Goal: Task Accomplishment & Management: Use online tool/utility

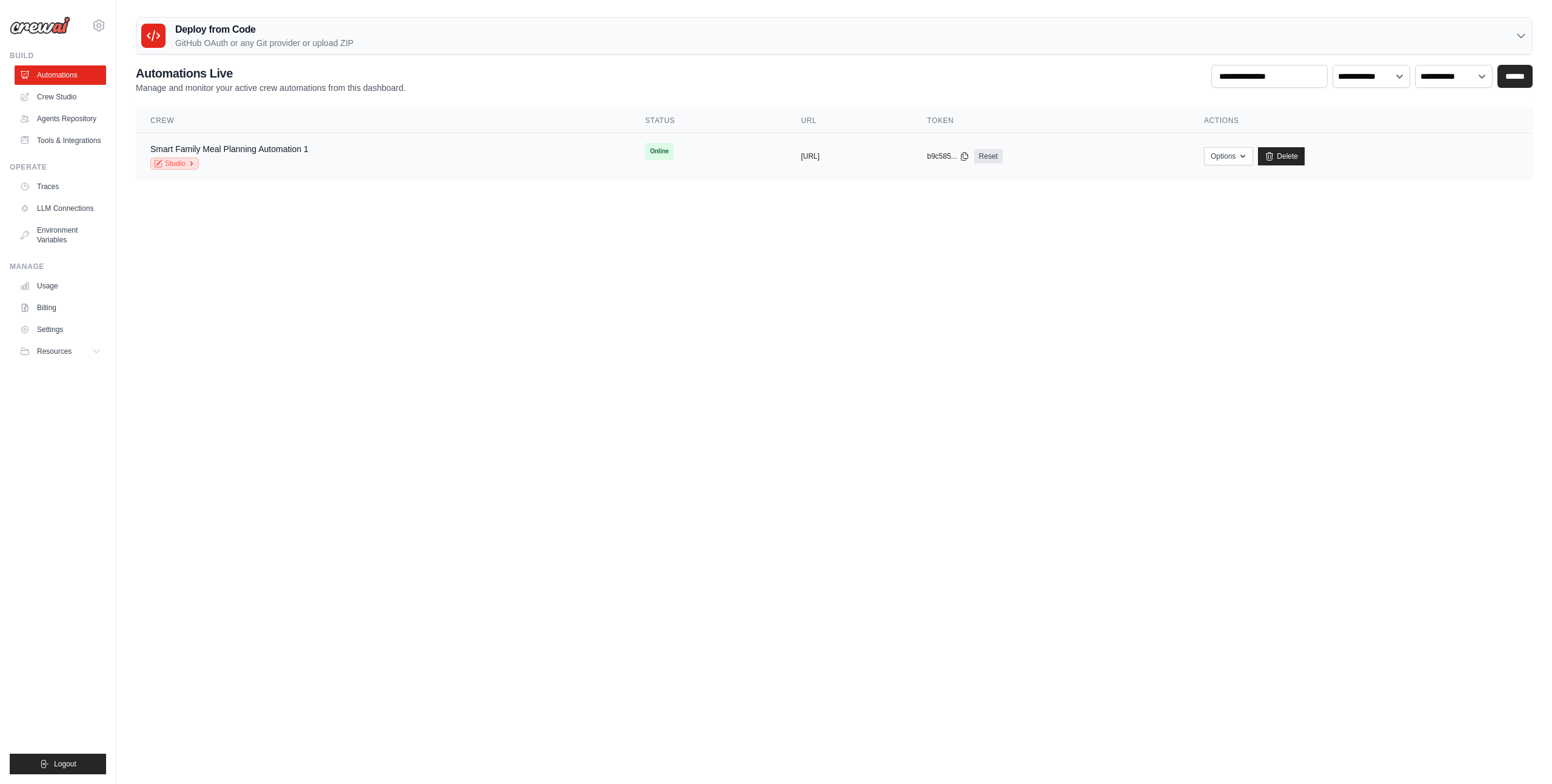
click at [191, 164] on icon at bounding box center [191, 163] width 8 height 8
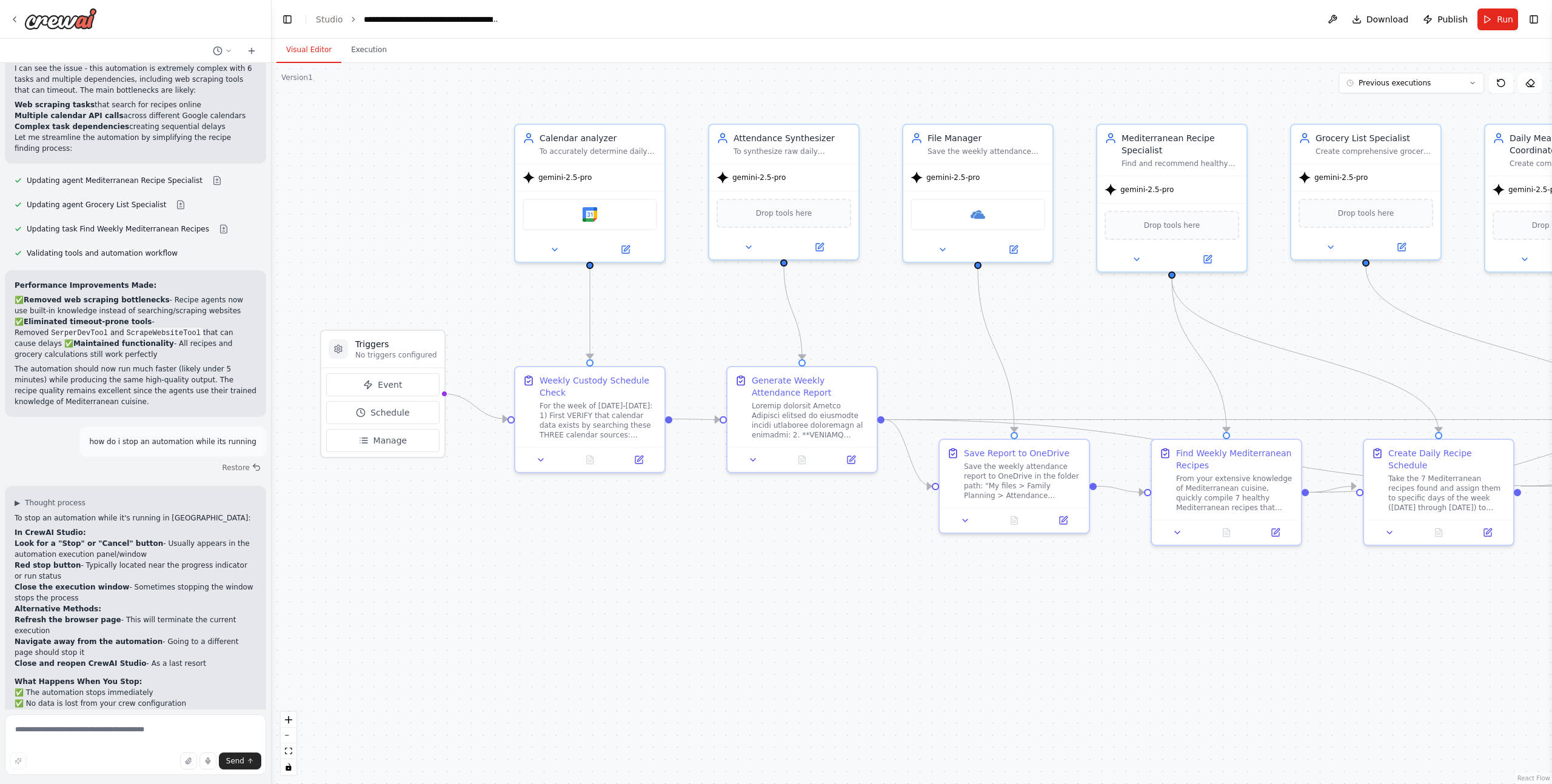
scroll to position [27477, 0]
click at [121, 737] on textarea at bounding box center [136, 744] width 262 height 60
type textarea "**********"
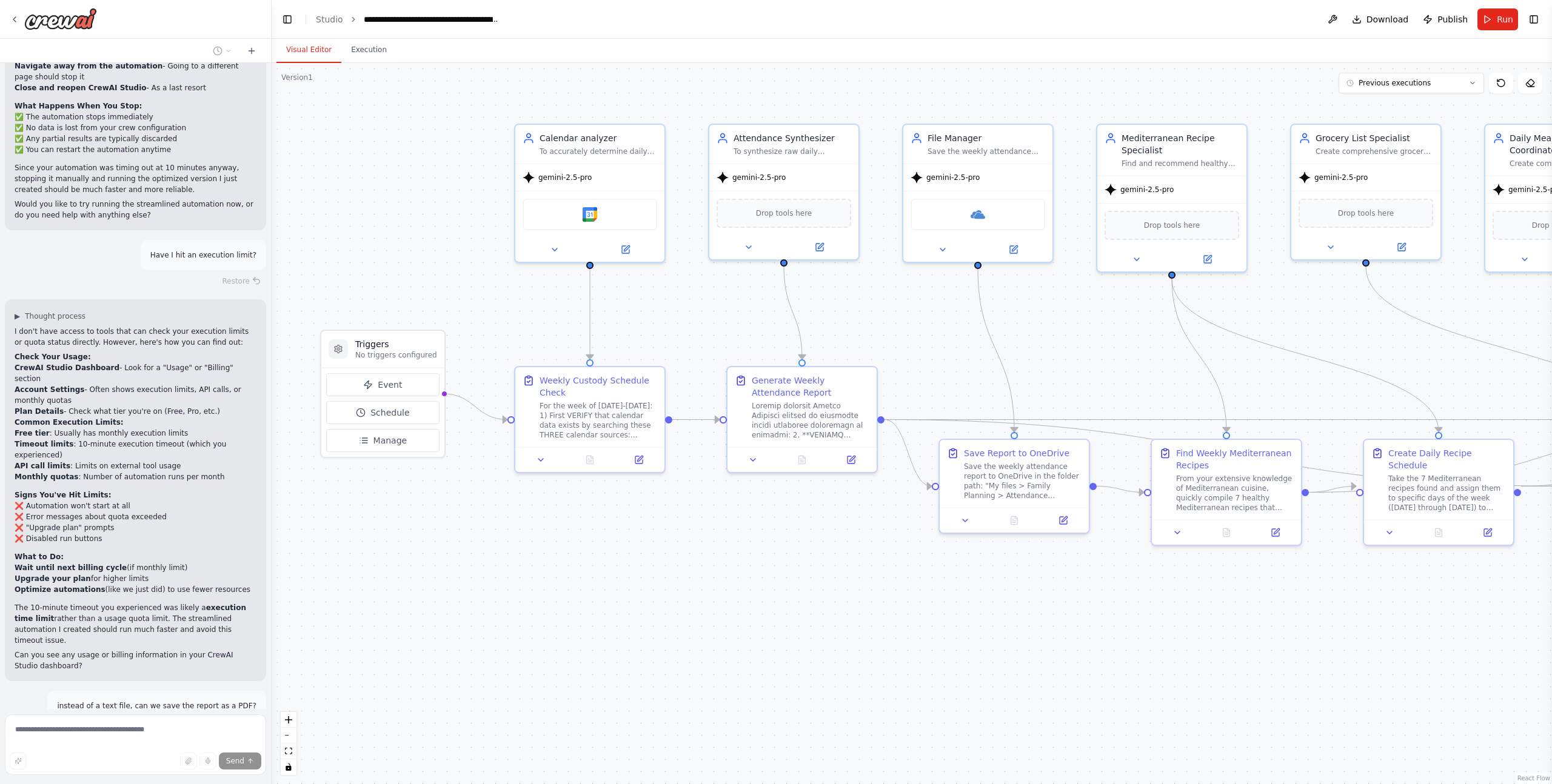
scroll to position [28063, 0]
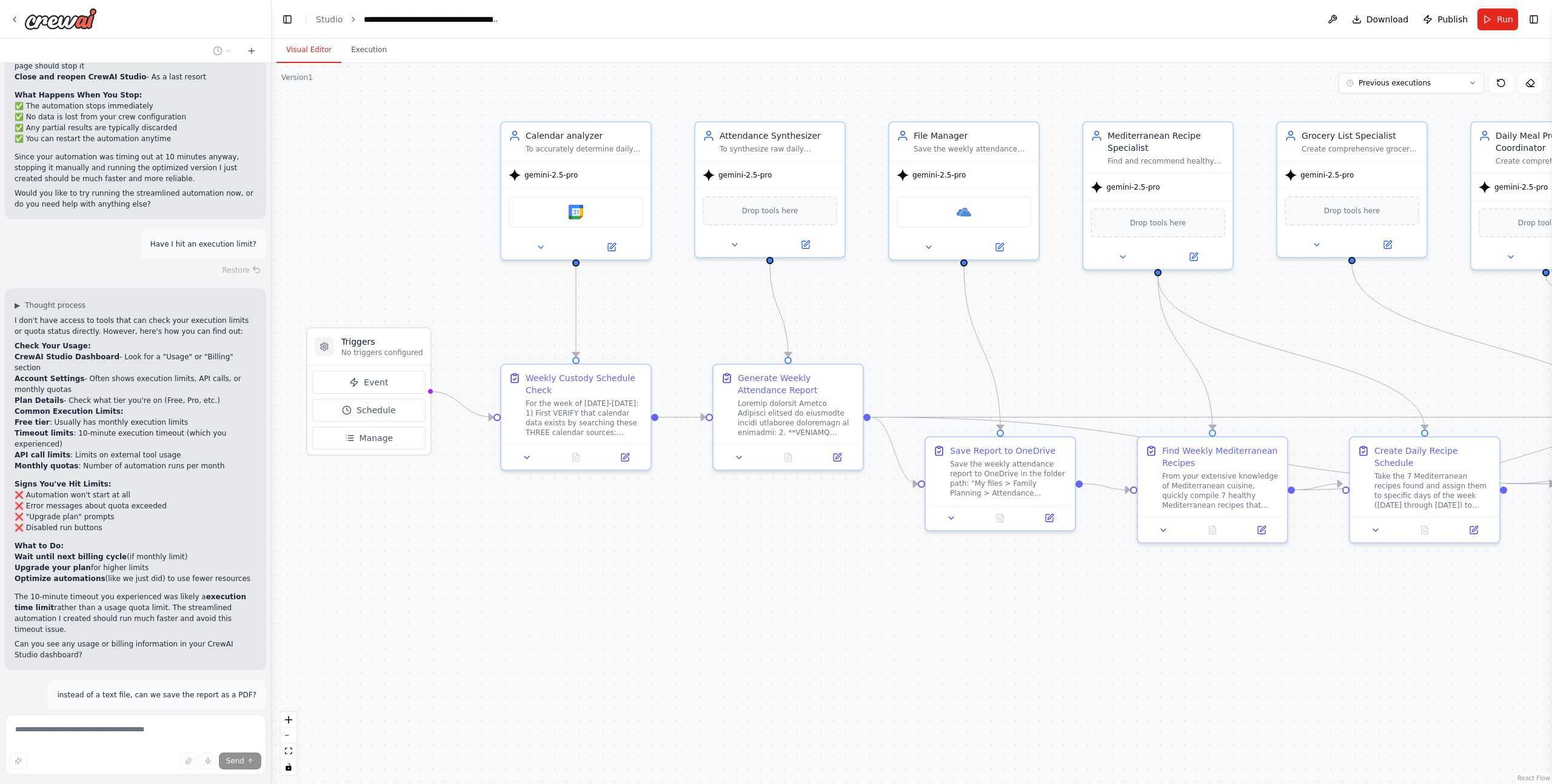
drag, startPoint x: 718, startPoint y: 622, endPoint x: 511, endPoint y: 601, distance: 208.1
click at [530, 603] on div ".deletable-edge-delete-btn { width: 20px; height: 20px; border: 0px solid #ffff…" at bounding box center [911, 423] width 1280 height 721
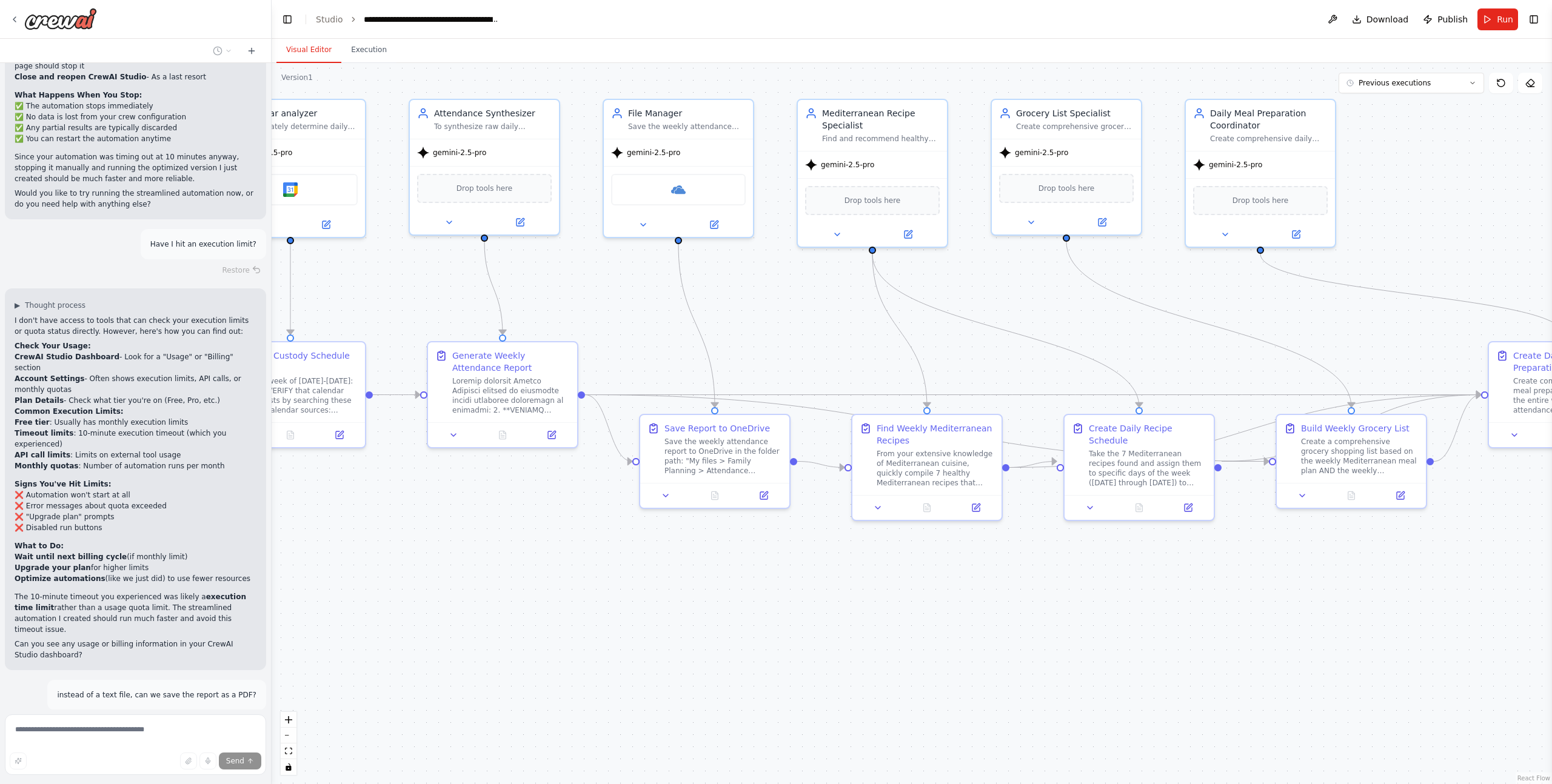
drag, startPoint x: 695, startPoint y: 601, endPoint x: 562, endPoint y: 591, distance: 133.4
click at [562, 592] on div ".deletable-edge-delete-btn { width: 20px; height: 20px; border: 0px solid #ffff…" at bounding box center [911, 423] width 1280 height 721
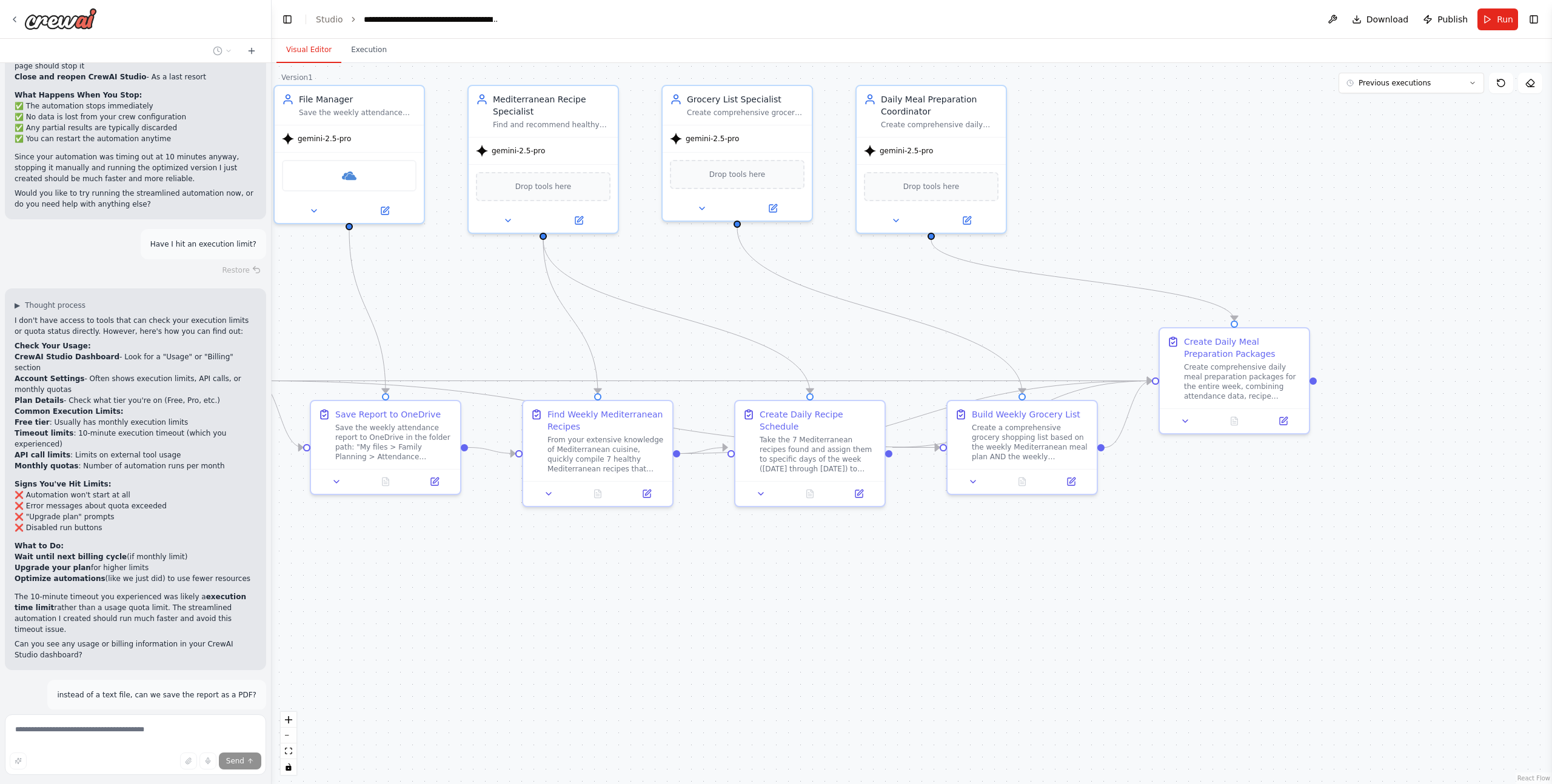
drag, startPoint x: 756, startPoint y: 602, endPoint x: 567, endPoint y: 599, distance: 189.0
click at [567, 599] on div ".deletable-edge-delete-btn { width: 20px; height: 20px; border: 0px solid #ffff…" at bounding box center [911, 423] width 1280 height 721
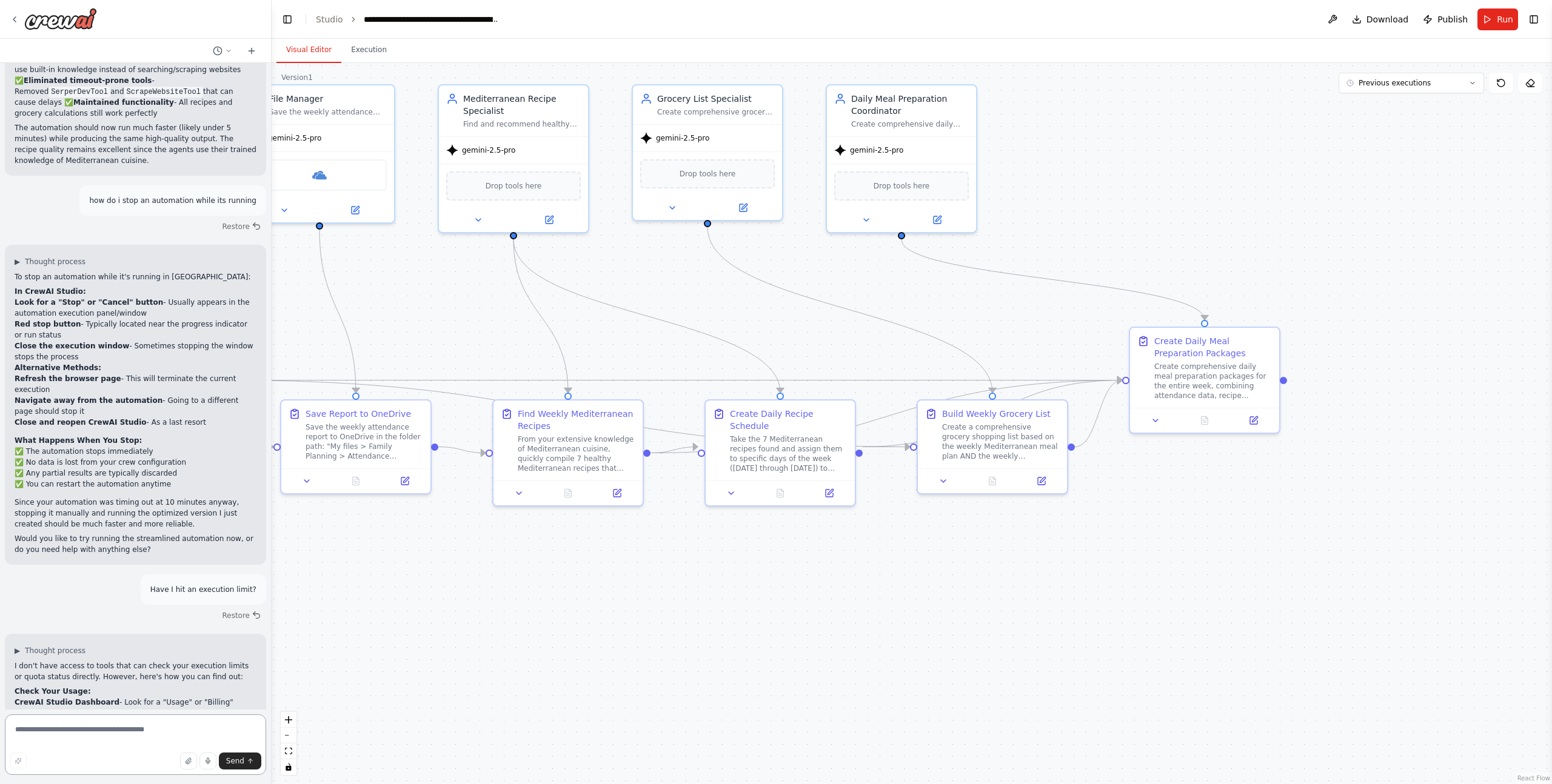
scroll to position [28016, 0]
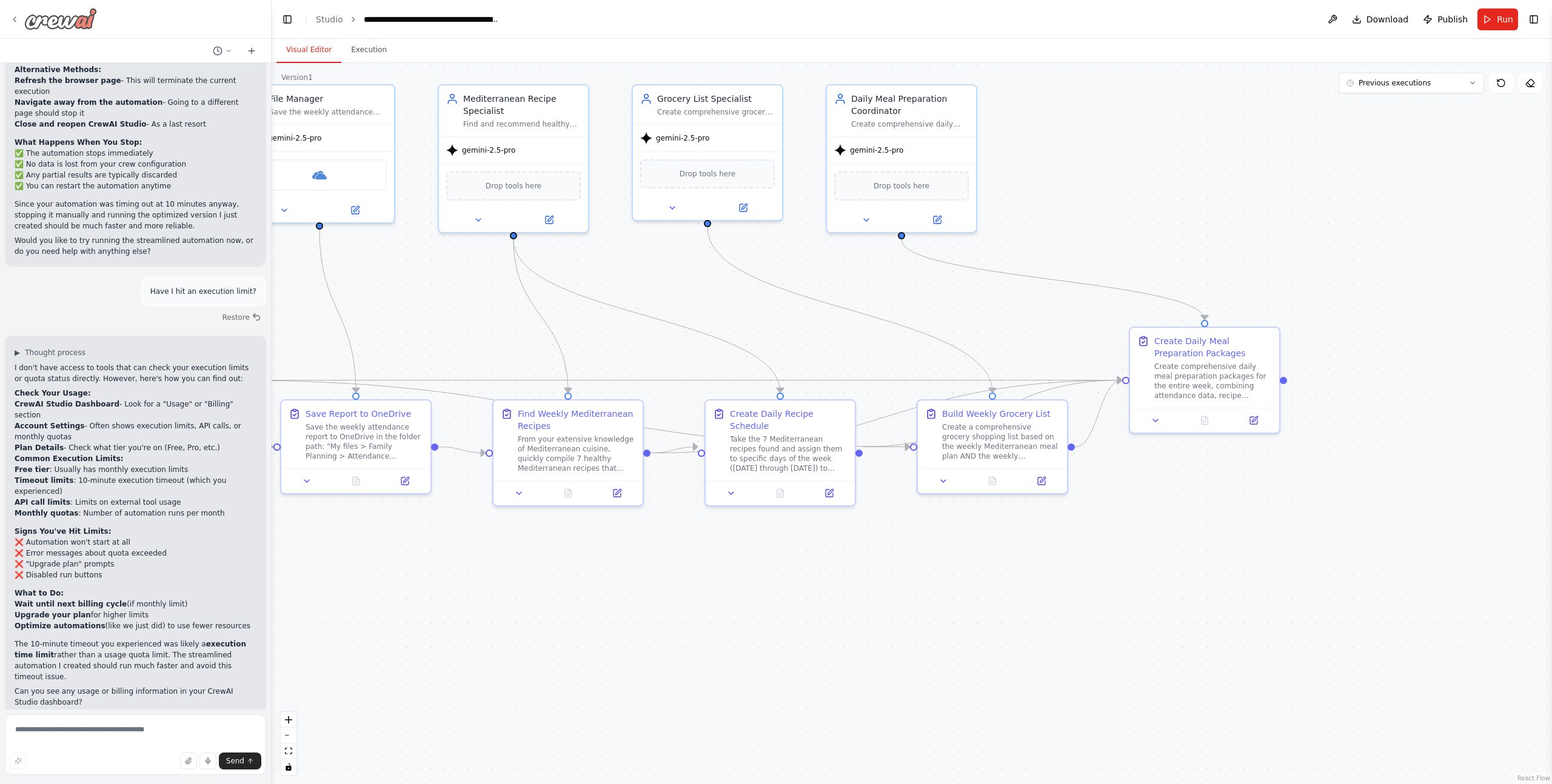
click at [43, 17] on img at bounding box center [61, 19] width 73 height 22
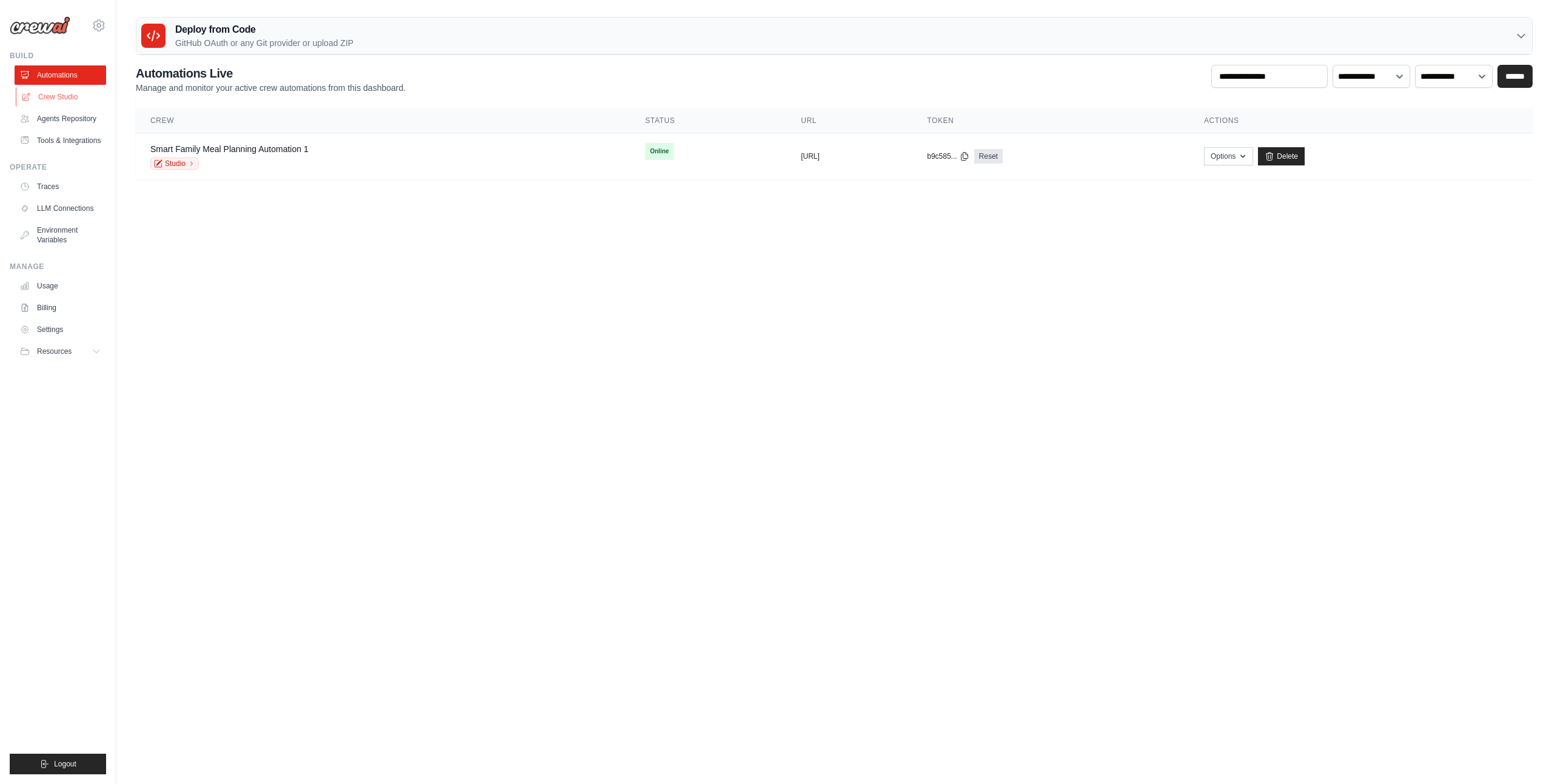
click at [61, 96] on link "Crew Studio" at bounding box center [62, 97] width 92 height 20
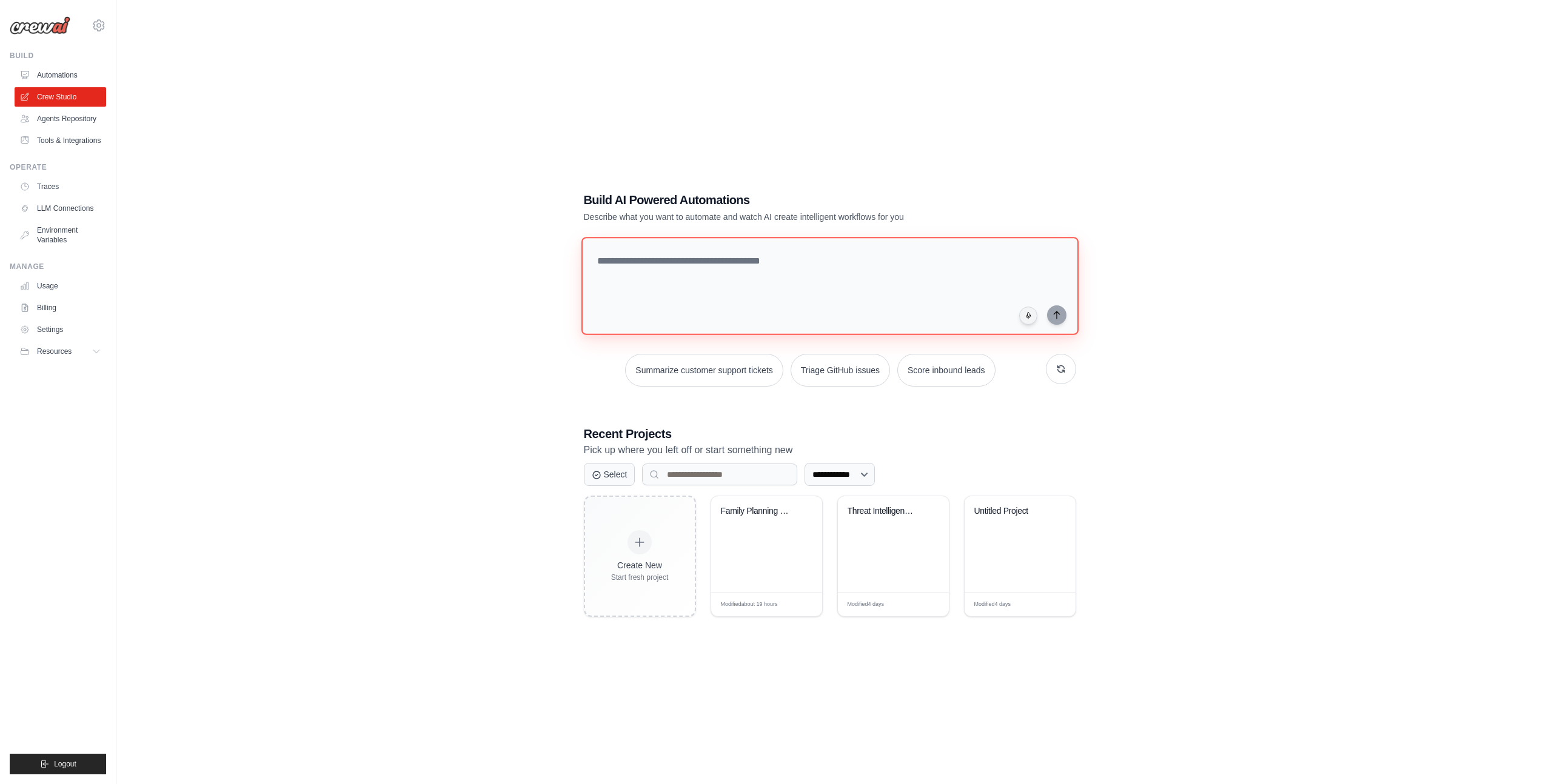
click at [659, 274] on textarea at bounding box center [829, 286] width 497 height 99
type textarea "**********"
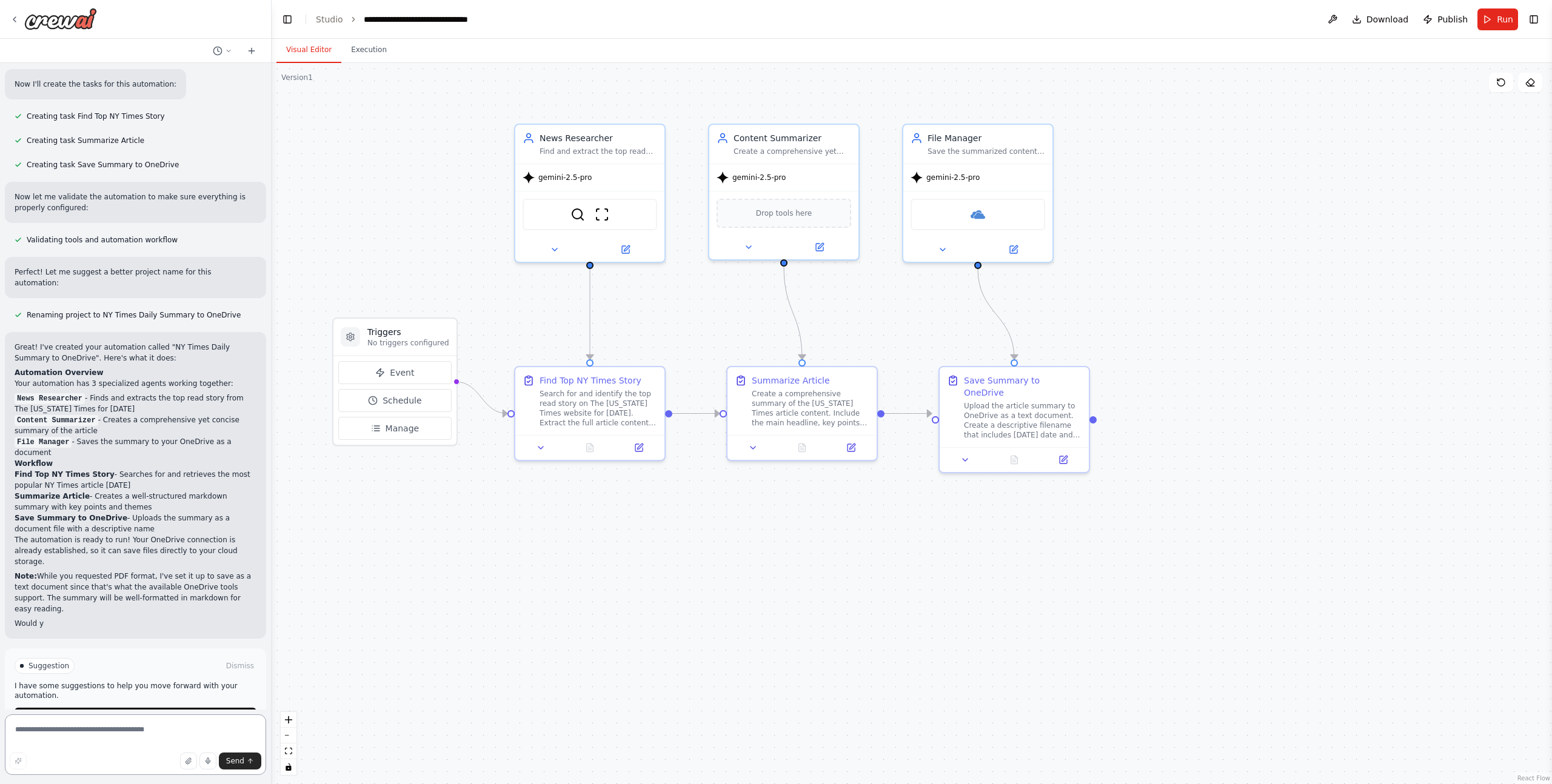
scroll to position [747, 0]
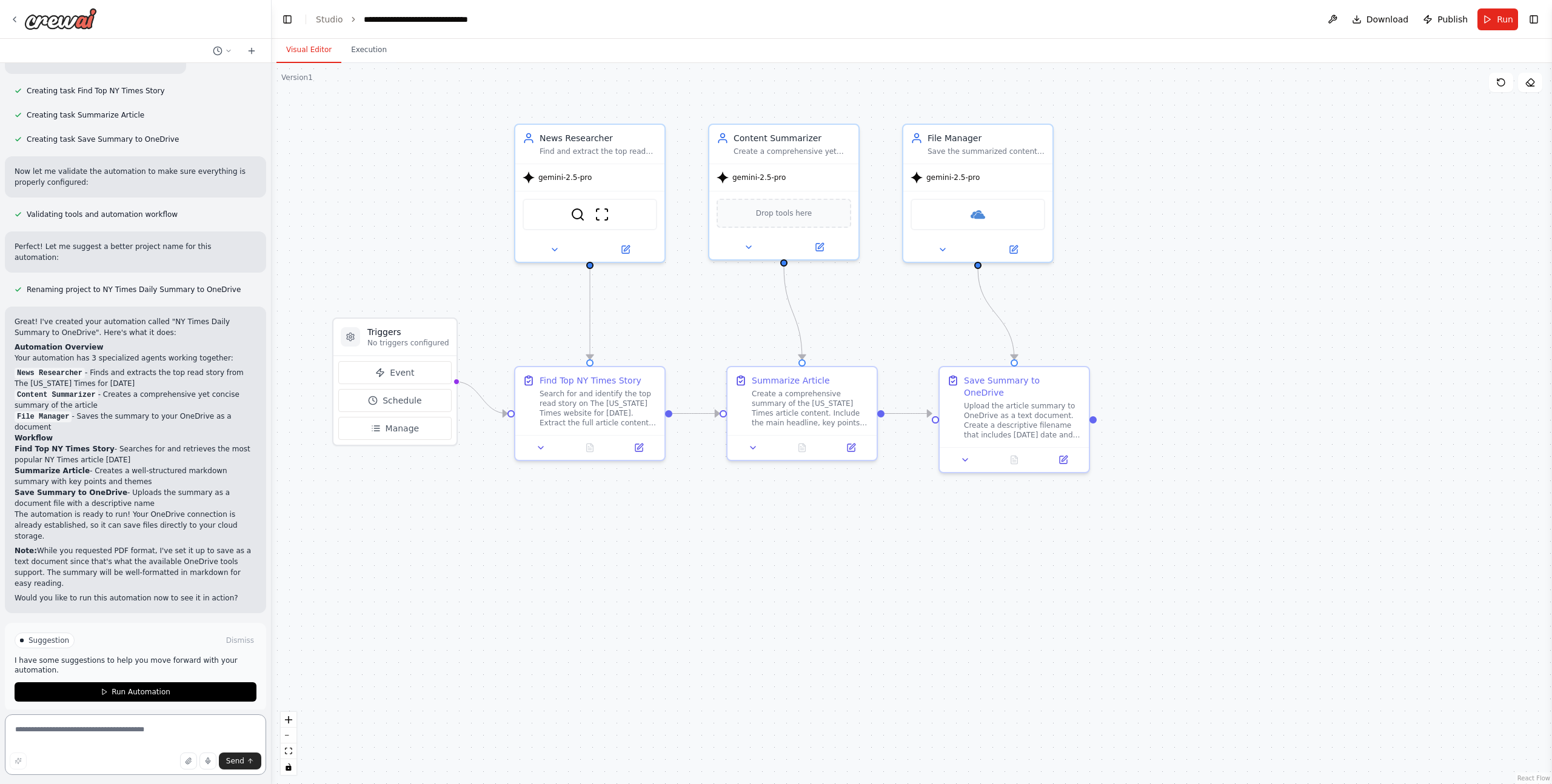
click at [122, 735] on textarea at bounding box center [136, 744] width 262 height 60
type textarea "**********"
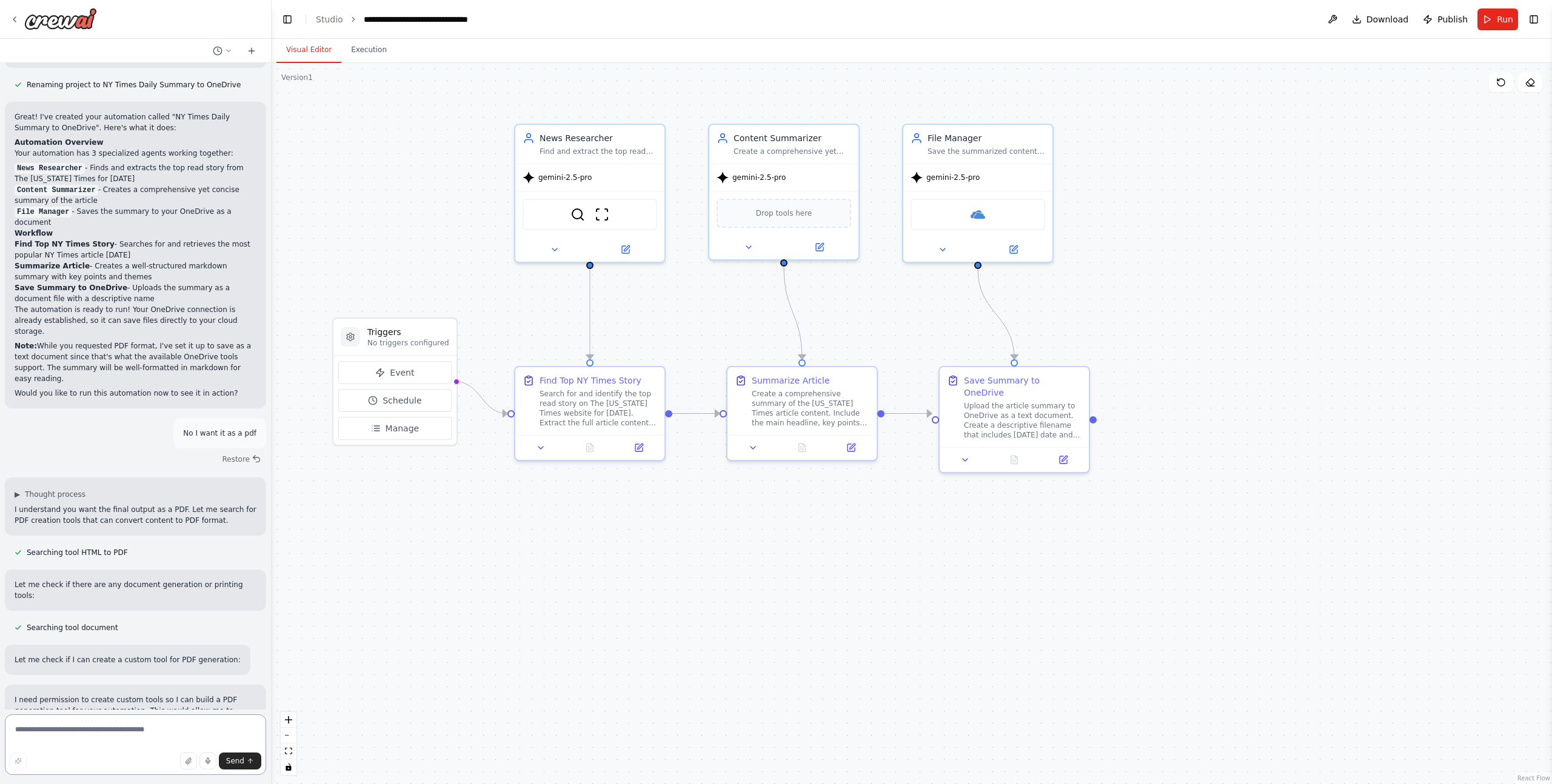
scroll to position [1166, 0]
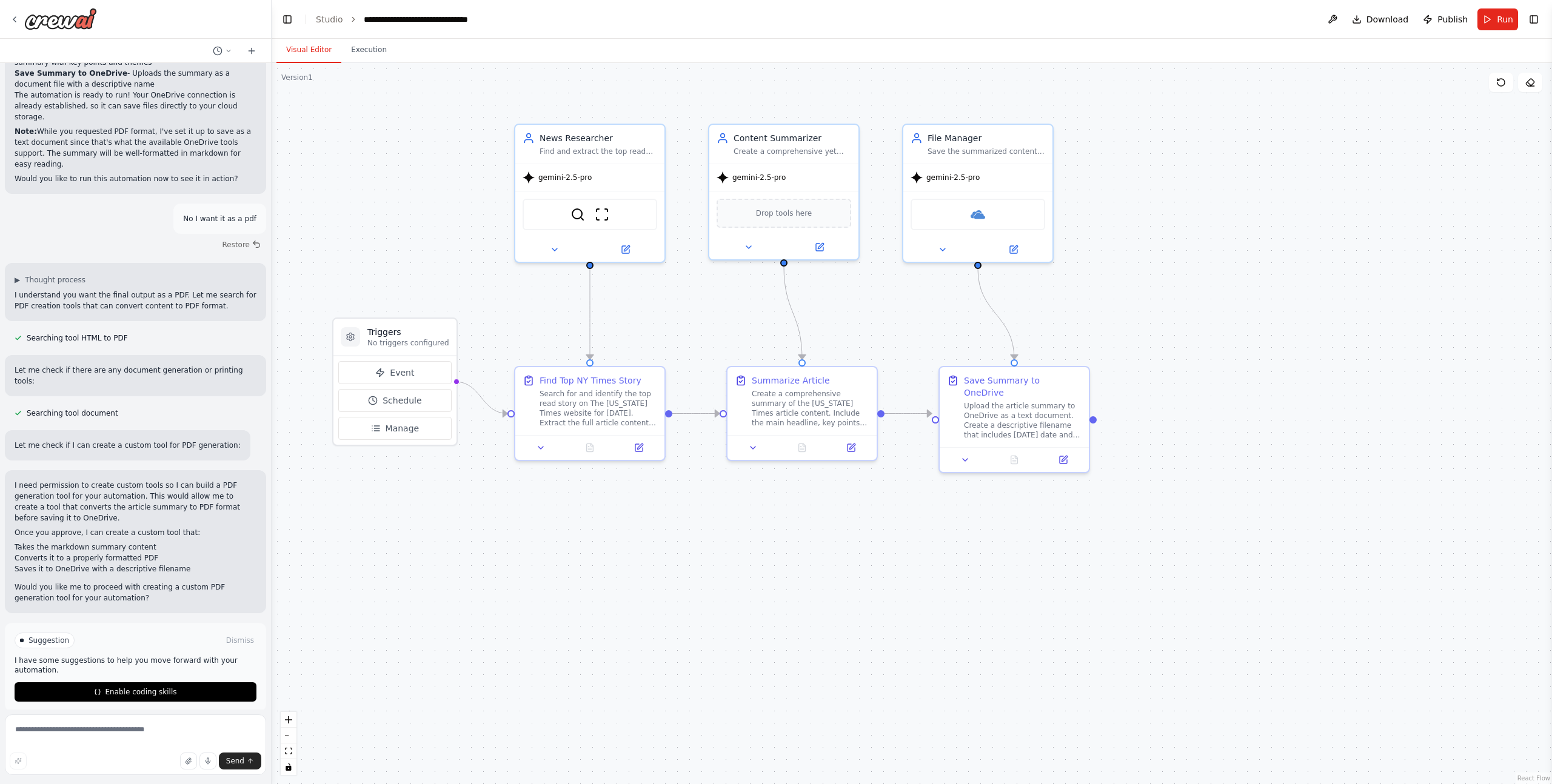
click at [127, 691] on div "Suggestion Dismiss I have some suggestions to help you move forward with your a…" at bounding box center [136, 667] width 262 height 88
click at [127, 687] on span "Enable coding skills" at bounding box center [140, 691] width 71 height 9
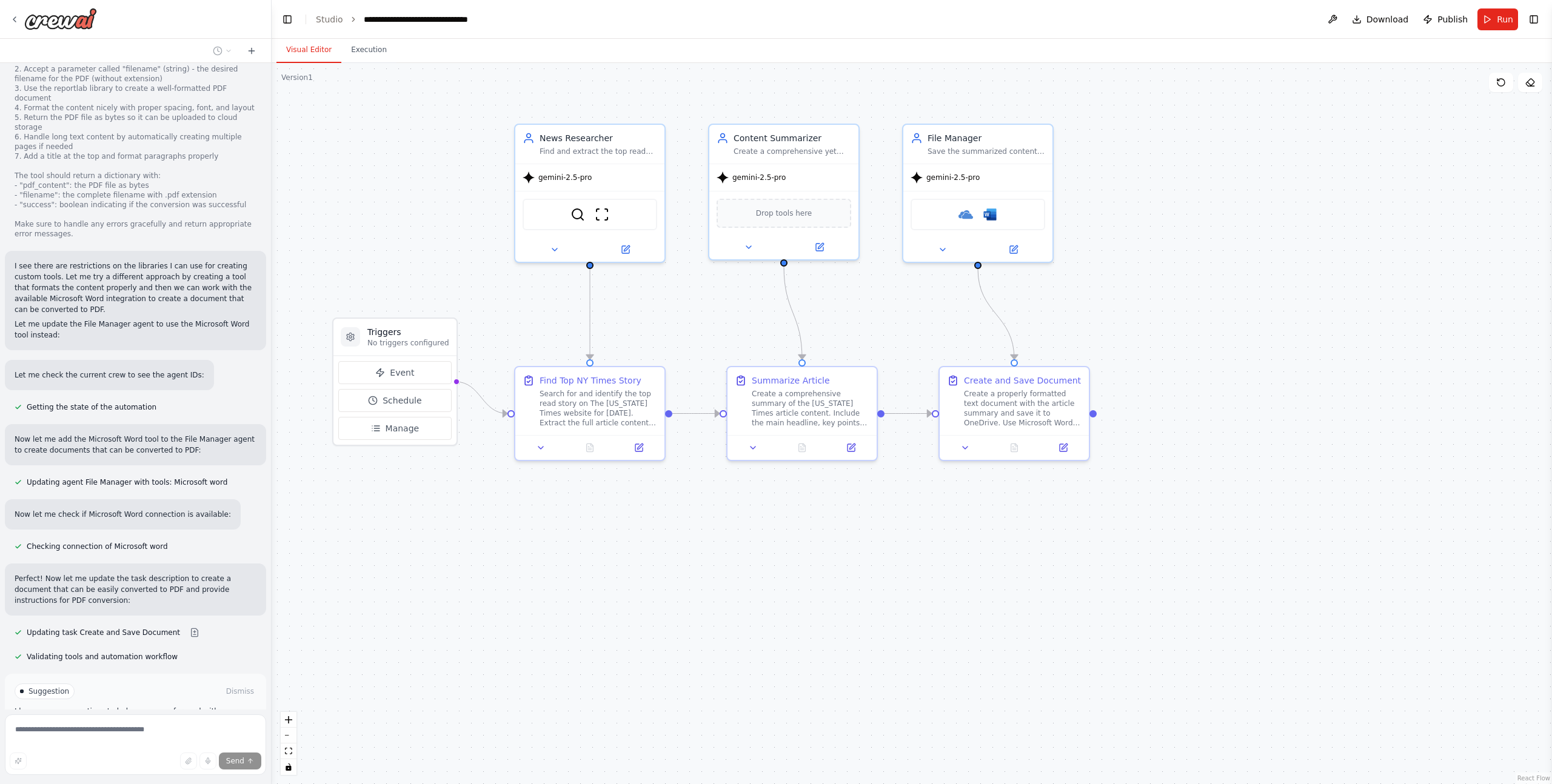
scroll to position [2032, 0]
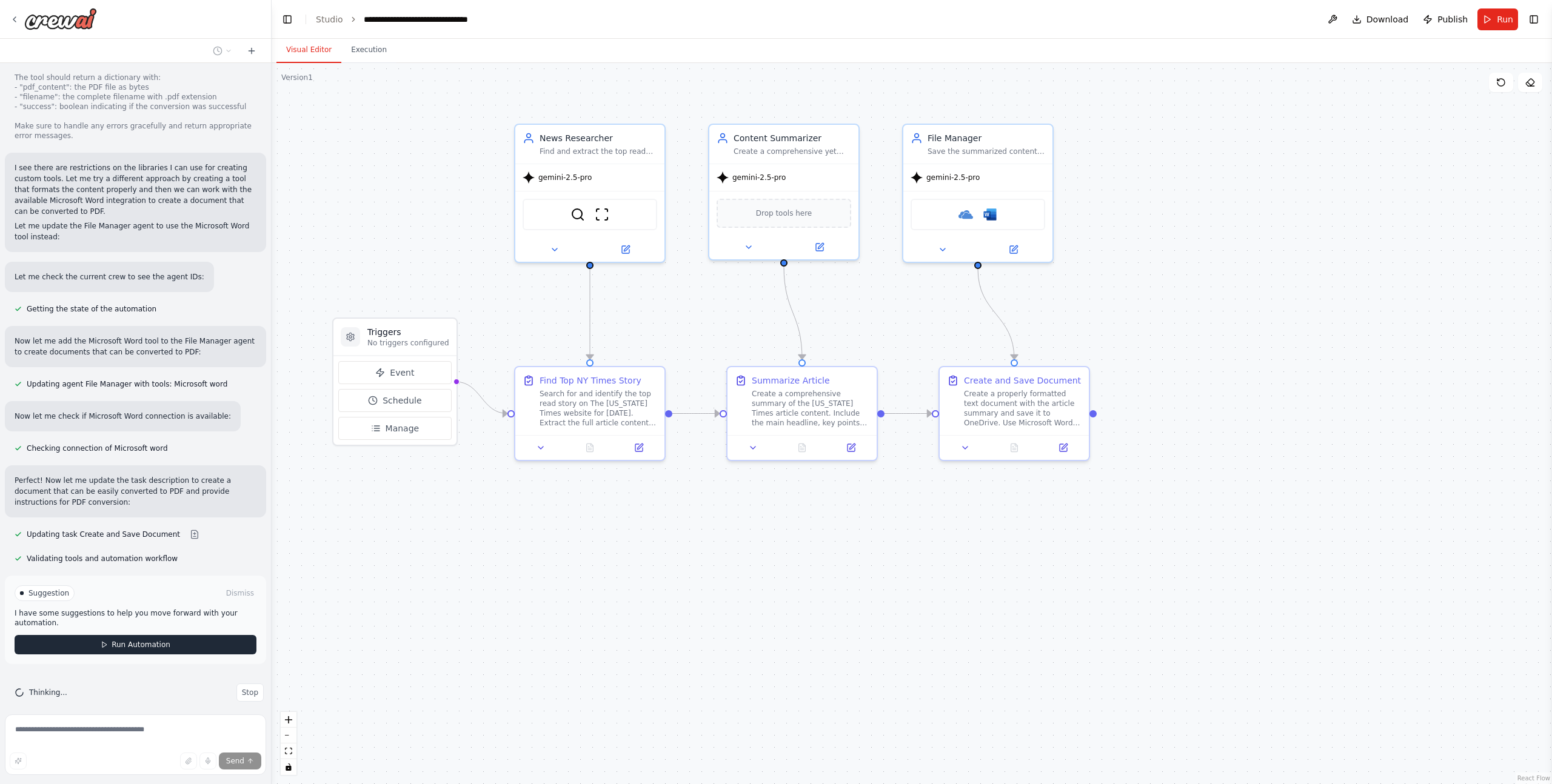
click at [218, 635] on button "Run Automation" at bounding box center [135, 645] width 242 height 20
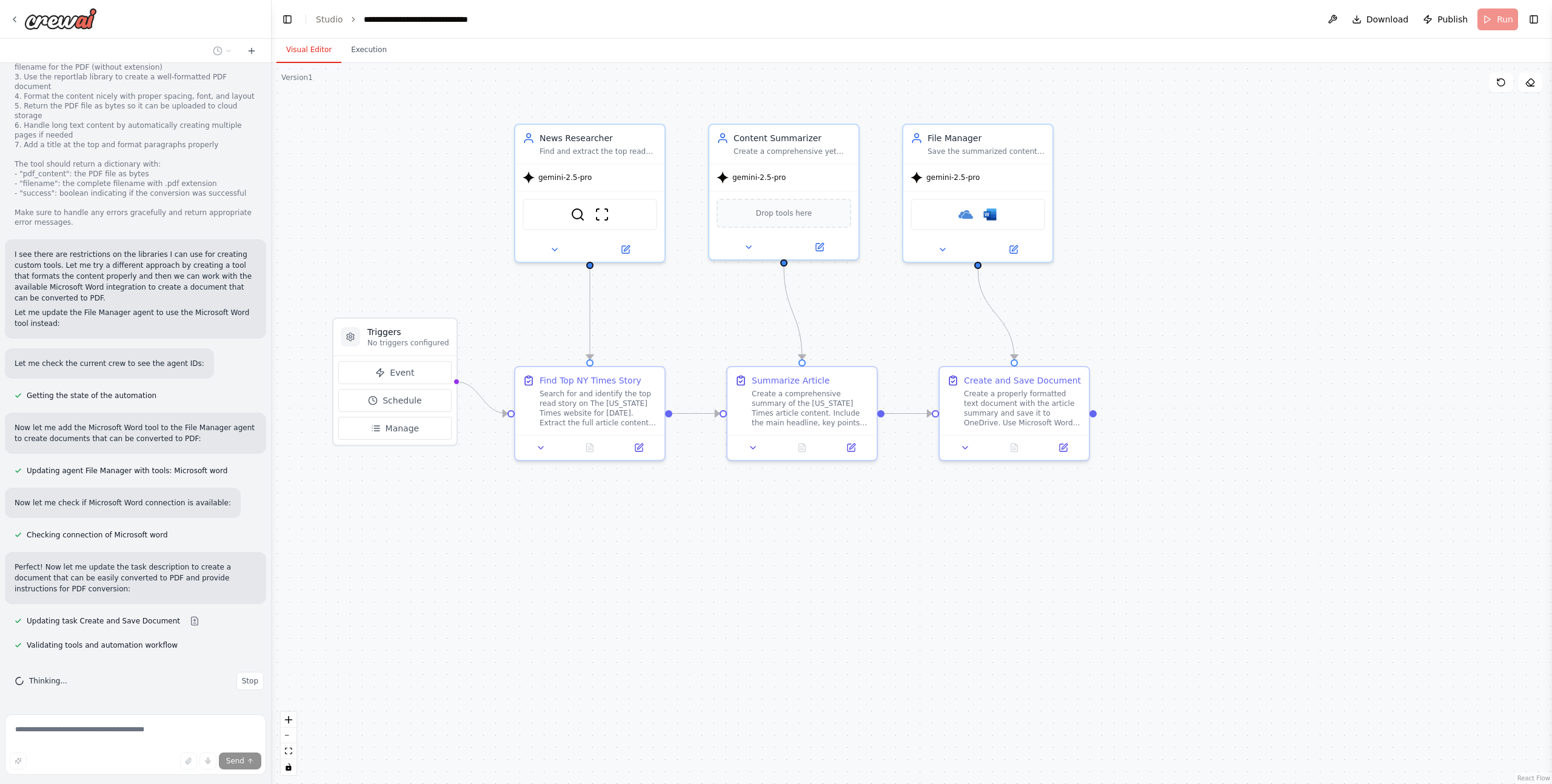
scroll to position [1933, 0]
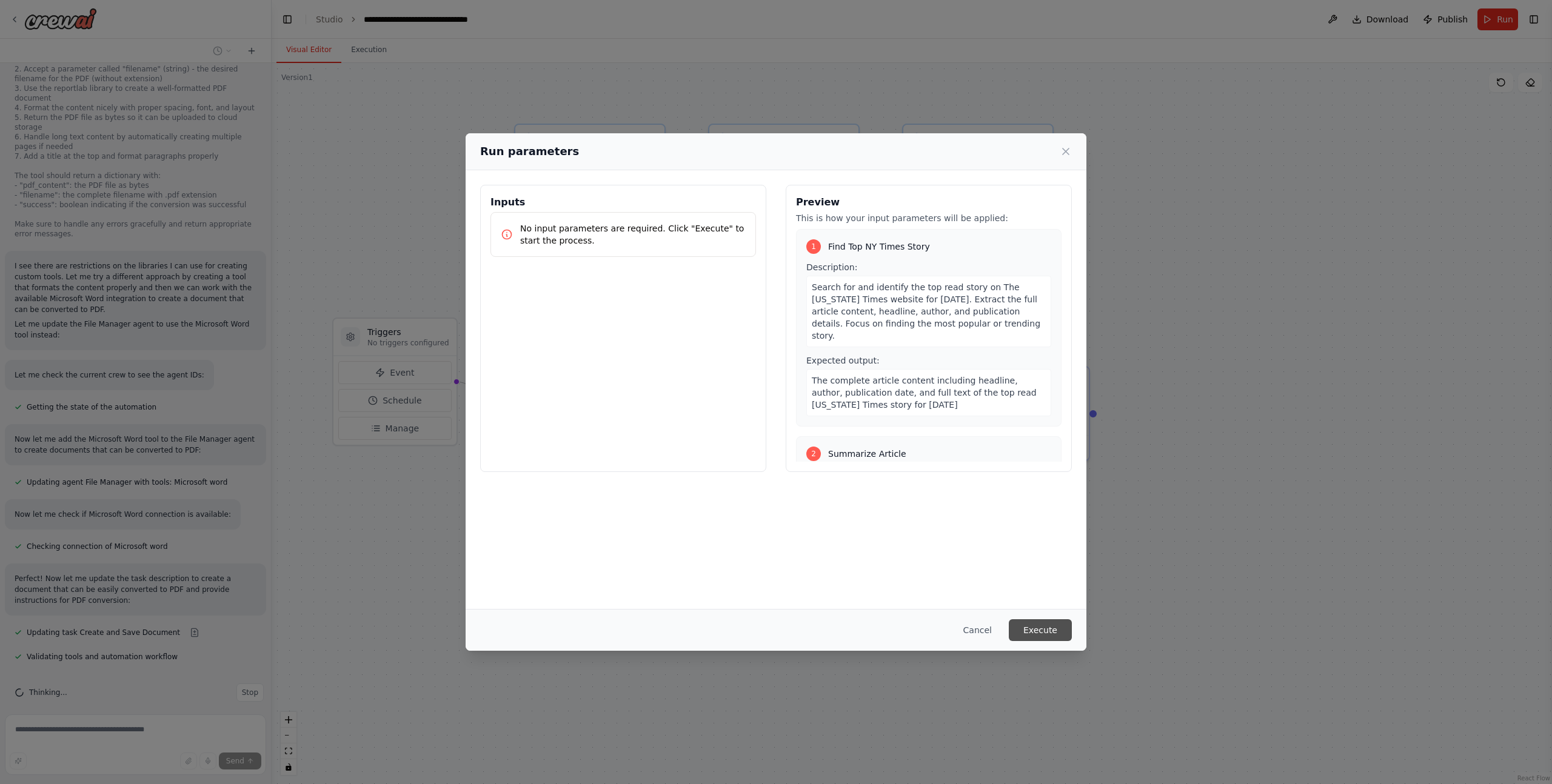
click at [1031, 636] on button "Execute" at bounding box center [1040, 630] width 63 height 22
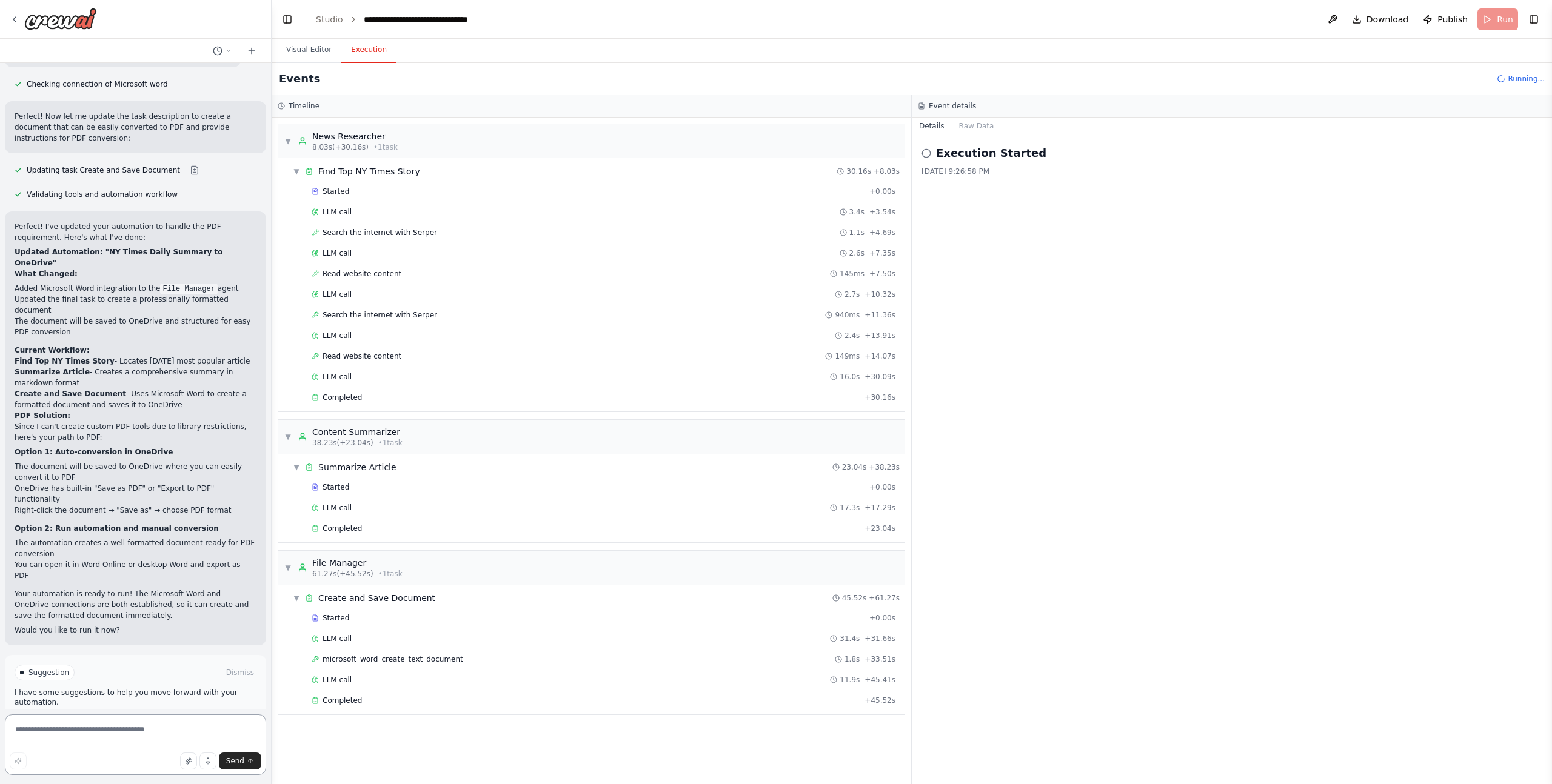
scroll to position [2406, 0]
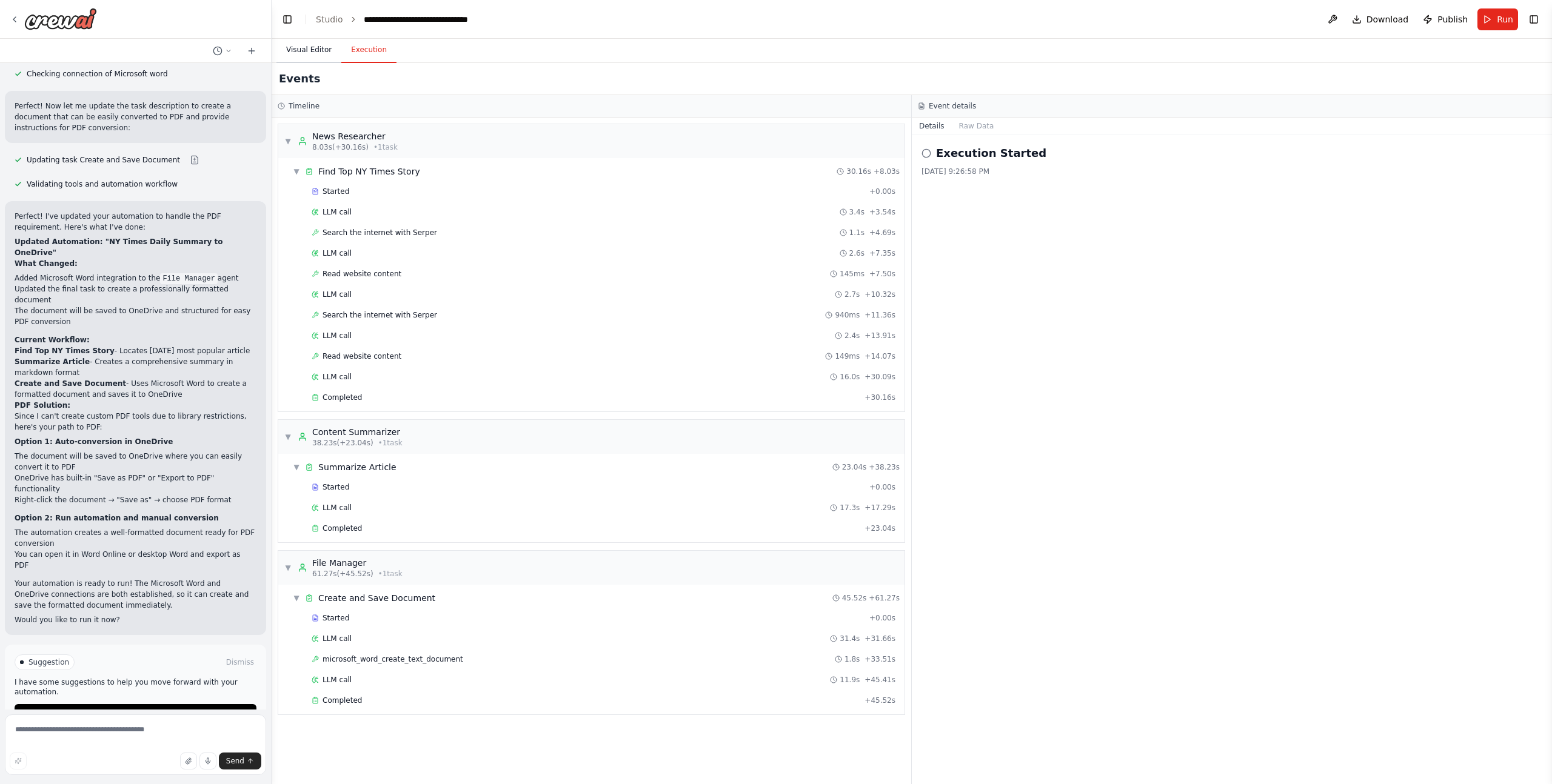
click at [308, 52] on button "Visual Editor" at bounding box center [308, 50] width 65 height 25
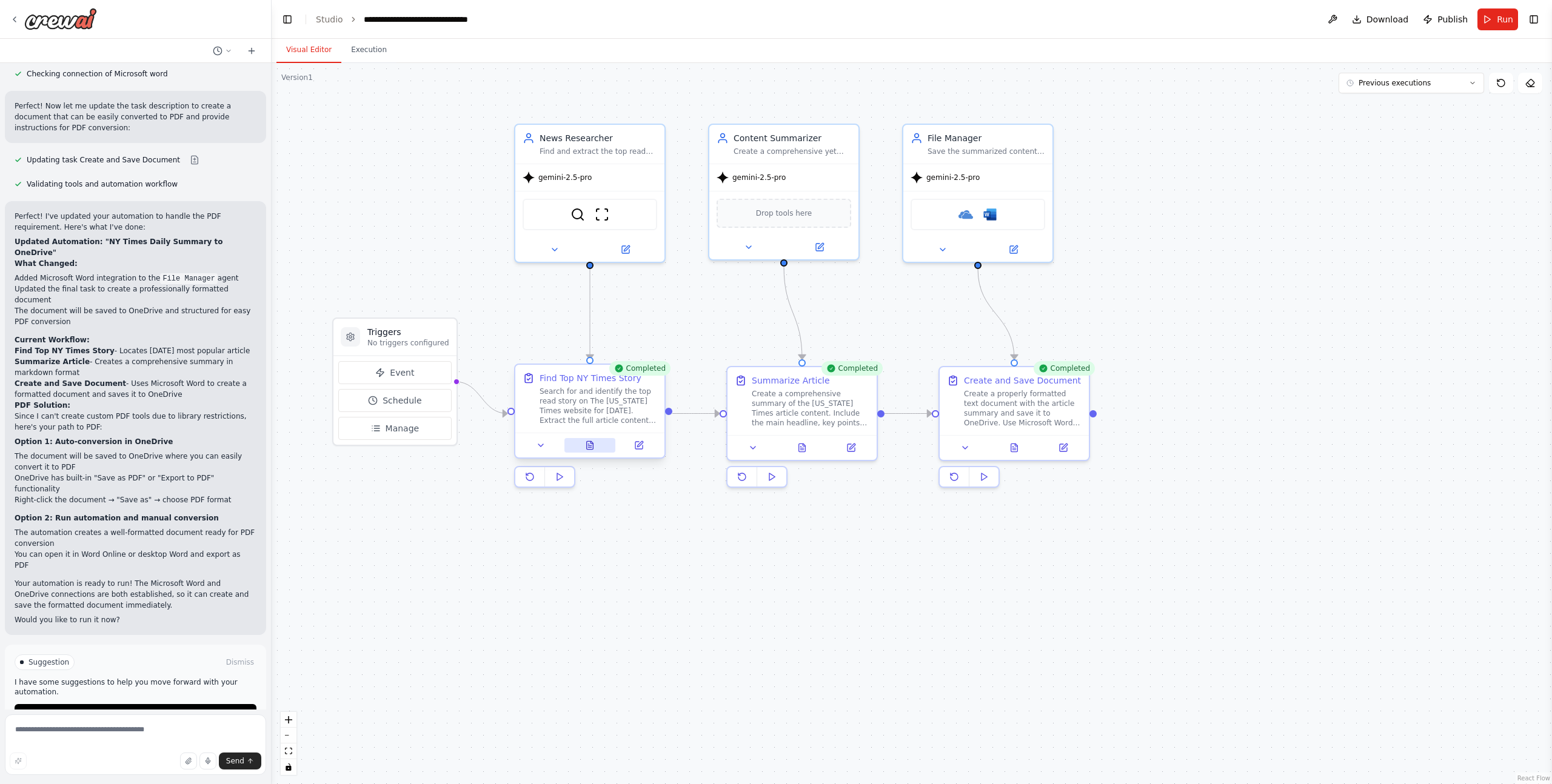
click at [593, 449] on icon at bounding box center [590, 445] width 9 height 9
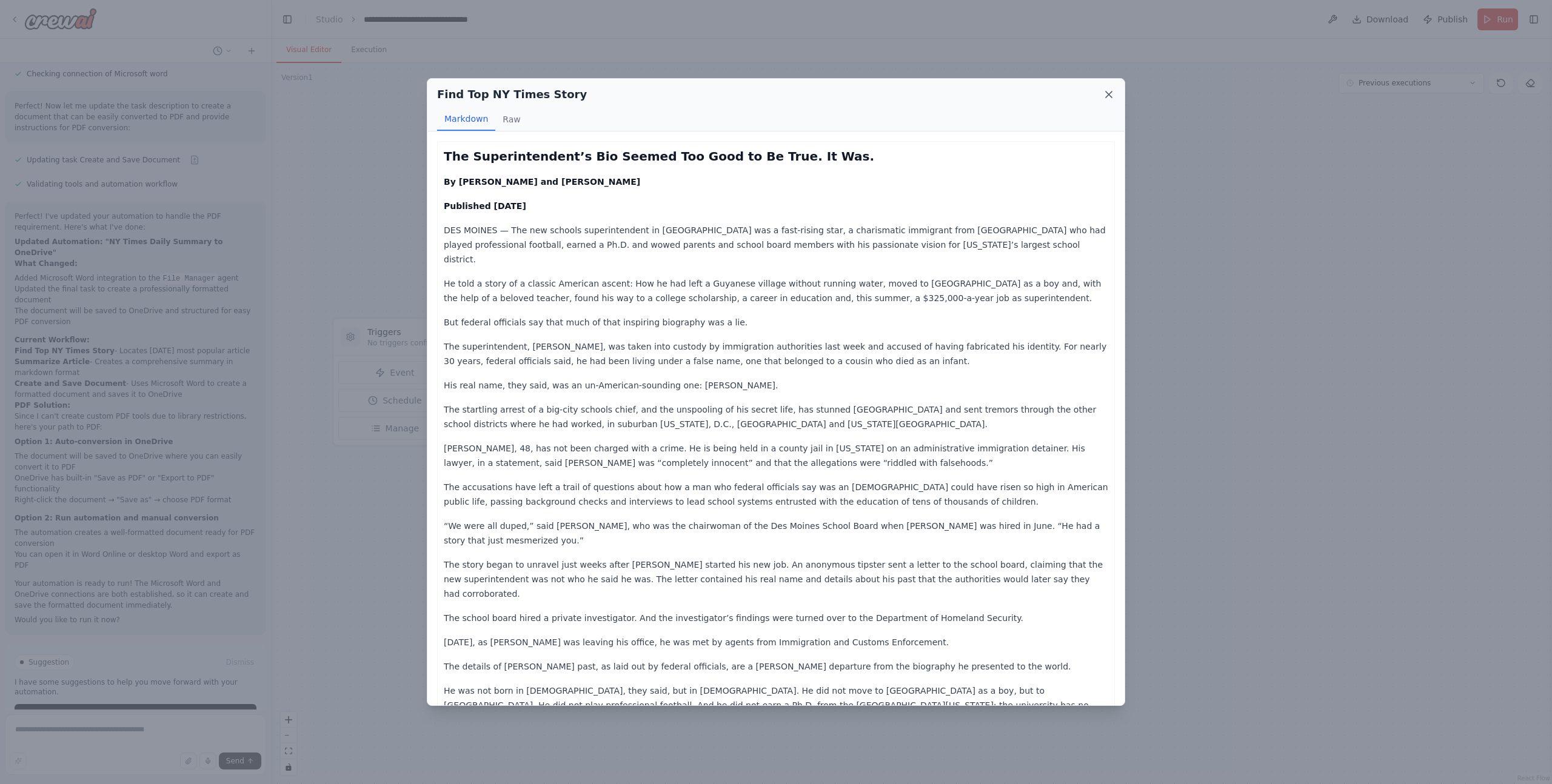
click at [1108, 98] on icon at bounding box center [1109, 94] width 12 height 12
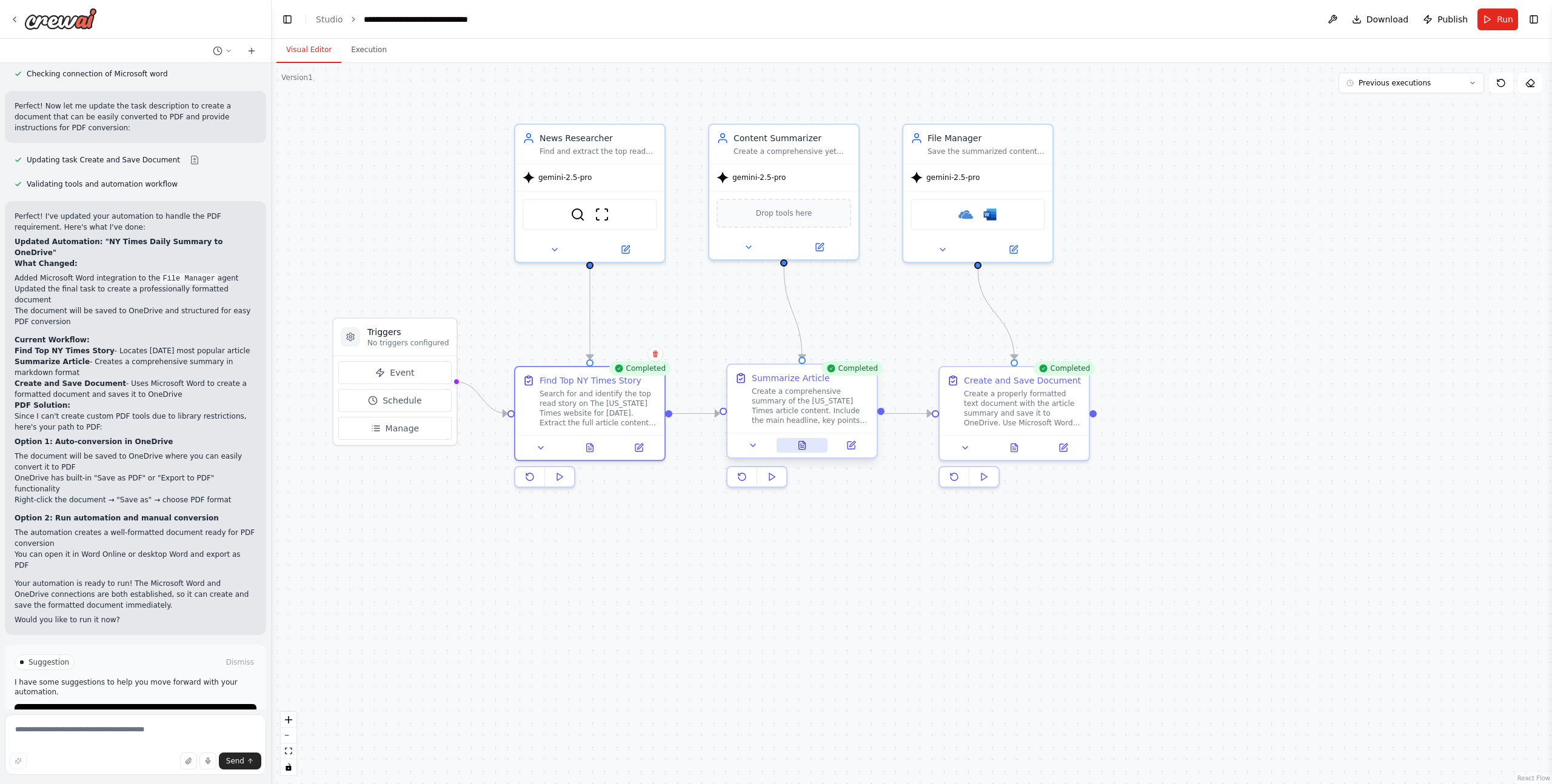
click at [805, 449] on icon at bounding box center [801, 445] width 9 height 9
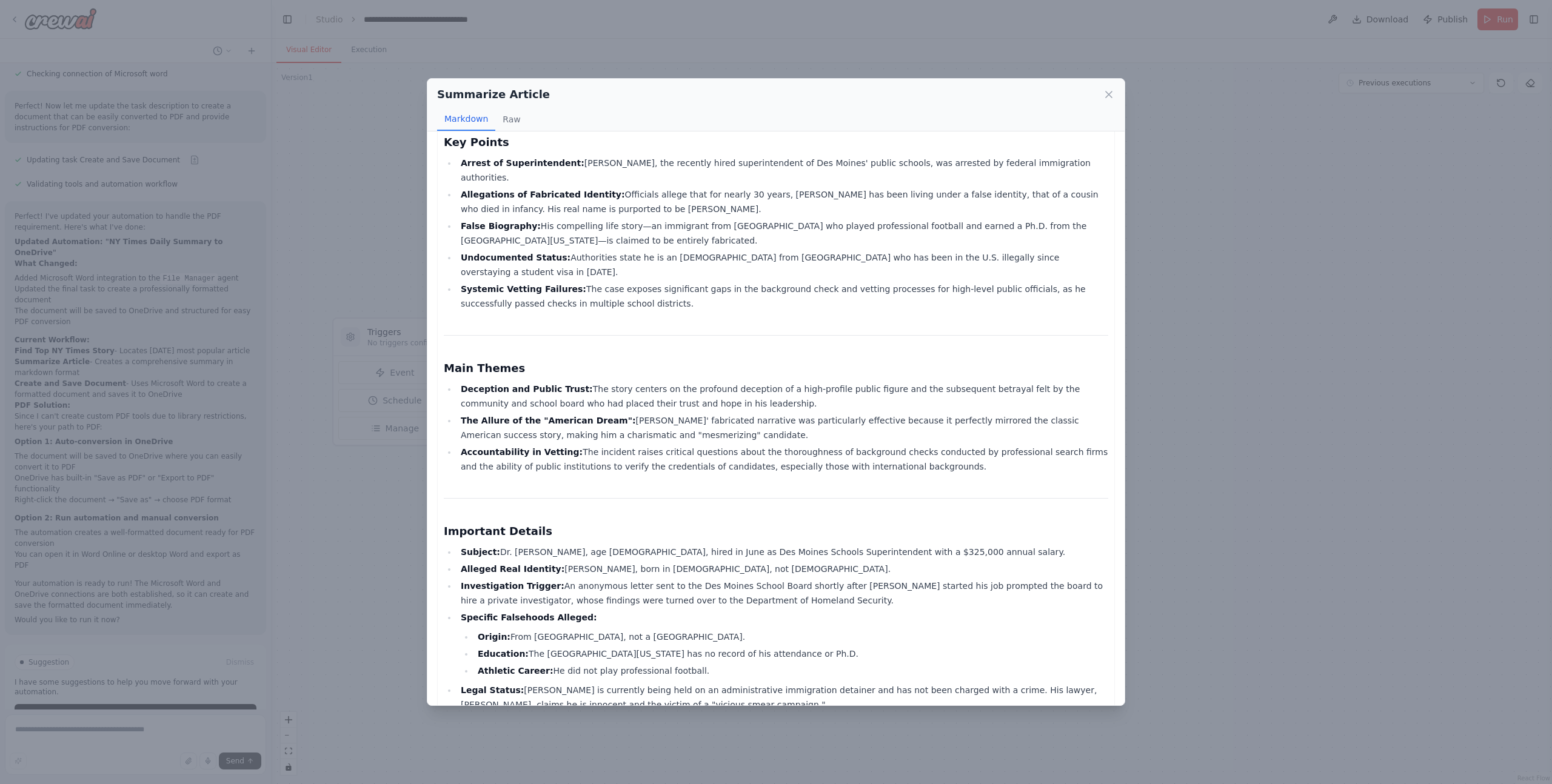
scroll to position [190, 0]
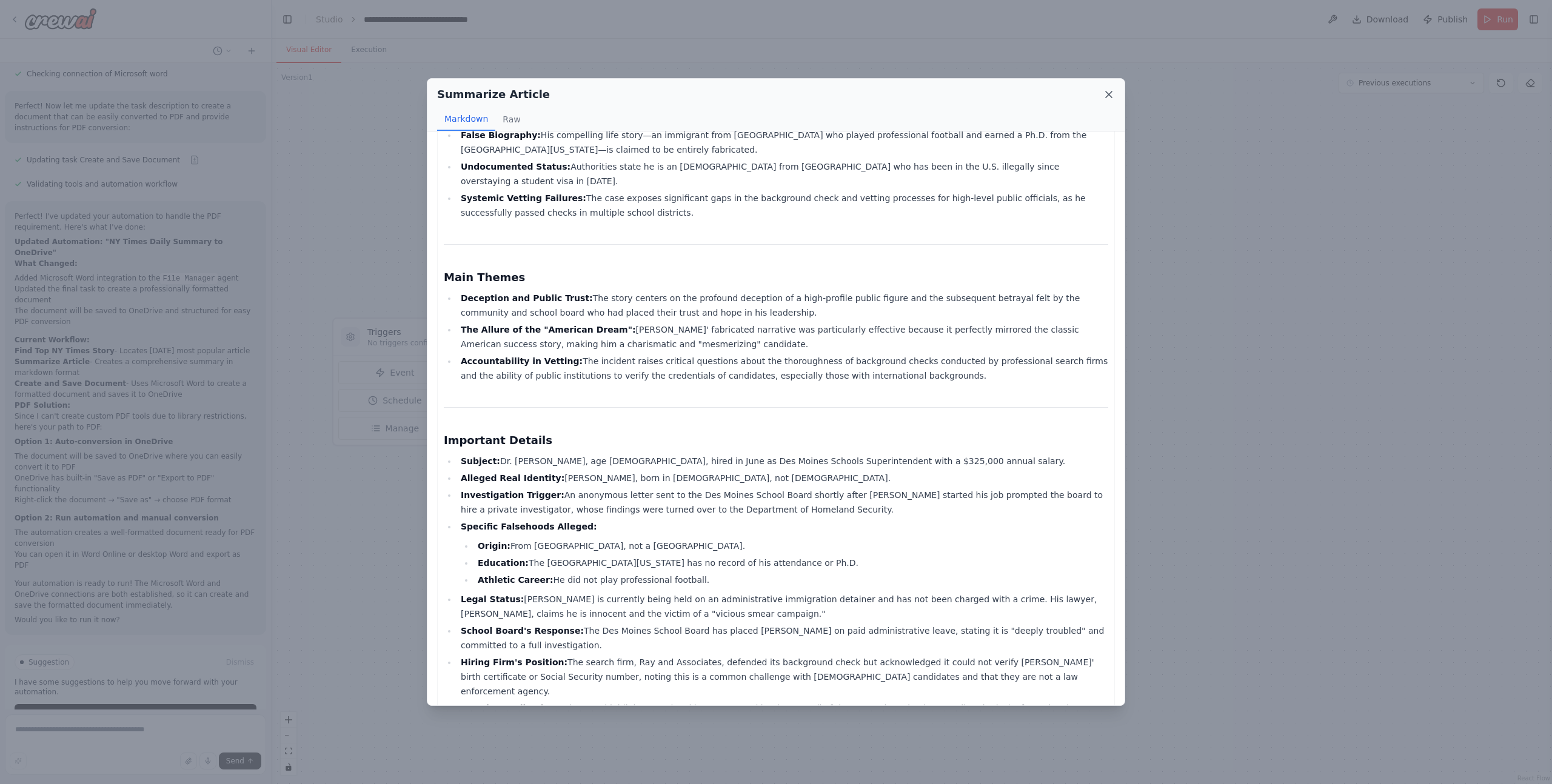
click at [1109, 98] on icon at bounding box center [1109, 94] width 12 height 12
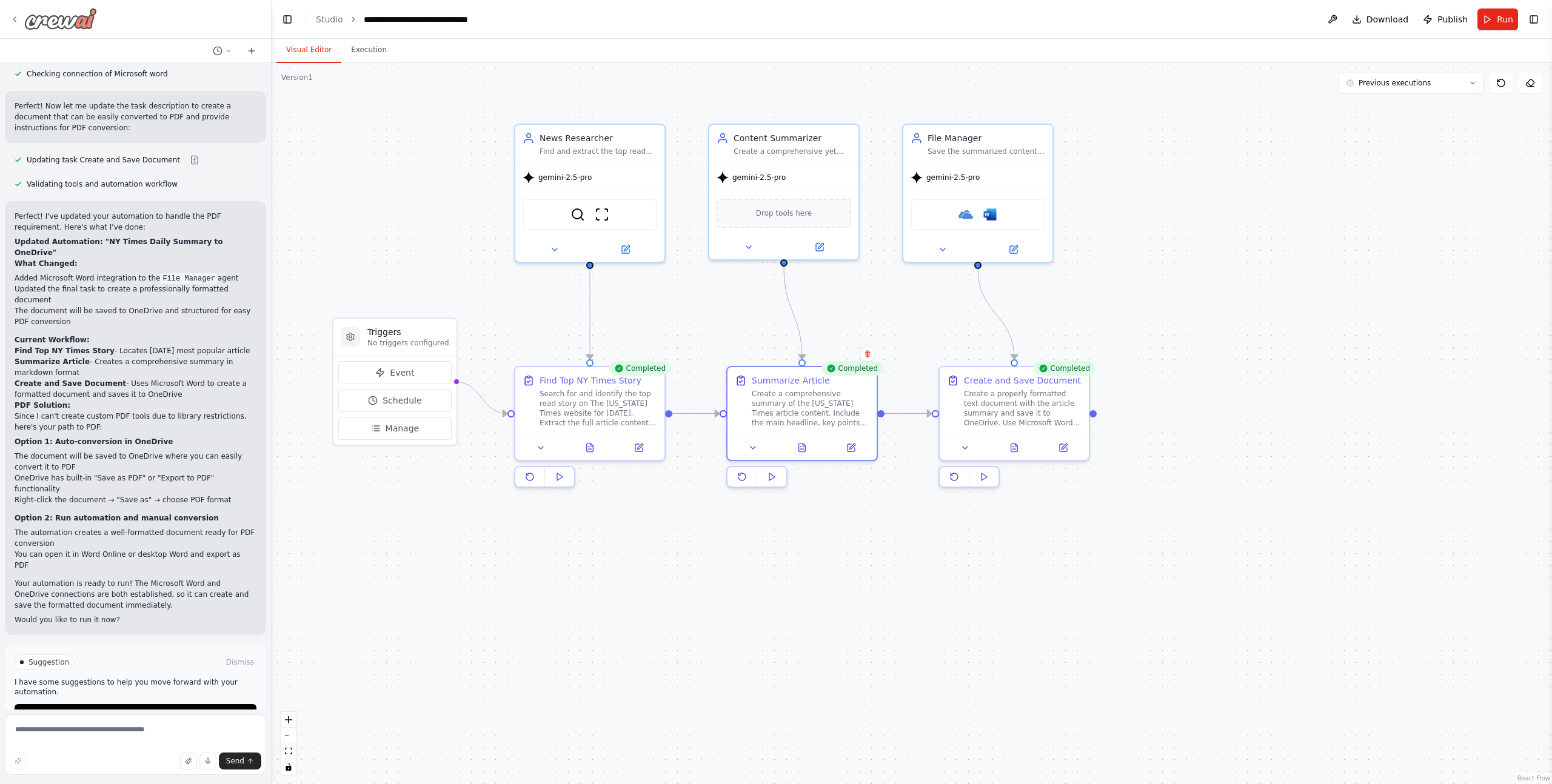
click at [22, 18] on div at bounding box center [53, 19] width 87 height 22
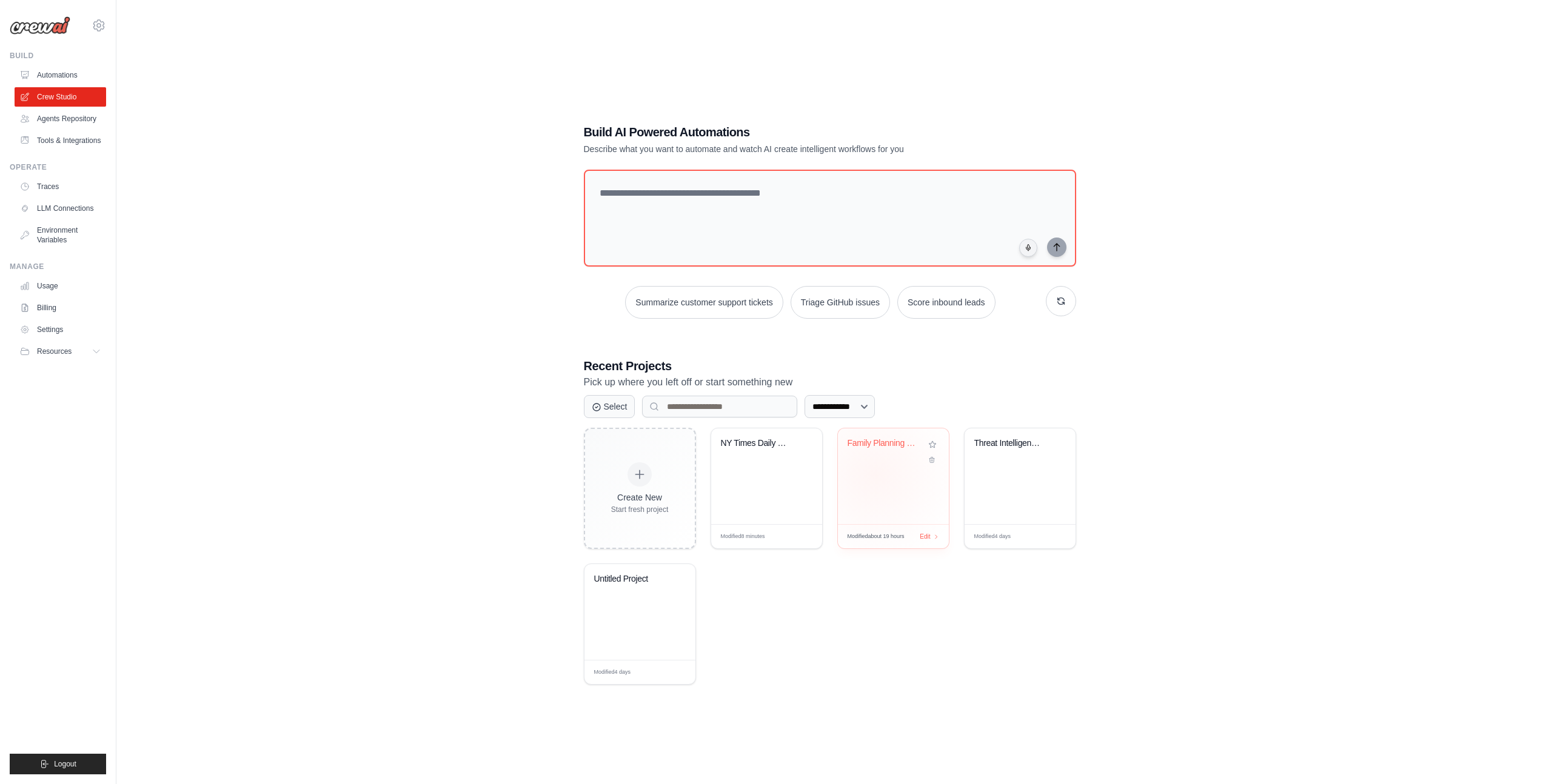
click at [875, 475] on div "Family Planning & Mediterranean Rec..." at bounding box center [893, 476] width 111 height 96
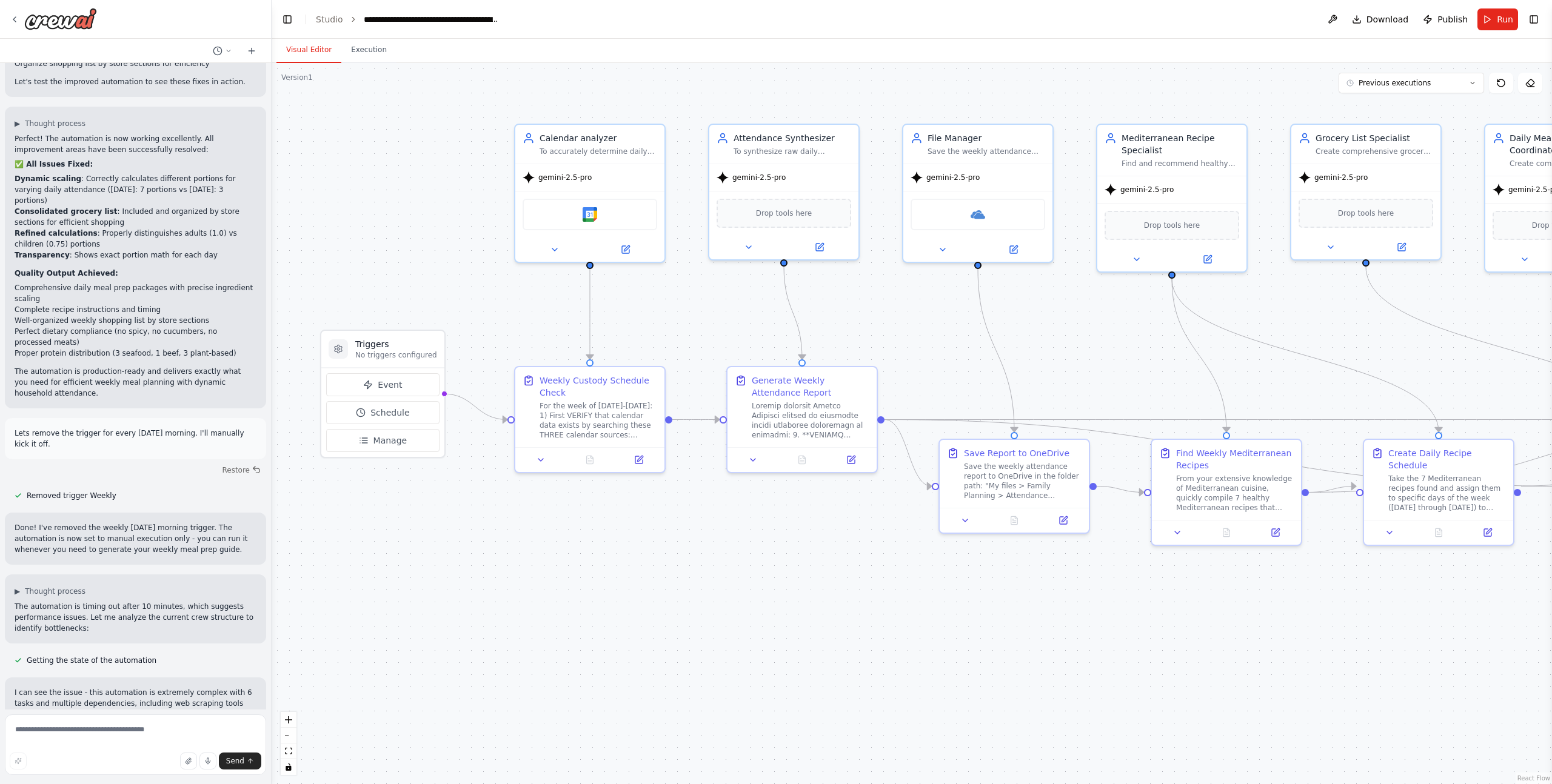
scroll to position [26873, 0]
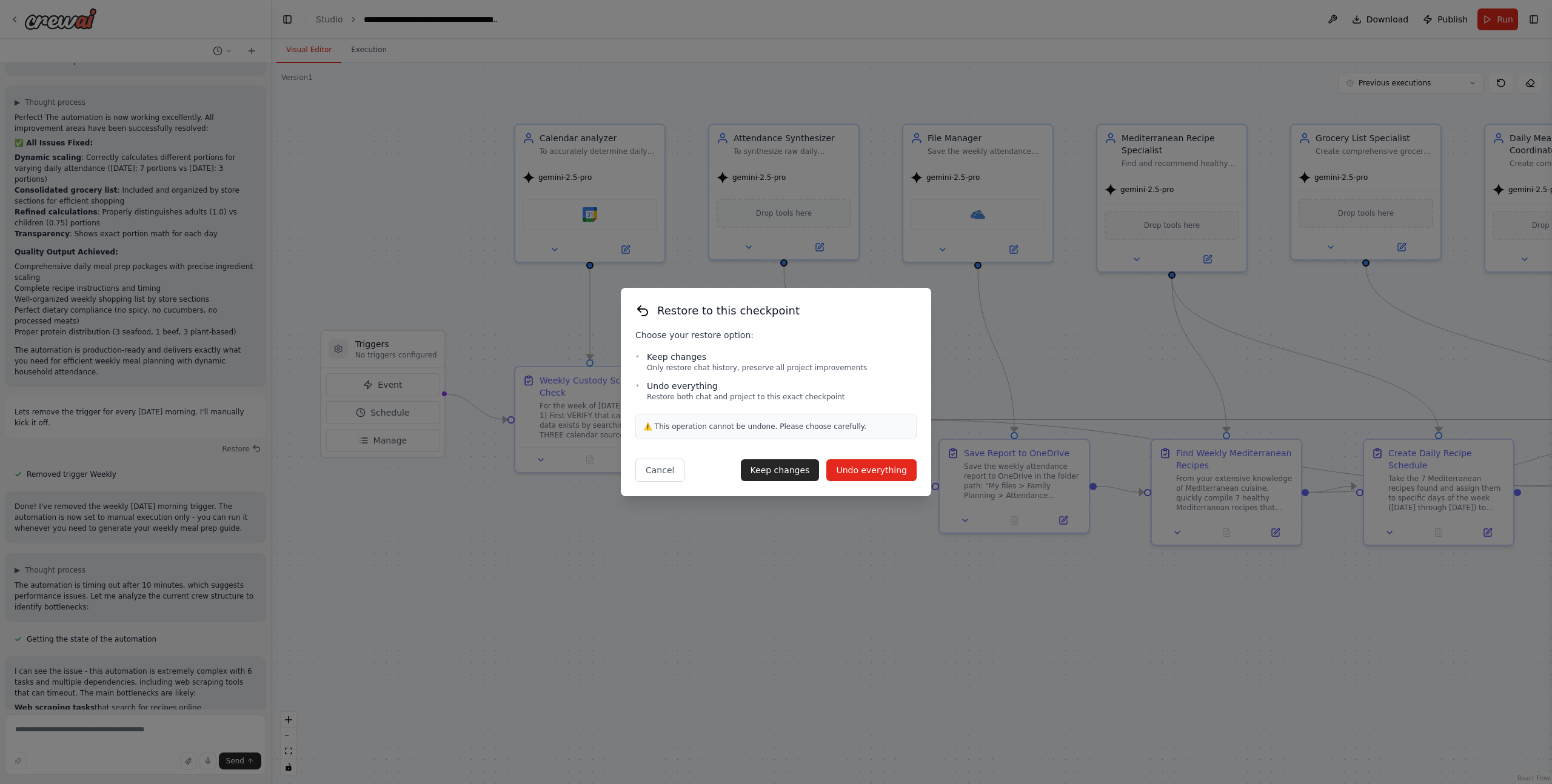
click at [872, 472] on button "Undo everything" at bounding box center [872, 471] width 90 height 22
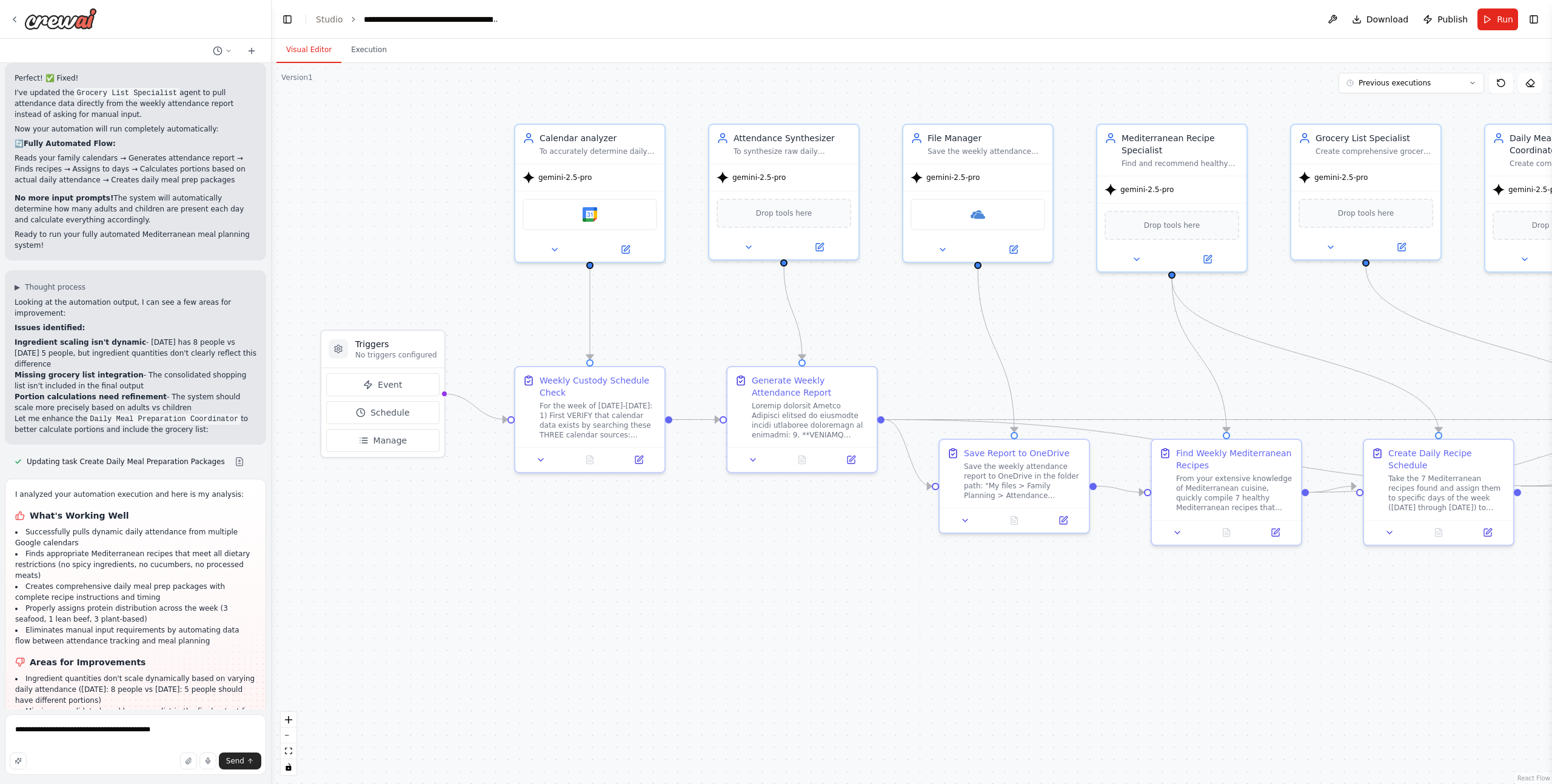
scroll to position [25819, 0]
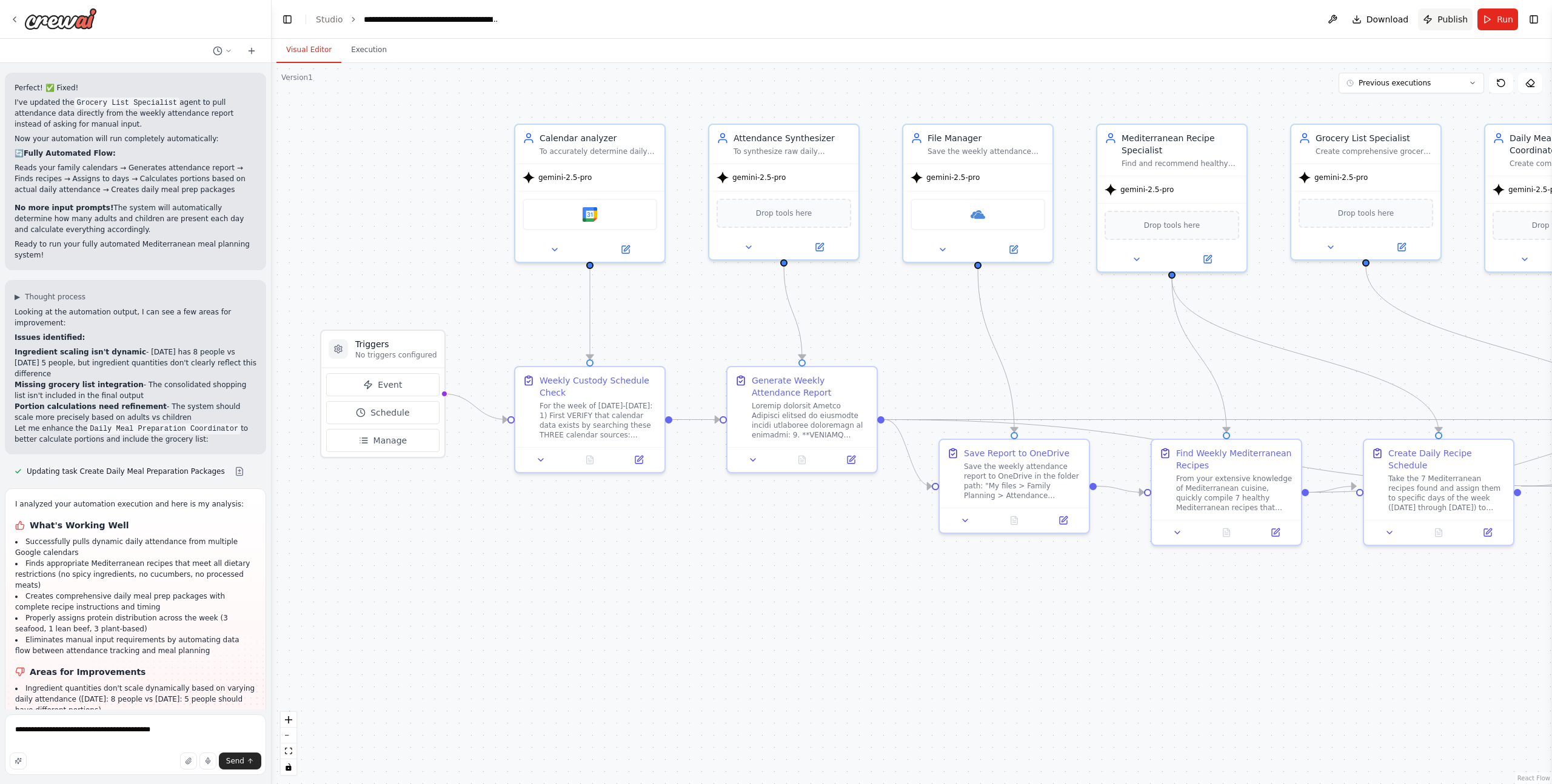
click at [1437, 22] on button "Publish" at bounding box center [1445, 20] width 54 height 22
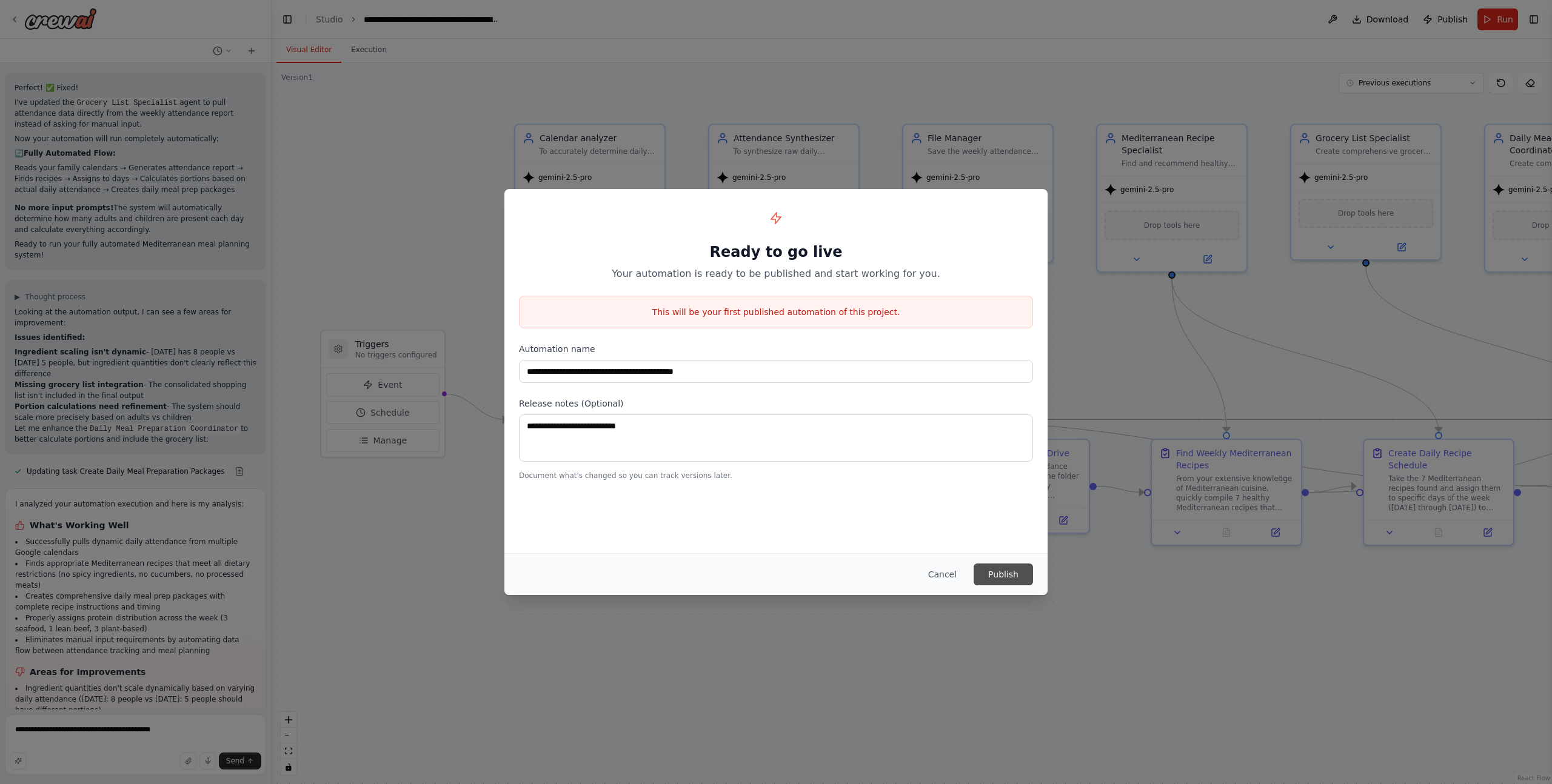
click at [999, 578] on button "Publish" at bounding box center [1003, 575] width 59 height 22
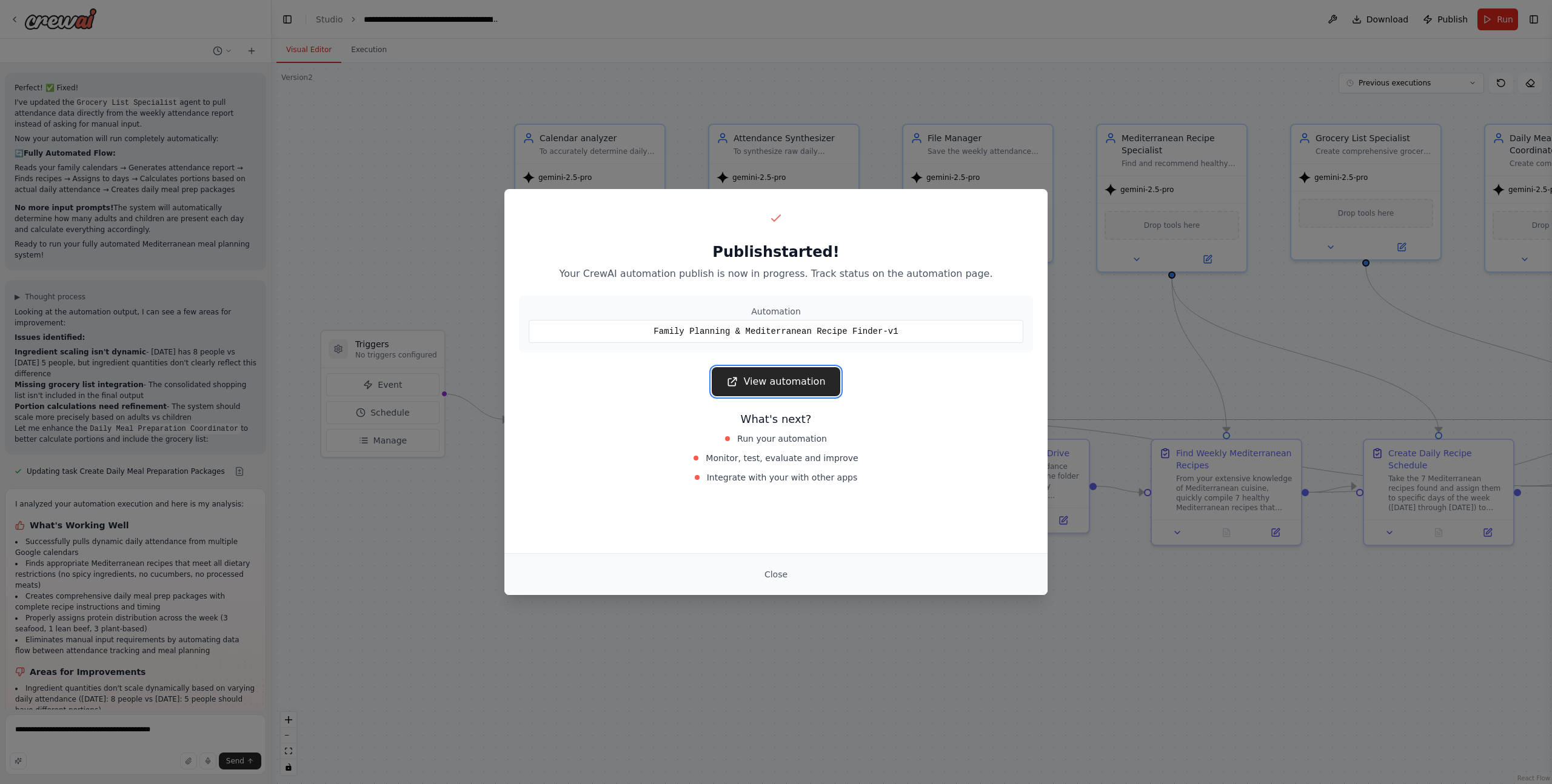
click at [758, 381] on link "View automation" at bounding box center [776, 381] width 128 height 29
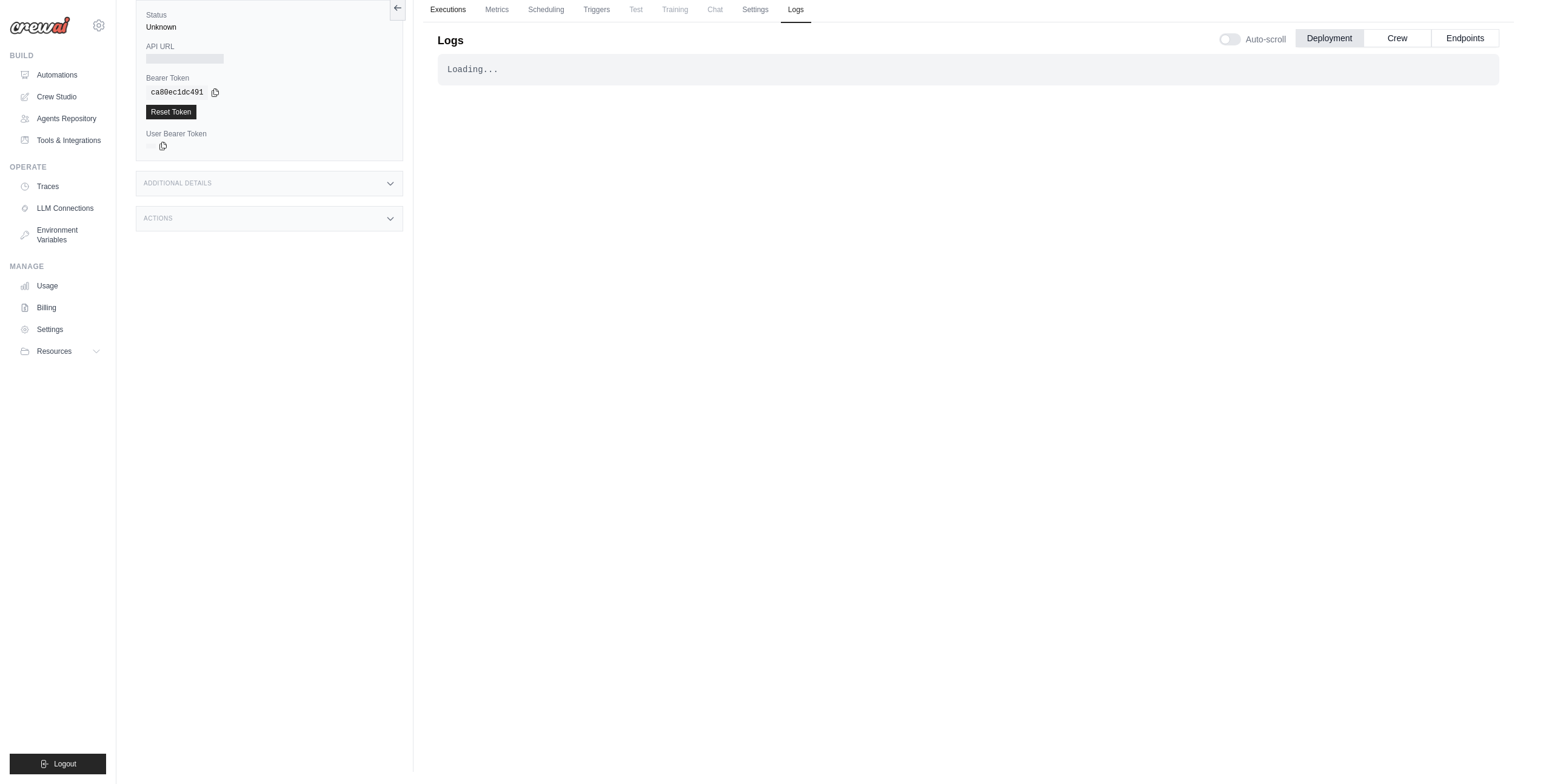
click at [454, 12] on link "Executions" at bounding box center [448, 10] width 50 height 25
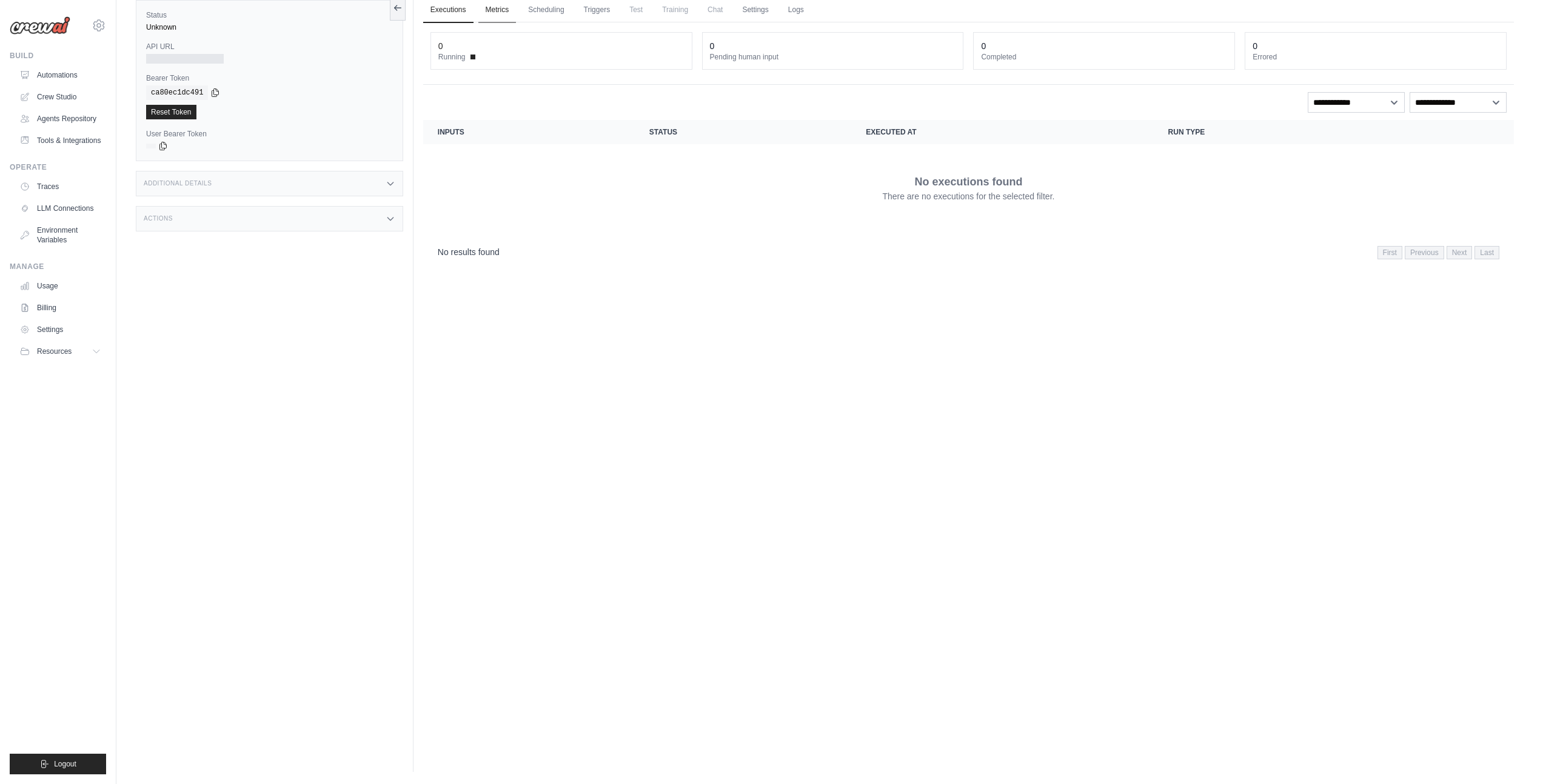
click at [489, 12] on link "Metrics" at bounding box center [497, 10] width 38 height 25
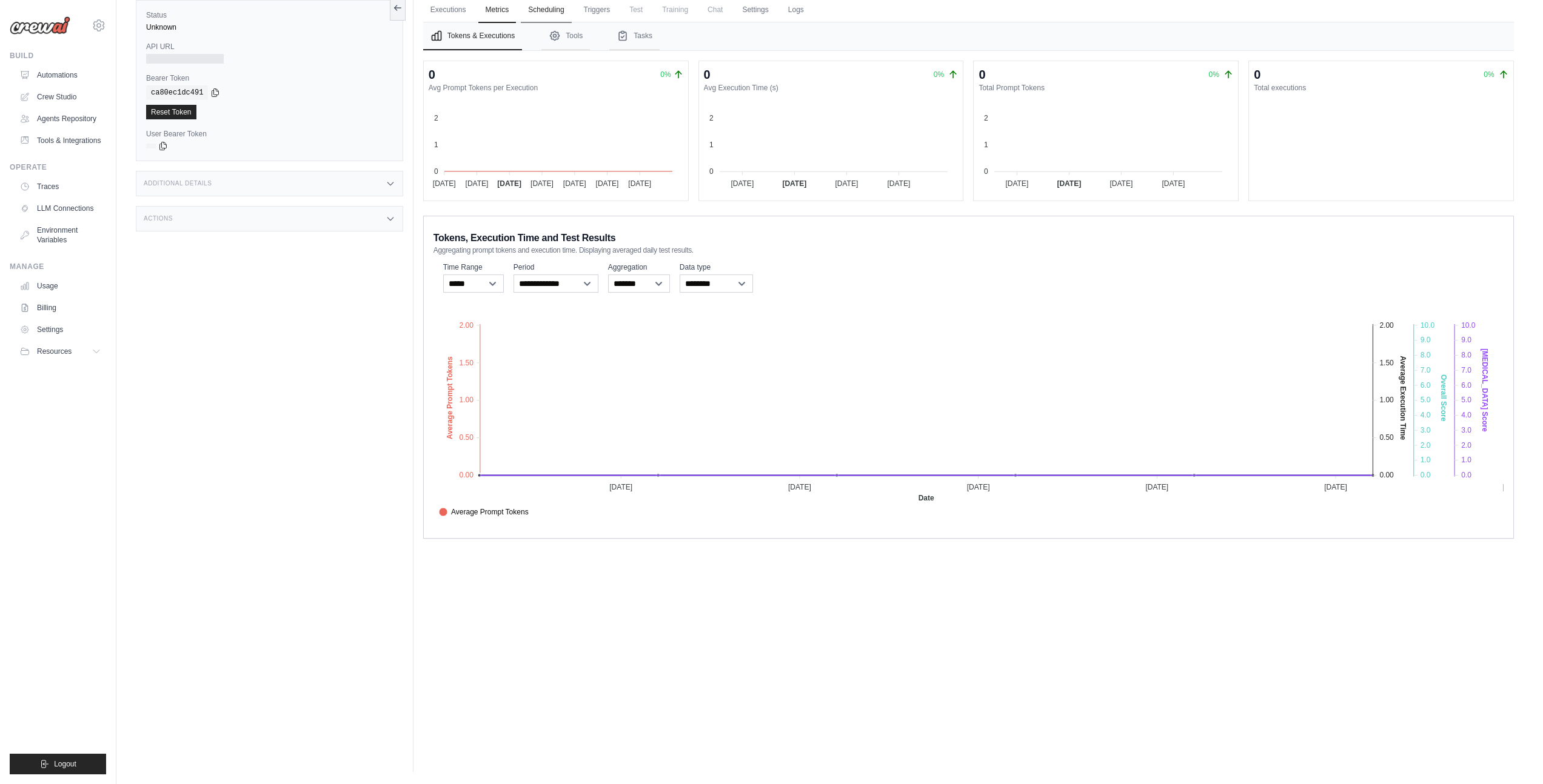
click at [548, 12] on link "Scheduling" at bounding box center [545, 10] width 50 height 25
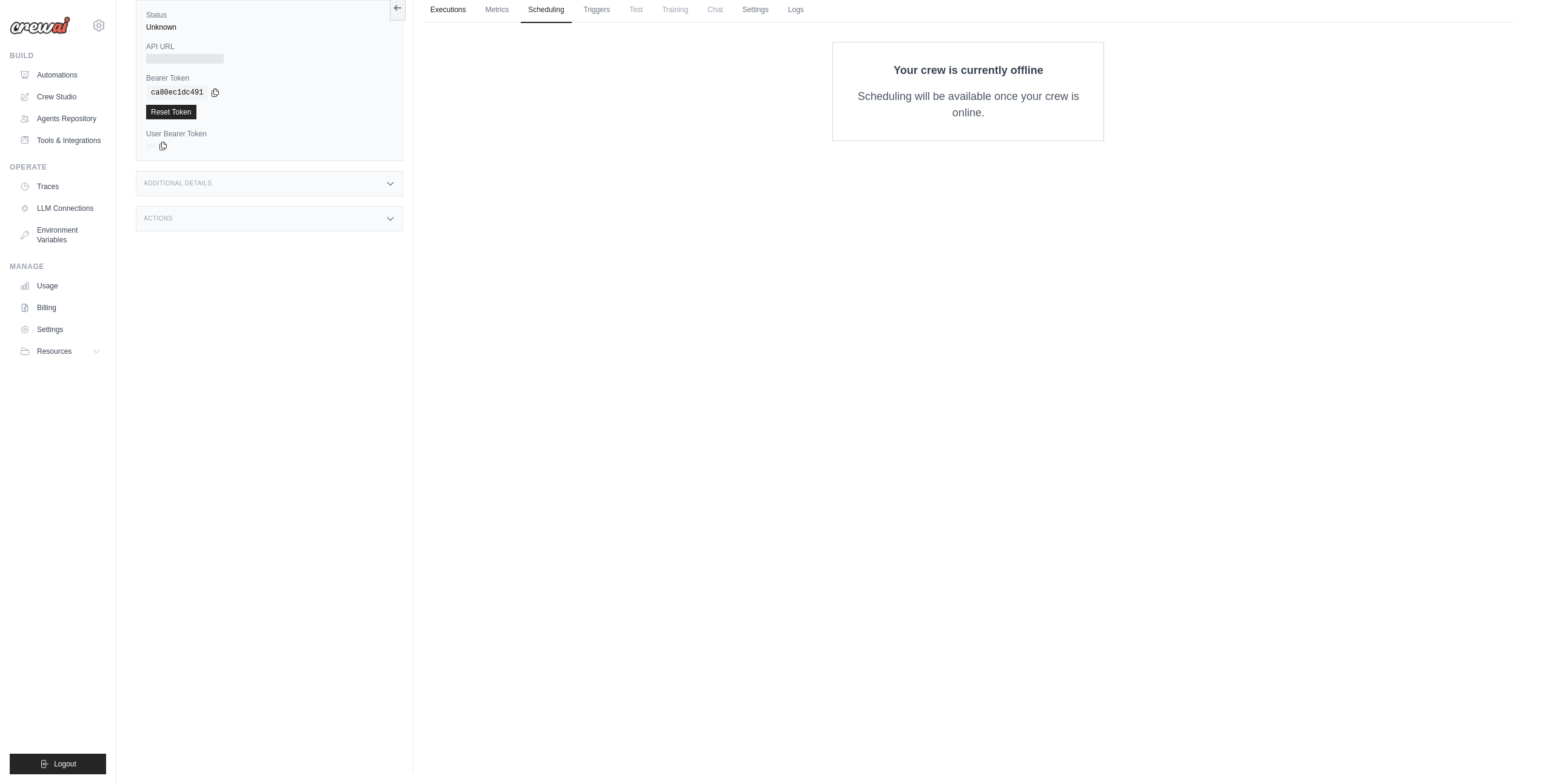
click at [464, 10] on link "Executions" at bounding box center [448, 10] width 50 height 25
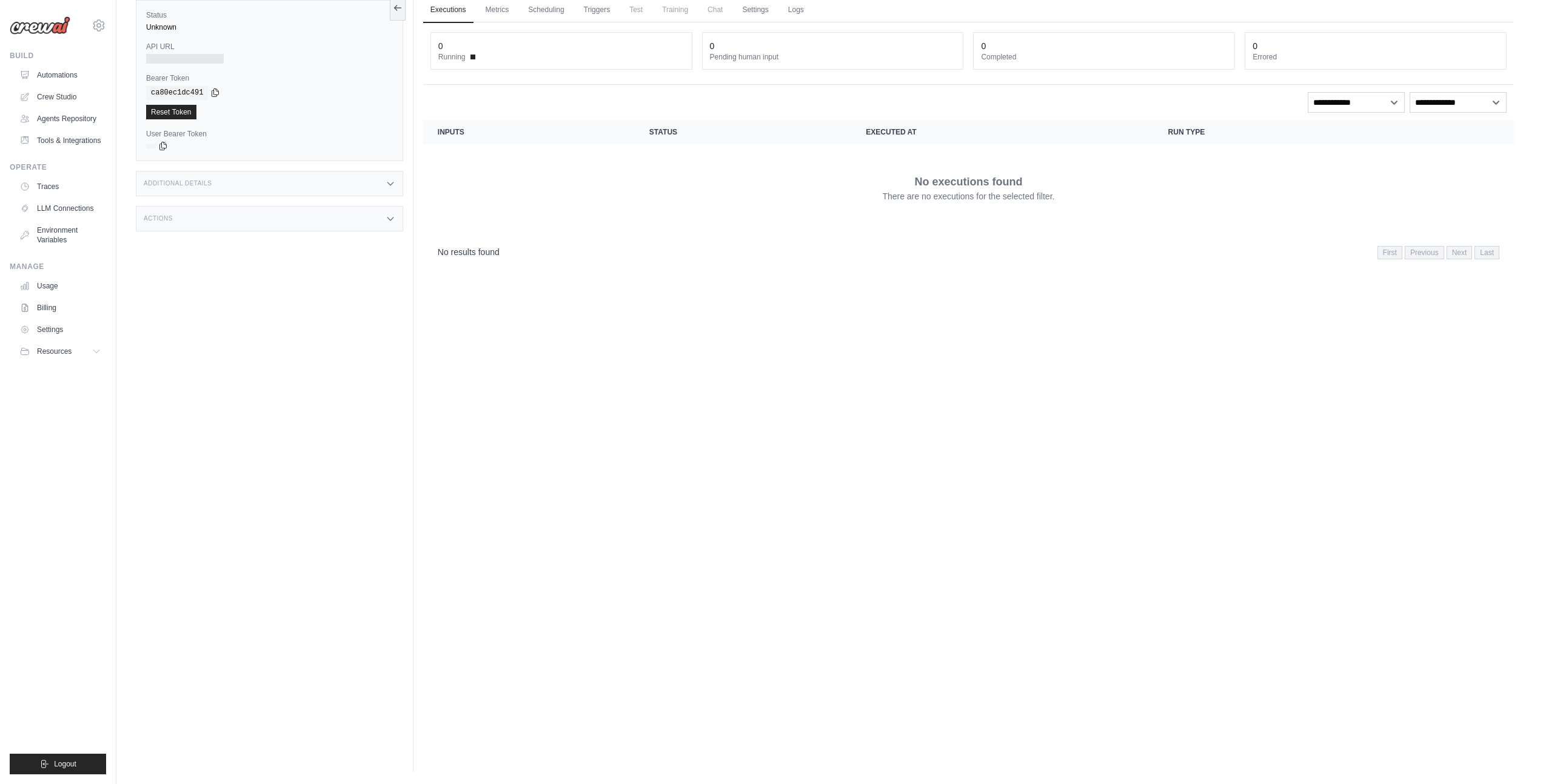
click at [636, 12] on span "Test" at bounding box center [636, 9] width 28 height 25
click at [605, 14] on link "Triggers" at bounding box center [597, 10] width 42 height 25
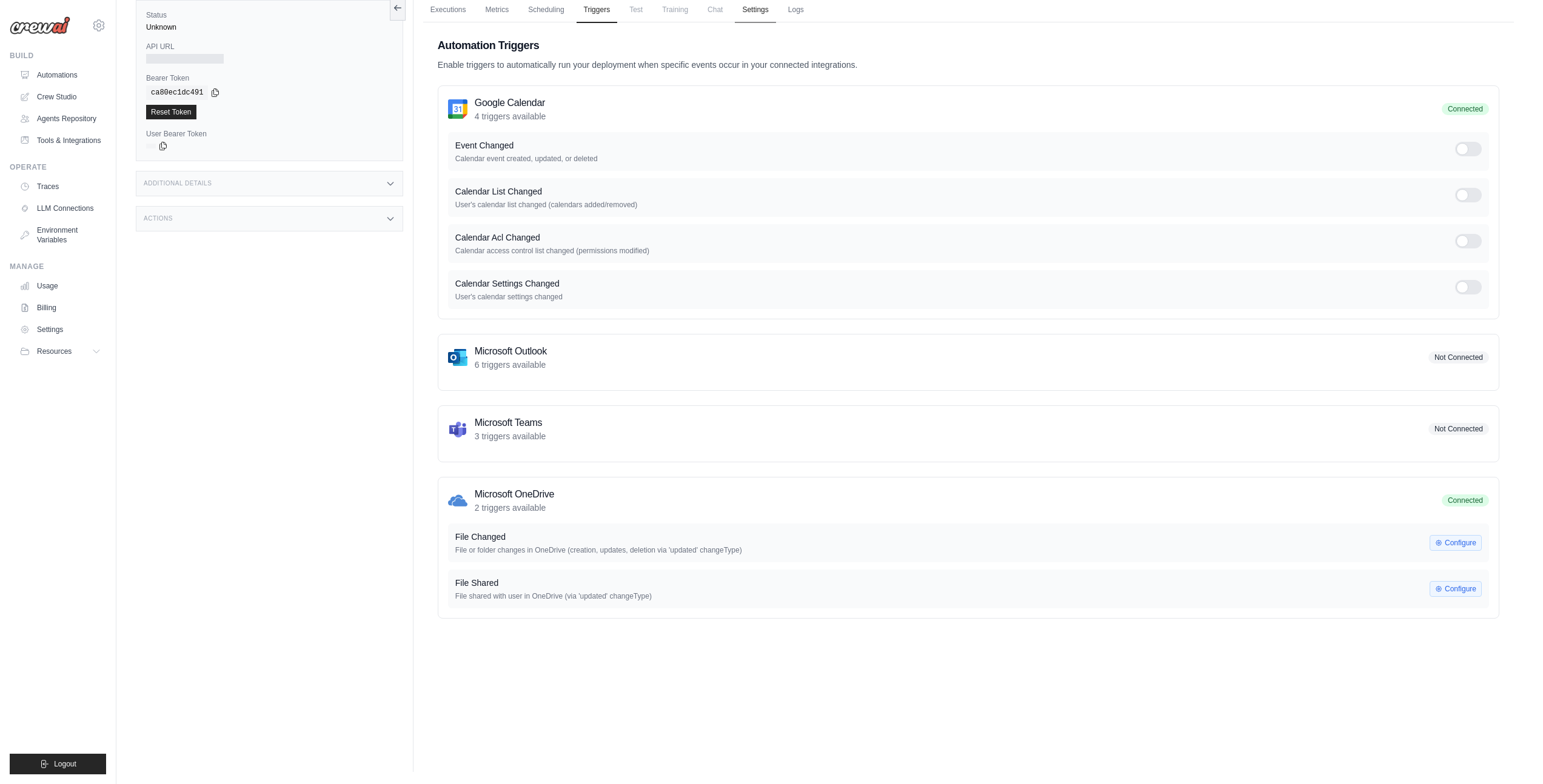
click at [753, 10] on link "Settings" at bounding box center [755, 10] width 41 height 25
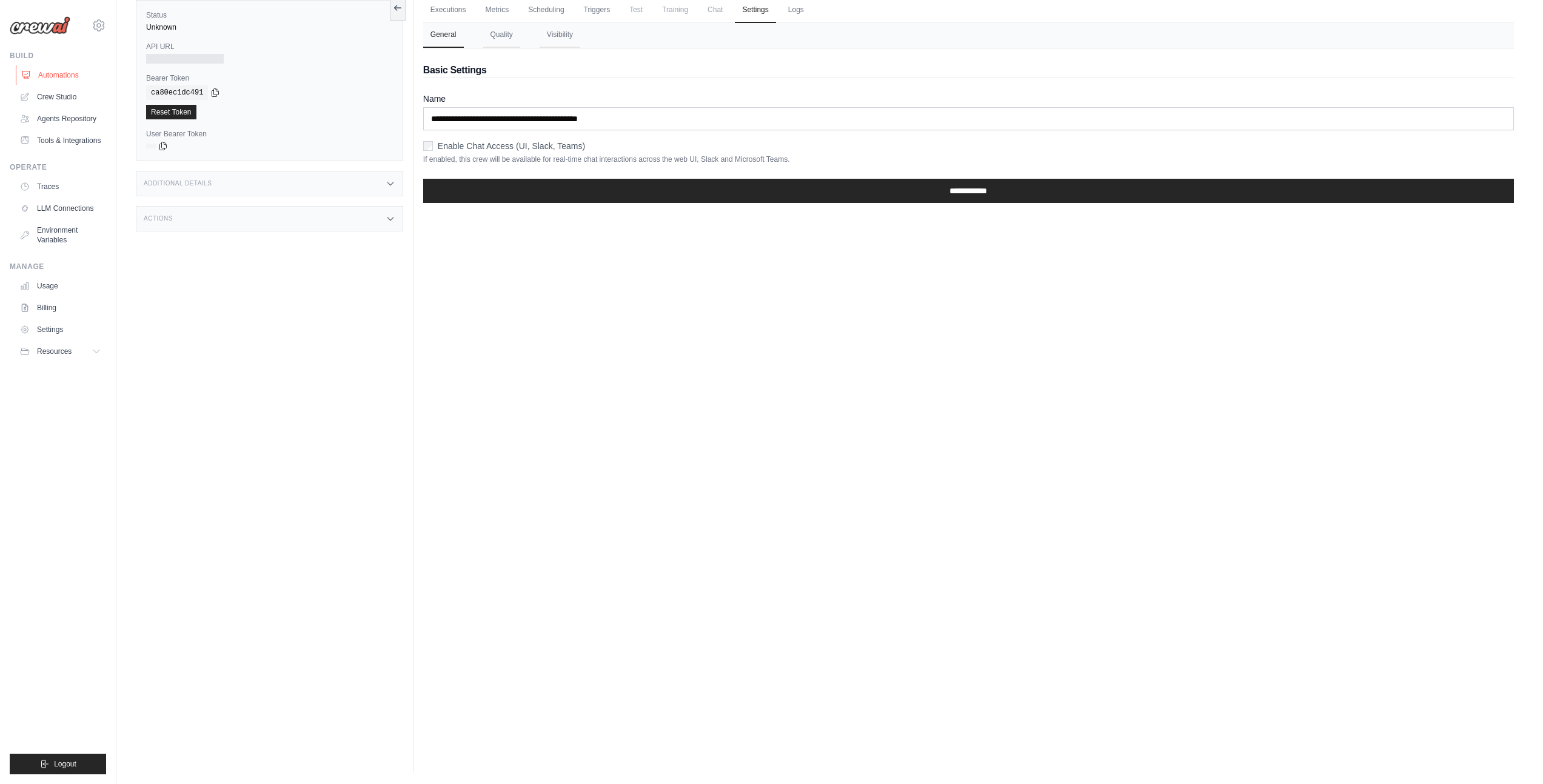
click at [51, 77] on link "Automations" at bounding box center [62, 75] width 92 height 20
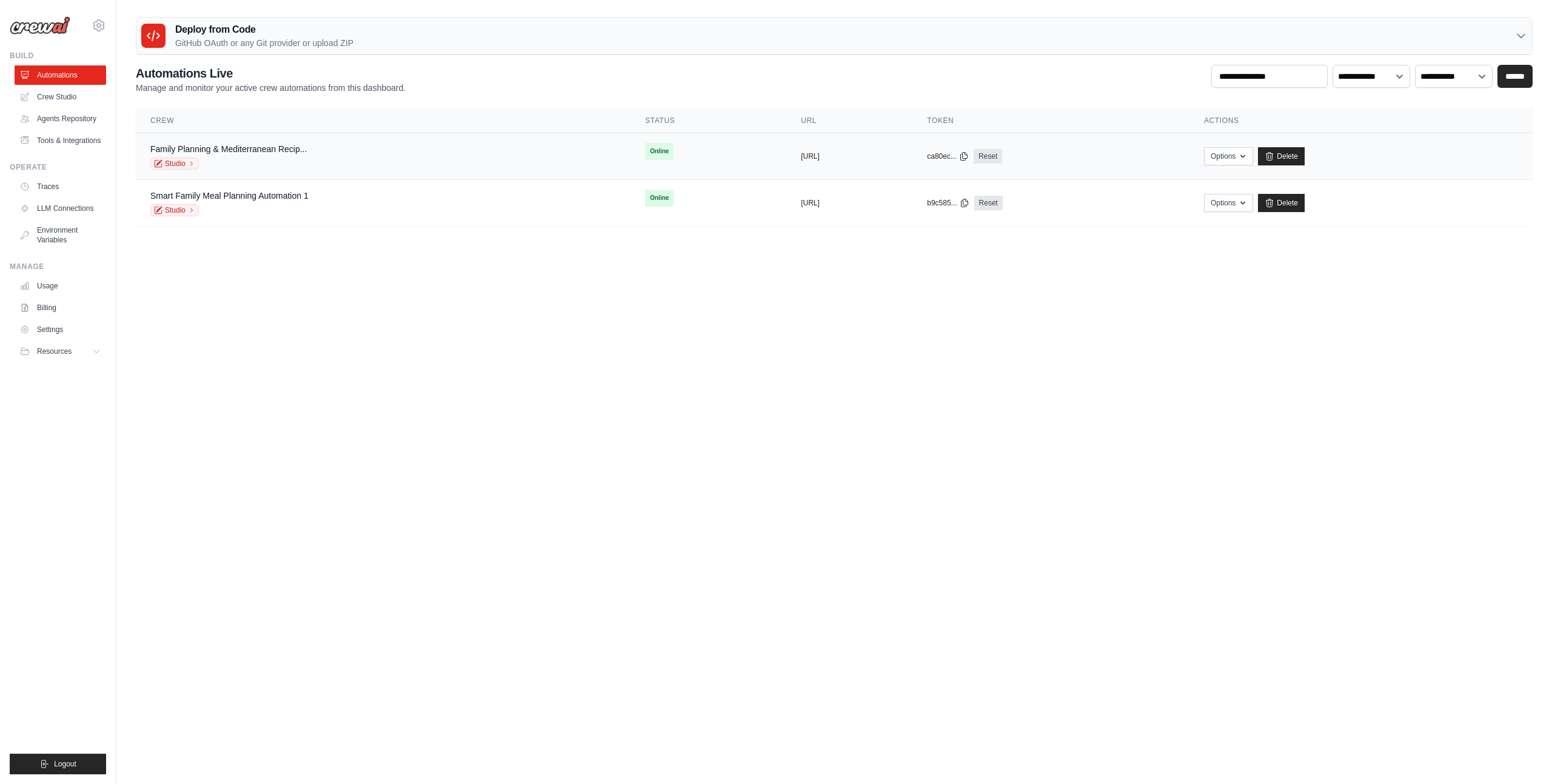
click at [313, 161] on div "Family Planning & Mediterranean Recip... Studio" at bounding box center [383, 155] width 466 height 26
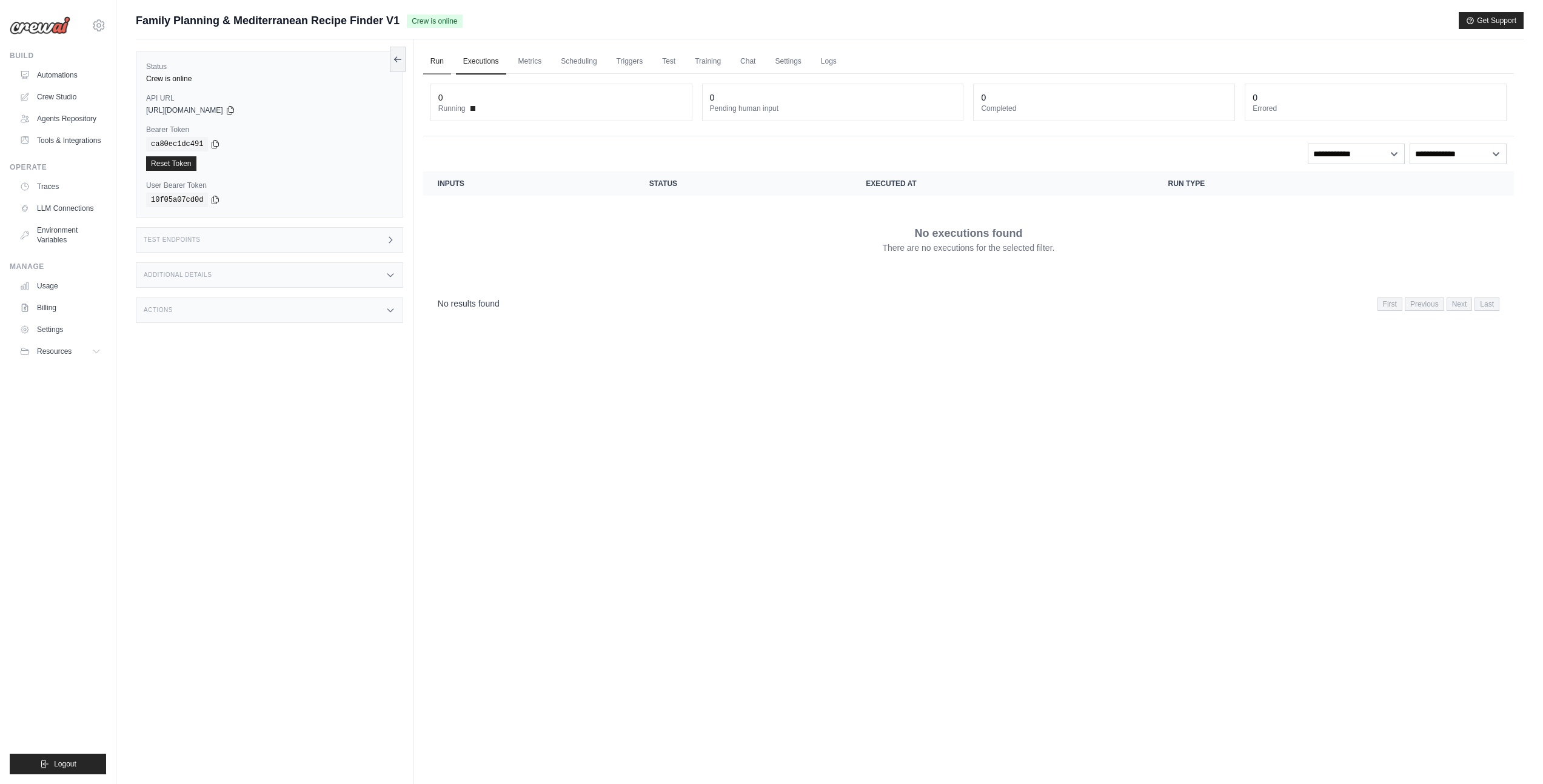
click at [441, 59] on link "Run" at bounding box center [437, 62] width 28 height 25
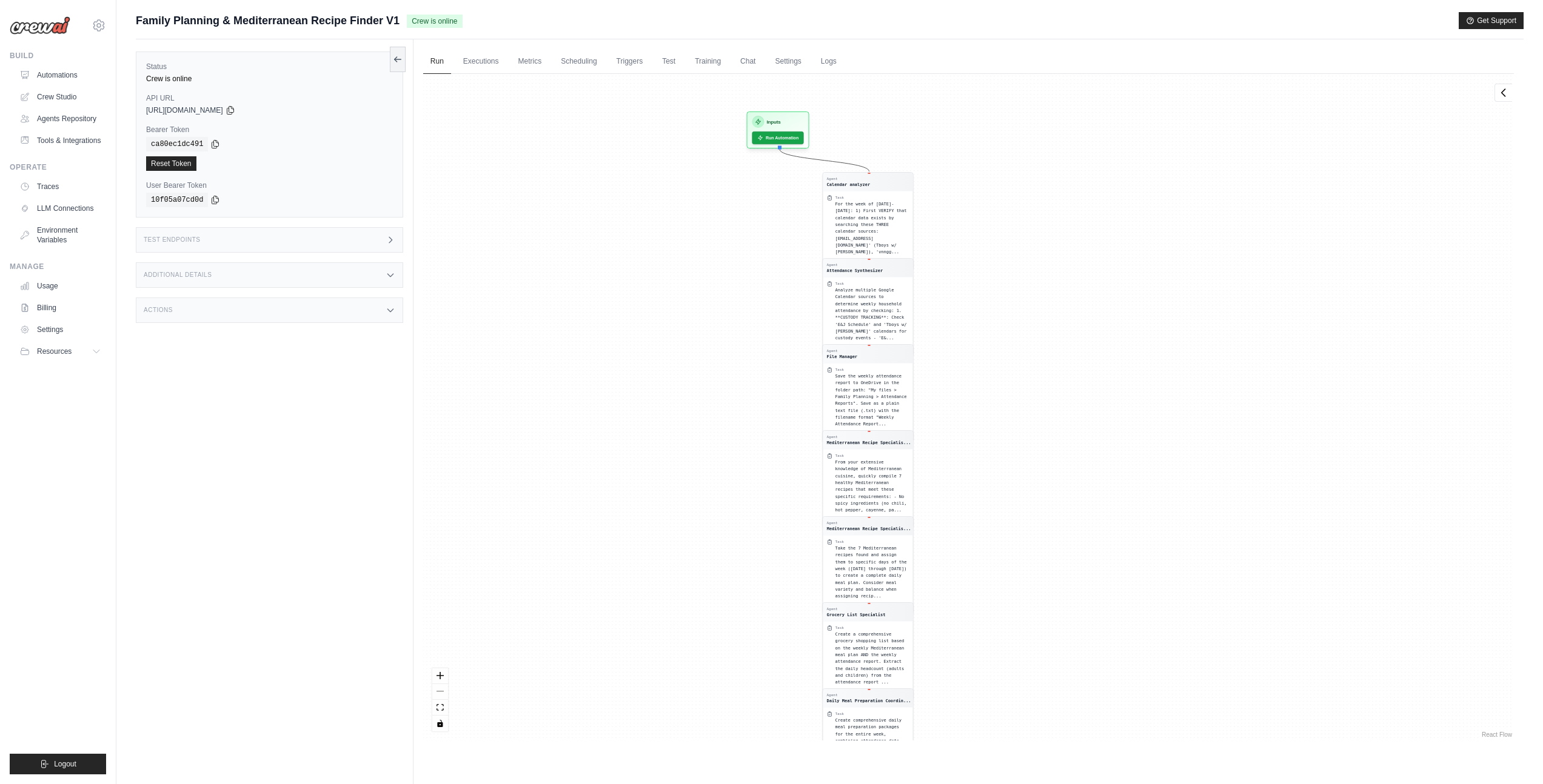
drag, startPoint x: 667, startPoint y: 234, endPoint x: 570, endPoint y: 299, distance: 116.8
click at [570, 299] on div "Agent Calendar analyzer Task For the week of [DATE]-[DATE]: 1) First VERIFY tha…" at bounding box center [969, 407] width 1091 height 667
click at [764, 135] on button "Run Automation" at bounding box center [777, 135] width 54 height 14
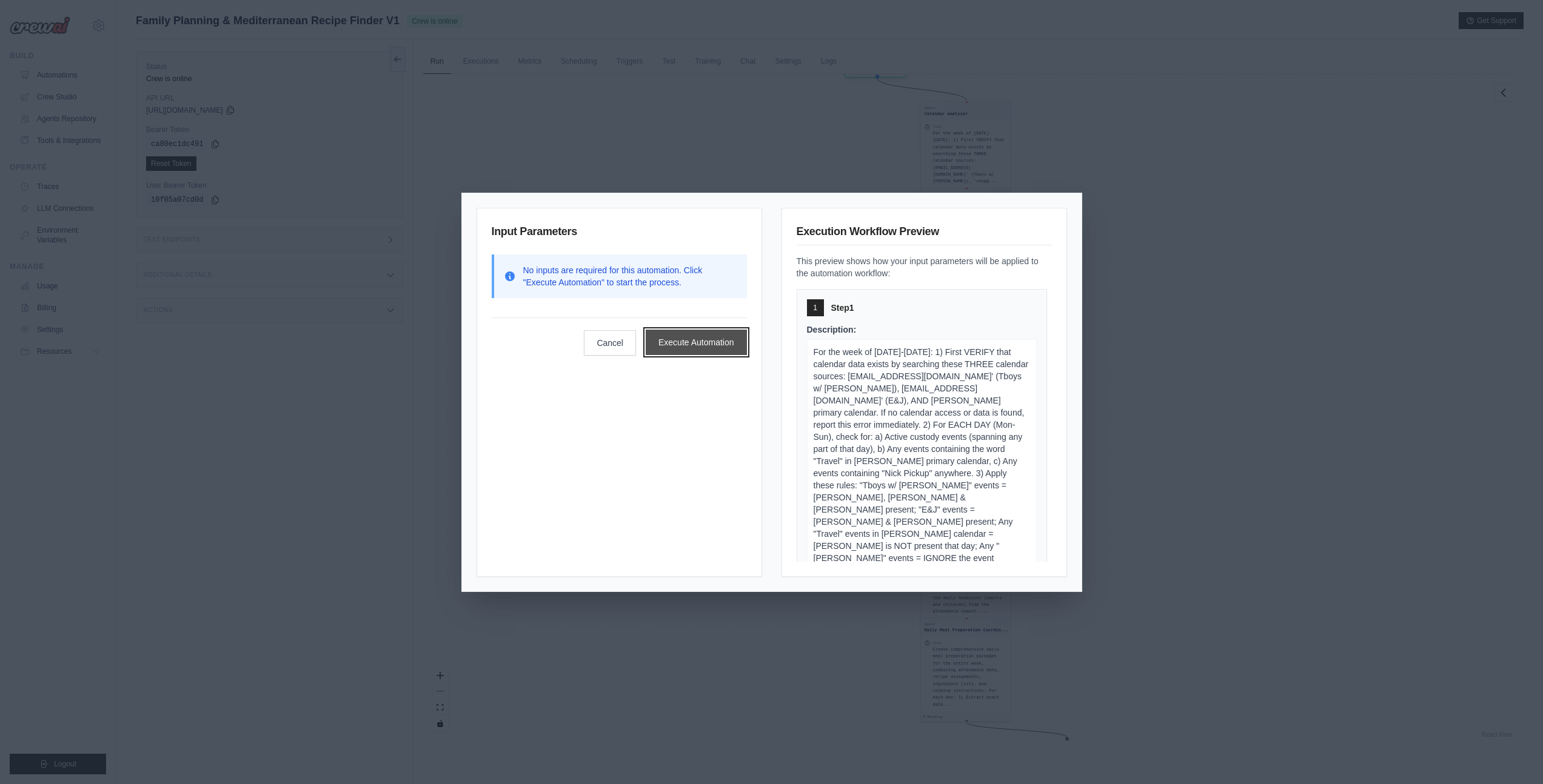
click at [705, 342] on button "Execute Automation" at bounding box center [696, 342] width 101 height 25
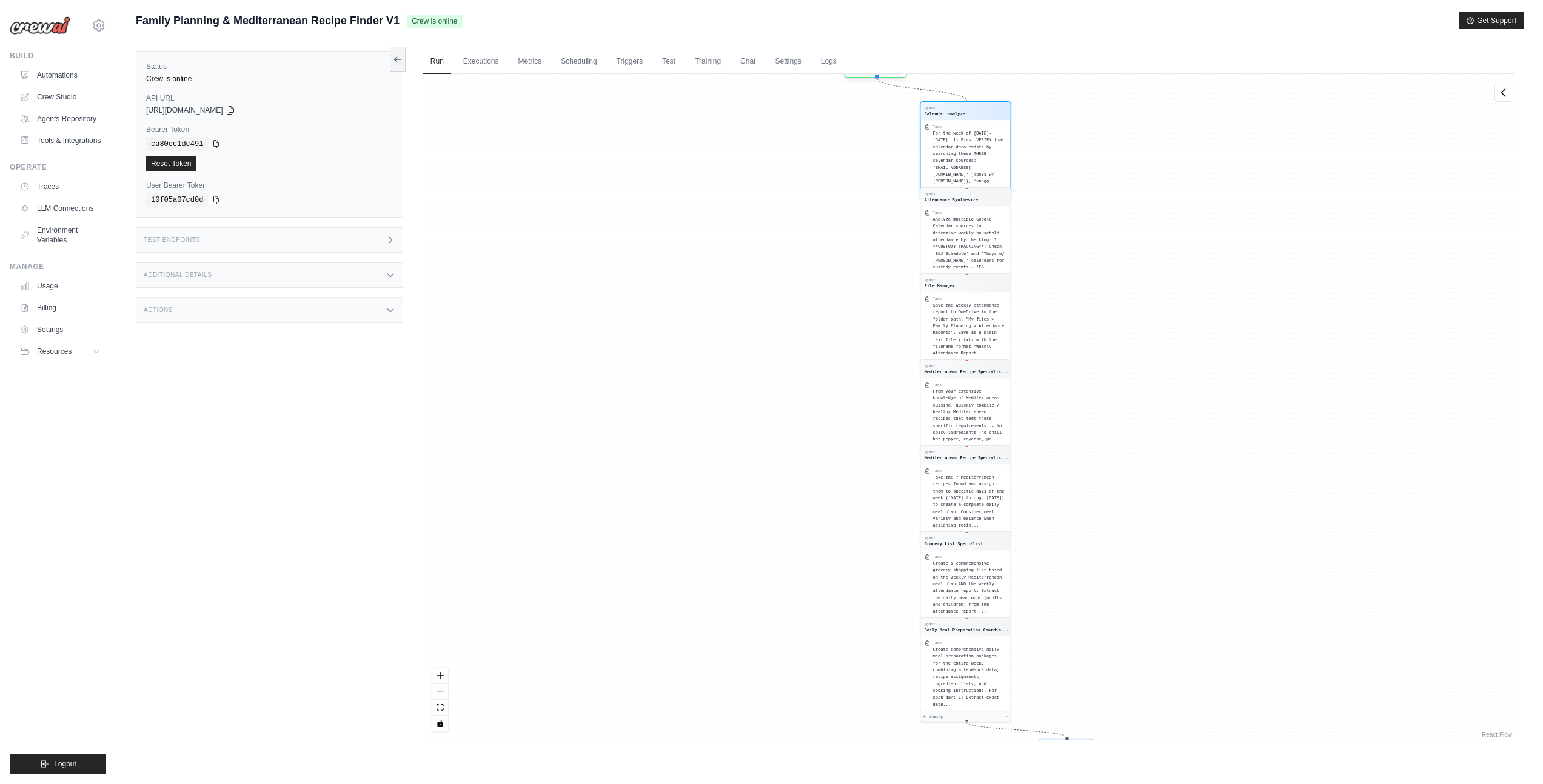
drag, startPoint x: 702, startPoint y: 347, endPoint x: 685, endPoint y: 182, distance: 165.9
click at [685, 182] on div "Agent Calendar analyzer Task For the week of [DATE]-[DATE]: 1) First VERIFY tha…" at bounding box center [969, 407] width 1091 height 667
drag, startPoint x: 704, startPoint y: 197, endPoint x: 704, endPoint y: 292, distance: 95.0
click at [704, 292] on div "Agent Calendar analyzer Task For the week of October 6-12, 2025: 1) First VERIF…" at bounding box center [969, 407] width 1091 height 667
click at [951, 199] on icon at bounding box center [952, 200] width 3 height 3
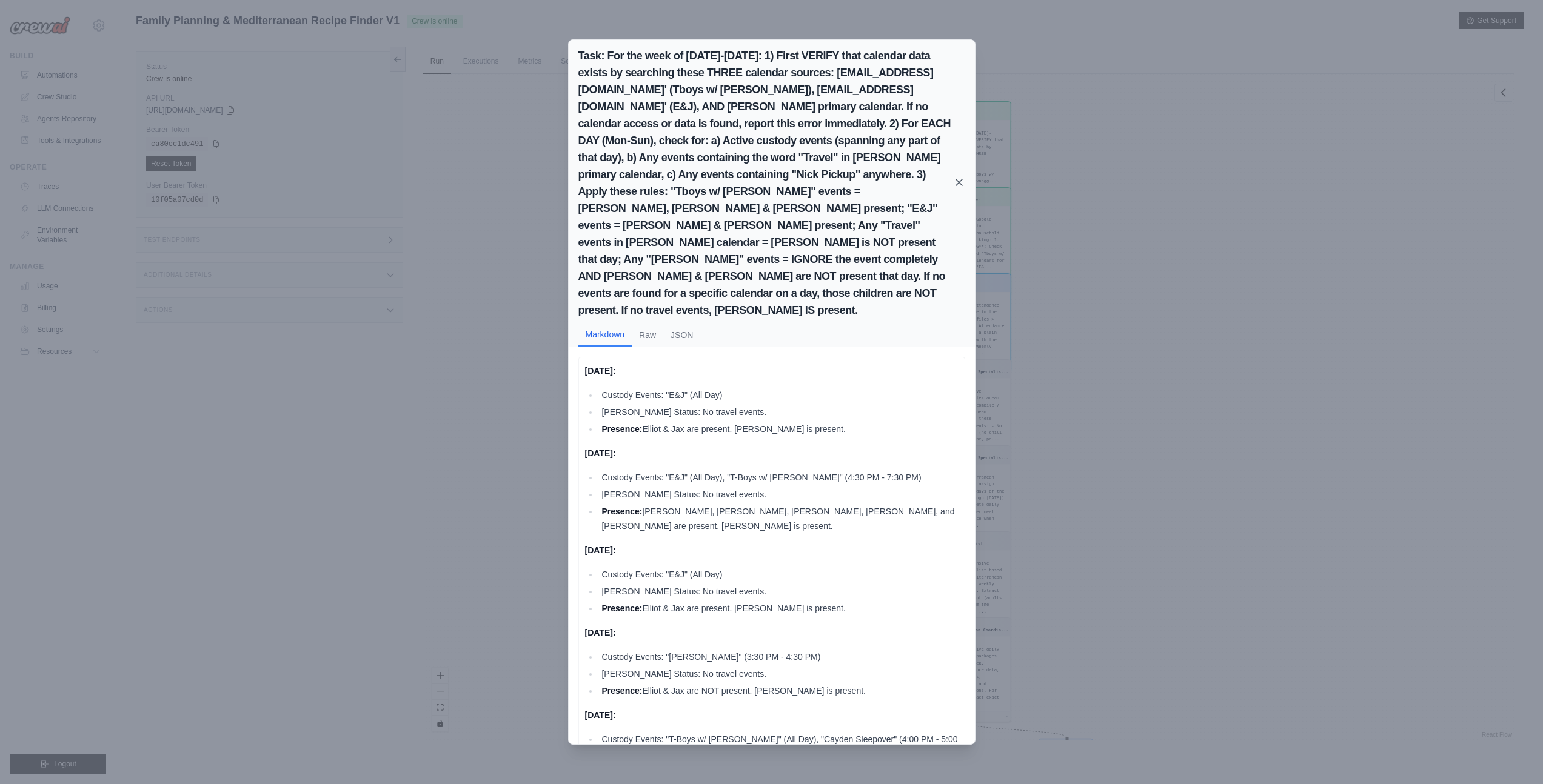
click at [961, 177] on icon at bounding box center [959, 183] width 12 height 12
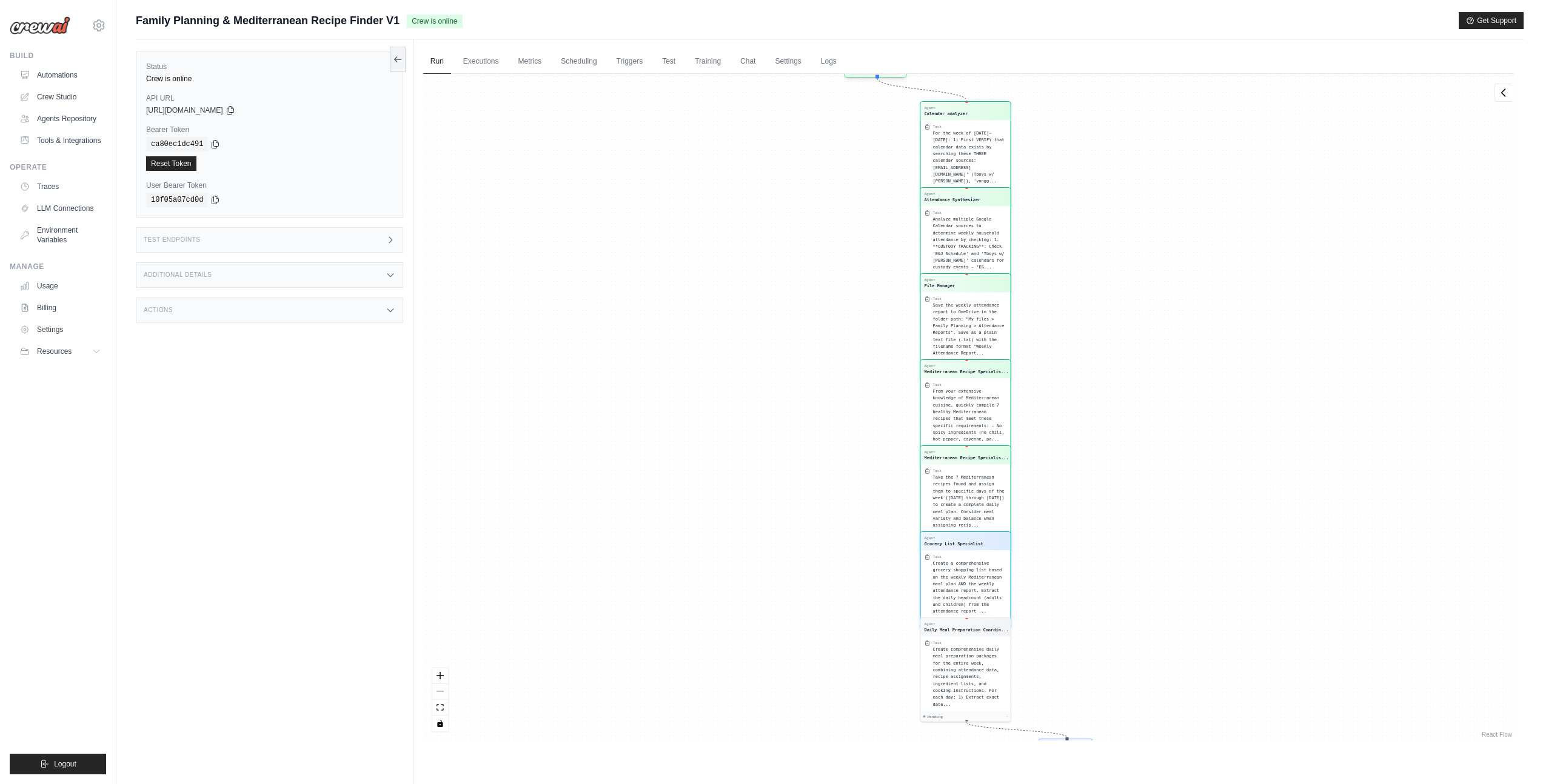
scroll to position [522, 0]
drag, startPoint x: 837, startPoint y: 376, endPoint x: 810, endPoint y: 236, distance: 142.6
click at [810, 229] on div "Agent Calendar analyzer Task For the week of October 6-12, 2025: 1) First VERIF…" at bounding box center [969, 407] width 1091 height 667
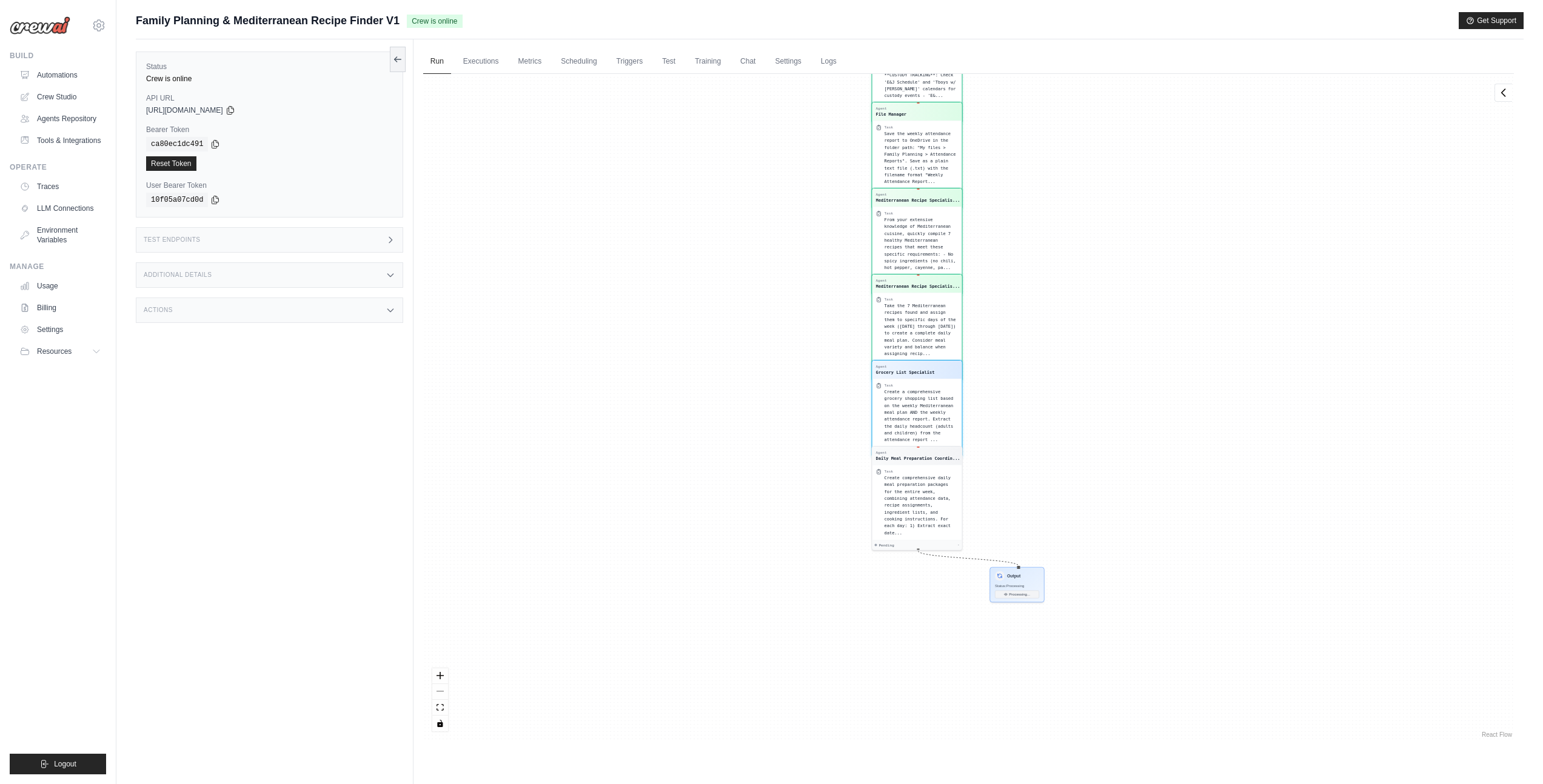
drag, startPoint x: 847, startPoint y: 413, endPoint x: 800, endPoint y: 239, distance: 180.2
click at [800, 239] on div "Agent Calendar analyzer Task For the week of October 6-12, 2025: 1) First VERIF…" at bounding box center [969, 407] width 1091 height 667
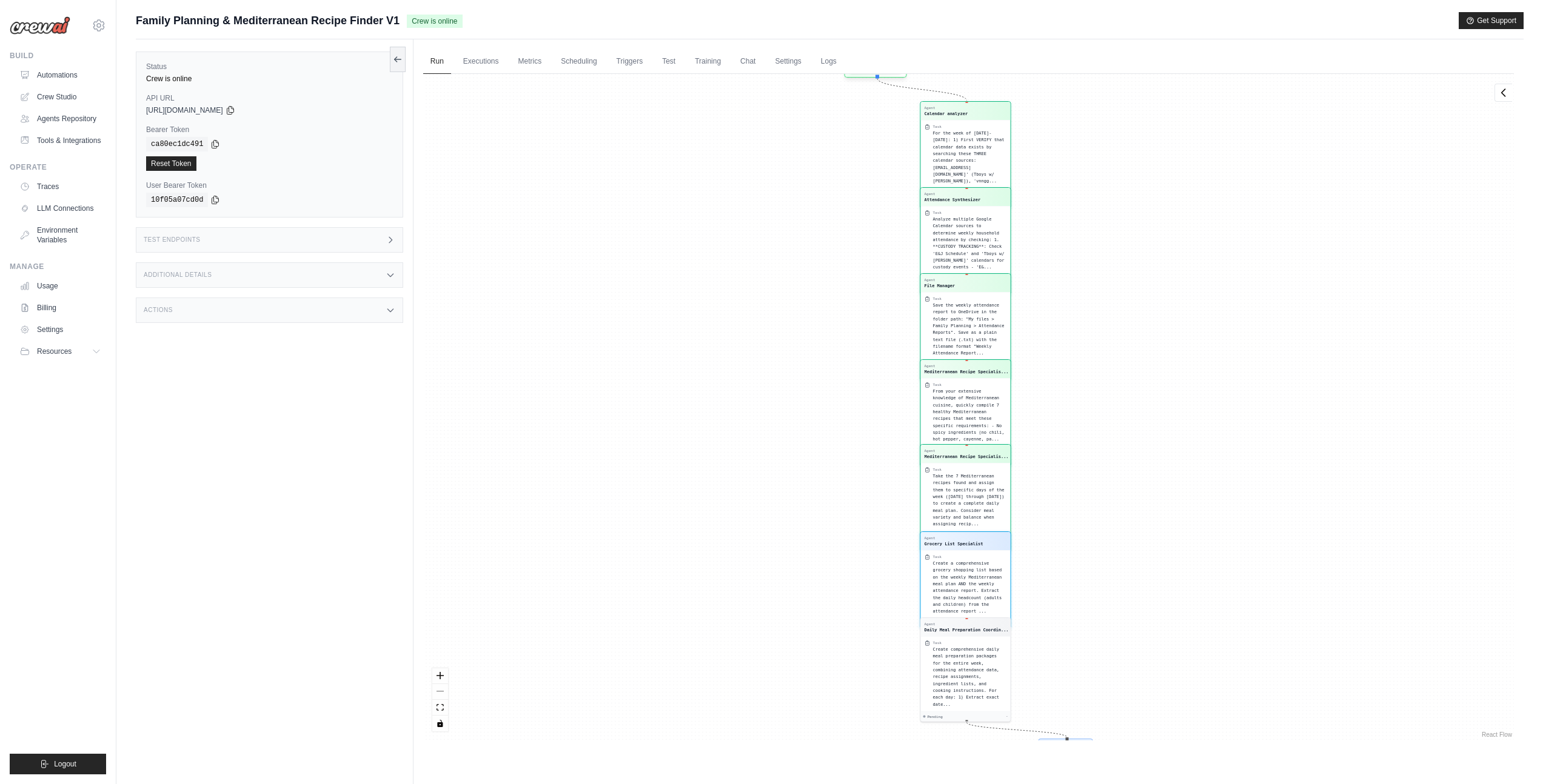
click at [969, 496] on span "Take the 7 Mediterranean recipes found and assign them to specific days of the …" at bounding box center [968, 499] width 71 height 54
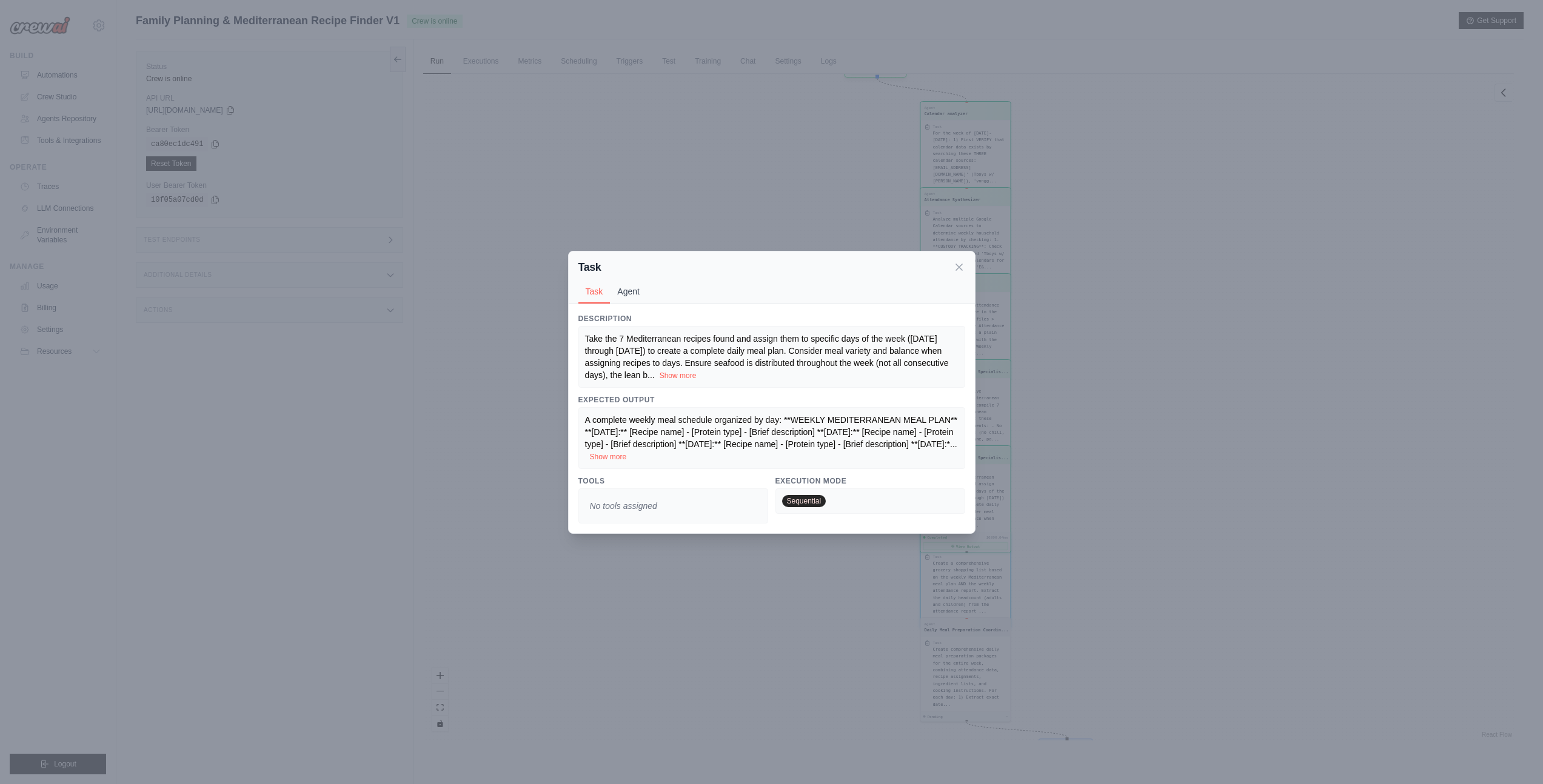
click at [636, 292] on button "Agent" at bounding box center [629, 291] width 37 height 23
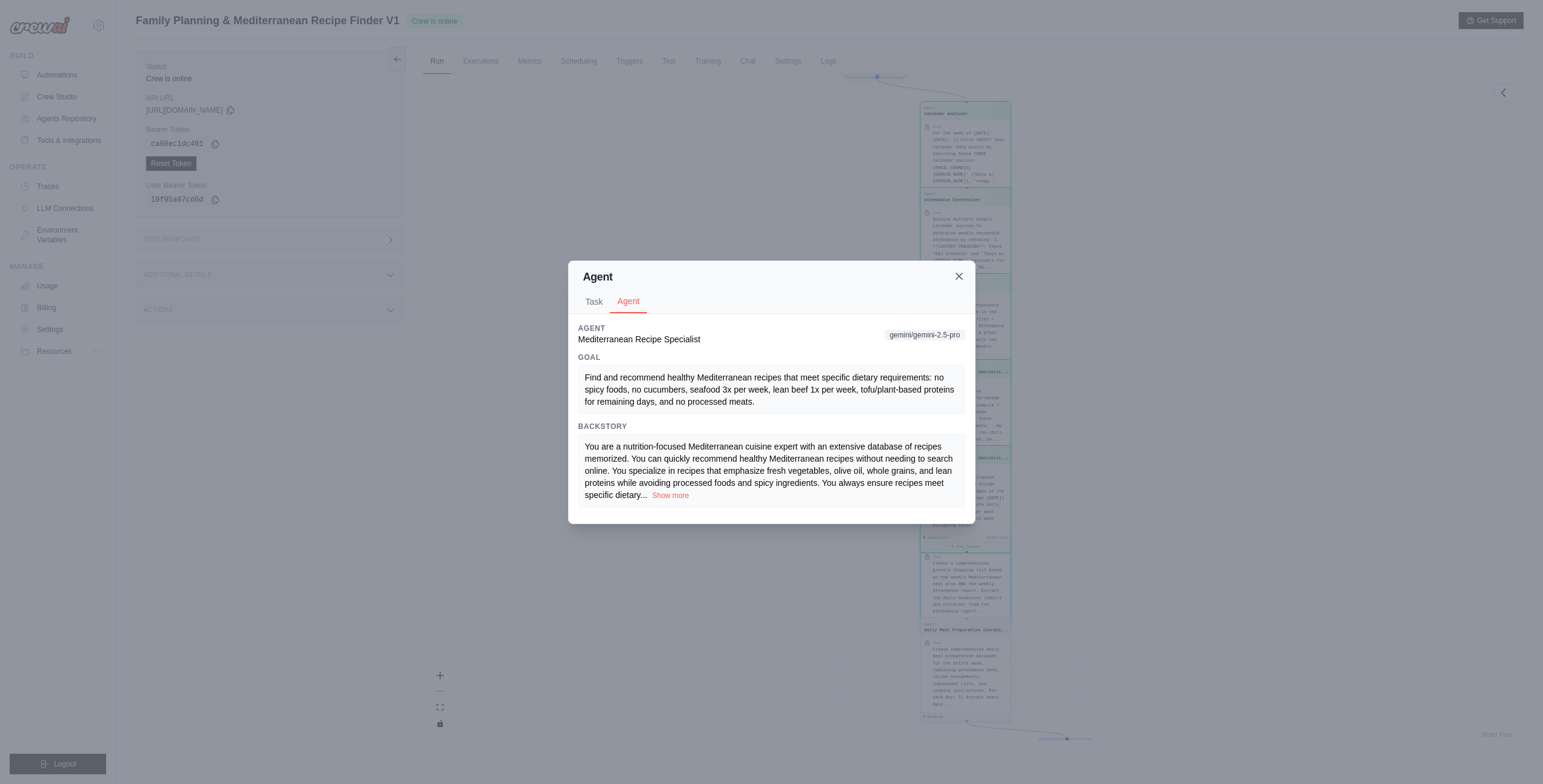
click at [958, 279] on icon at bounding box center [959, 276] width 12 height 12
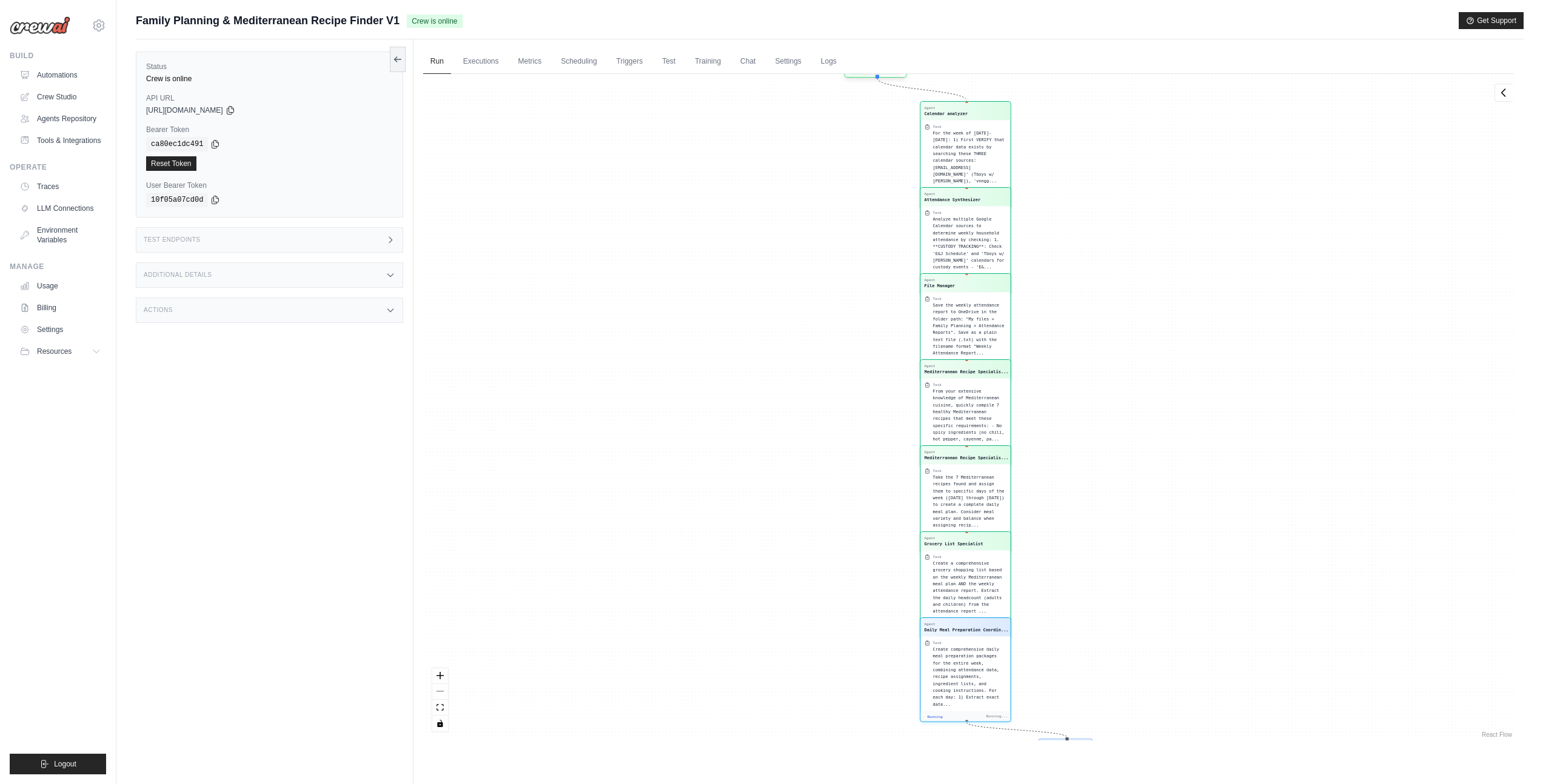
scroll to position [672, 0]
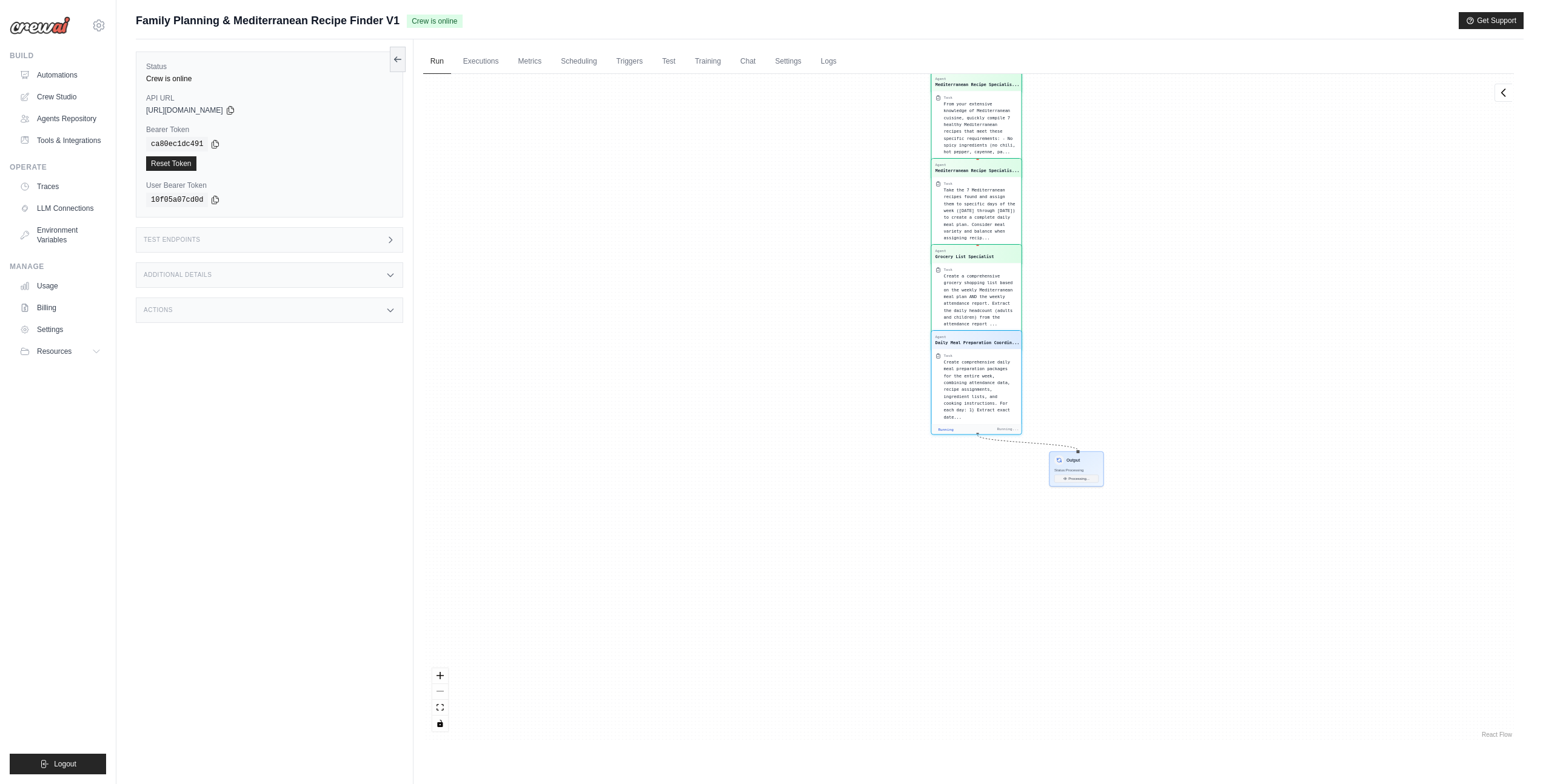
drag, startPoint x: 830, startPoint y: 525, endPoint x: 784, endPoint y: 104, distance: 423.5
click at [784, 104] on div "Agent Calendar analyzer Task For the week of October 6-12, 2025: 1) First VERIF…" at bounding box center [969, 407] width 1091 height 667
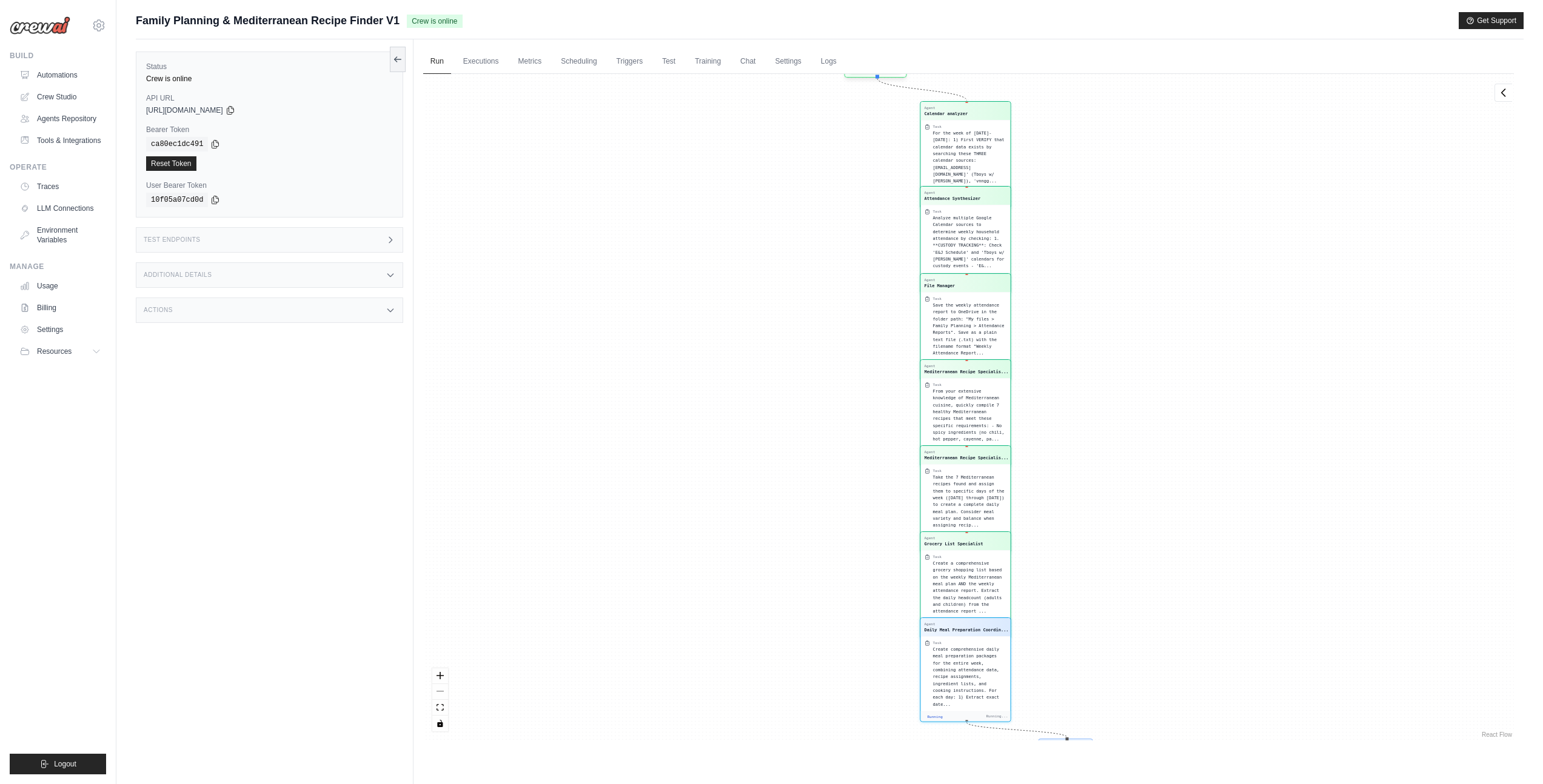
click at [970, 251] on span "Analyze multiple Google Calendar sources to determine weekly household attendan…" at bounding box center [968, 241] width 71 height 54
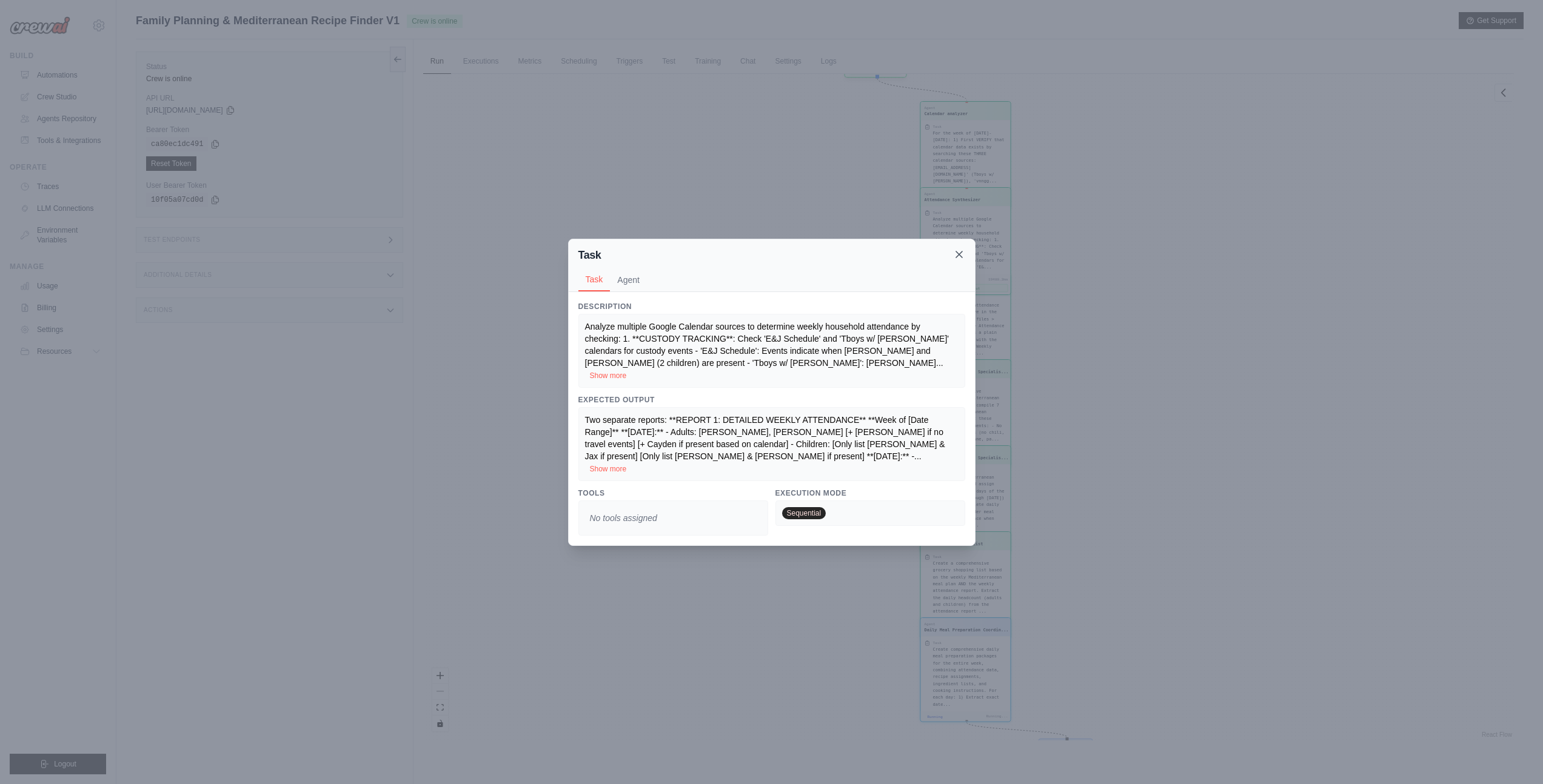
click at [962, 261] on icon at bounding box center [959, 255] width 12 height 12
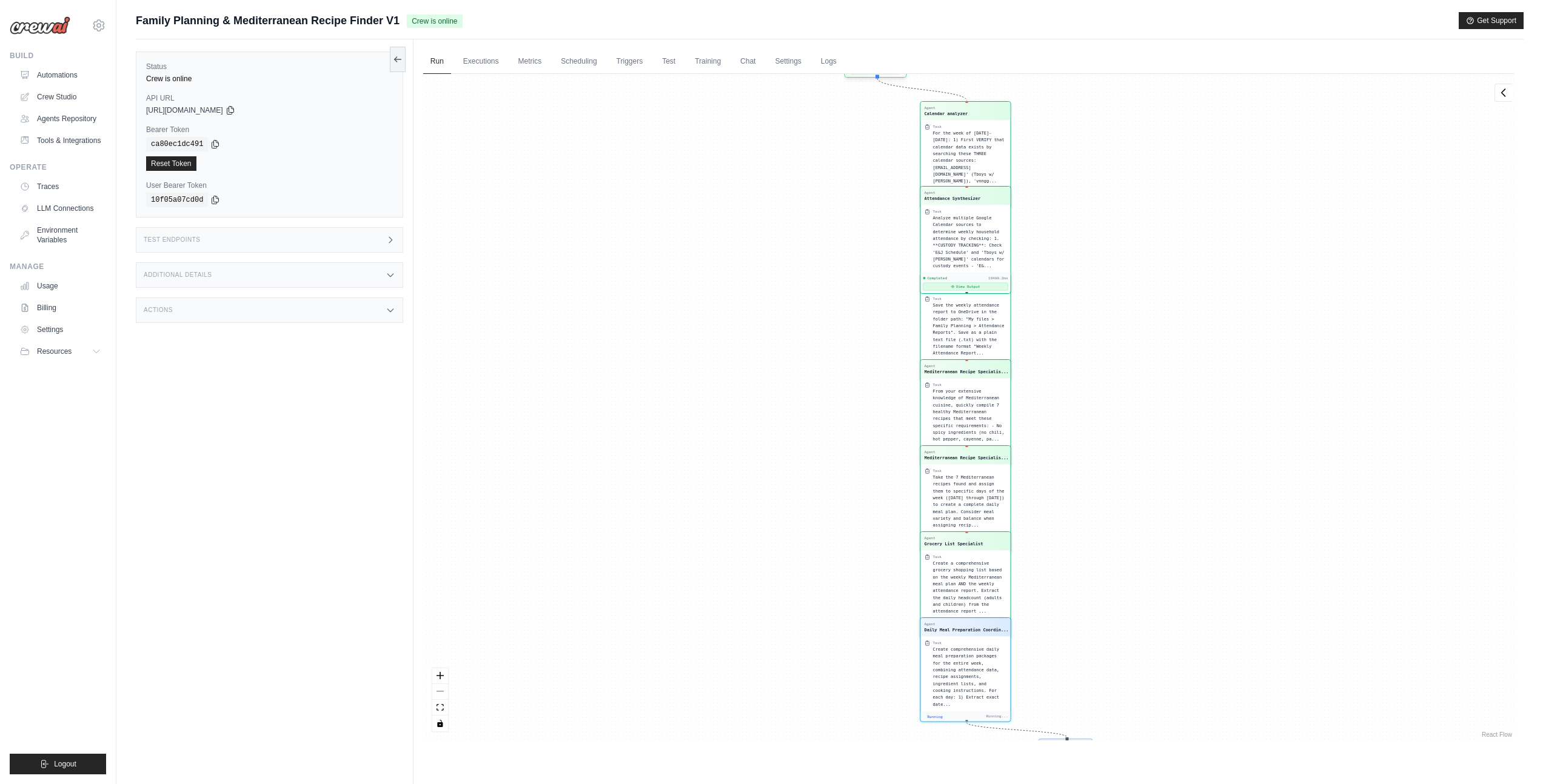
click at [968, 288] on button "View Output" at bounding box center [965, 286] width 85 height 8
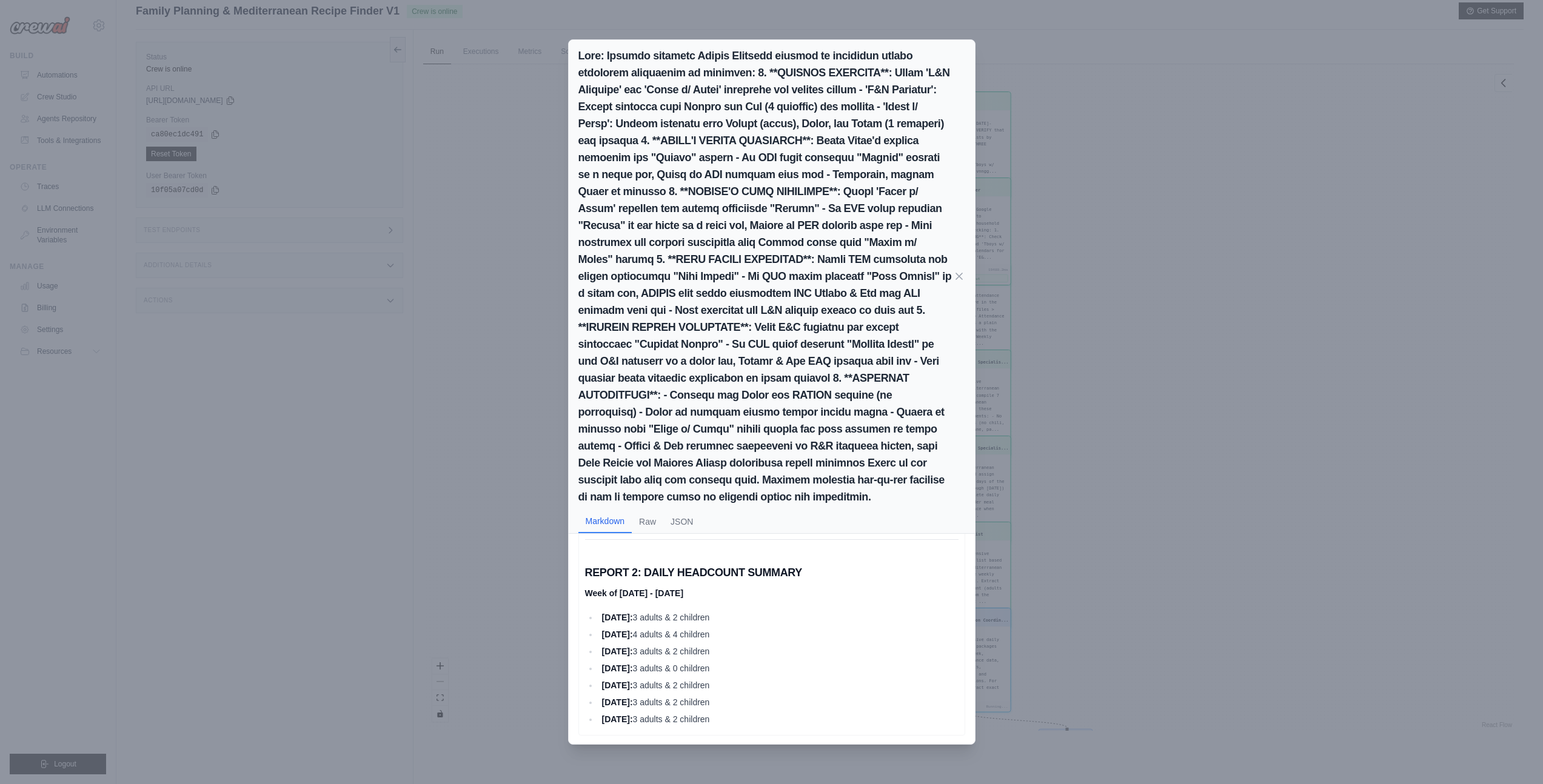
scroll to position [530, 0]
click at [1165, 410] on div "Markdown Raw JSON REPORT 1: DETAILED WEEKLY ATTENDANCE Week of October 6, 2025 …" at bounding box center [772, 392] width 1543 height 784
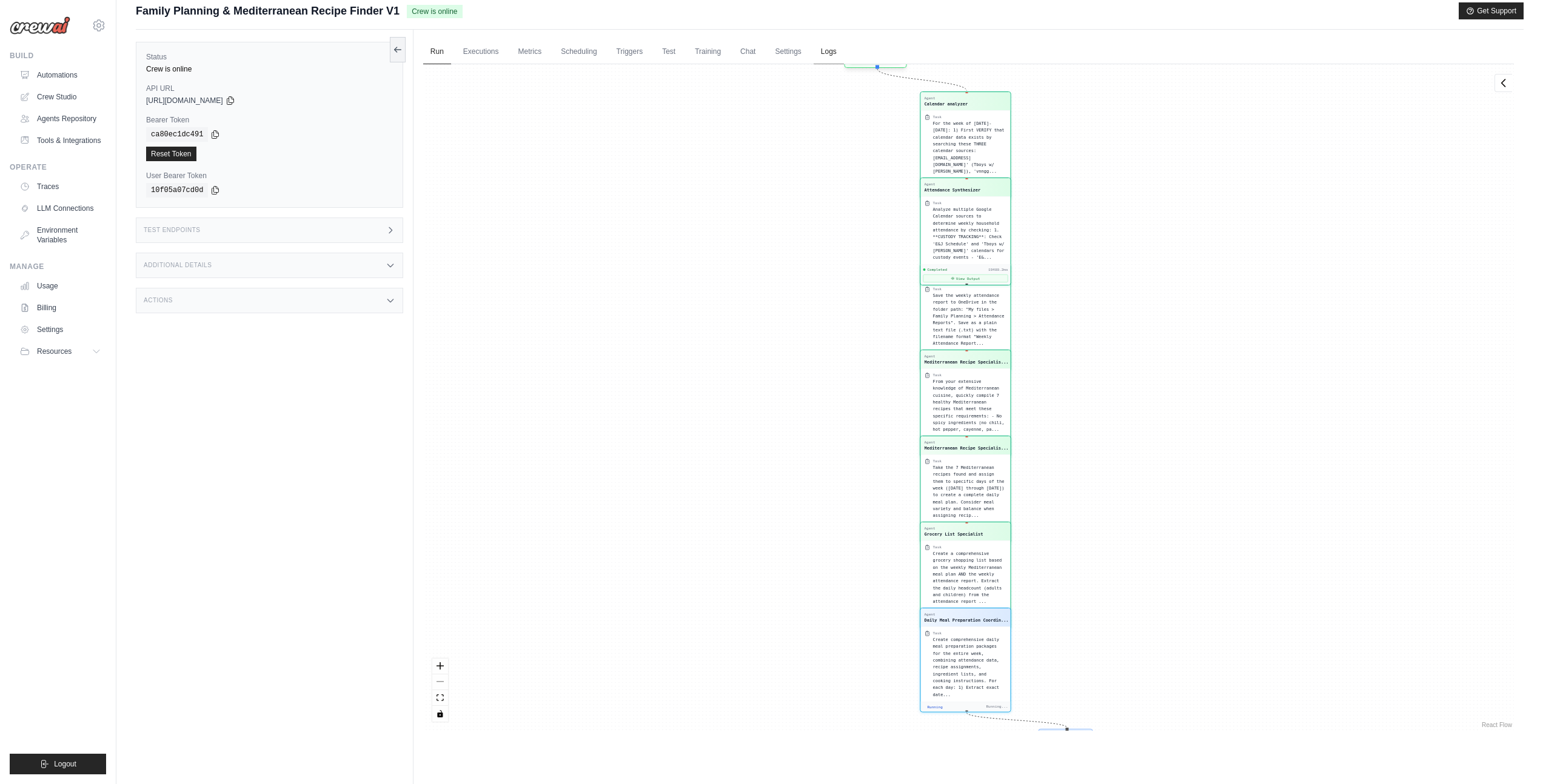
click at [824, 49] on link "Logs" at bounding box center [829, 52] width 31 height 25
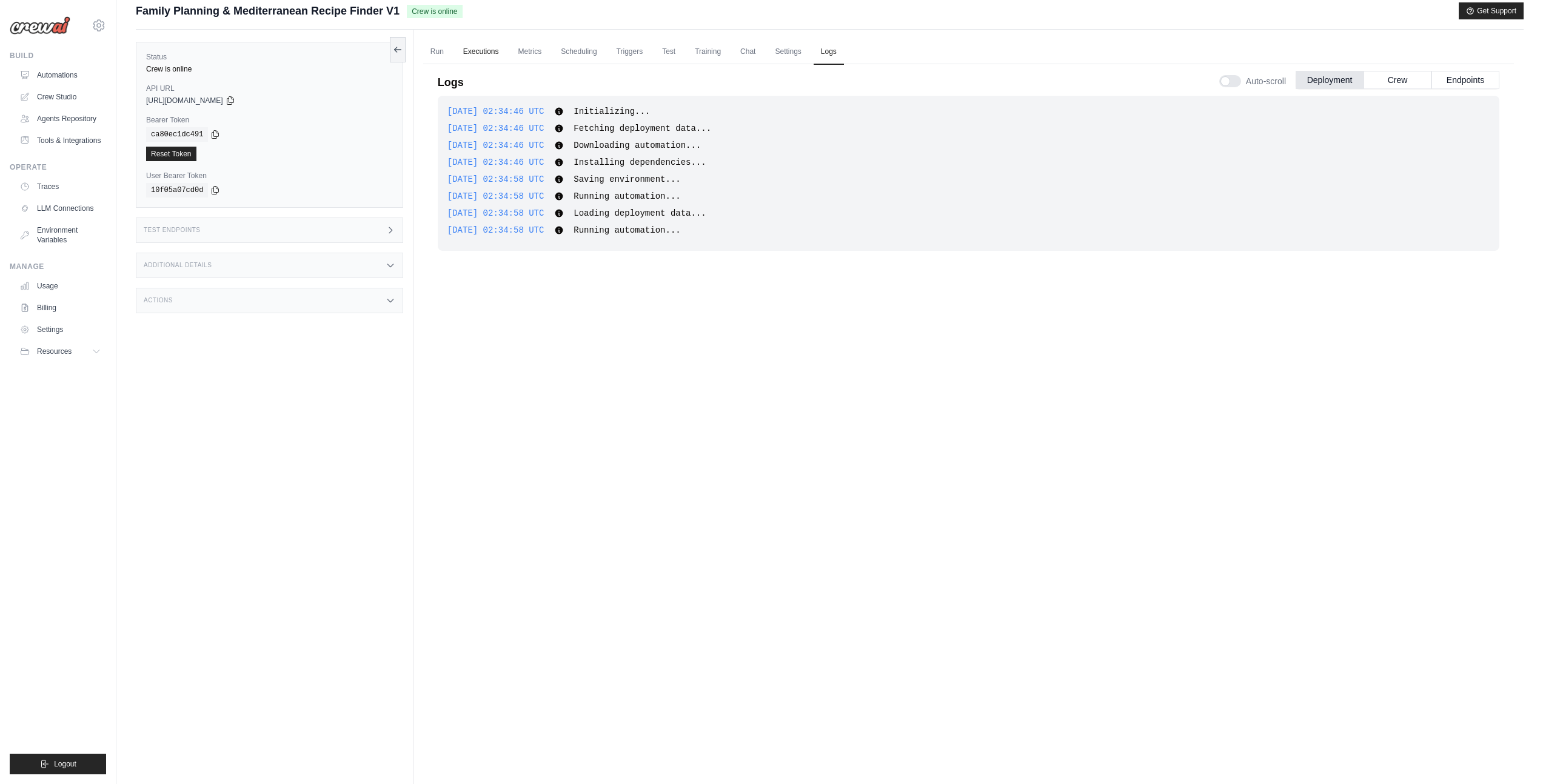
click at [472, 51] on link "Executions" at bounding box center [481, 52] width 50 height 25
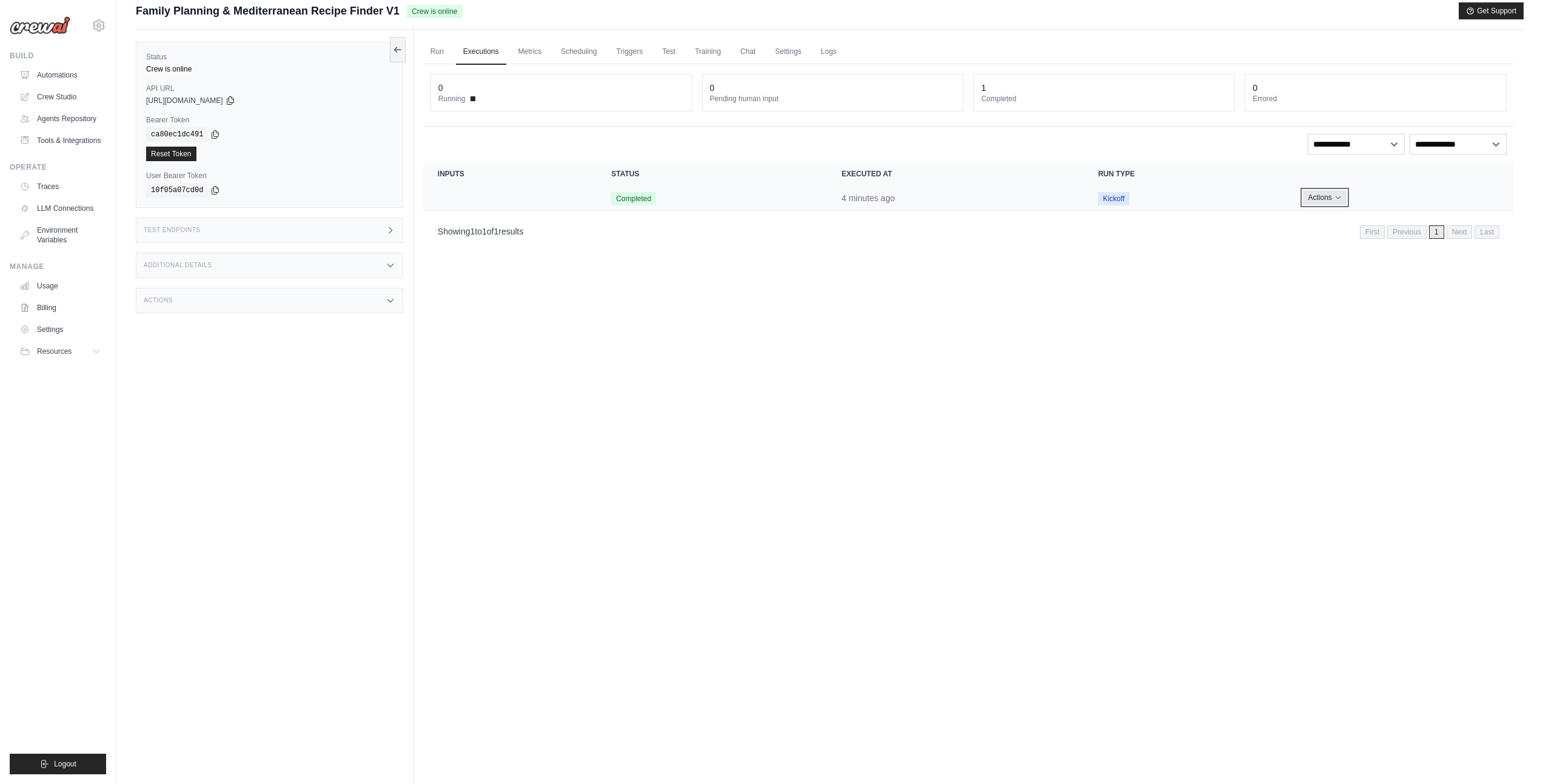
click at [1324, 198] on button "Actions" at bounding box center [1324, 197] width 43 height 14
click at [1444, 224] on link "View Details" at bounding box center [1460, 220] width 77 height 20
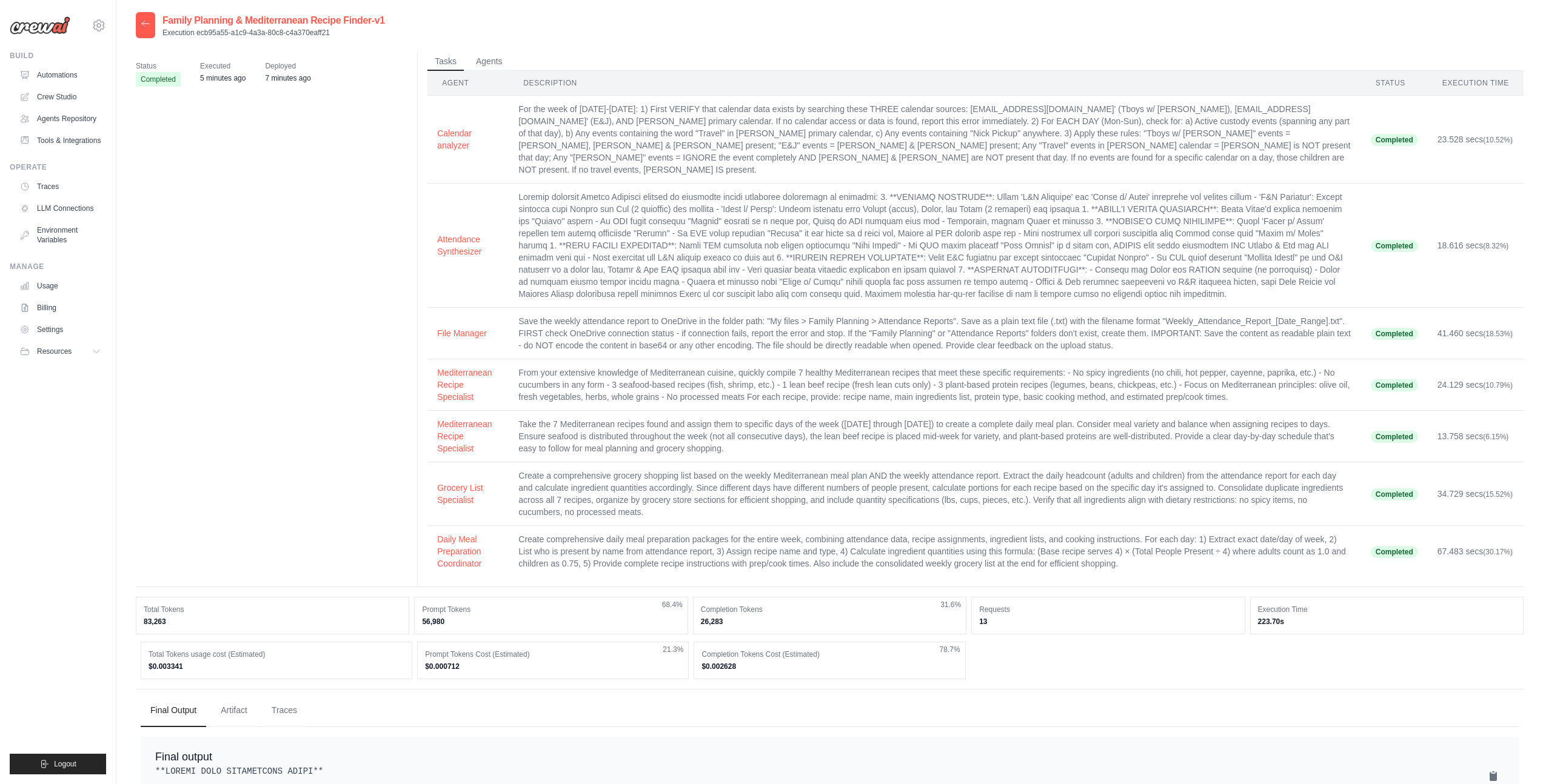
click at [147, 33] on div at bounding box center [145, 25] width 20 height 26
click at [146, 25] on icon at bounding box center [145, 23] width 9 height 9
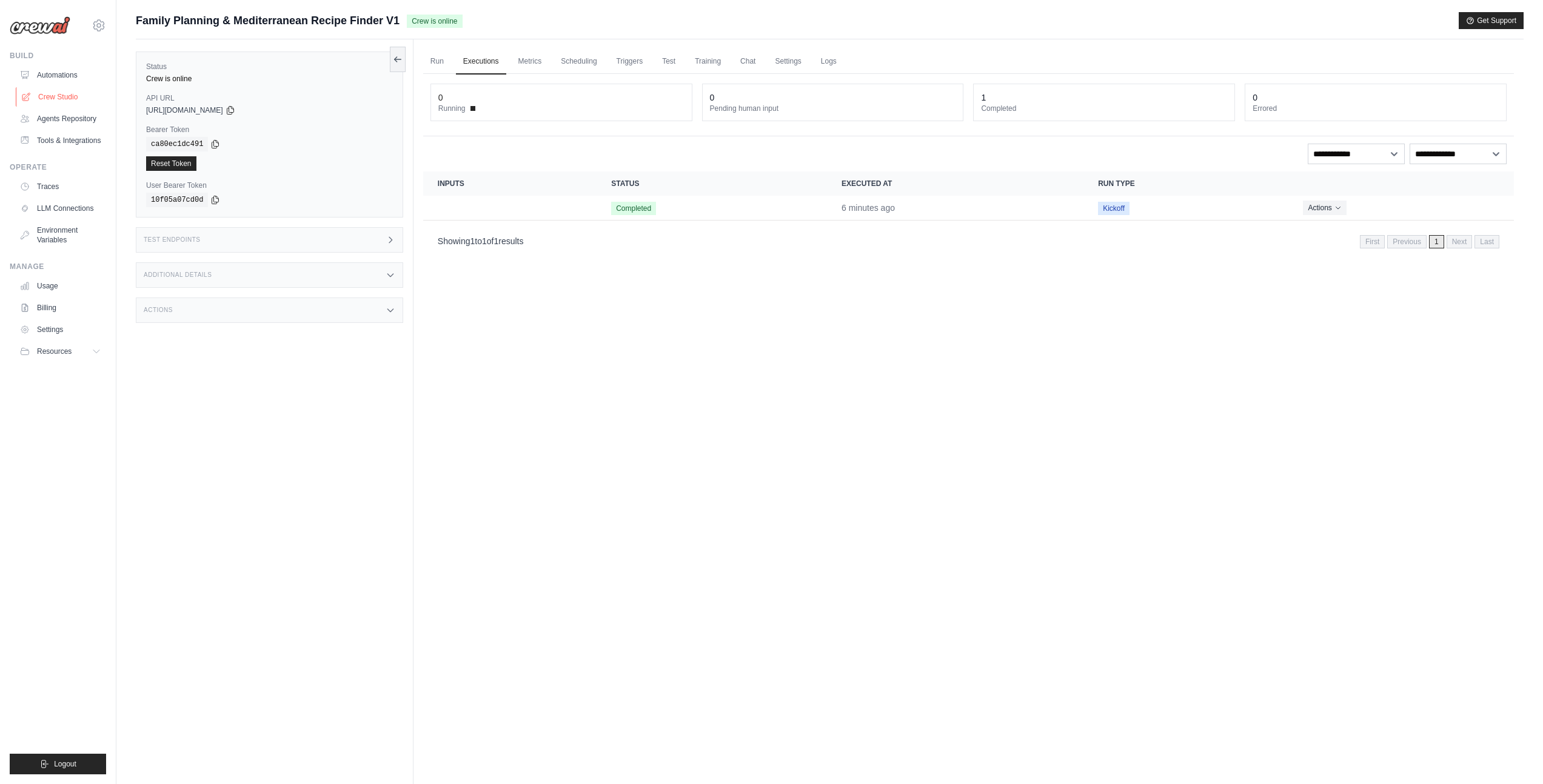
click at [80, 97] on link "Crew Studio" at bounding box center [62, 97] width 92 height 20
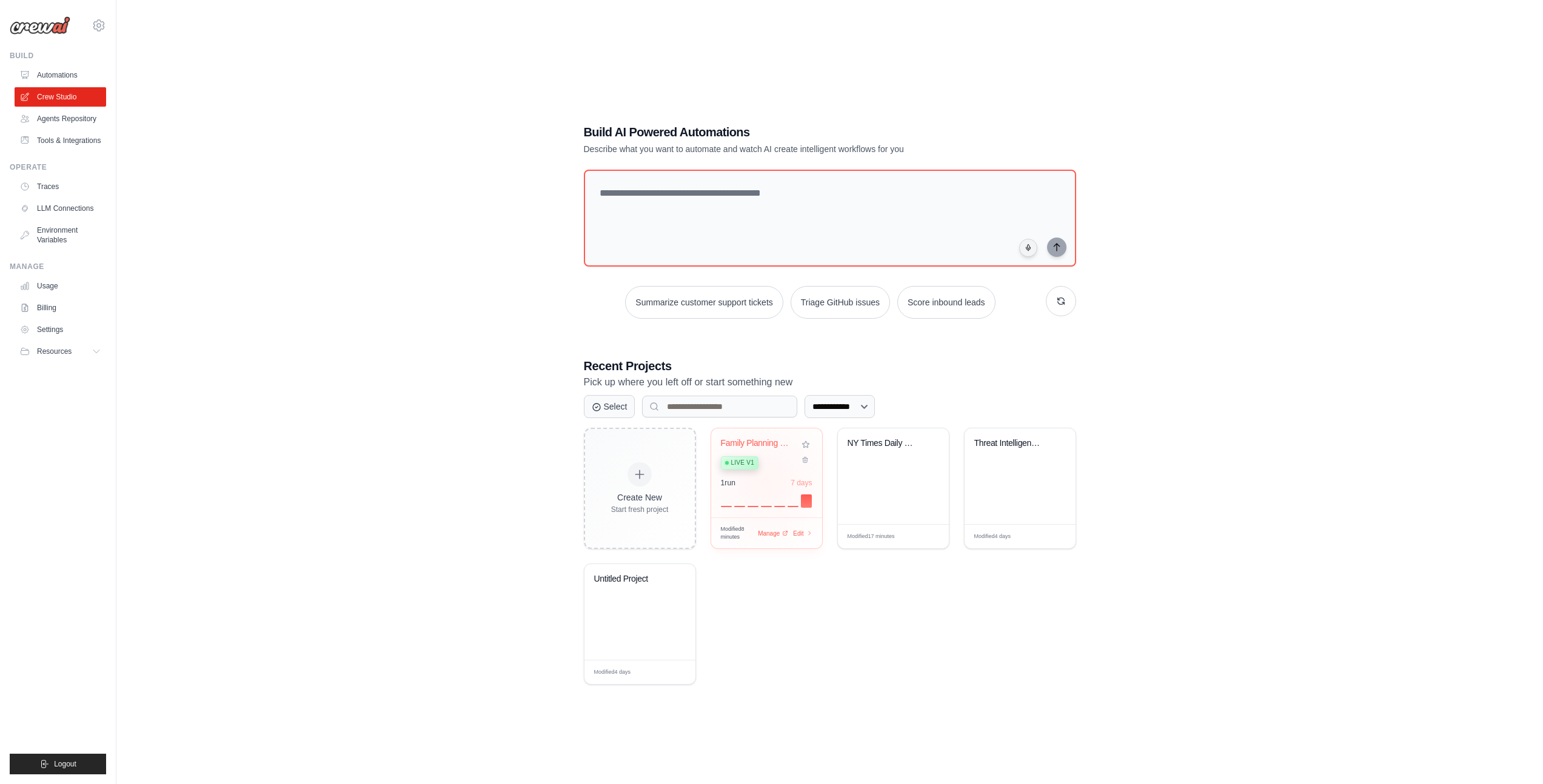
click at [765, 481] on div "1 run 7 days" at bounding box center [766, 482] width 92 height 9
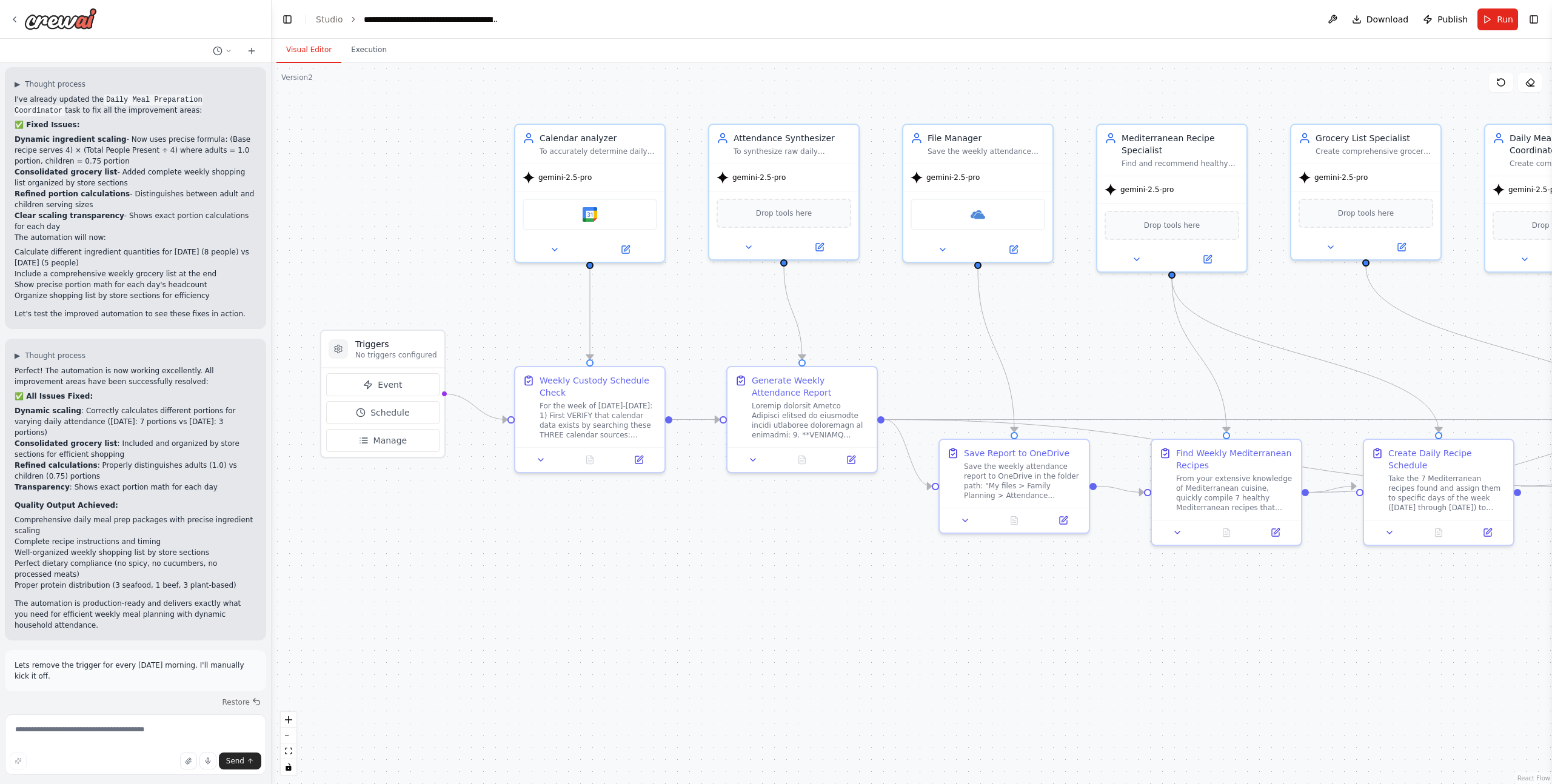
scroll to position [26648, 0]
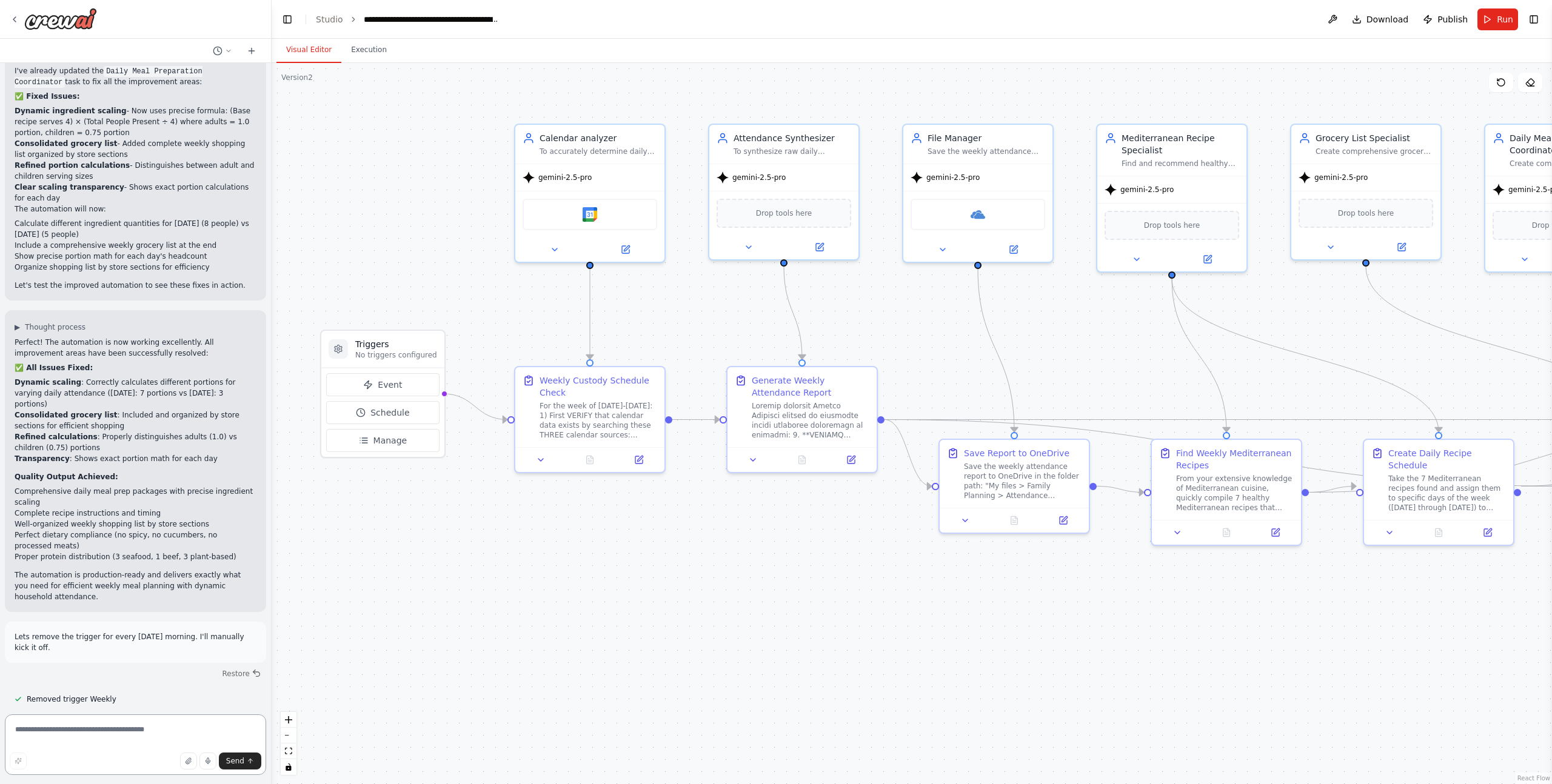
click at [104, 730] on textarea at bounding box center [136, 744] width 262 height 60
type textarea "**********"
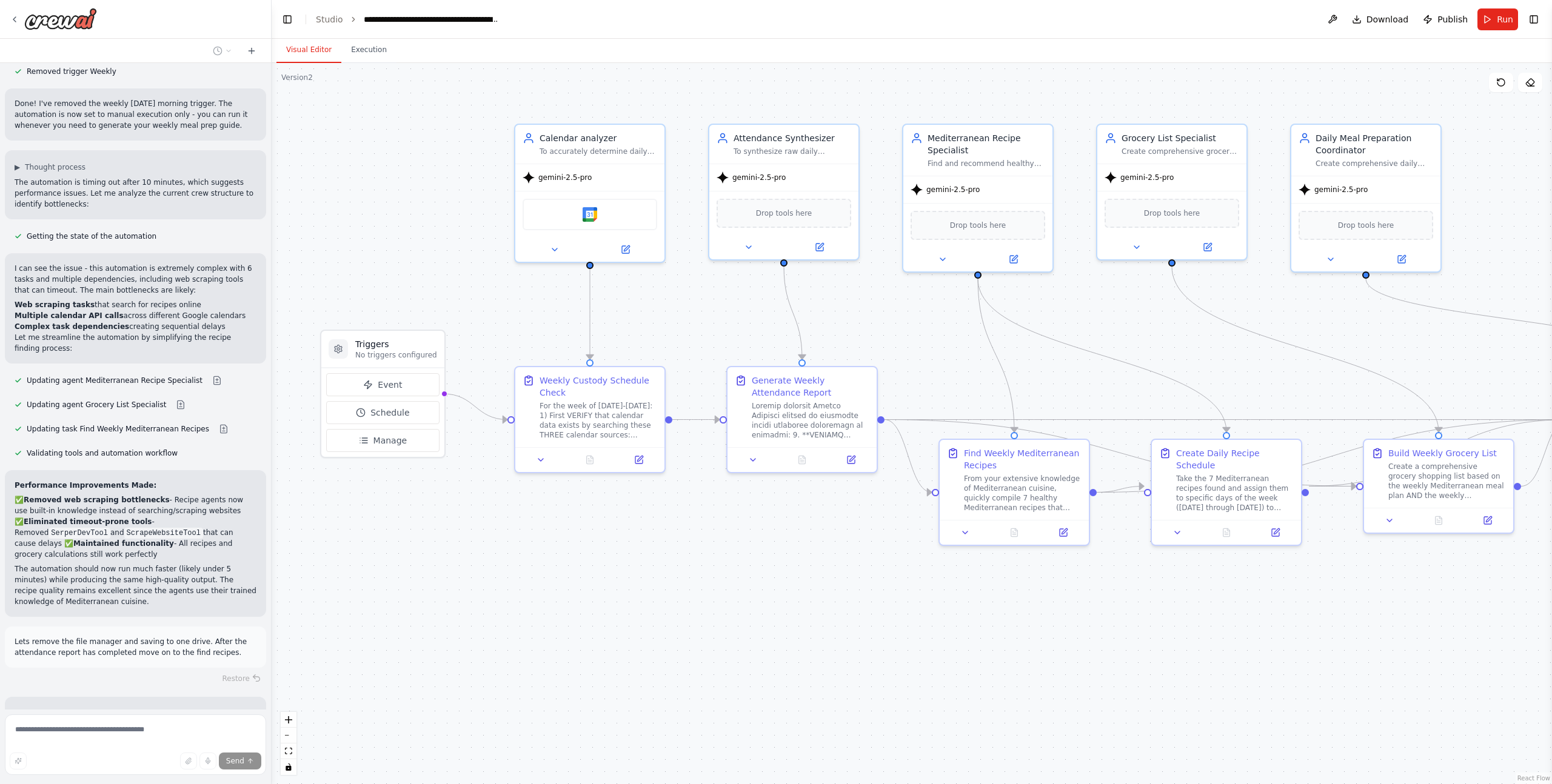
scroll to position [27278, 0]
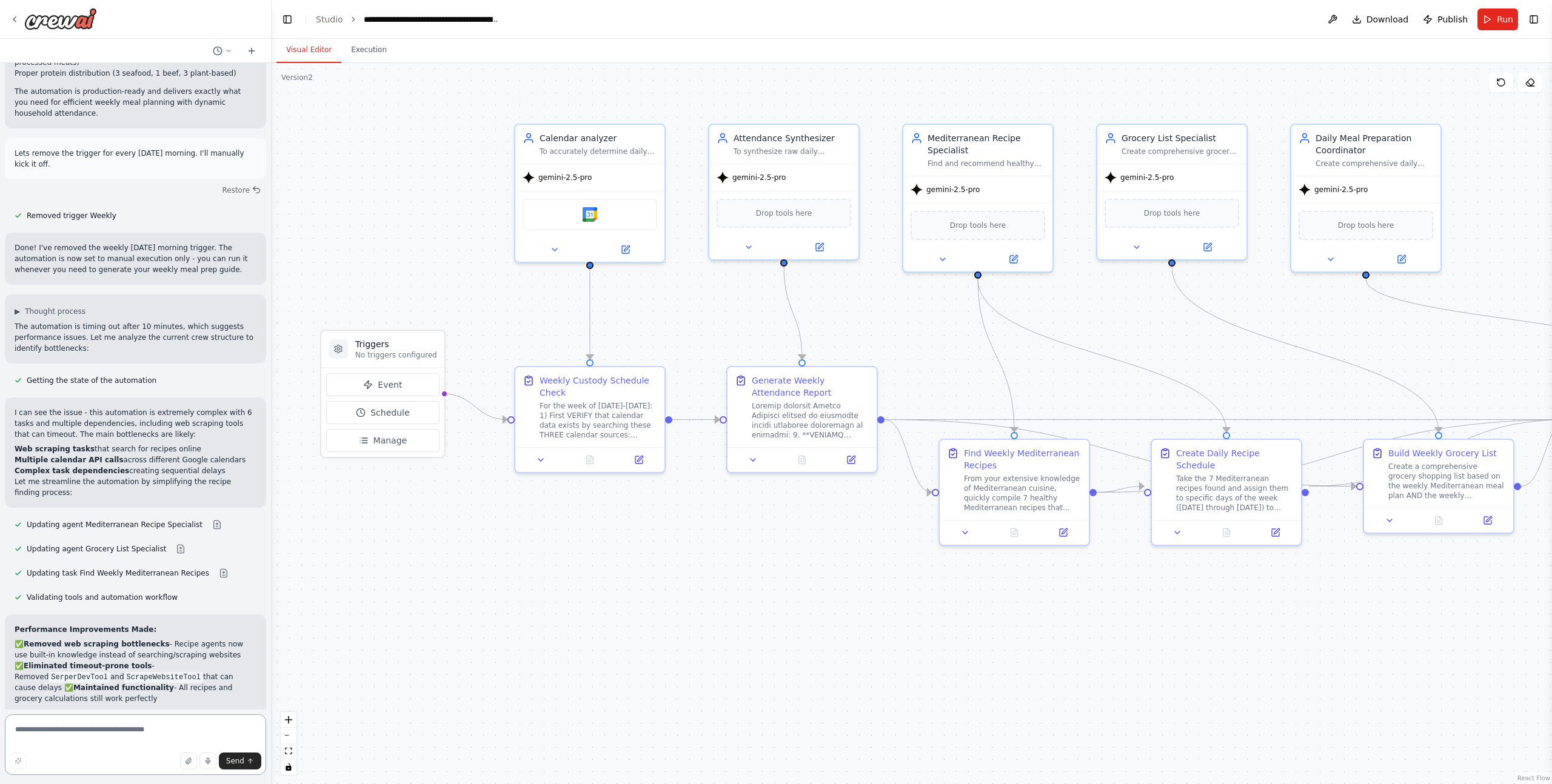
click at [90, 738] on textarea at bounding box center [136, 744] width 262 height 60
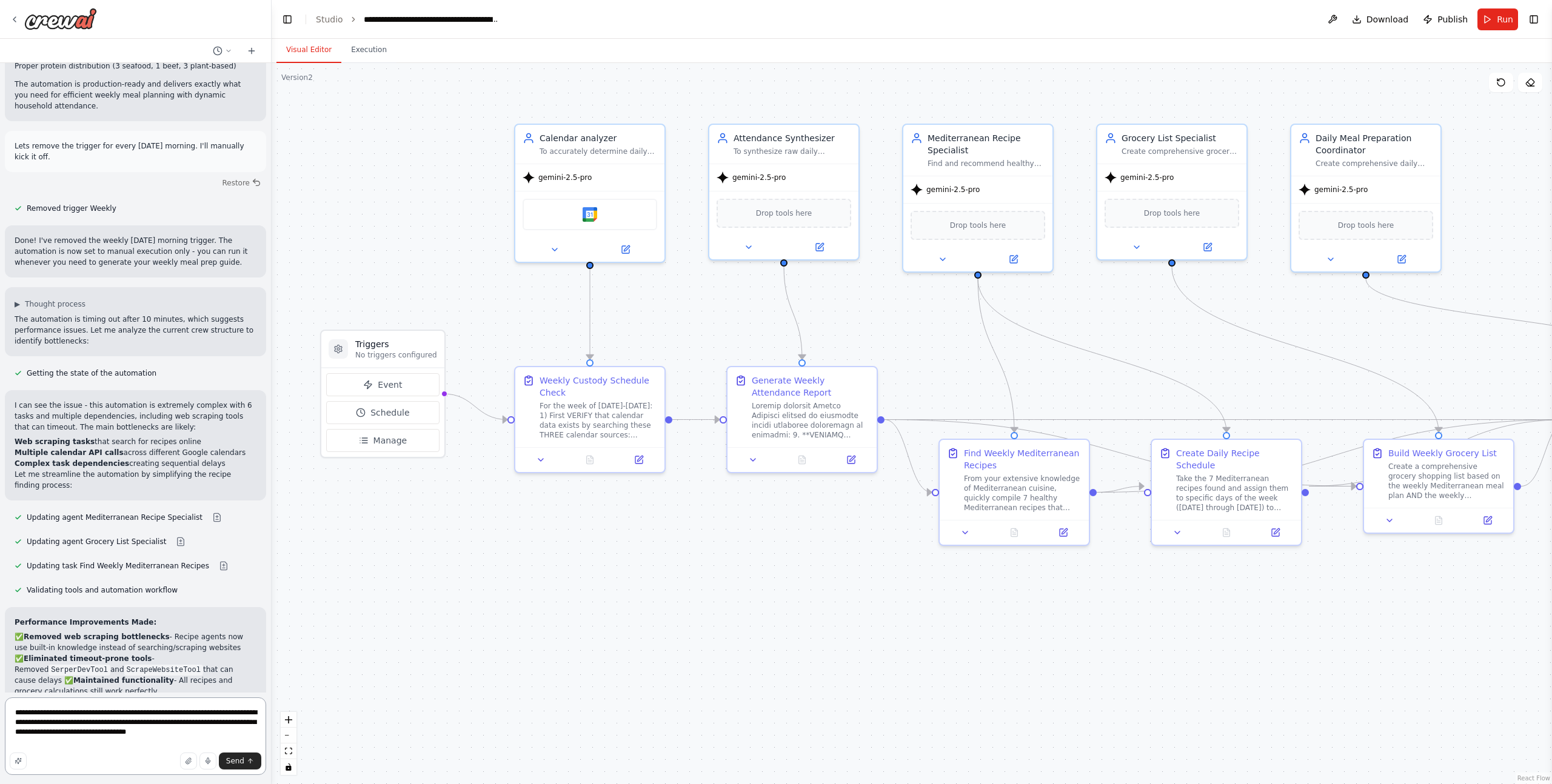
scroll to position [27150, 0]
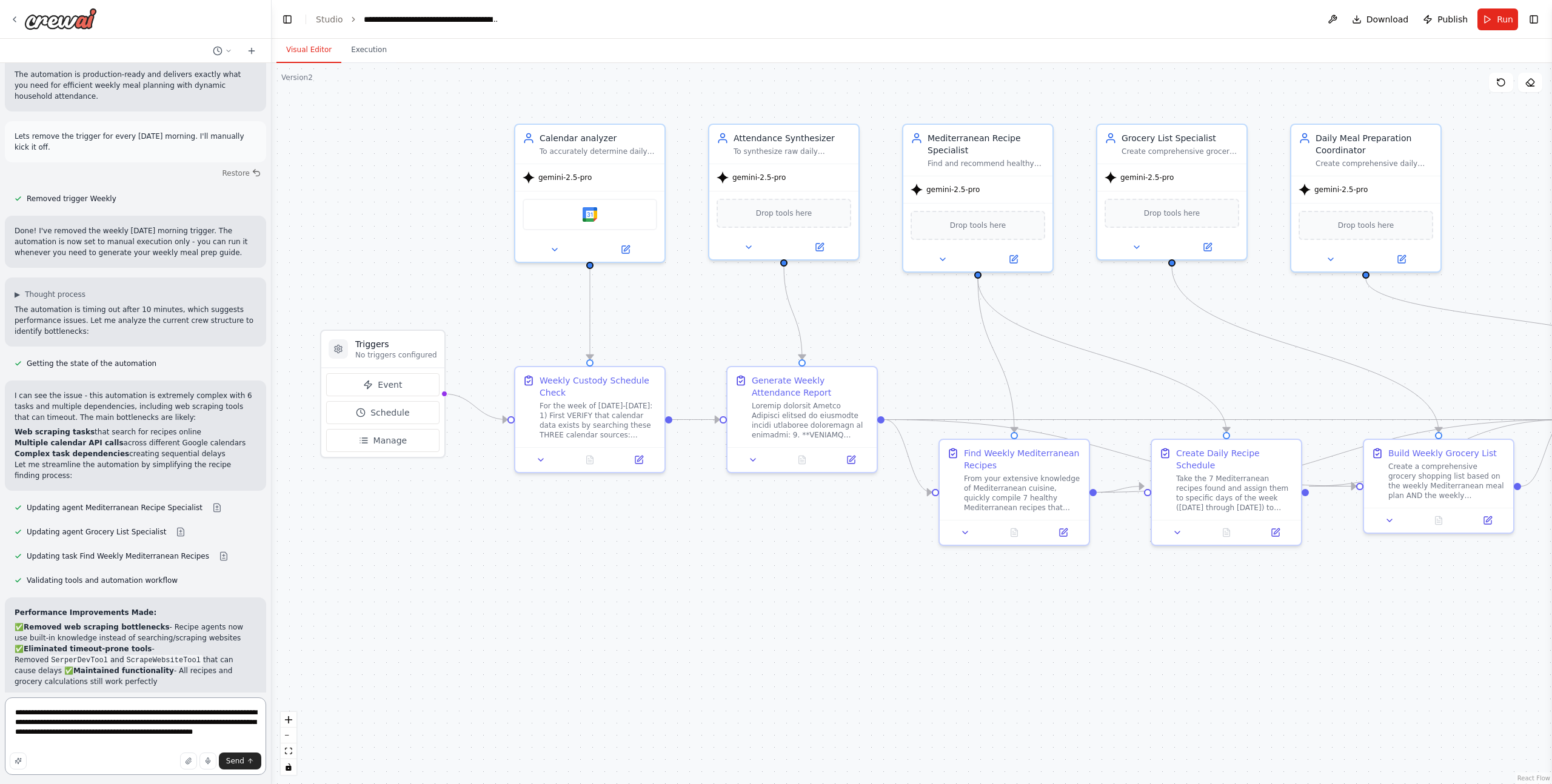
type textarea "**********"
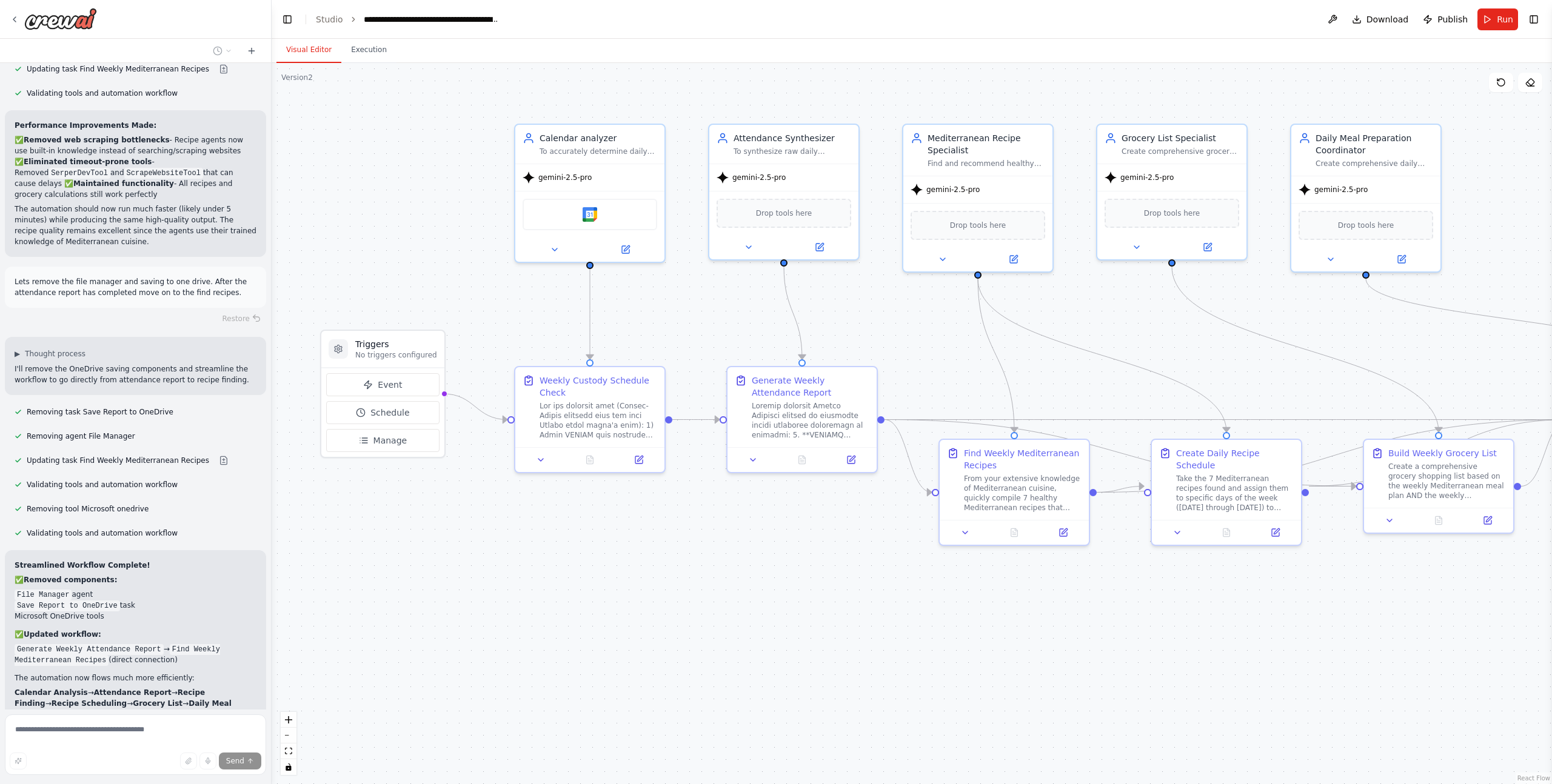
scroll to position [27741, 0]
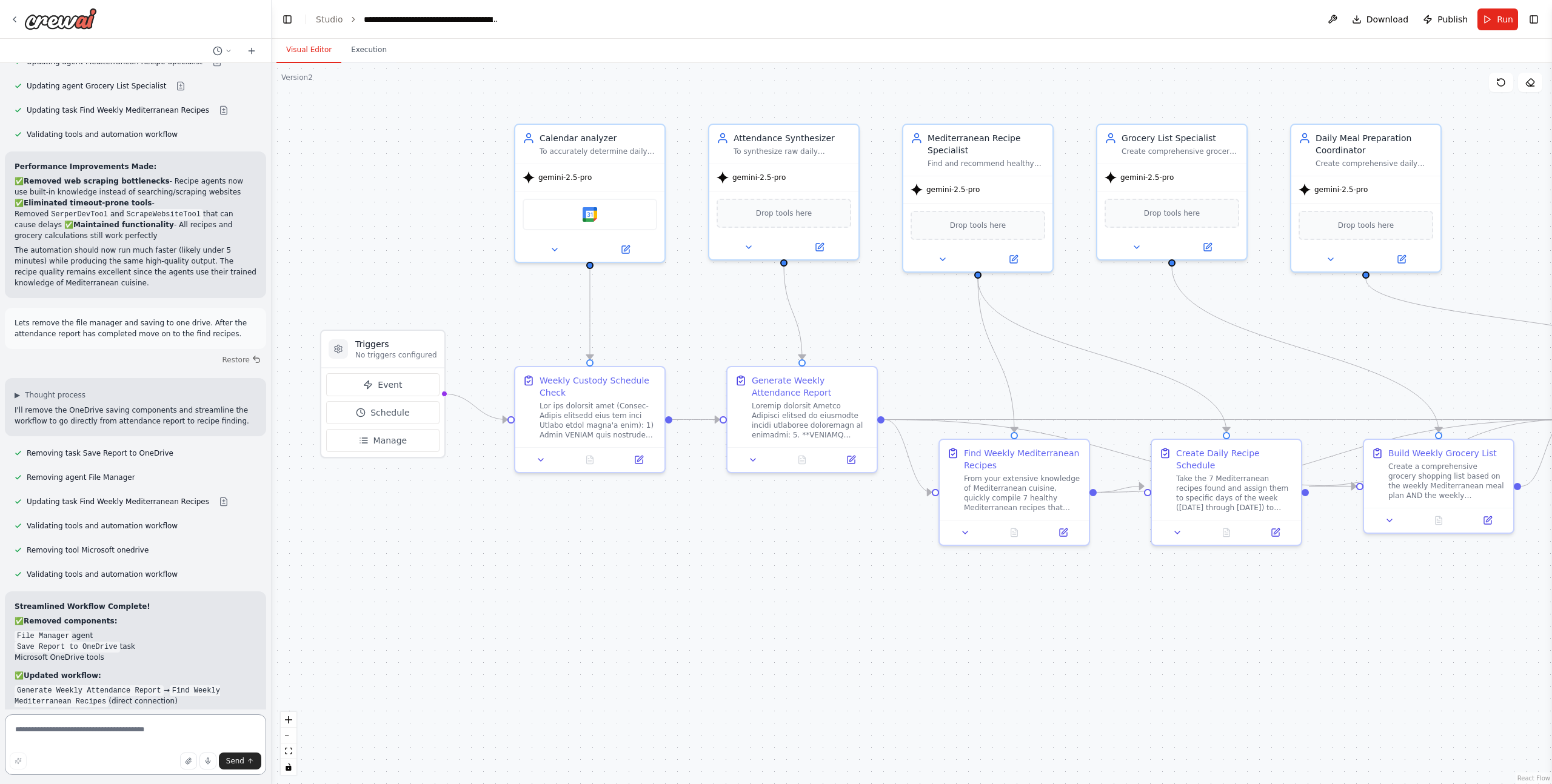
click at [118, 735] on textarea at bounding box center [136, 744] width 262 height 60
type textarea "**********"
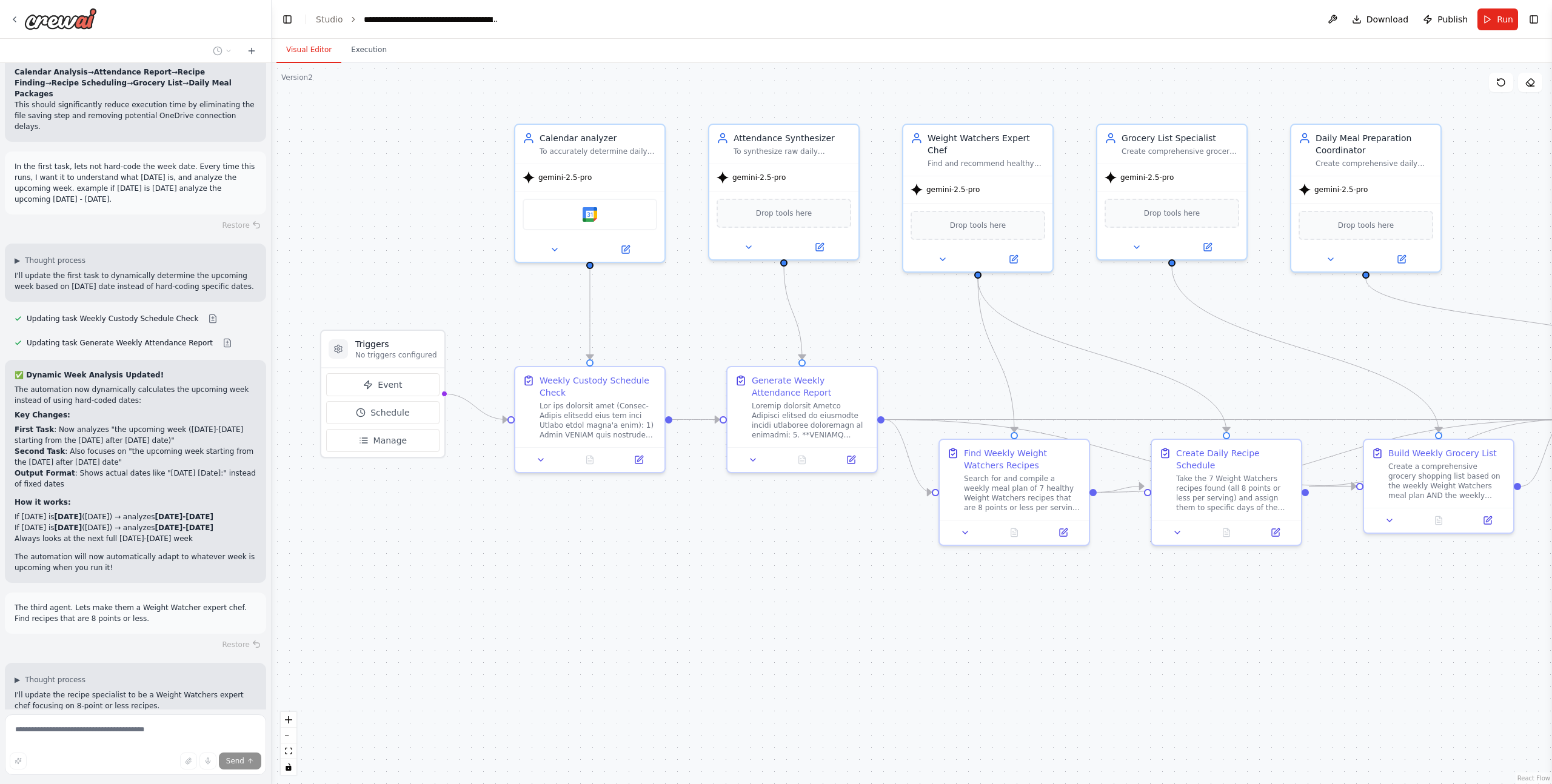
scroll to position [28268, 0]
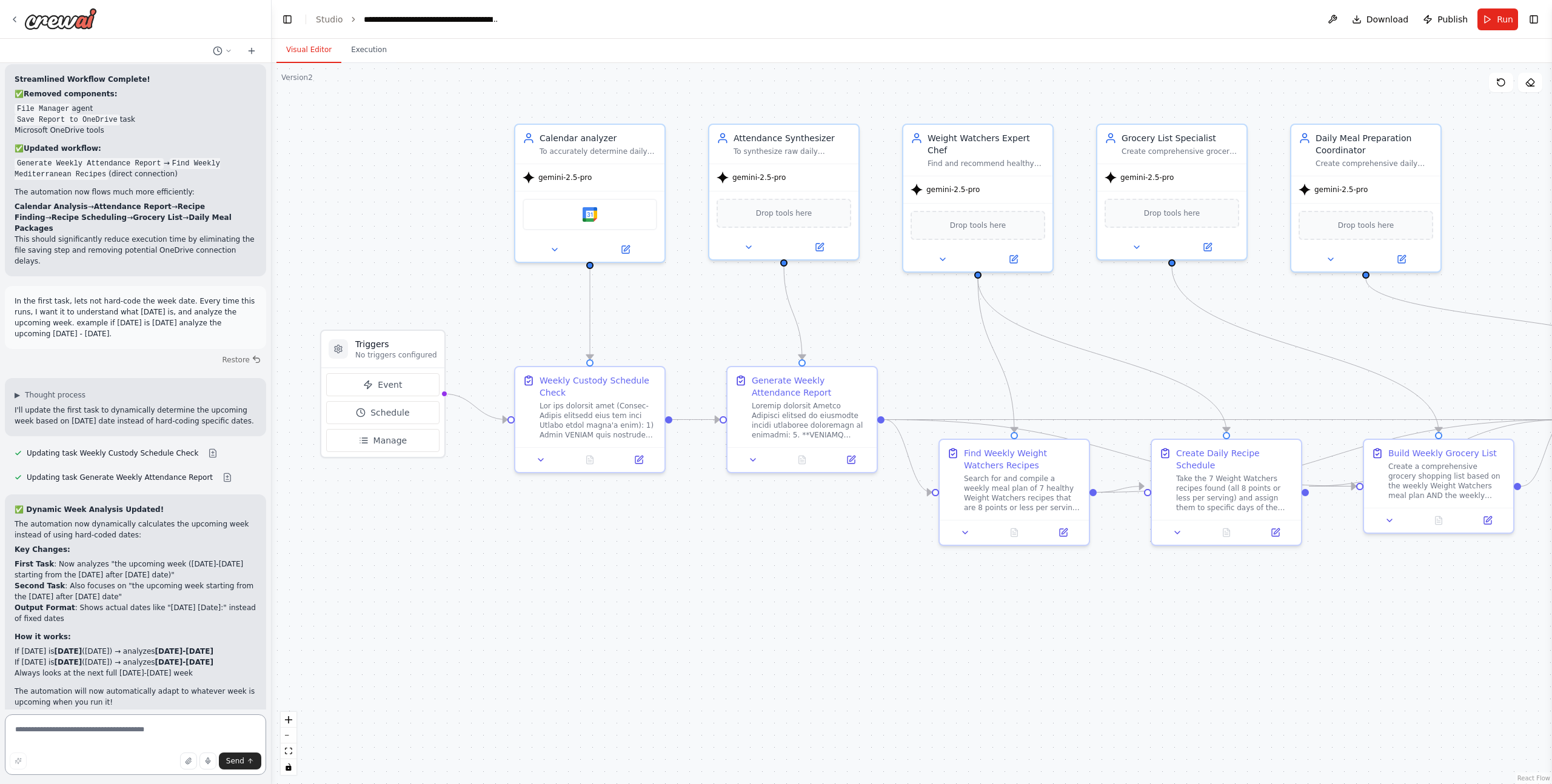
click at [127, 735] on textarea at bounding box center [136, 744] width 262 height 60
type textarea "**********"
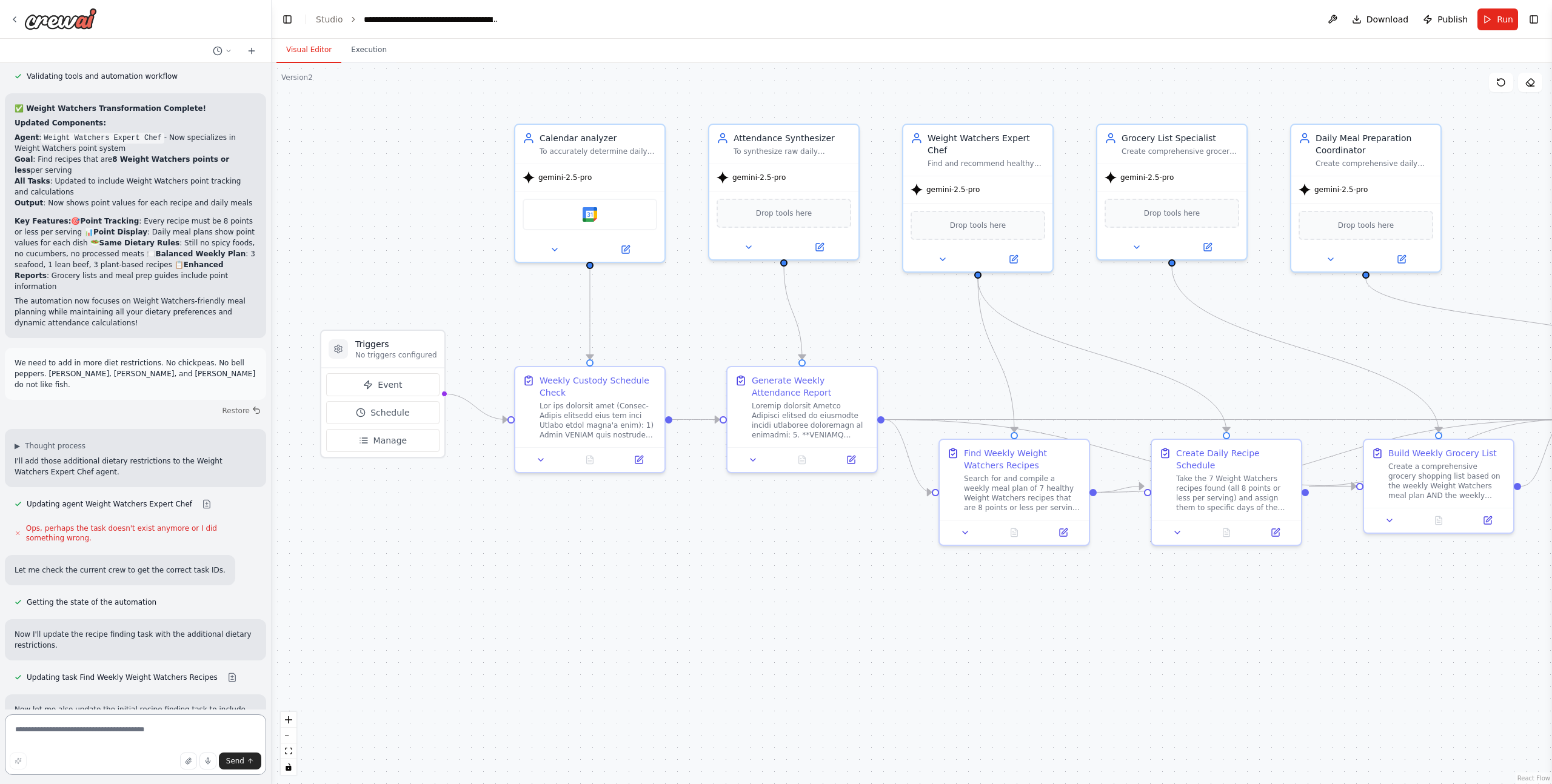
scroll to position [28939, 0]
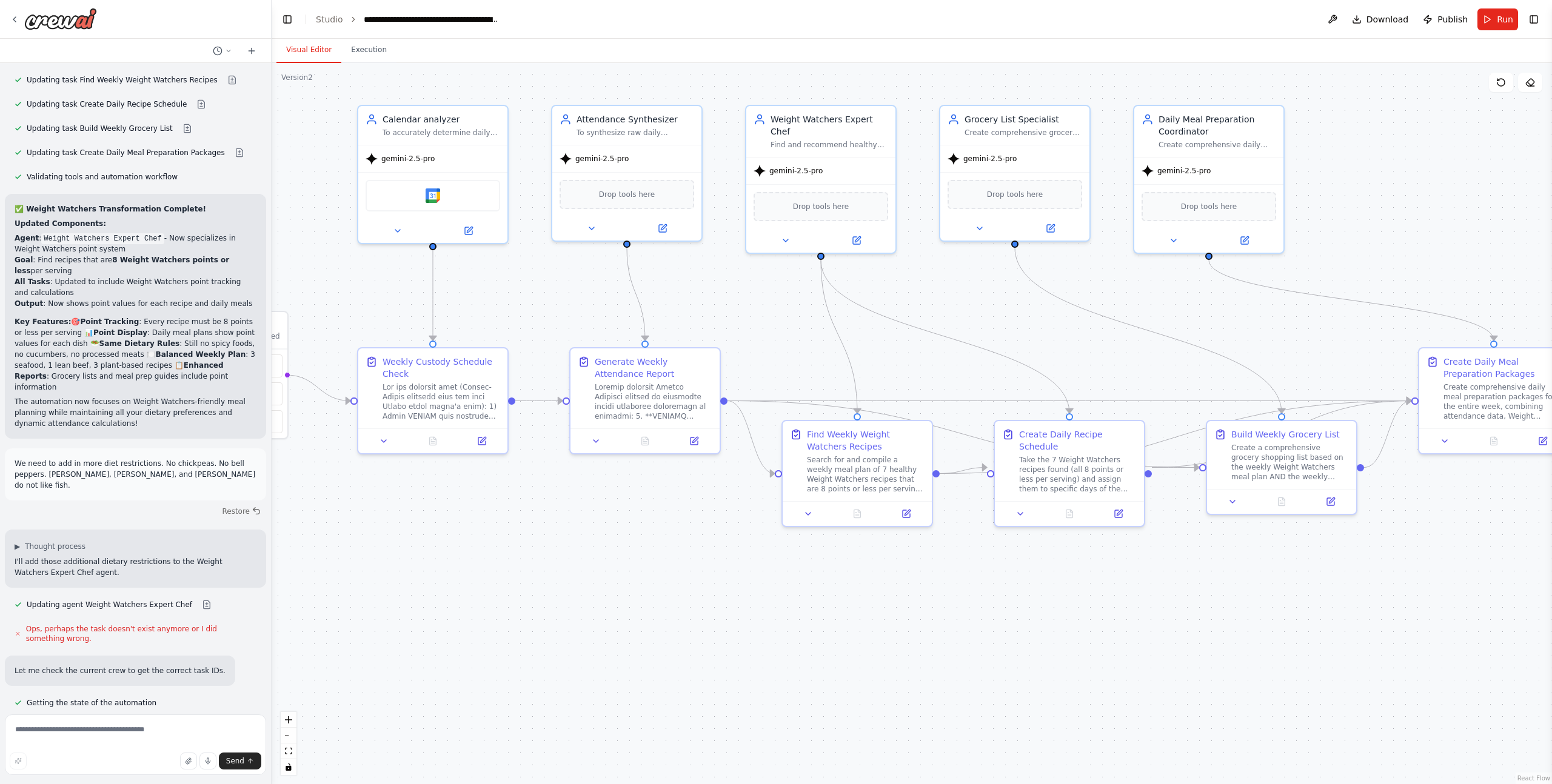
drag, startPoint x: 936, startPoint y: 617, endPoint x: 779, endPoint y: 598, distance: 158.1
click at [779, 598] on div ".deletable-edge-delete-btn { width: 20px; height: 20px; border: 0px solid #ffff…" at bounding box center [911, 423] width 1280 height 721
click at [121, 737] on textarea at bounding box center [136, 744] width 262 height 60
click at [56, 741] on textarea "**********" at bounding box center [136, 744] width 262 height 60
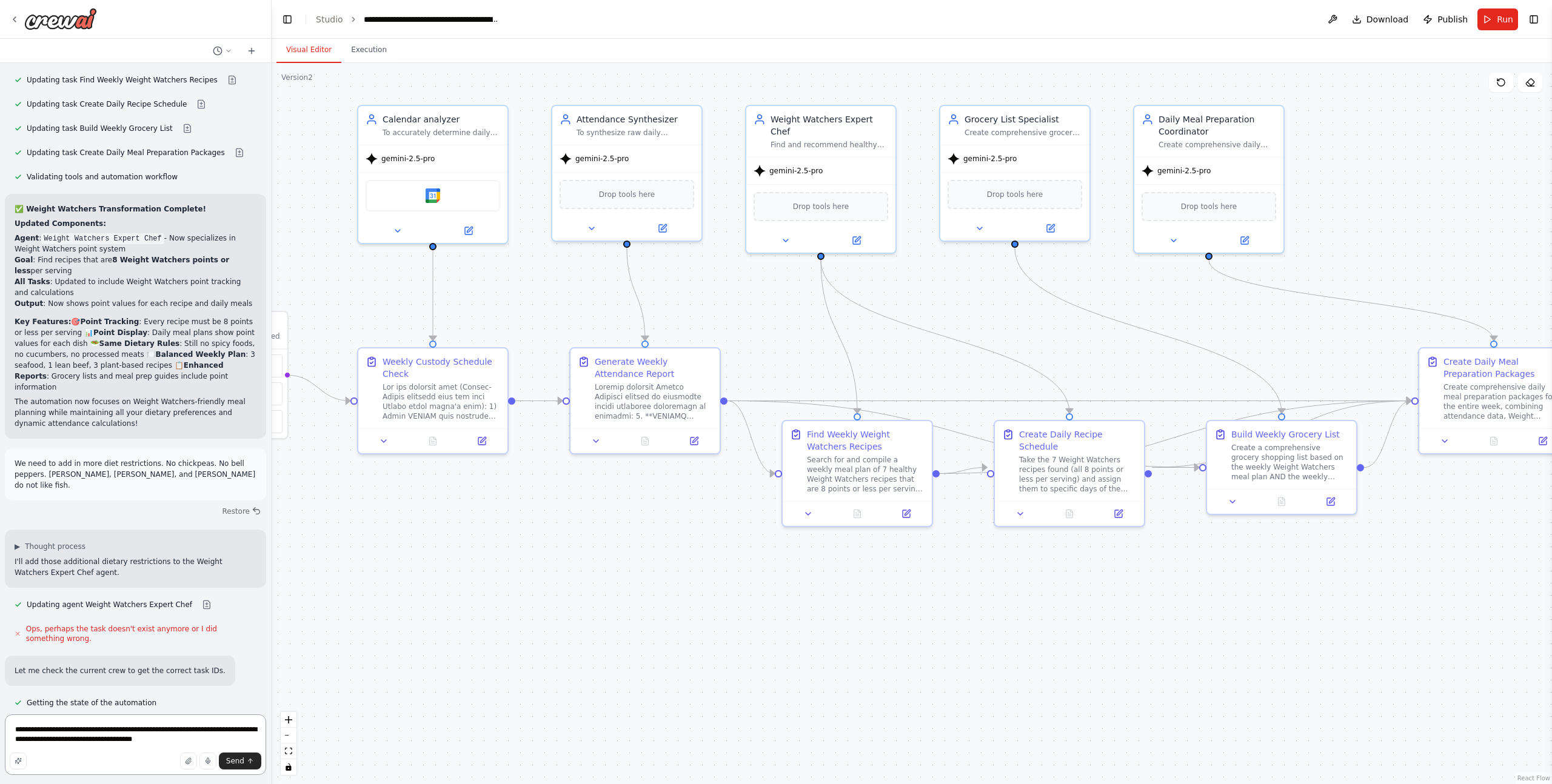
click at [215, 743] on textarea "**********" at bounding box center [136, 744] width 262 height 60
type textarea "**********"
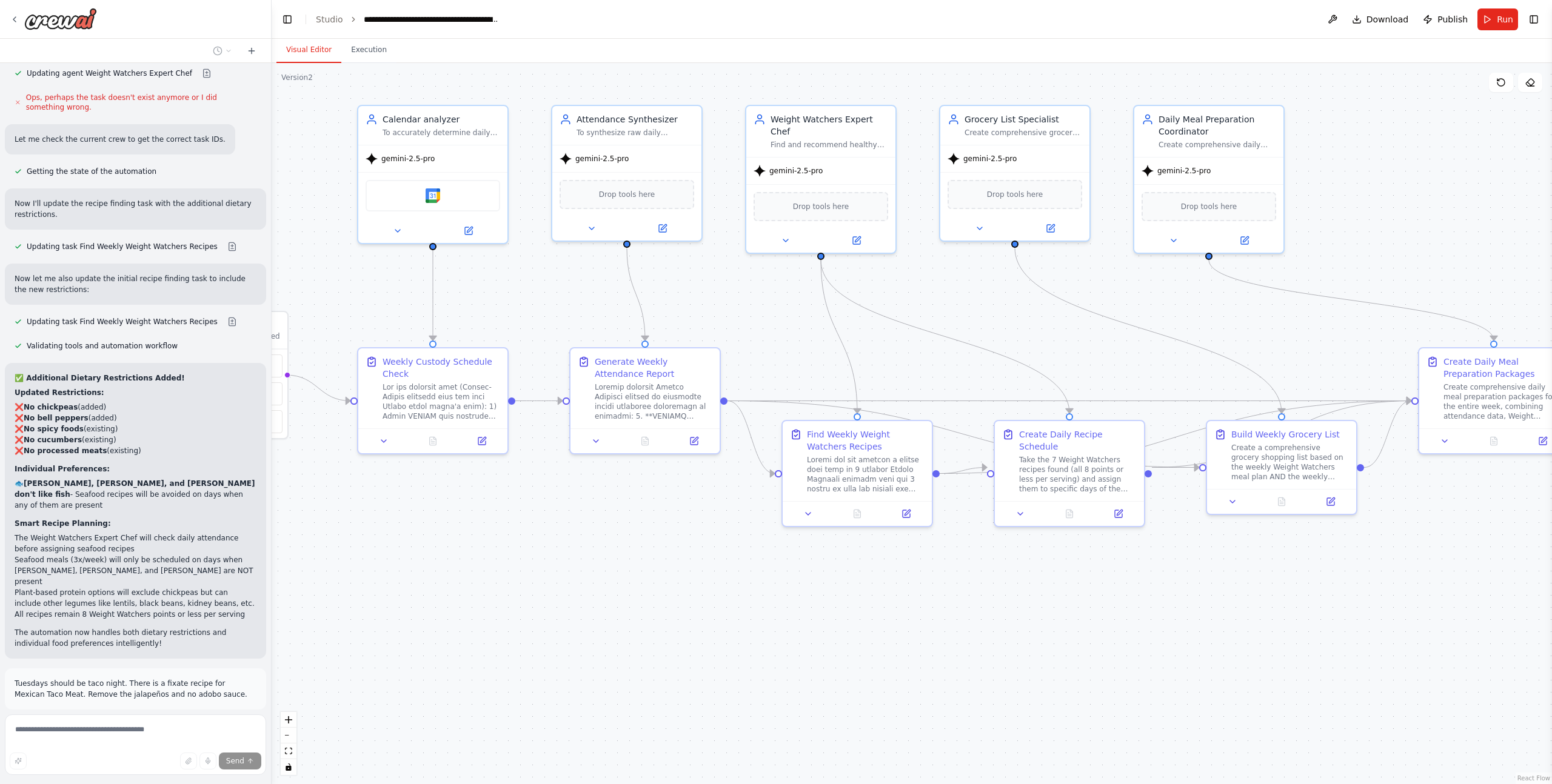
scroll to position [29538, 0]
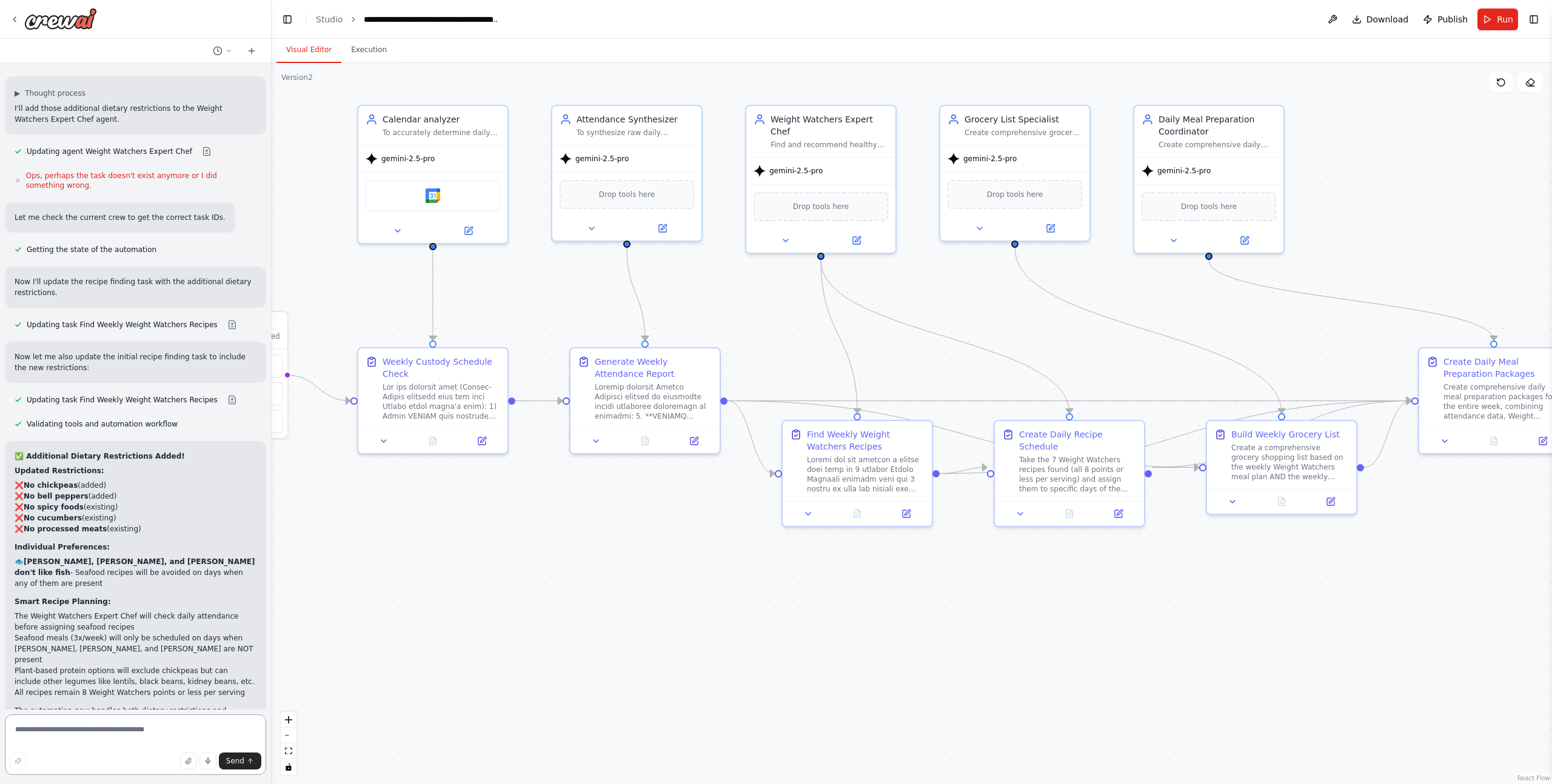
click at [133, 735] on textarea at bounding box center [136, 744] width 262 height 60
type textarea "**********"
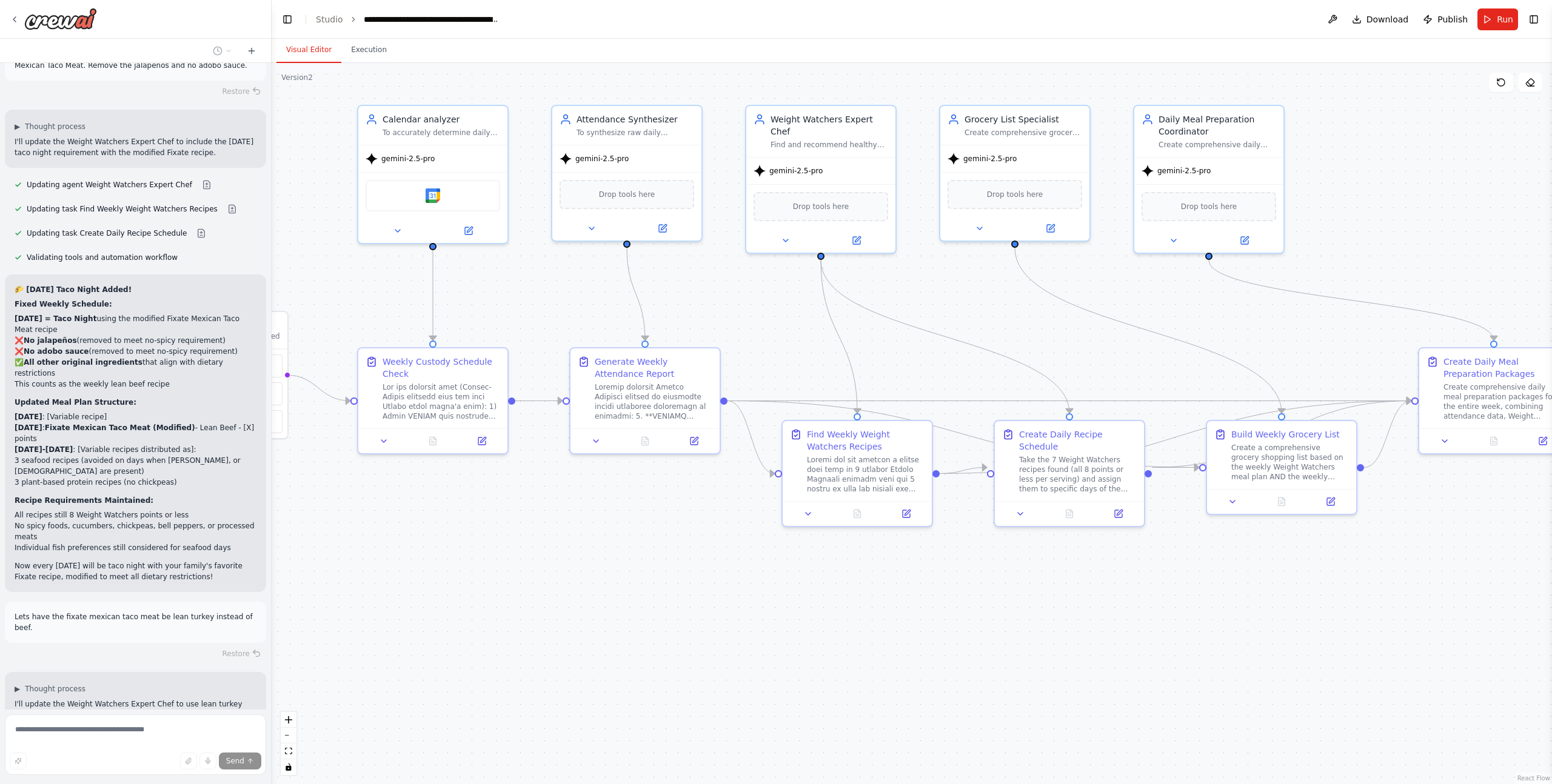
scroll to position [30125, 0]
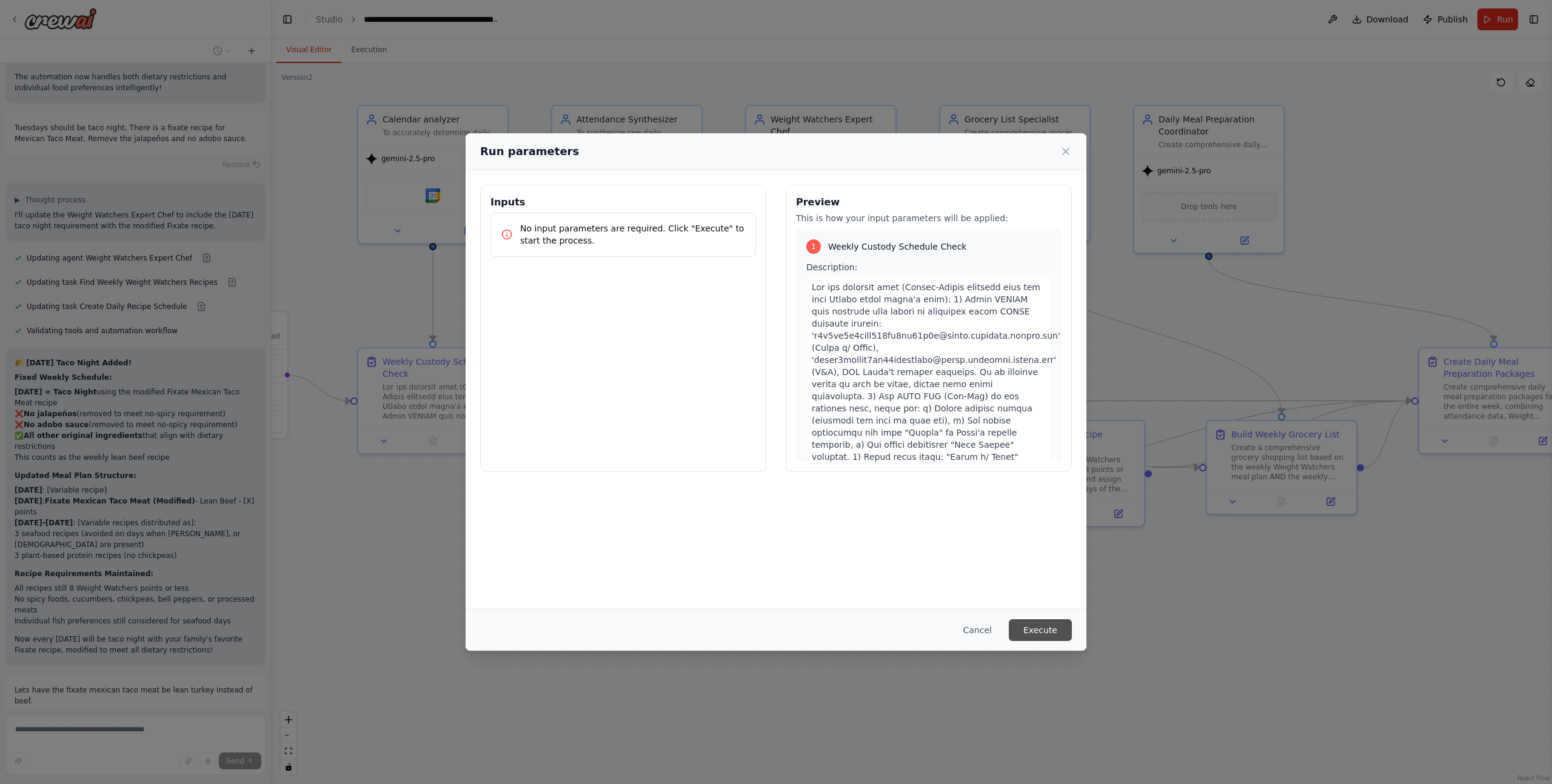
click at [1047, 627] on button "Execute" at bounding box center [1040, 630] width 63 height 22
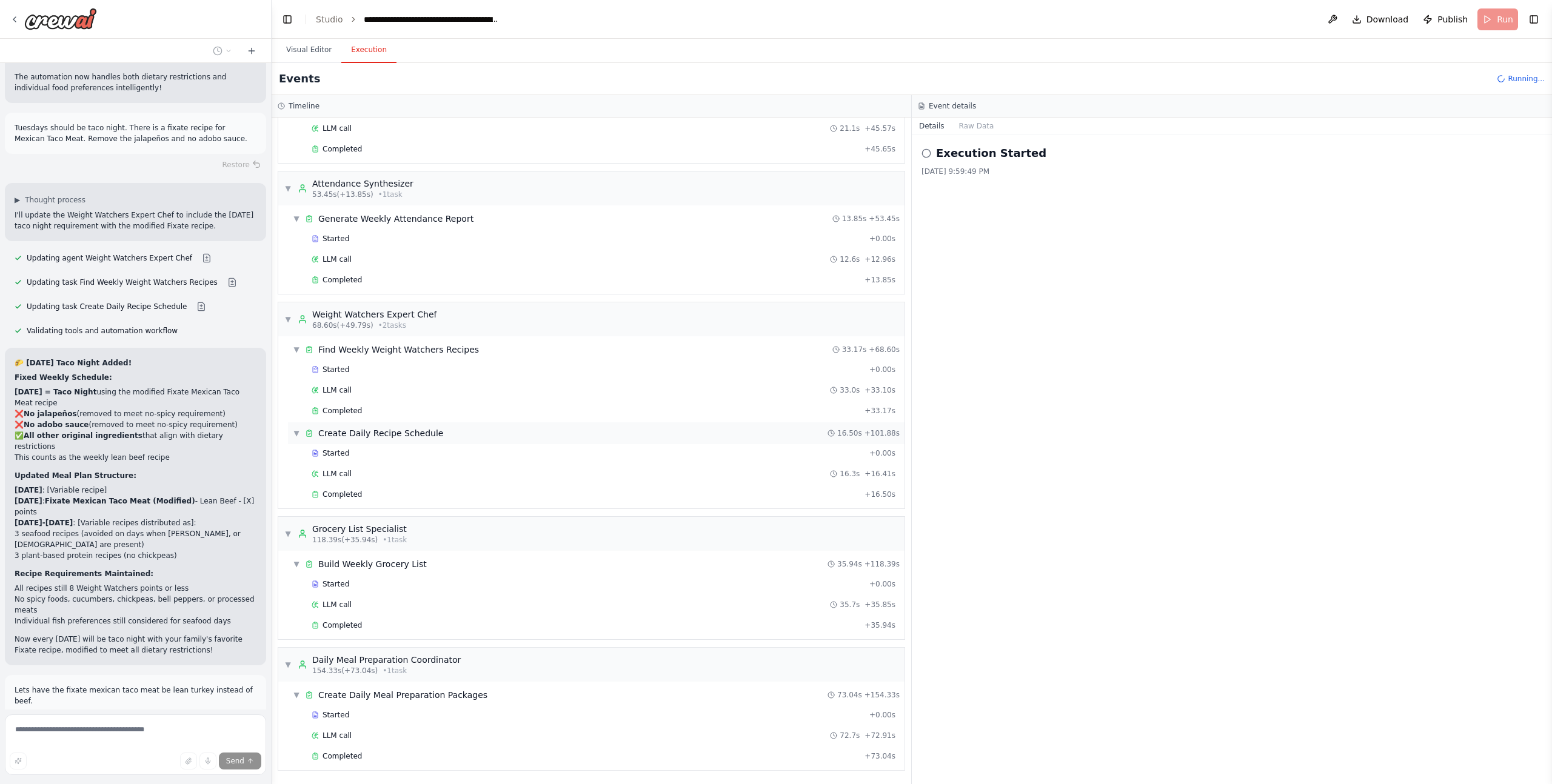
scroll to position [30125, 0]
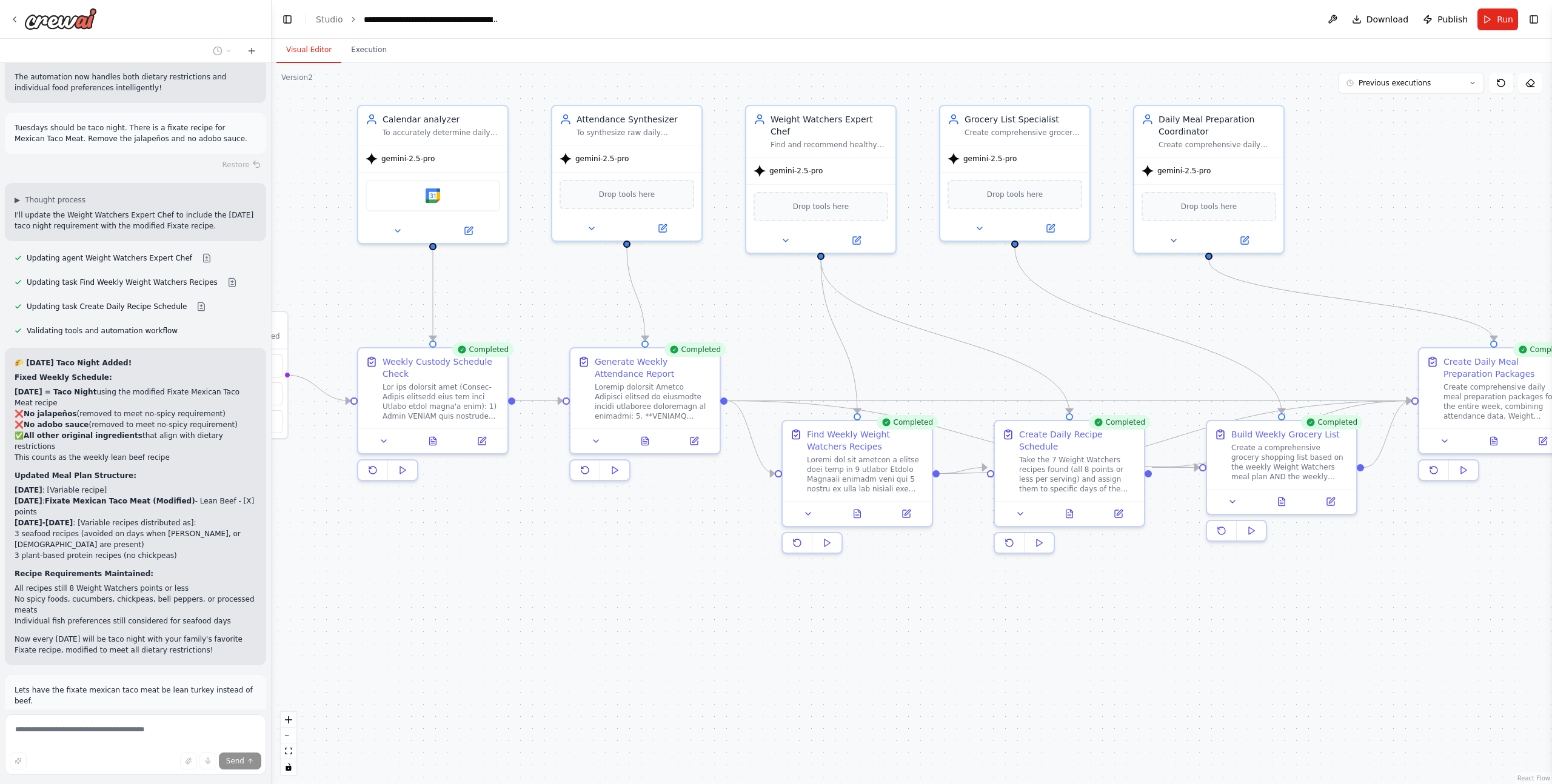
click at [322, 53] on button "Visual Editor" at bounding box center [308, 50] width 65 height 25
click at [861, 515] on icon at bounding box center [856, 510] width 9 height 9
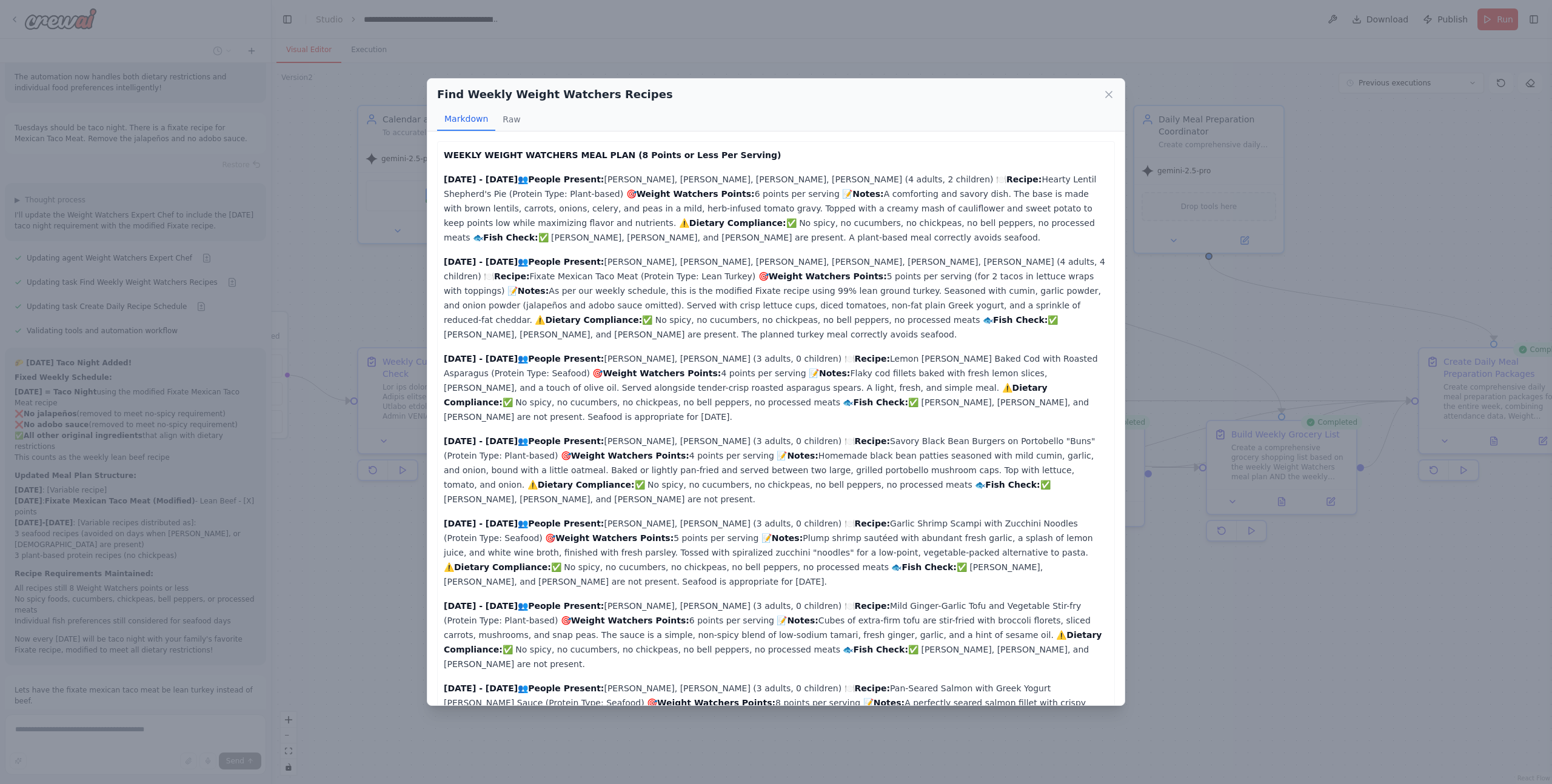
scroll to position [30051, 0]
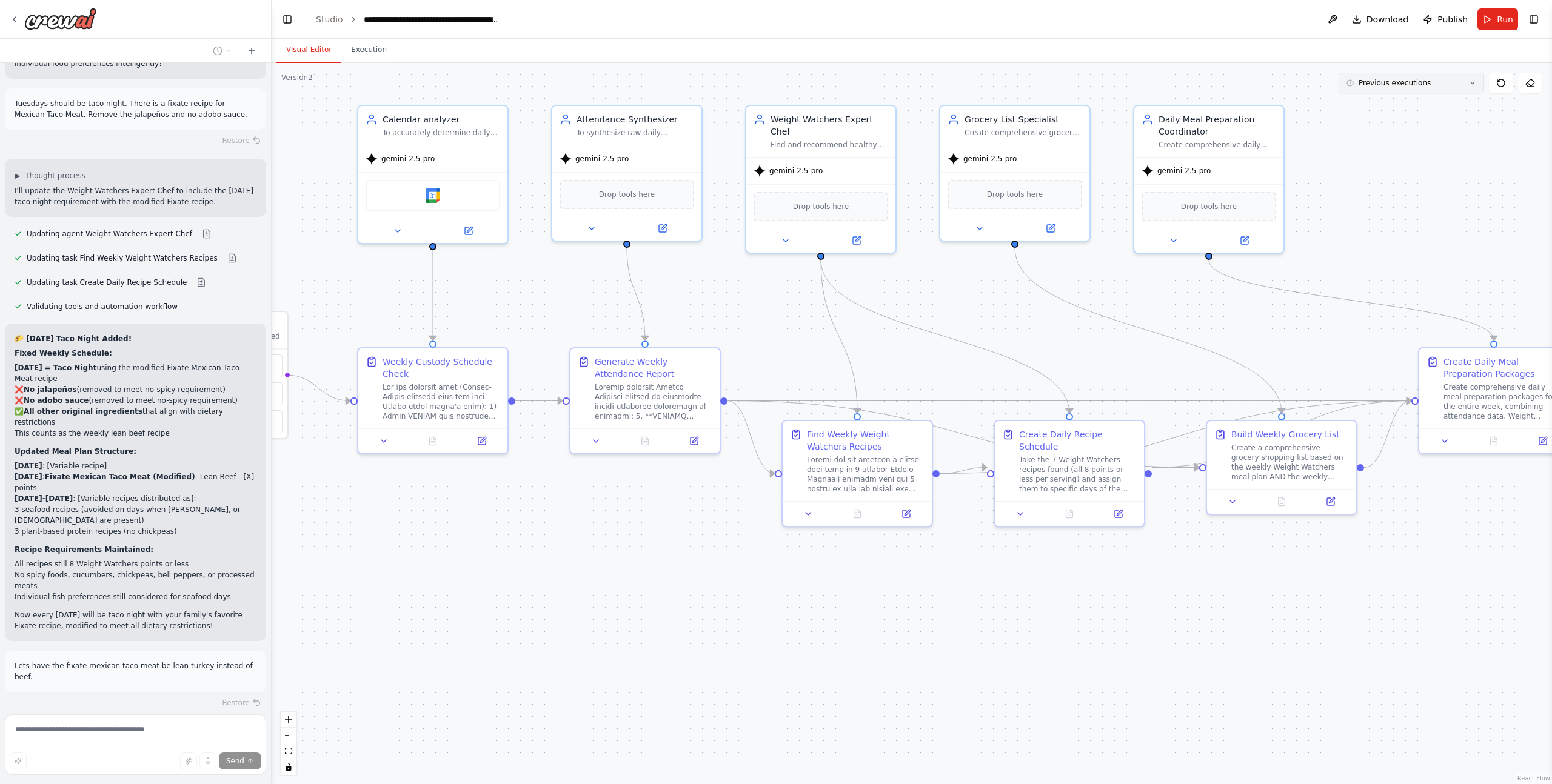
click at [1374, 87] on button "Previous executions" at bounding box center [1410, 83] width 145 height 20
click at [1372, 104] on div "4m ago" at bounding box center [1418, 104] width 121 height 9
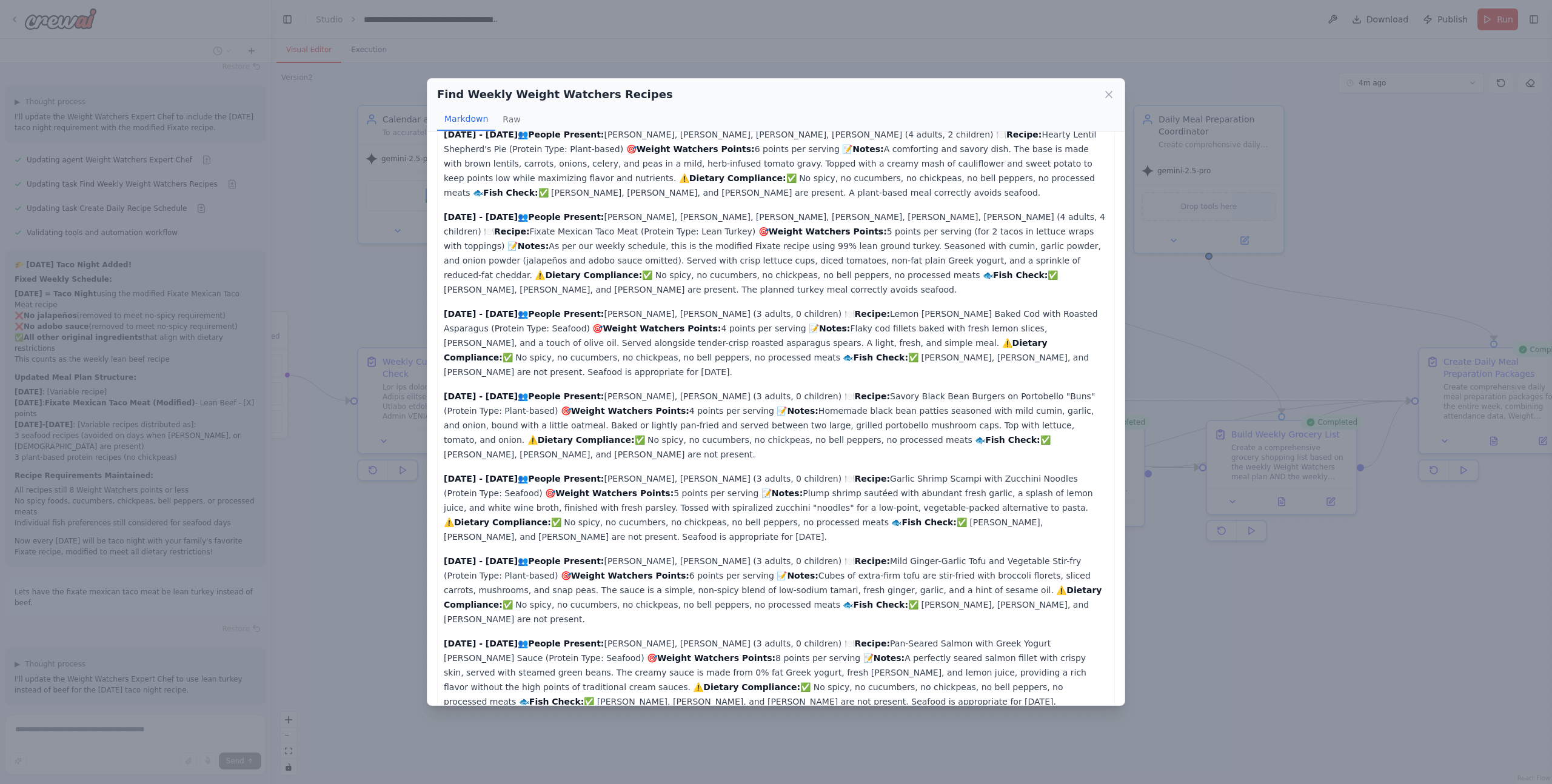
scroll to position [46, 0]
click at [1108, 93] on icon at bounding box center [1108, 94] width 6 height 6
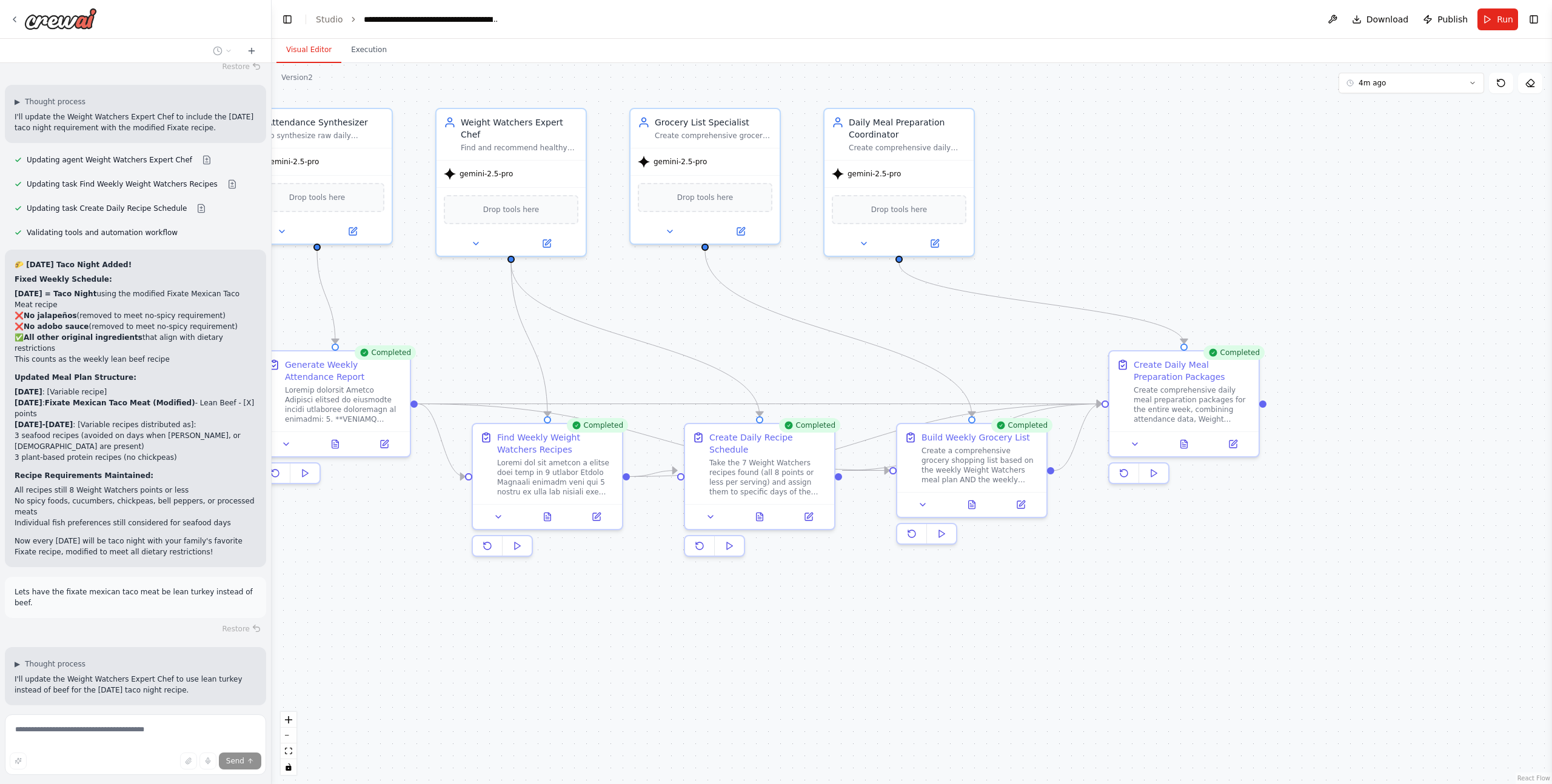
drag, startPoint x: 1115, startPoint y: 615, endPoint x: 805, endPoint y: 618, distance: 310.0
click at [805, 618] on div ".deletable-edge-delete-btn { width: 20px; height: 20px; border: 0px solid #ffff…" at bounding box center [911, 423] width 1280 height 721
click at [1187, 442] on icon at bounding box center [1184, 441] width 7 height 8
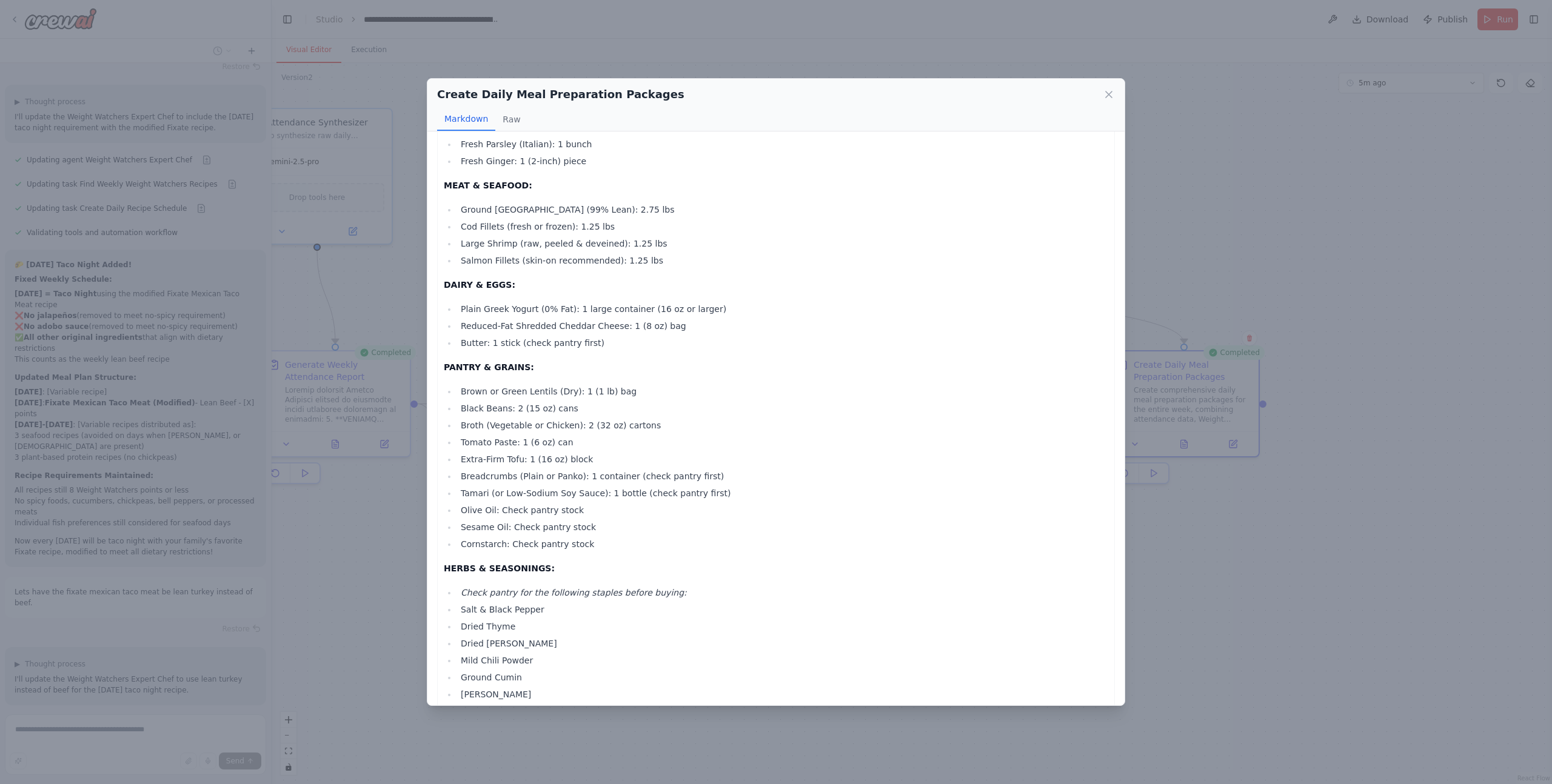
scroll to position [3637, 0]
click at [1110, 97] on icon at bounding box center [1108, 94] width 6 height 6
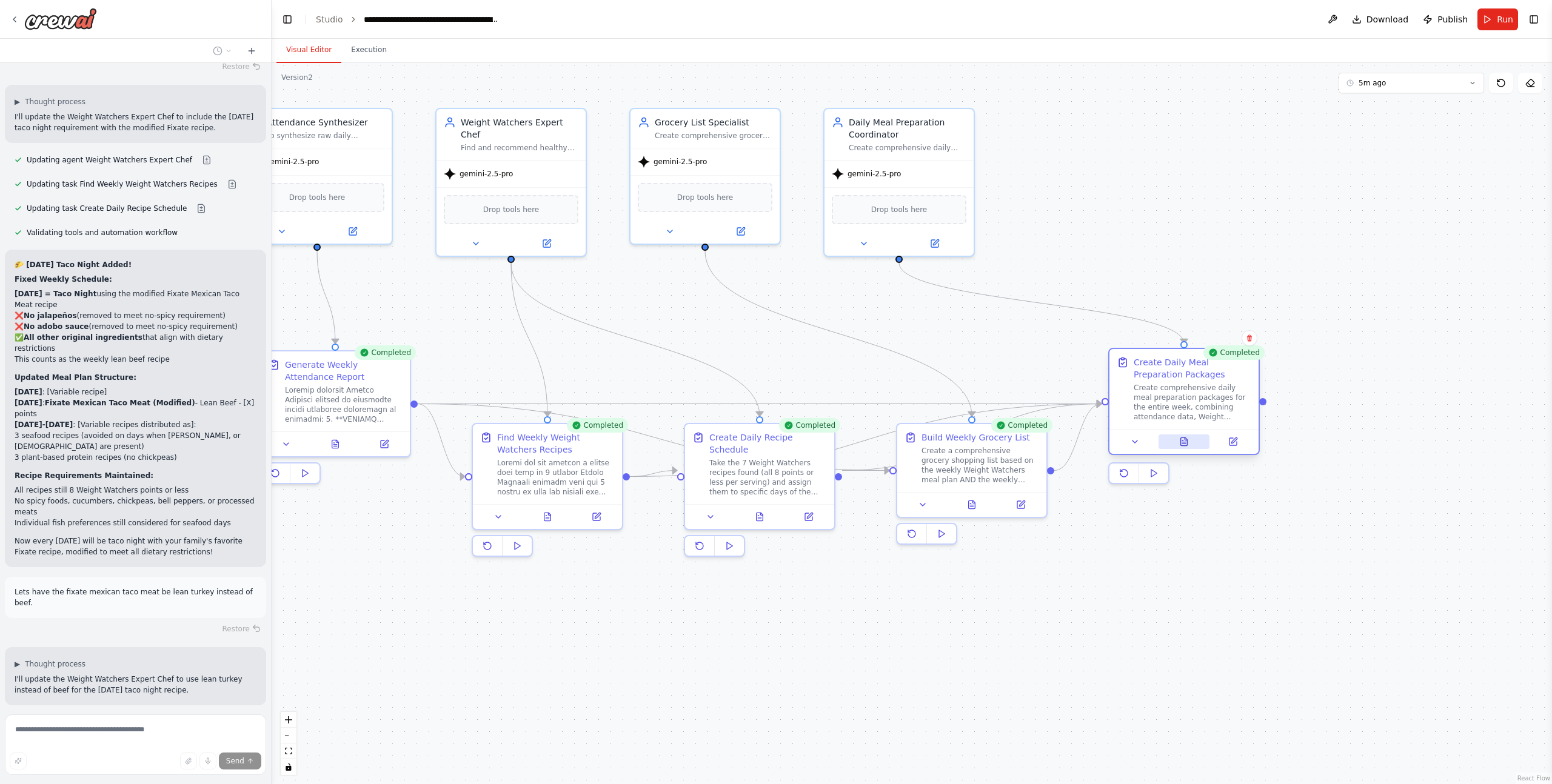
click at [1192, 446] on button at bounding box center [1184, 442] width 52 height 14
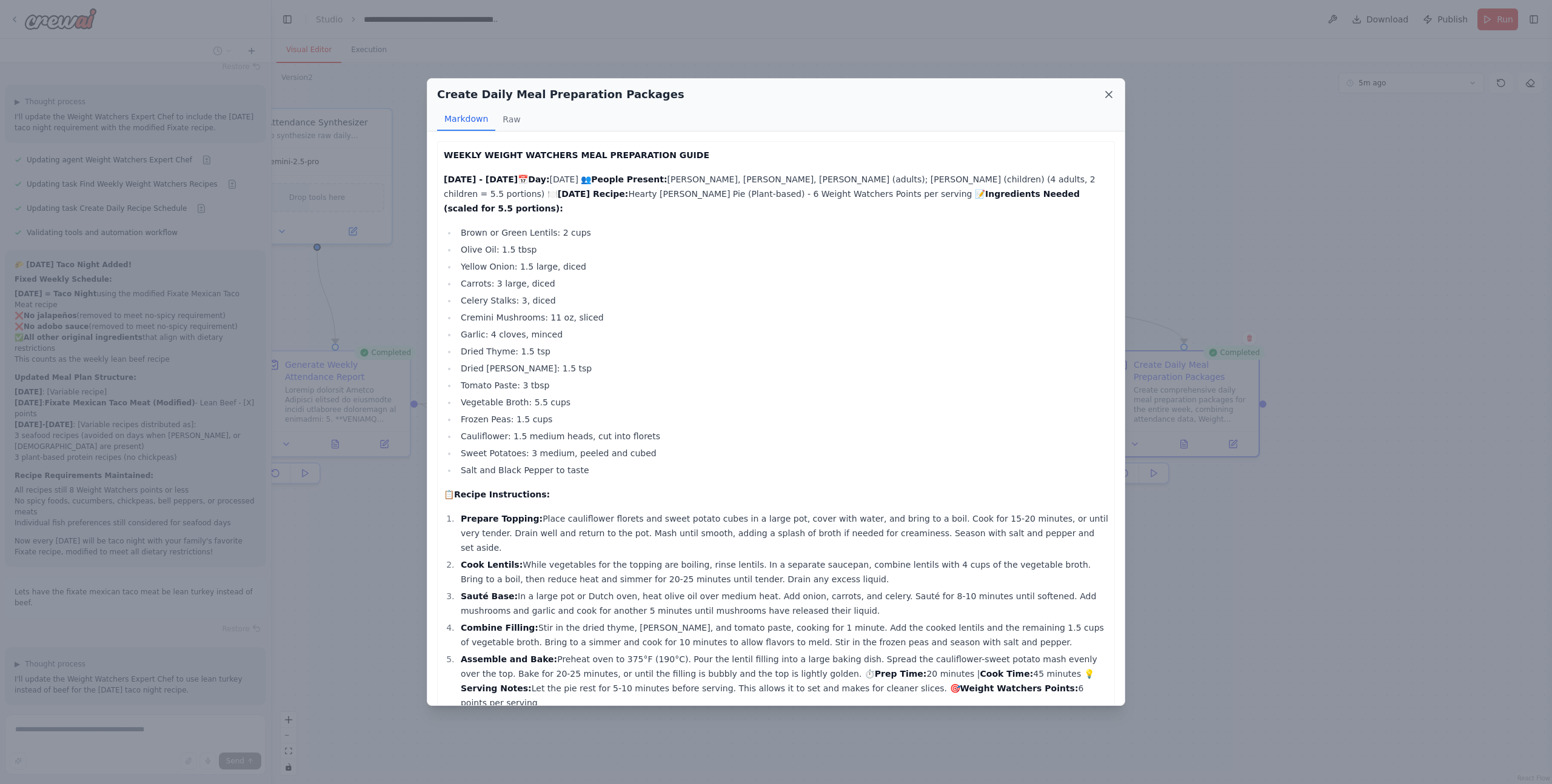
click at [1103, 95] on icon at bounding box center [1109, 94] width 12 height 12
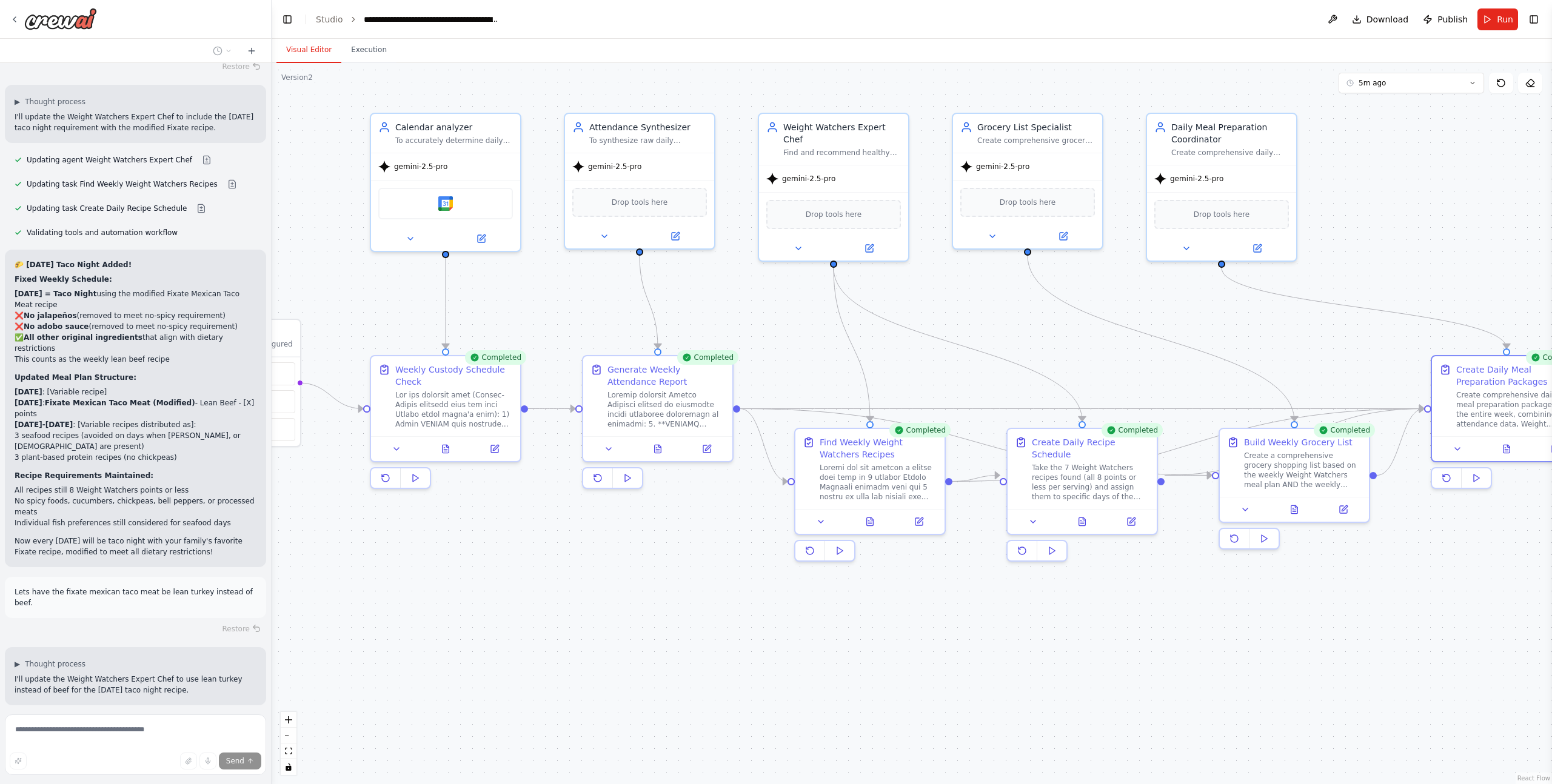
drag, startPoint x: 728, startPoint y: 341, endPoint x: 1050, endPoint y: 346, distance: 322.0
click at [1050, 346] on div ".deletable-edge-delete-btn { width: 20px; height: 20px; border: 0px solid #ffff…" at bounding box center [911, 423] width 1280 height 721
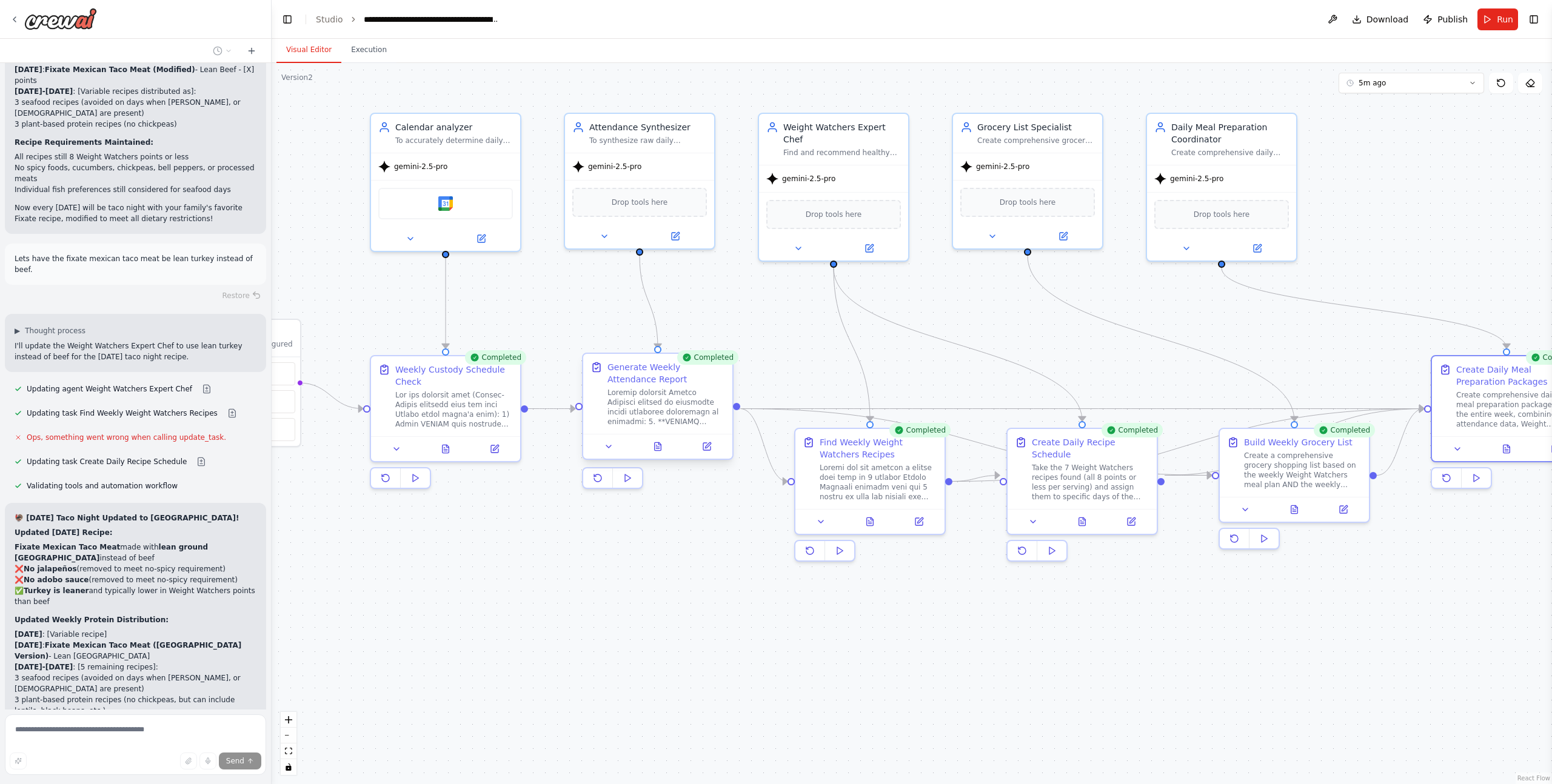
click at [657, 456] on div at bounding box center [657, 446] width 150 height 25
click at [657, 448] on icon at bounding box center [658, 446] width 7 height 8
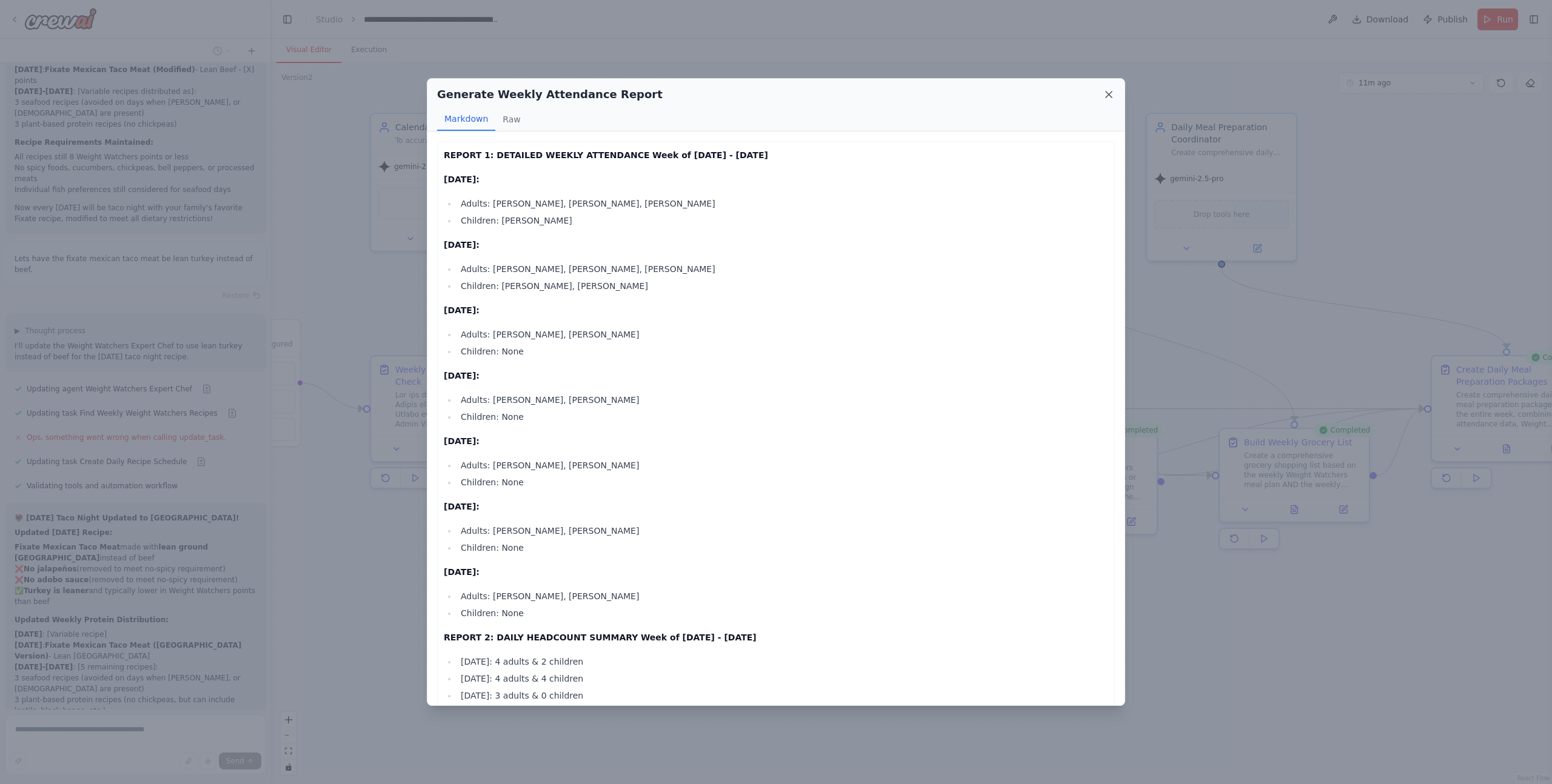
click at [1106, 95] on icon at bounding box center [1109, 94] width 12 height 12
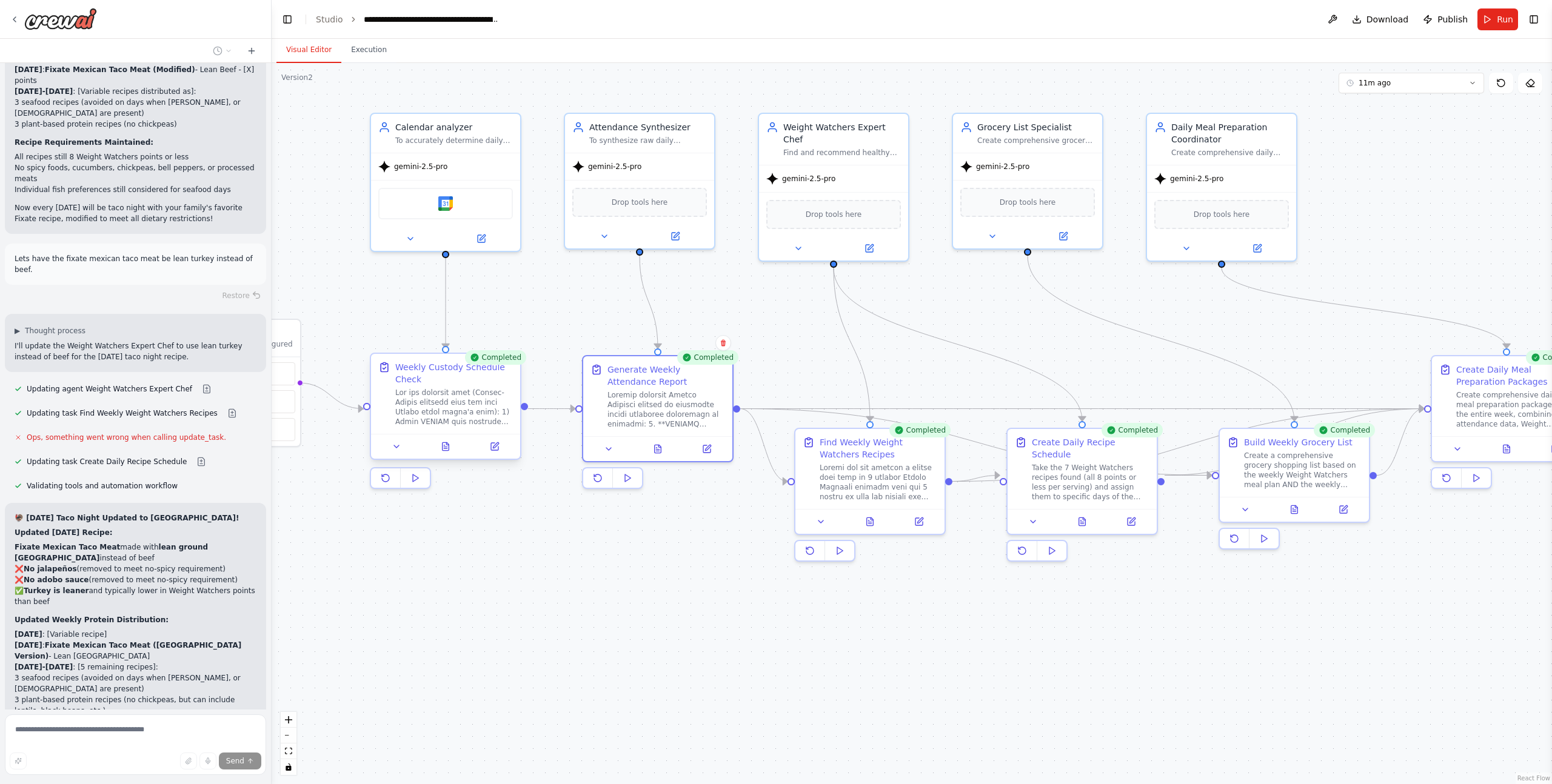
click at [443, 403] on div at bounding box center [454, 408] width 117 height 39
click at [394, 449] on icon at bounding box center [396, 446] width 9 height 9
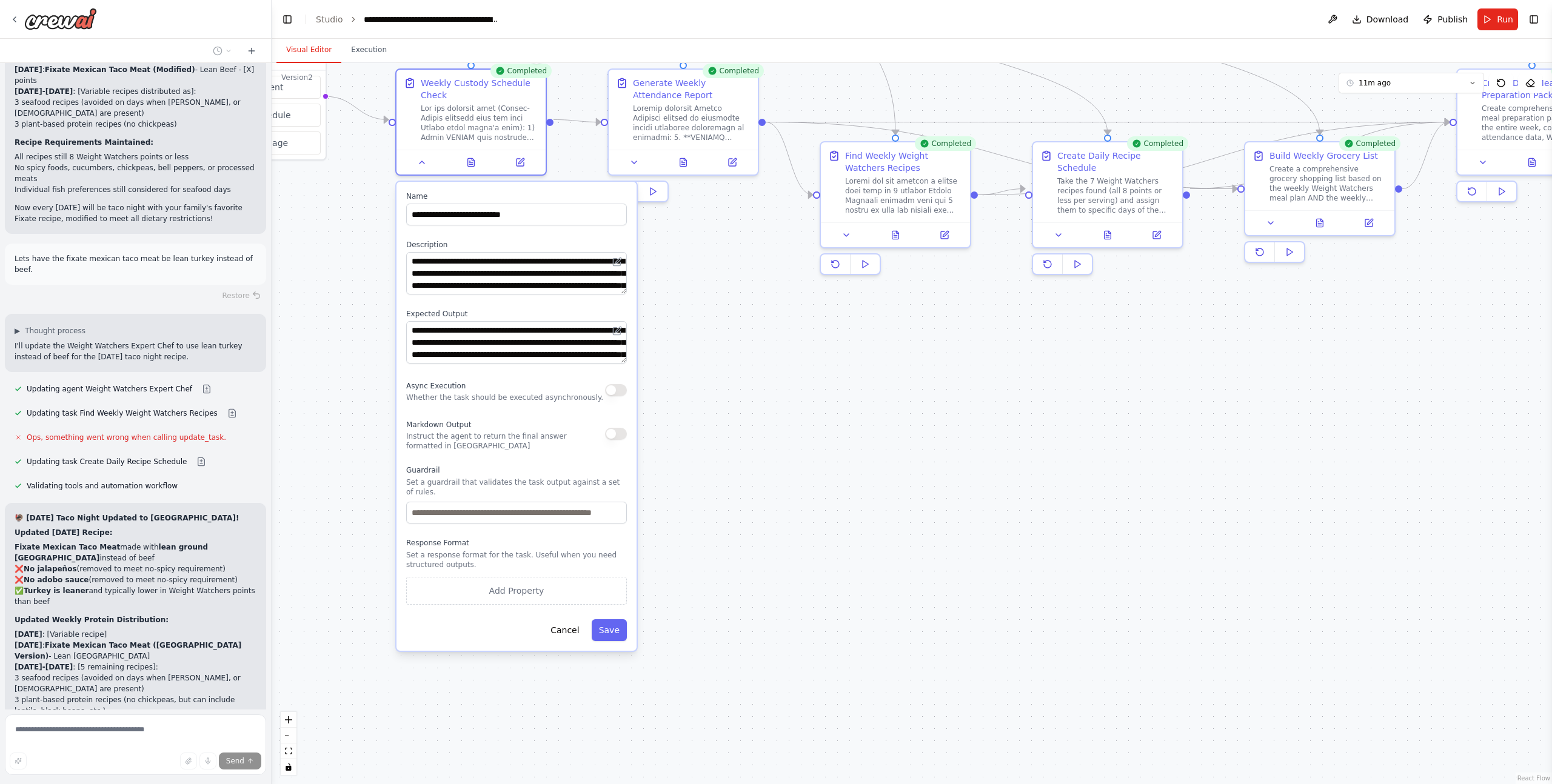
drag, startPoint x: 641, startPoint y: 605, endPoint x: 667, endPoint y: 319, distance: 287.2
click at [667, 319] on div ".deletable-edge-delete-btn { width: 20px; height: 20px; border: 0px solid #ffff…" at bounding box center [911, 423] width 1280 height 721
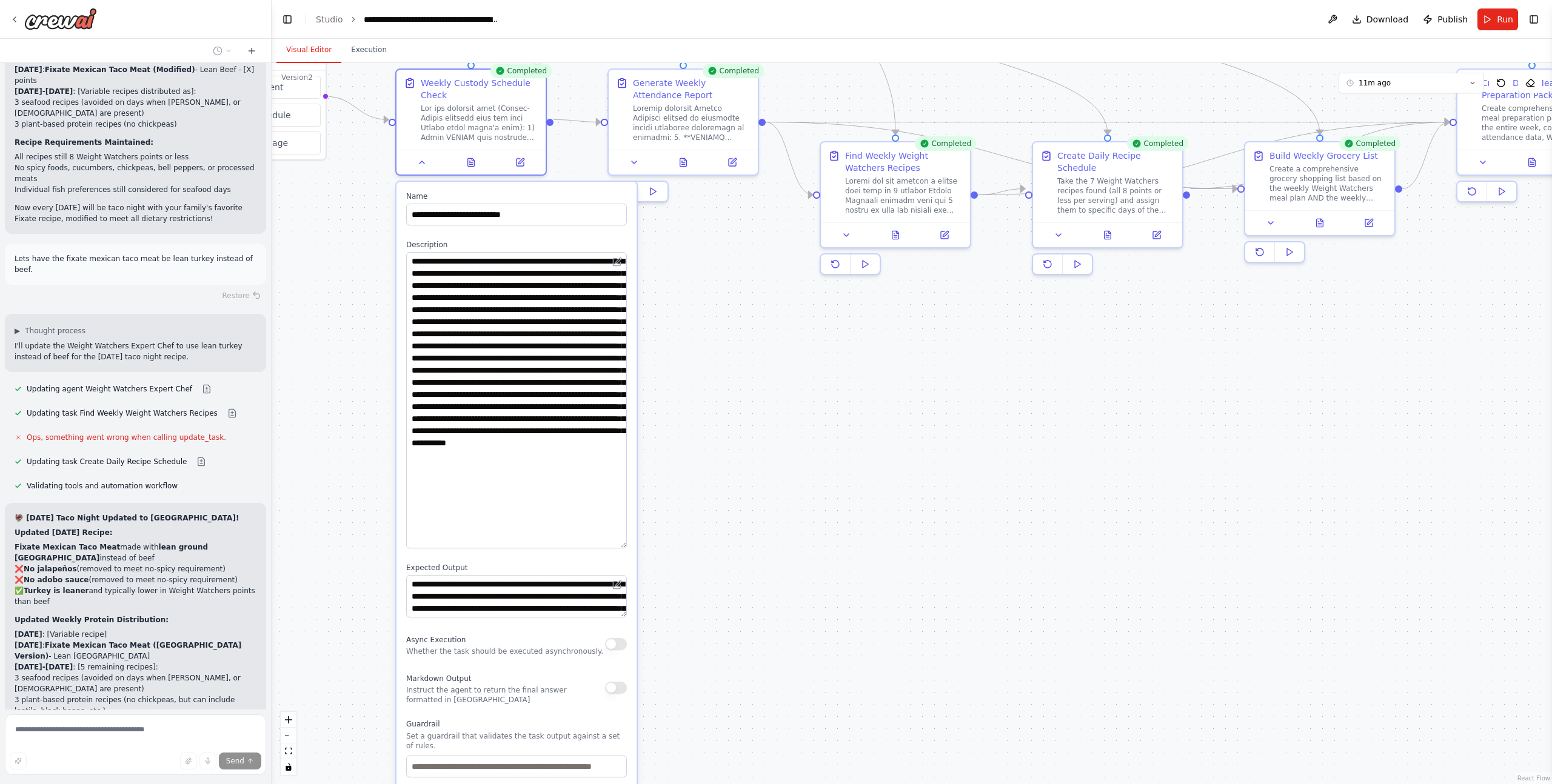
drag, startPoint x: 624, startPoint y: 292, endPoint x: 627, endPoint y: 546, distance: 254.0
click at [627, 546] on div "**********" at bounding box center [516, 543] width 240 height 723
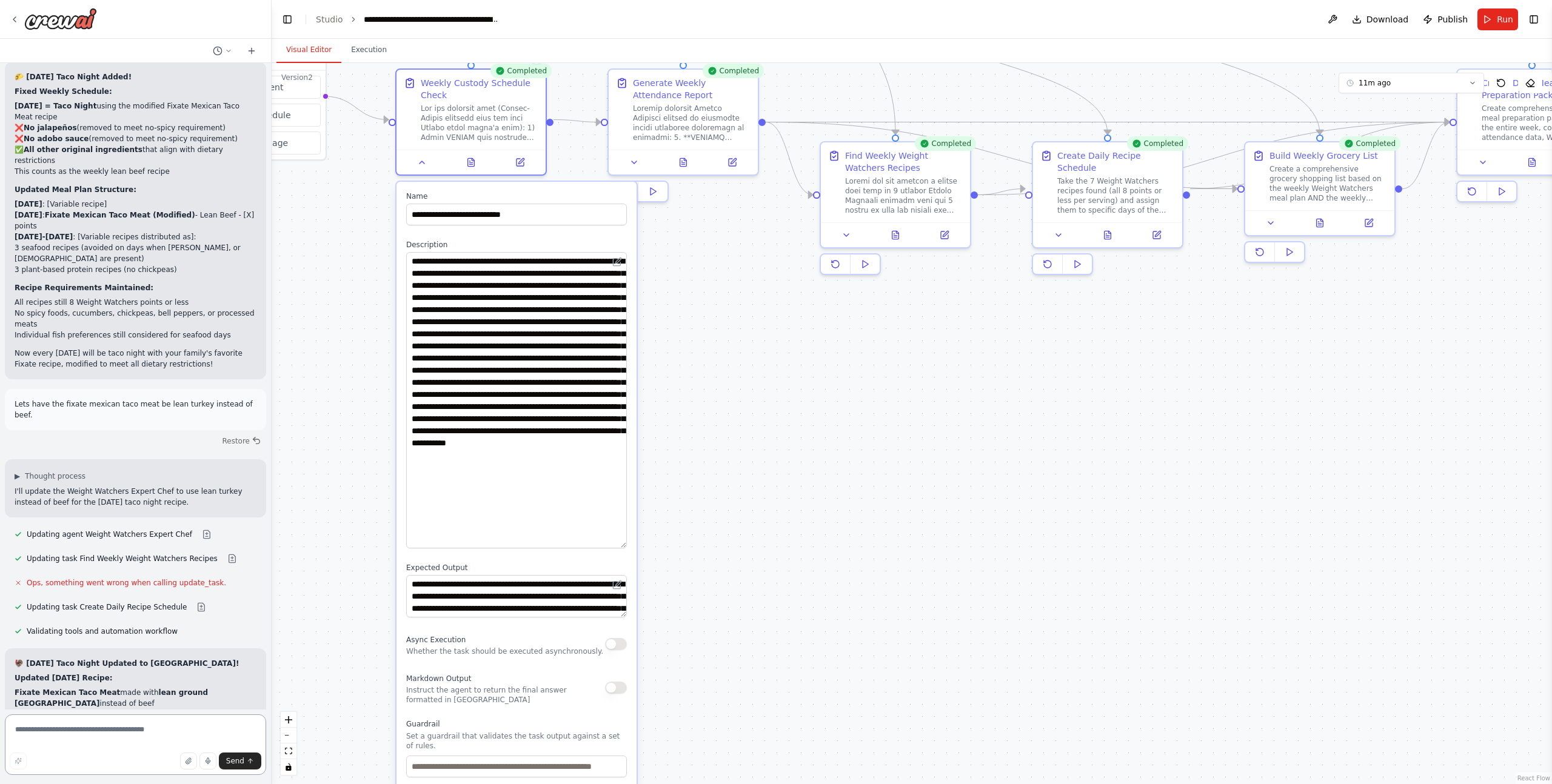
click at [107, 733] on textarea at bounding box center [136, 744] width 262 height 60
type textarea "**********"
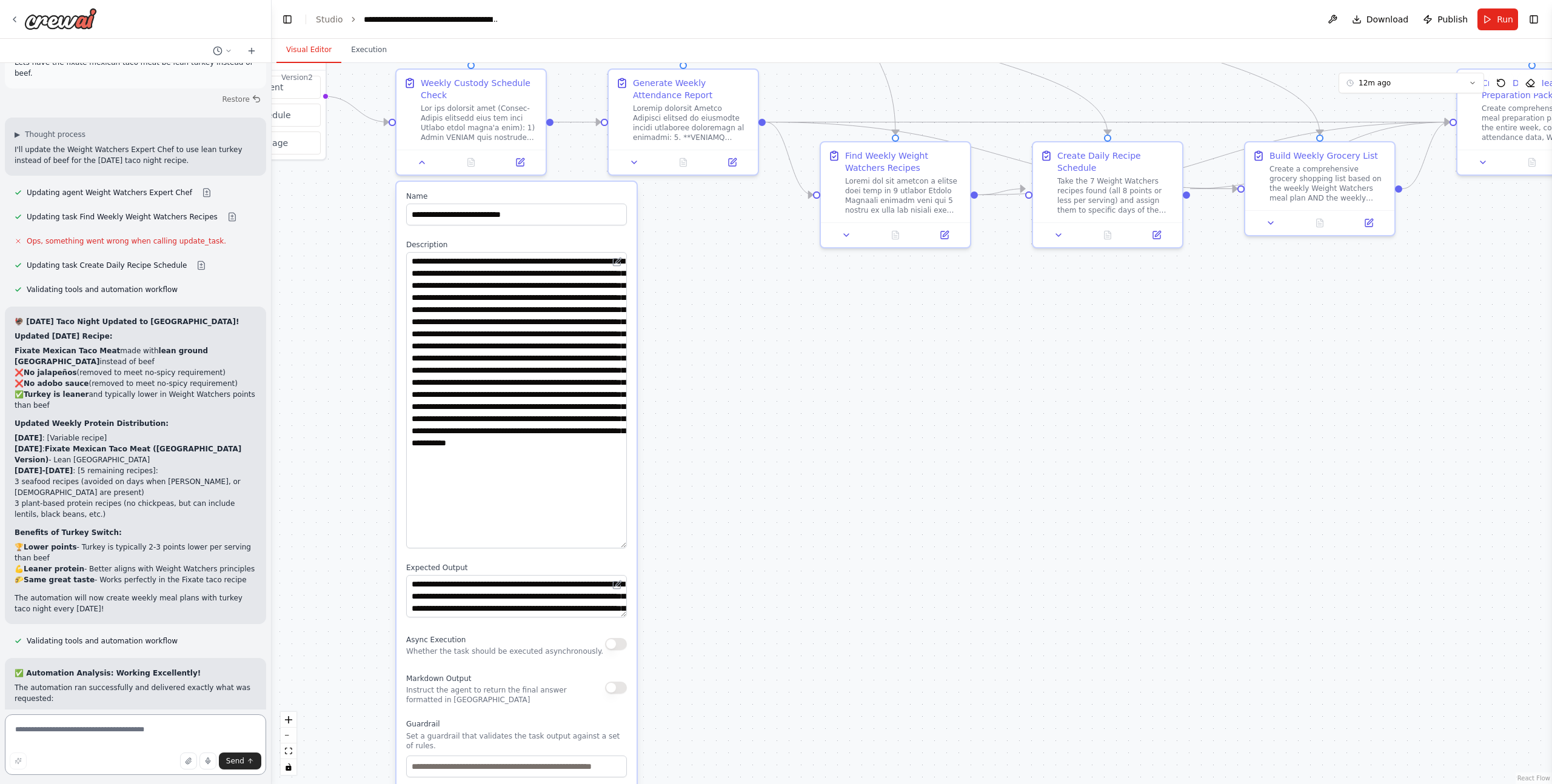
scroll to position [30665, 0]
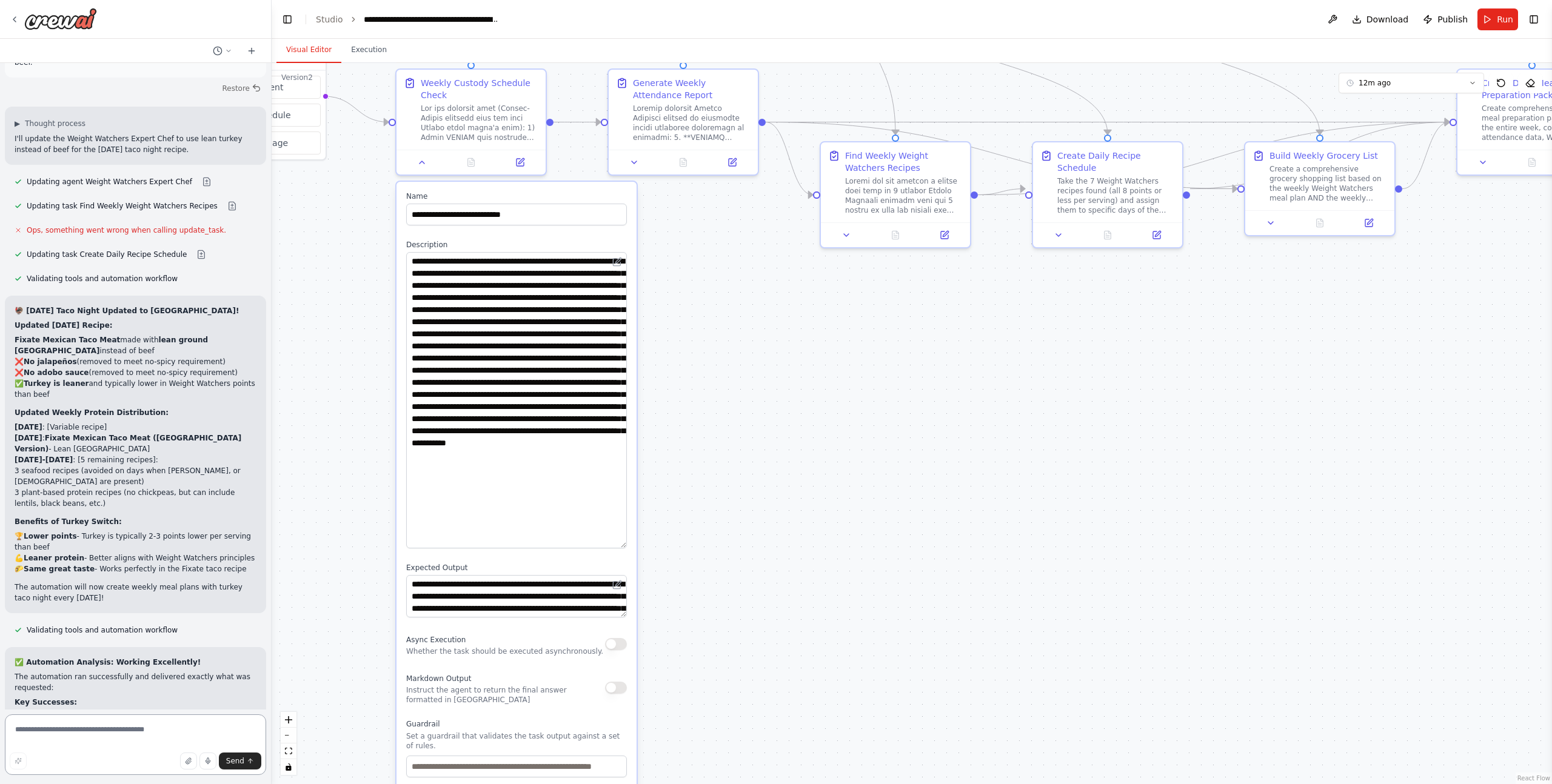
click at [171, 737] on textarea at bounding box center [136, 744] width 262 height 60
type textarea "**********"
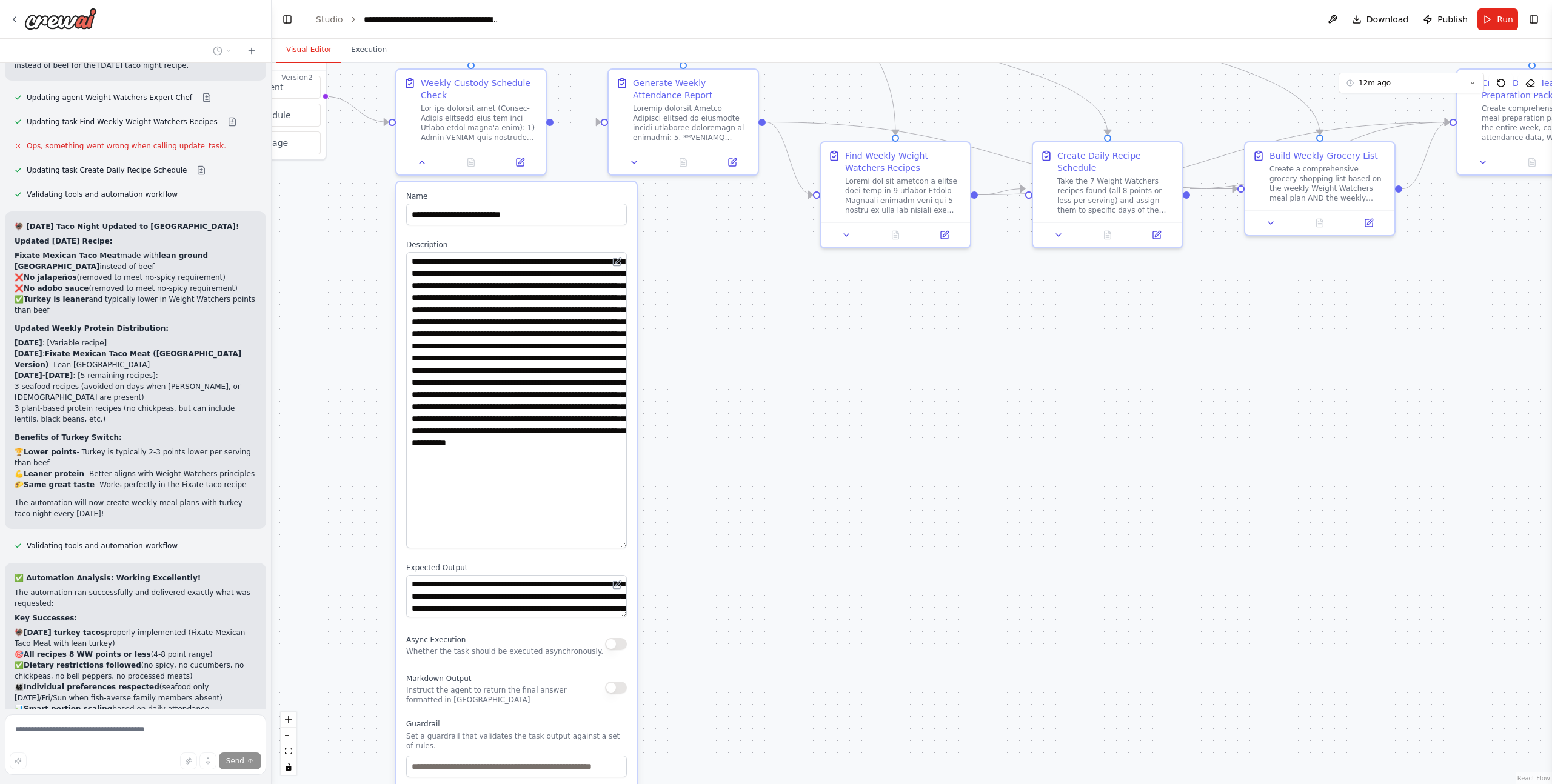
scroll to position [30805, 0]
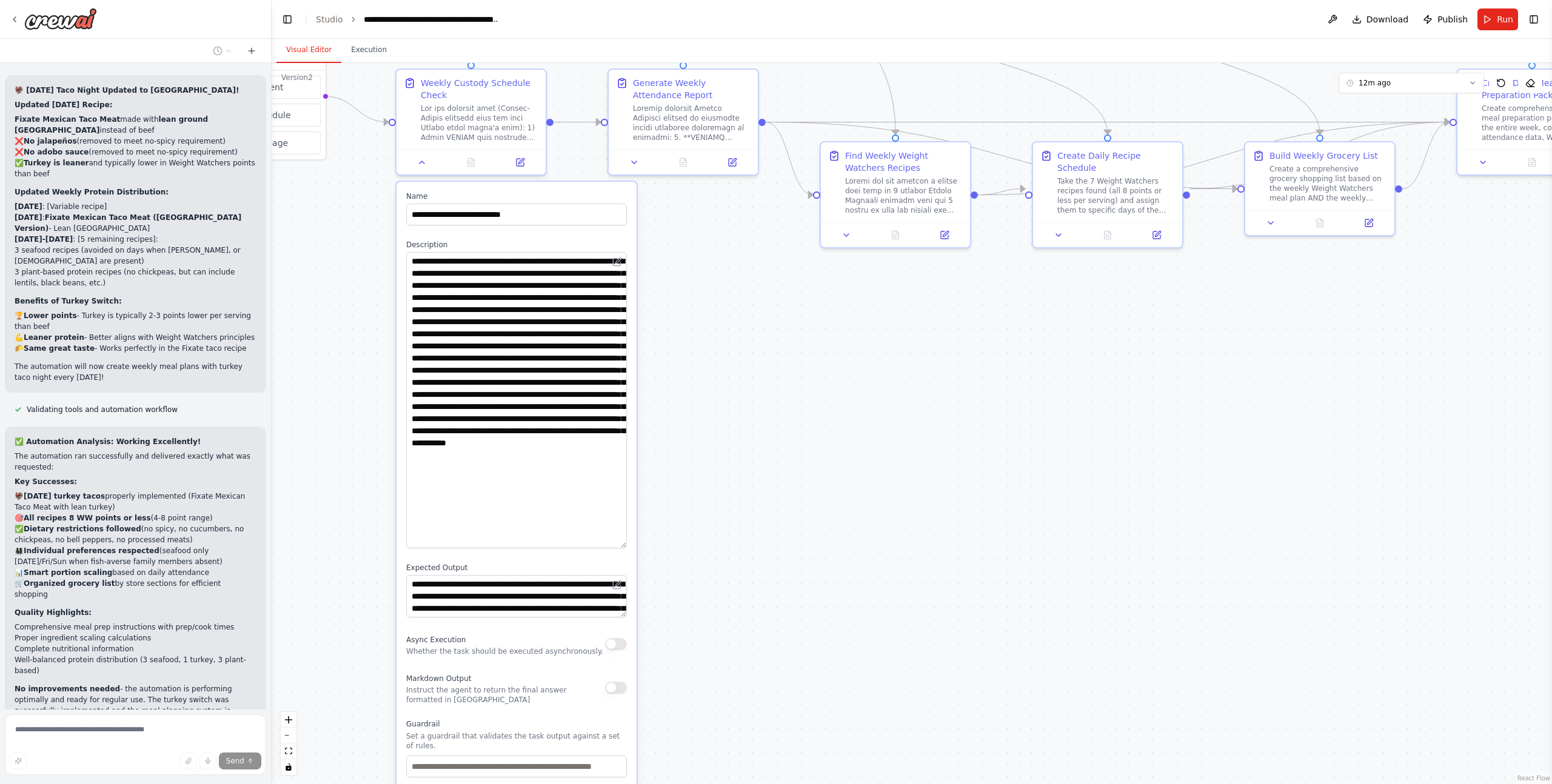
type textarea "**********"
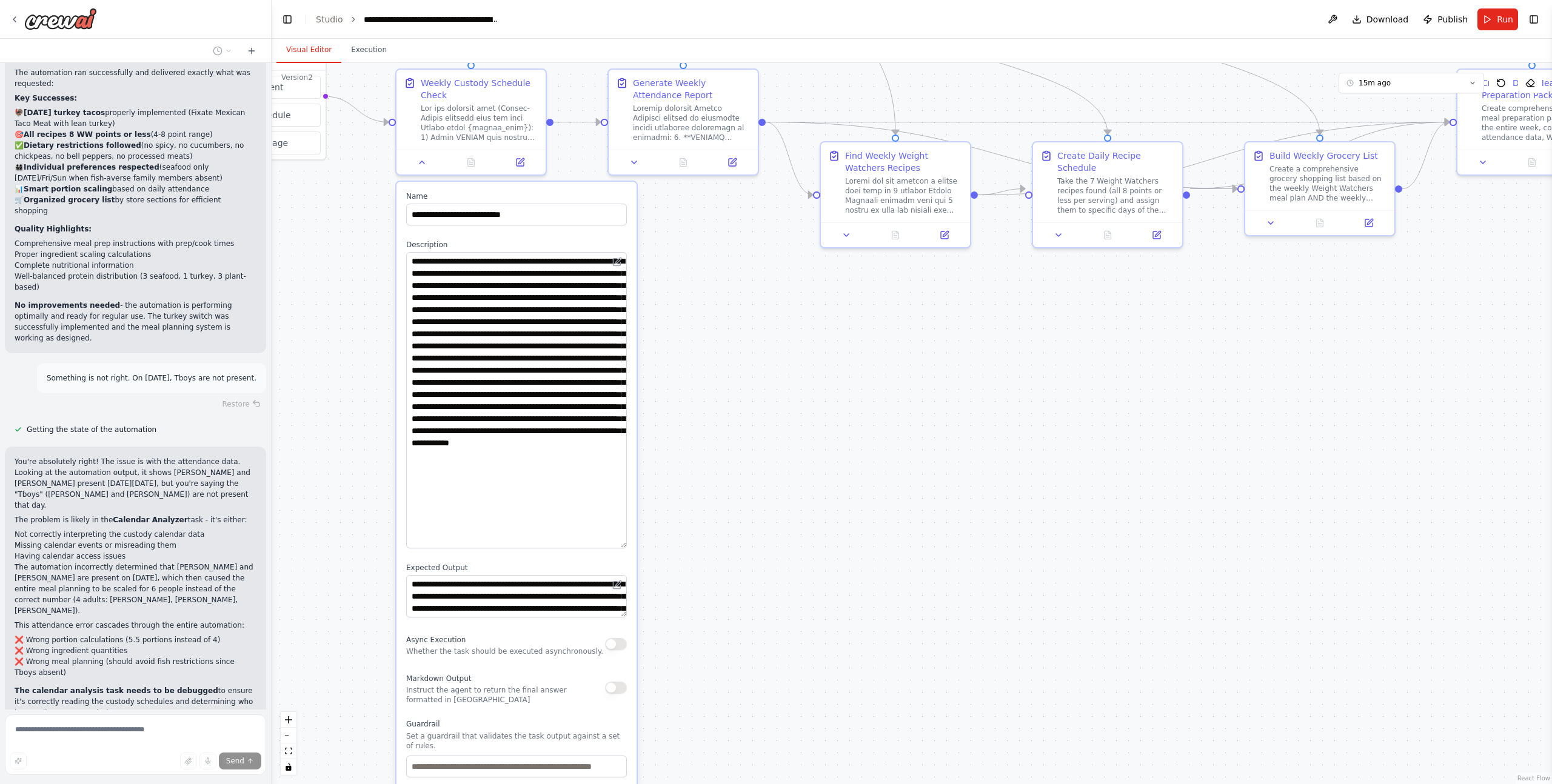
scroll to position [31317, 0]
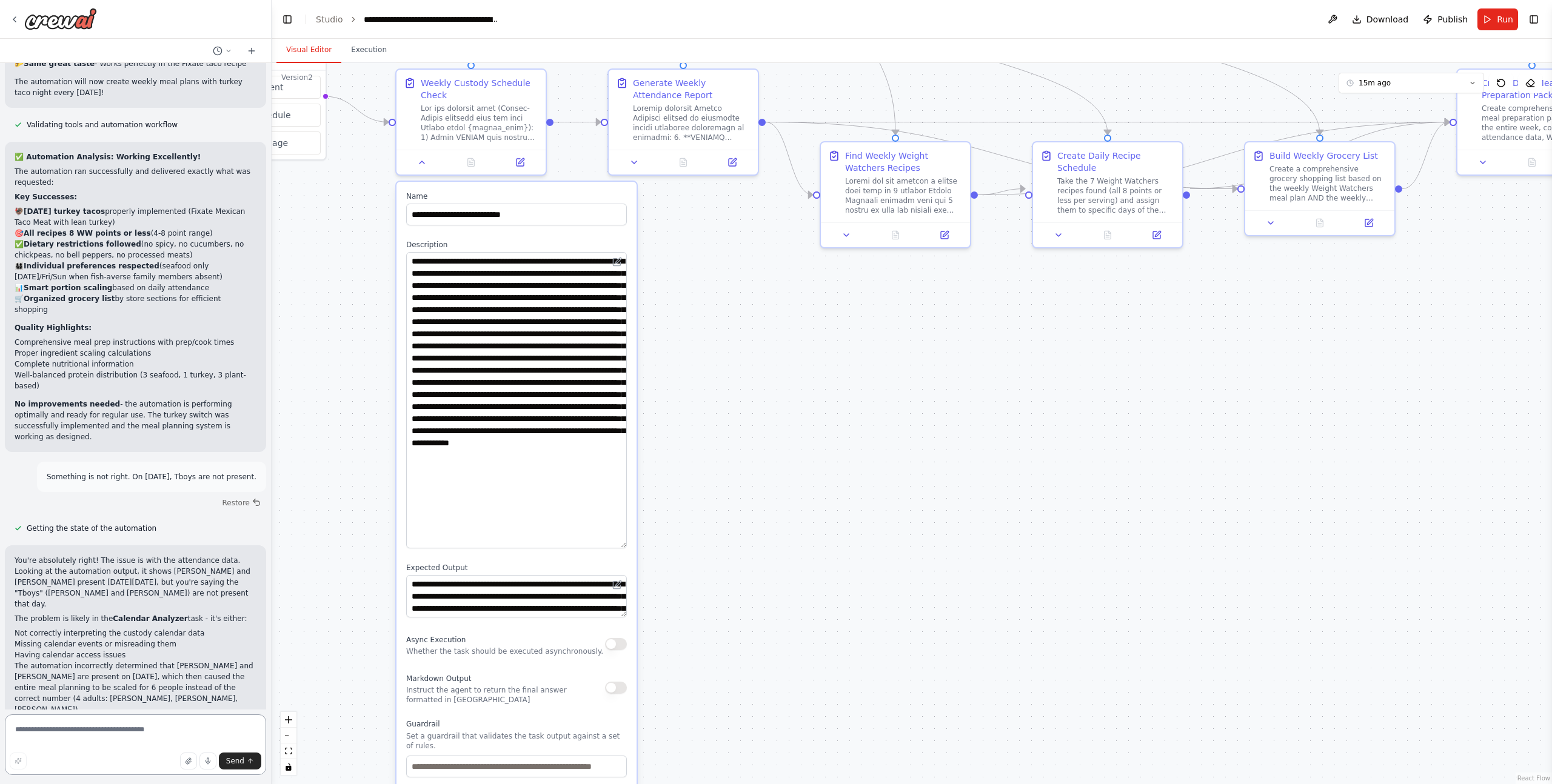
click at [110, 740] on textarea at bounding box center [136, 744] width 262 height 60
type textarea "**********"
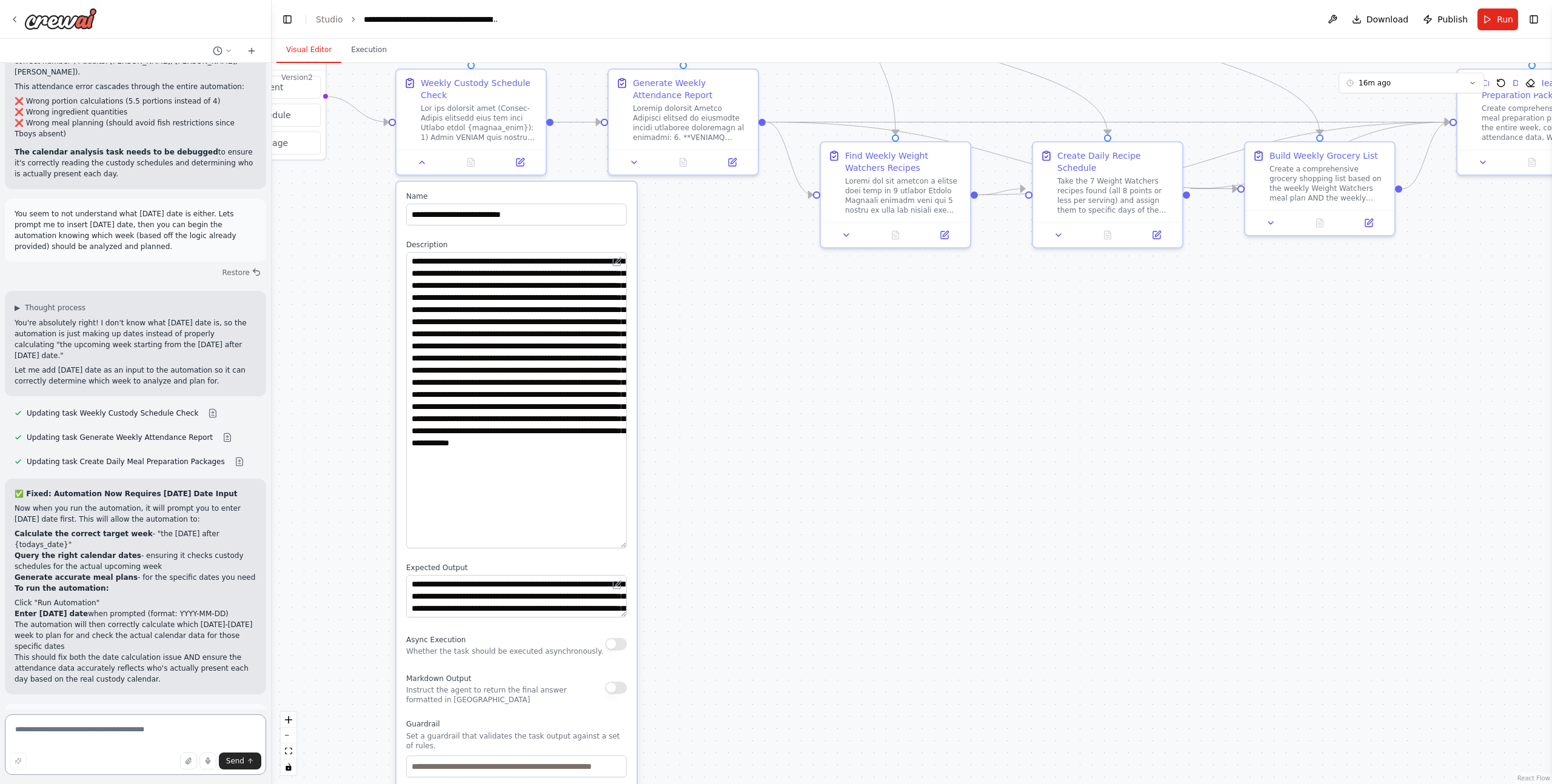
scroll to position [31820, 0]
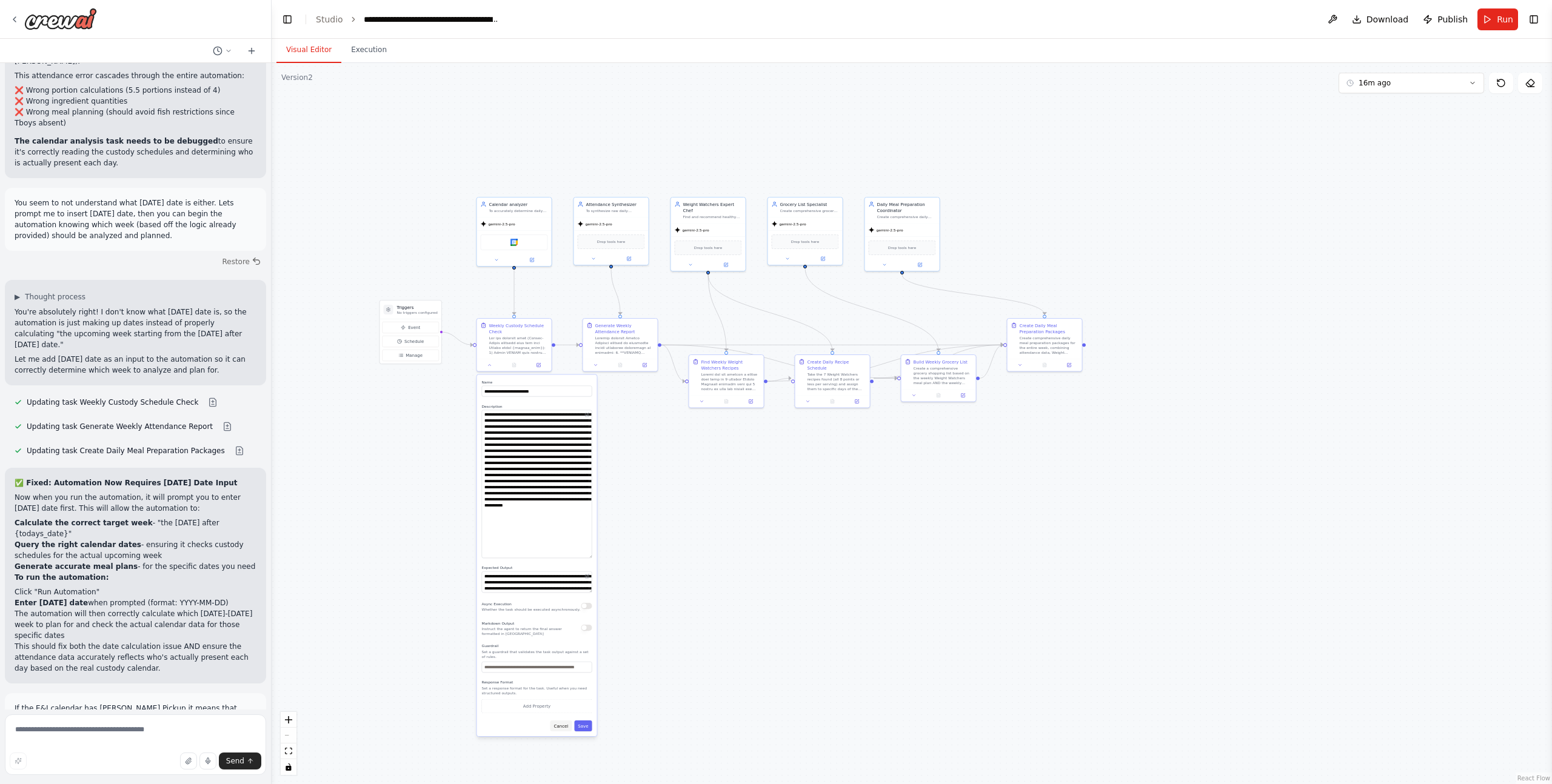
click at [562, 729] on button "Cancel" at bounding box center [562, 725] width 22 height 11
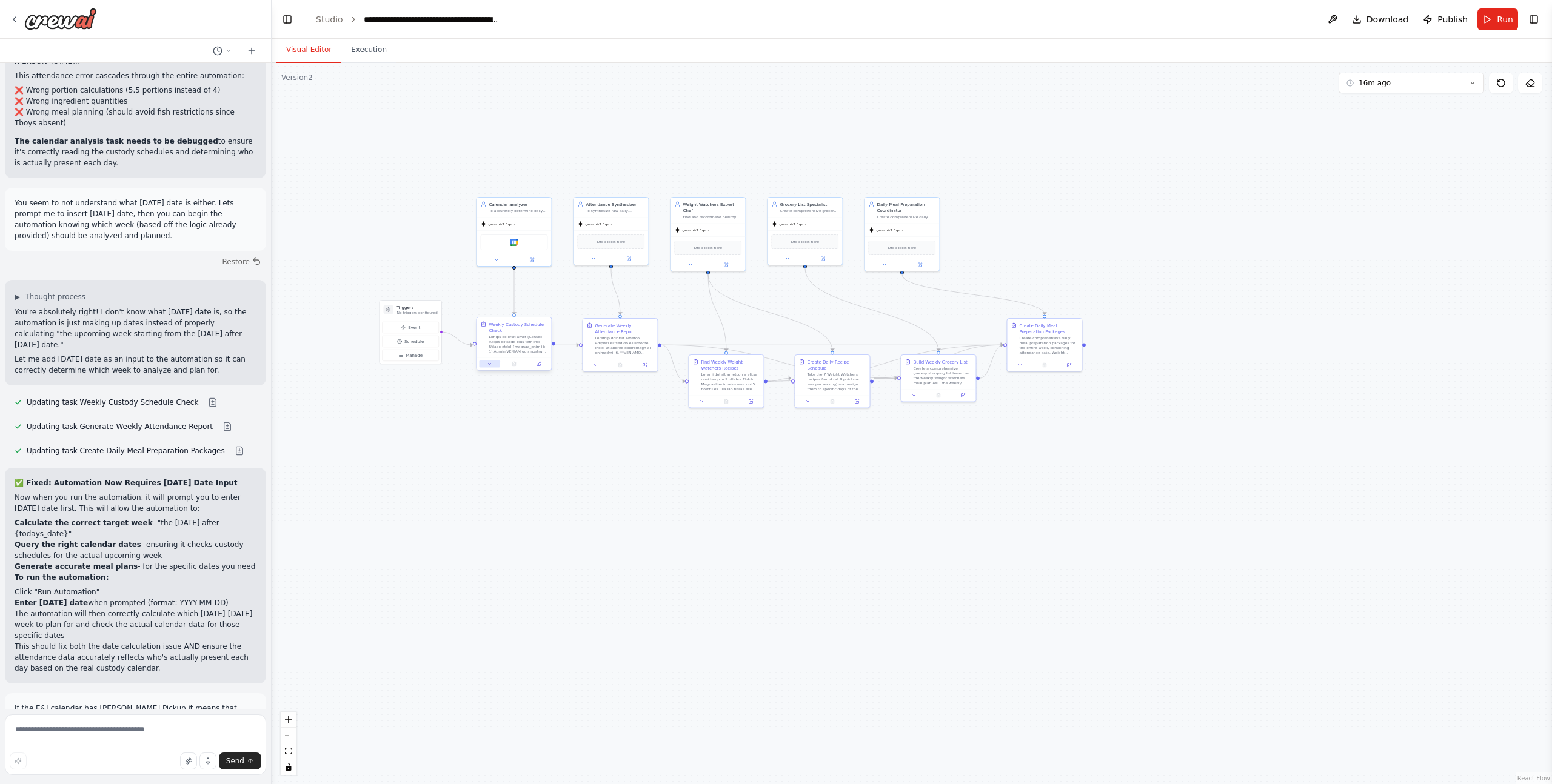
click at [494, 365] on button at bounding box center [489, 364] width 20 height 8
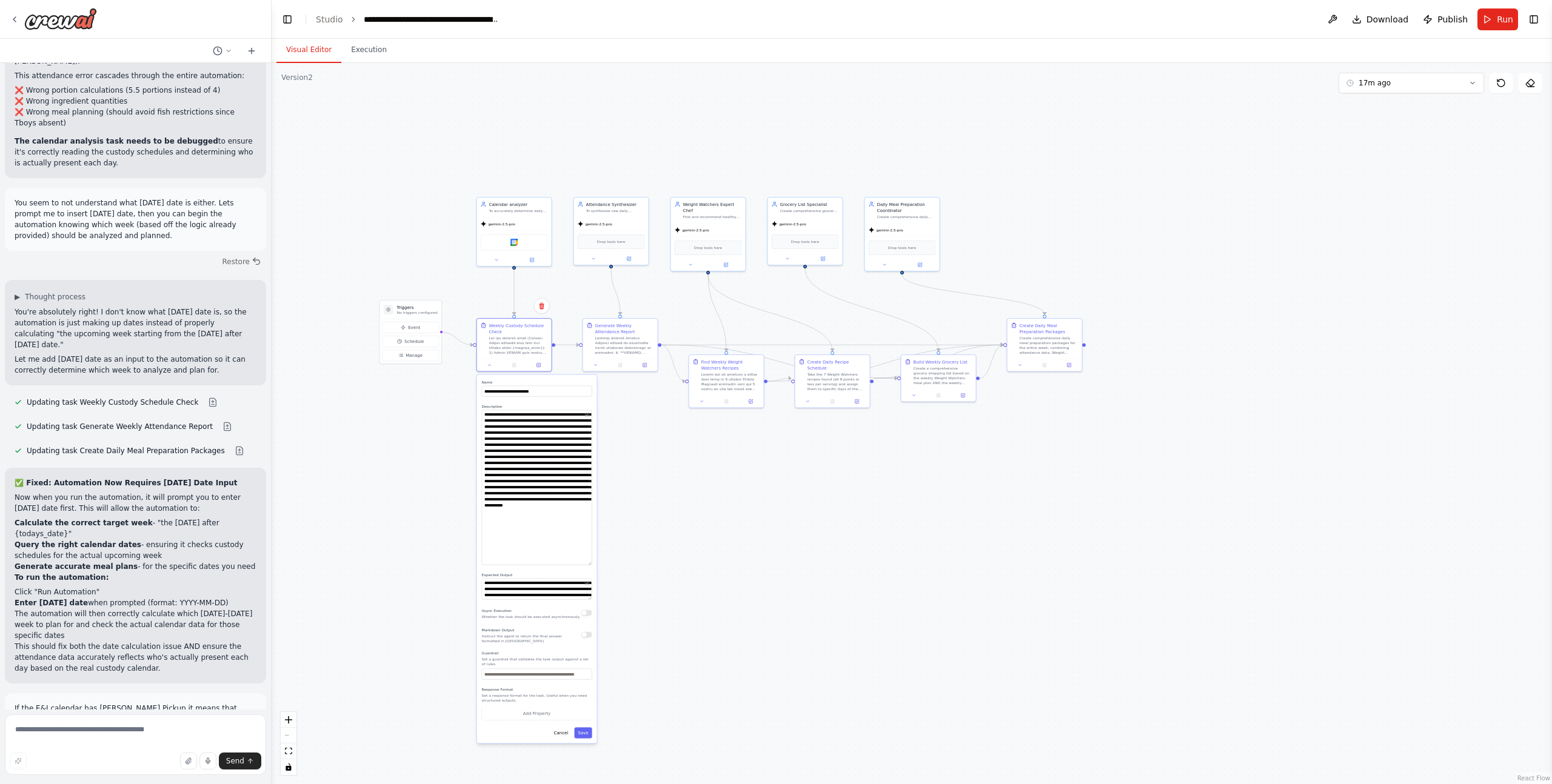
drag, startPoint x: 590, startPoint y: 431, endPoint x: 596, endPoint y: 564, distance: 133.1
click at [596, 564] on div "**********" at bounding box center [536, 559] width 121 height 369
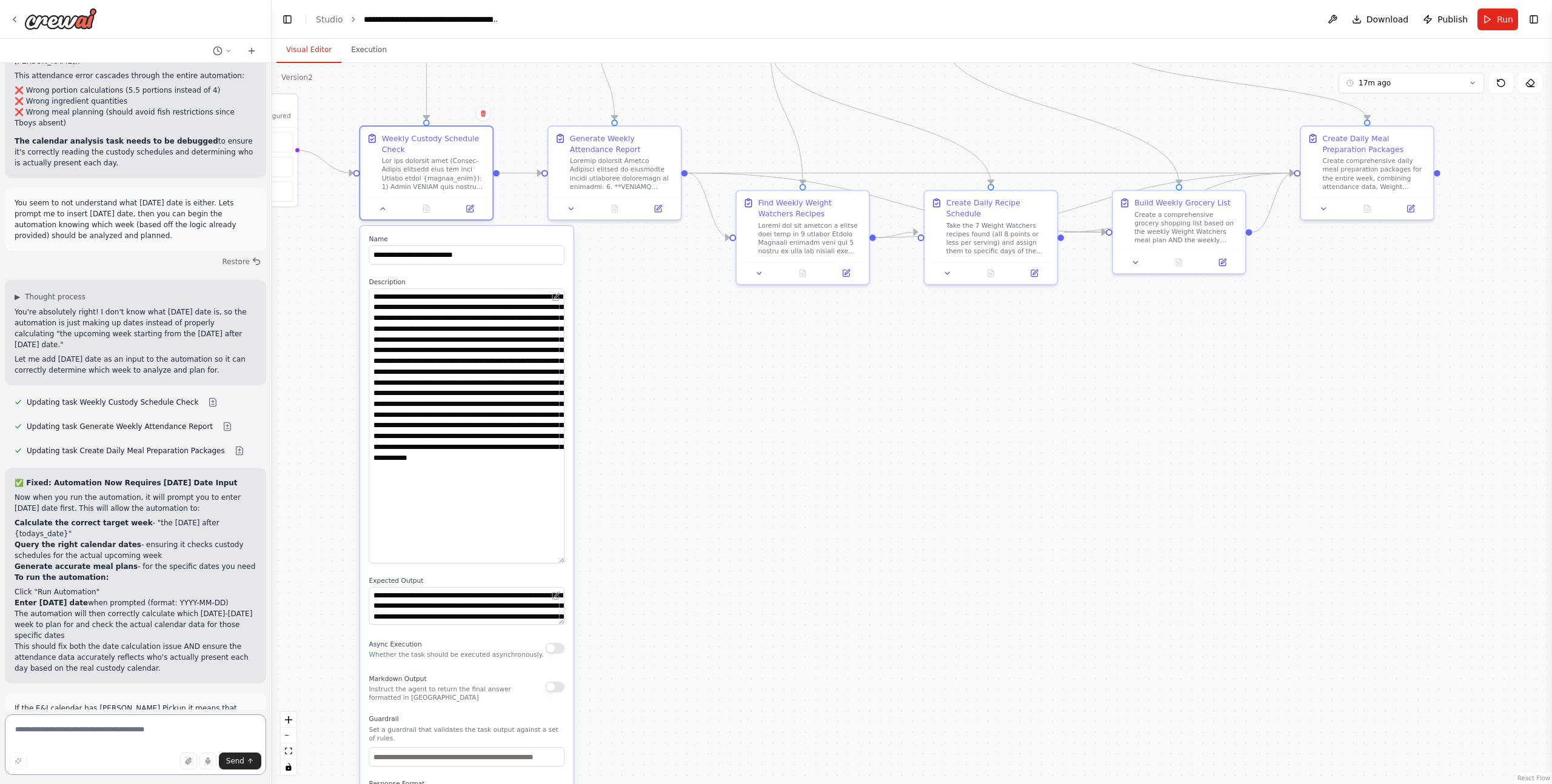
click at [114, 739] on textarea at bounding box center [136, 744] width 262 height 60
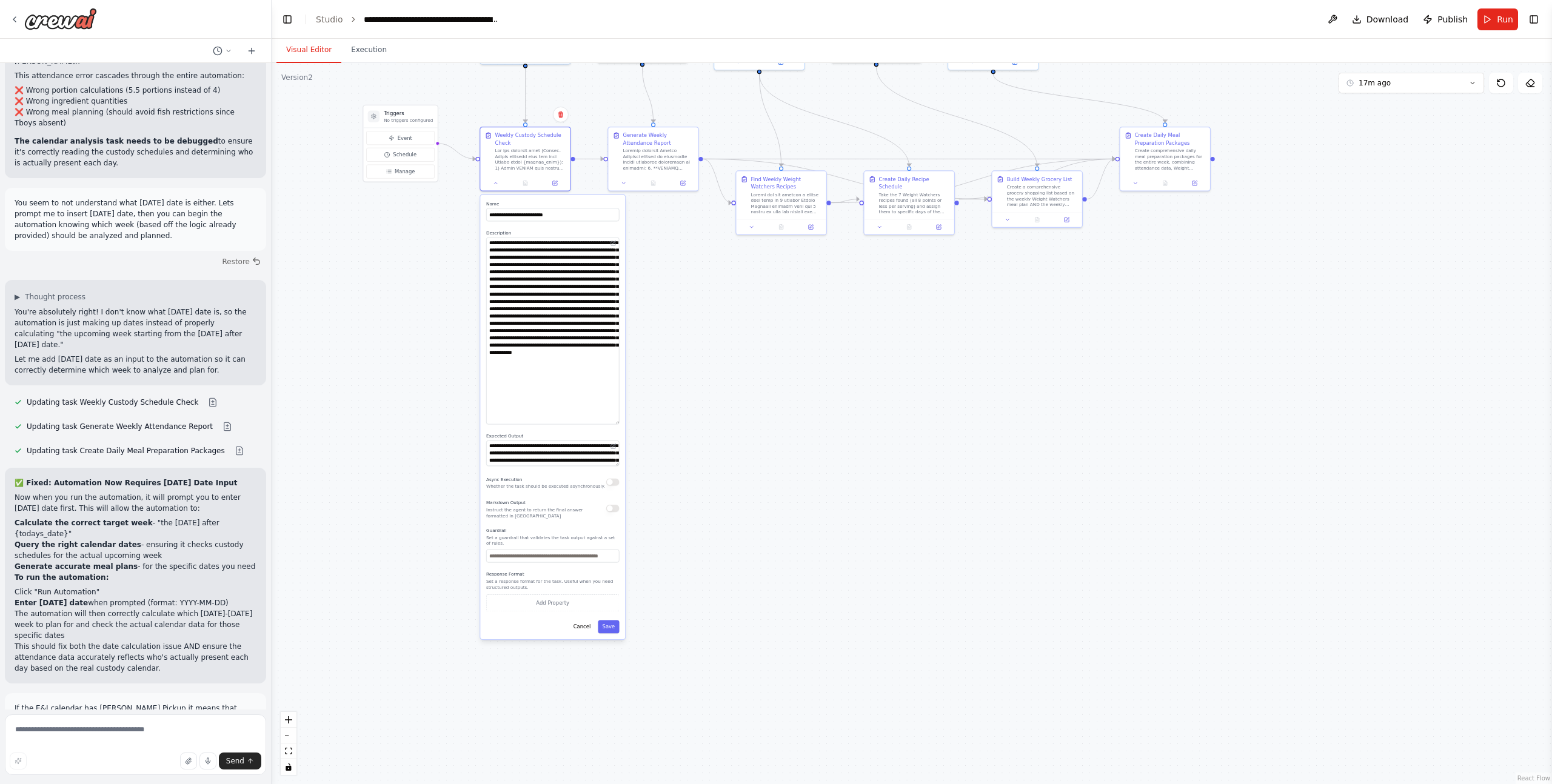
drag, startPoint x: 685, startPoint y: 601, endPoint x: 702, endPoint y: 448, distance: 153.9
click at [702, 448] on div ".deletable-edge-delete-btn { width: 20px; height: 20px; border: 0px solid #ffff…" at bounding box center [911, 423] width 1280 height 721
click at [589, 627] on button "Cancel" at bounding box center [583, 625] width 26 height 14
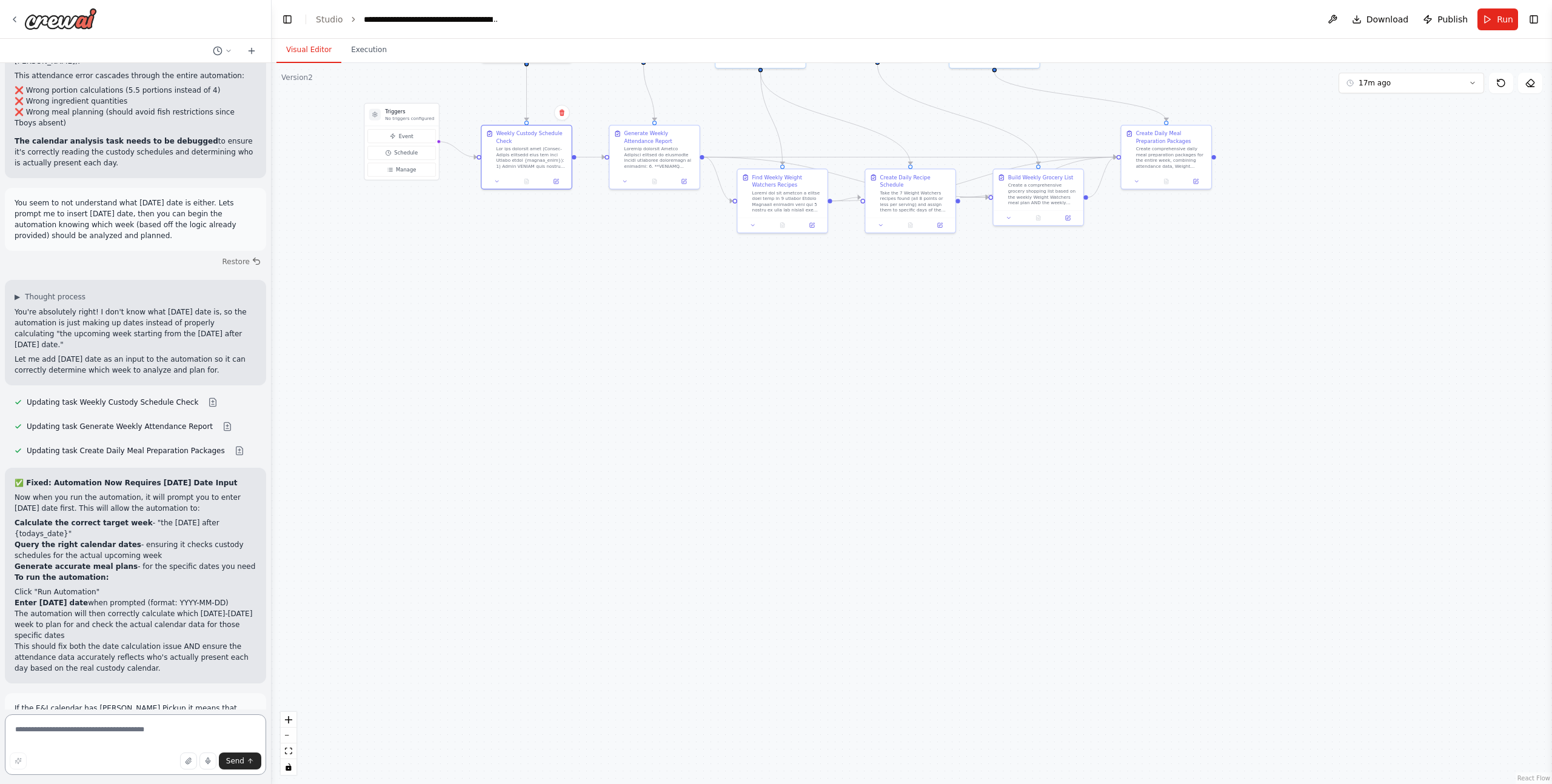
click at [133, 733] on textarea at bounding box center [136, 744] width 262 height 60
type textarea "**********"
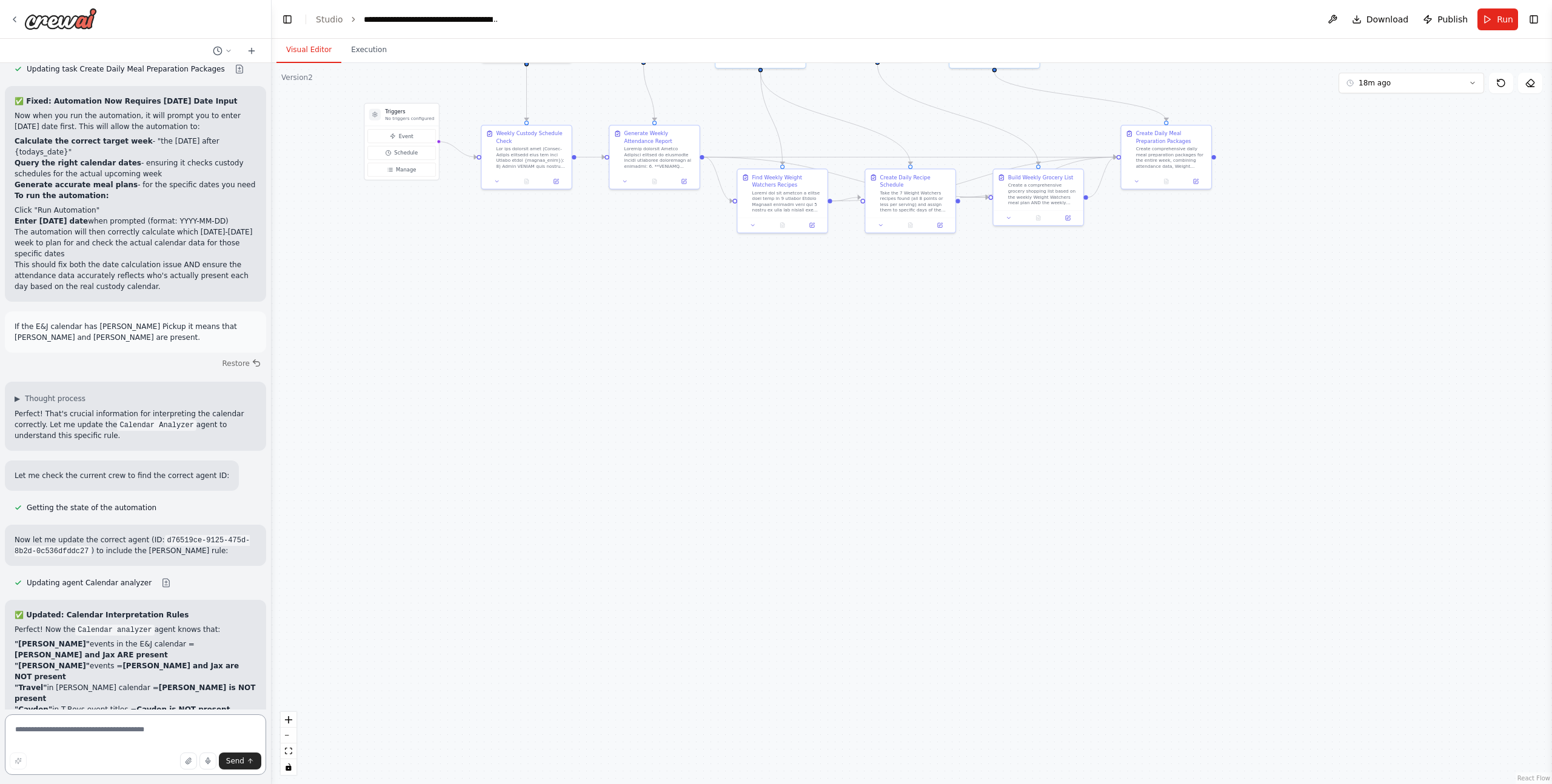
scroll to position [32222, 0]
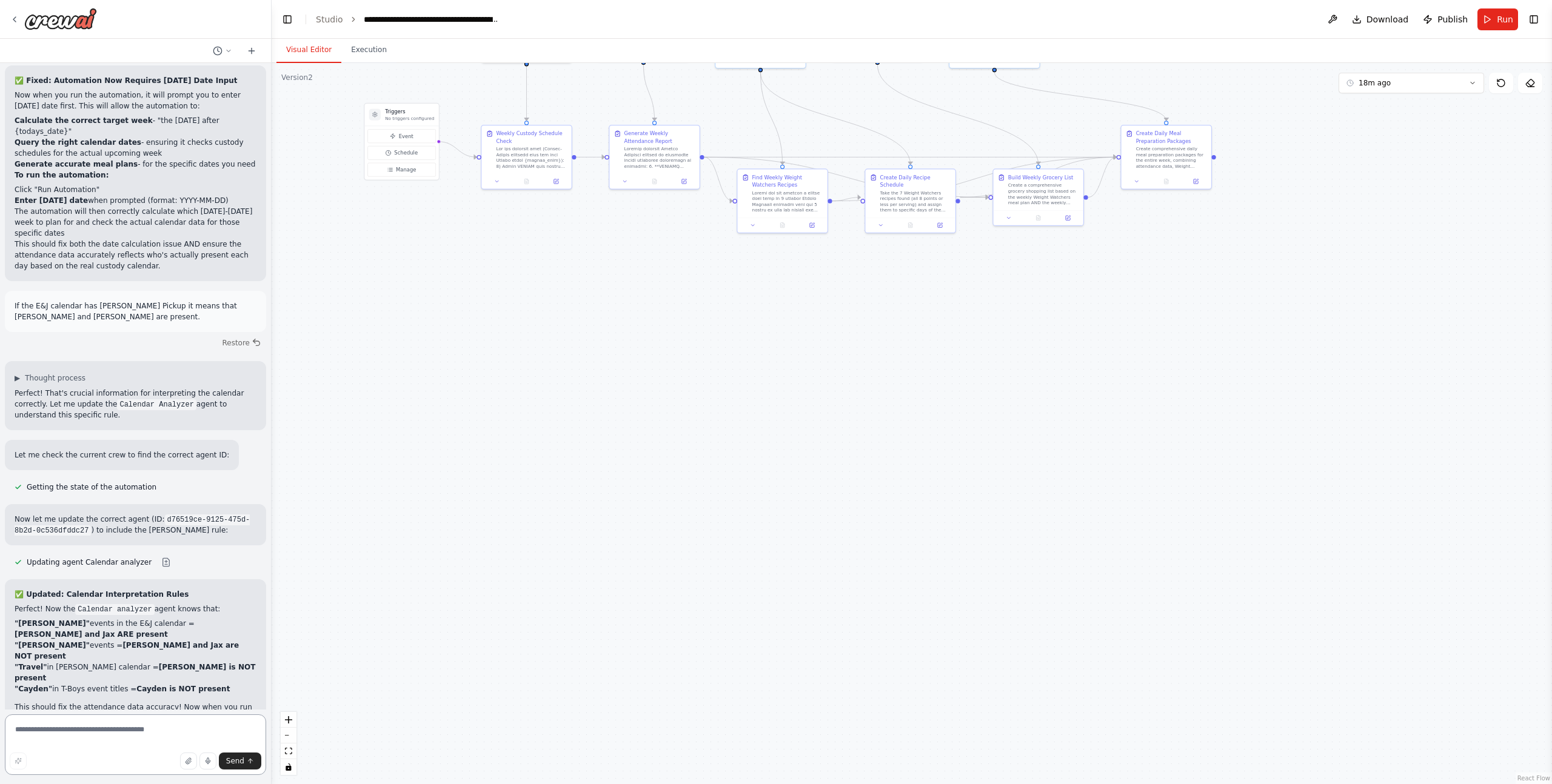
click at [104, 738] on textarea at bounding box center [136, 744] width 262 height 60
paste textarea "**********"
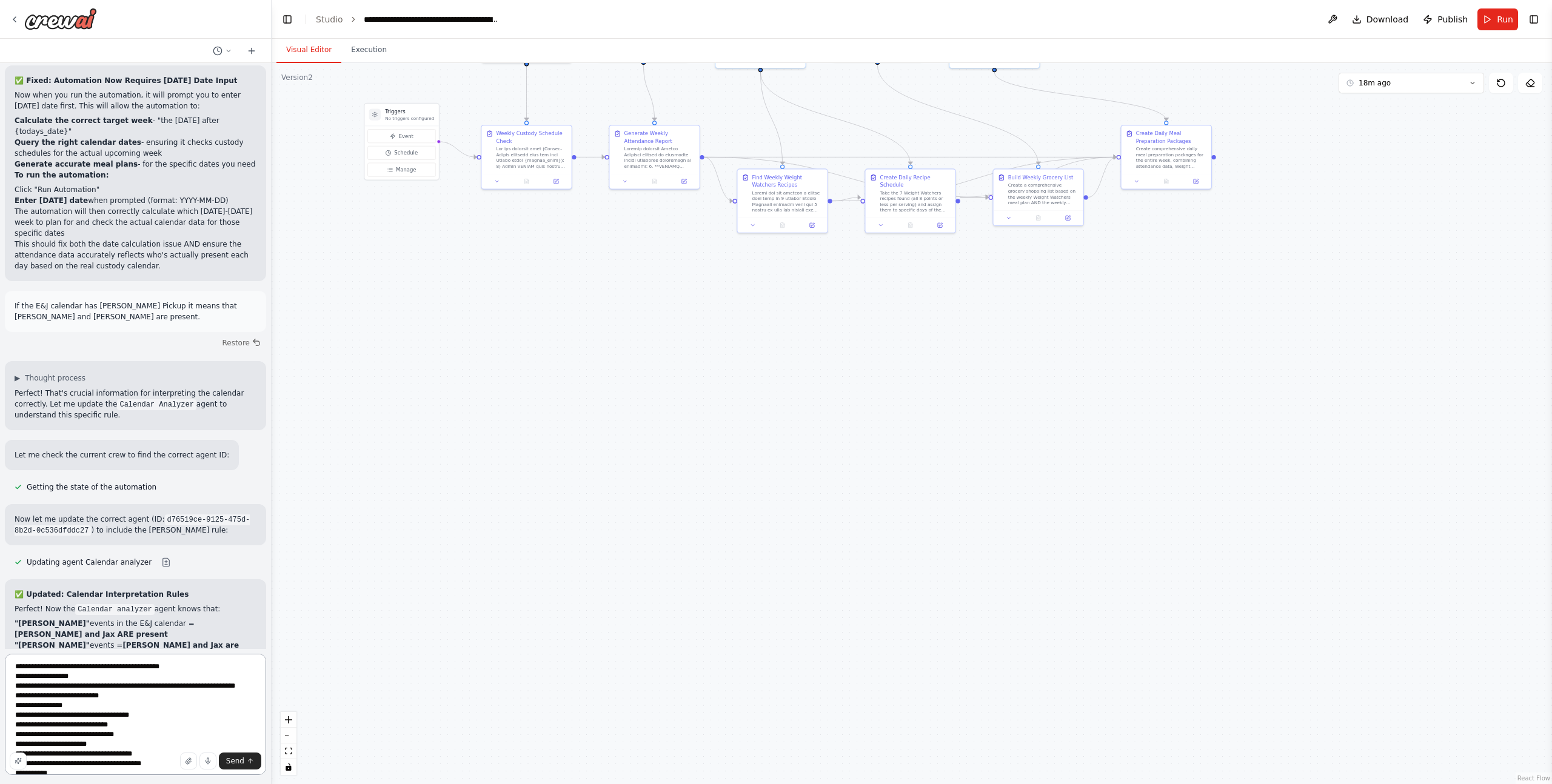
scroll to position [0, 0]
drag, startPoint x: 134, startPoint y: 708, endPoint x: 9, endPoint y: 706, distance: 125.0
click at [9, 706] on textarea at bounding box center [136, 714] width 262 height 121
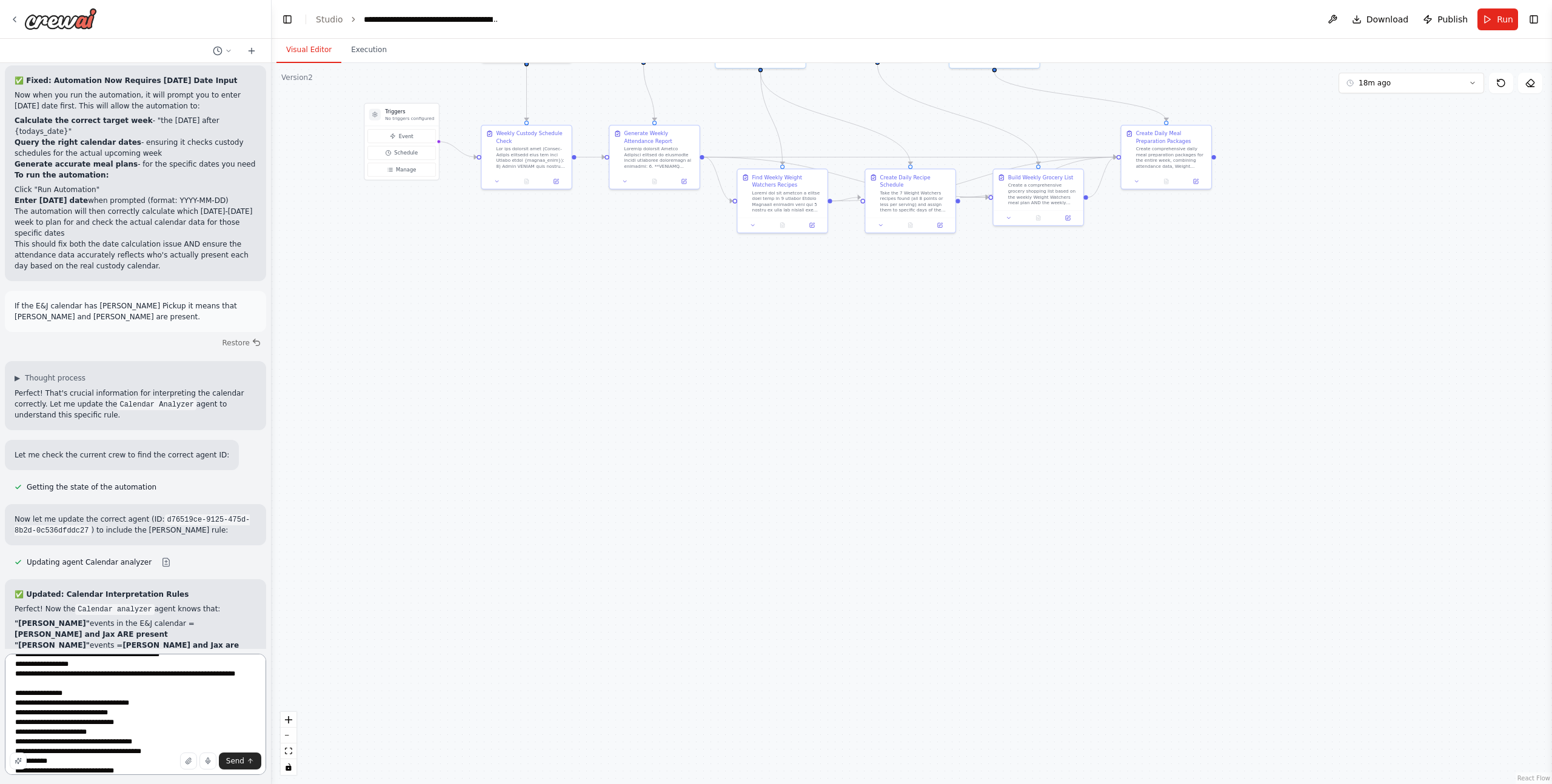
scroll to position [17, 0]
drag, startPoint x: 141, startPoint y: 729, endPoint x: 14, endPoint y: 724, distance: 127.1
click at [14, 724] on textarea at bounding box center [136, 714] width 262 height 121
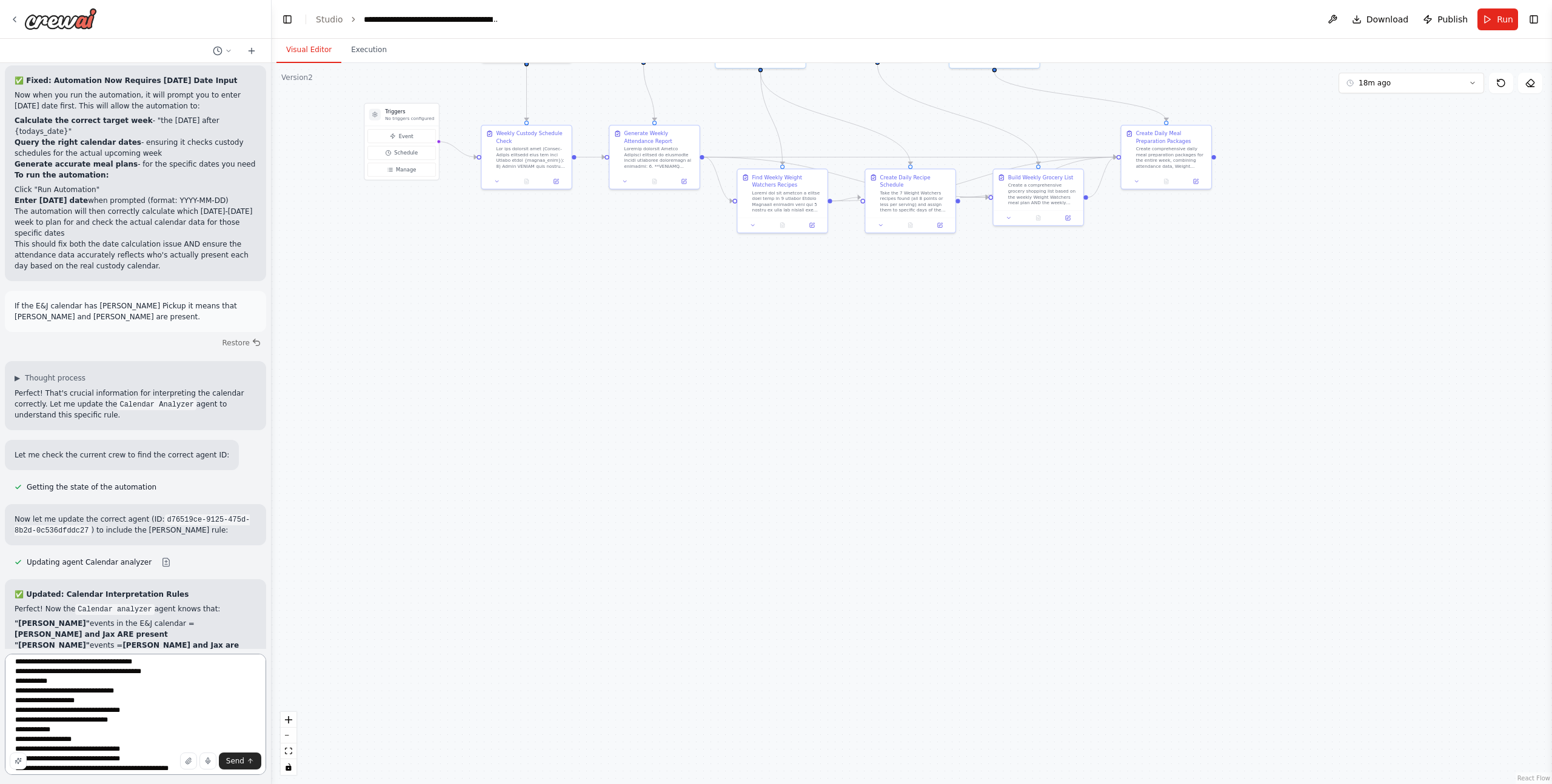
drag, startPoint x: 68, startPoint y: 739, endPoint x: 12, endPoint y: 705, distance: 65.5
click at [12, 705] on textarea at bounding box center [136, 714] width 262 height 121
type textarea "**********"
click at [16, 729] on textarea "**********" at bounding box center [136, 714] width 262 height 121
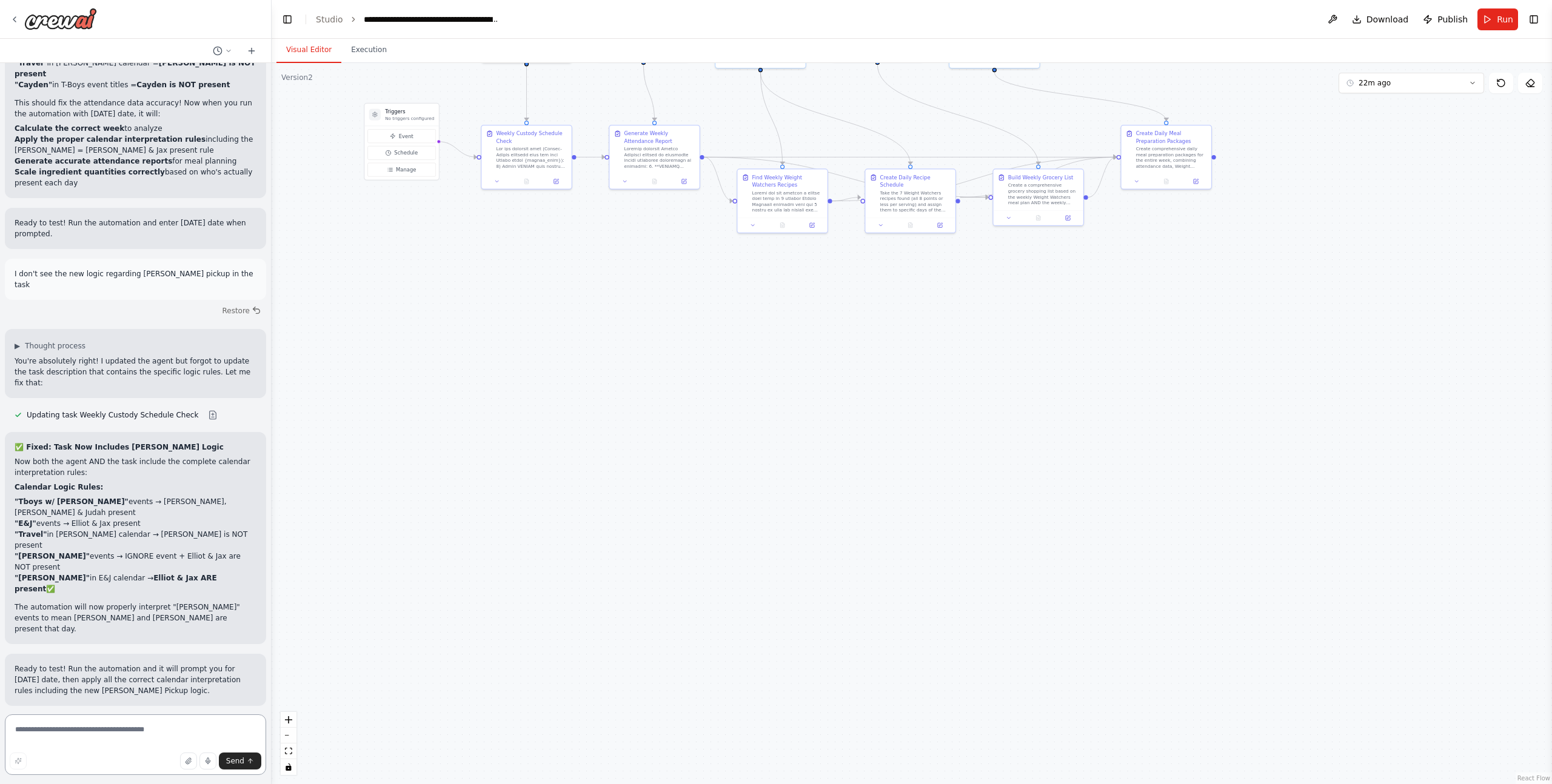
scroll to position [32906, 0]
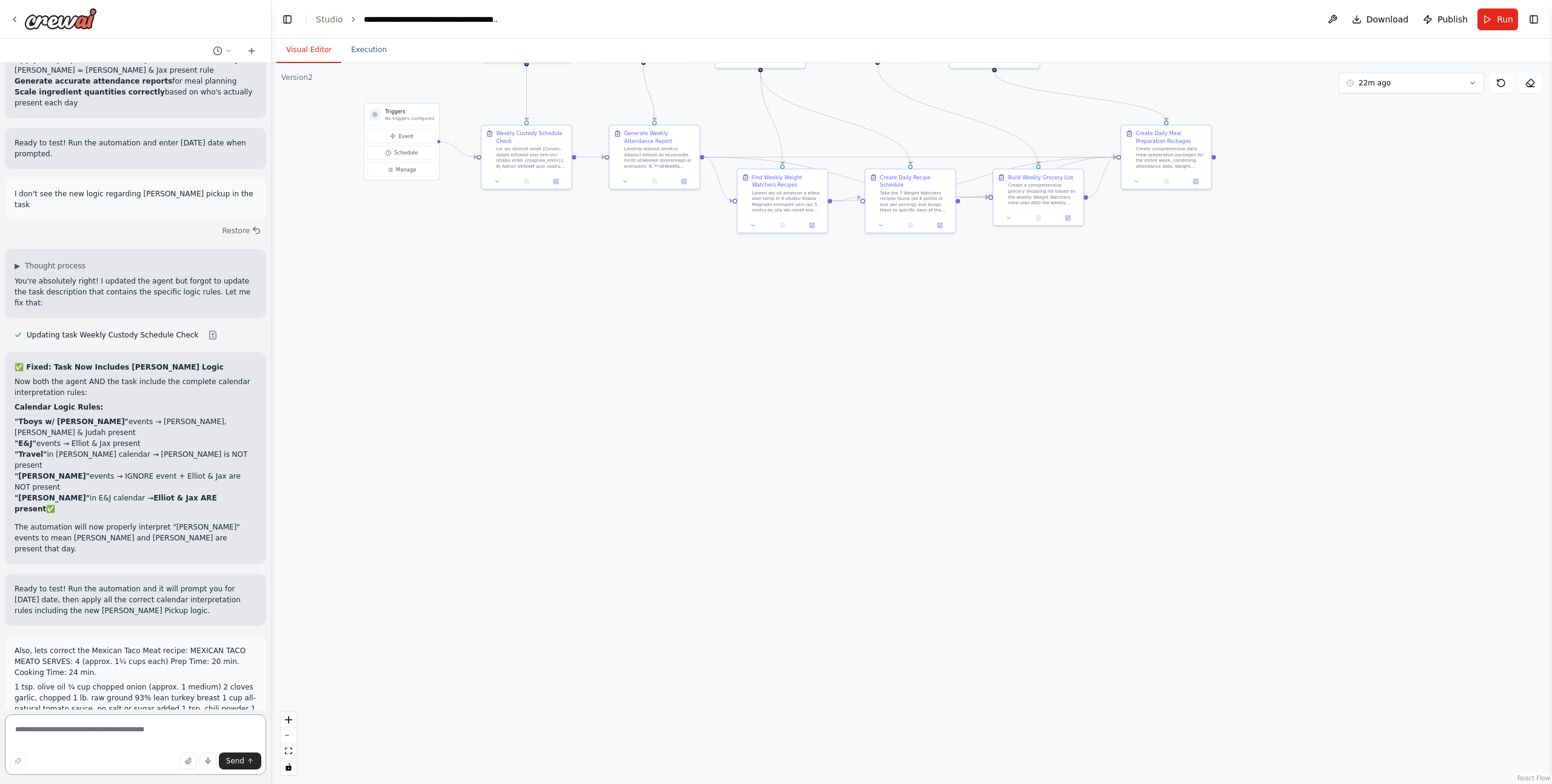
click at [103, 742] on textarea at bounding box center [136, 744] width 262 height 60
type textarea "**********"
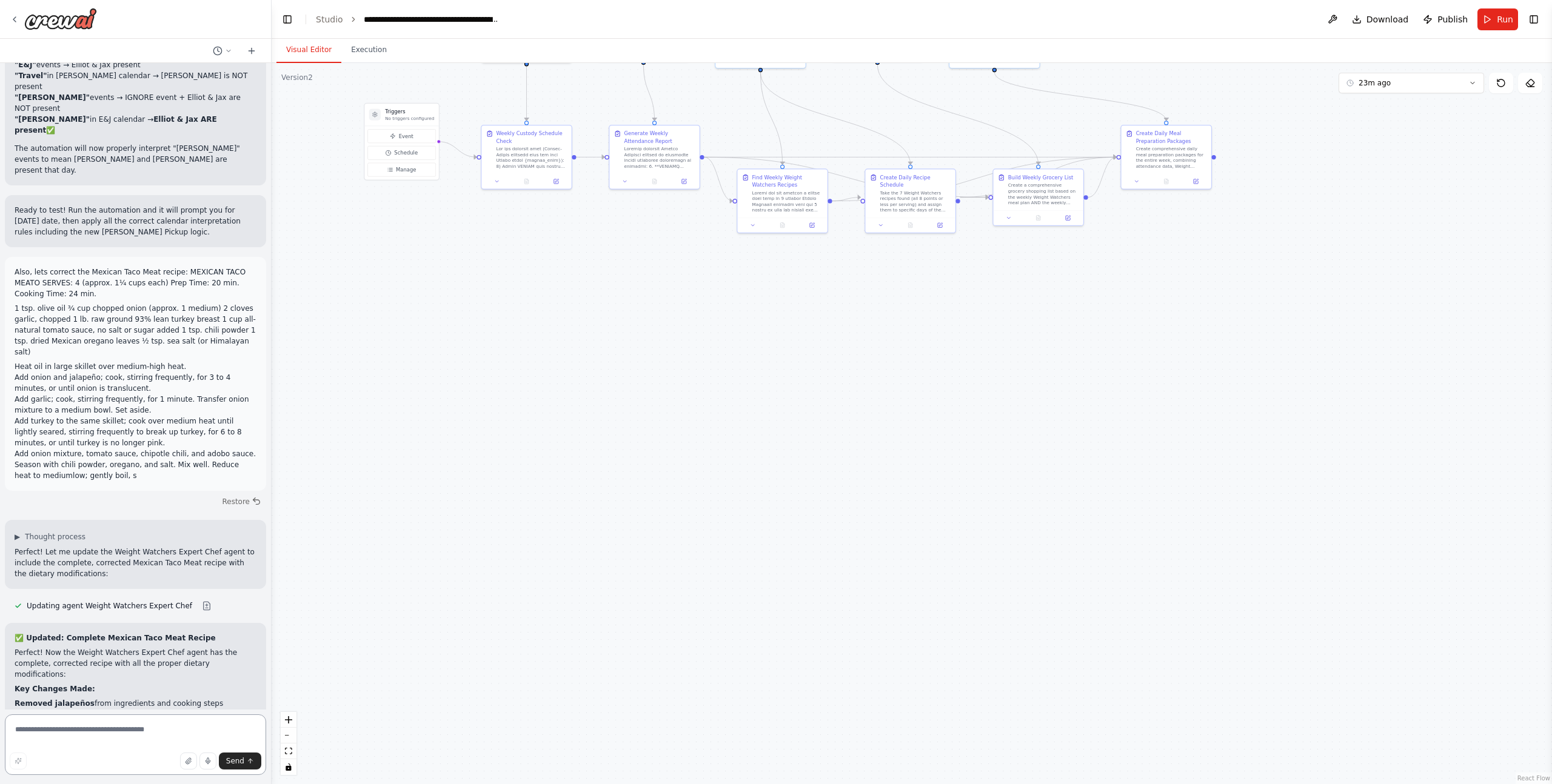
scroll to position [33296, 0]
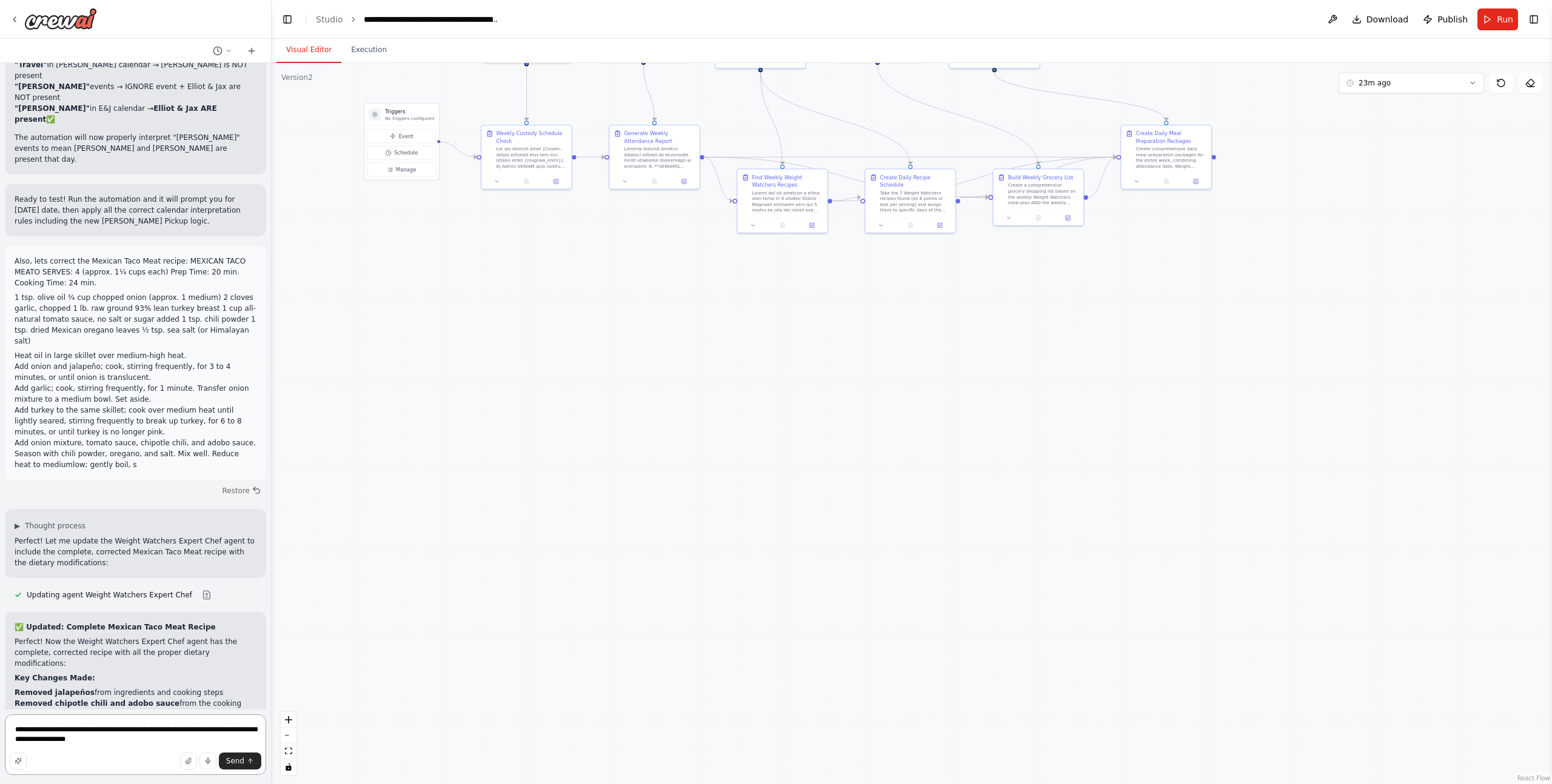
click at [229, 730] on textarea "**********" at bounding box center [136, 744] width 262 height 60
type textarea "**********"
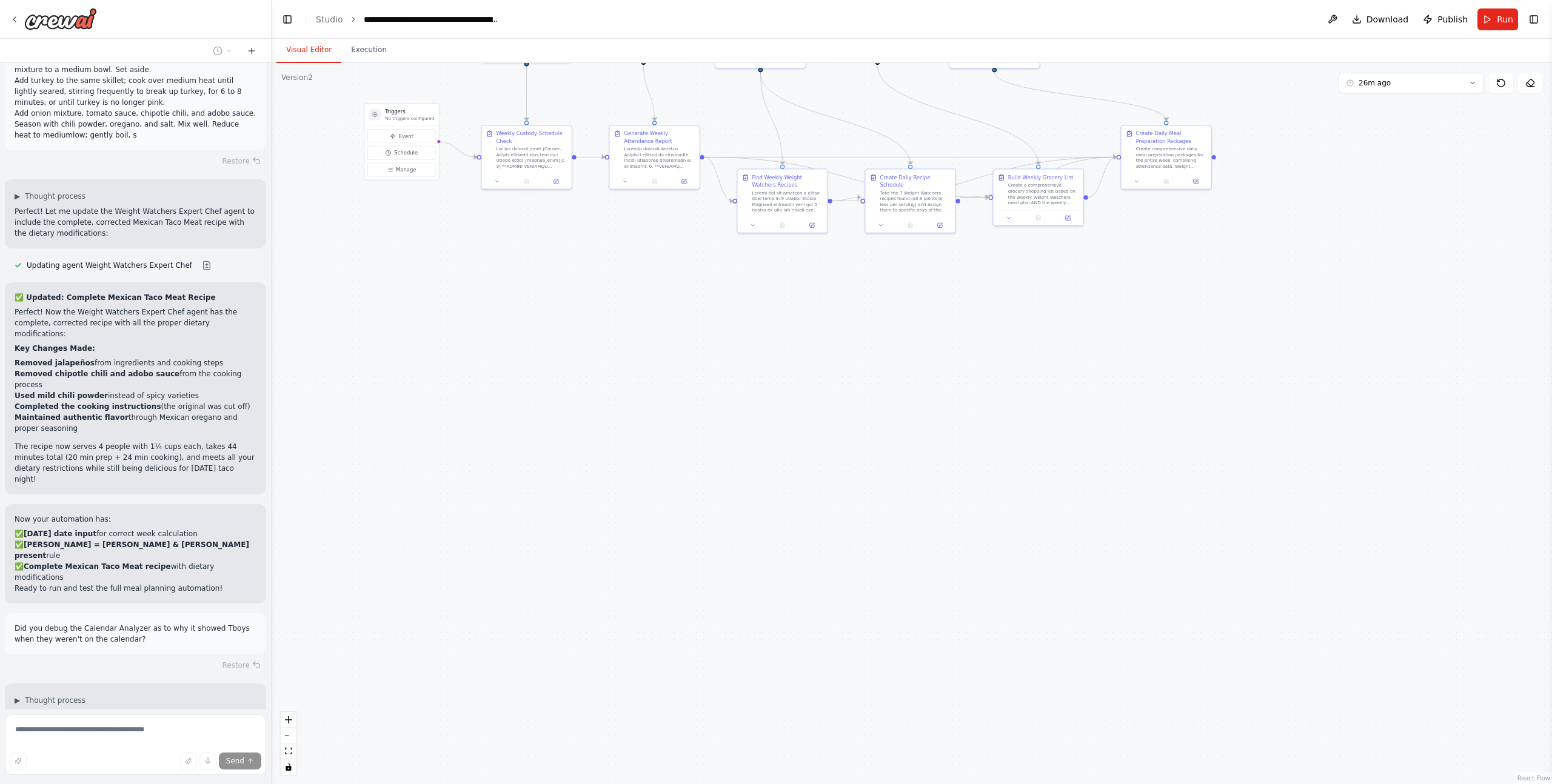
scroll to position [33724, 0]
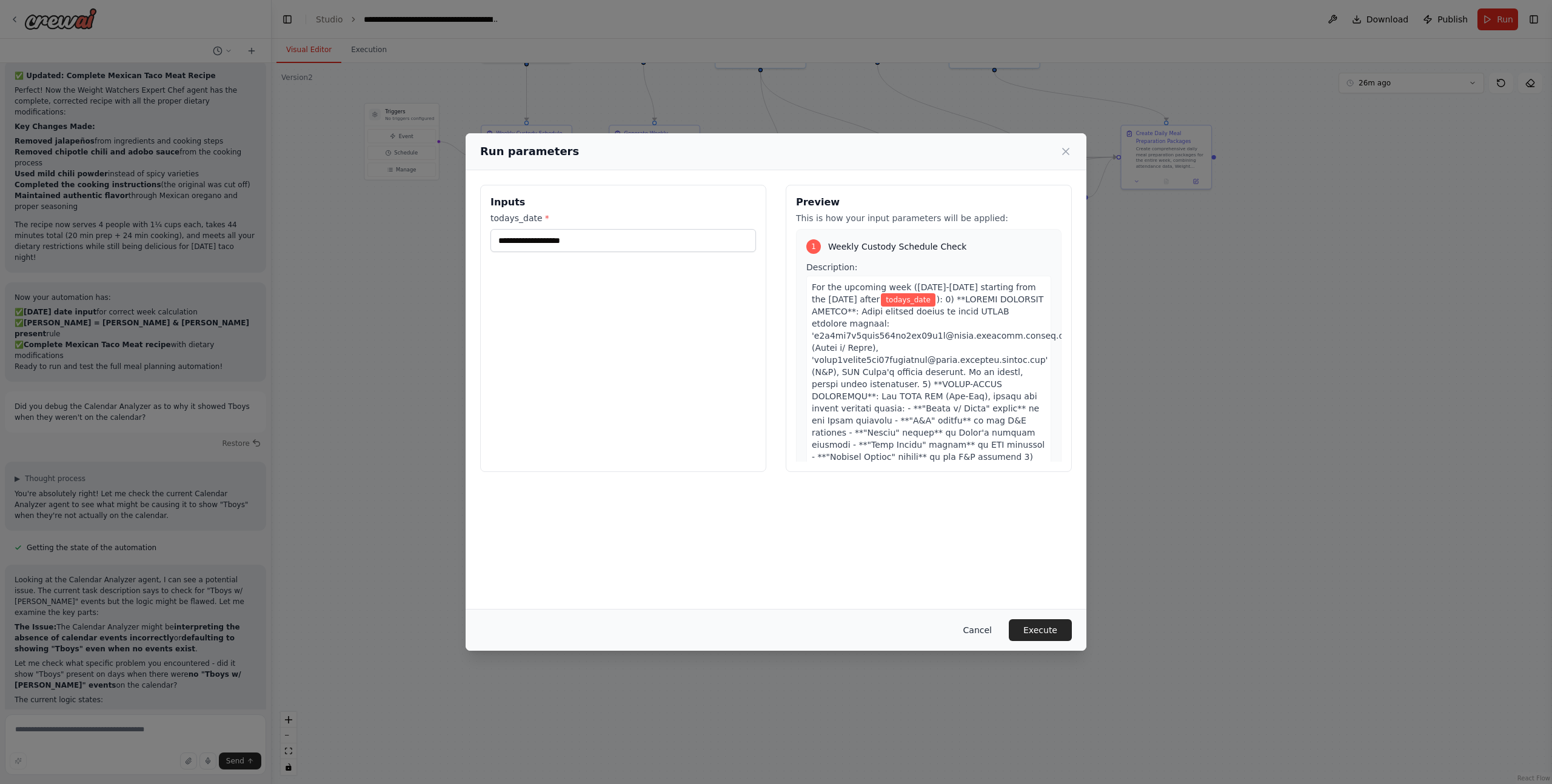
click at [976, 628] on button "Cancel" at bounding box center [977, 630] width 48 height 22
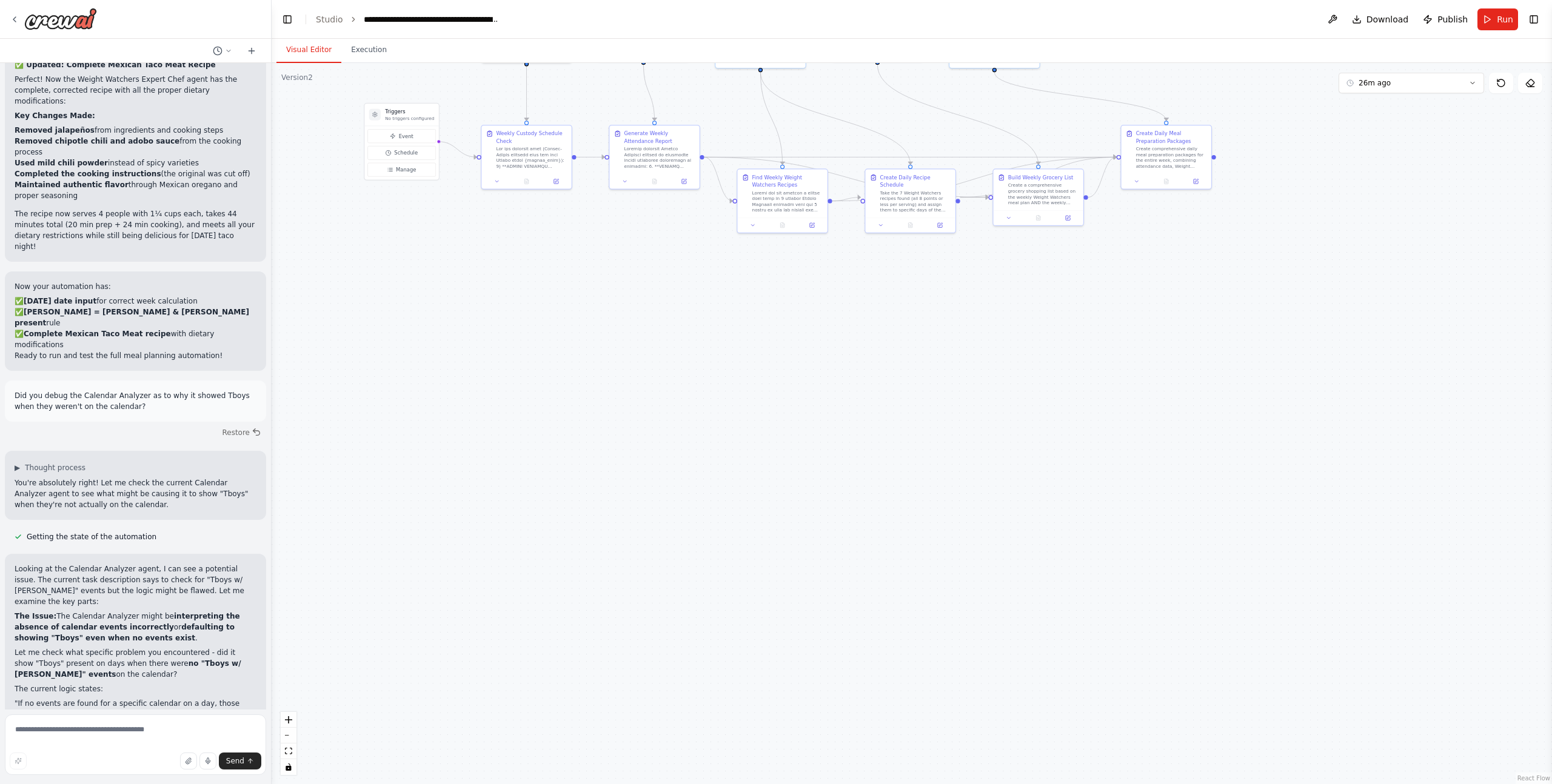
scroll to position [33869, 0]
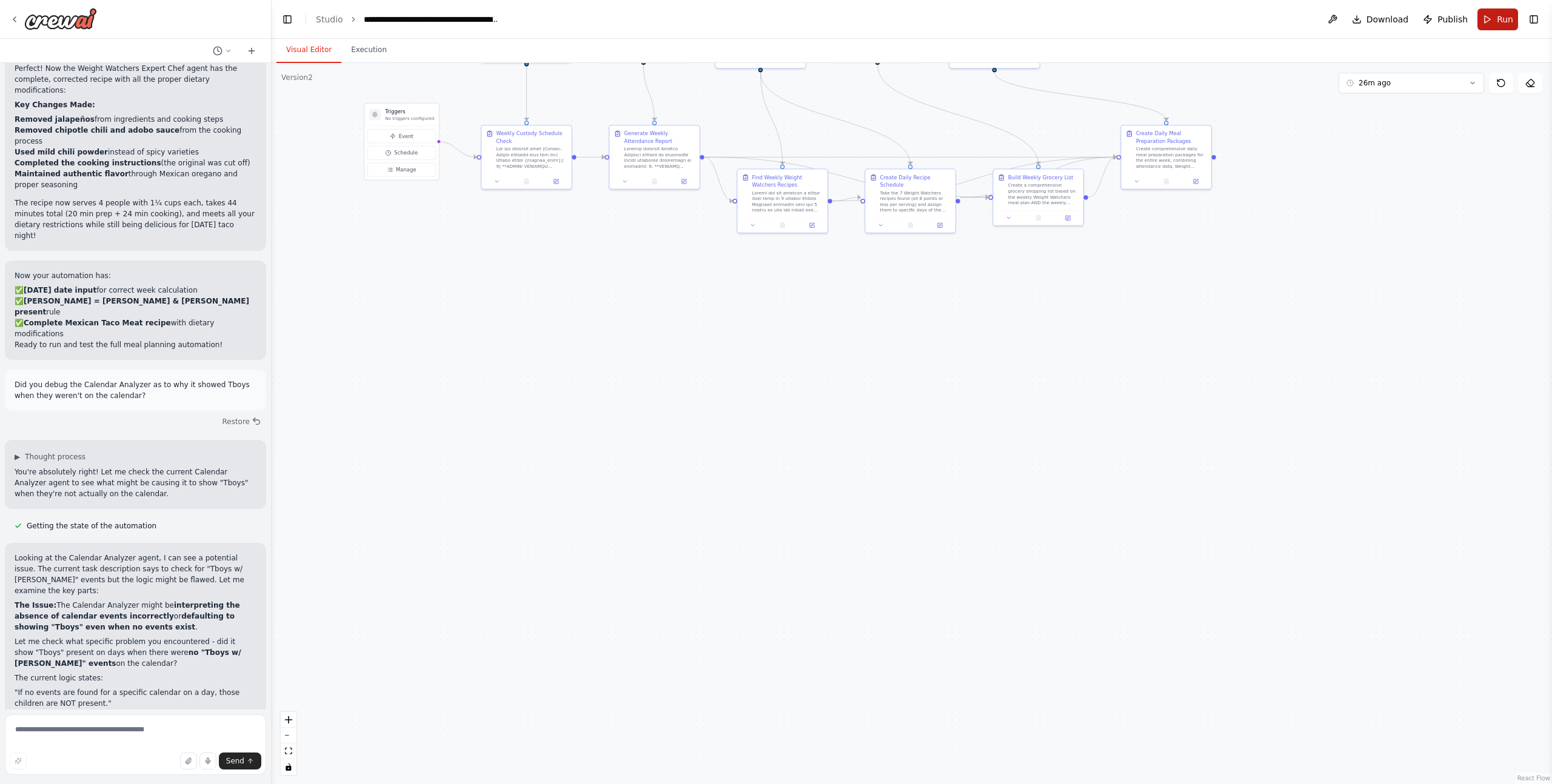
click at [1493, 23] on button "Run" at bounding box center [1498, 20] width 41 height 22
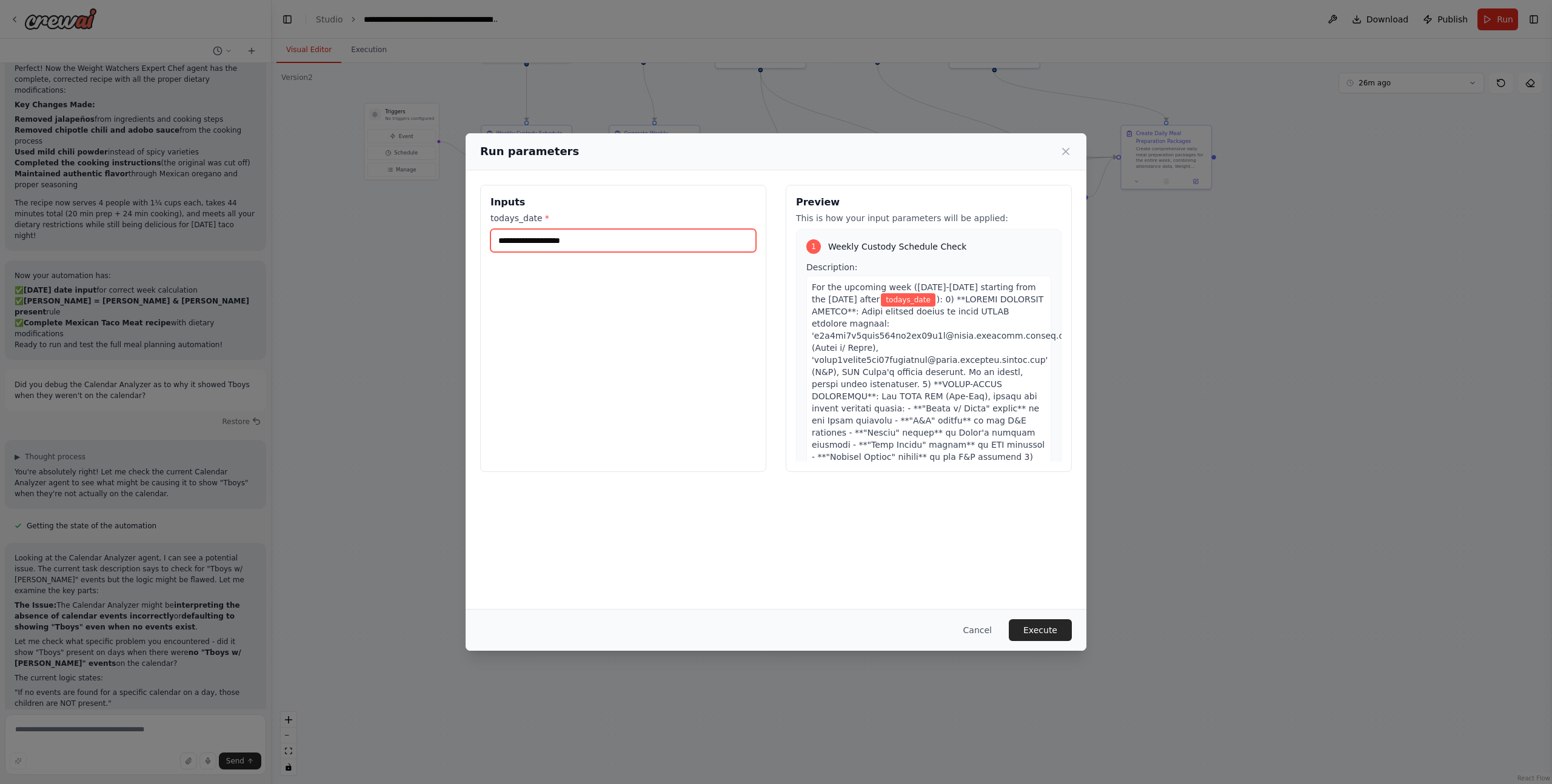
click at [618, 240] on input "todays_date *" at bounding box center [623, 240] width 266 height 23
type input "*********"
click at [1036, 627] on button "Execute" at bounding box center [1040, 630] width 63 height 22
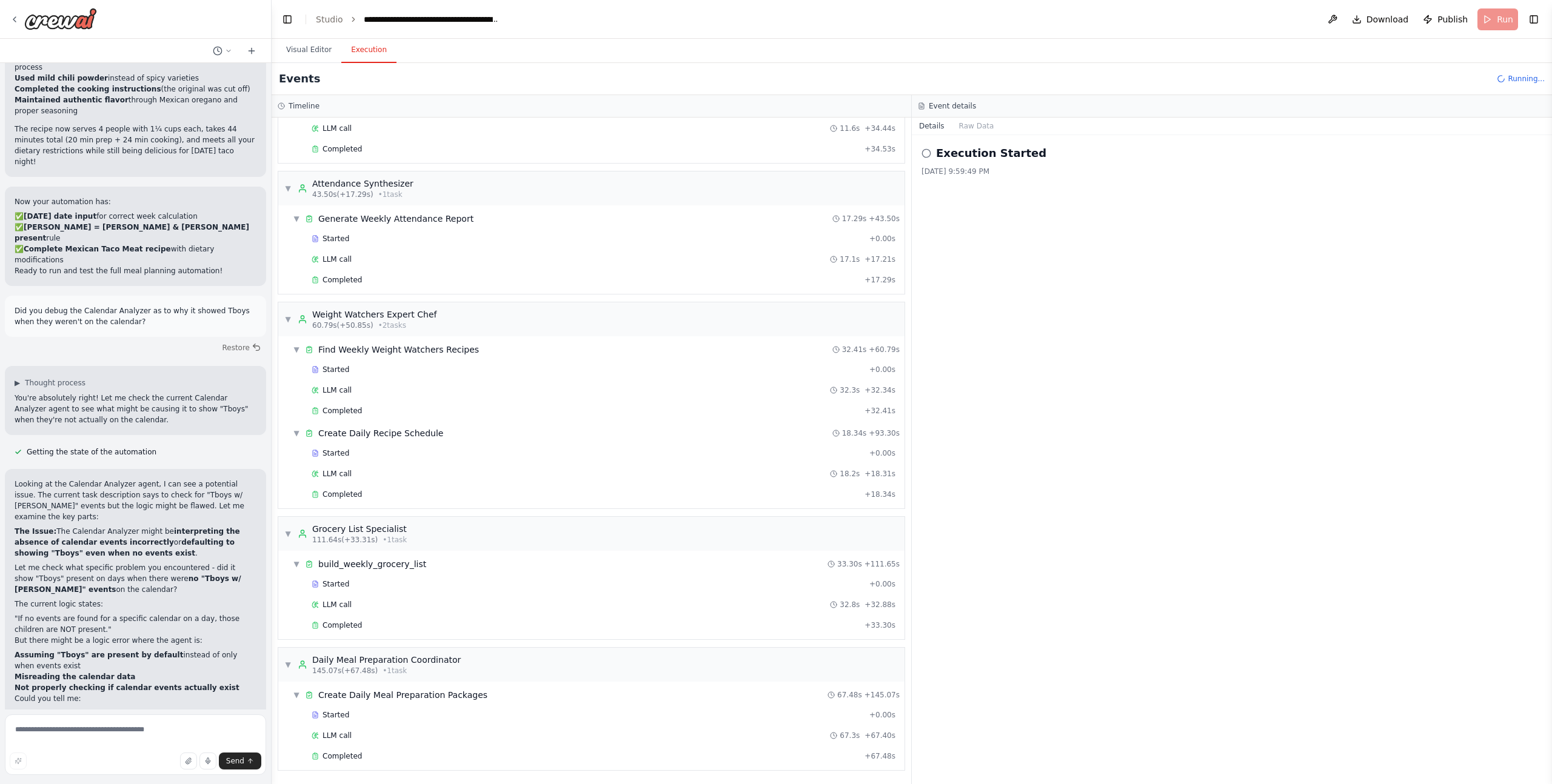
scroll to position [33968, 0]
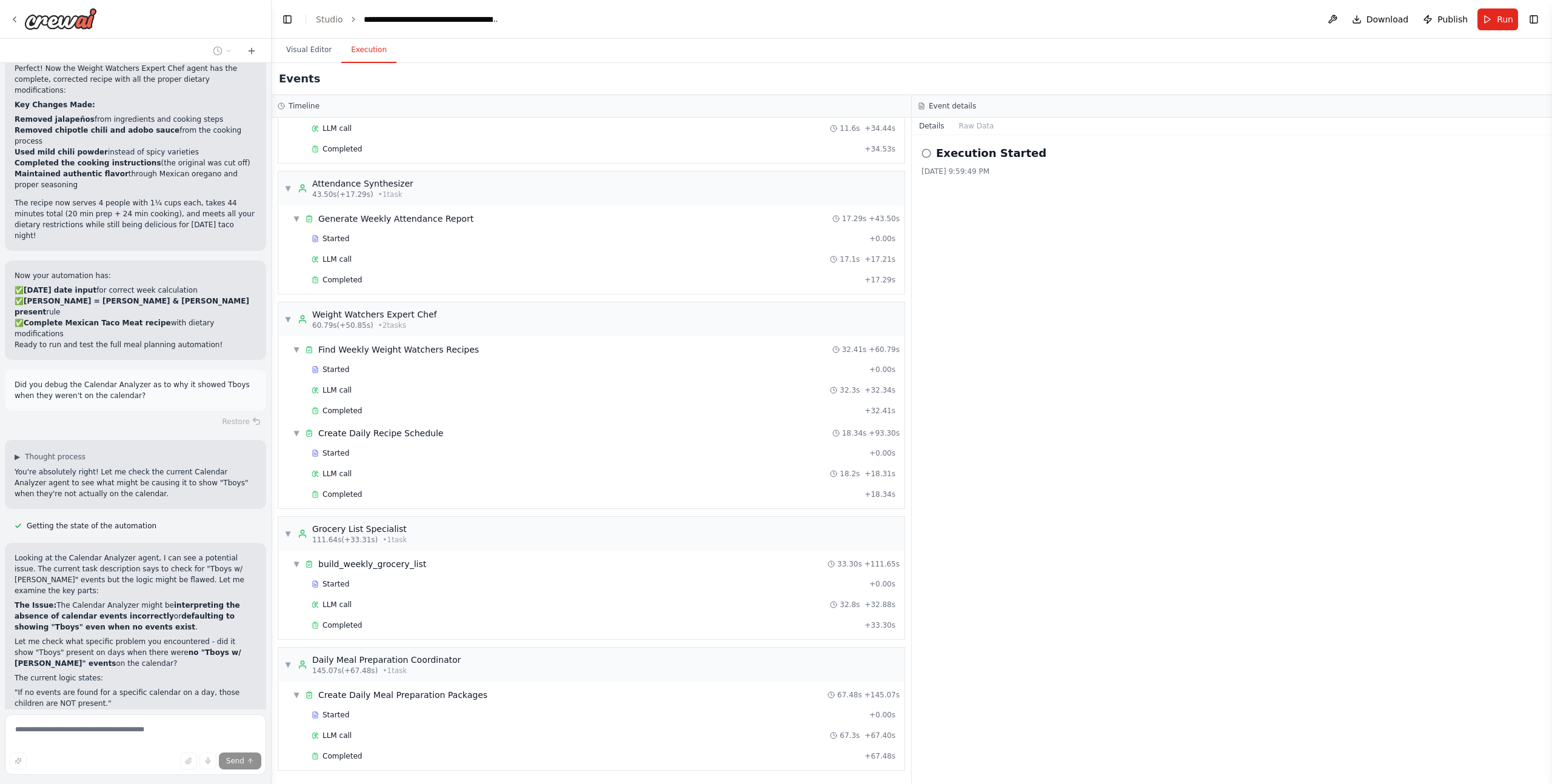
scroll to position [33917, 0]
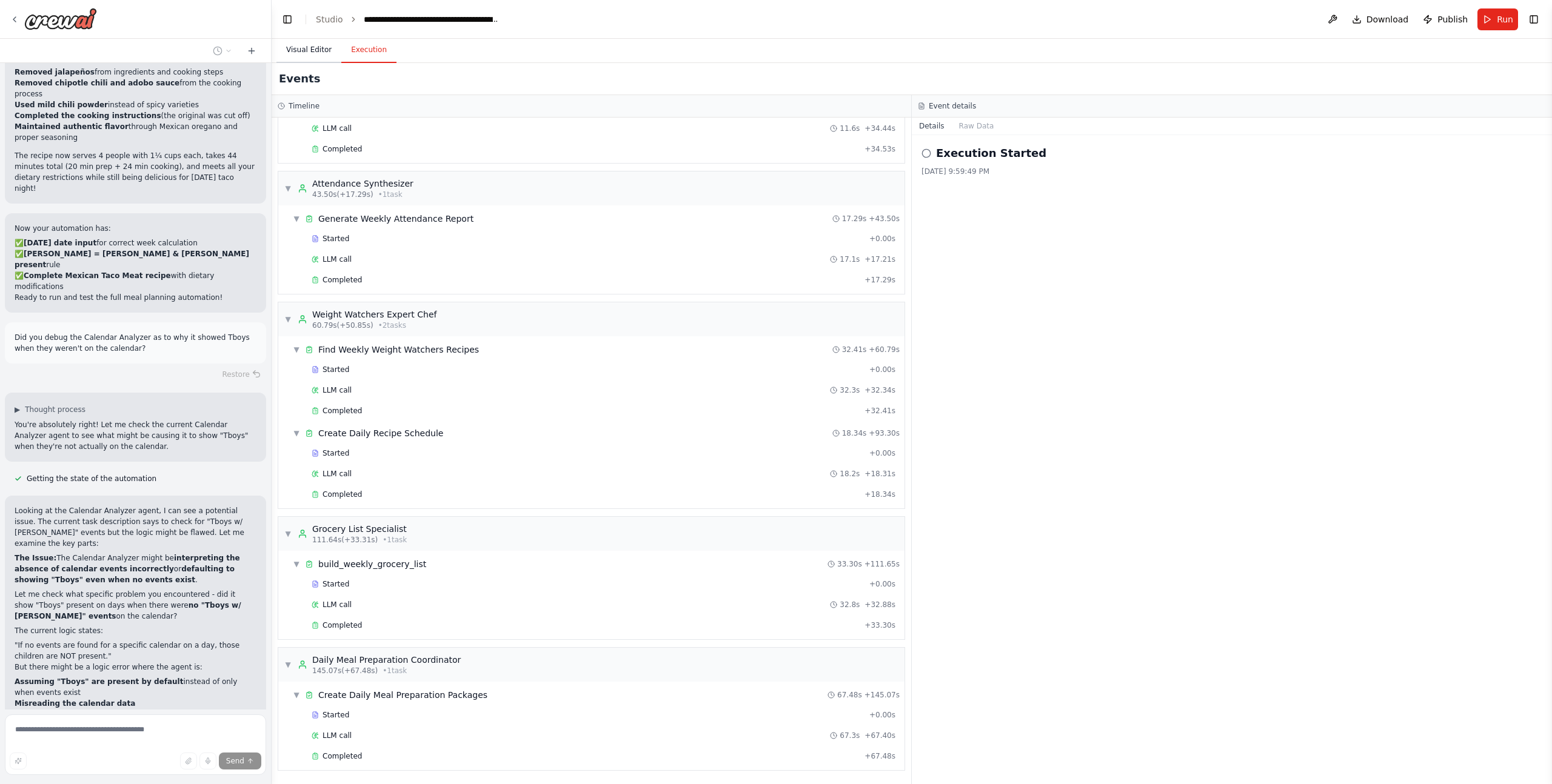
click at [300, 50] on button "Visual Editor" at bounding box center [308, 50] width 65 height 25
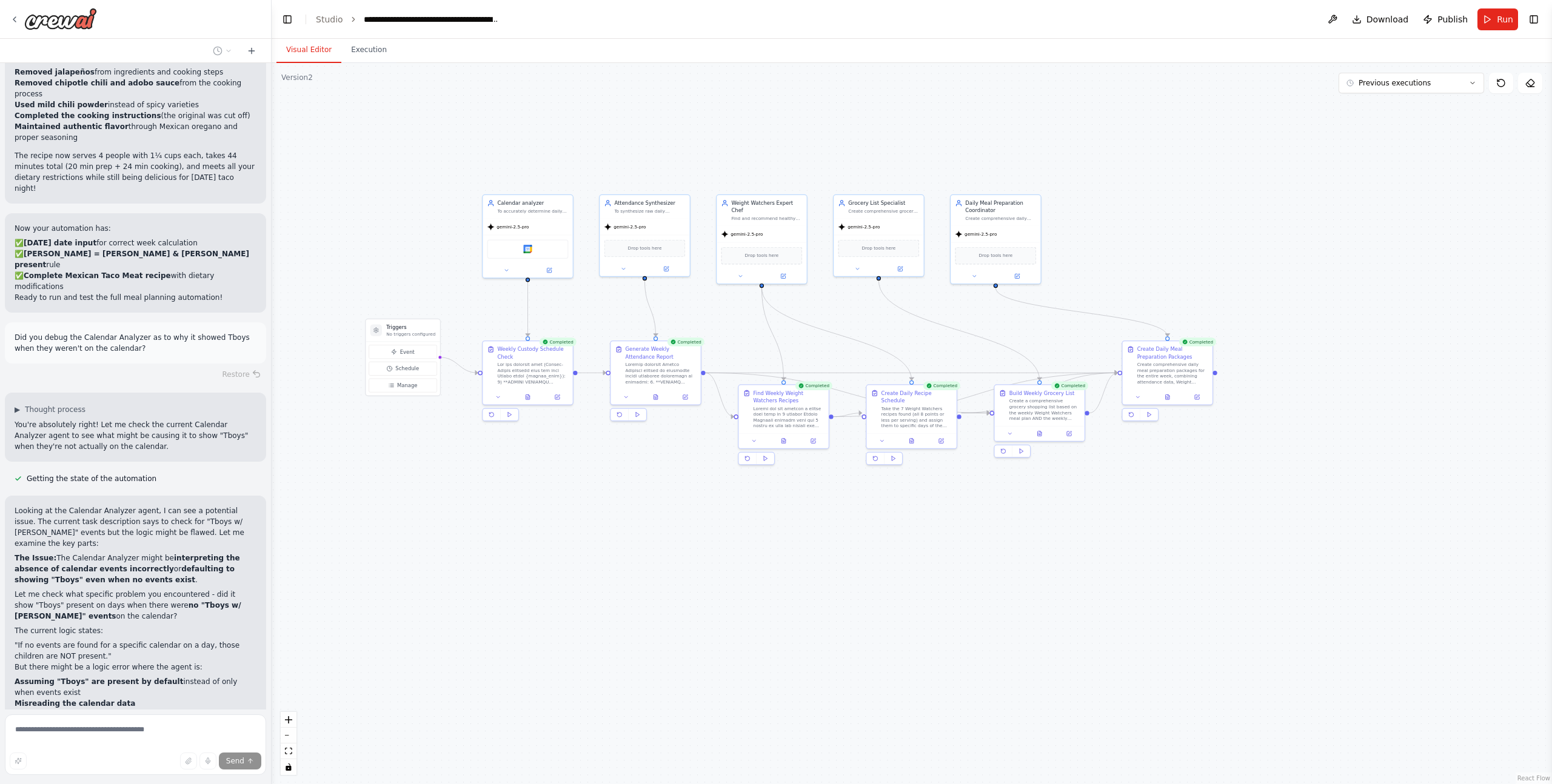
drag, startPoint x: 585, startPoint y: 325, endPoint x: 587, endPoint y: 539, distance: 214.0
click at [587, 539] on div ".deletable-edge-delete-btn { width: 20px; height: 20px; border: 0px solid #ffff…" at bounding box center [911, 423] width 1280 height 721
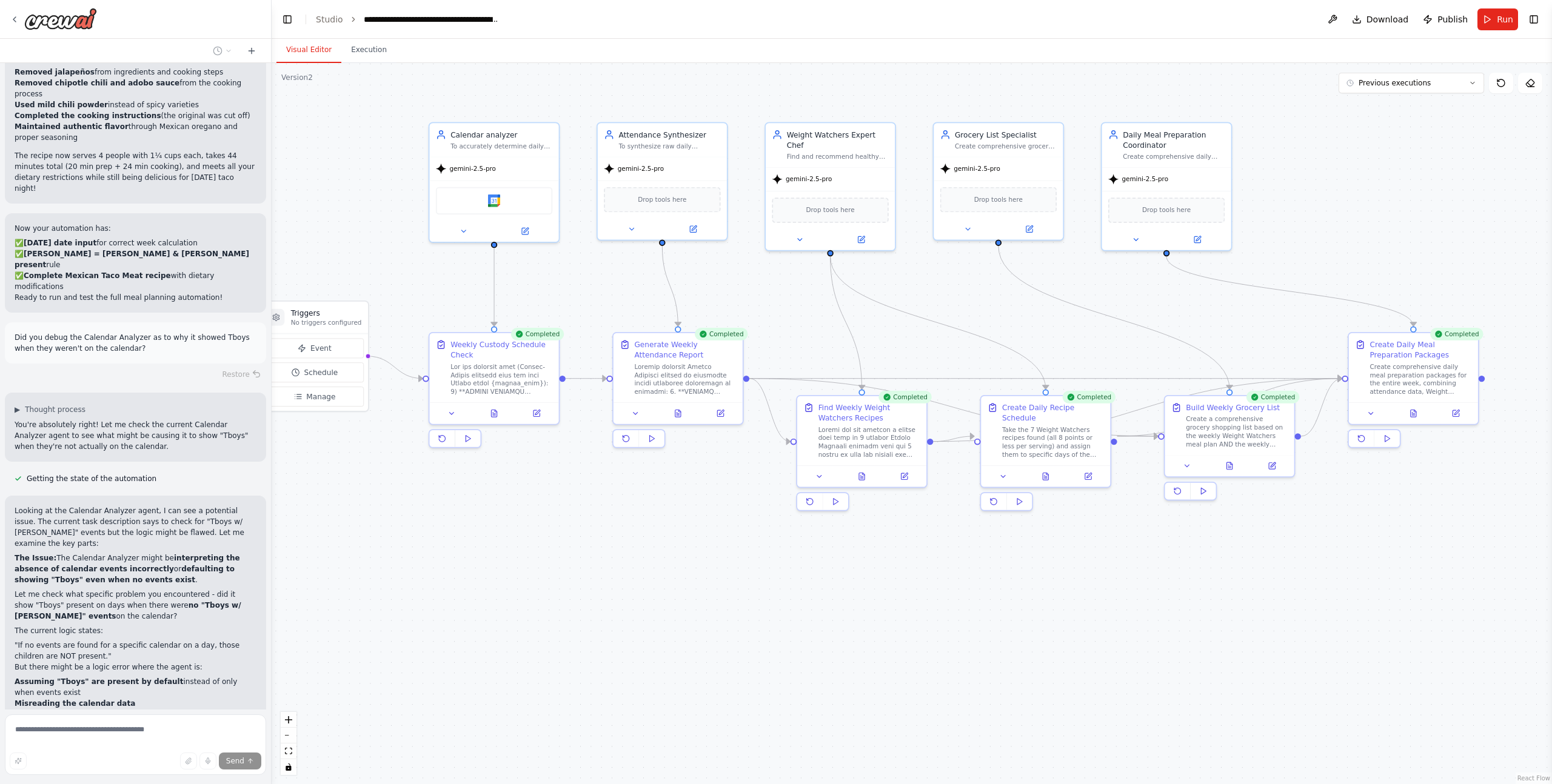
drag, startPoint x: 614, startPoint y: 457, endPoint x: 607, endPoint y: 535, distance: 78.3
click at [607, 535] on div ".deletable-edge-delete-btn { width: 20px; height: 20px; border: 0px solid #ffff…" at bounding box center [911, 423] width 1280 height 721
click at [494, 415] on icon at bounding box center [494, 411] width 5 height 8
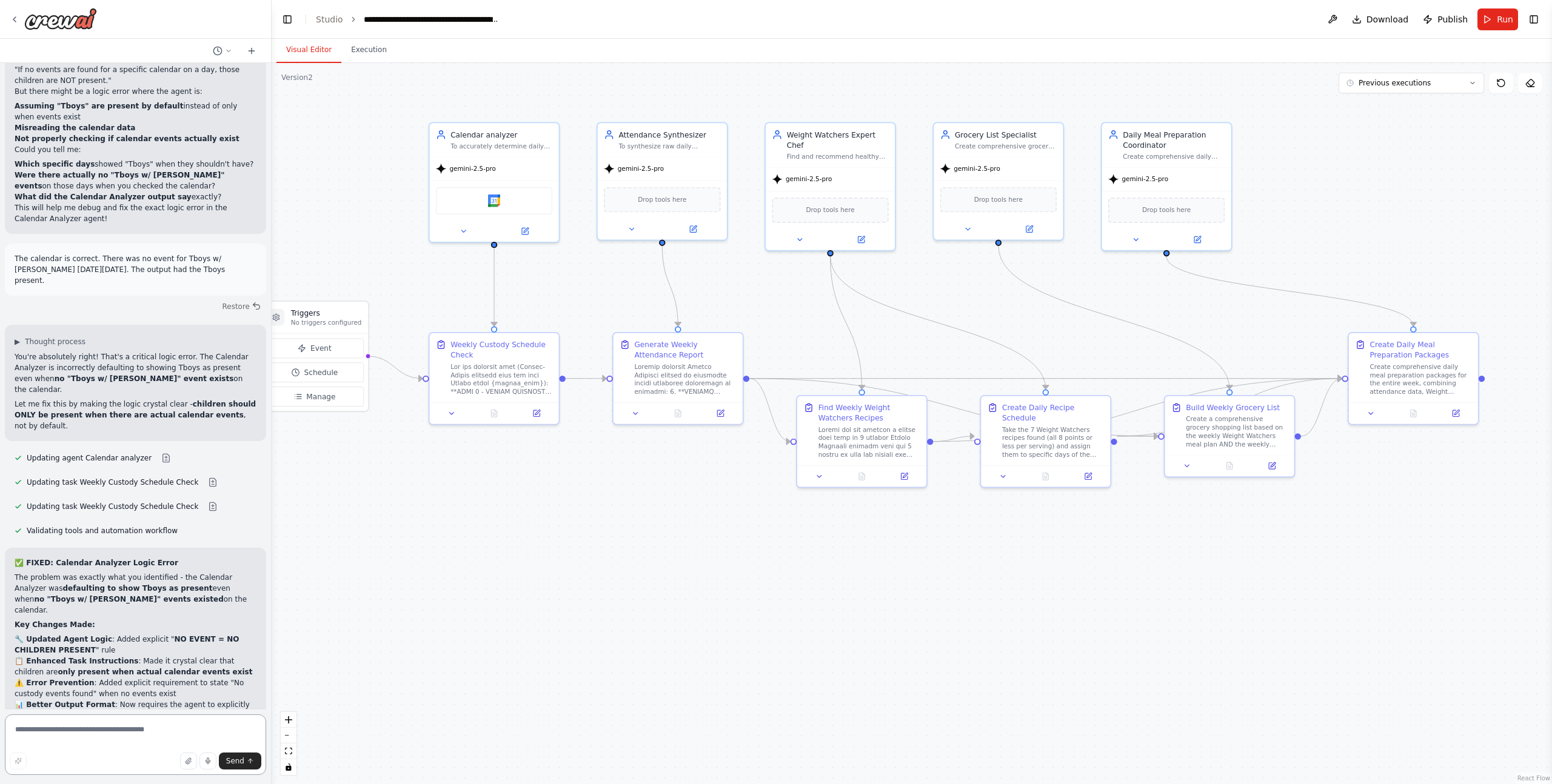
scroll to position [34503, 0]
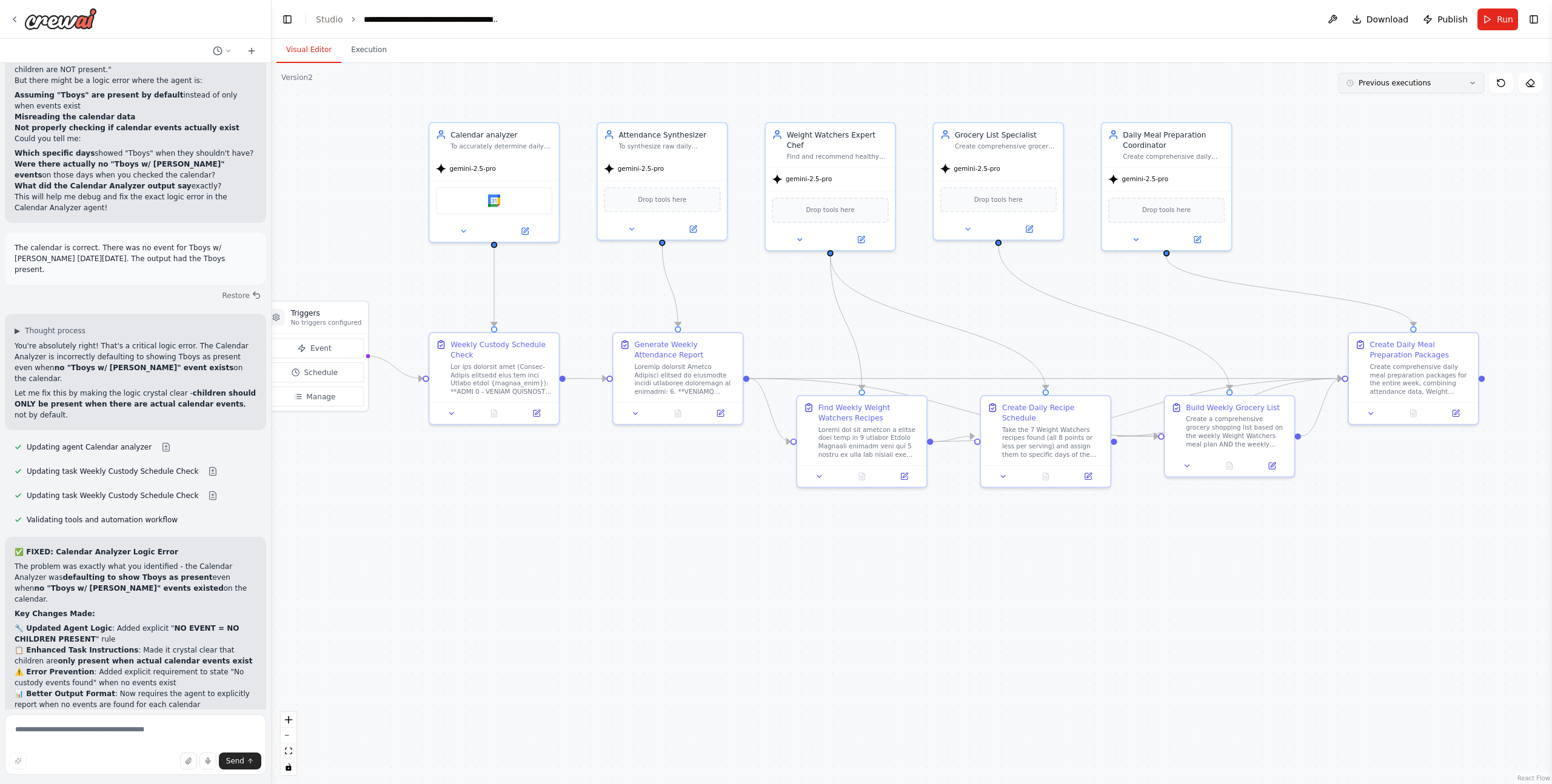
click at [1413, 82] on span "Previous executions" at bounding box center [1394, 82] width 72 height 9
click at [1397, 107] on div "4m ago" at bounding box center [1418, 104] width 121 height 9
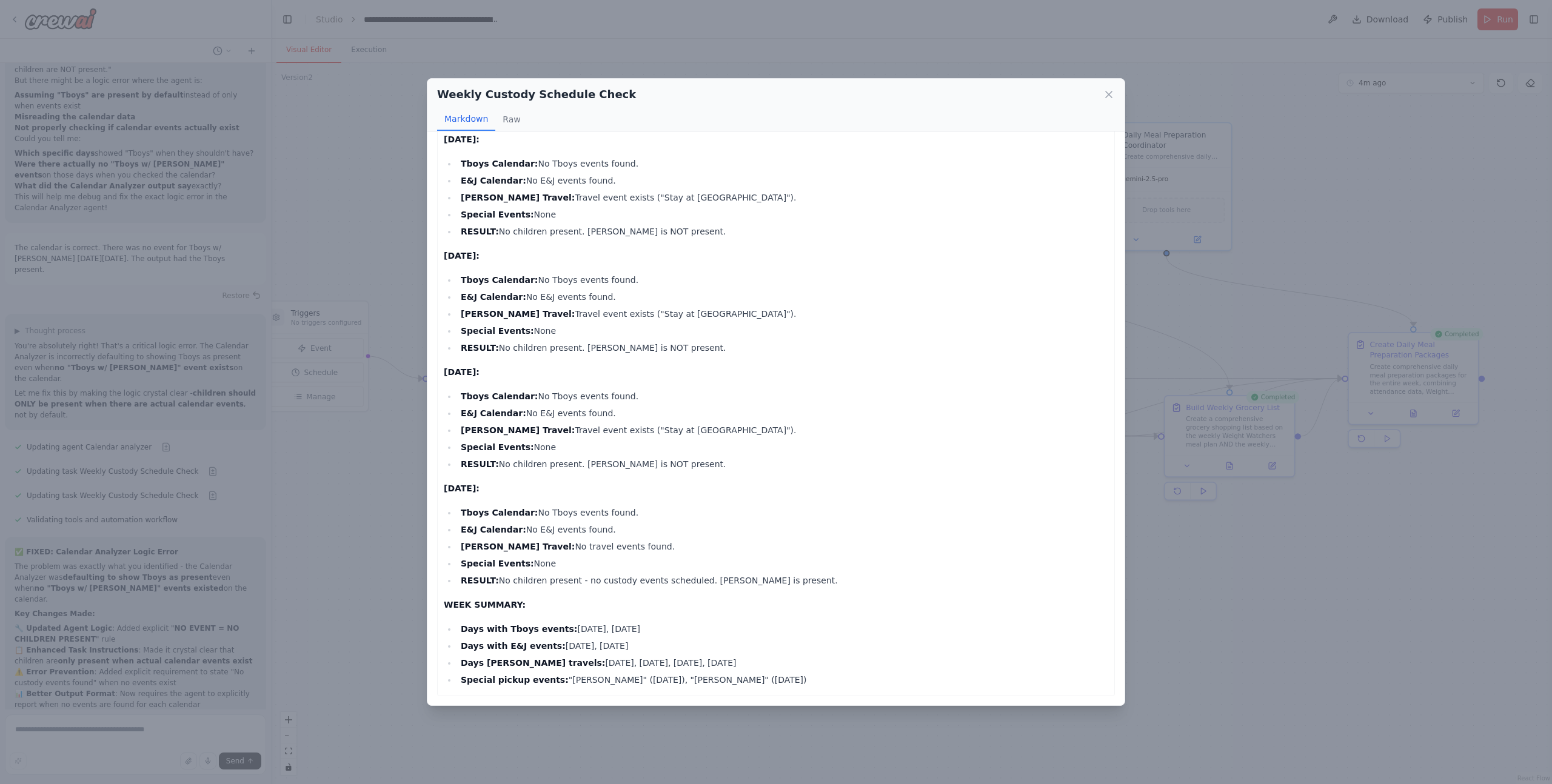
scroll to position [404, 0]
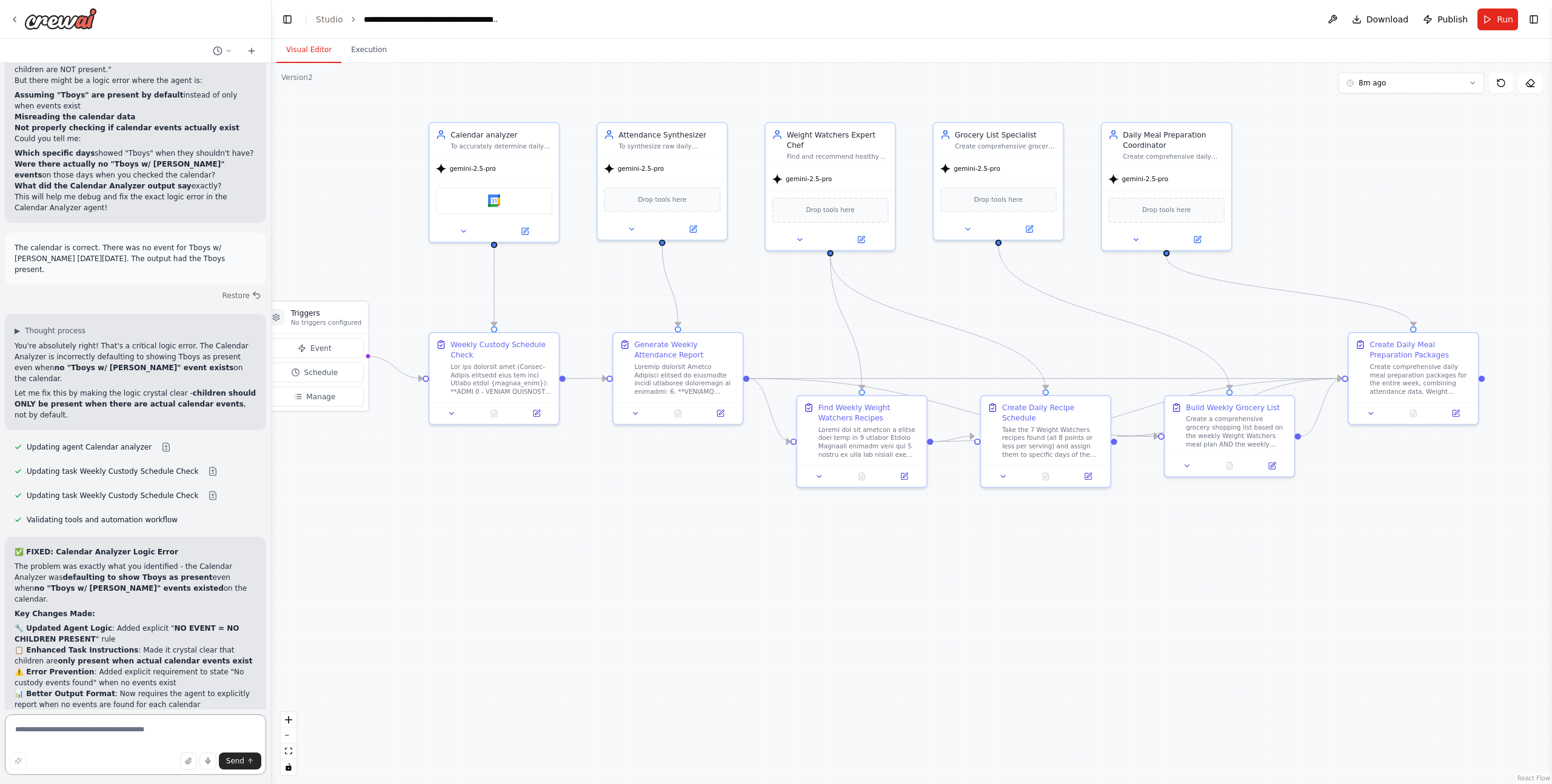
click at [124, 735] on textarea at bounding box center [136, 744] width 262 height 60
click at [1364, 92] on button "8m ago" at bounding box center [1410, 83] width 145 height 20
click at [1374, 127] on div "9m ago" at bounding box center [1418, 125] width 121 height 9
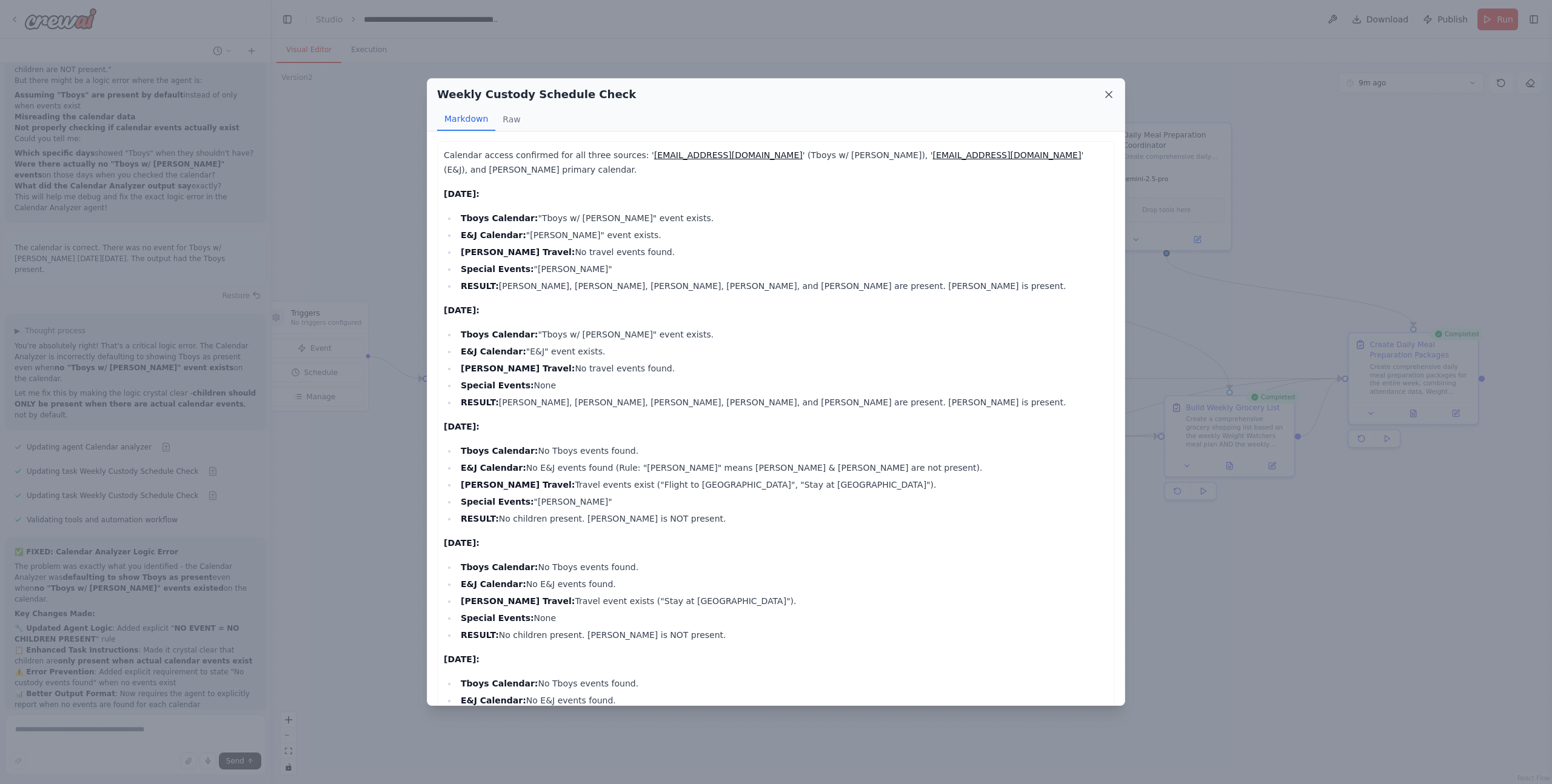
click at [1107, 96] on icon at bounding box center [1108, 94] width 6 height 6
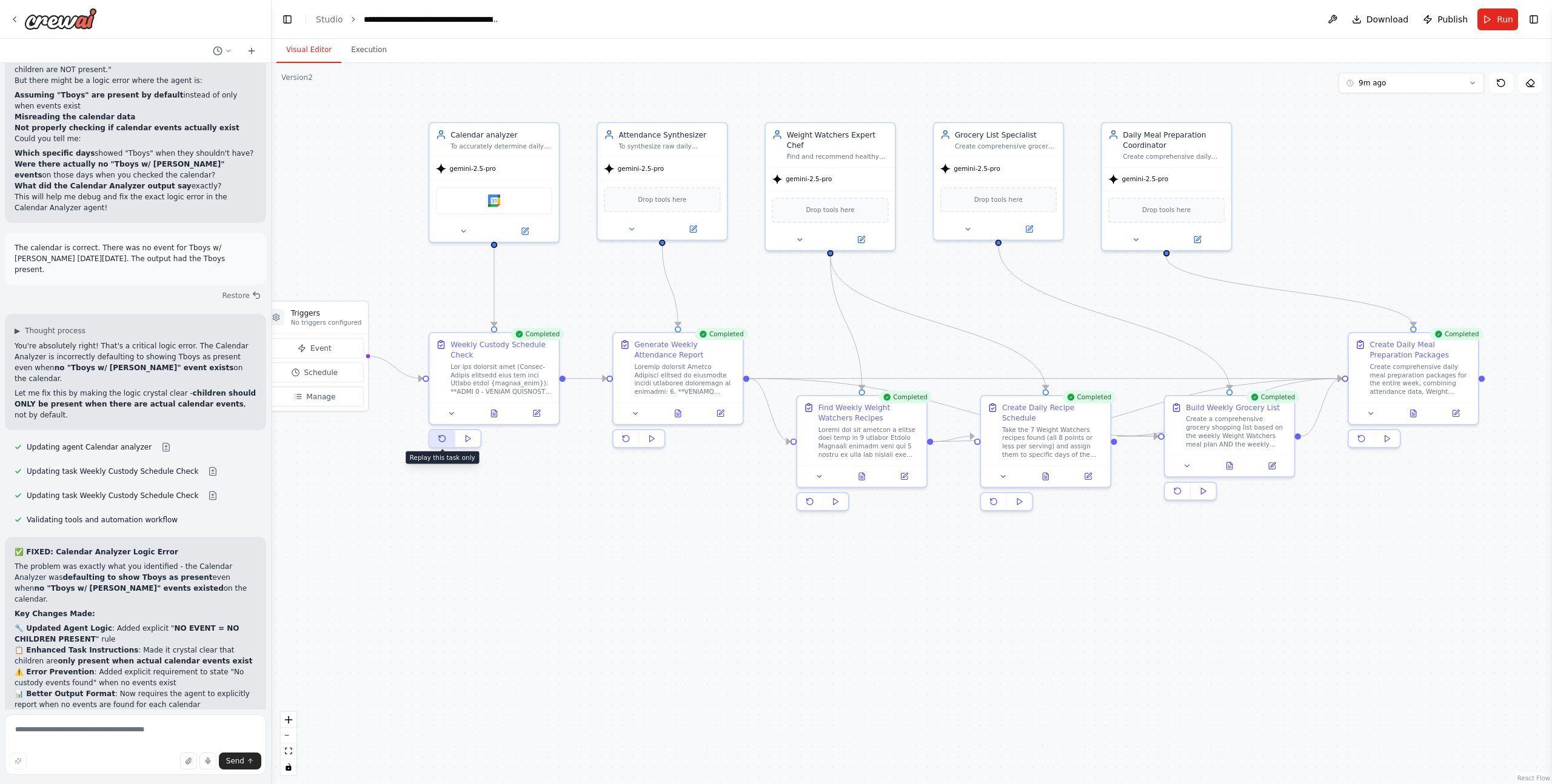
click at [443, 441] on icon at bounding box center [442, 438] width 6 height 6
click at [494, 415] on icon at bounding box center [494, 411] width 5 height 8
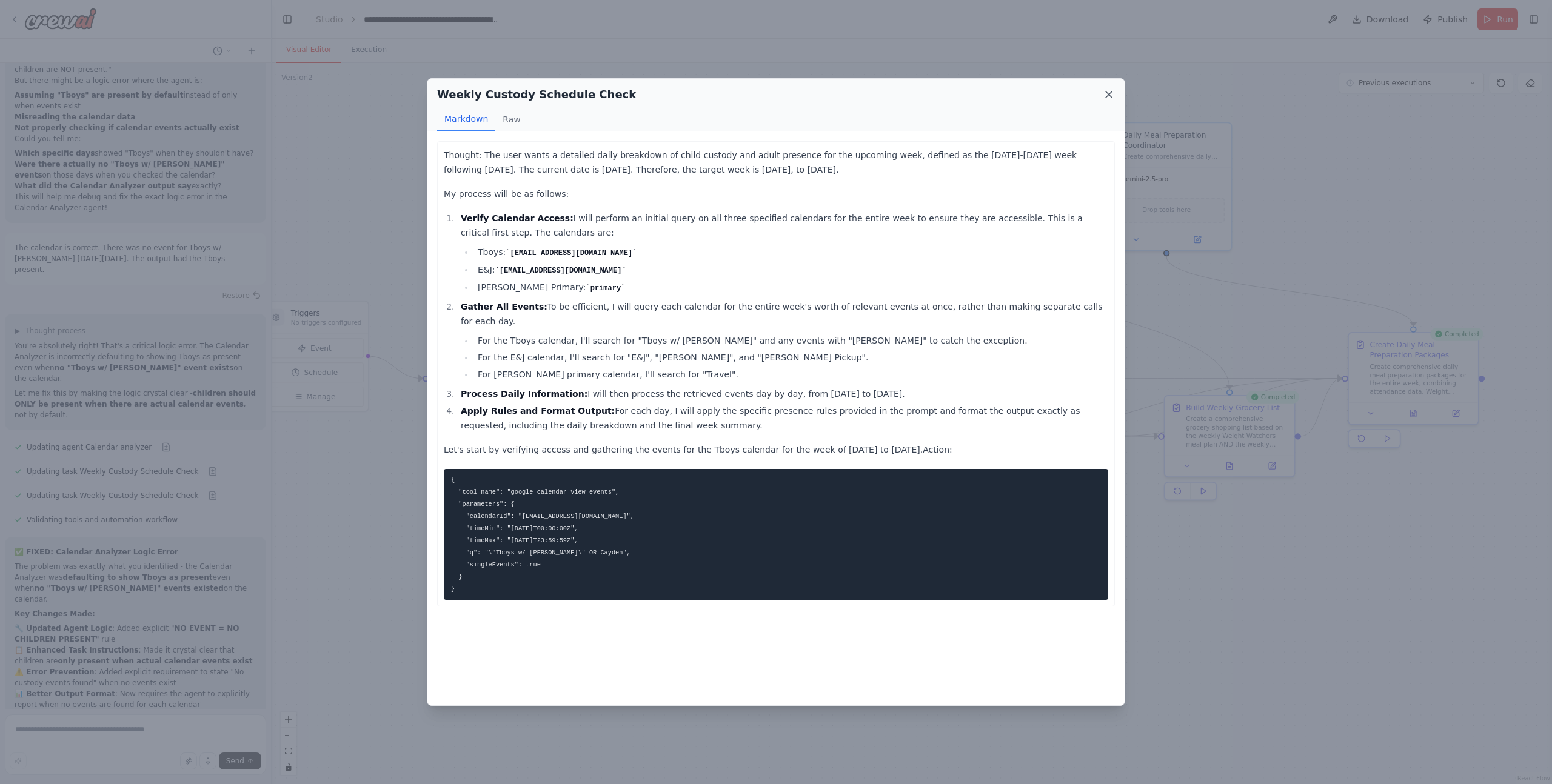
click at [1104, 95] on icon at bounding box center [1109, 94] width 12 height 12
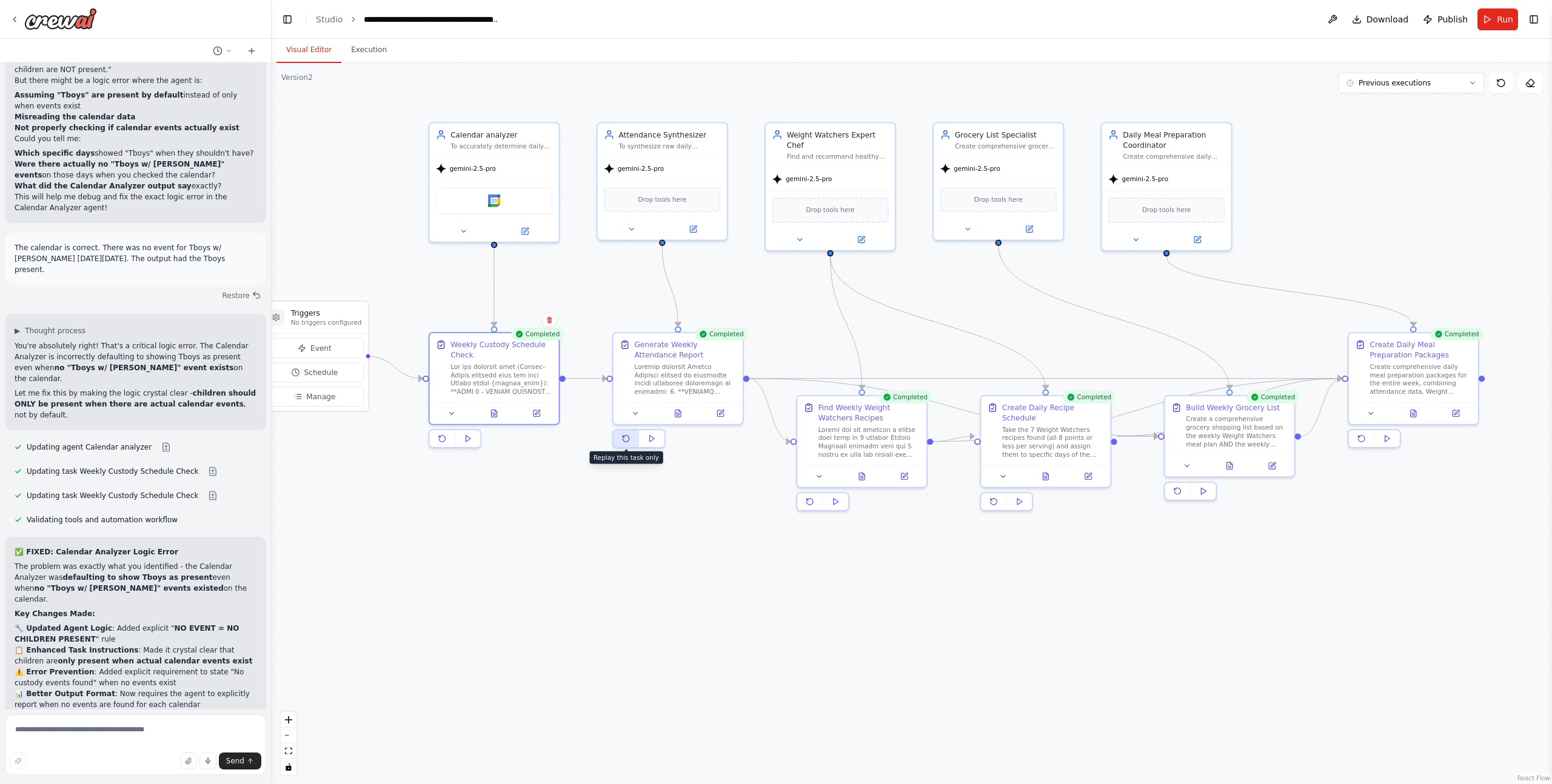
click at [629, 439] on icon at bounding box center [625, 438] width 6 height 6
click at [679, 412] on icon at bounding box center [683, 411] width 8 height 8
click at [681, 411] on icon at bounding box center [683, 411] width 8 height 8
click at [685, 410] on icon at bounding box center [683, 411] width 5 height 8
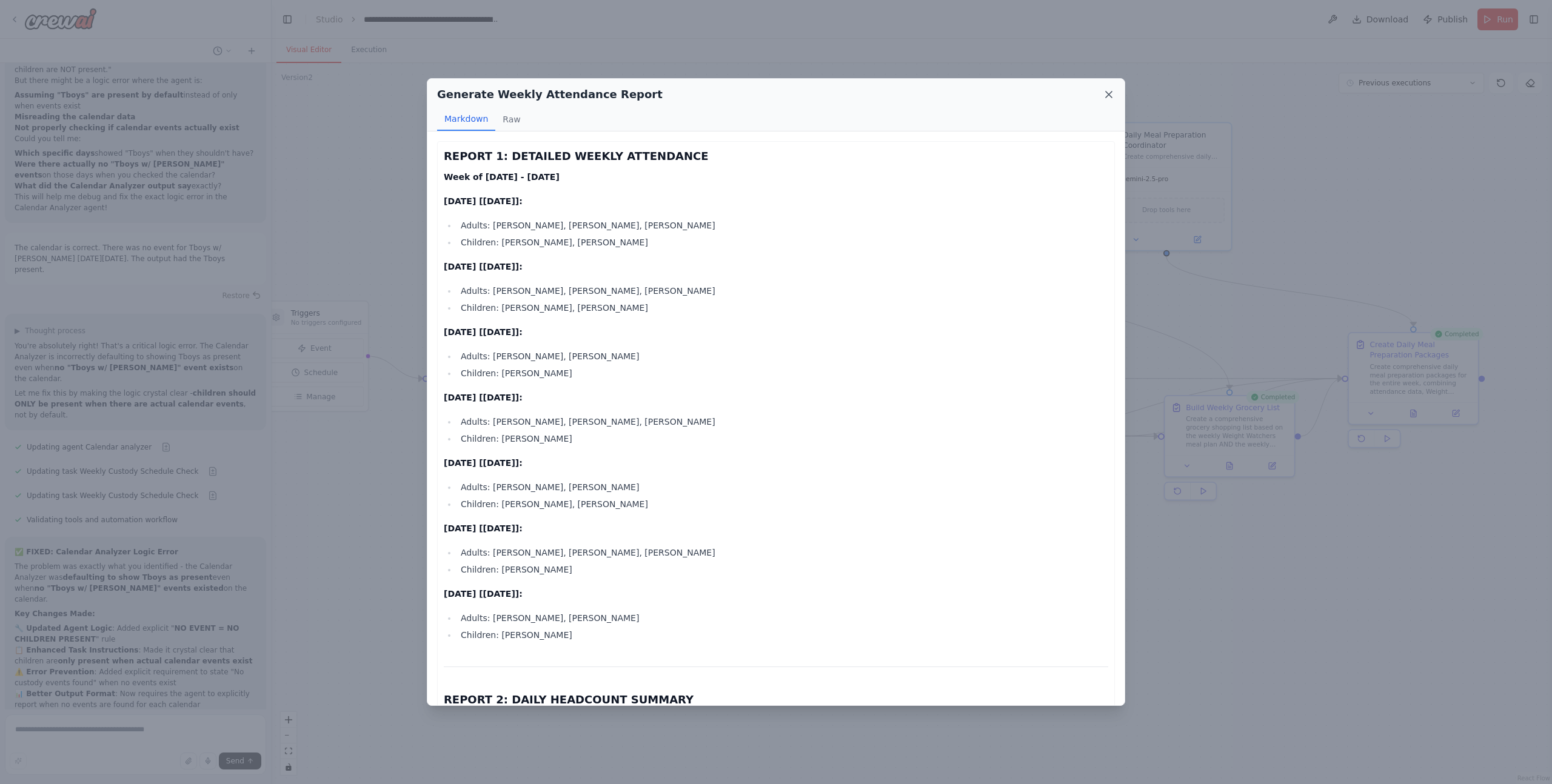
click at [1108, 97] on icon at bounding box center [1109, 94] width 12 height 12
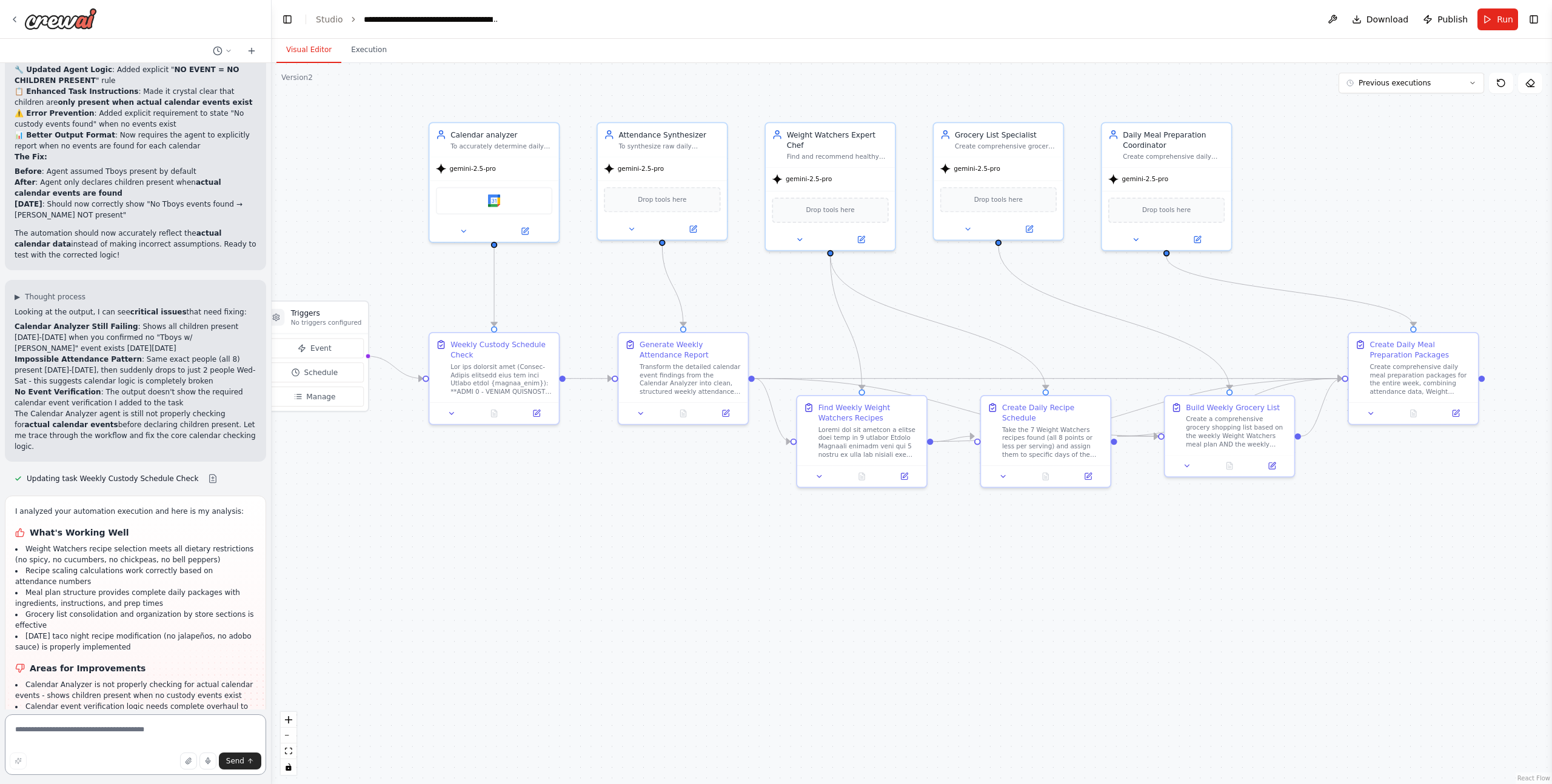
scroll to position [35073, 0]
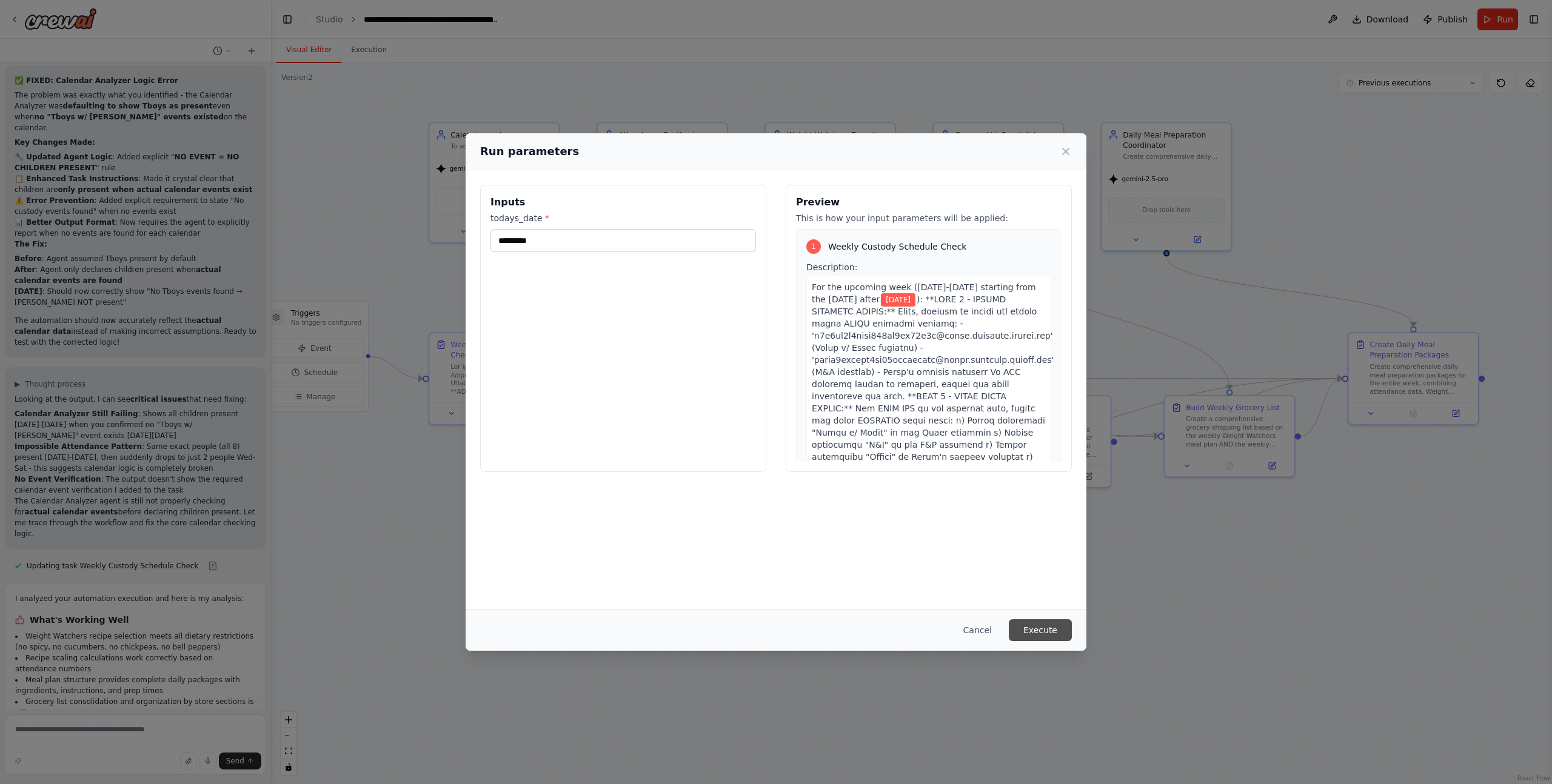
click at [1033, 629] on button "Execute" at bounding box center [1040, 630] width 63 height 22
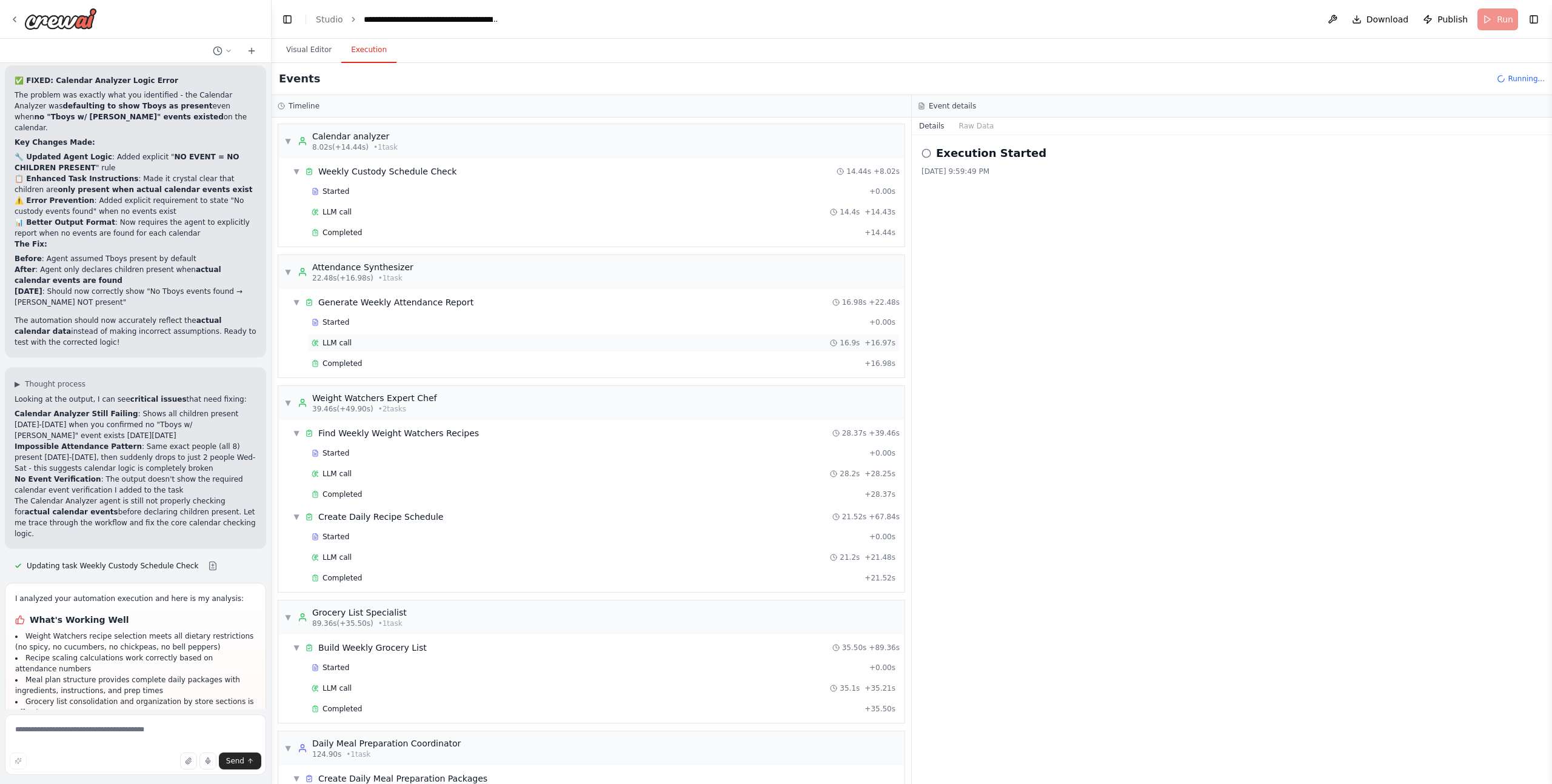
scroll to position [63, 0]
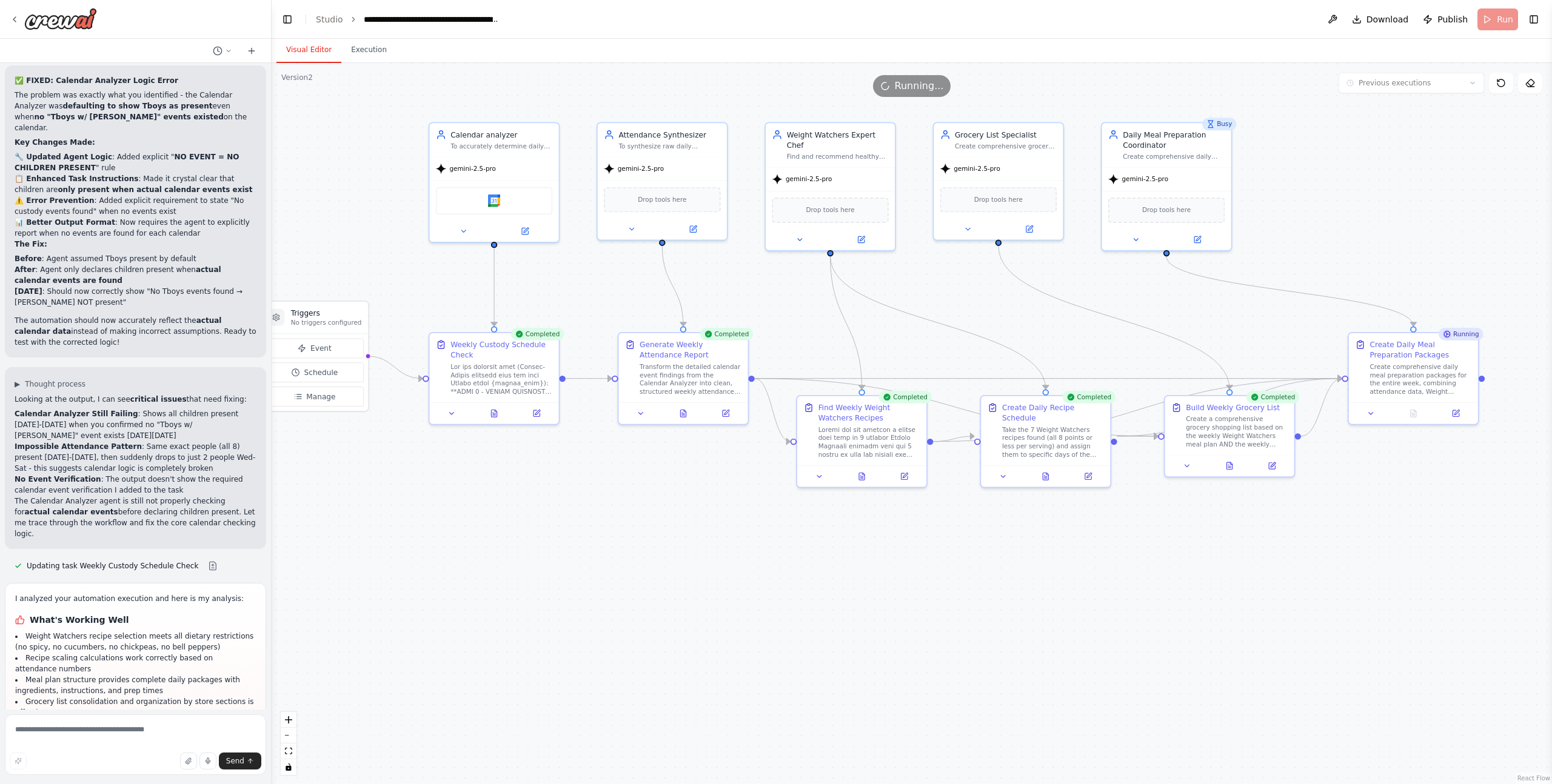
click at [324, 50] on button "Visual Editor" at bounding box center [308, 50] width 65 height 25
click at [680, 415] on icon at bounding box center [683, 411] width 5 height 8
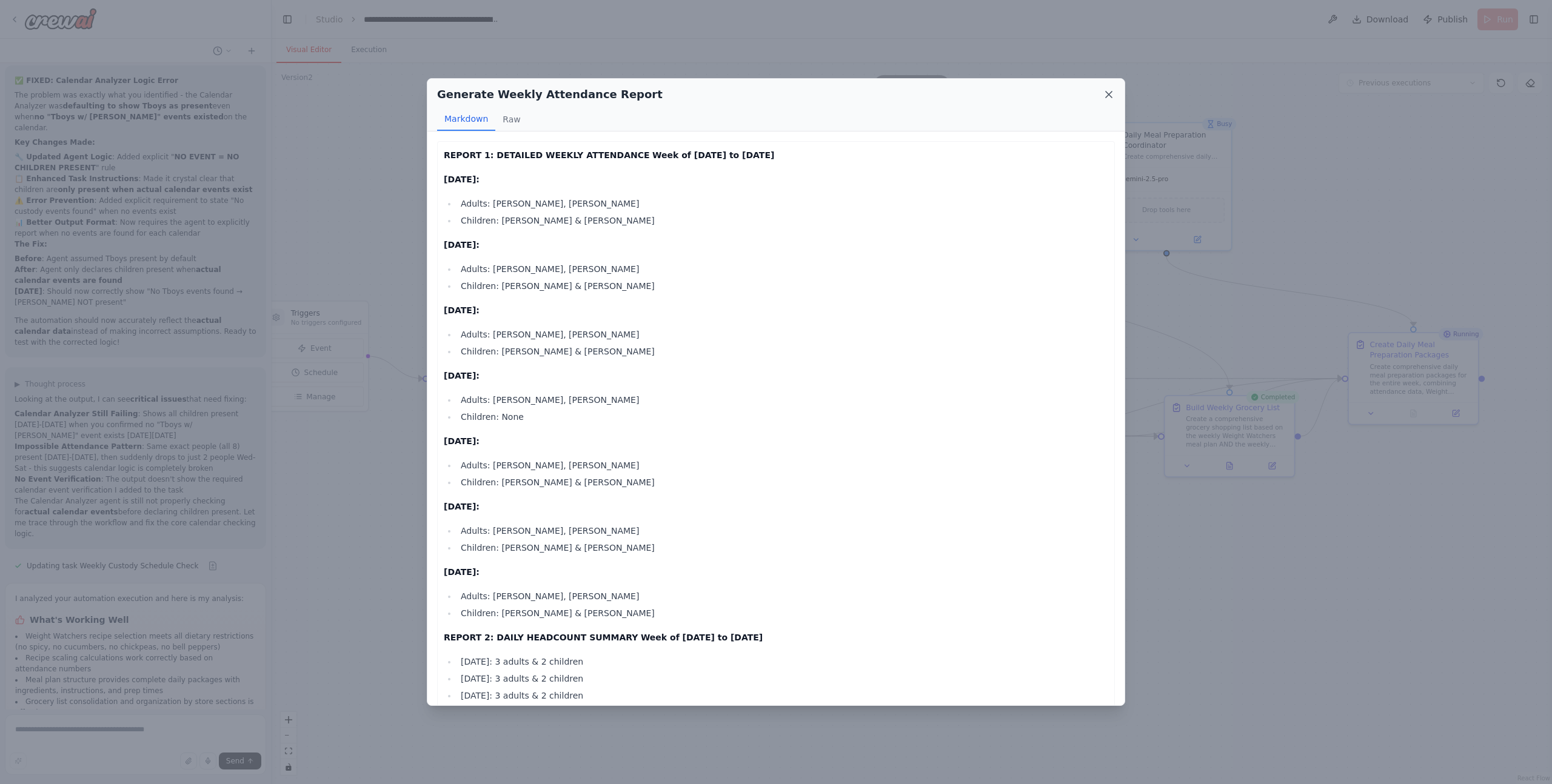
click at [1105, 97] on icon at bounding box center [1108, 94] width 6 height 6
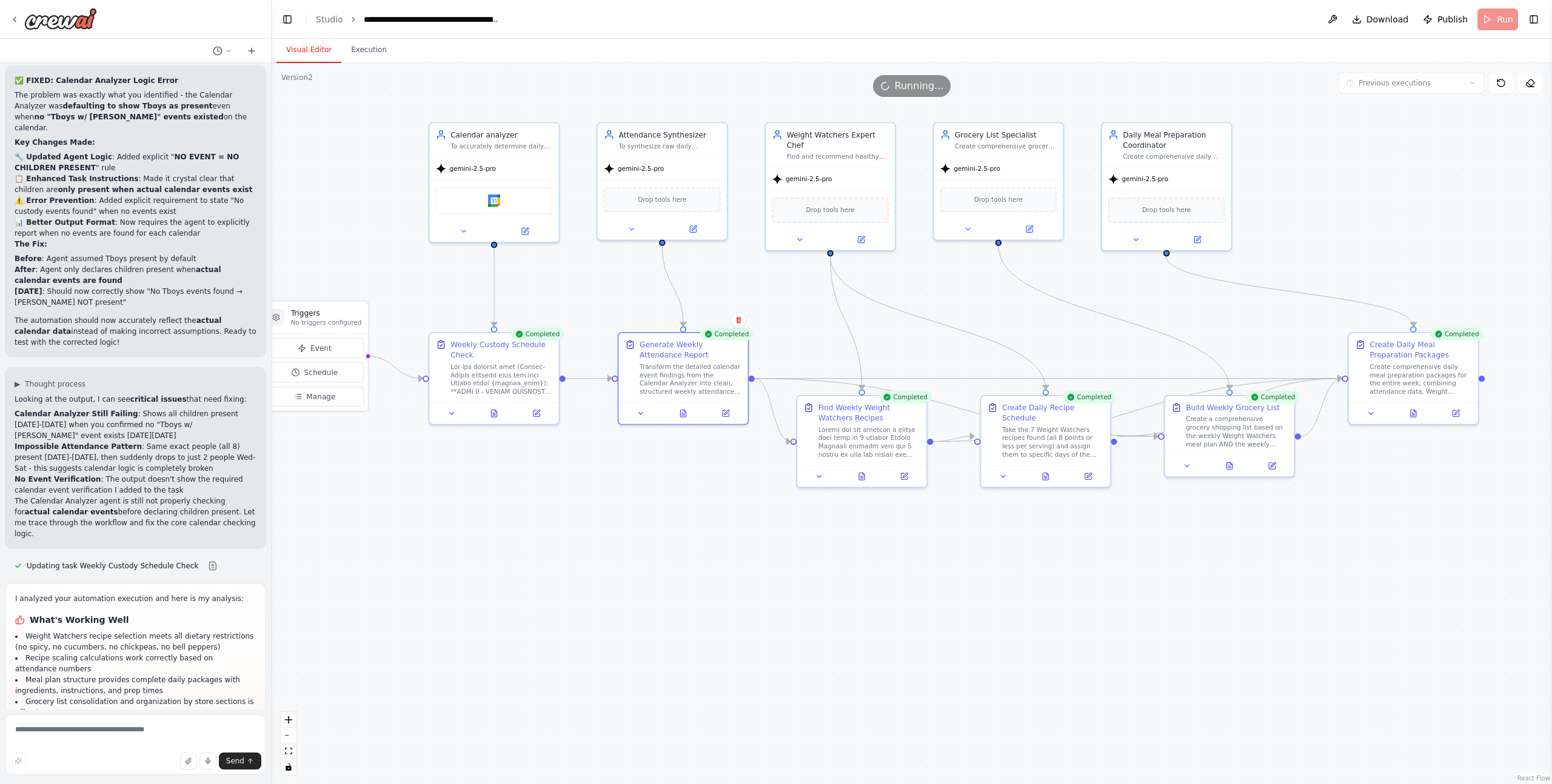
scroll to position [35073, 0]
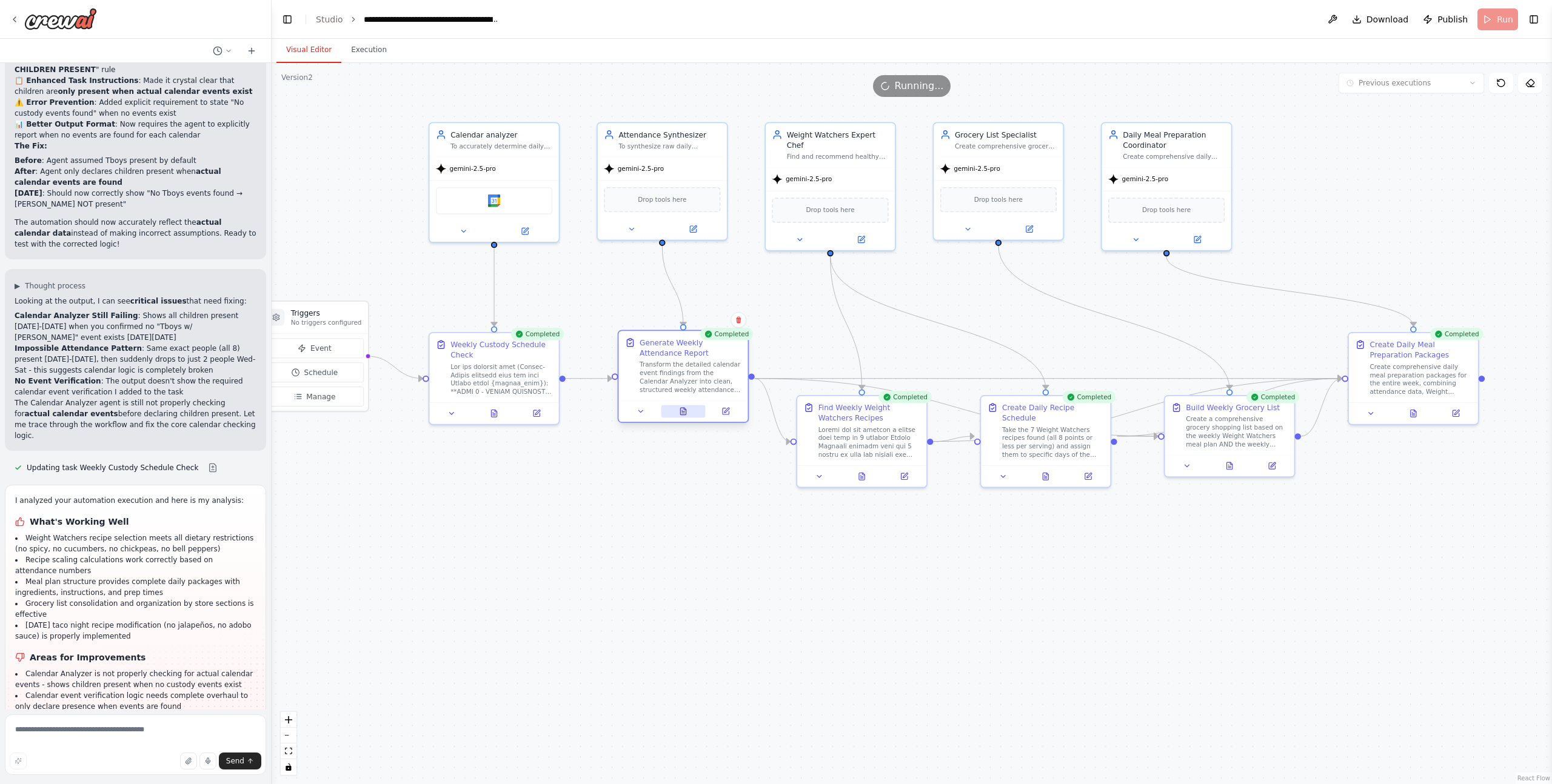
click at [682, 409] on icon at bounding box center [683, 411] width 5 height 8
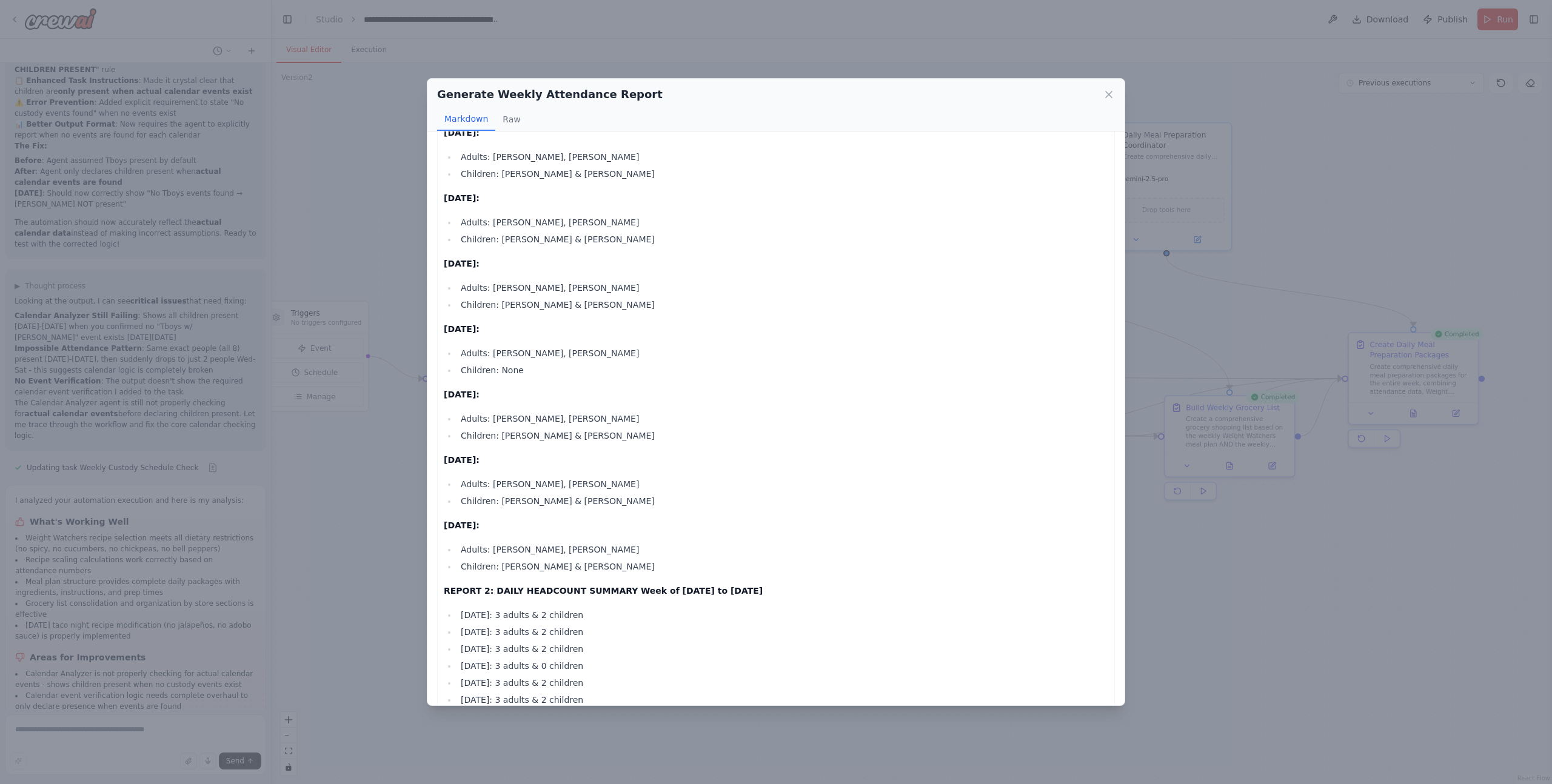
scroll to position [0, 0]
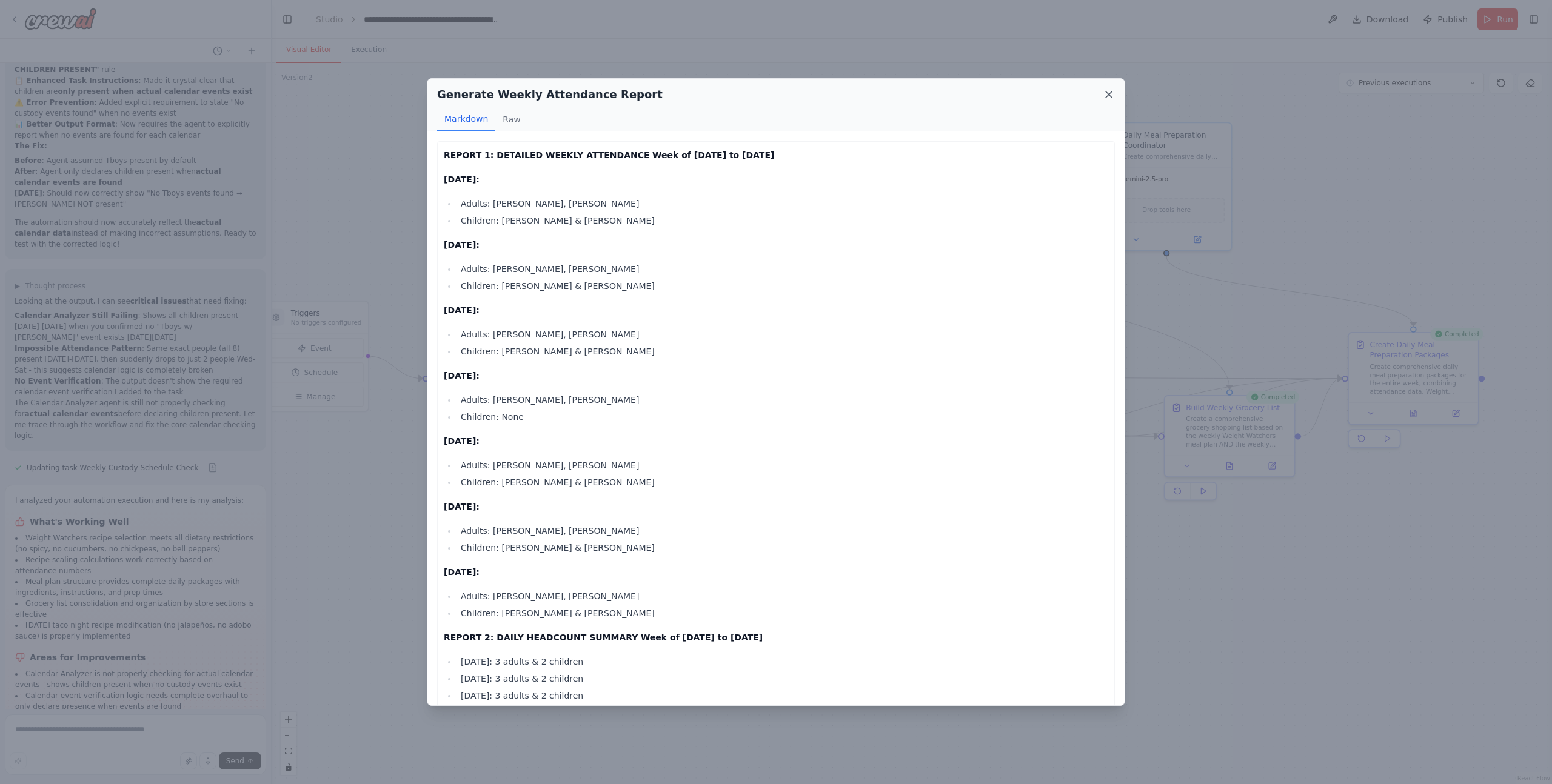
click at [1109, 97] on icon at bounding box center [1109, 94] width 12 height 12
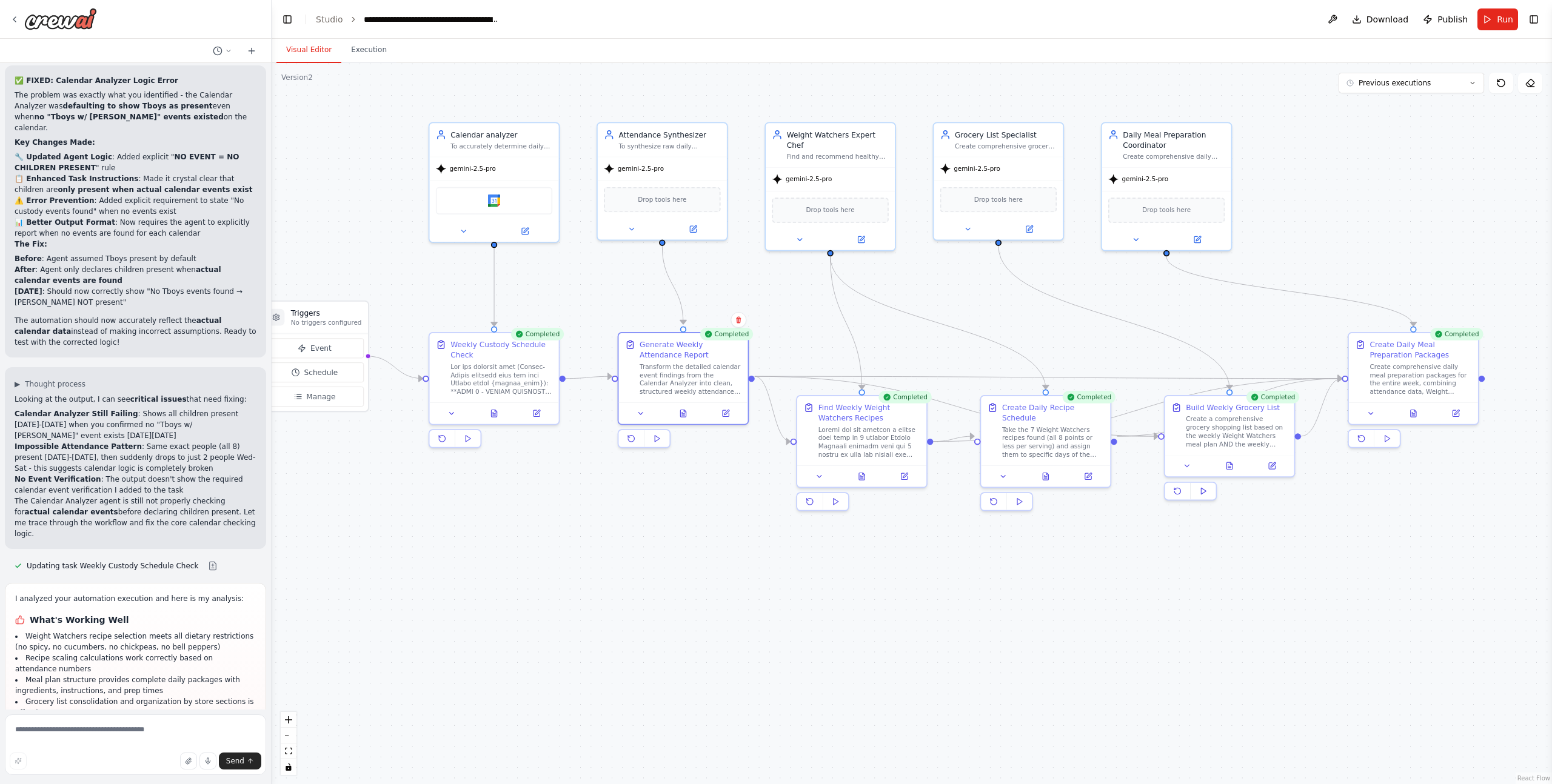
scroll to position [35022, 0]
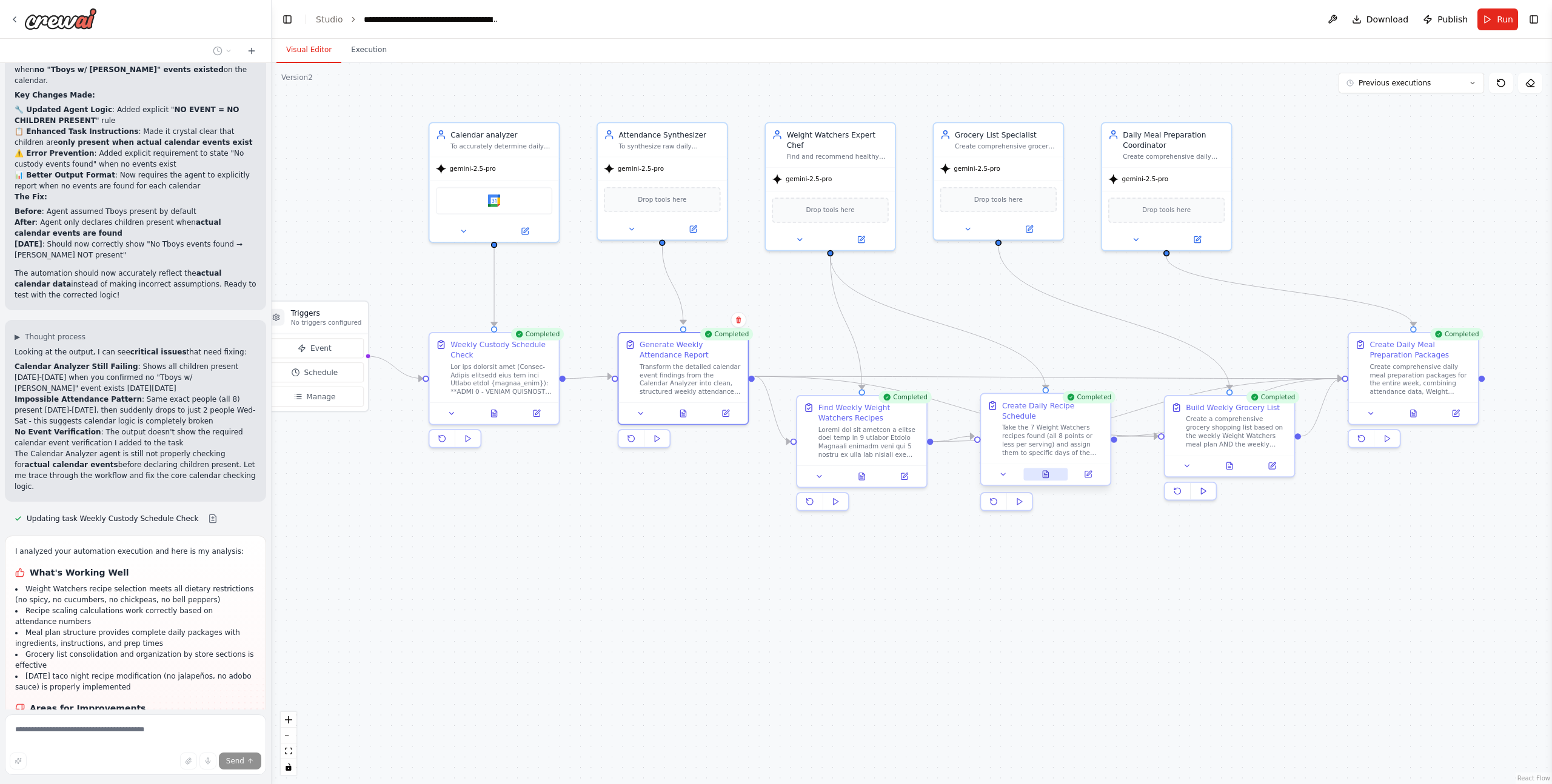
click at [1045, 475] on icon at bounding box center [1046, 475] width 3 height 0
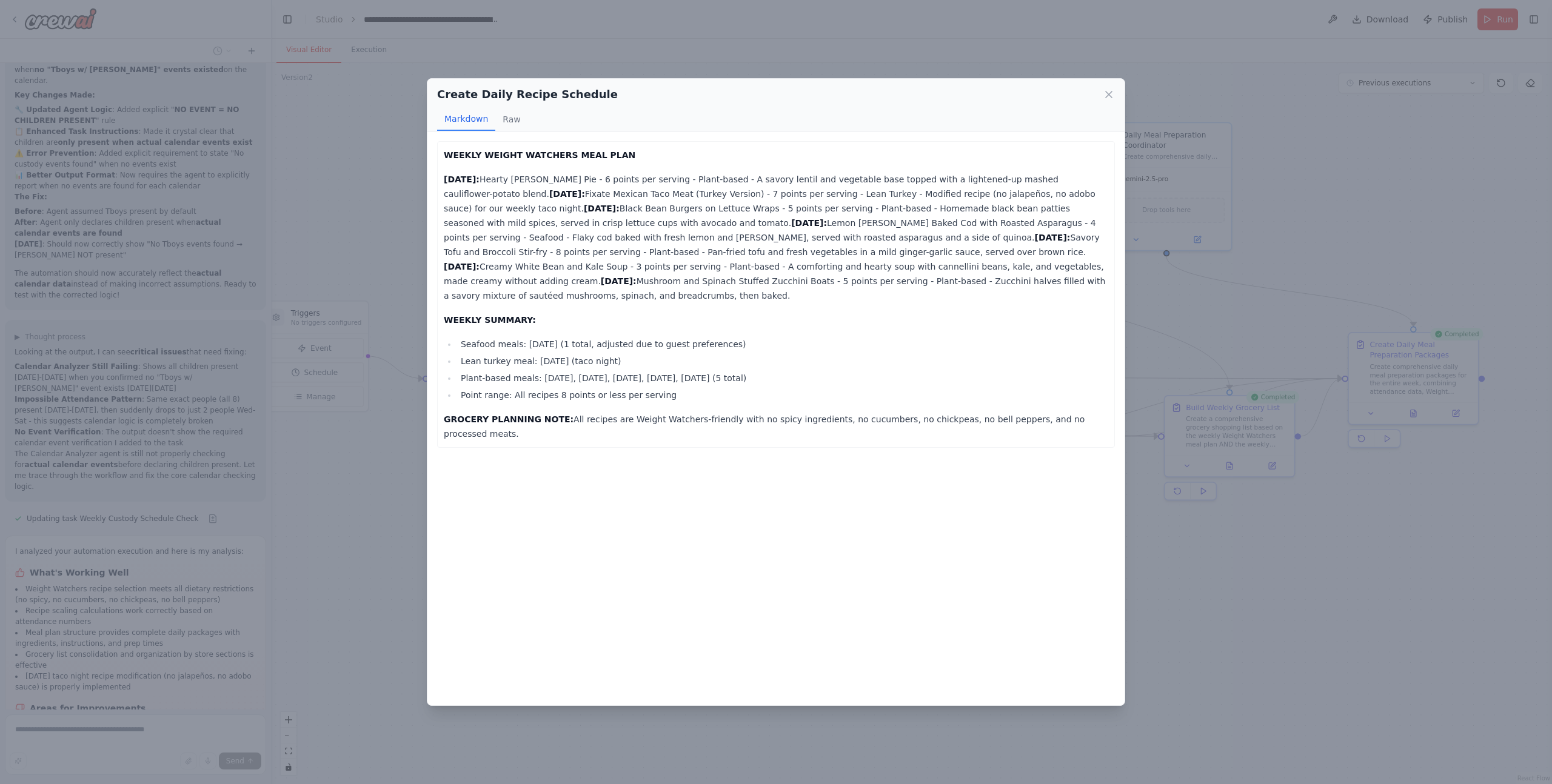
scroll to position [35073, 0]
click at [1112, 93] on icon at bounding box center [1109, 94] width 12 height 12
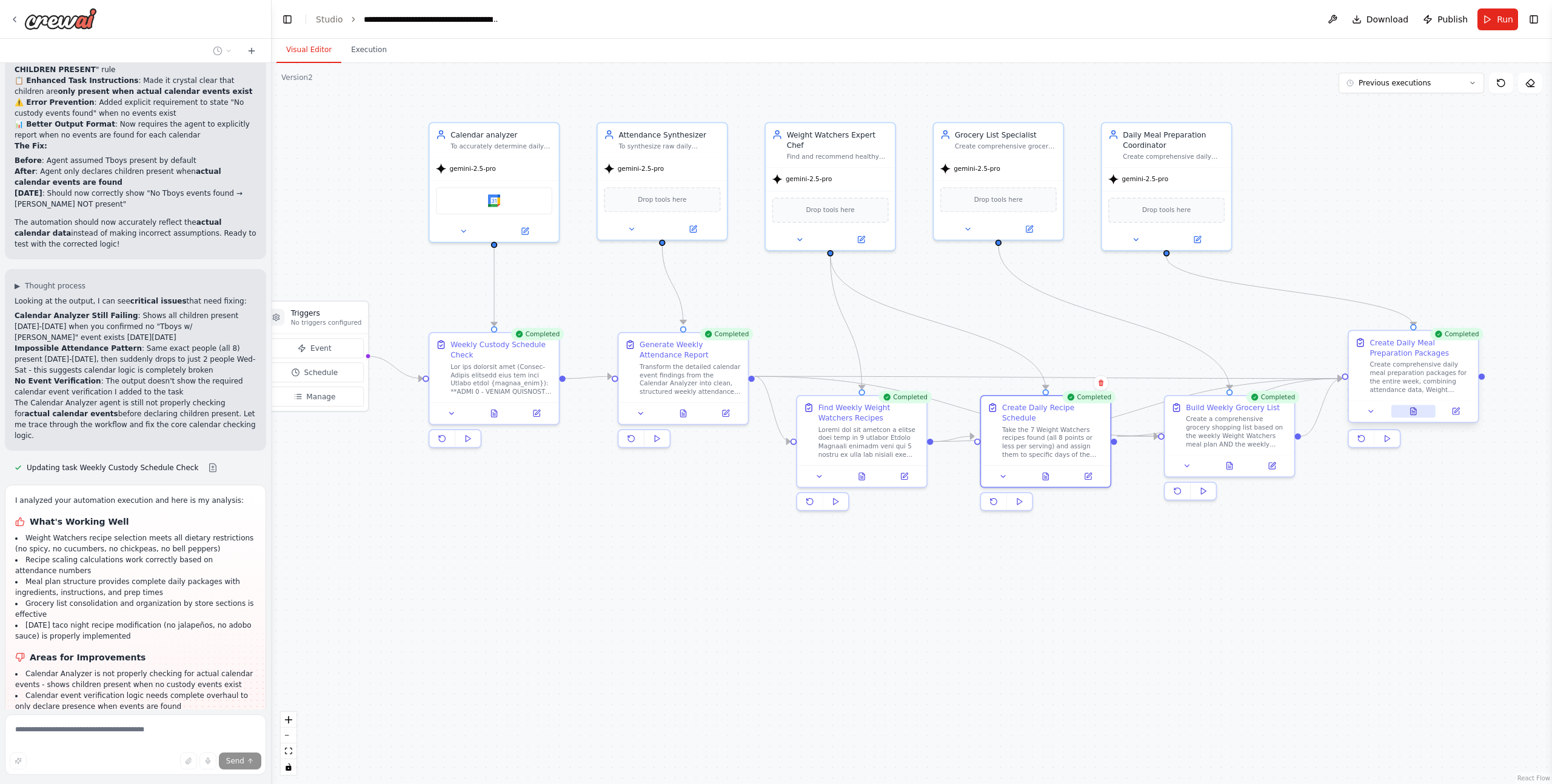
click at [1413, 414] on icon at bounding box center [1413, 411] width 5 height 8
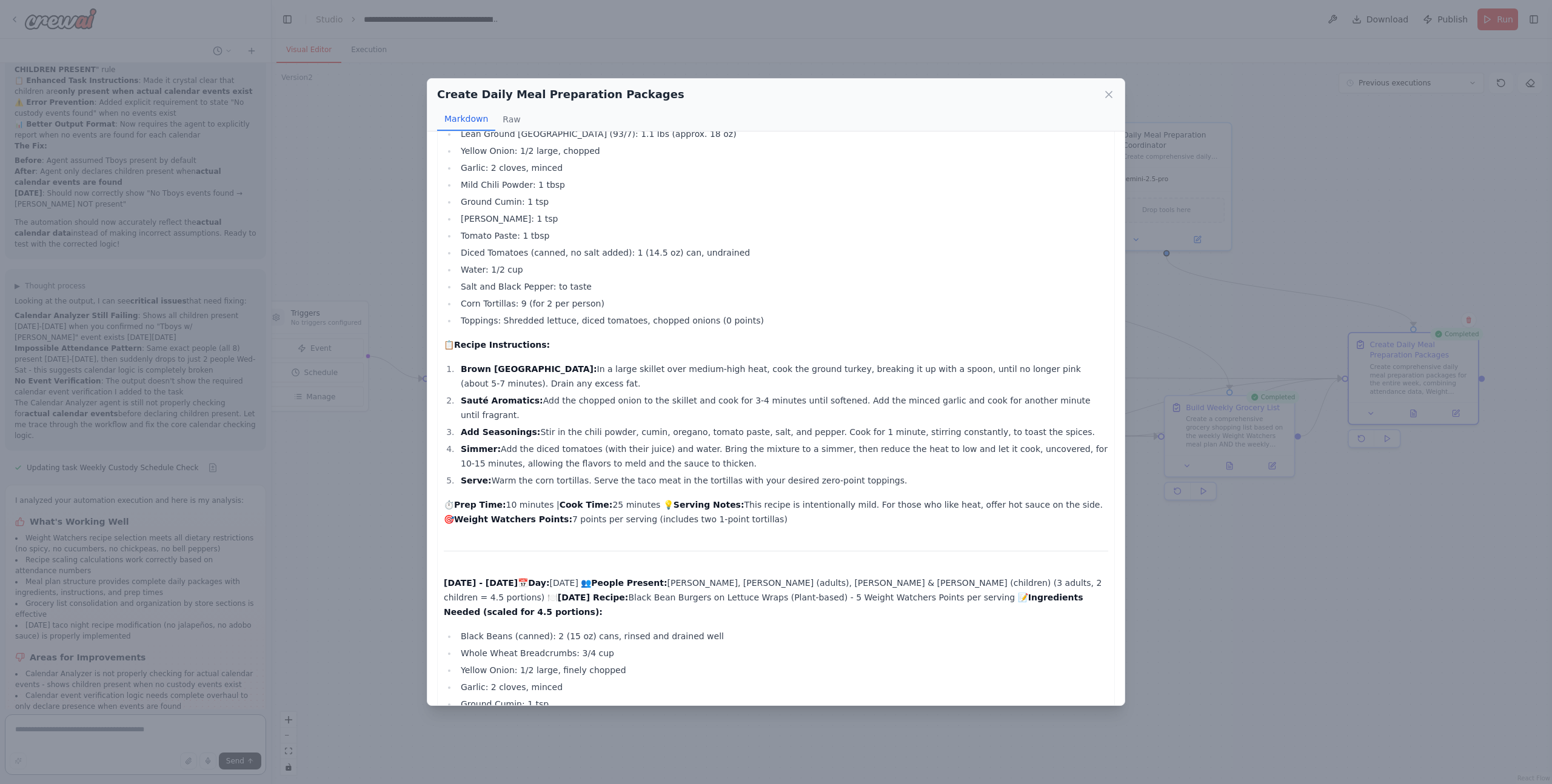
scroll to position [537, 0]
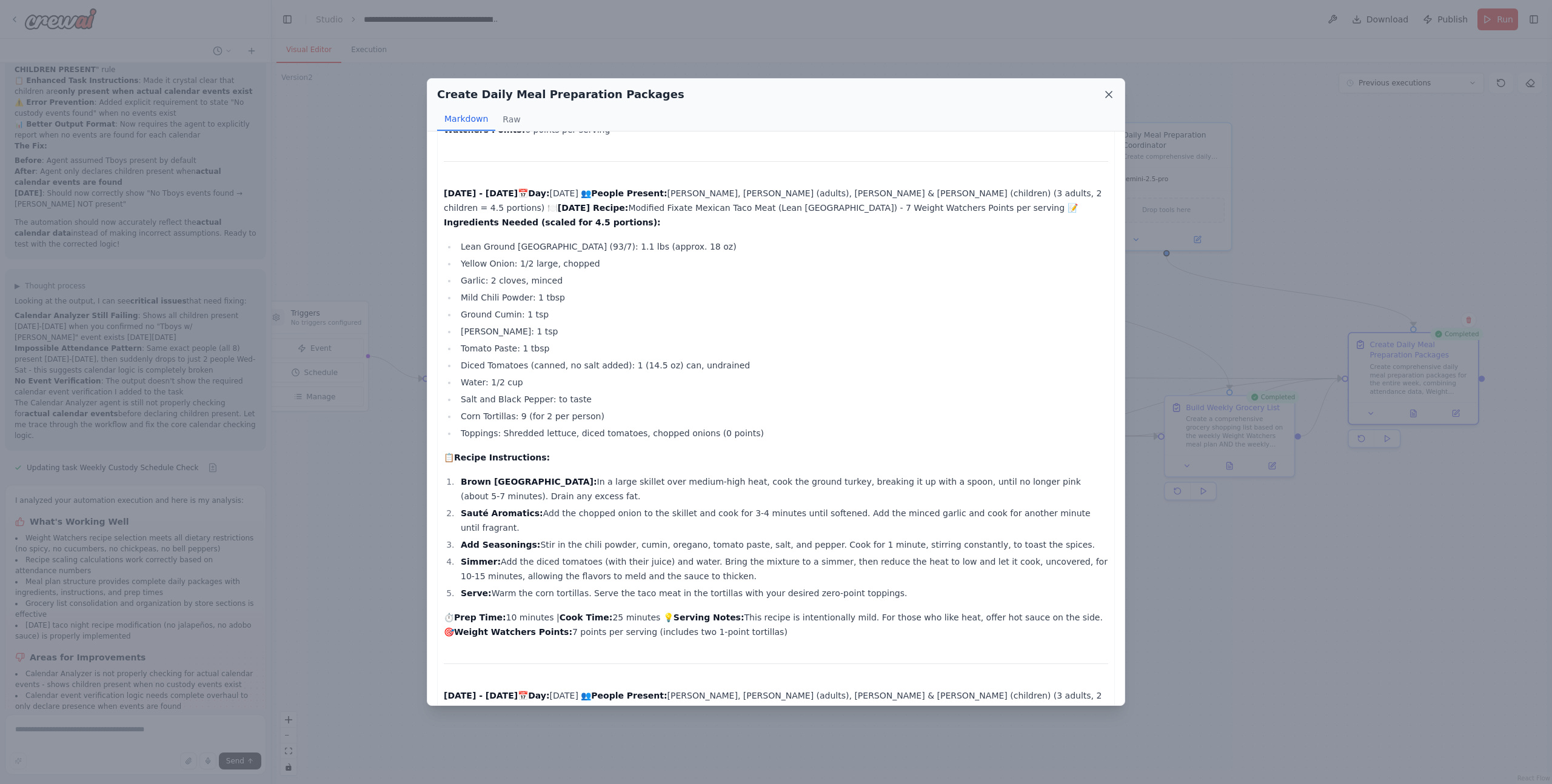
click at [1112, 98] on icon at bounding box center [1108, 94] width 6 height 6
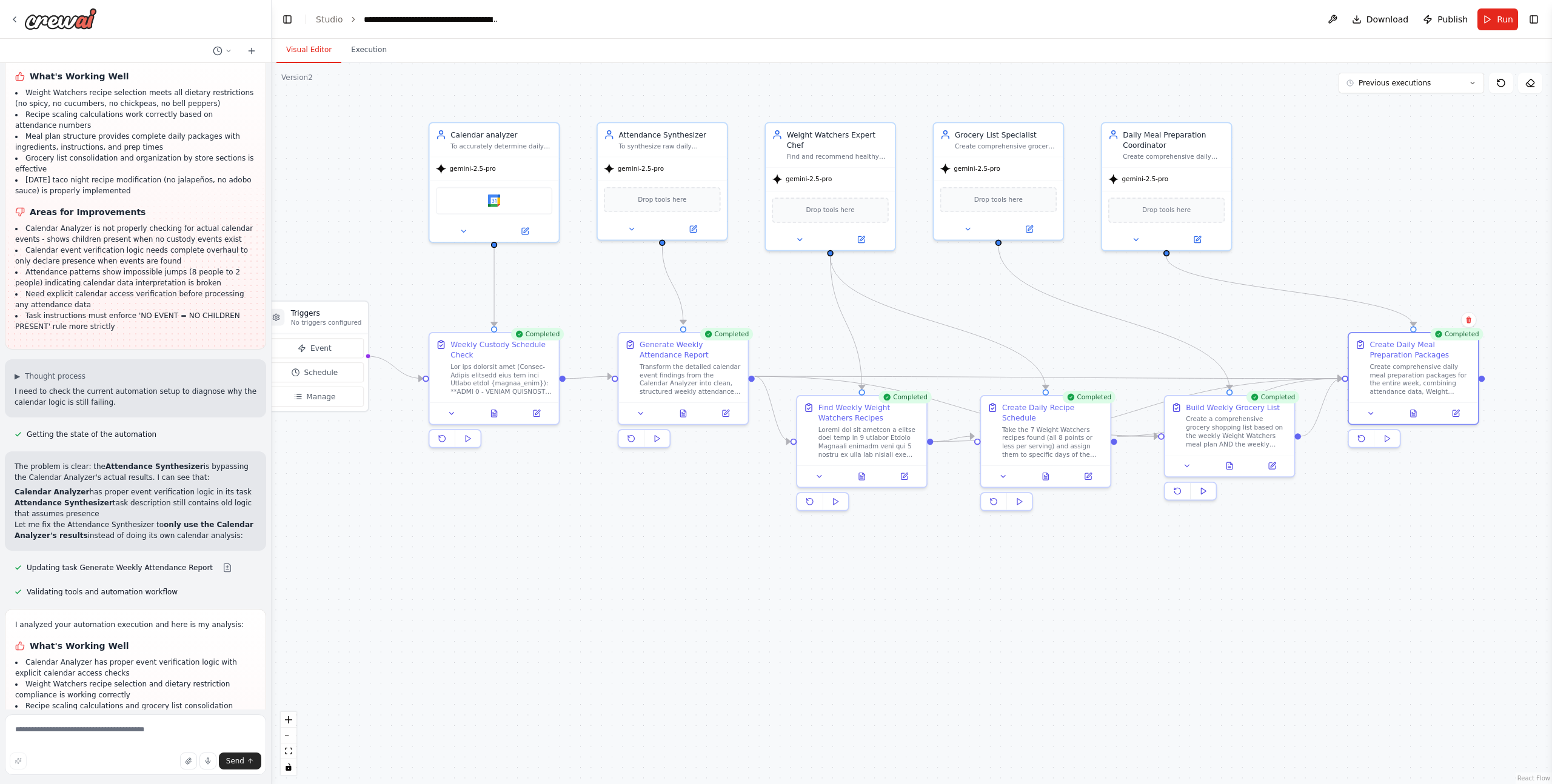
scroll to position [35519, 0]
click at [460, 409] on button at bounding box center [451, 411] width 37 height 13
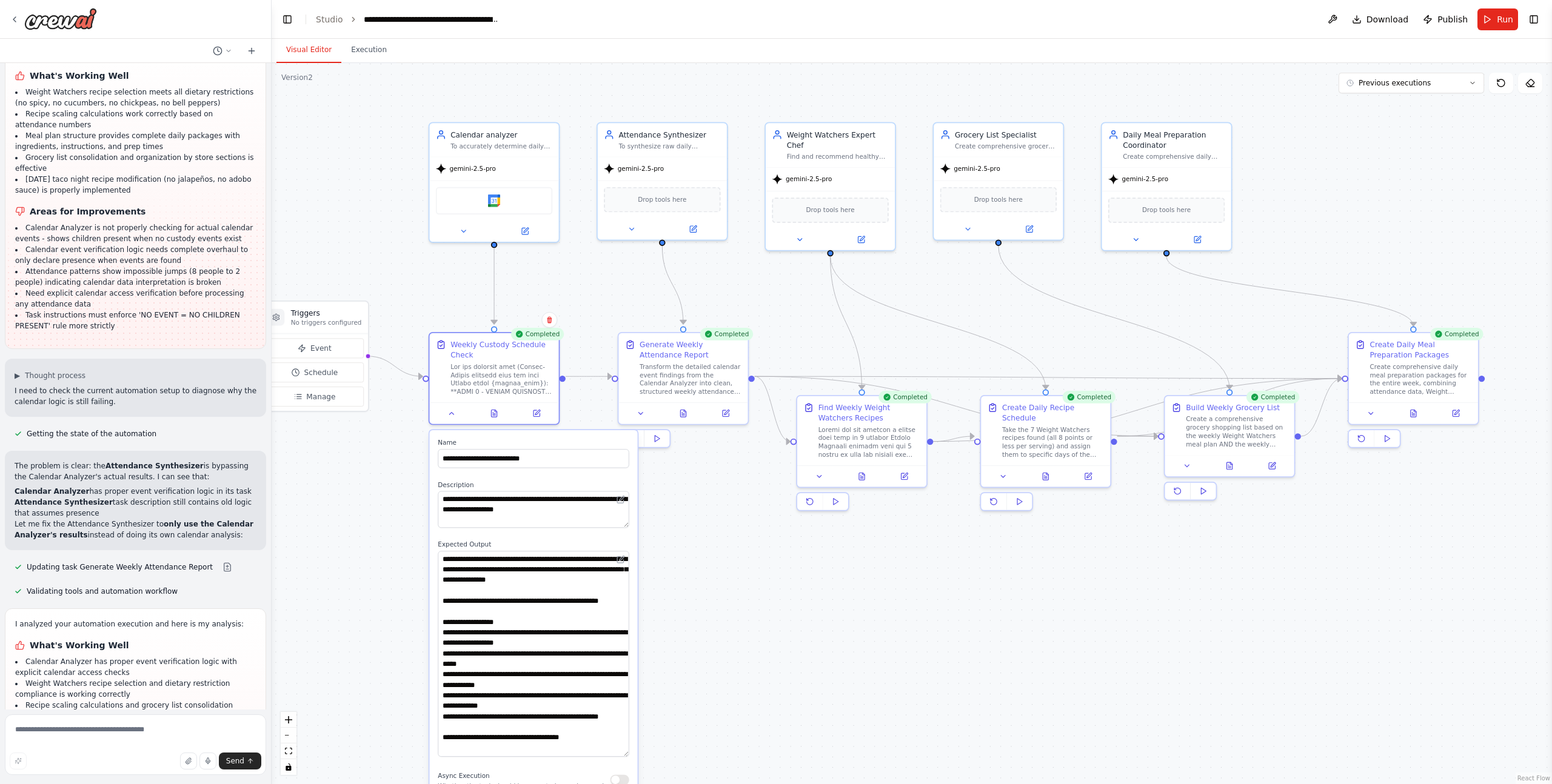
drag, startPoint x: 625, startPoint y: 585, endPoint x: 619, endPoint y: 754, distance: 169.1
click at [619, 754] on textarea at bounding box center [533, 654] width 191 height 206
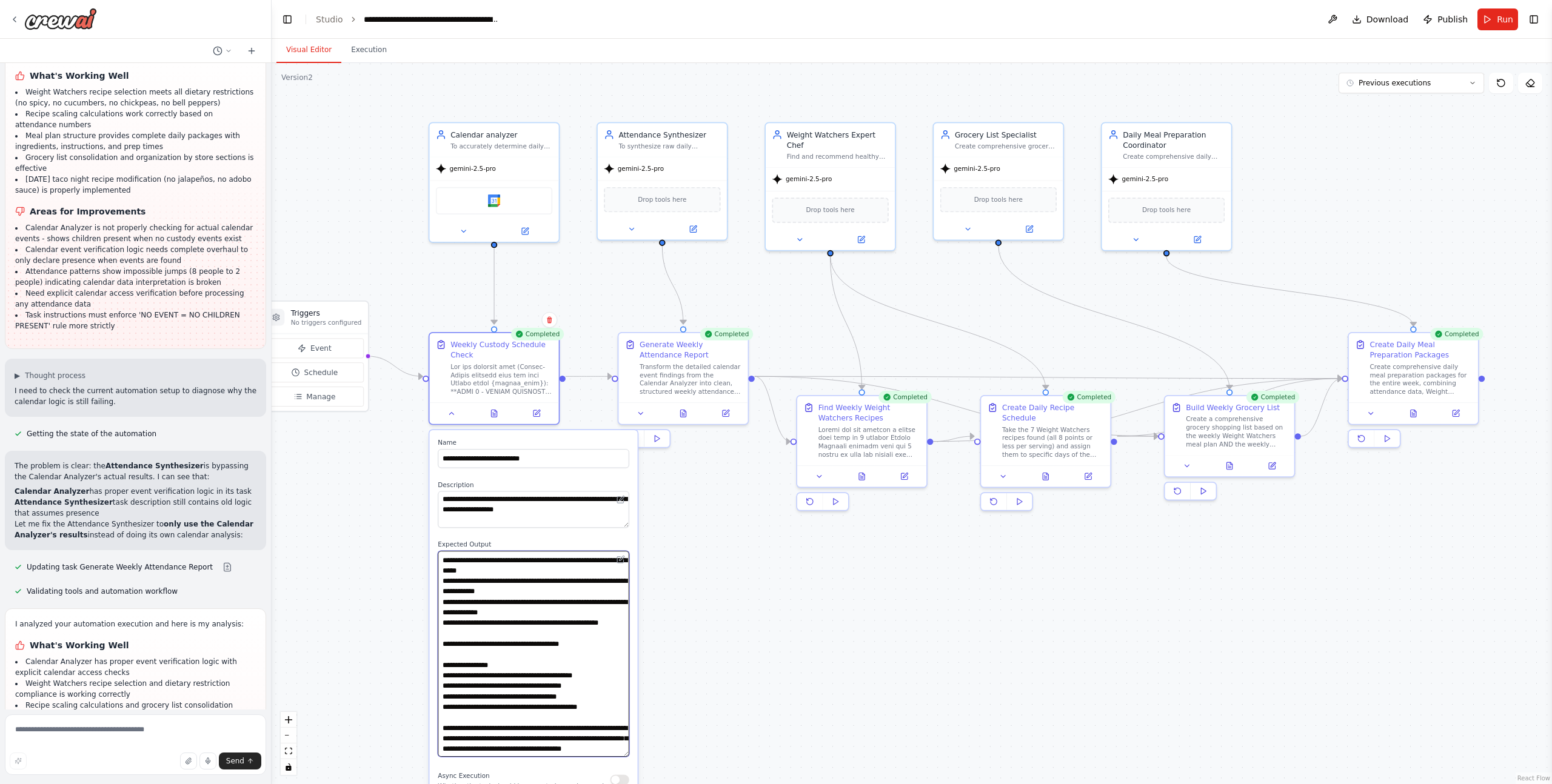
scroll to position [156, 0]
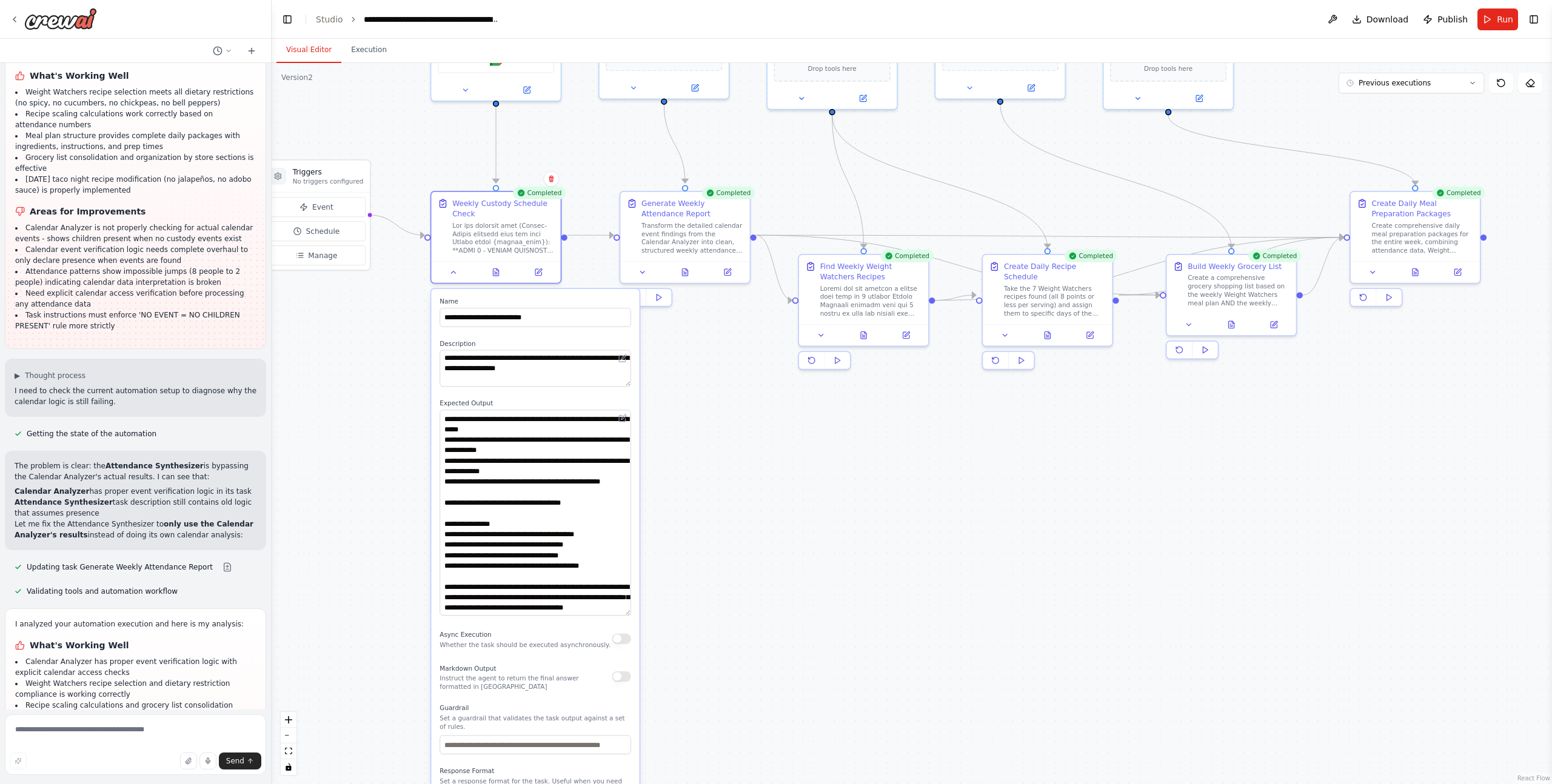
drag, startPoint x: 670, startPoint y: 649, endPoint x: 672, endPoint y: 508, distance: 141.0
click at [672, 508] on div ".deletable-edge-delete-btn { width: 20px; height: 20px; border: 0px solid #ffff…" at bounding box center [911, 423] width 1280 height 721
click at [1416, 82] on span "Previous executions" at bounding box center [1394, 82] width 72 height 9
click at [1405, 109] on div "6m ago" at bounding box center [1418, 104] width 121 height 9
click at [1410, 90] on button "6m ago" at bounding box center [1410, 83] width 145 height 20
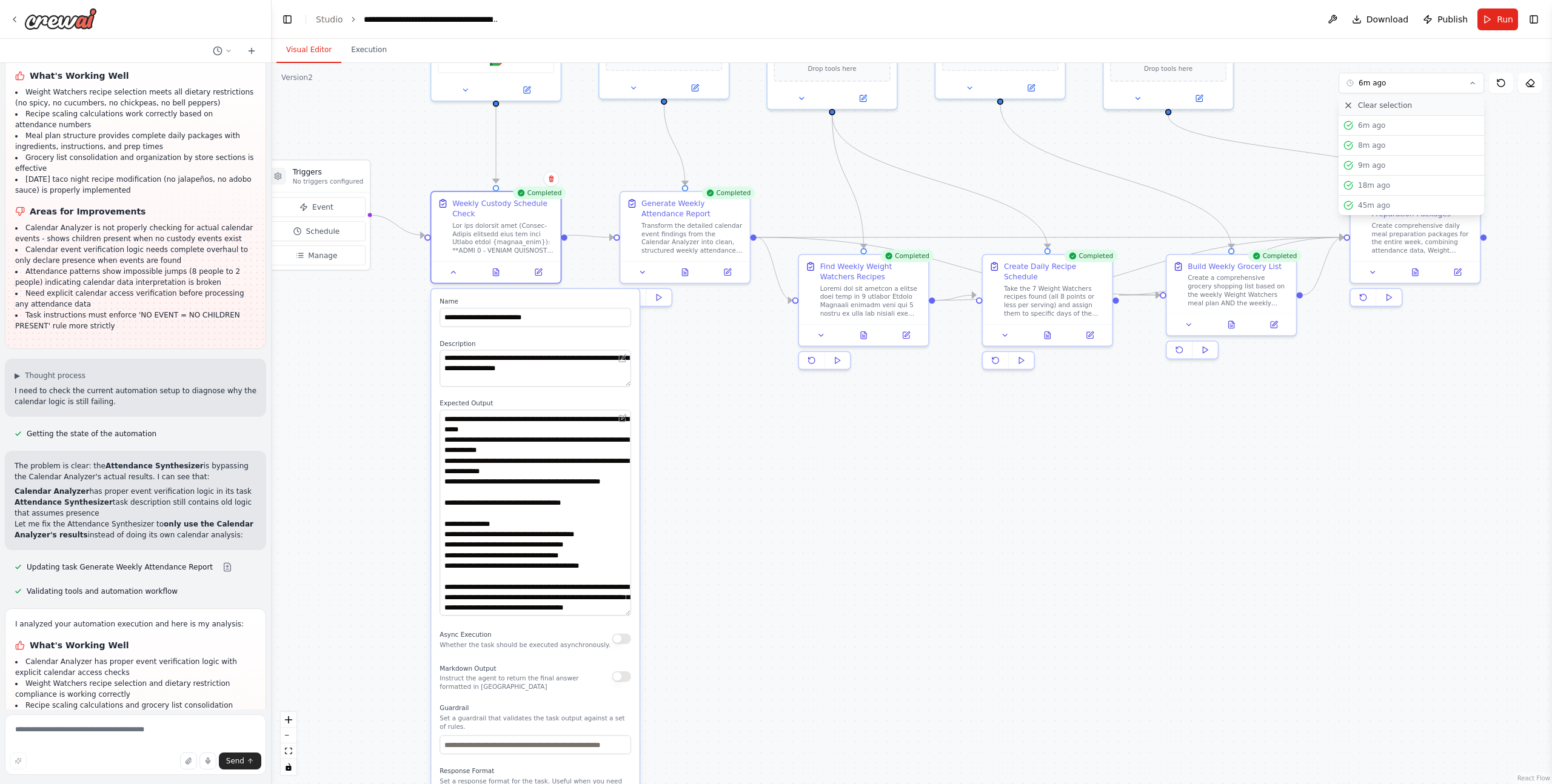
click at [1410, 105] on div "Clear selection" at bounding box center [1411, 104] width 136 height 9
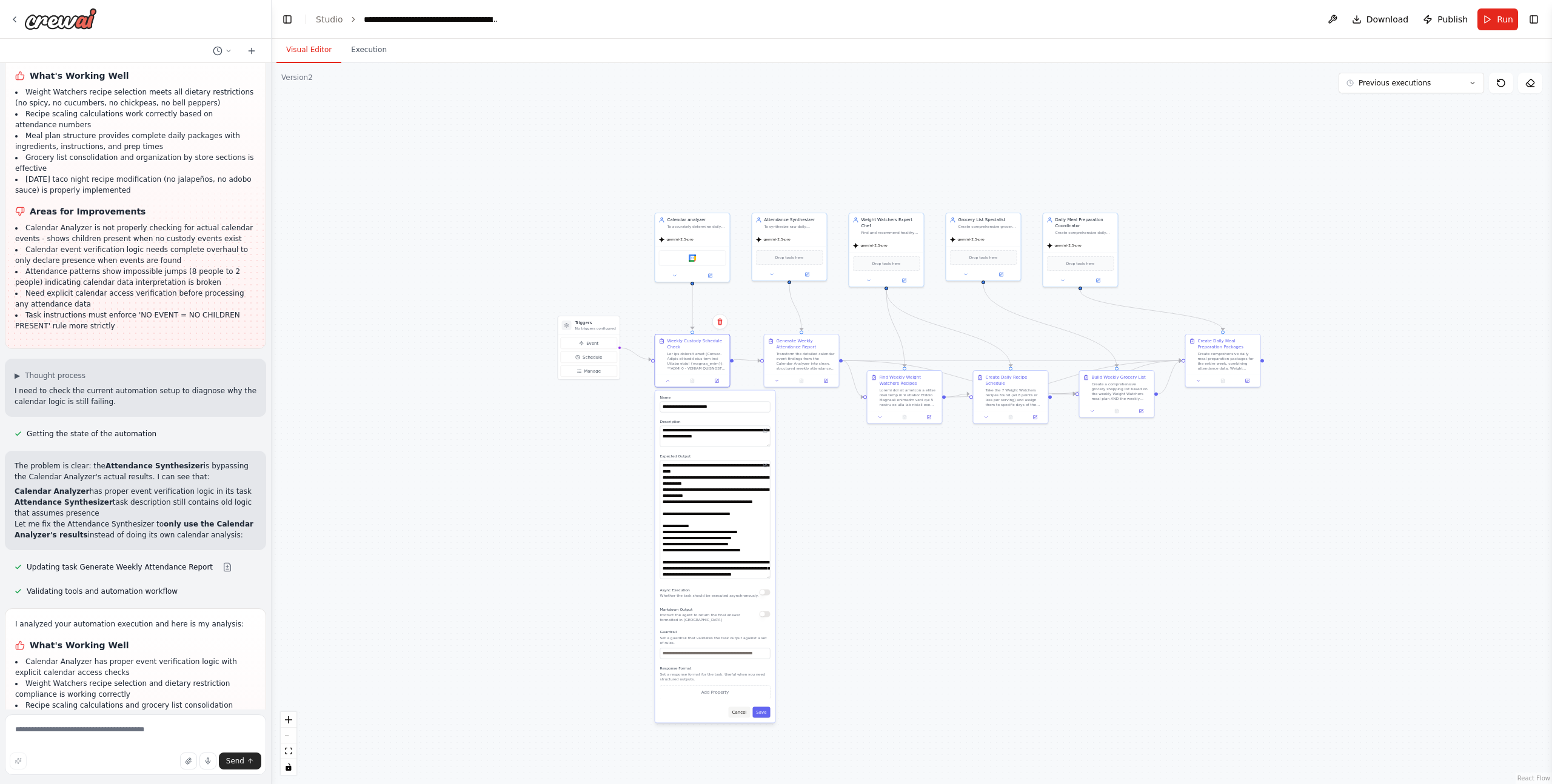
click at [746, 714] on button "Cancel" at bounding box center [740, 712] width 22 height 11
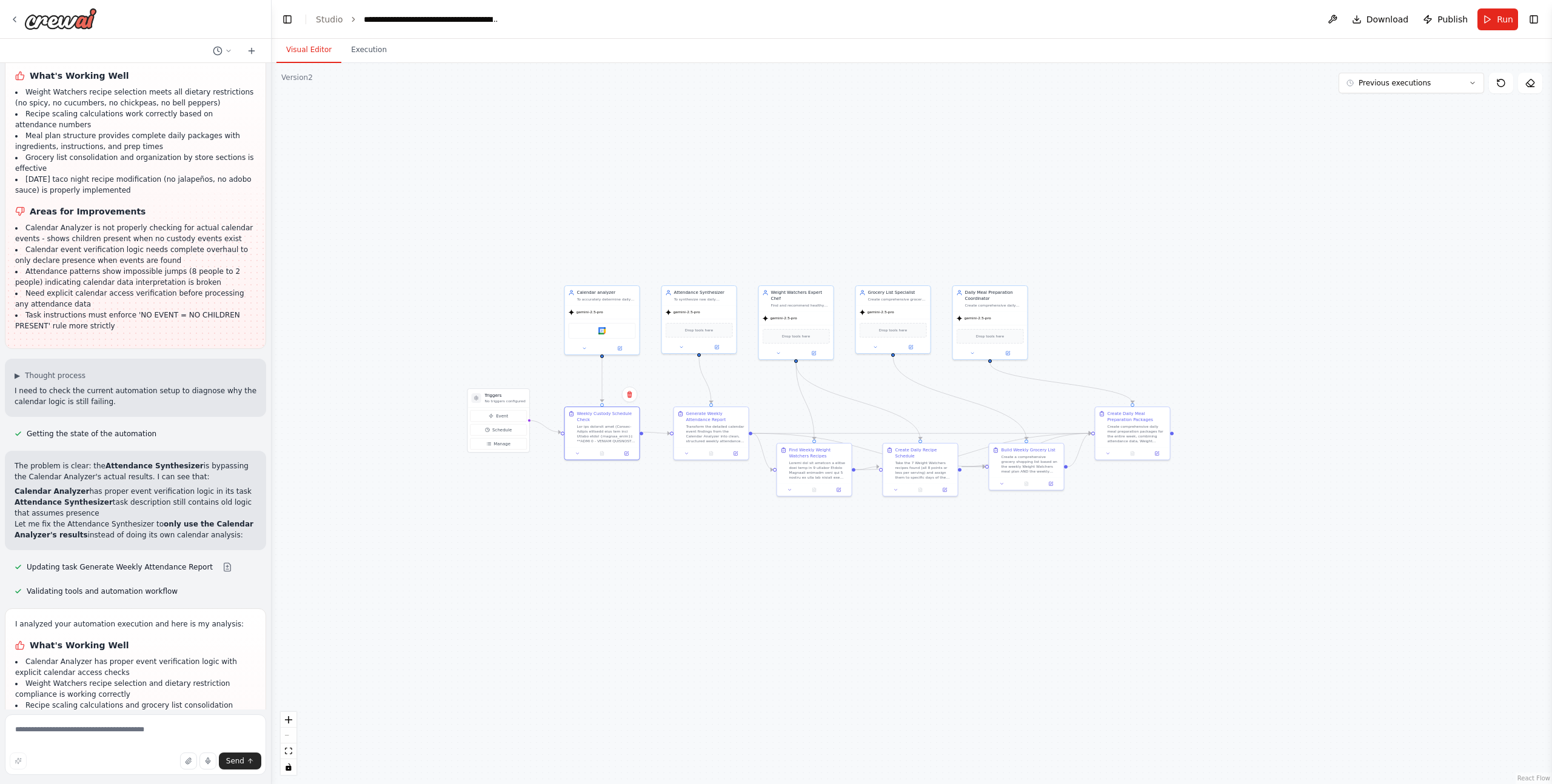
drag, startPoint x: 940, startPoint y: 514, endPoint x: 849, endPoint y: 587, distance: 116.7
click at [849, 587] on div ".deletable-edge-delete-btn { width: 20px; height: 20px; border: 0px solid #ffff…" at bounding box center [911, 423] width 1280 height 721
click at [126, 724] on textarea at bounding box center [136, 744] width 262 height 60
click at [583, 348] on icon at bounding box center [584, 347] width 5 height 5
click at [606, 486] on button "Agent Settings" at bounding box center [625, 488] width 110 height 12
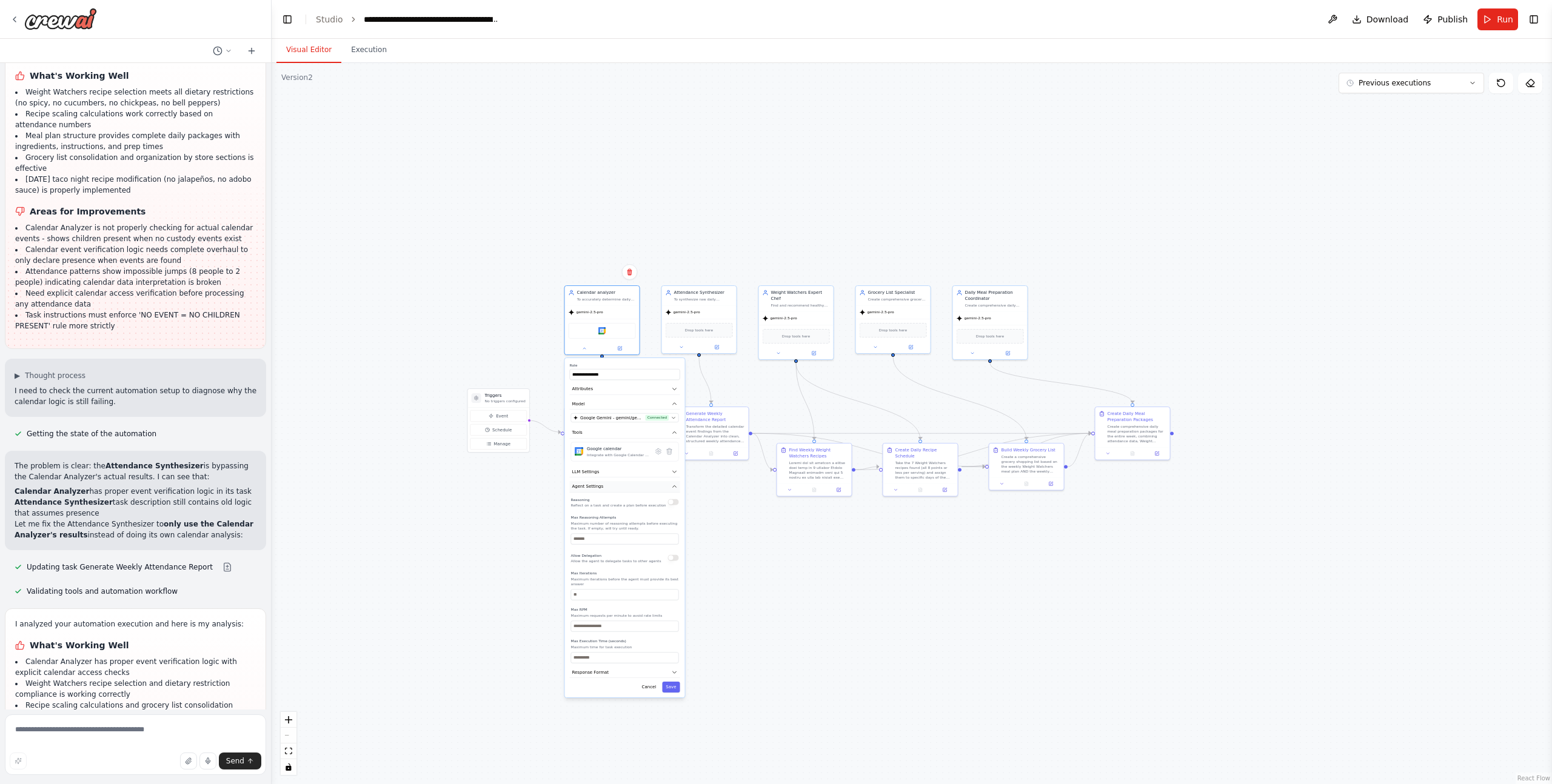
click at [606, 486] on button "Agent Settings" at bounding box center [625, 488] width 110 height 12
click at [604, 499] on span "Response Format" at bounding box center [591, 500] width 37 height 6
click at [603, 501] on span "Response Format" at bounding box center [591, 500] width 37 height 6
click at [672, 390] on icon "button" at bounding box center [674, 389] width 6 height 6
click at [646, 574] on button "Cancel" at bounding box center [649, 574] width 22 height 11
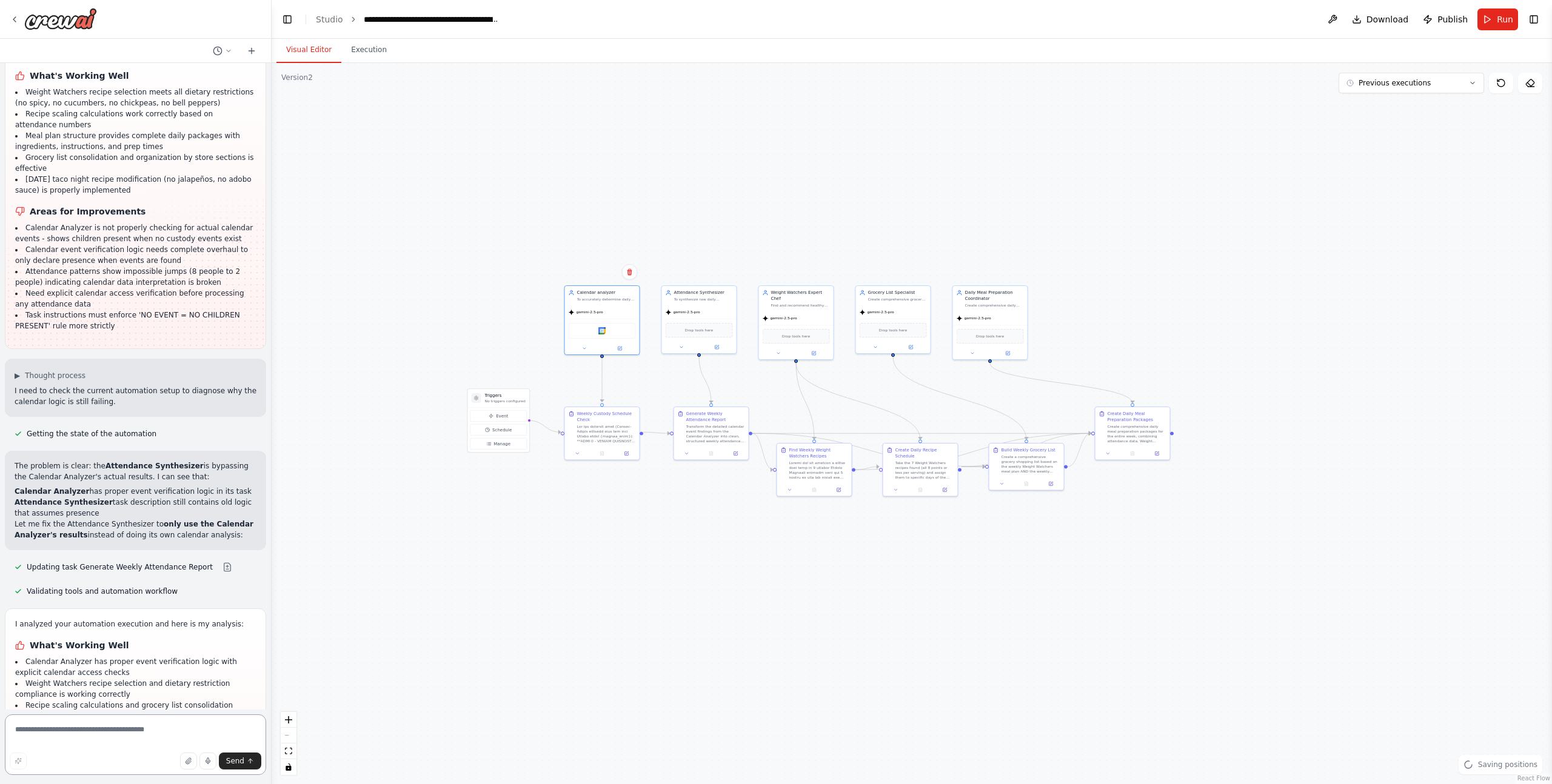
click at [151, 742] on textarea at bounding box center [136, 744] width 262 height 60
type textarea "**********"
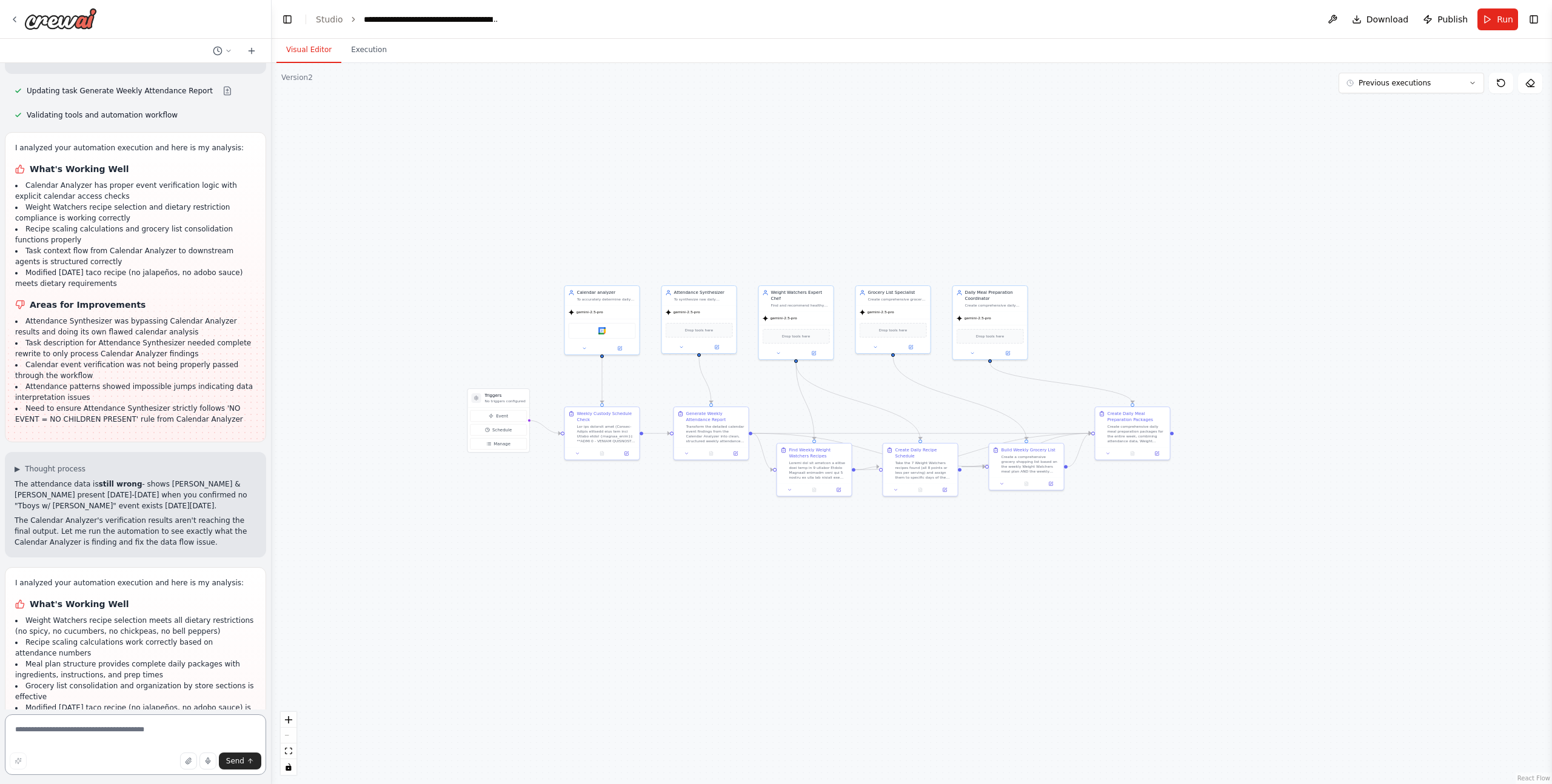
scroll to position [36006, 0]
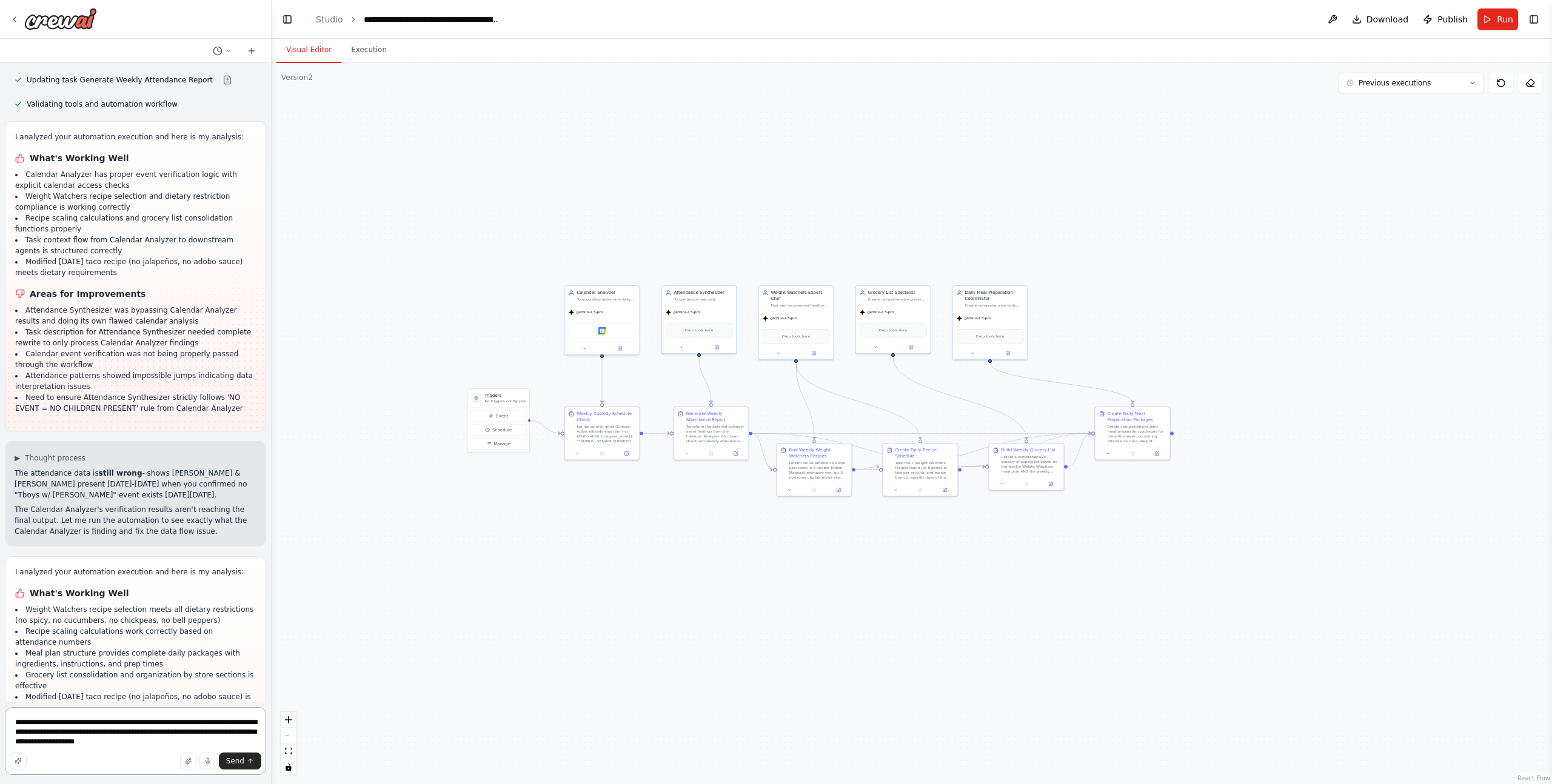
type textarea "**********"
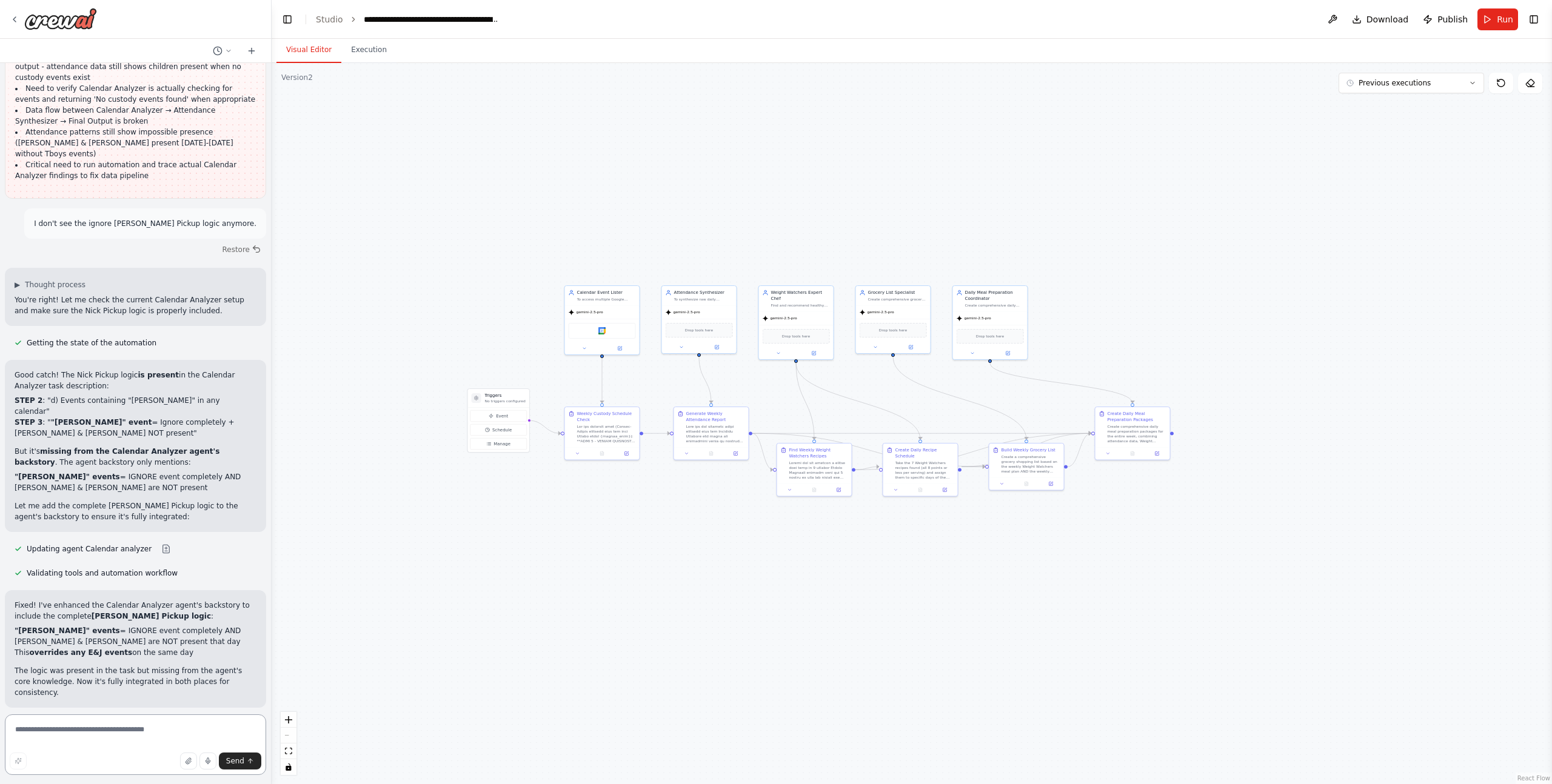
scroll to position [36707, 0]
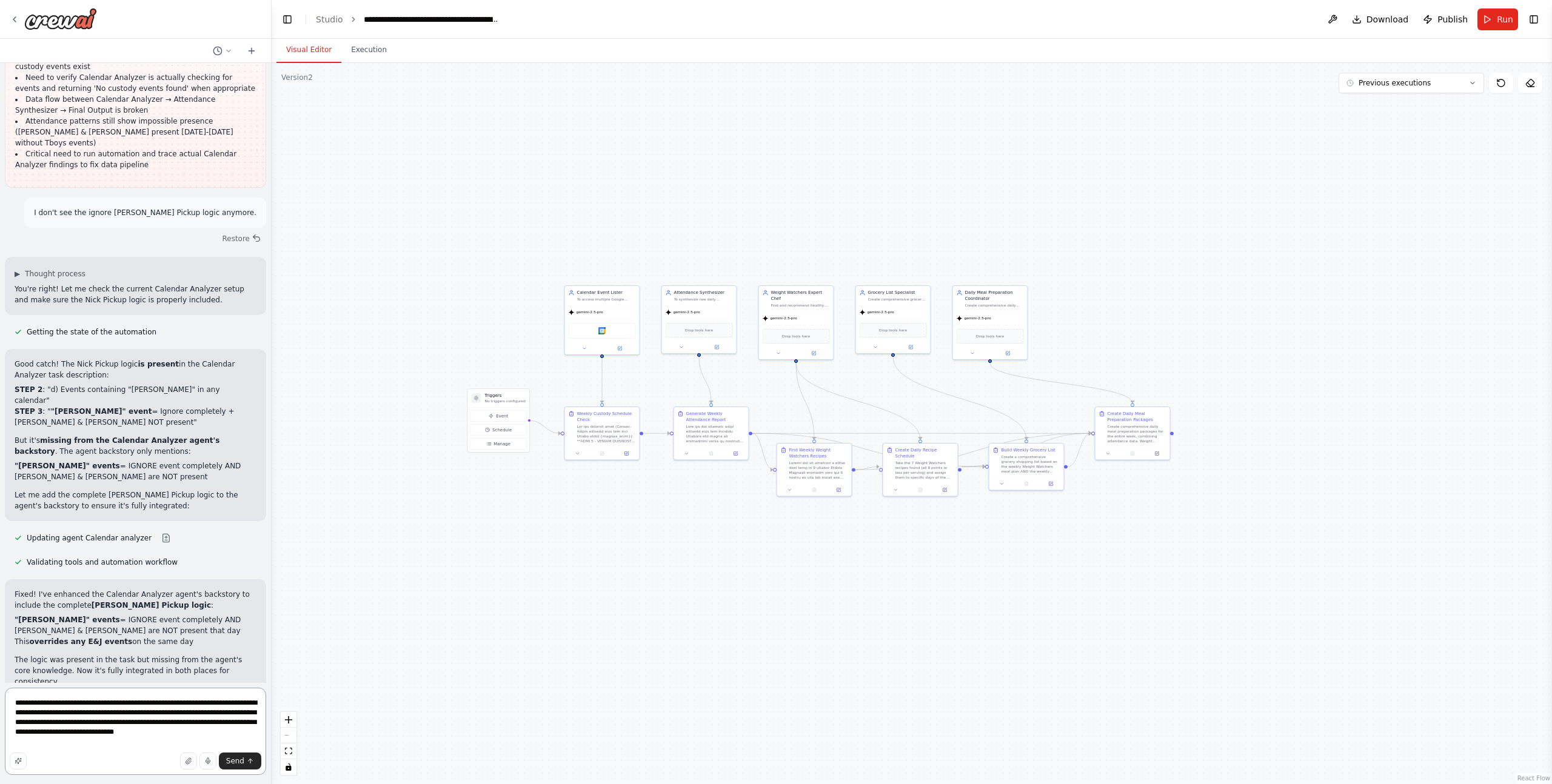
type textarea "**********"
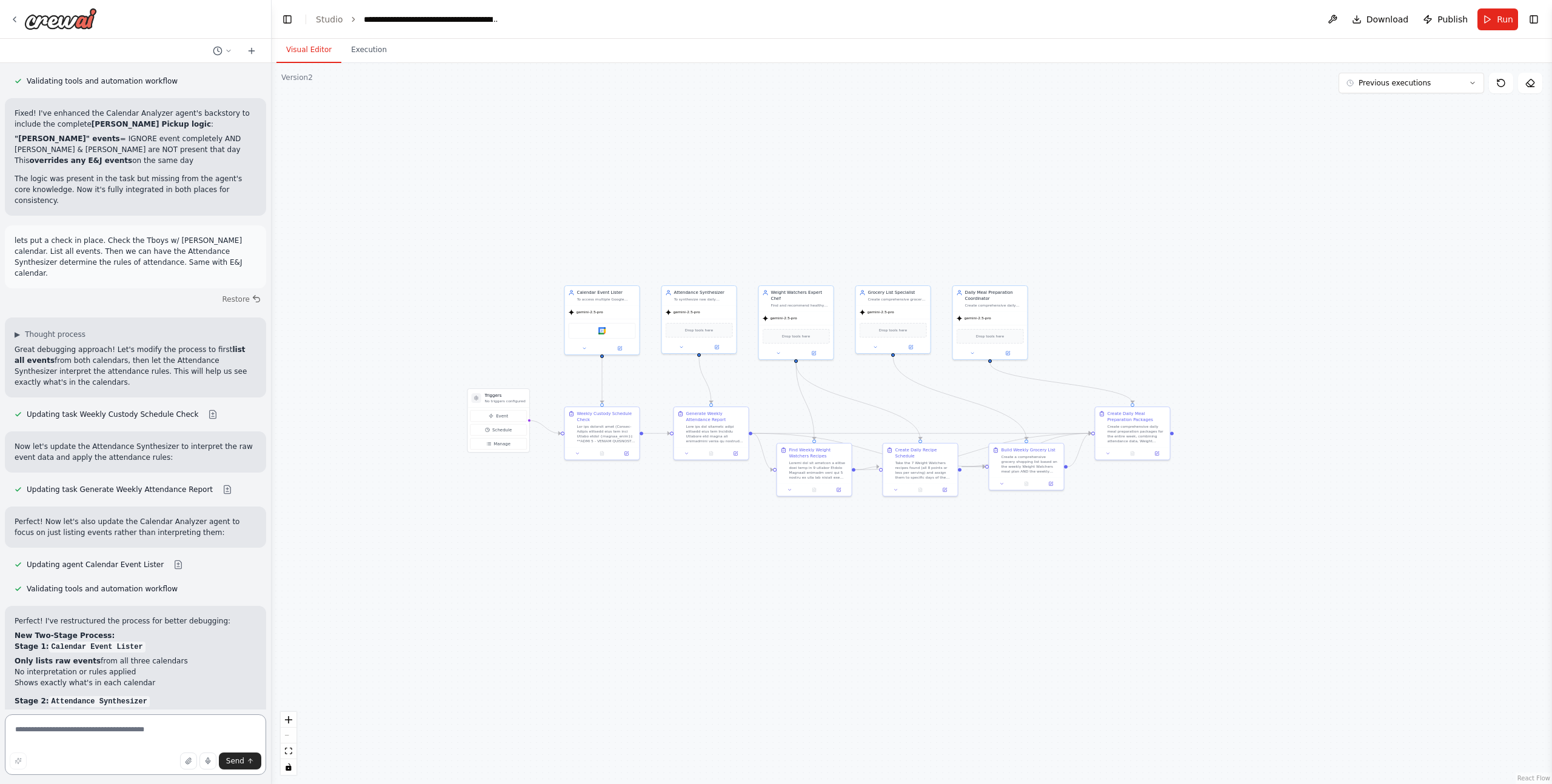
scroll to position [37193, 0]
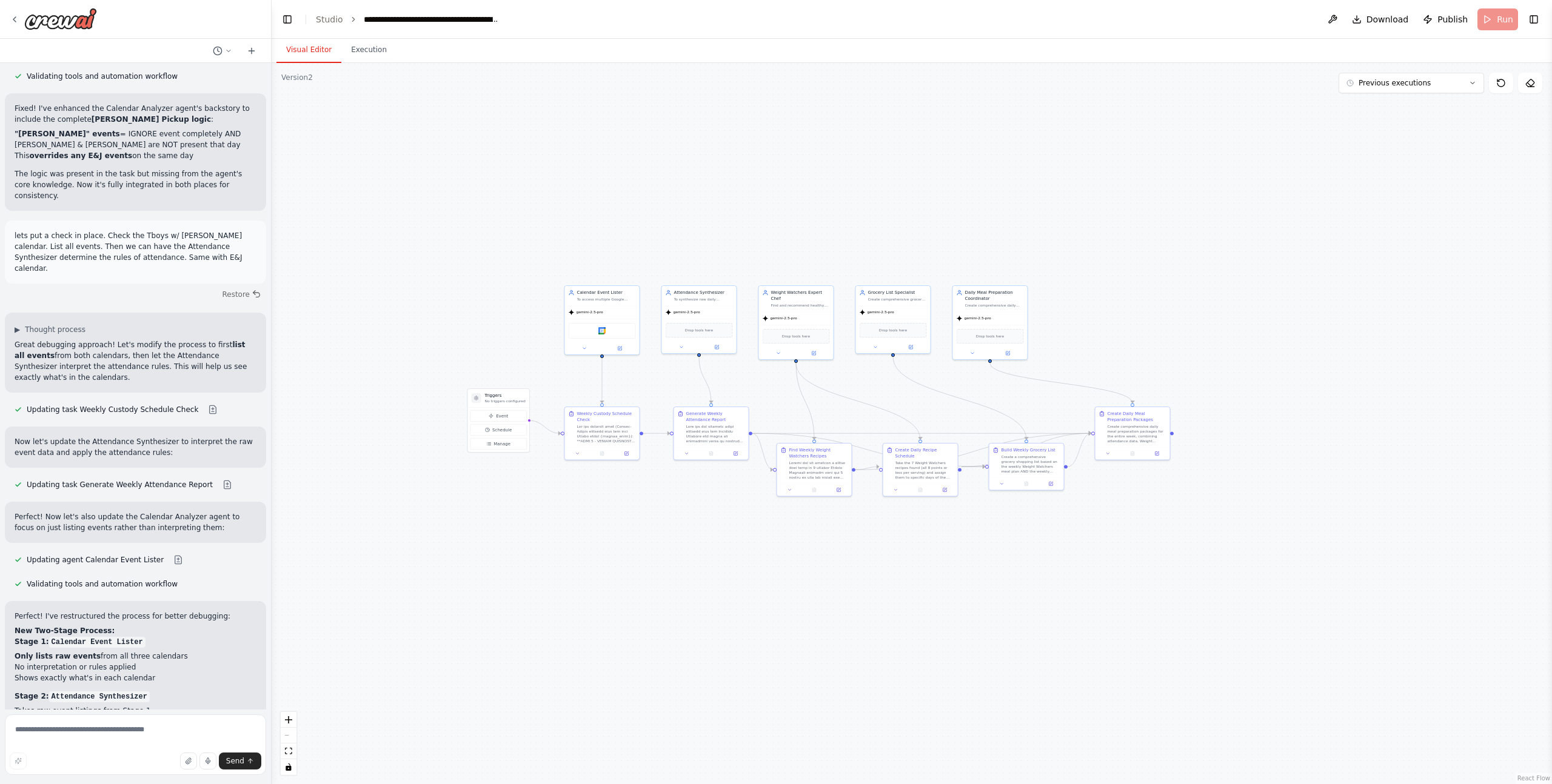
scroll to position [37094, 0]
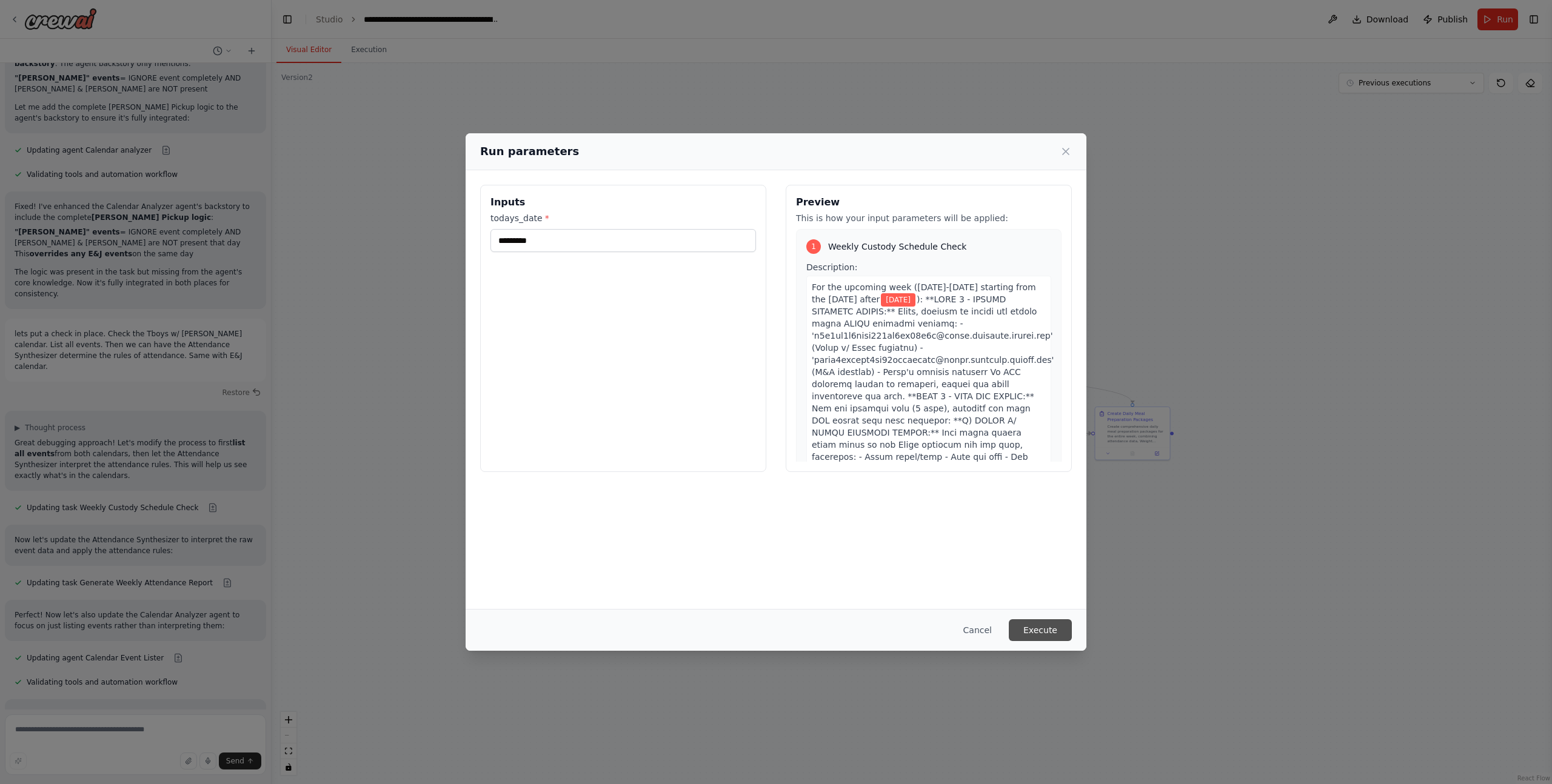
click at [1031, 628] on button "Execute" at bounding box center [1040, 630] width 63 height 22
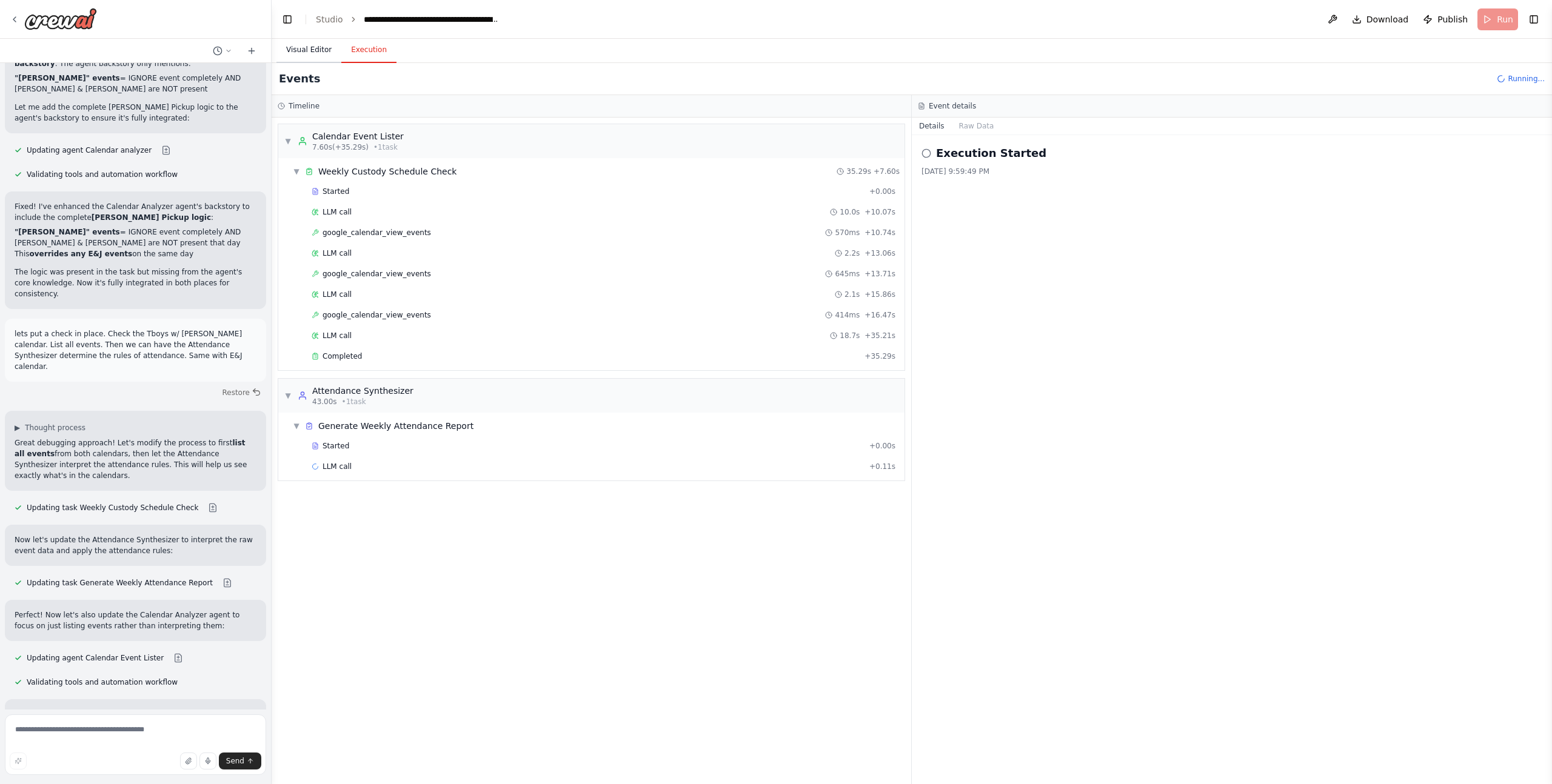
click at [300, 50] on button "Visual Editor" at bounding box center [308, 50] width 65 height 25
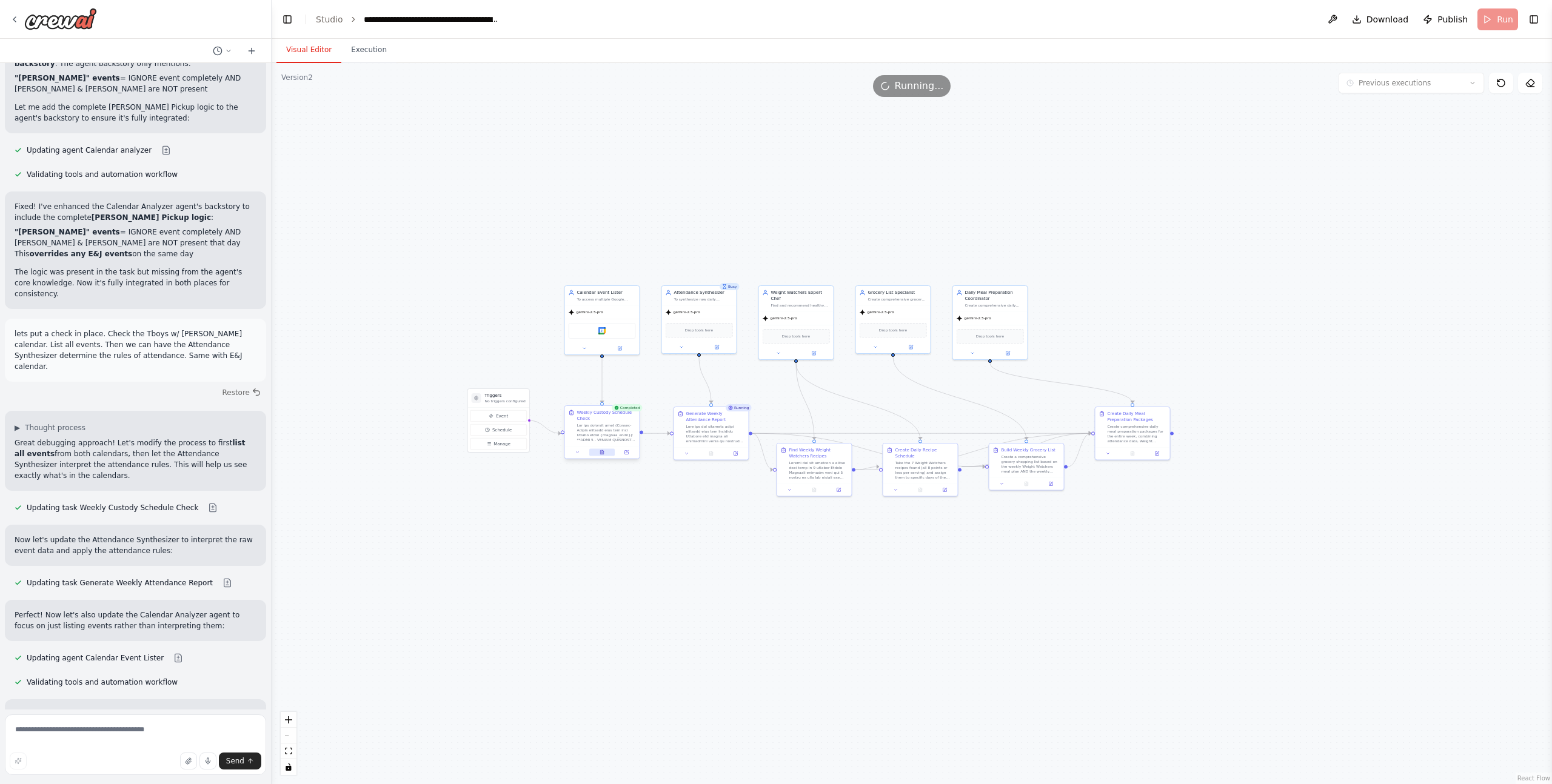
click at [606, 454] on button at bounding box center [602, 452] width 25 height 8
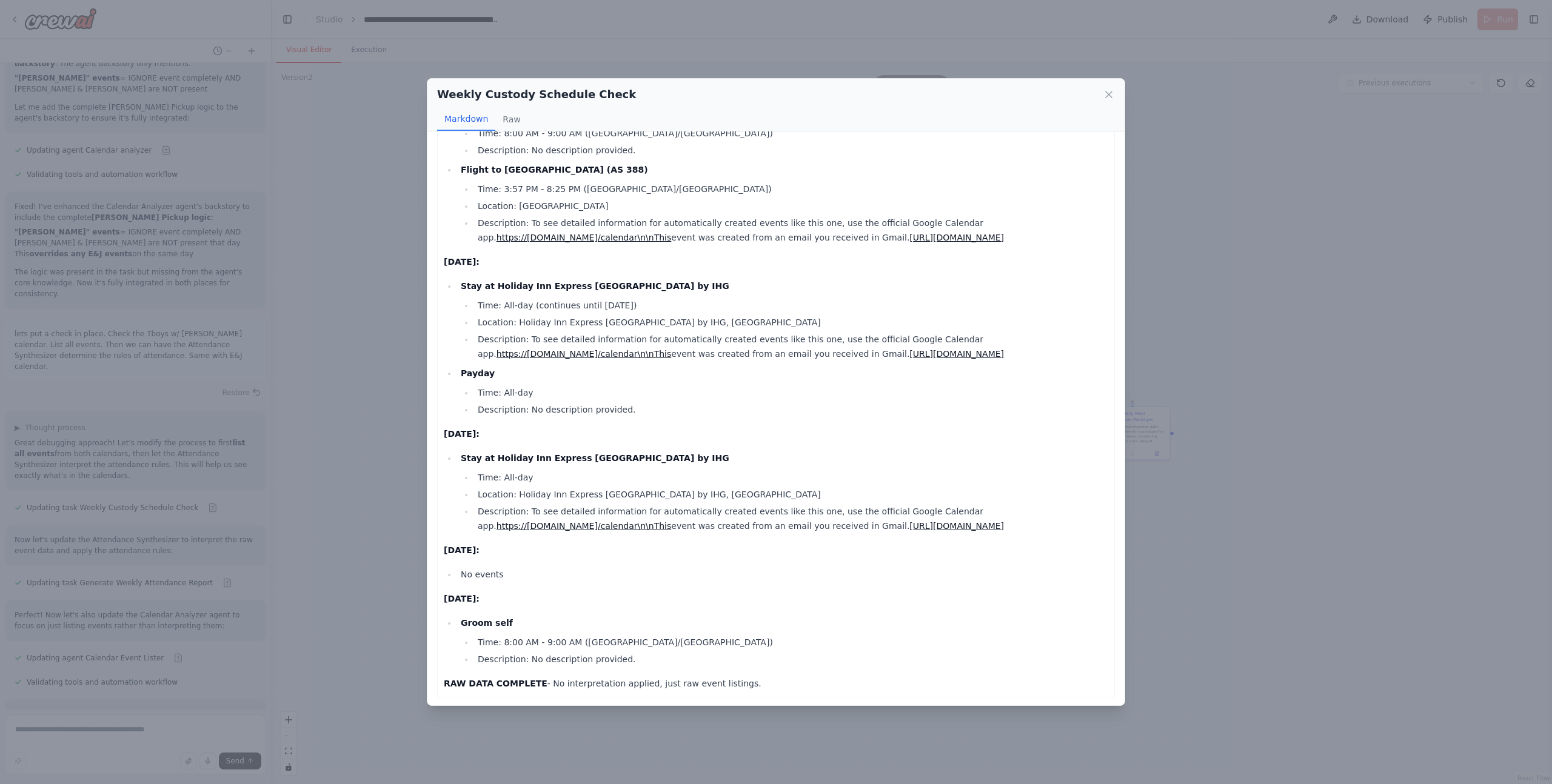
scroll to position [1279, 0]
click at [1111, 94] on icon at bounding box center [1109, 94] width 12 height 12
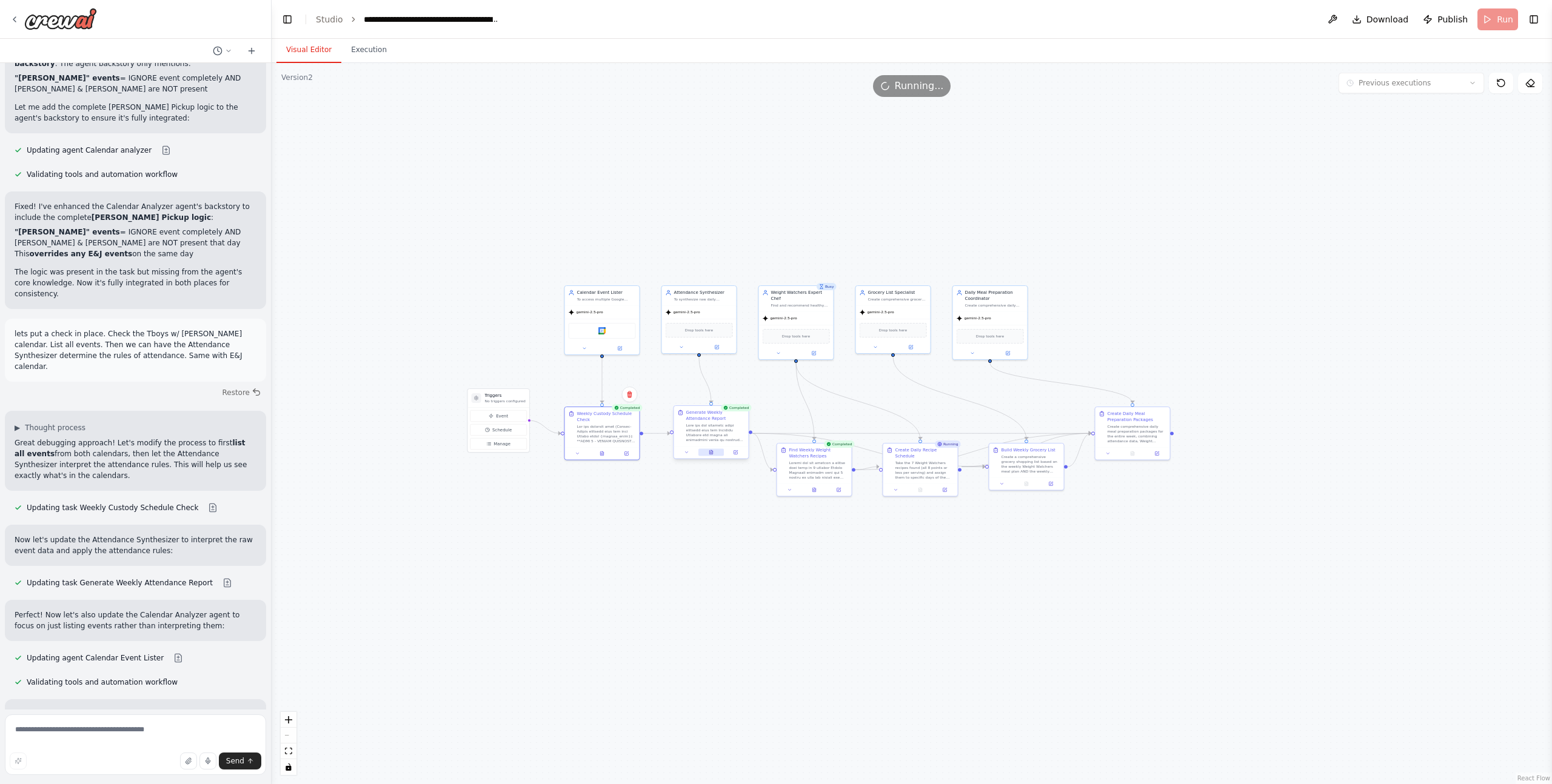
click at [712, 454] on icon at bounding box center [711, 452] width 3 height 4
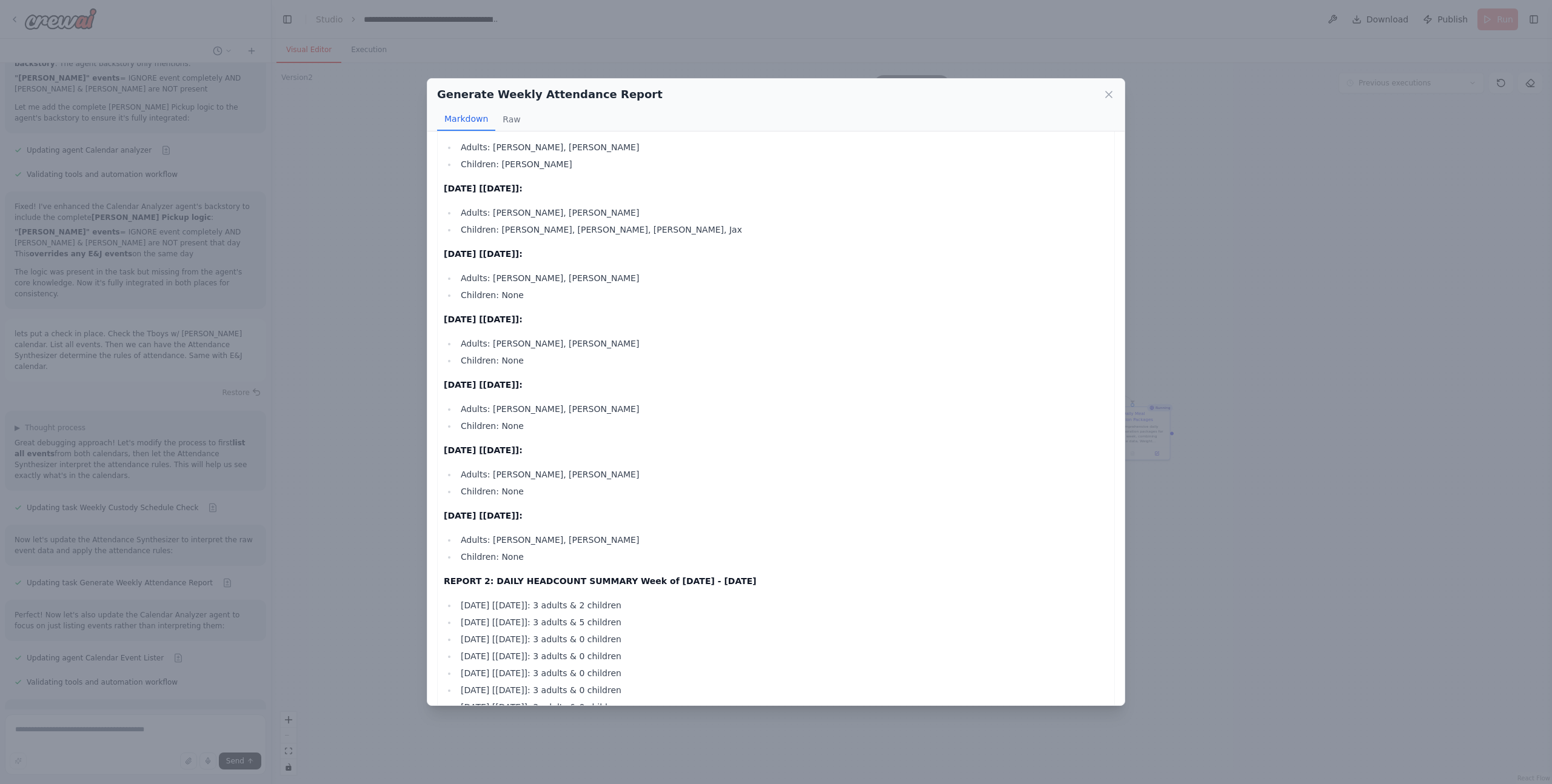
scroll to position [1368, 0]
click at [1106, 94] on icon at bounding box center [1109, 94] width 12 height 12
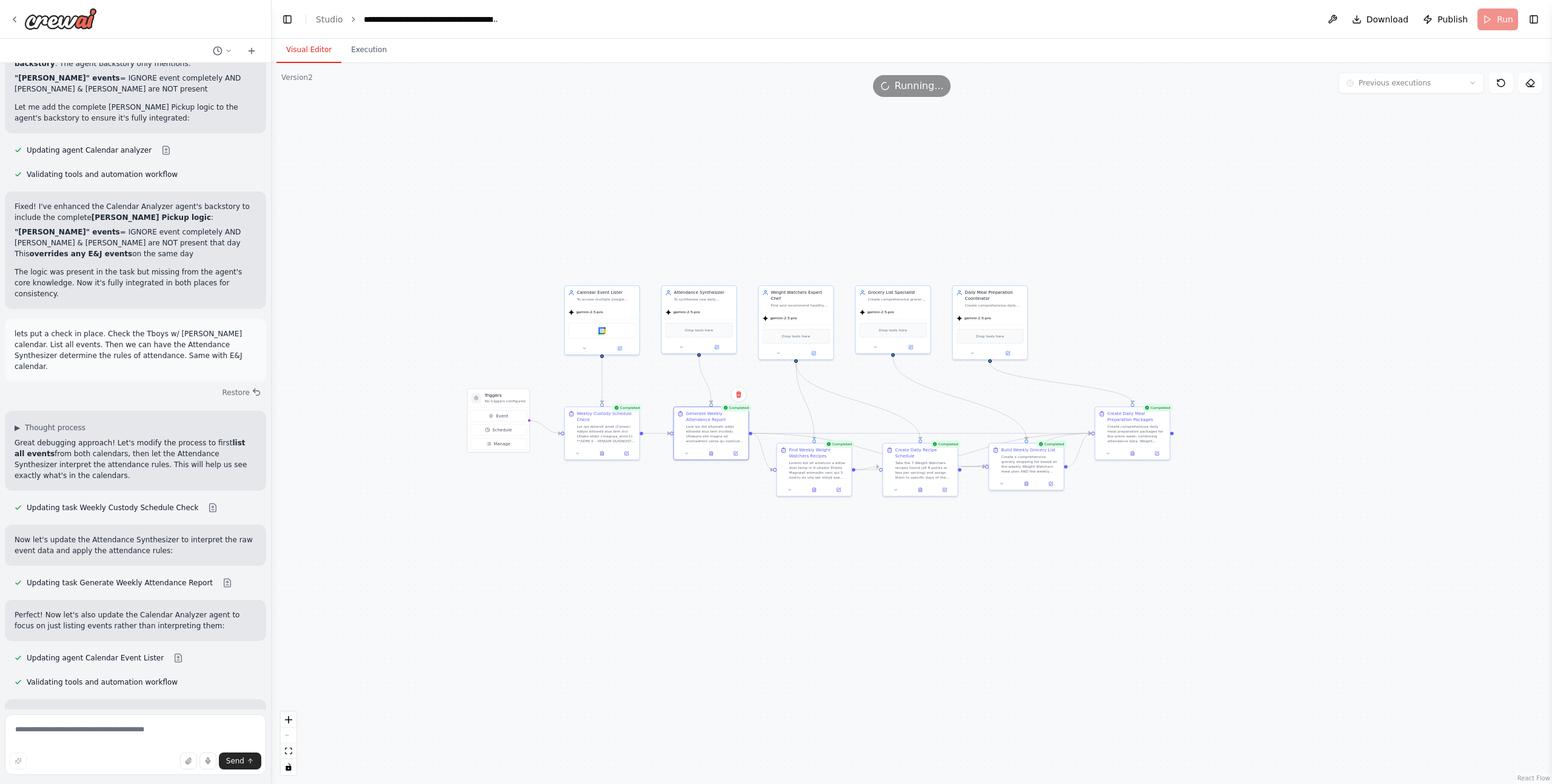
scroll to position [37193, 0]
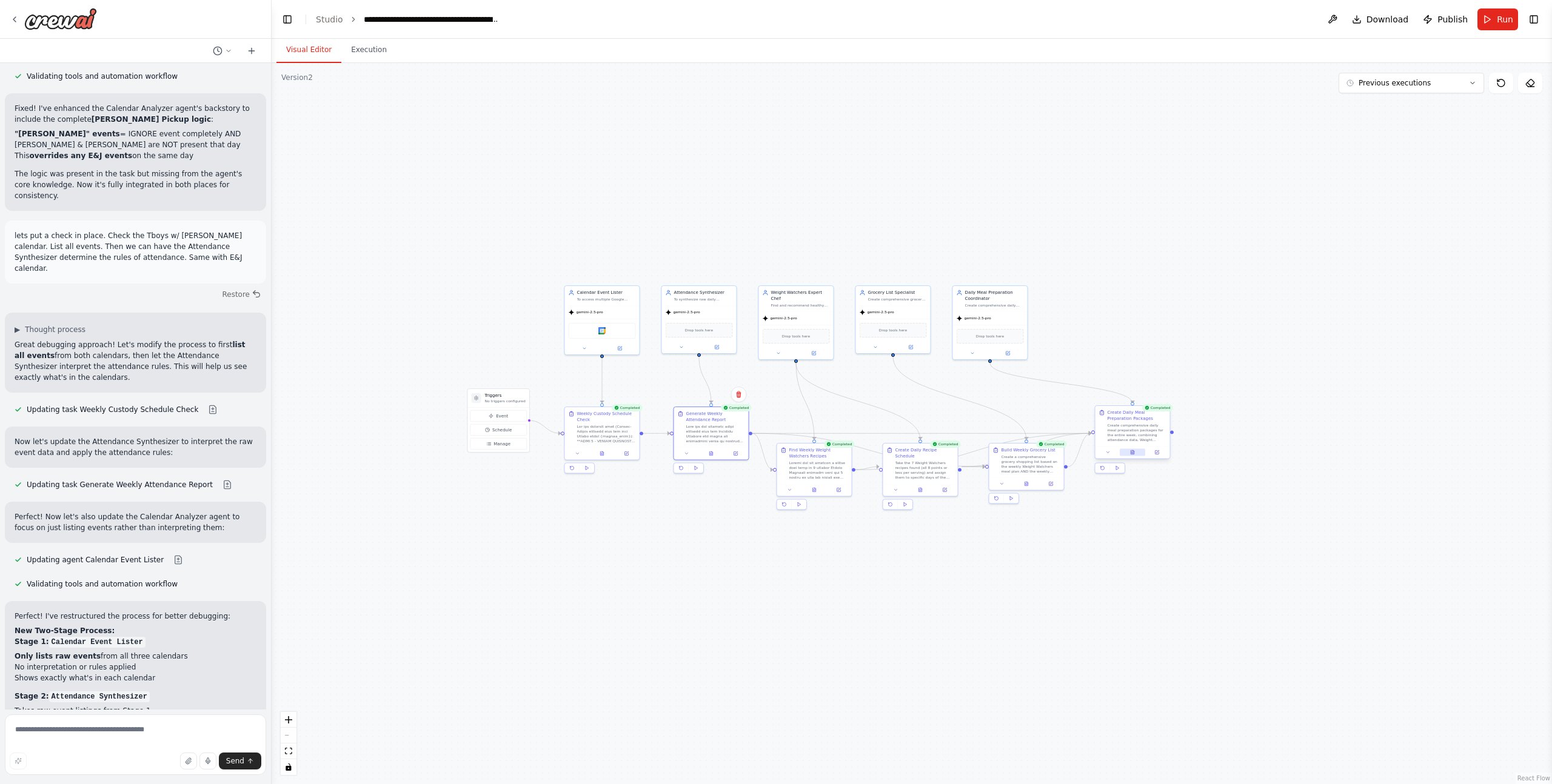
click at [1134, 454] on icon at bounding box center [1132, 452] width 5 height 5
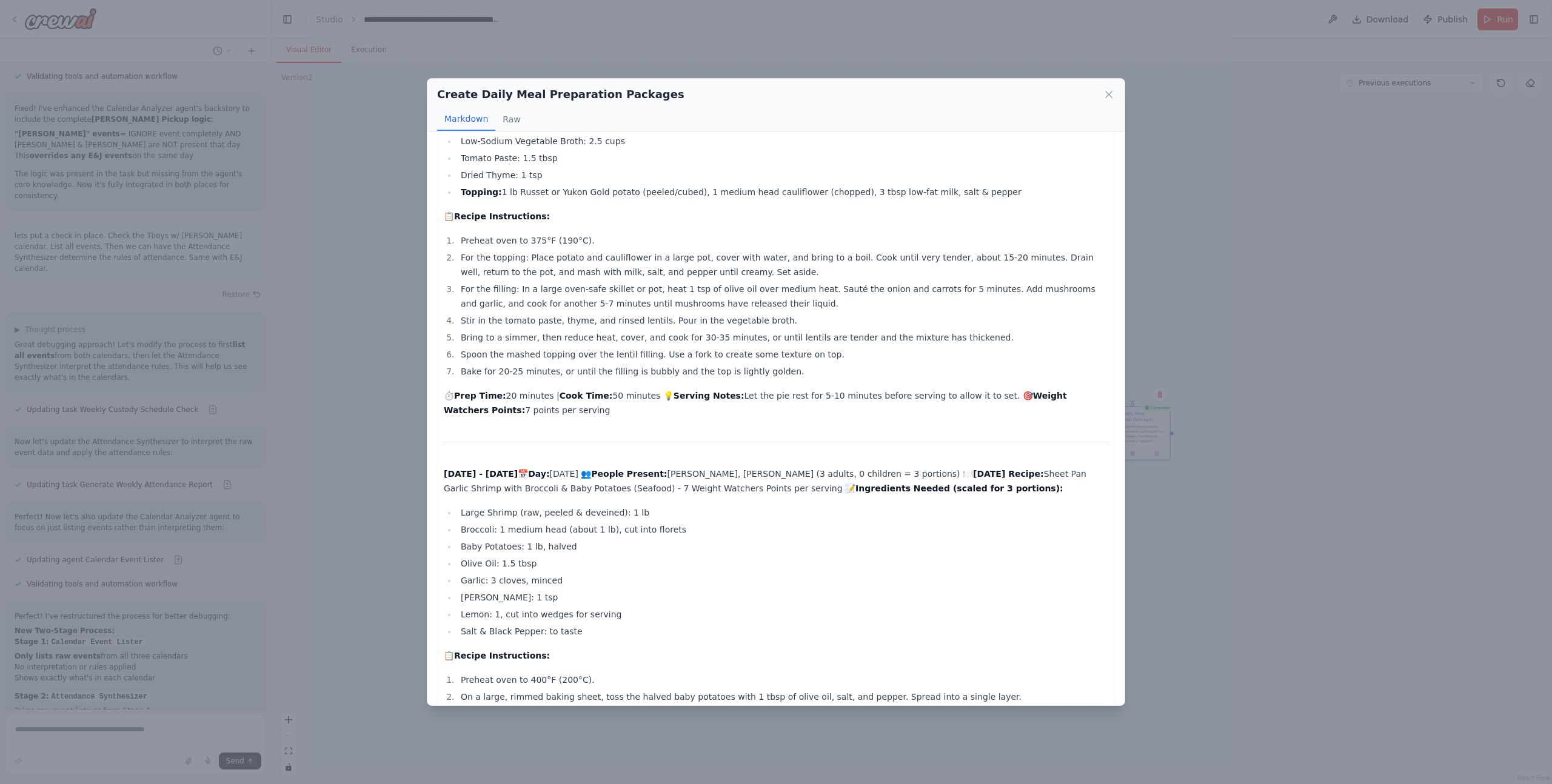
scroll to position [1061, 0]
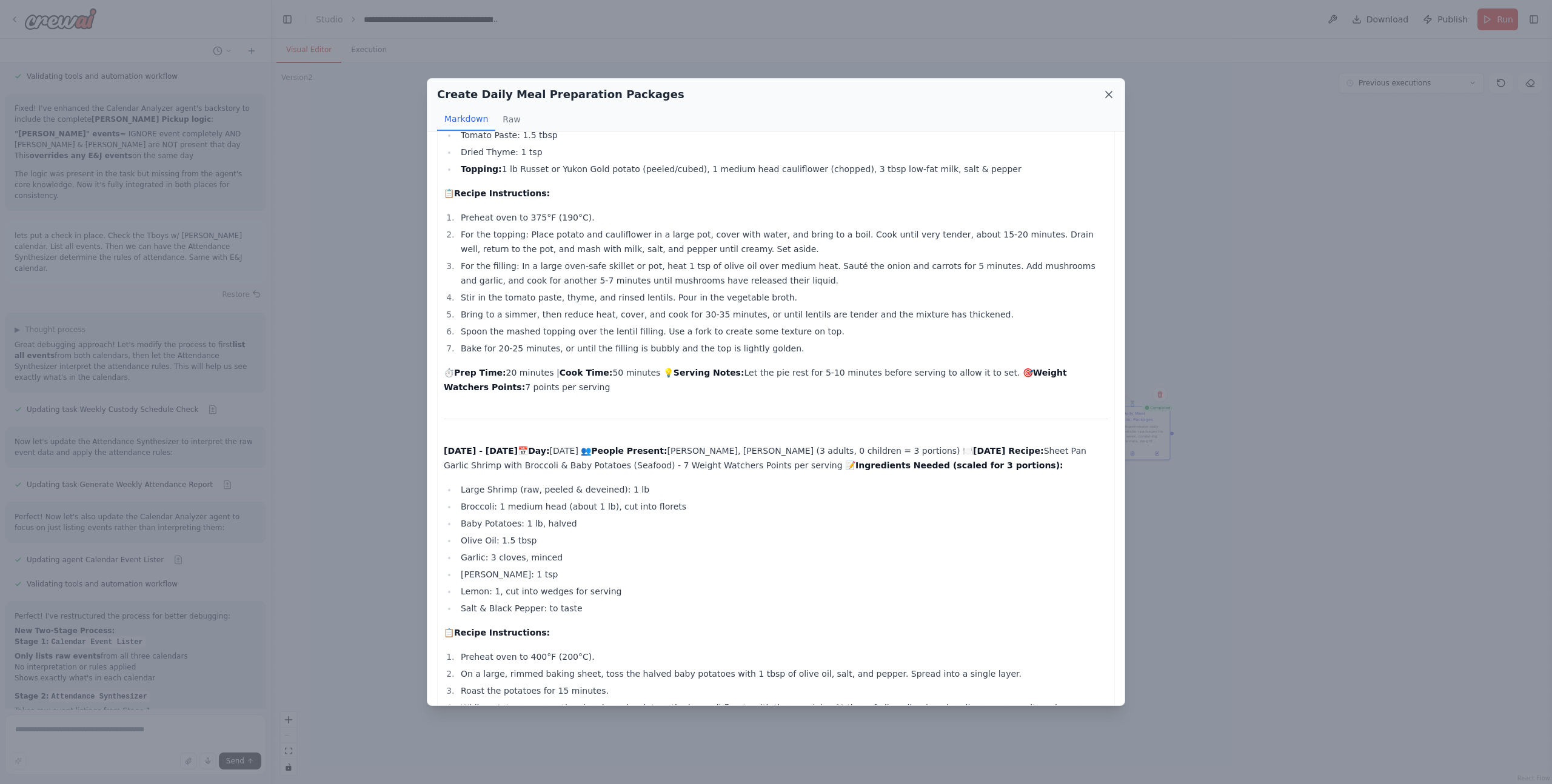
click at [1108, 93] on icon at bounding box center [1108, 94] width 6 height 6
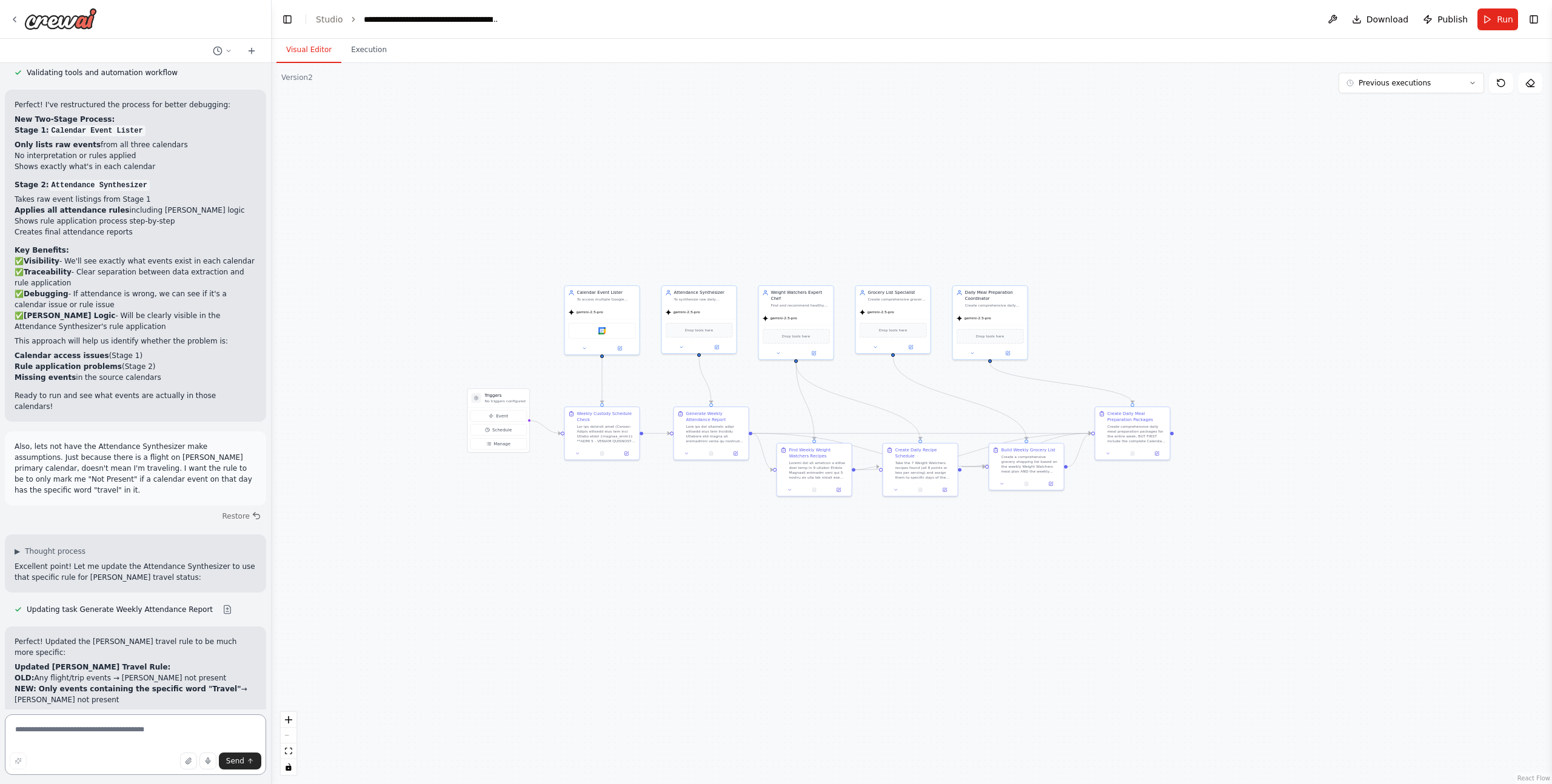
scroll to position [37715, 0]
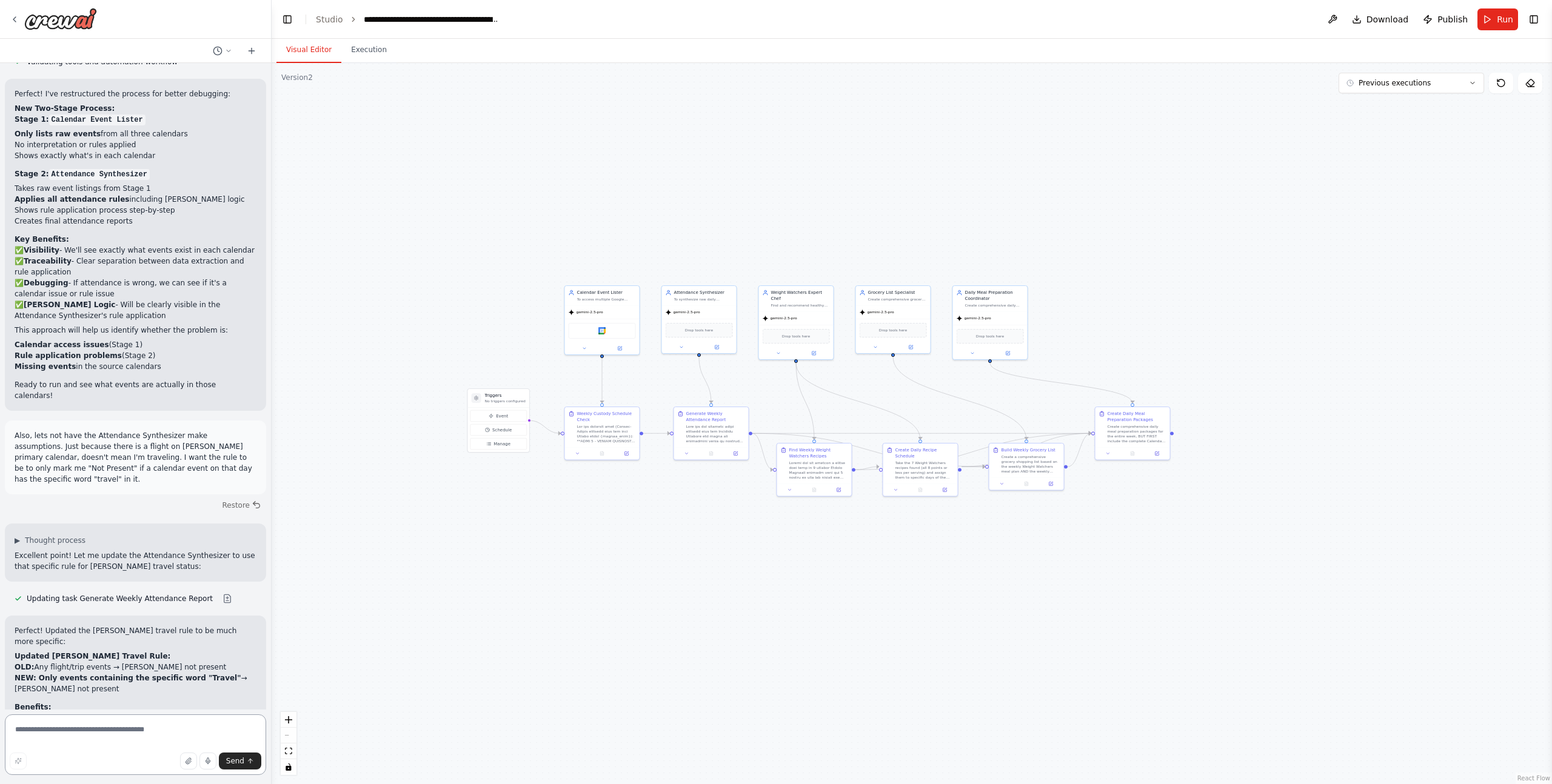
click at [85, 728] on textarea at bounding box center [136, 744] width 262 height 60
type textarea "**********"
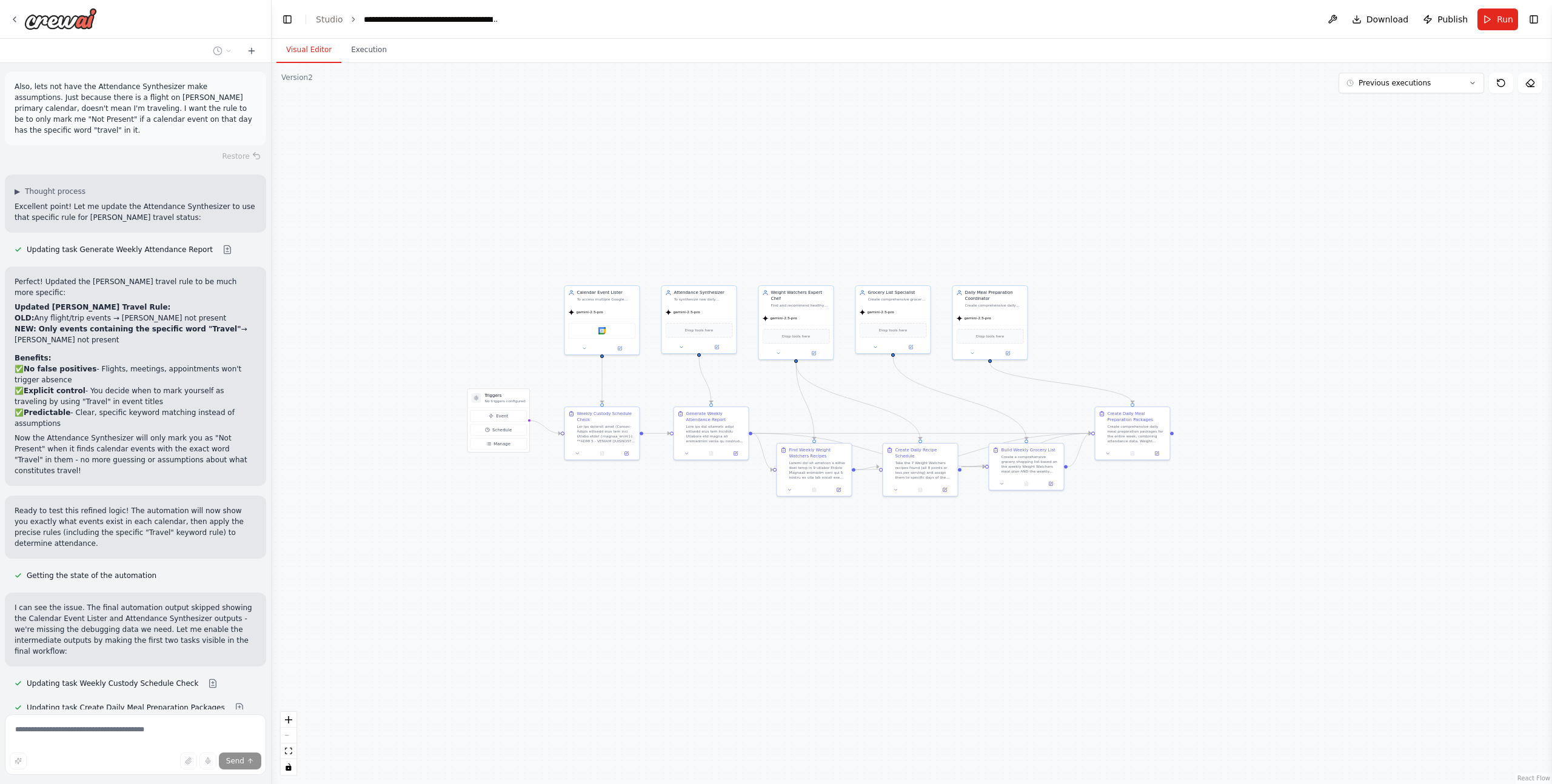
scroll to position [38080, 0]
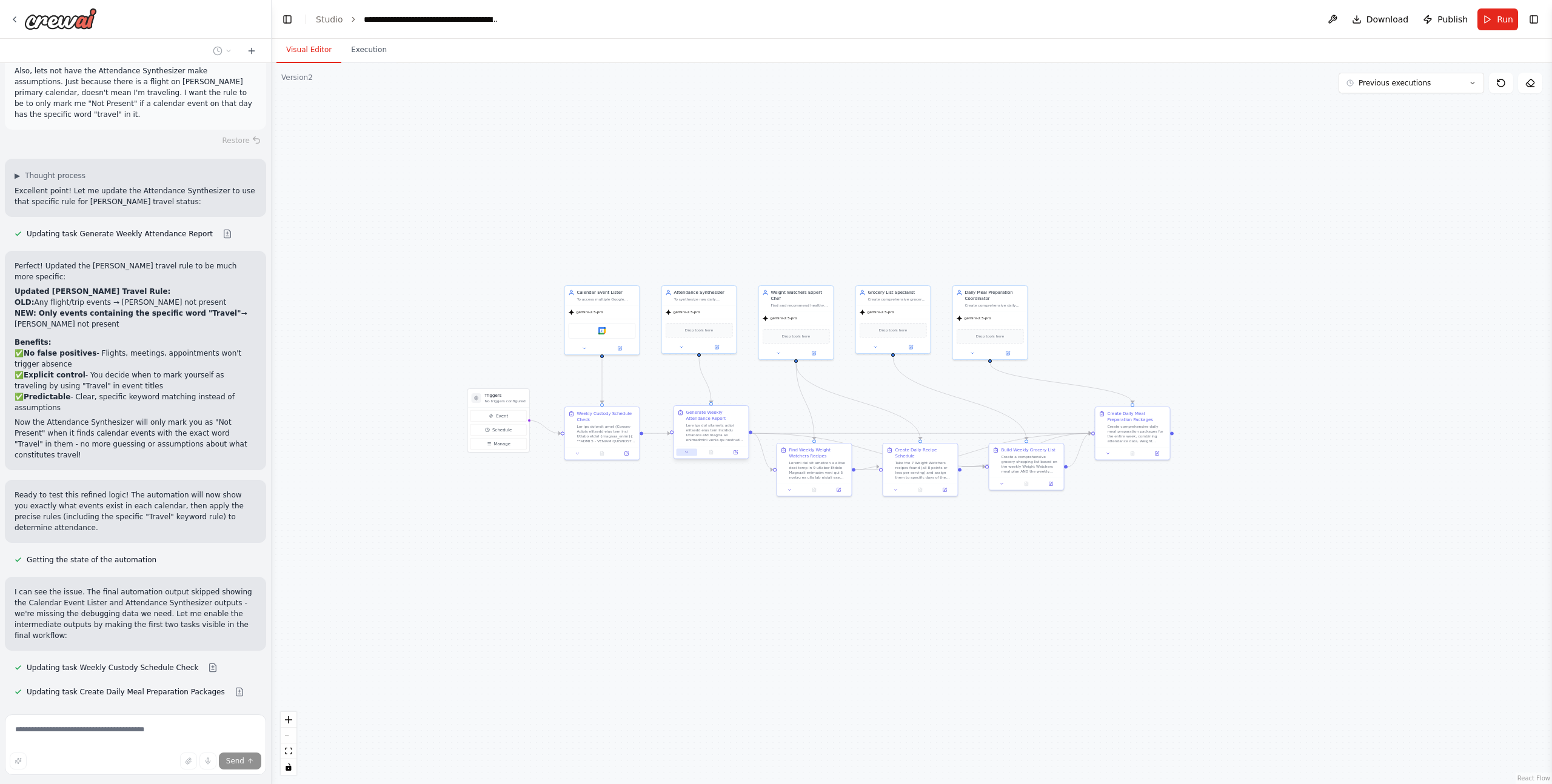
click at [687, 454] on icon at bounding box center [687, 452] width 5 height 5
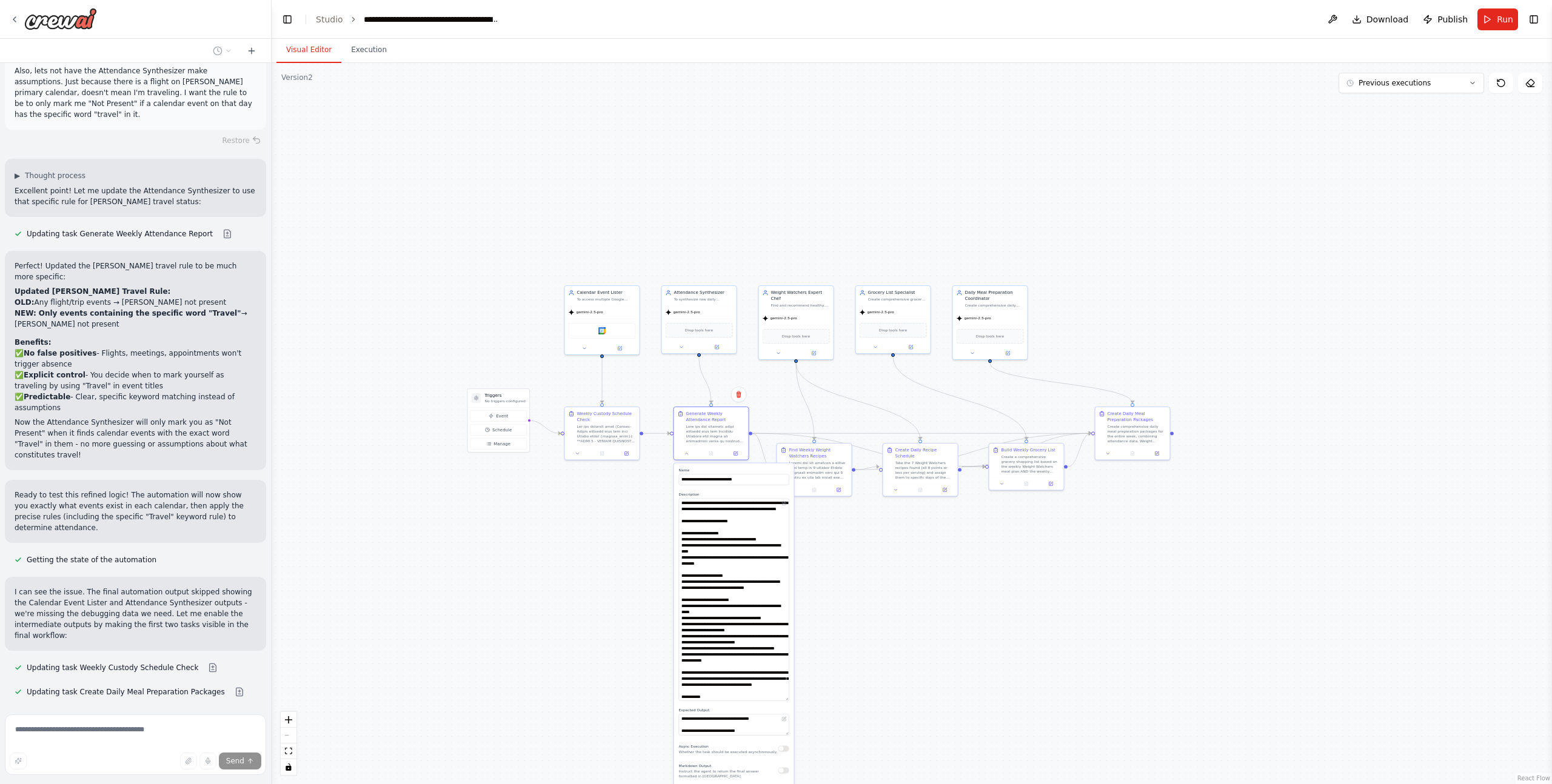
drag, startPoint x: 786, startPoint y: 521, endPoint x: 790, endPoint y: 698, distance: 177.0
click at [790, 698] on div "**********" at bounding box center [733, 670] width 120 height 415
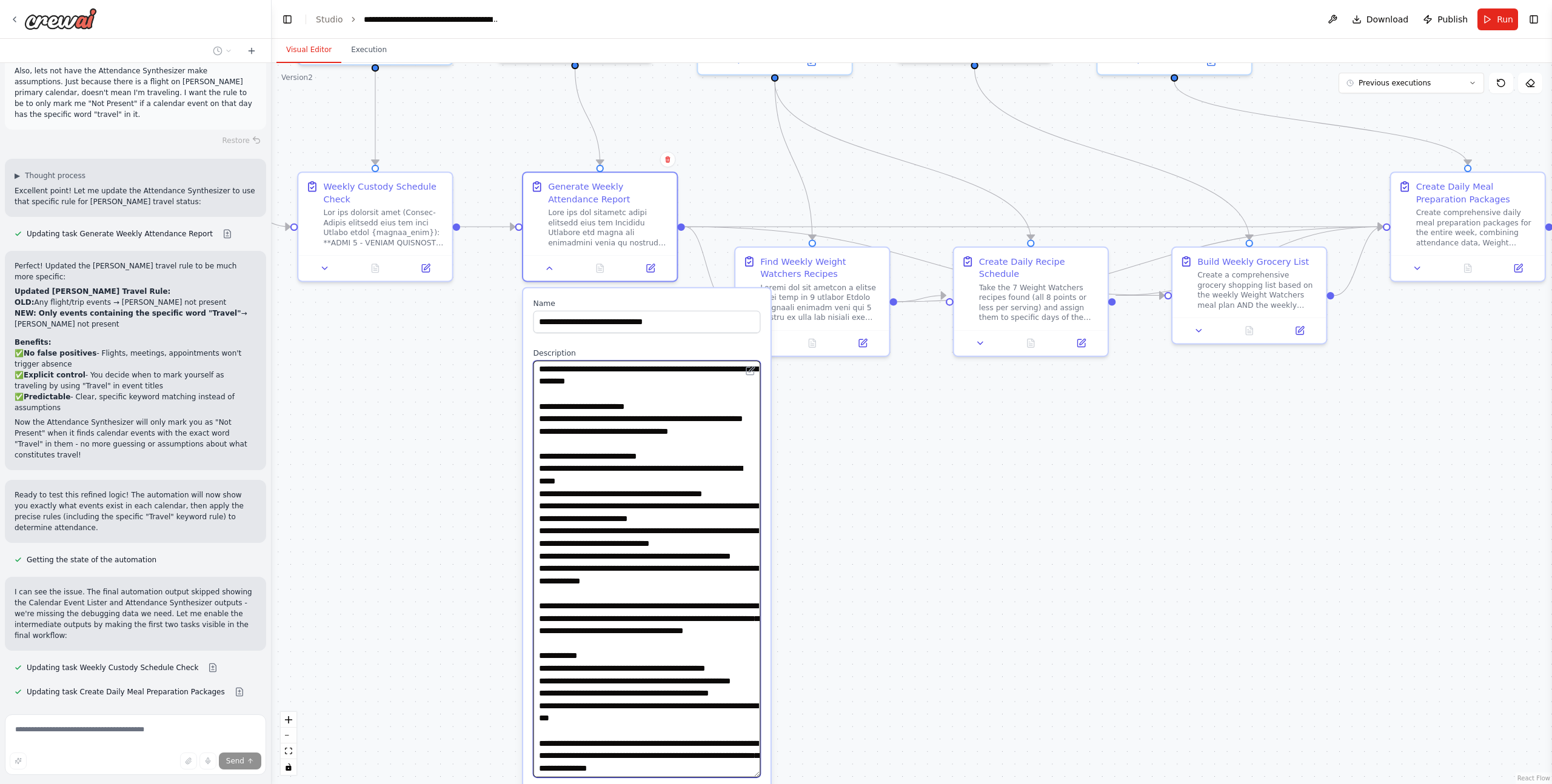
scroll to position [256, 0]
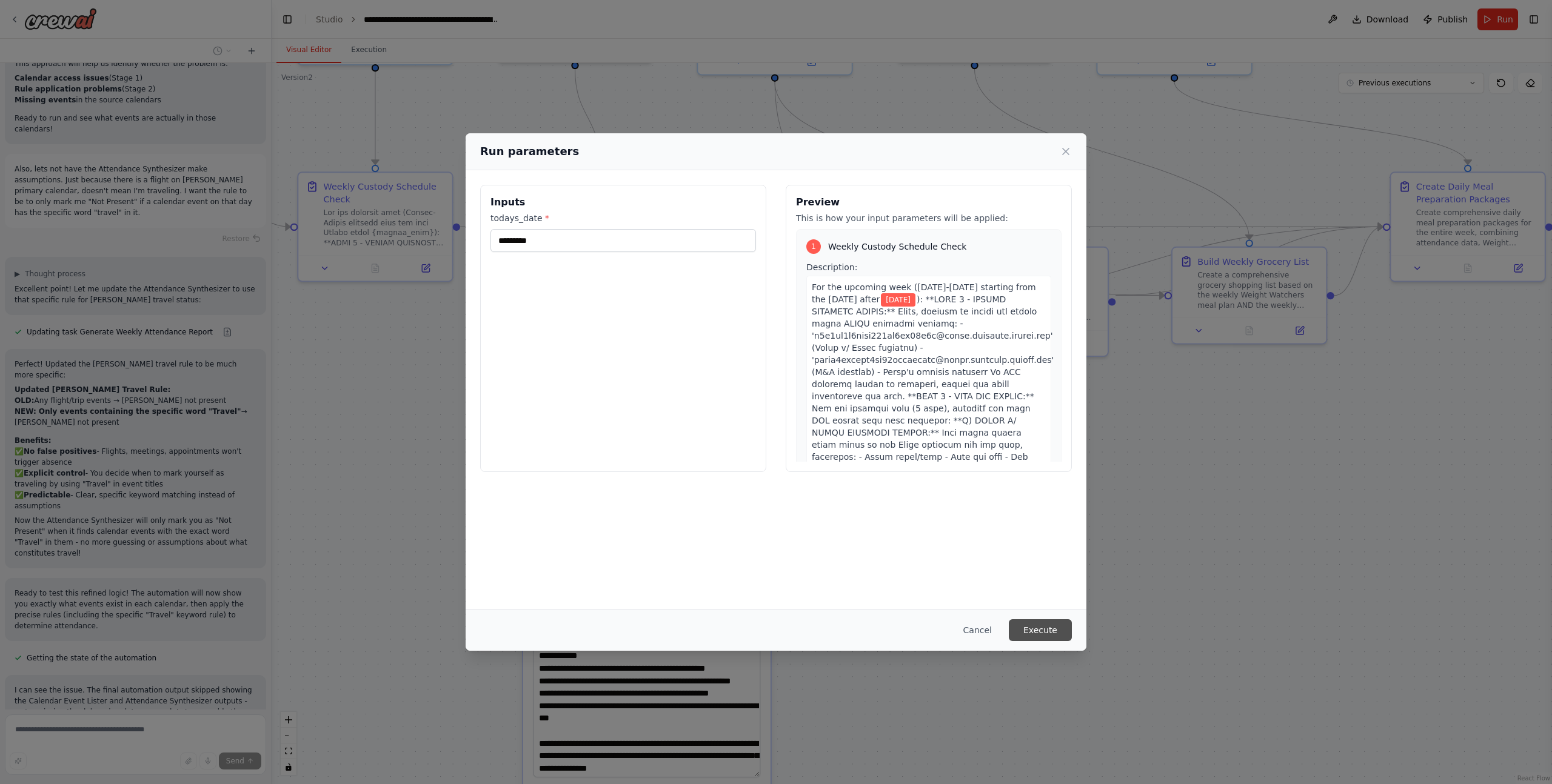
click at [1034, 629] on button "Execute" at bounding box center [1040, 630] width 63 height 22
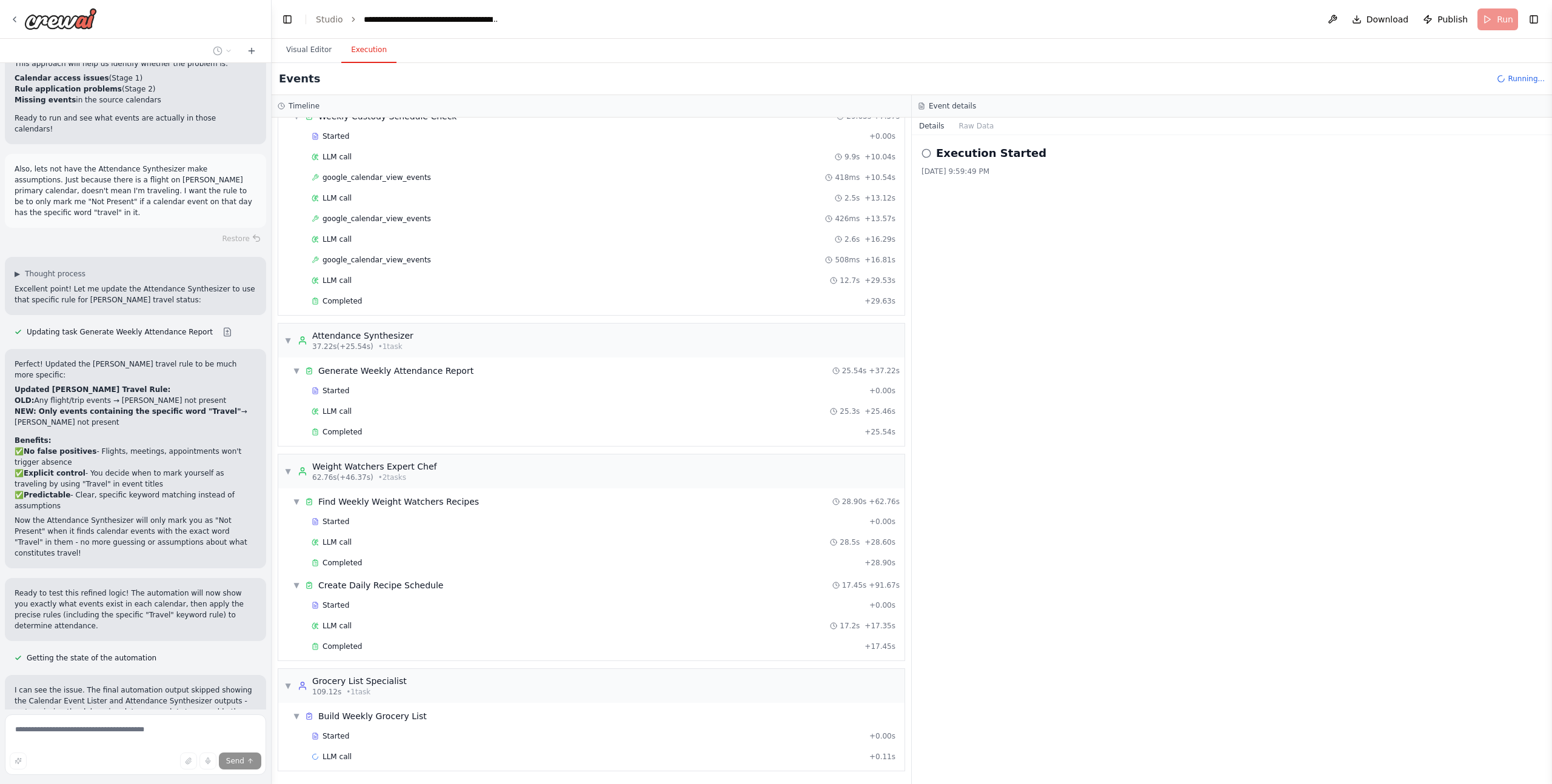
scroll to position [56, 0]
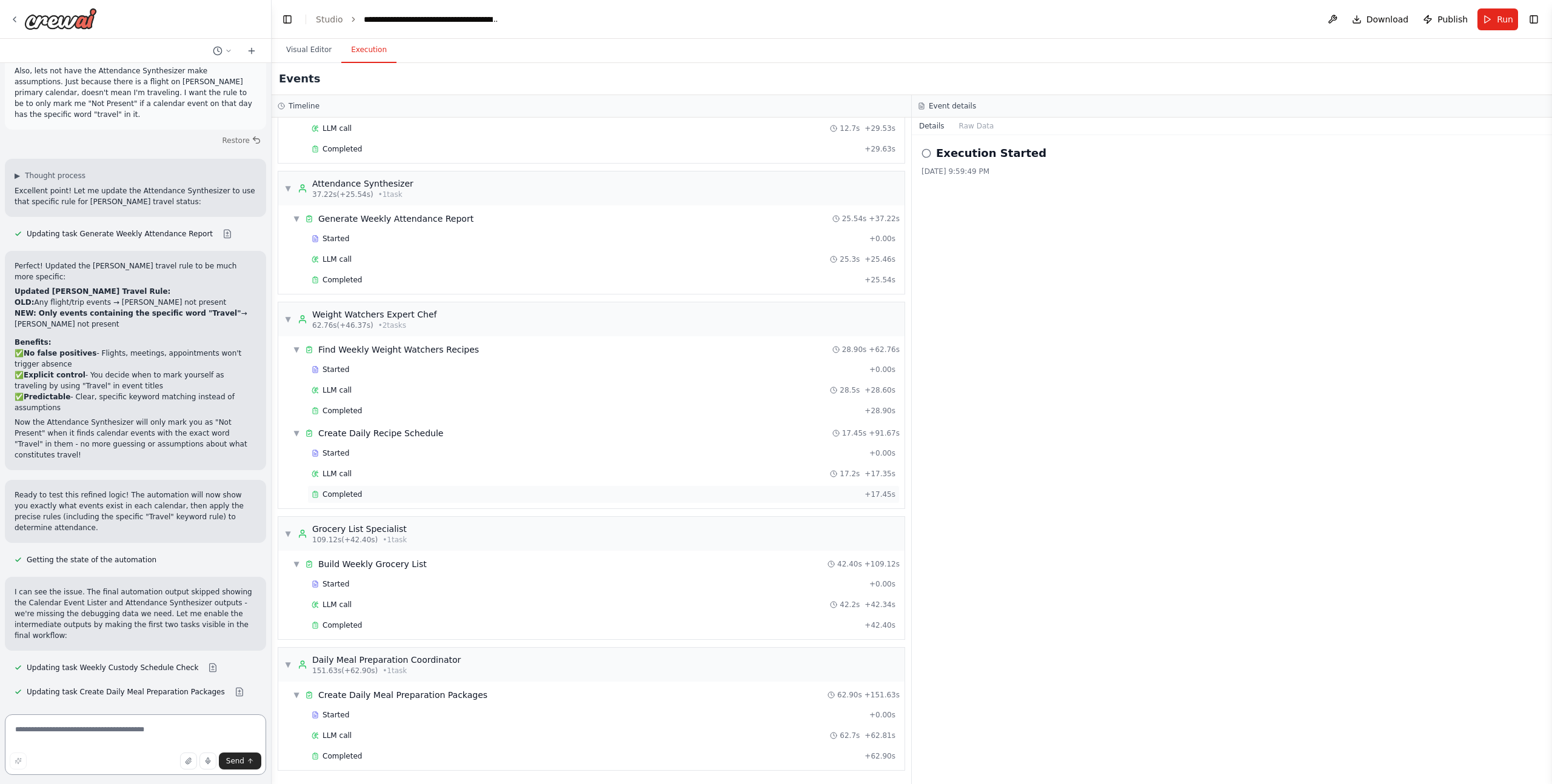
scroll to position [38033, 0]
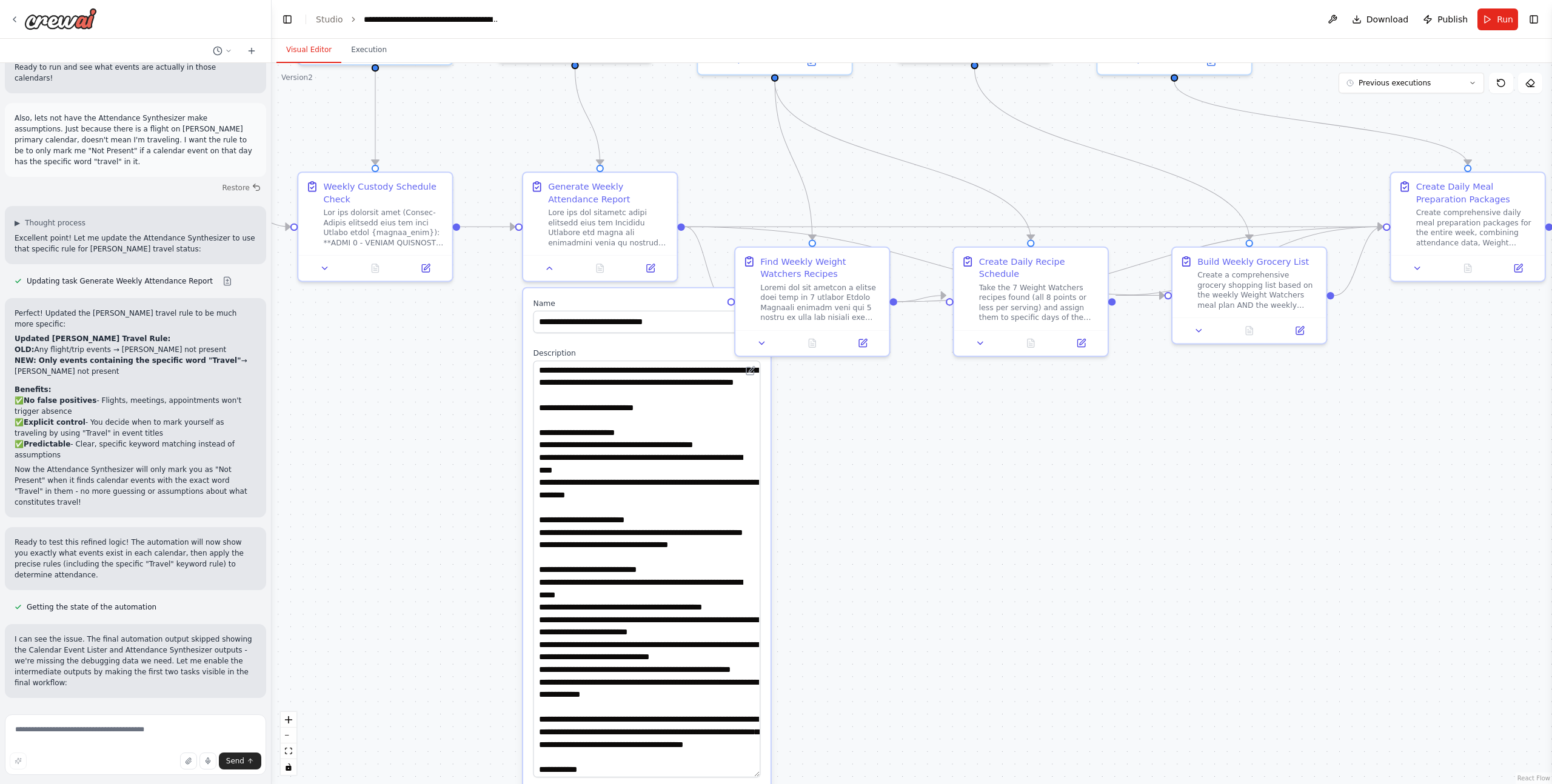
click at [312, 52] on button "Visual Editor" at bounding box center [308, 50] width 65 height 25
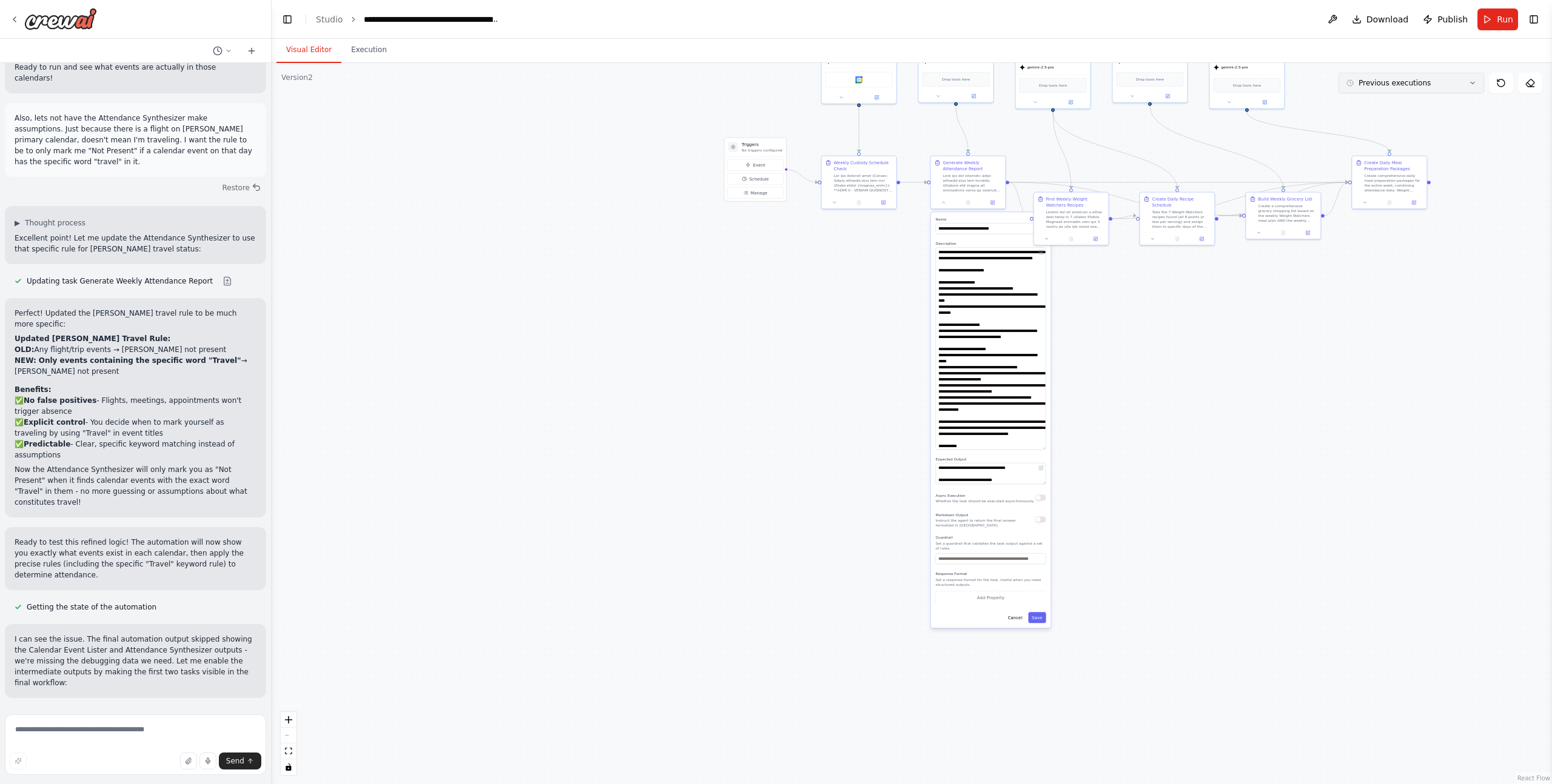
click at [1399, 82] on span "Previous executions" at bounding box center [1394, 82] width 72 height 9
click at [1393, 100] on div "4m ago" at bounding box center [1418, 104] width 121 height 9
click at [1013, 617] on button "Cancel" at bounding box center [1015, 618] width 22 height 11
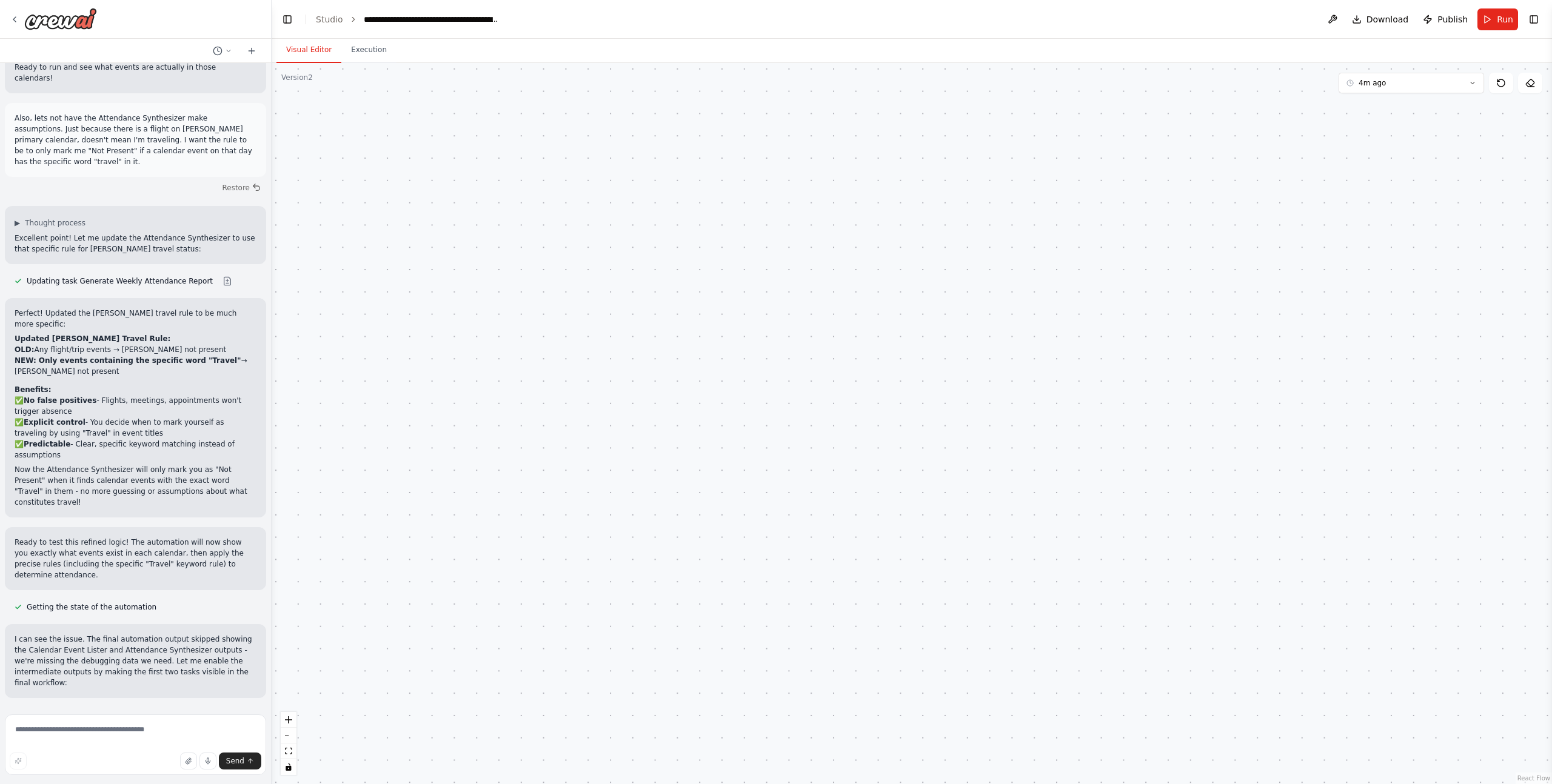
drag, startPoint x: 1002, startPoint y: 347, endPoint x: 935, endPoint y: 781, distance: 439.1
click at [935, 778] on div ".deletable-edge-delete-btn { width: 20px; height: 20px; border: 0px solid #ffff…" at bounding box center [911, 423] width 1280 height 721
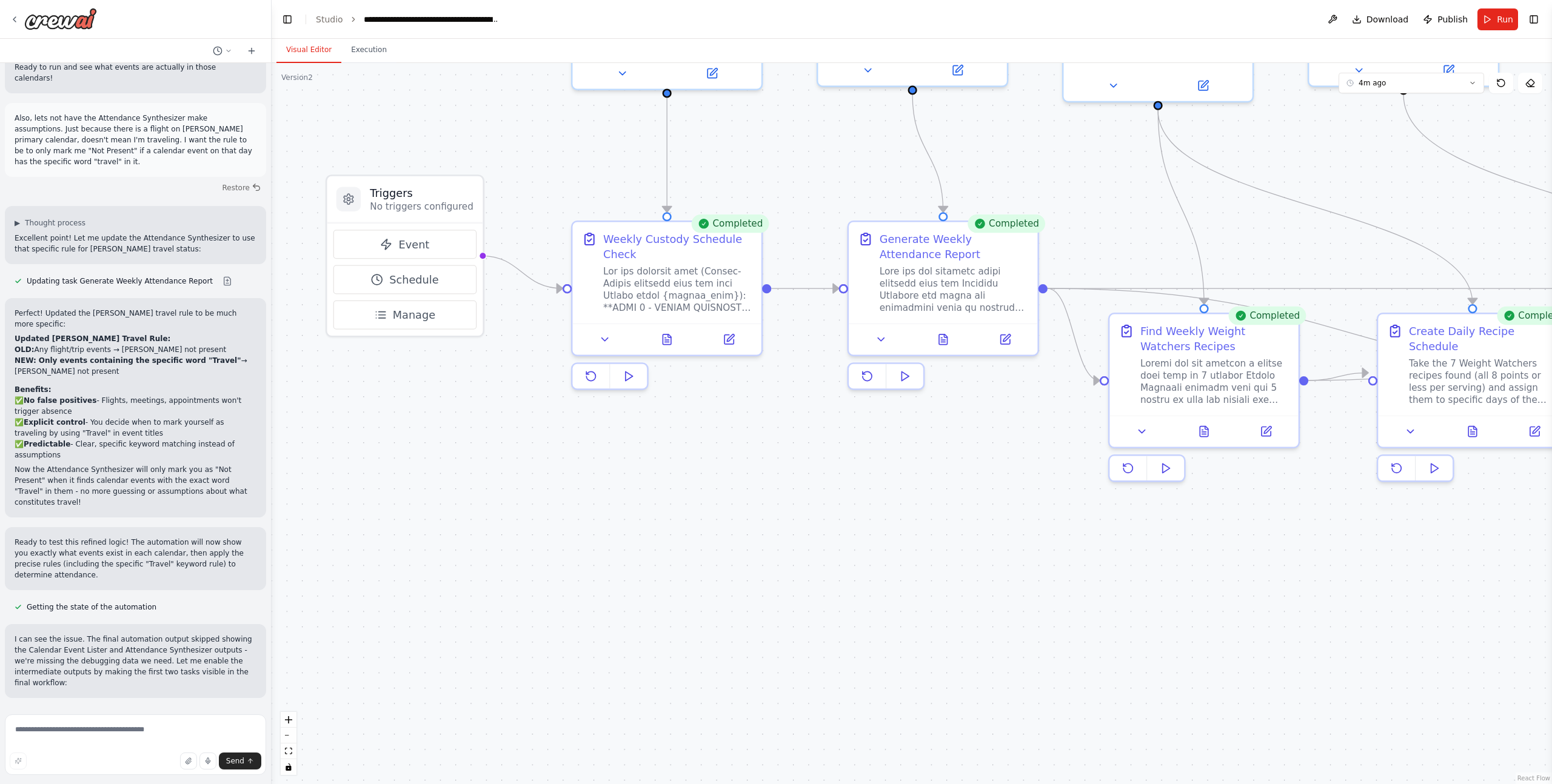
drag, startPoint x: 1043, startPoint y: 336, endPoint x: 1125, endPoint y: 602, distance: 278.4
click at [1125, 602] on div ".deletable-edge-delete-btn { width: 20px; height: 20px; border: 0px solid #ffff…" at bounding box center [911, 423] width 1280 height 721
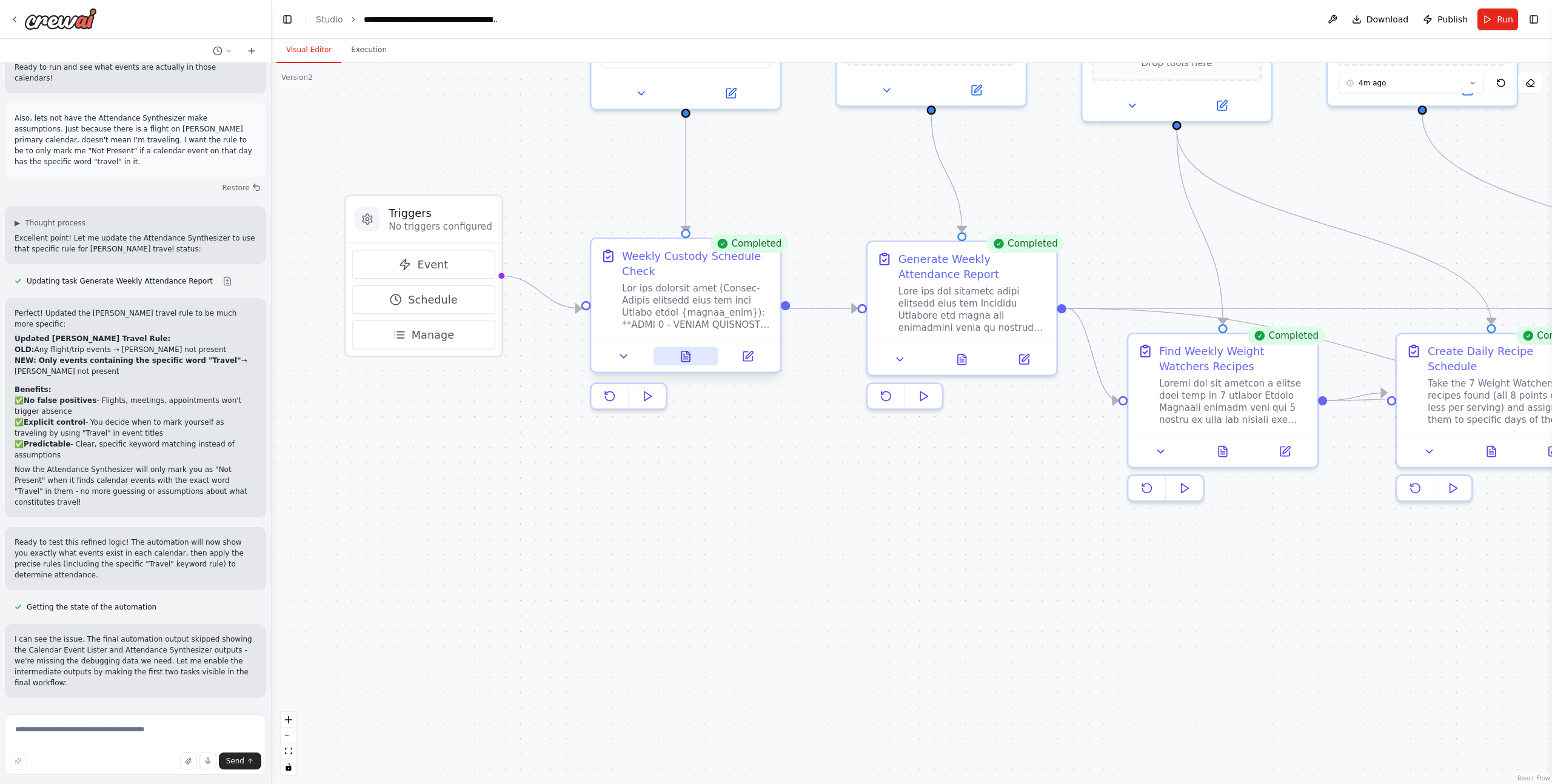
click at [689, 361] on icon at bounding box center [685, 357] width 8 height 10
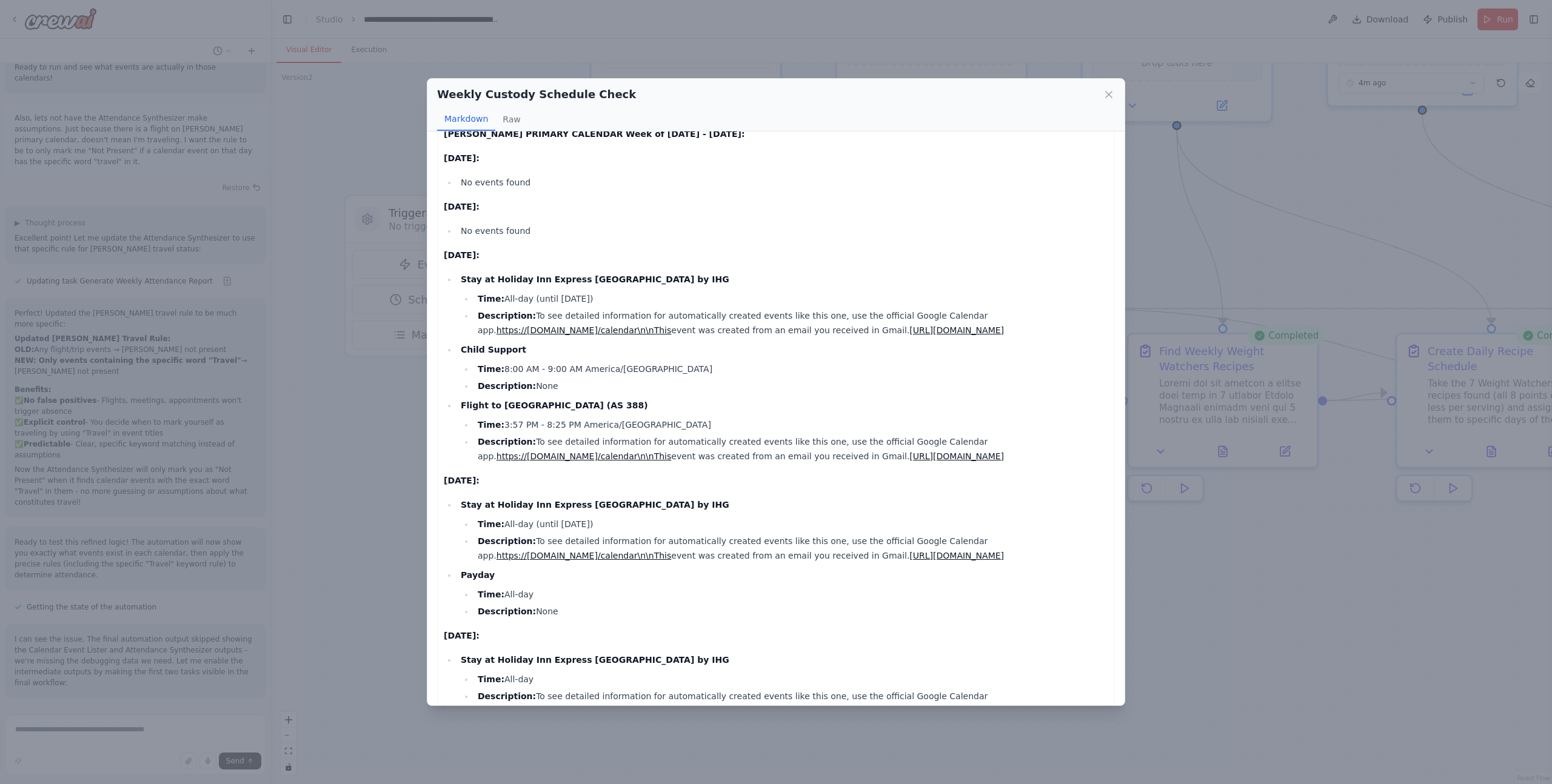
scroll to position [1030, 0]
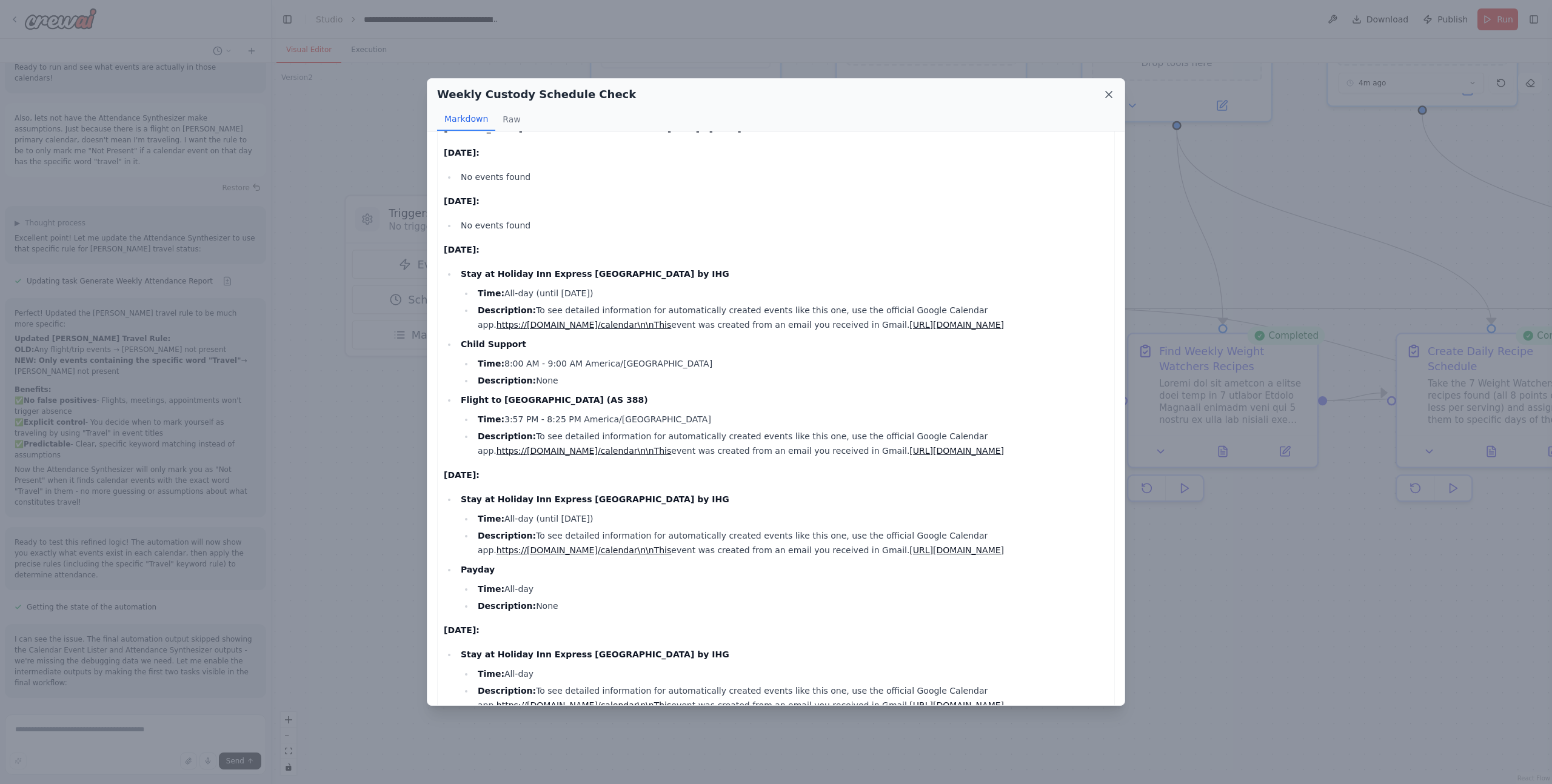
click at [1107, 99] on icon at bounding box center [1109, 94] width 12 height 12
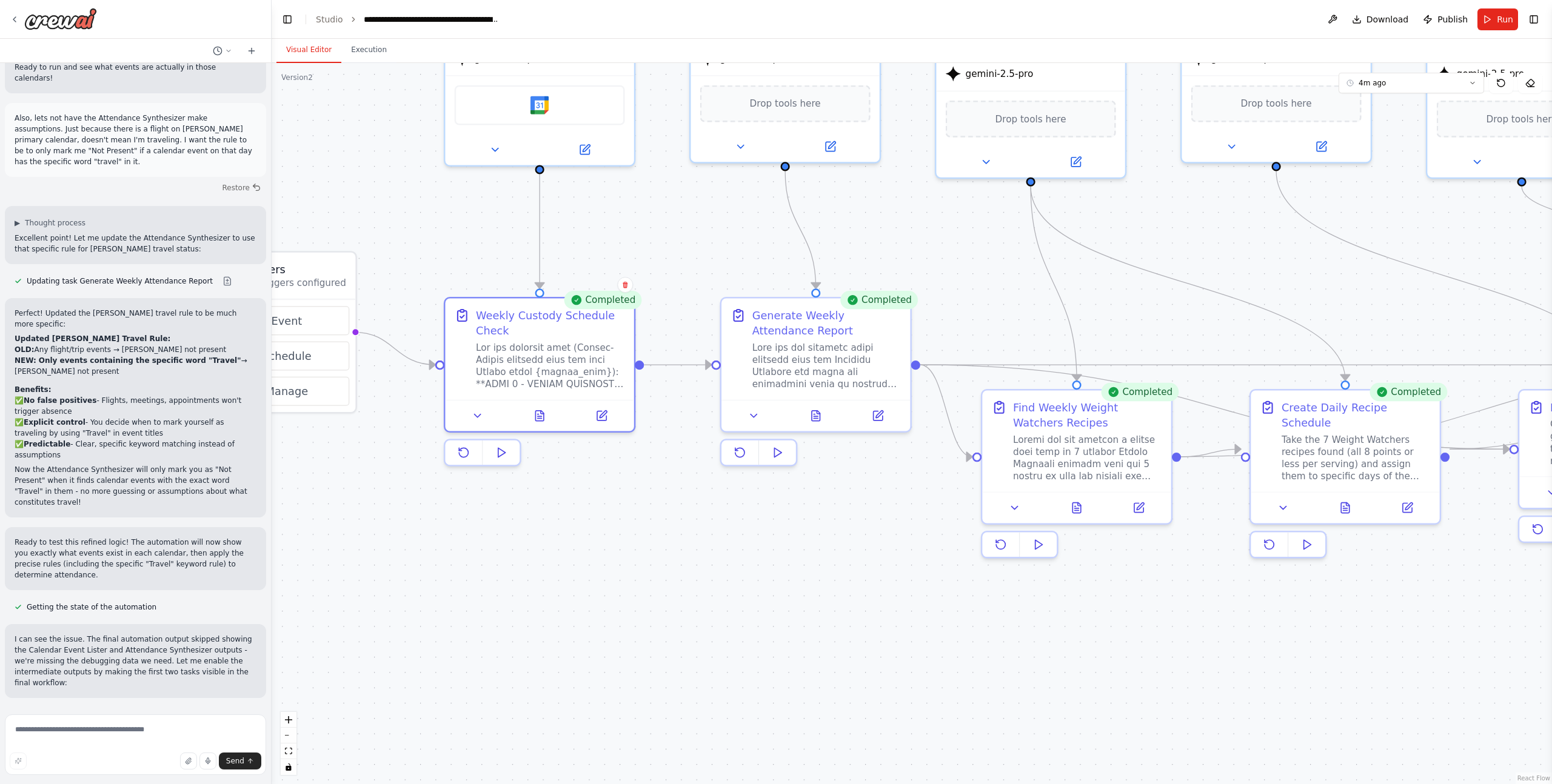
drag, startPoint x: 851, startPoint y: 487, endPoint x: 689, endPoint y: 584, distance: 188.8
click at [689, 584] on div ".deletable-edge-delete-btn { width: 20px; height: 20px; border: 0px solid #ffff…" at bounding box center [911, 423] width 1280 height 721
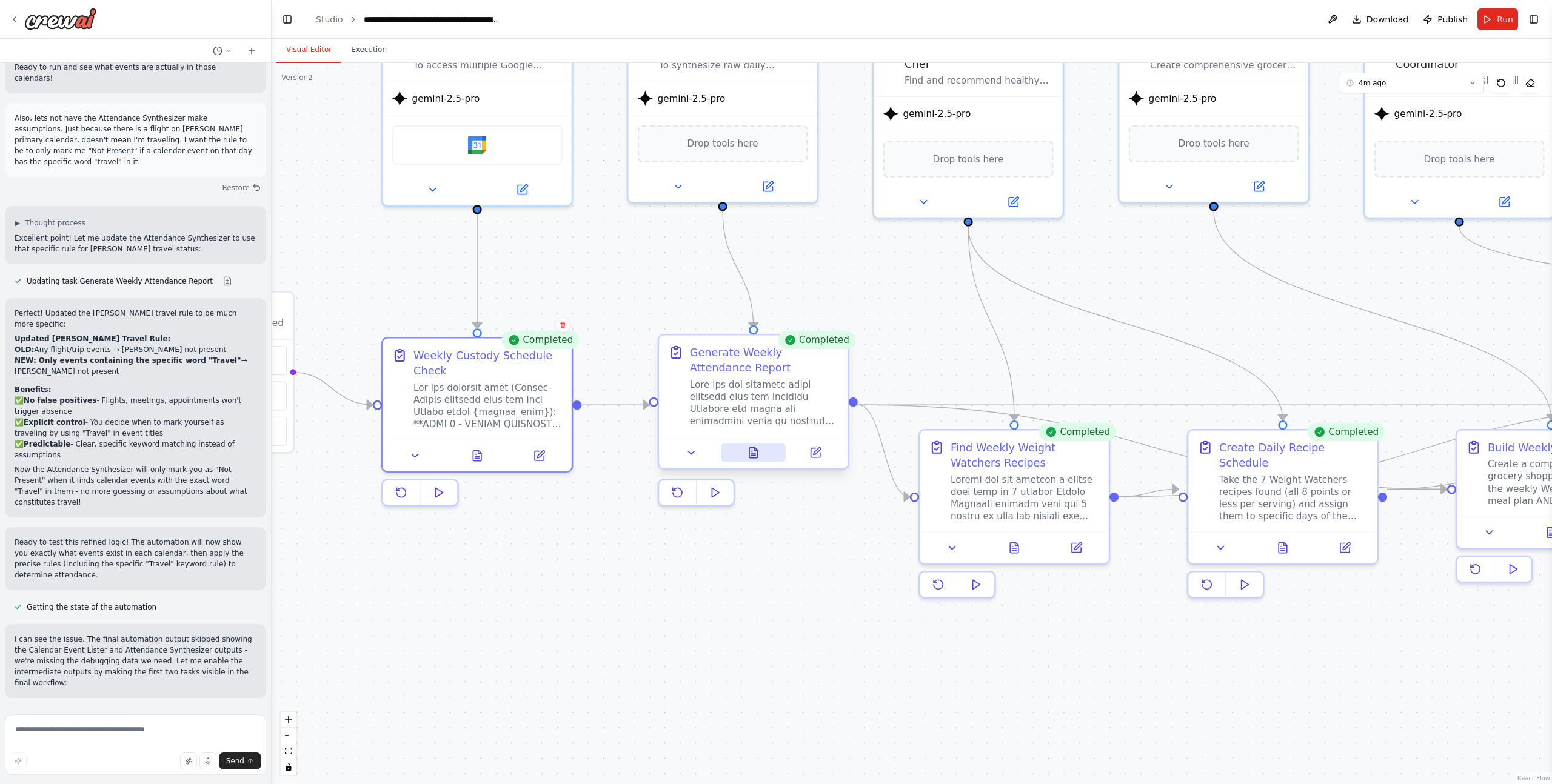
click at [755, 456] on icon at bounding box center [753, 453] width 8 height 10
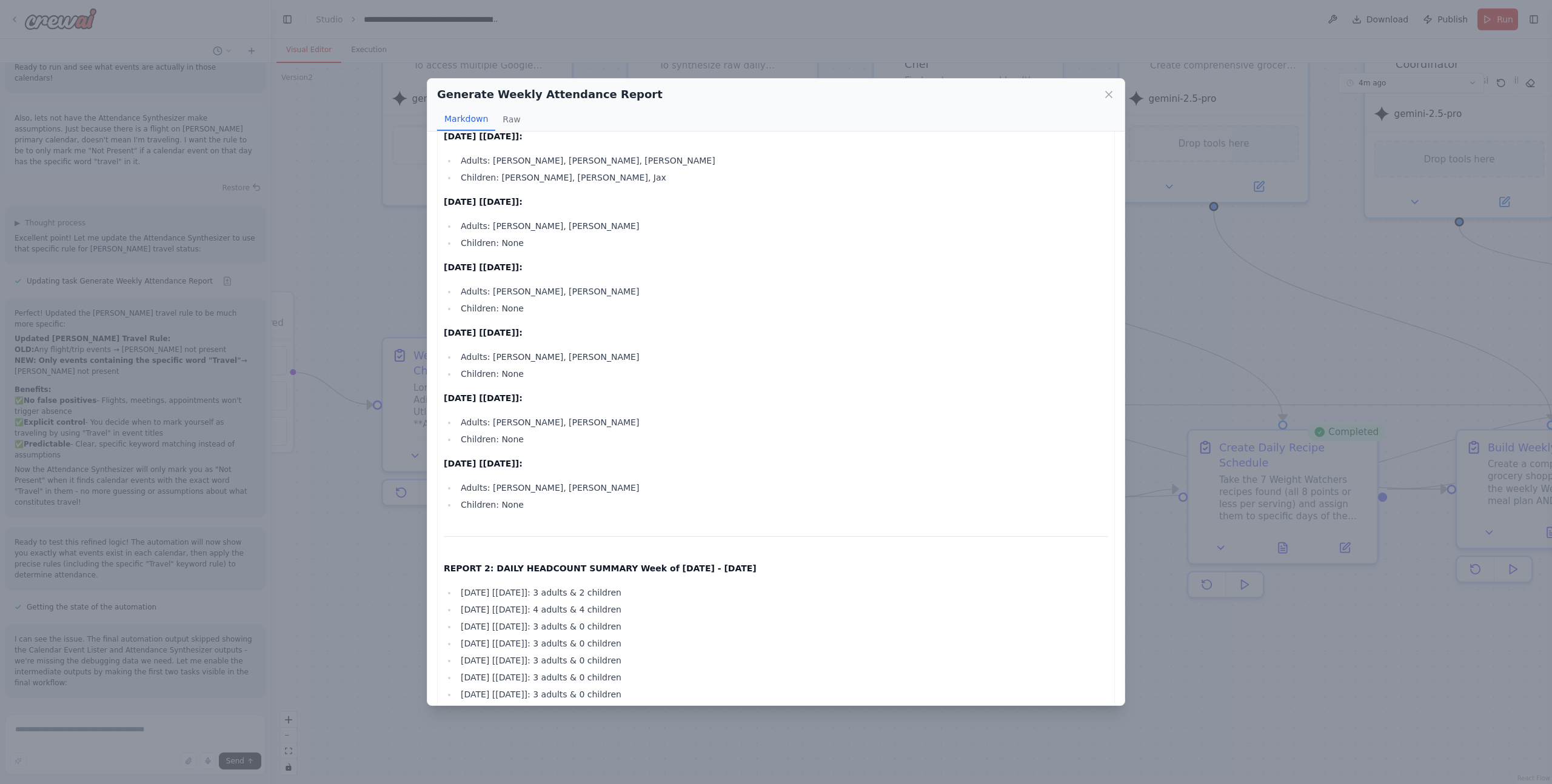
scroll to position [1433, 0]
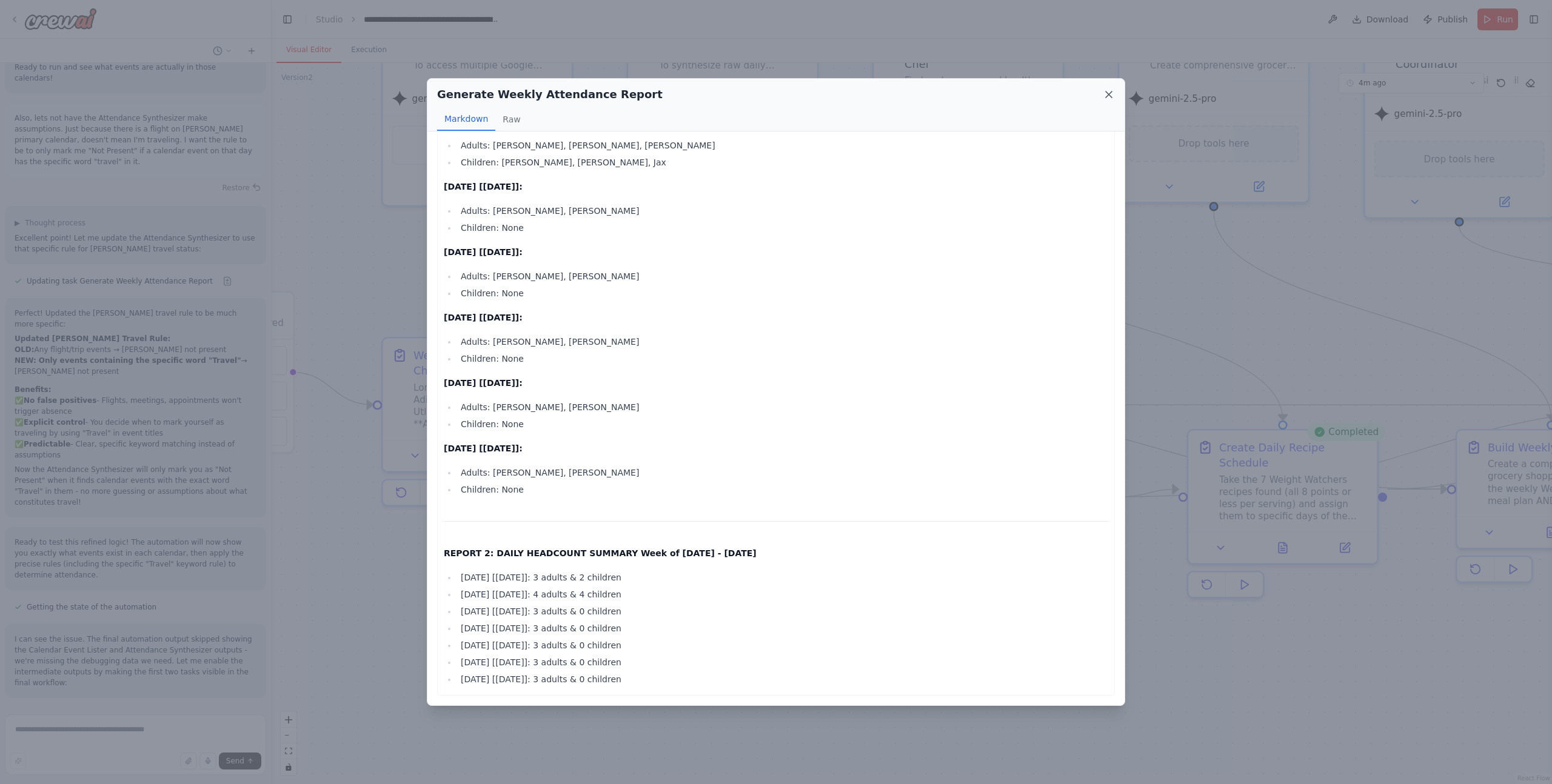
click at [1109, 98] on icon at bounding box center [1109, 94] width 12 height 12
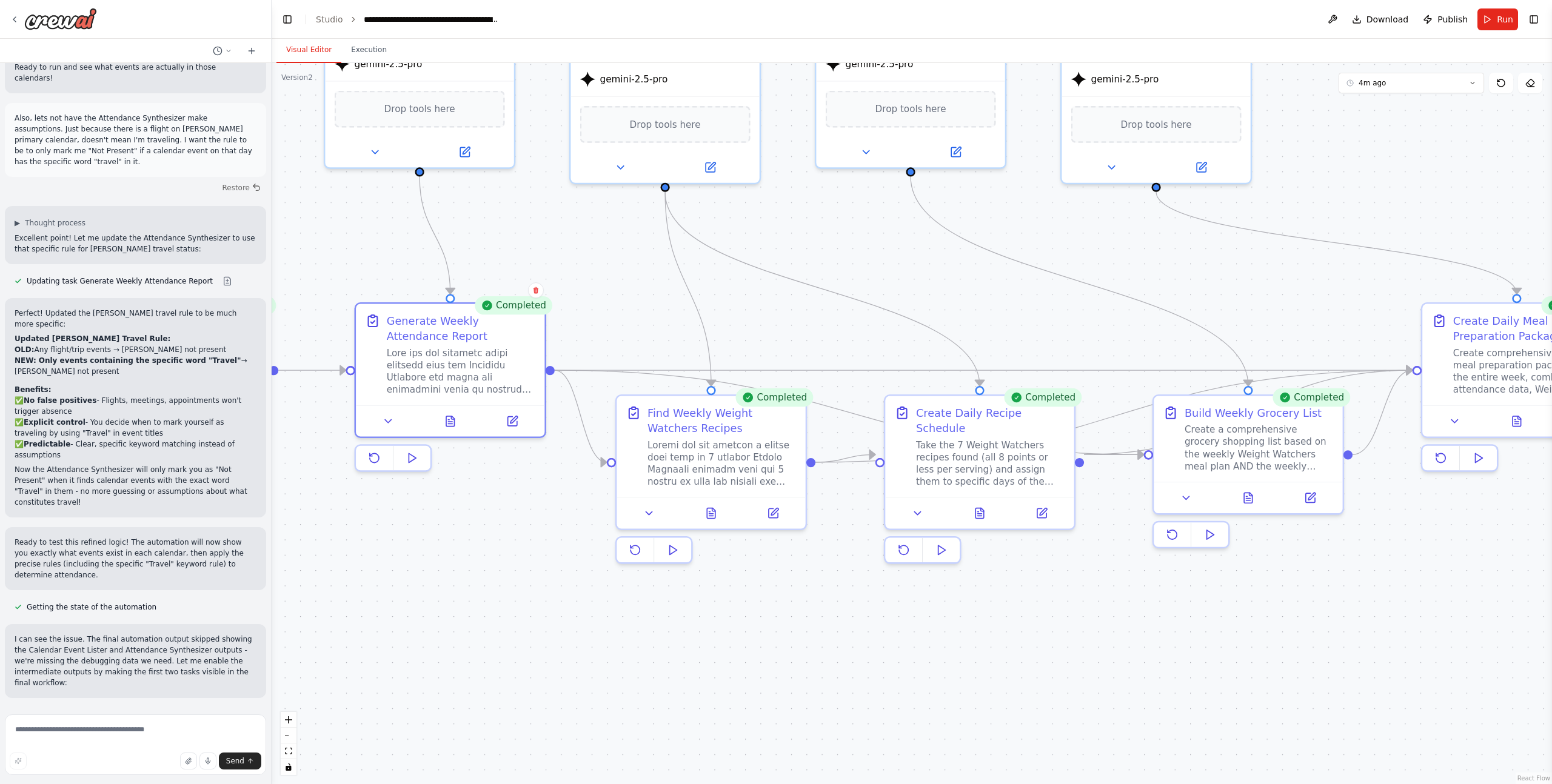
drag, startPoint x: 928, startPoint y: 364, endPoint x: 623, endPoint y: 337, distance: 306.2
click at [623, 337] on div ".deletable-edge-delete-btn { width: 20px; height: 20px; border: 0px solid #ffff…" at bounding box center [911, 423] width 1280 height 721
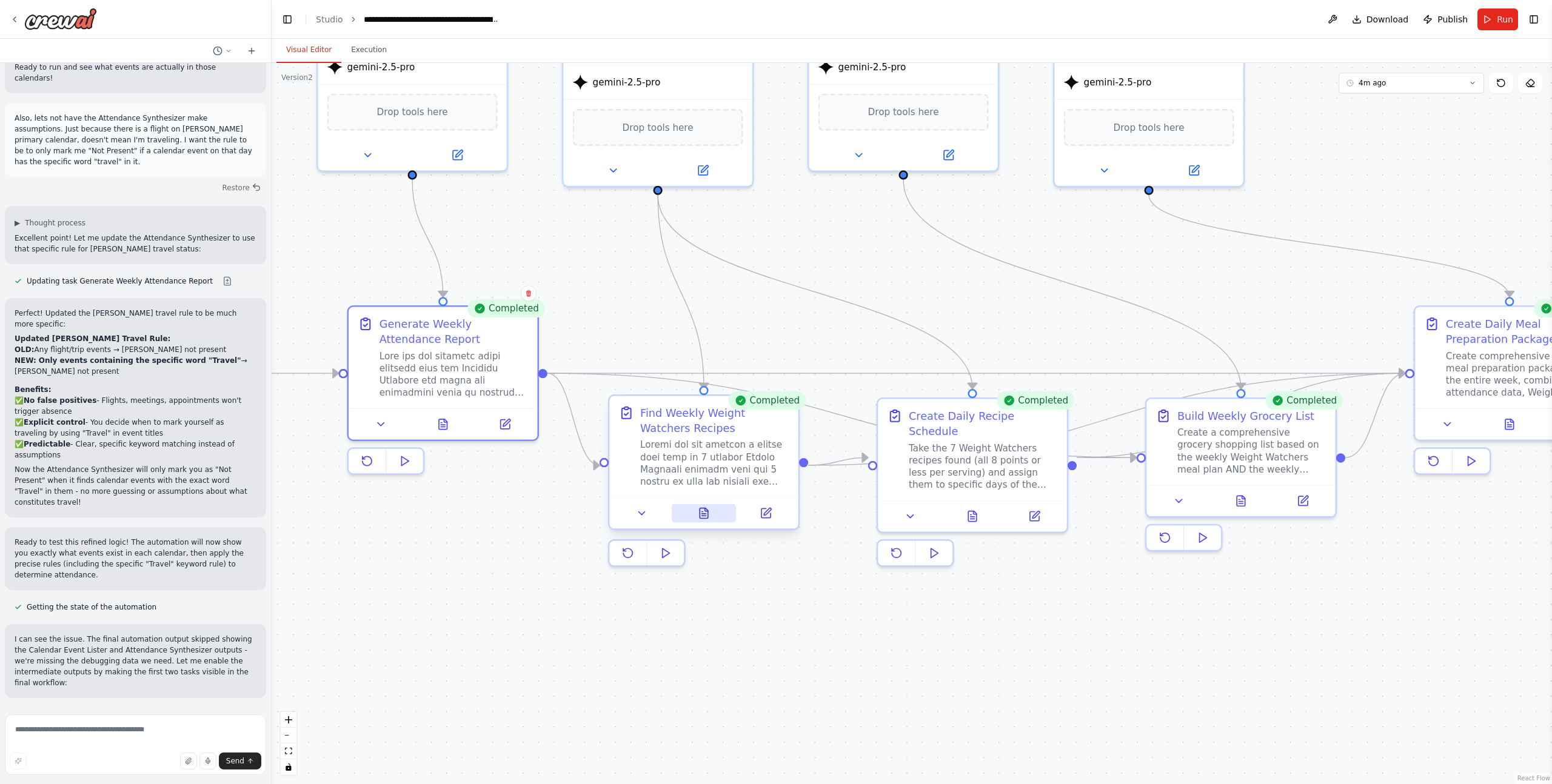
click at [706, 516] on icon at bounding box center [703, 516] width 4 height 0
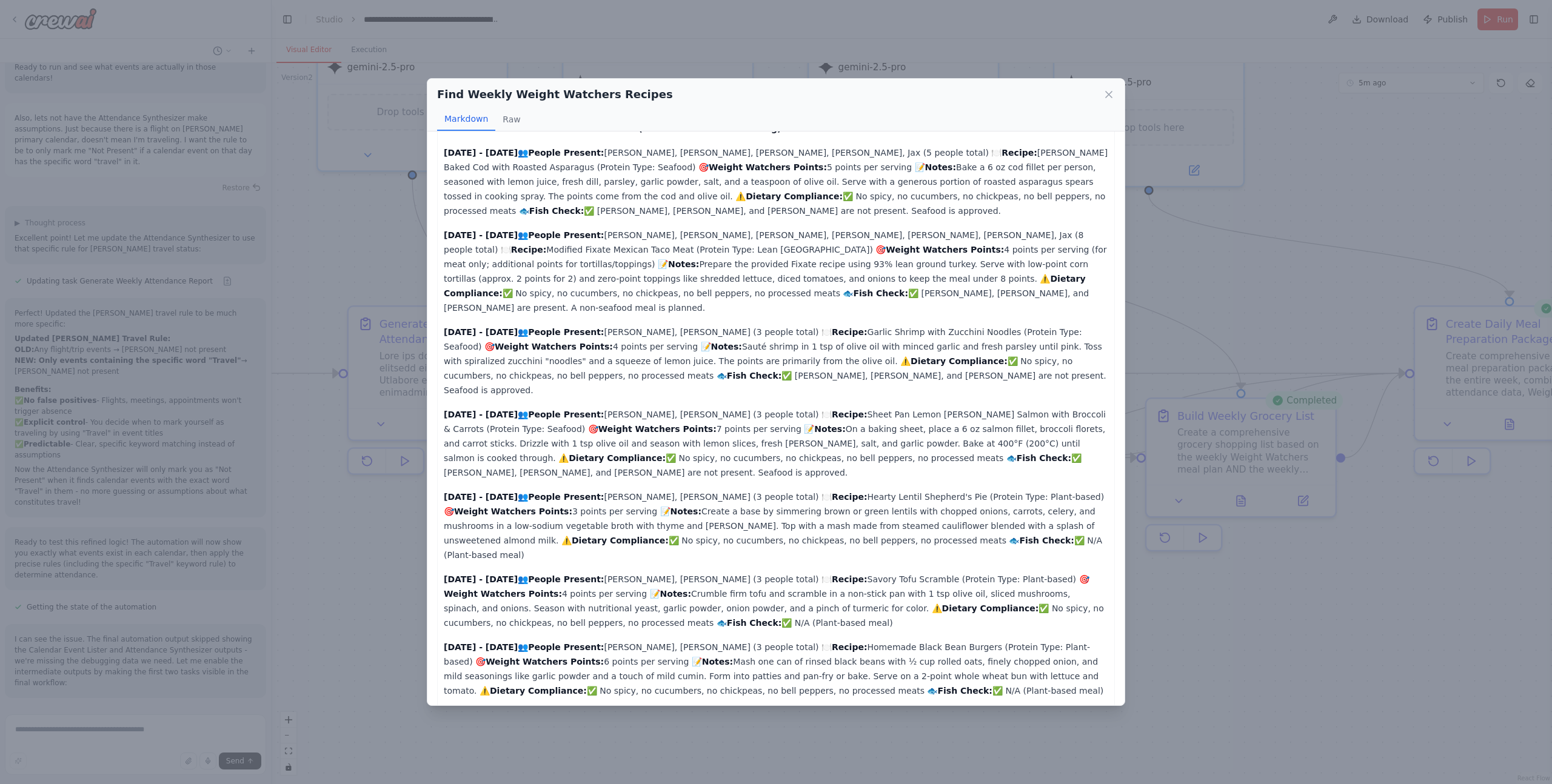
scroll to position [31, 0]
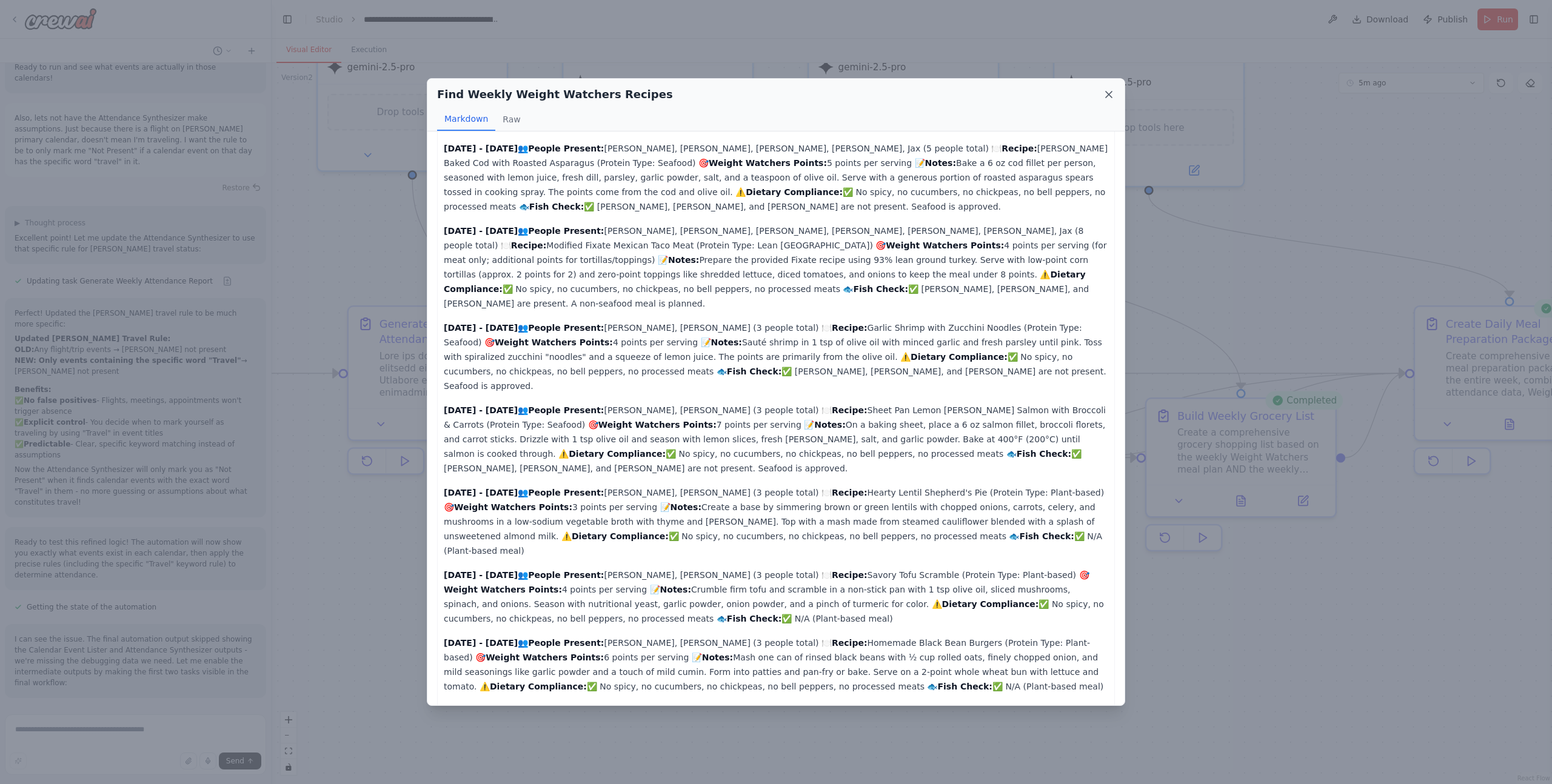
click at [1111, 95] on icon at bounding box center [1109, 94] width 12 height 12
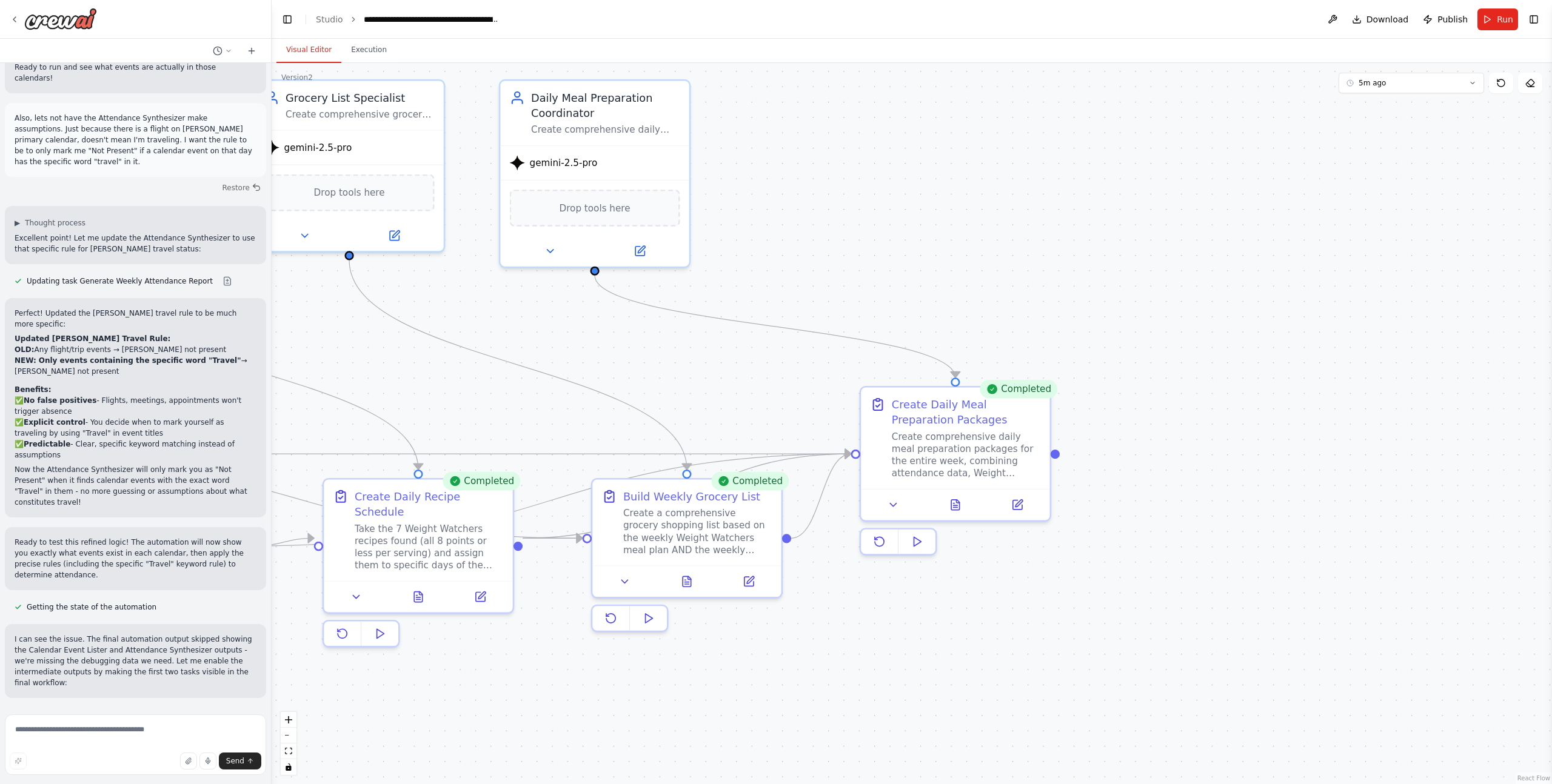
drag, startPoint x: 1115, startPoint y: 326, endPoint x: 561, endPoint y: 406, distance: 559.7
click at [561, 406] on div ".deletable-edge-delete-btn { width: 20px; height: 20px; border: 0px solid #ffff…" at bounding box center [911, 423] width 1280 height 721
click at [686, 583] on icon at bounding box center [686, 578] width 8 height 10
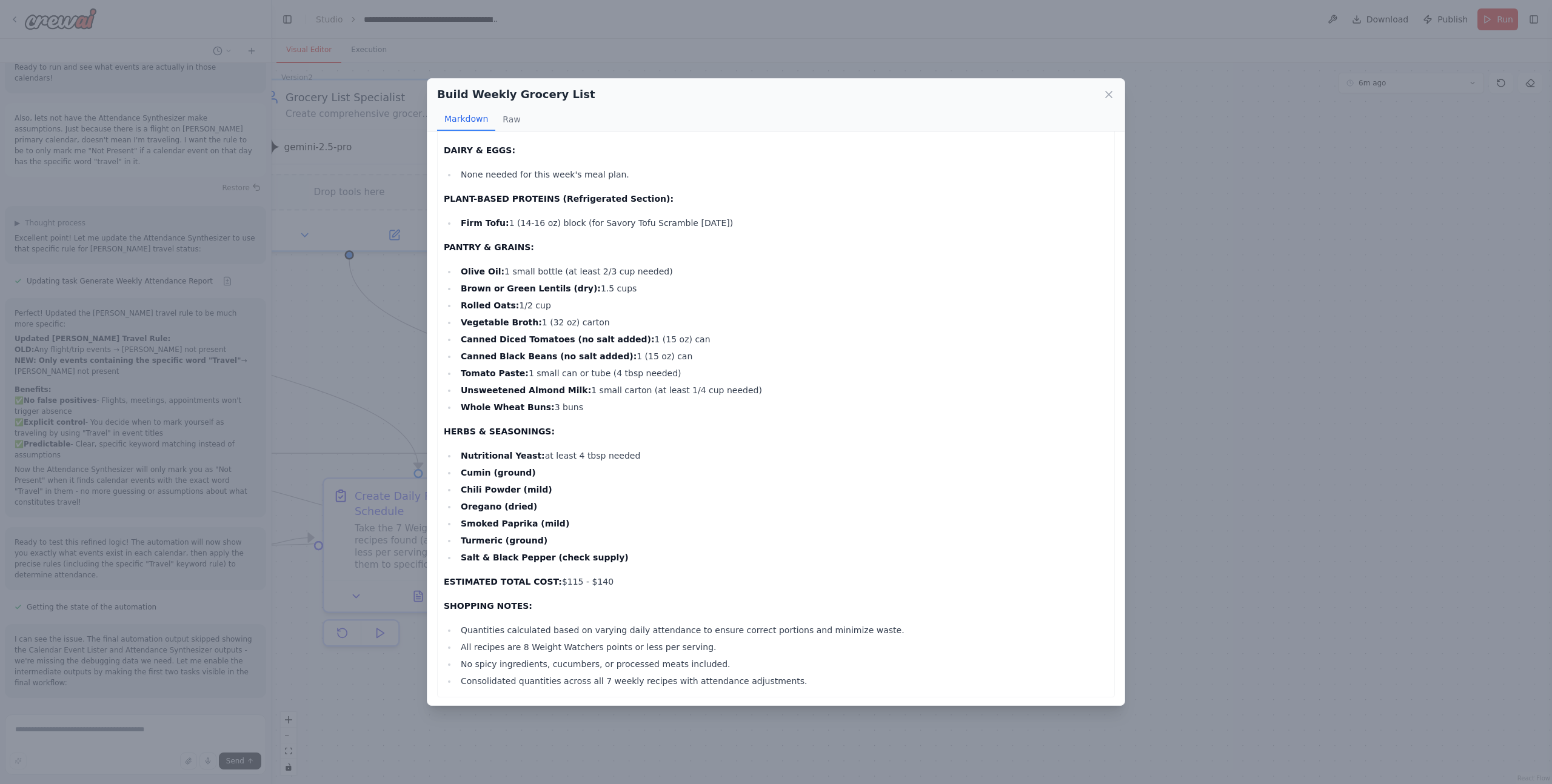
scroll to position [567, 0]
click at [1109, 96] on icon at bounding box center [1109, 94] width 12 height 12
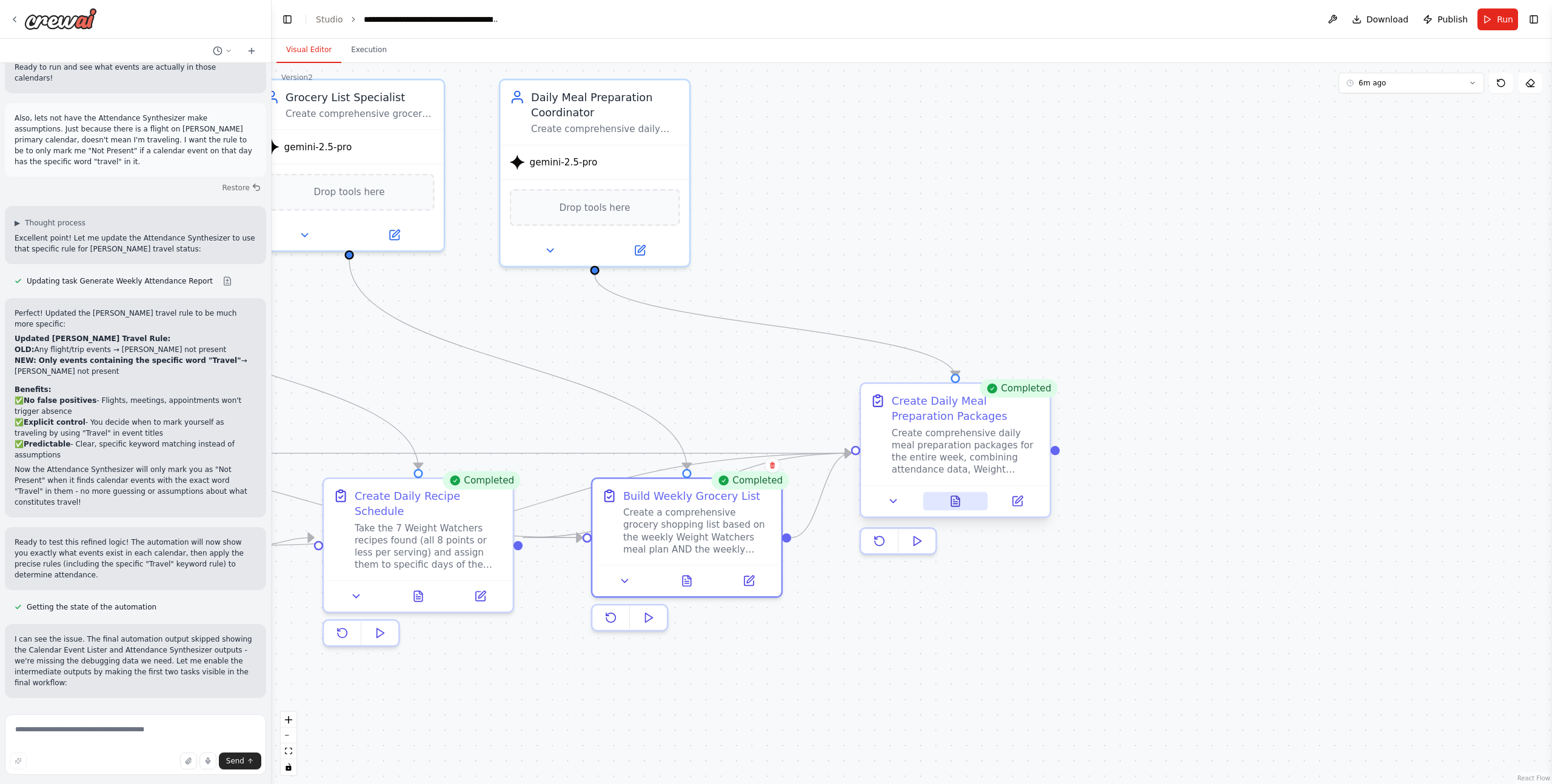
click at [963, 499] on button at bounding box center [955, 500] width 65 height 18
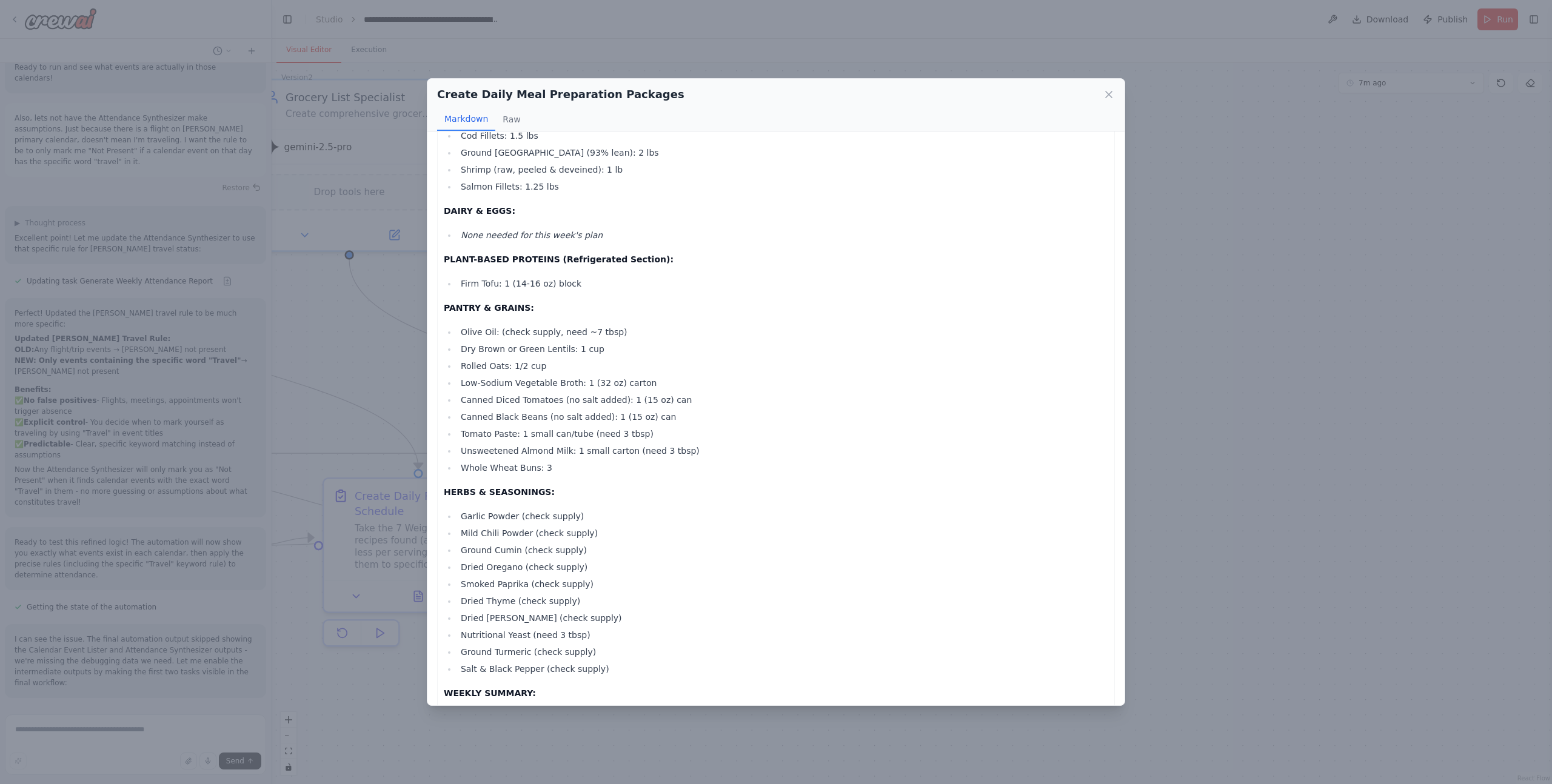
scroll to position [4093, 0]
click at [1108, 95] on icon at bounding box center [1108, 94] width 6 height 6
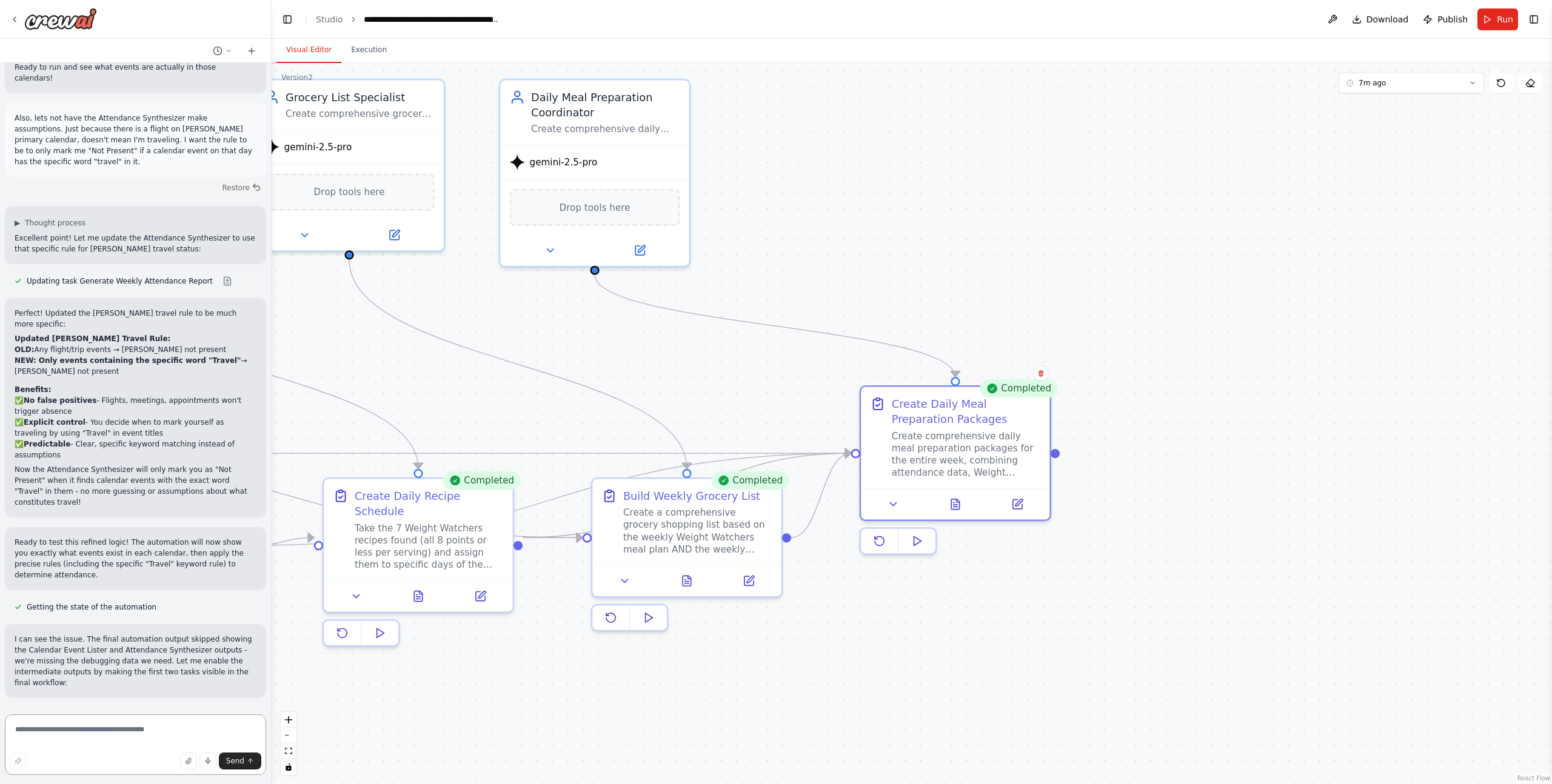
click at [111, 730] on textarea at bounding box center [136, 744] width 262 height 60
click at [1439, 23] on span "Publish" at bounding box center [1453, 20] width 31 height 12
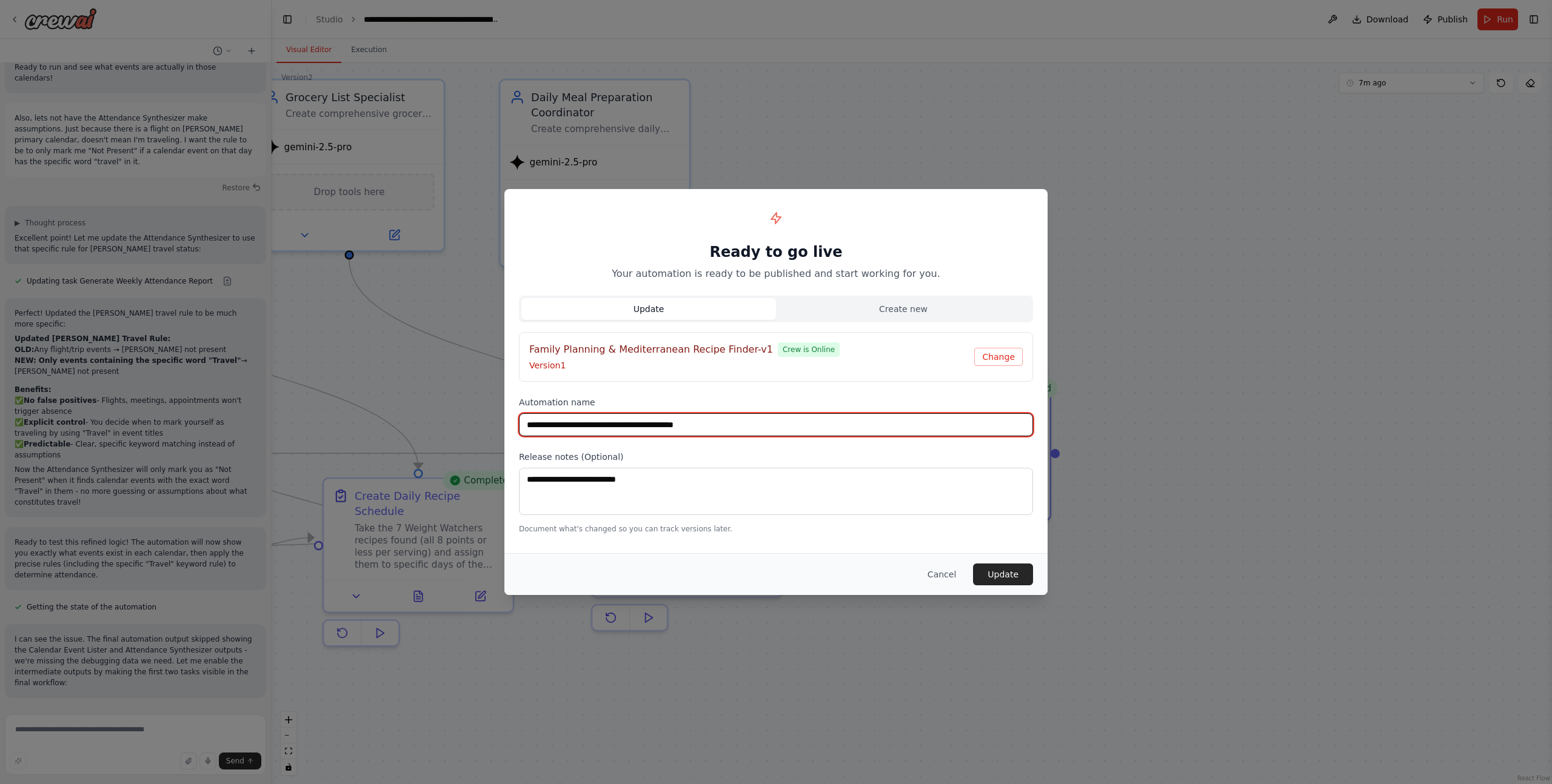
click at [755, 426] on input "**********" at bounding box center [776, 425] width 514 height 23
type input "**********"
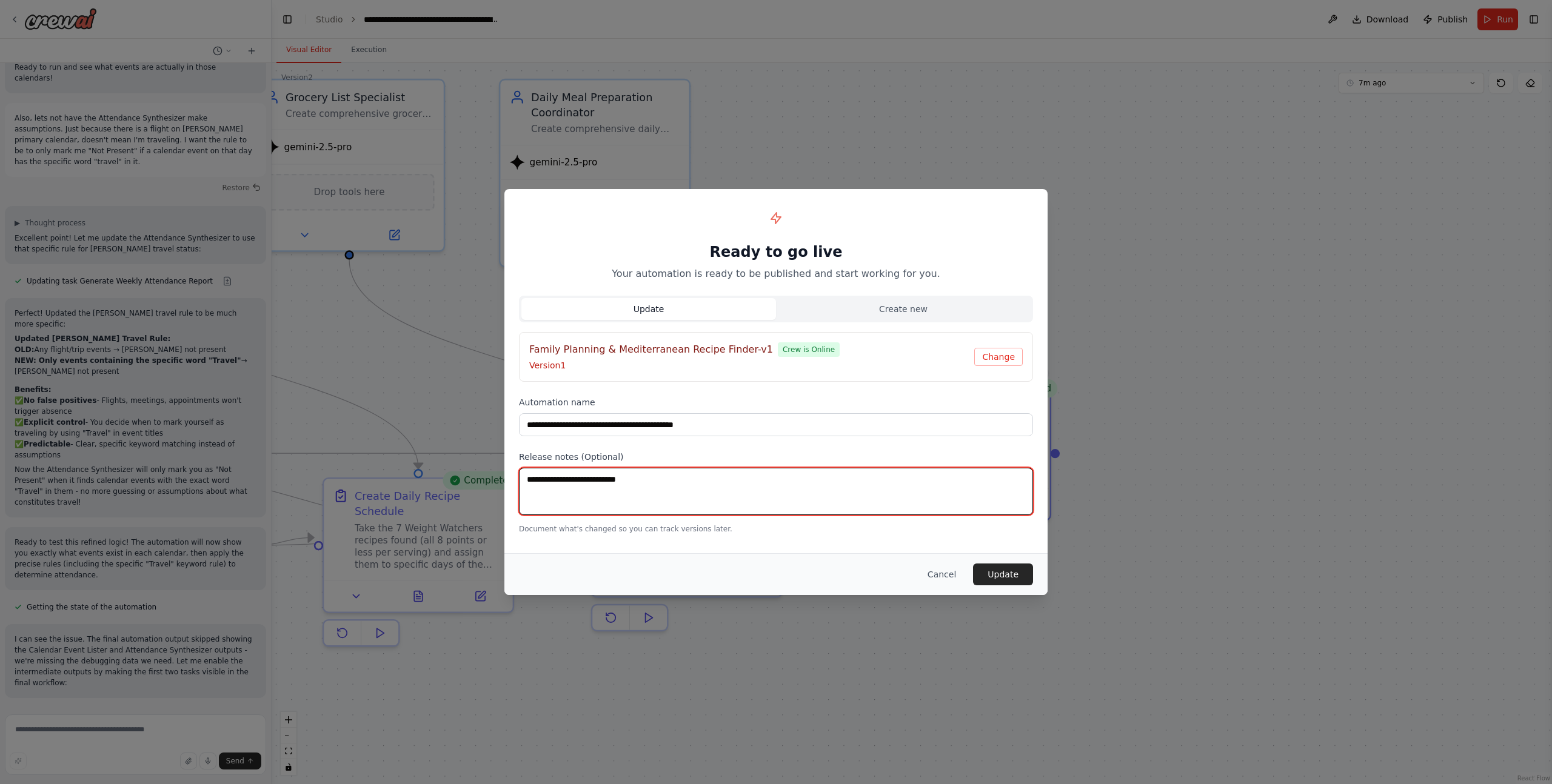
click at [672, 485] on textarea at bounding box center [776, 492] width 514 height 48
type textarea "**********"
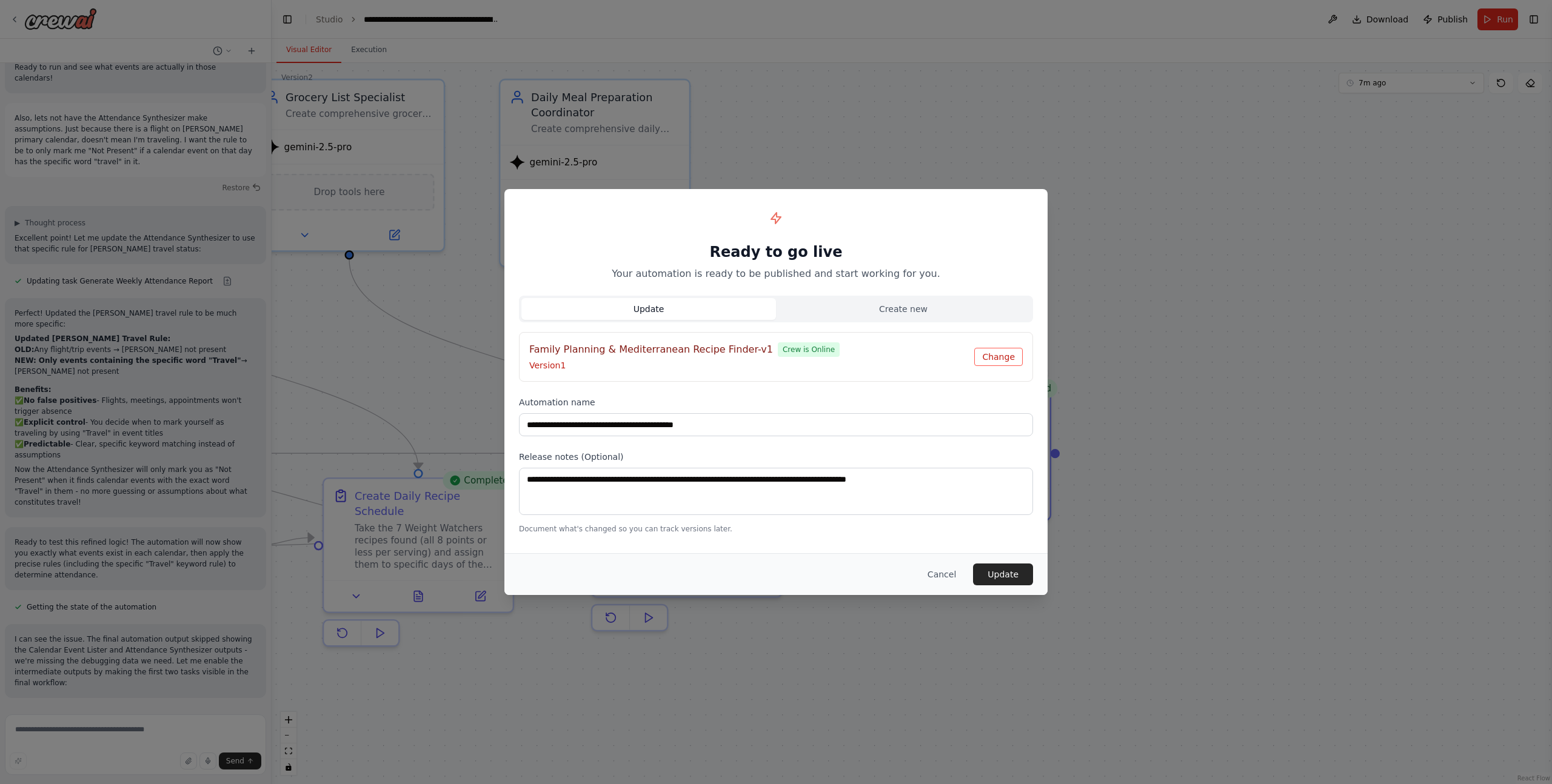
click at [993, 354] on button "Change" at bounding box center [998, 357] width 48 height 18
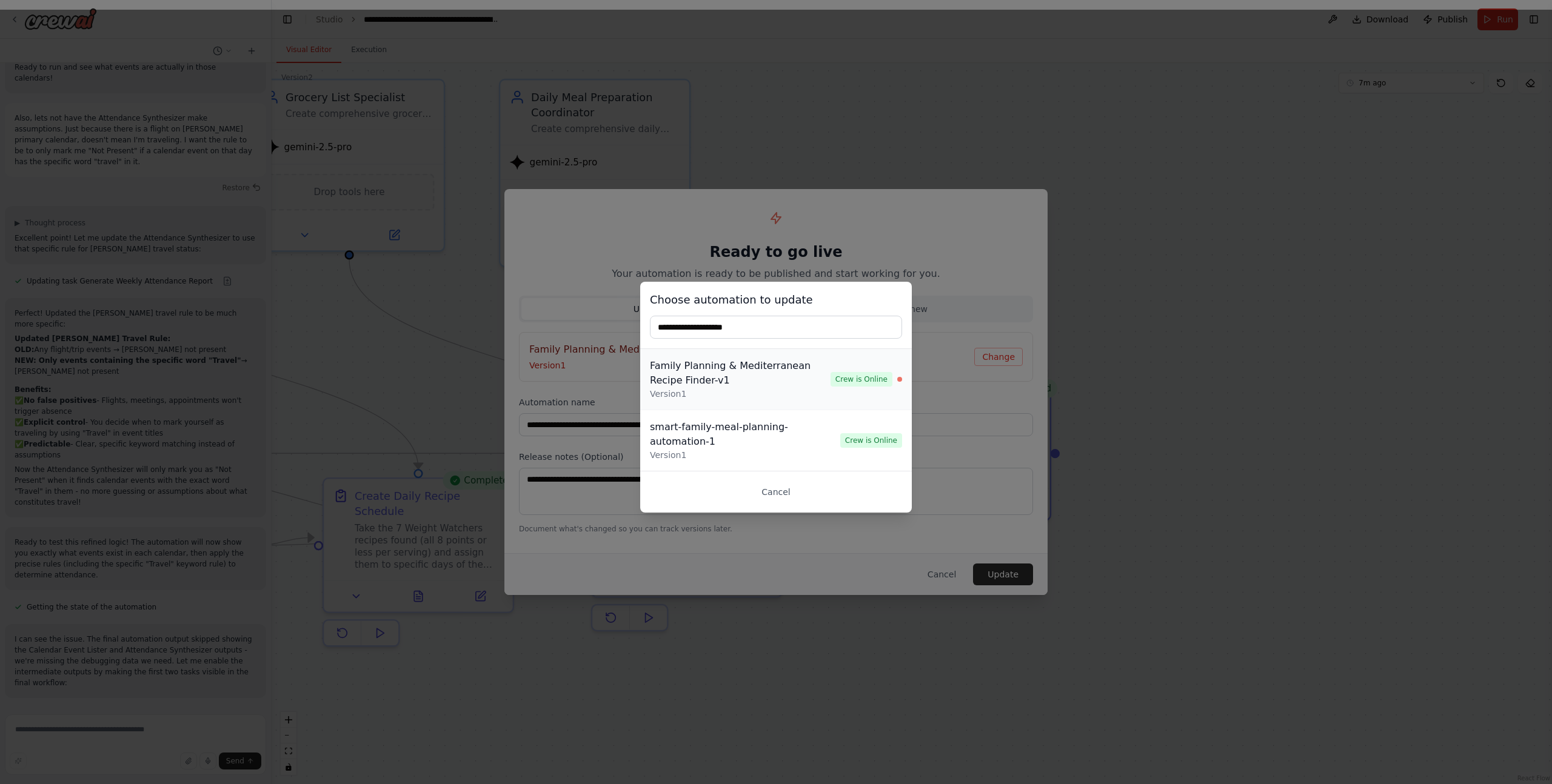
click at [741, 381] on div "Family Planning & Mediterranean Recipe Finder-v1" at bounding box center [740, 373] width 181 height 29
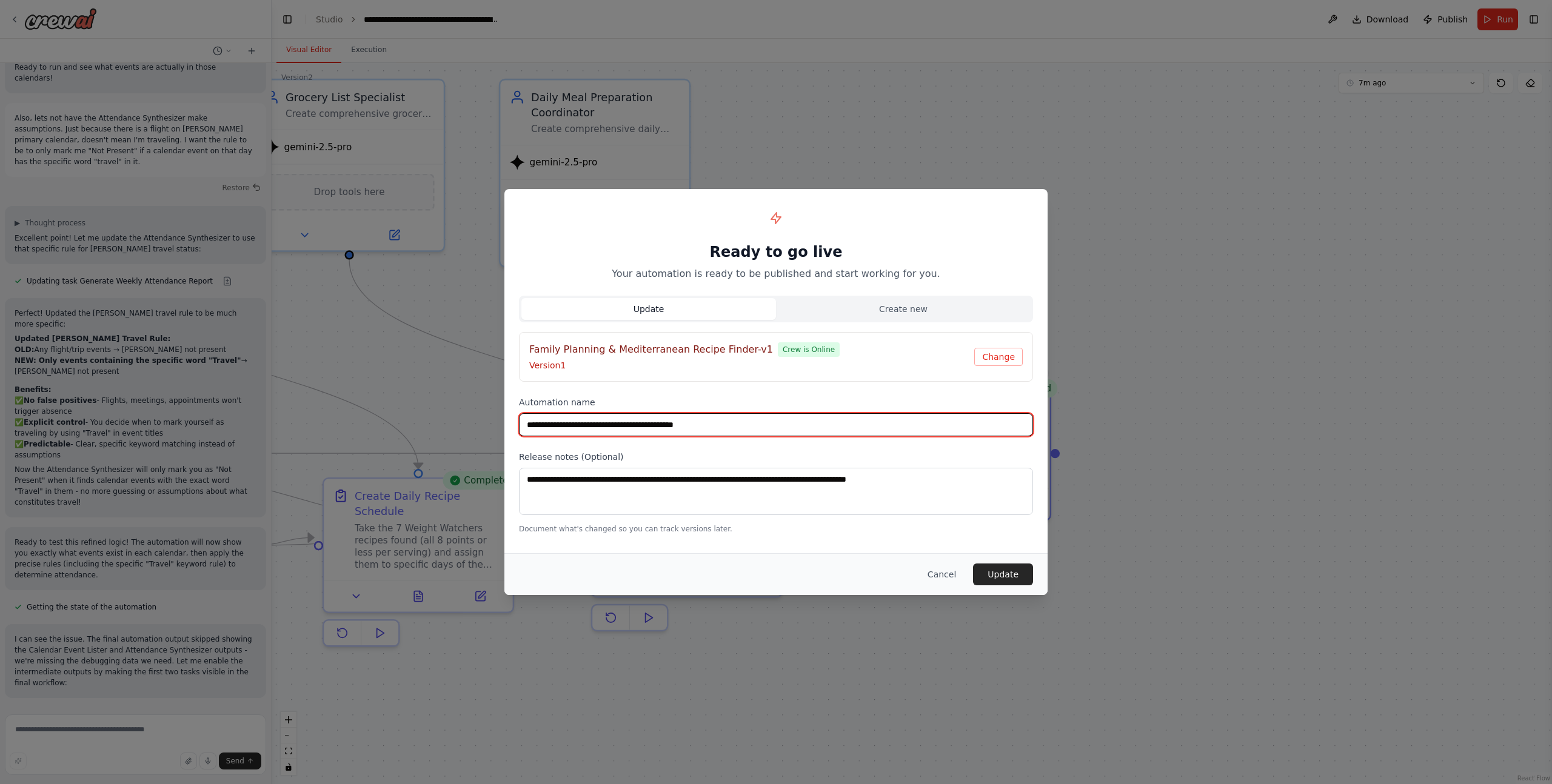
click at [729, 424] on input "**********" at bounding box center [776, 425] width 514 height 23
type input "**********"
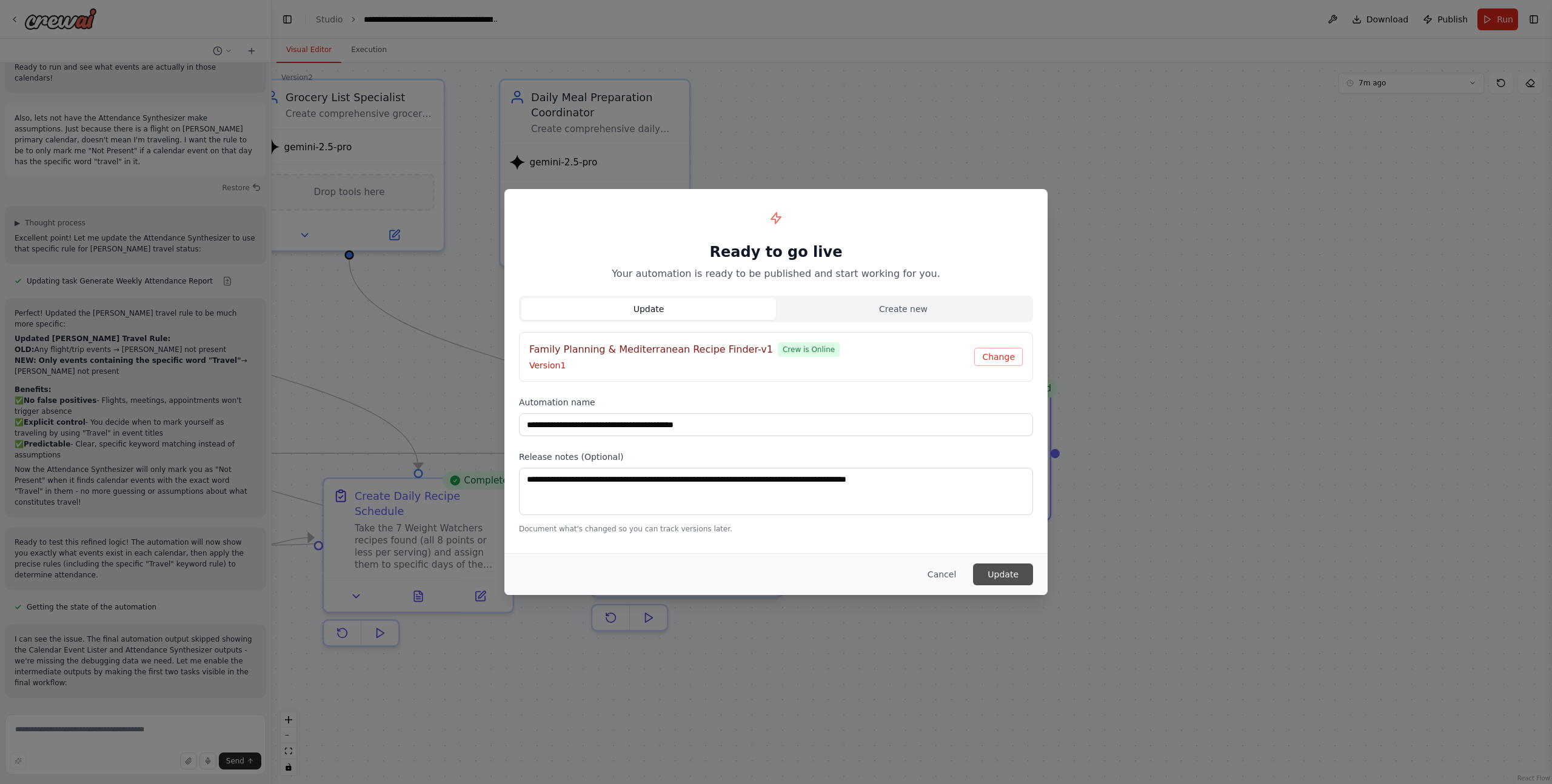
click at [1004, 574] on button "Update" at bounding box center [1002, 575] width 60 height 22
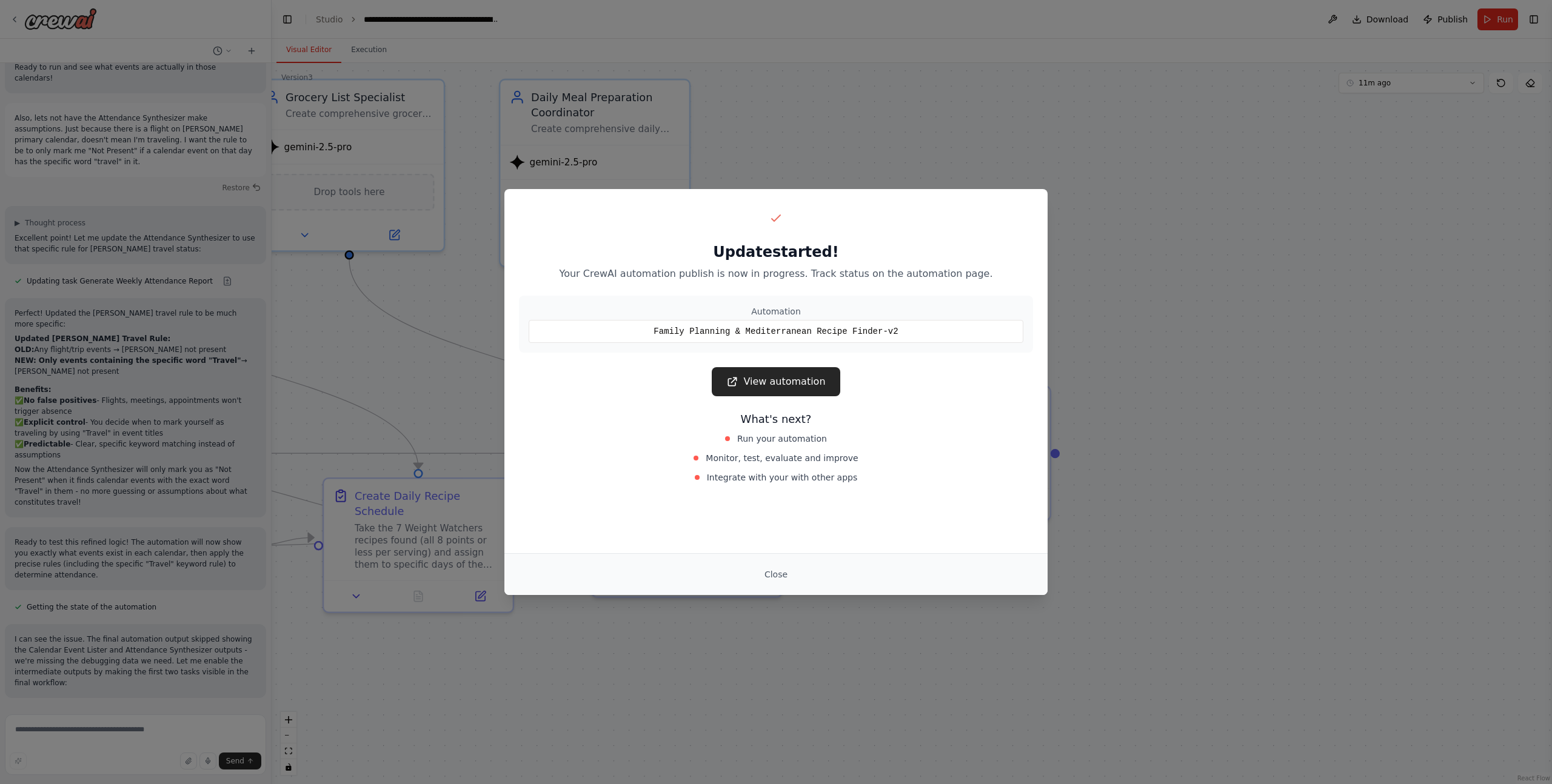
click at [805, 329] on div "Family Planning & Mediterranean Recipe Finder-v2" at bounding box center [776, 331] width 494 height 23
click at [807, 330] on div "Family Planning & Mediterranean Recipe Finder-v2" at bounding box center [776, 331] width 494 height 23
drag, startPoint x: 834, startPoint y: 331, endPoint x: 776, endPoint y: 331, distance: 58.0
click at [776, 331] on div "Family Planning & Mediterranean Recipe Finder-v2" at bounding box center [776, 331] width 494 height 23
click at [777, 332] on div "Family Planning & Mediterranean Recipe Finder-v2" at bounding box center [776, 331] width 494 height 23
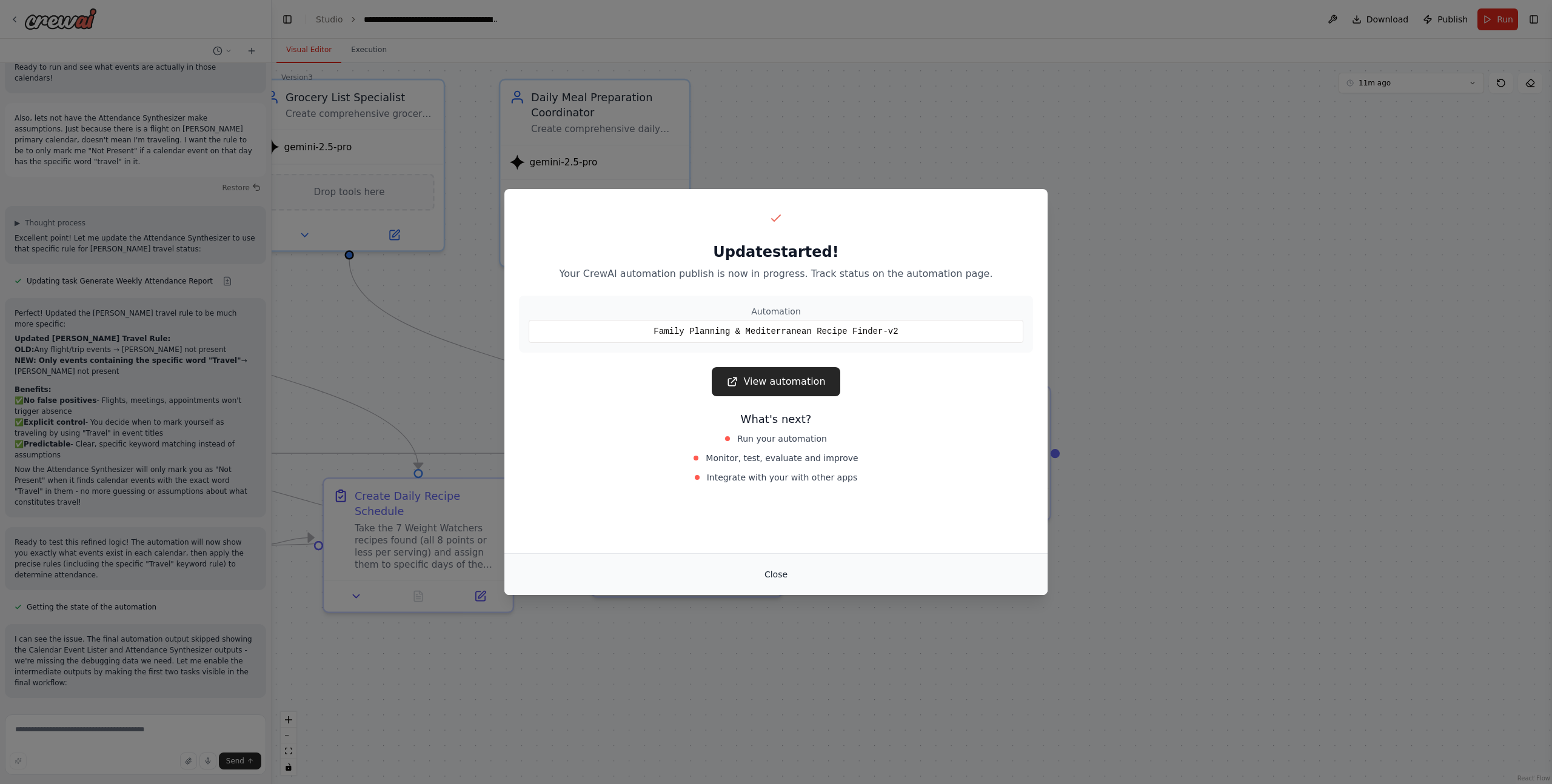
click at [777, 571] on button "Close" at bounding box center [776, 575] width 42 height 22
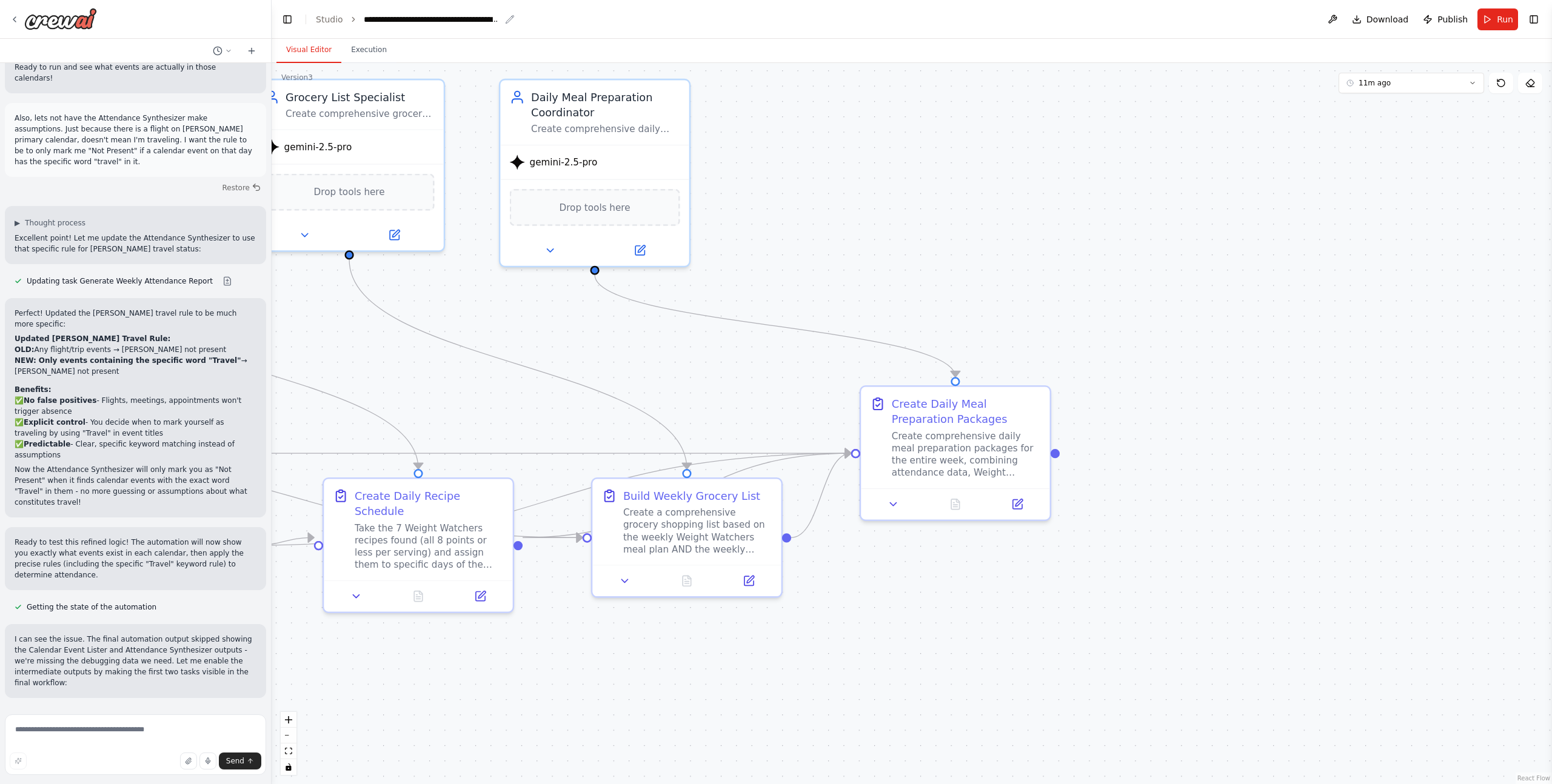
click at [456, 19] on div "**********" at bounding box center [432, 20] width 137 height 12
drag, startPoint x: 494, startPoint y: 20, endPoint x: 437, endPoint y: 19, distance: 57.0
click at [435, 18] on div "**********" at bounding box center [458, 20] width 189 height 12
click at [584, 12] on header "**********" at bounding box center [911, 20] width 1280 height 39
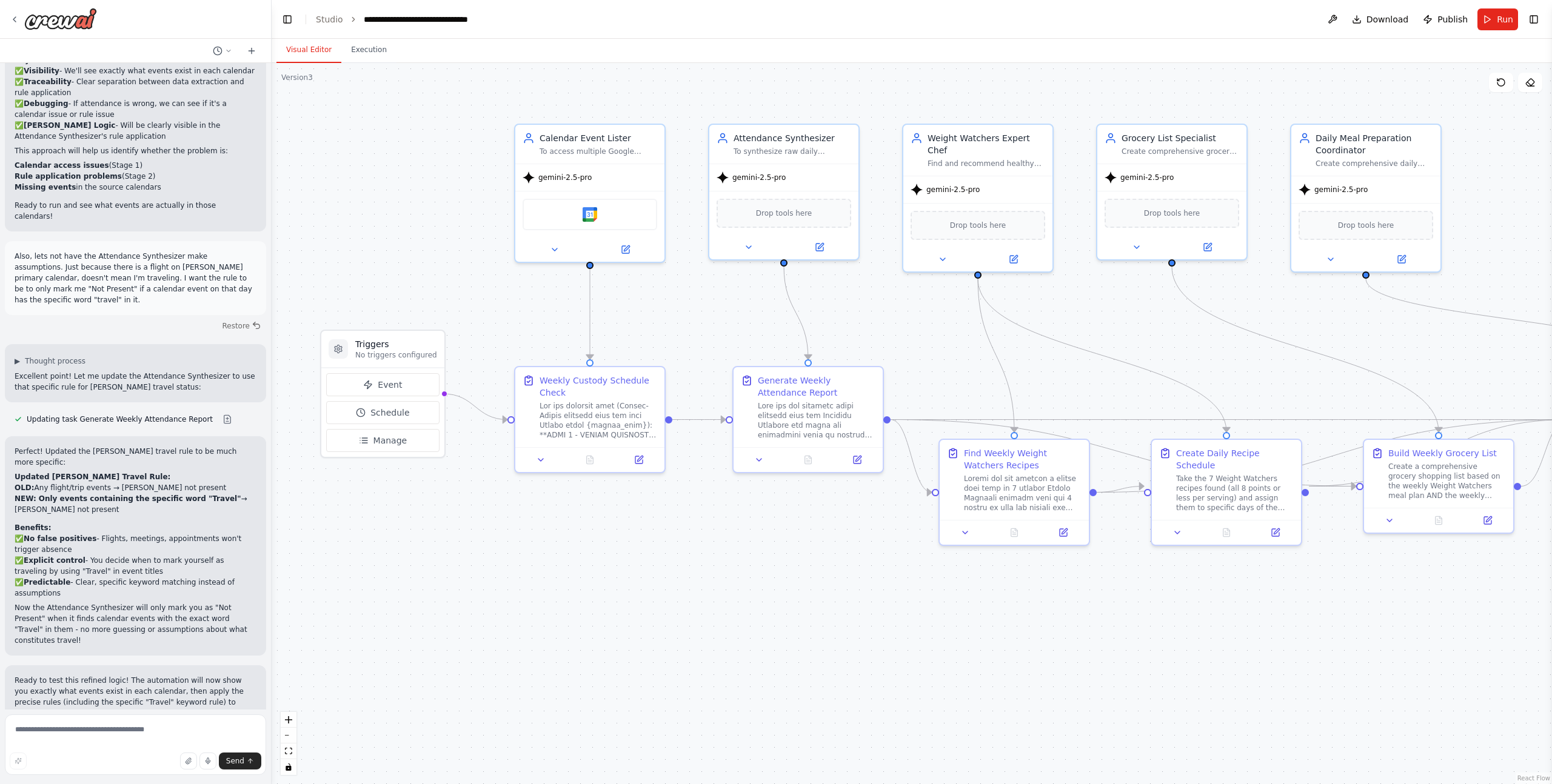
scroll to position [37934, 0]
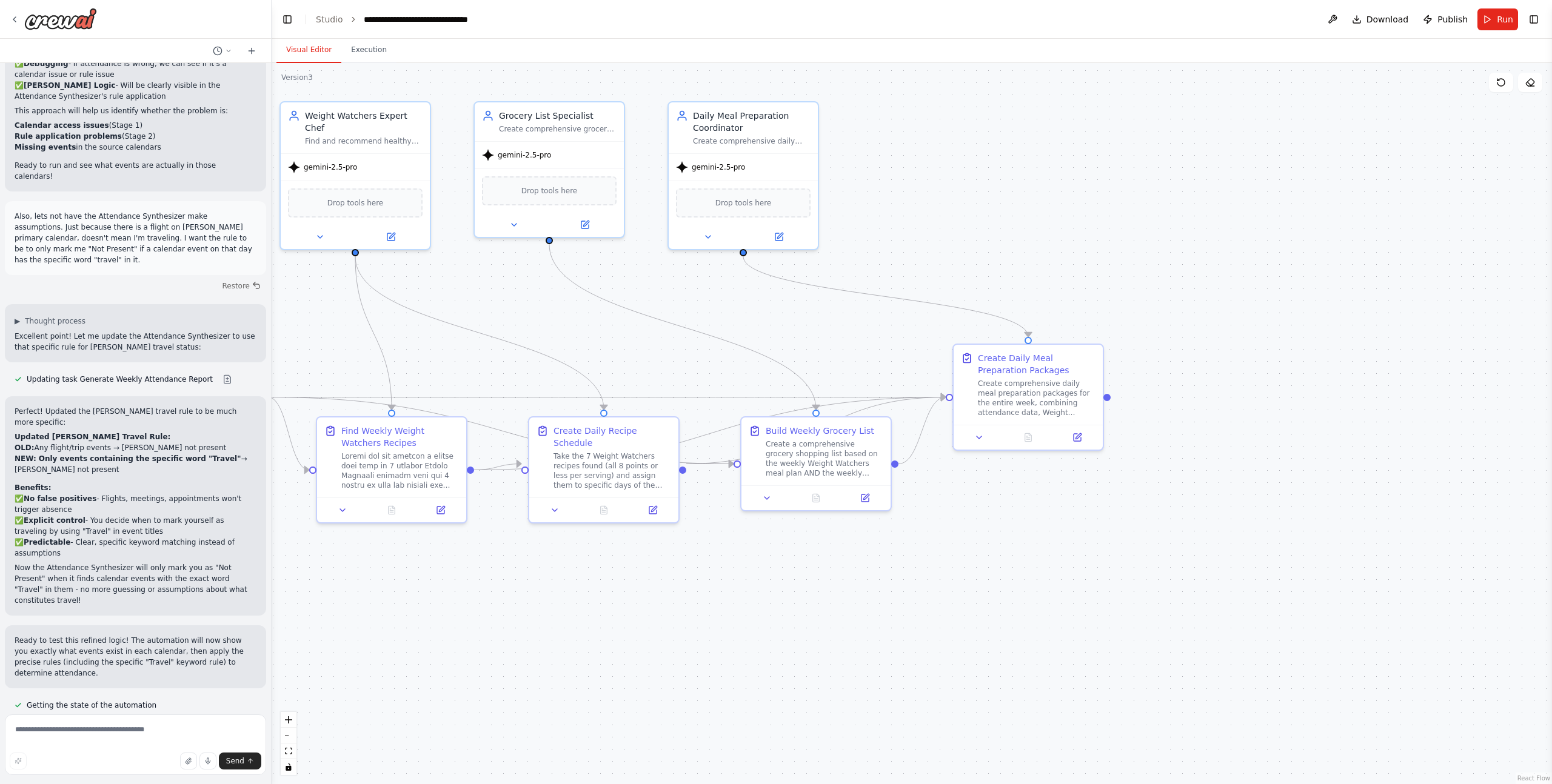
drag, startPoint x: 1318, startPoint y: 611, endPoint x: 696, endPoint y: 589, distance: 622.4
click at [696, 589] on div ".deletable-edge-delete-btn { width: 20px; height: 20px; border: 0px solid #ffff…" at bounding box center [911, 423] width 1280 height 721
click at [16, 18] on icon at bounding box center [14, 19] width 9 height 9
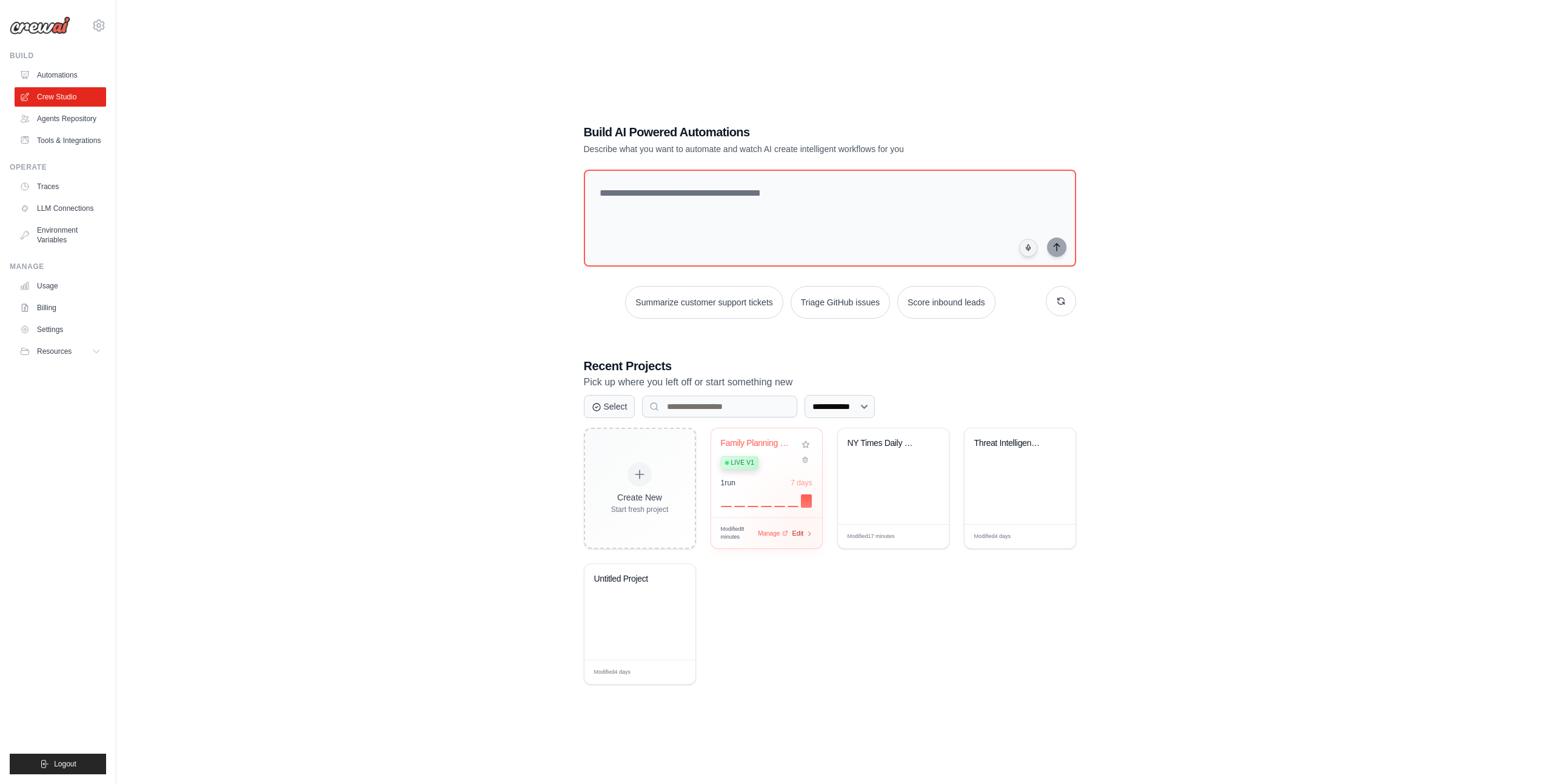
click at [801, 533] on span "Edit" at bounding box center [799, 533] width 12 height 10
click at [658, 206] on textarea at bounding box center [829, 218] width 497 height 99
click at [749, 205] on textarea at bounding box center [829, 218] width 497 height 99
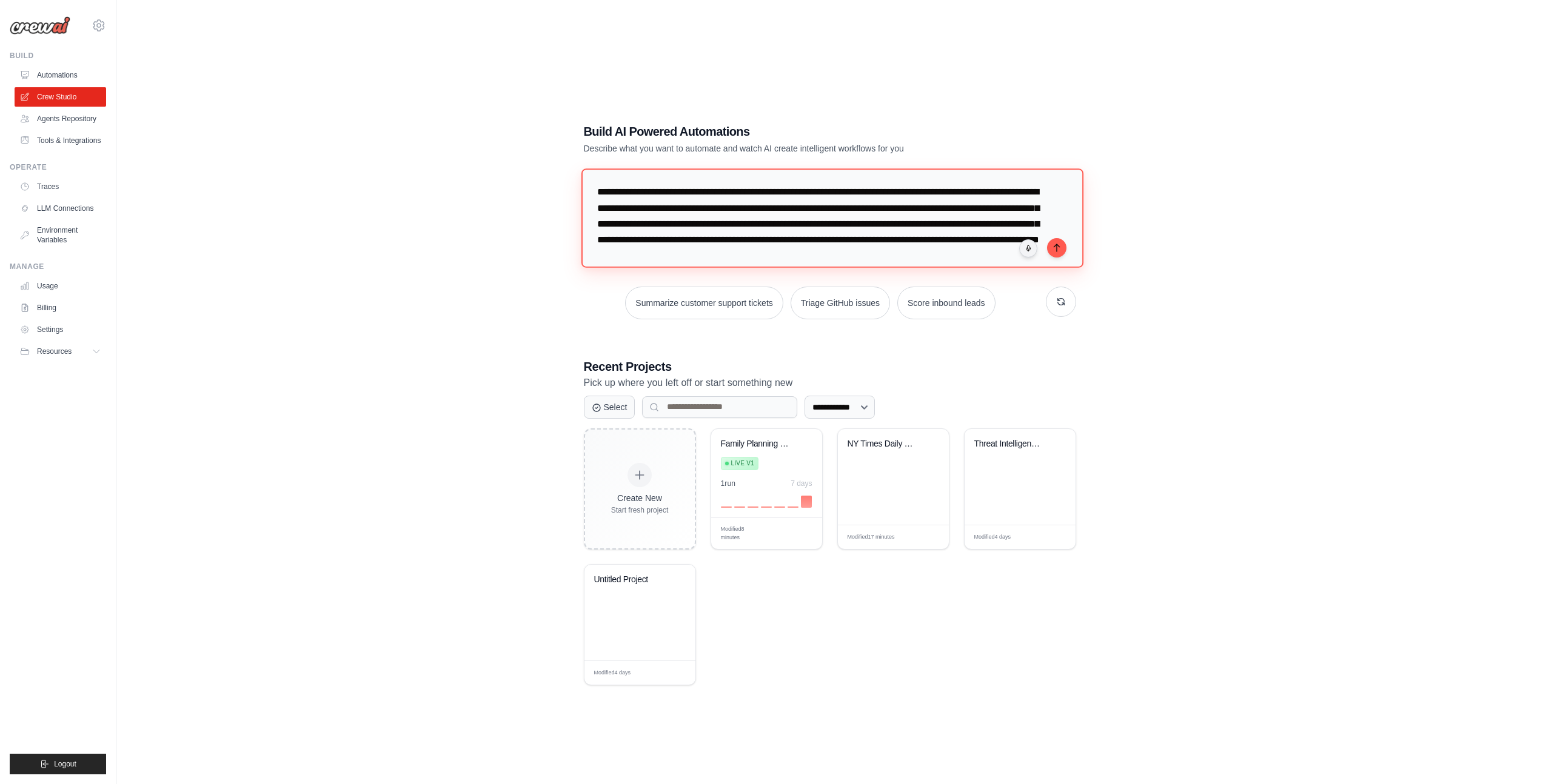
scroll to position [13, 0]
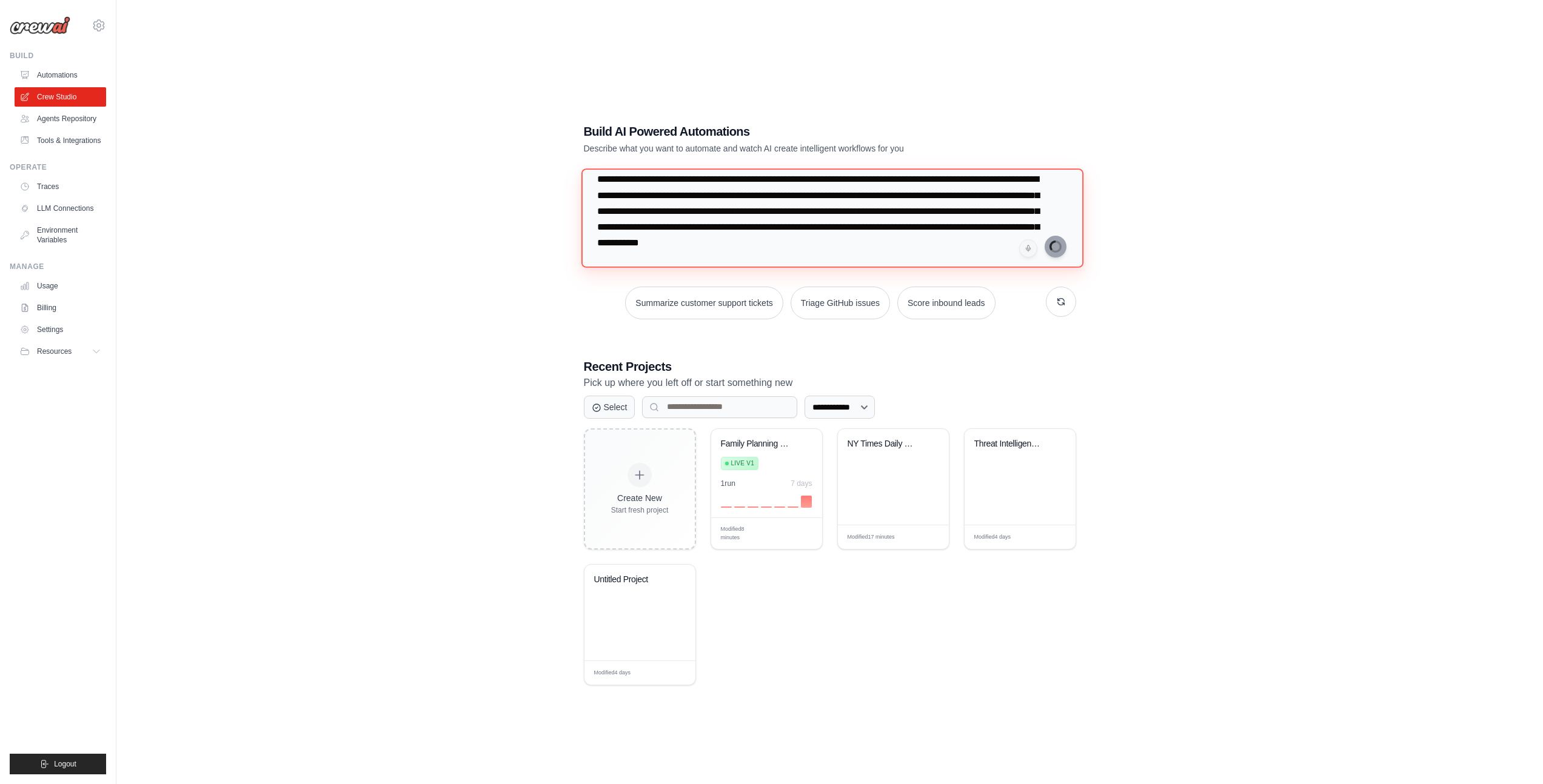
type textarea "**********"
click at [752, 496] on div at bounding box center [766, 499] width 92 height 14
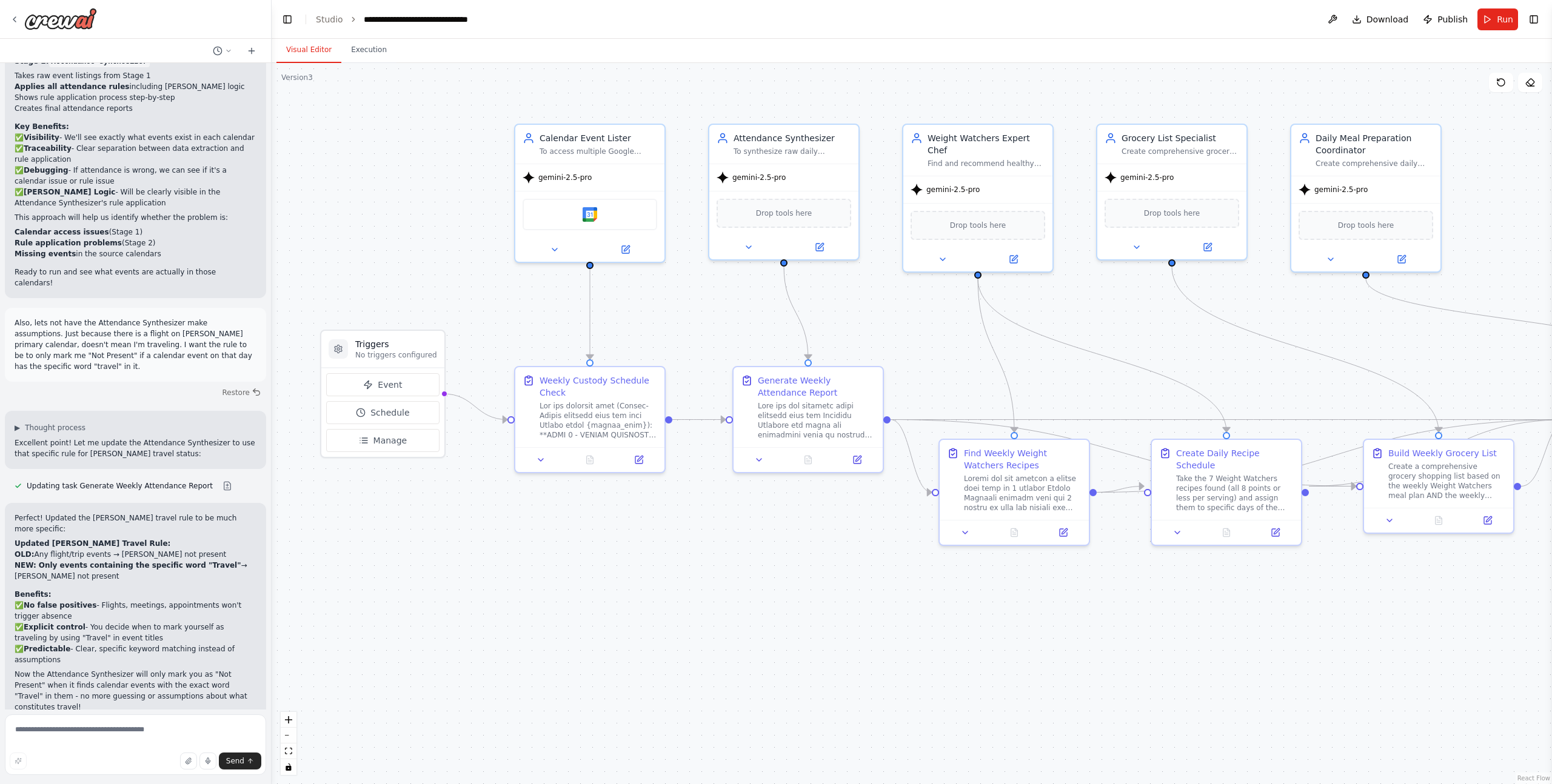
scroll to position [37934, 0]
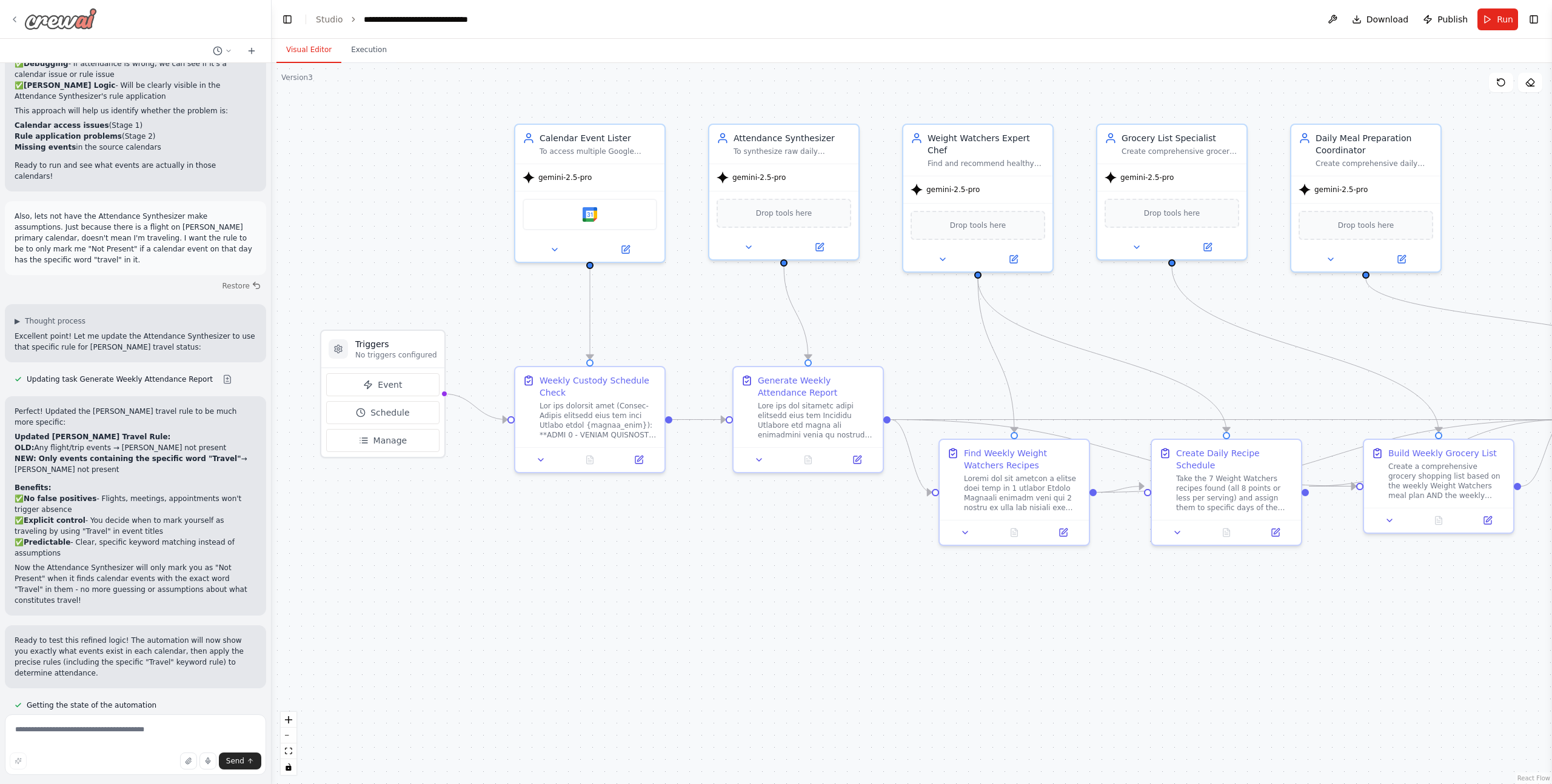
click at [32, 18] on img at bounding box center [61, 19] width 73 height 22
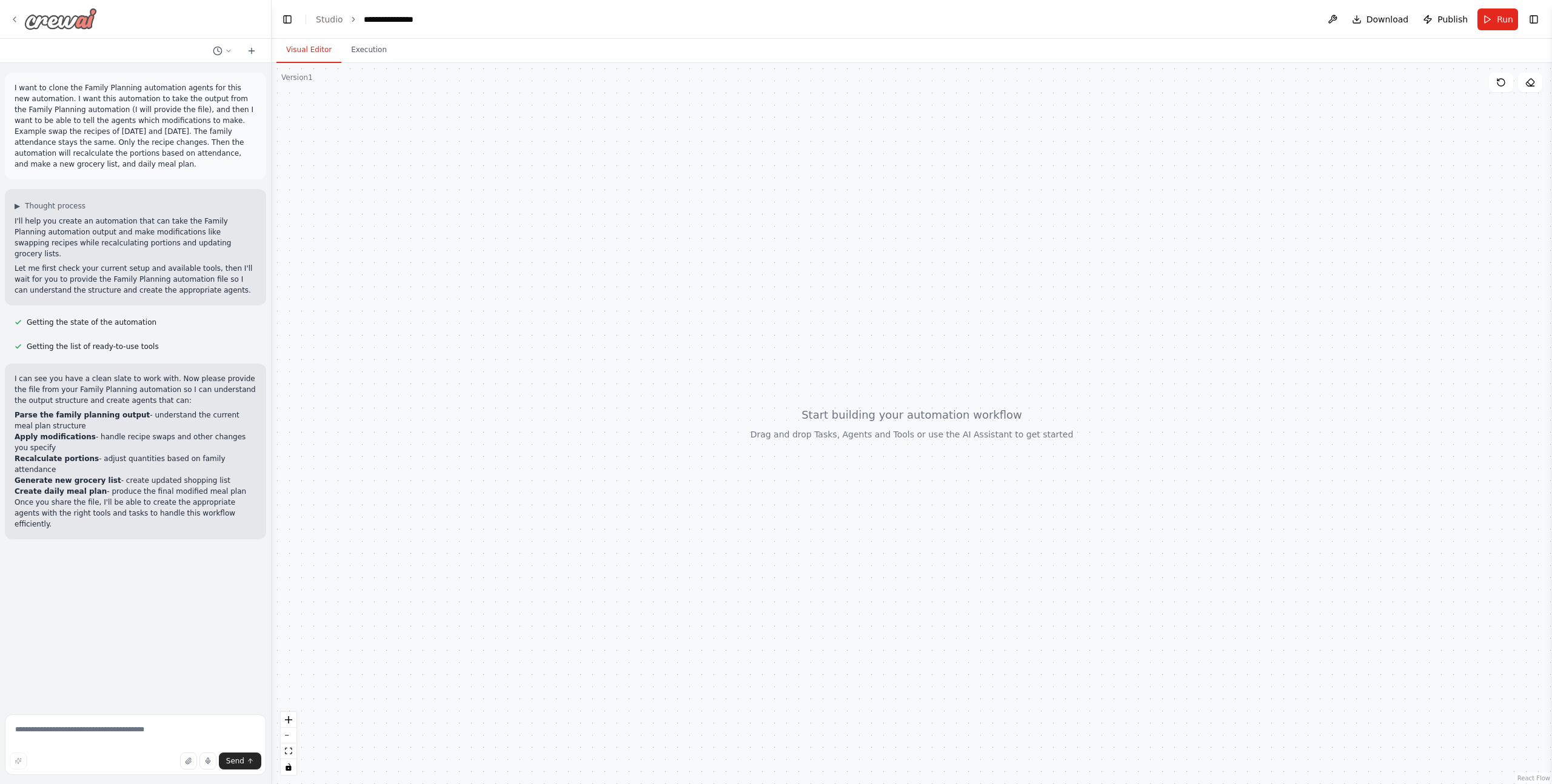
click at [17, 17] on icon at bounding box center [14, 19] width 9 height 9
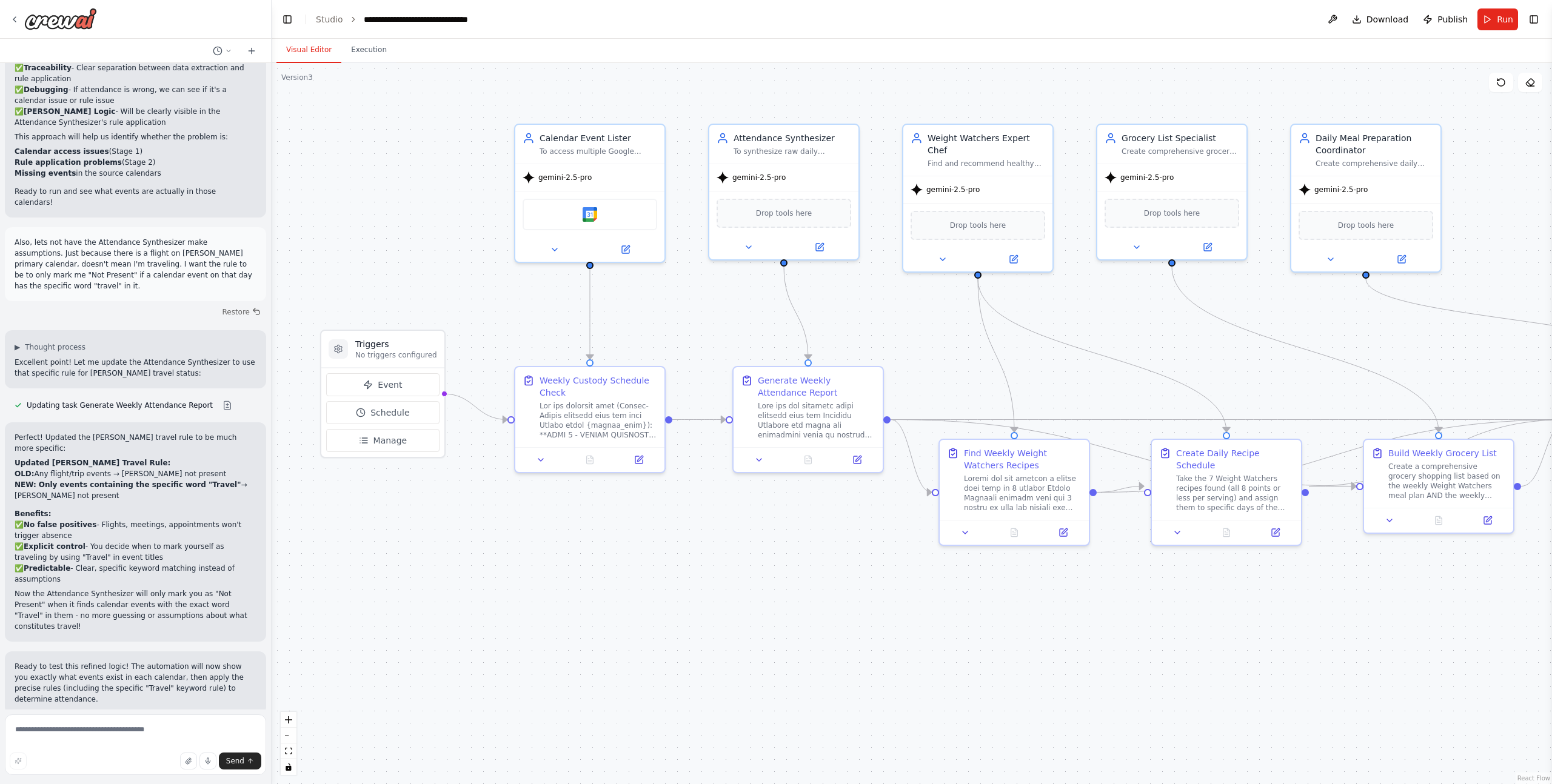
scroll to position [37934, 0]
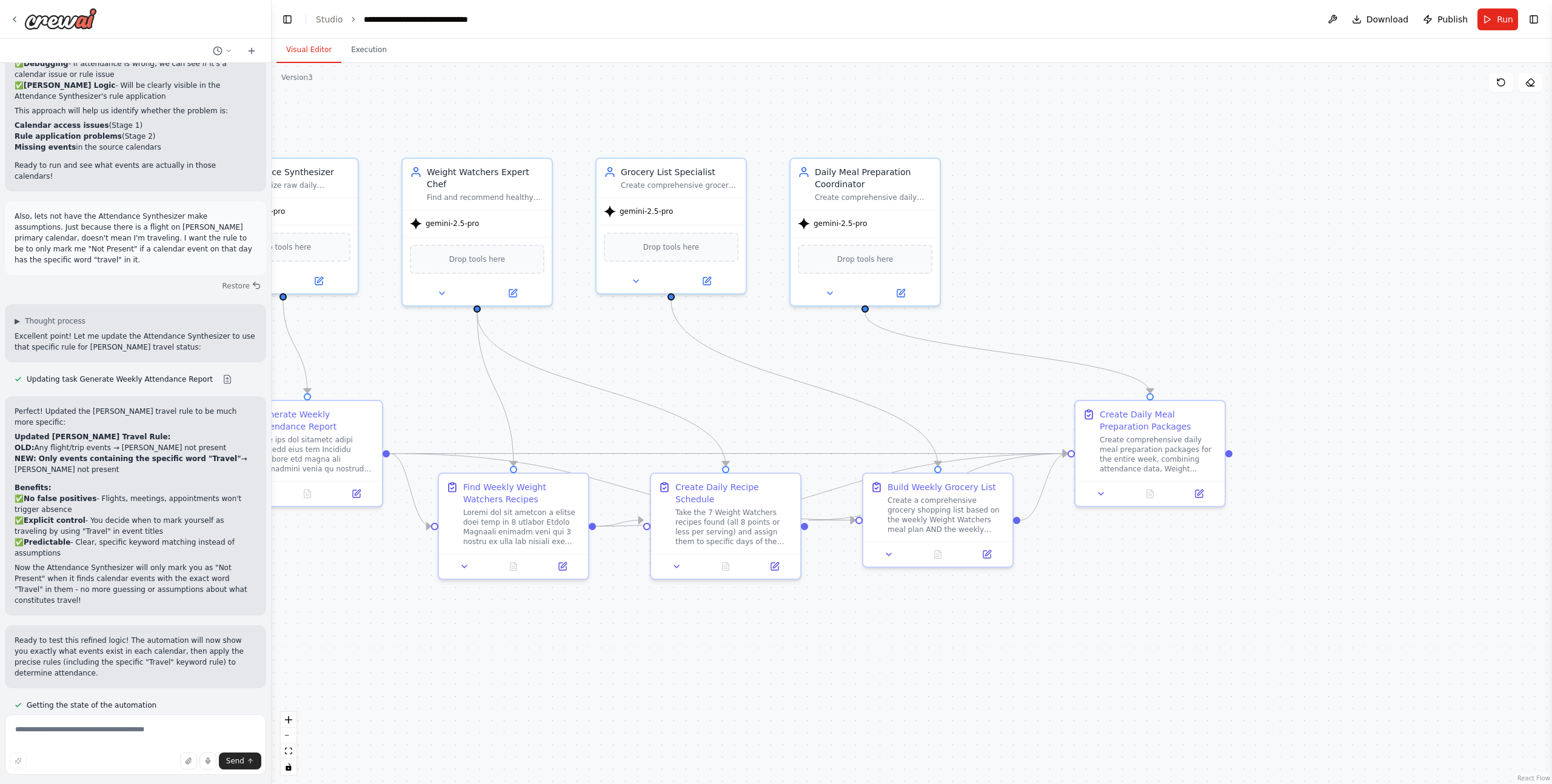
drag, startPoint x: 1222, startPoint y: 364, endPoint x: 720, endPoint y: 398, distance: 503.2
click at [720, 398] on div ".deletable-edge-delete-btn { width: 20px; height: 20px; border: 0px solid #ffff…" at bounding box center [911, 423] width 1280 height 721
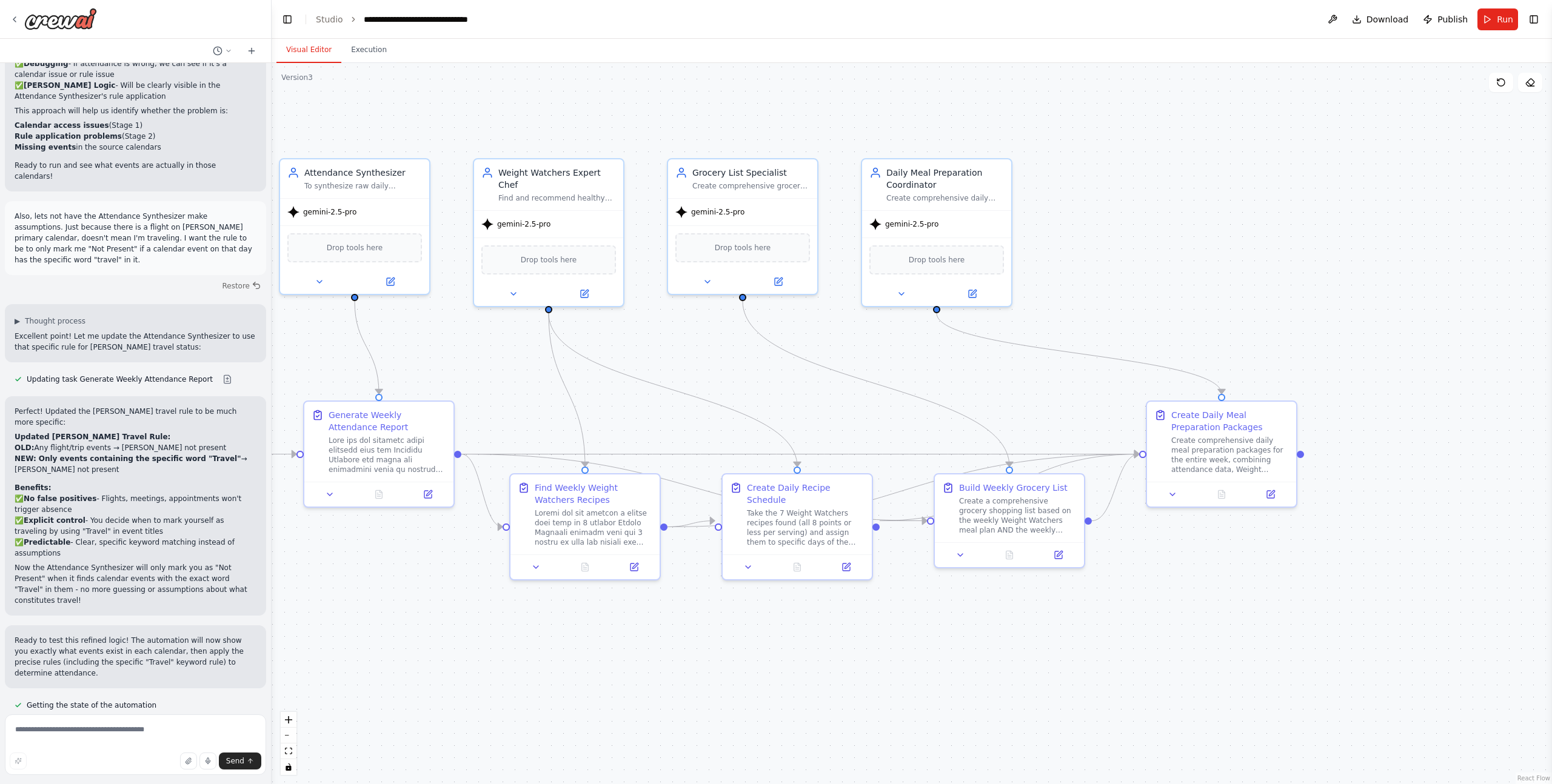
drag, startPoint x: 1237, startPoint y: 152, endPoint x: 1309, endPoint y: 154, distance: 72.0
click at [1309, 154] on div ".deletable-edge-delete-btn { width: 20px; height: 20px; border: 0px solid #ffff…" at bounding box center [911, 423] width 1280 height 721
click at [365, 48] on button "Execution" at bounding box center [369, 50] width 55 height 25
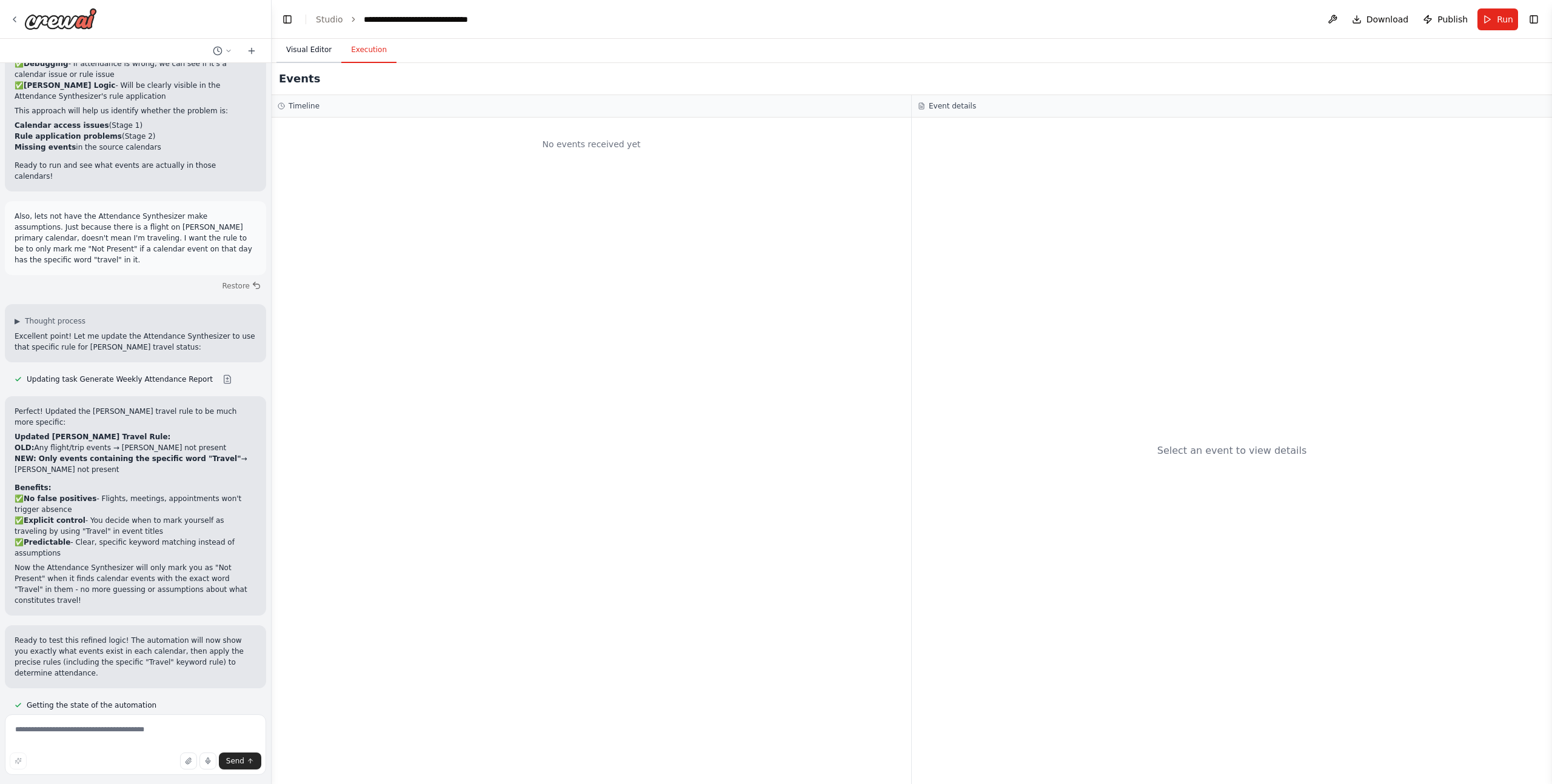
click at [314, 53] on button "Visual Editor" at bounding box center [308, 50] width 65 height 25
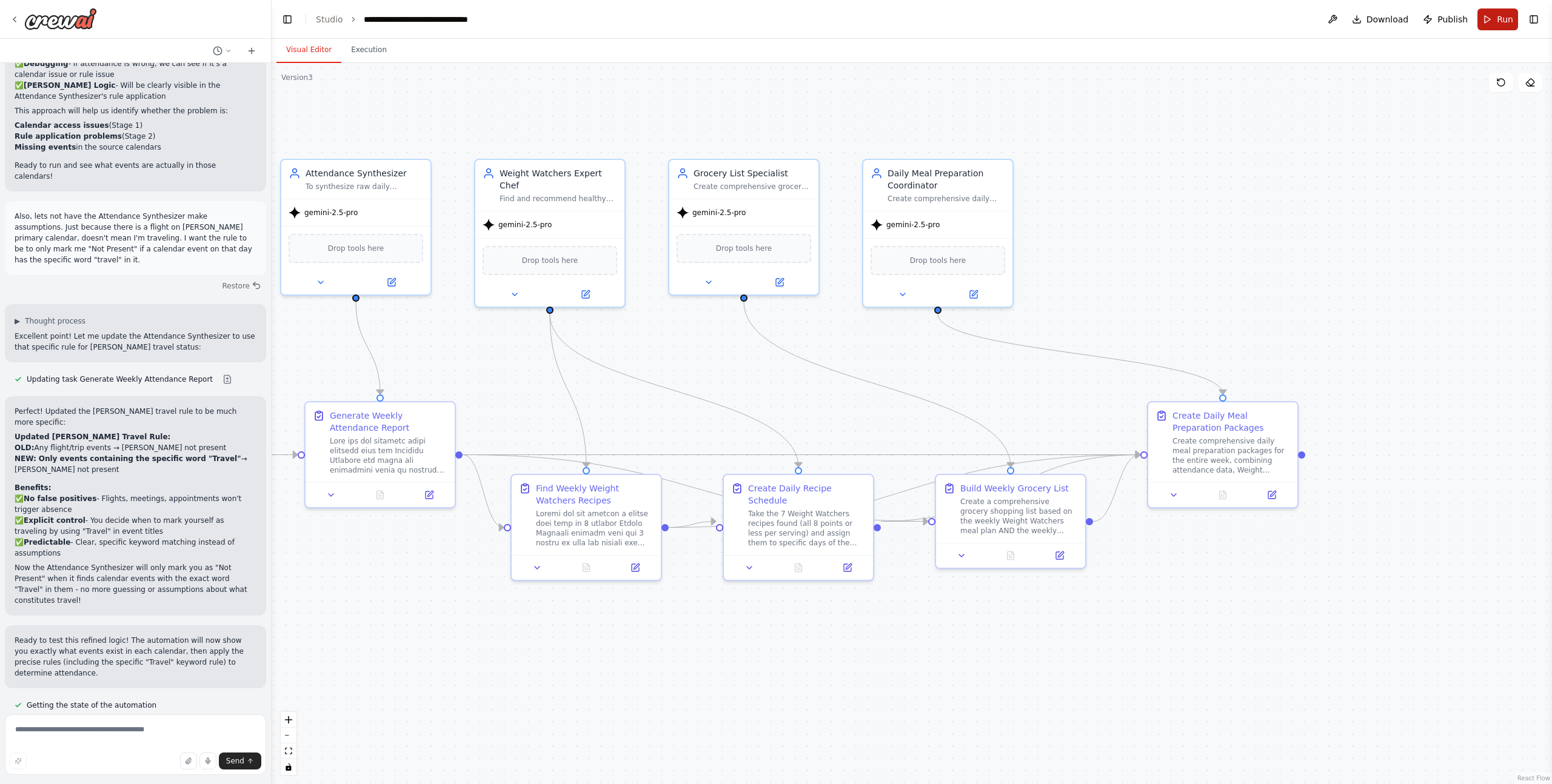
click at [1487, 25] on button "Run" at bounding box center [1498, 20] width 41 height 22
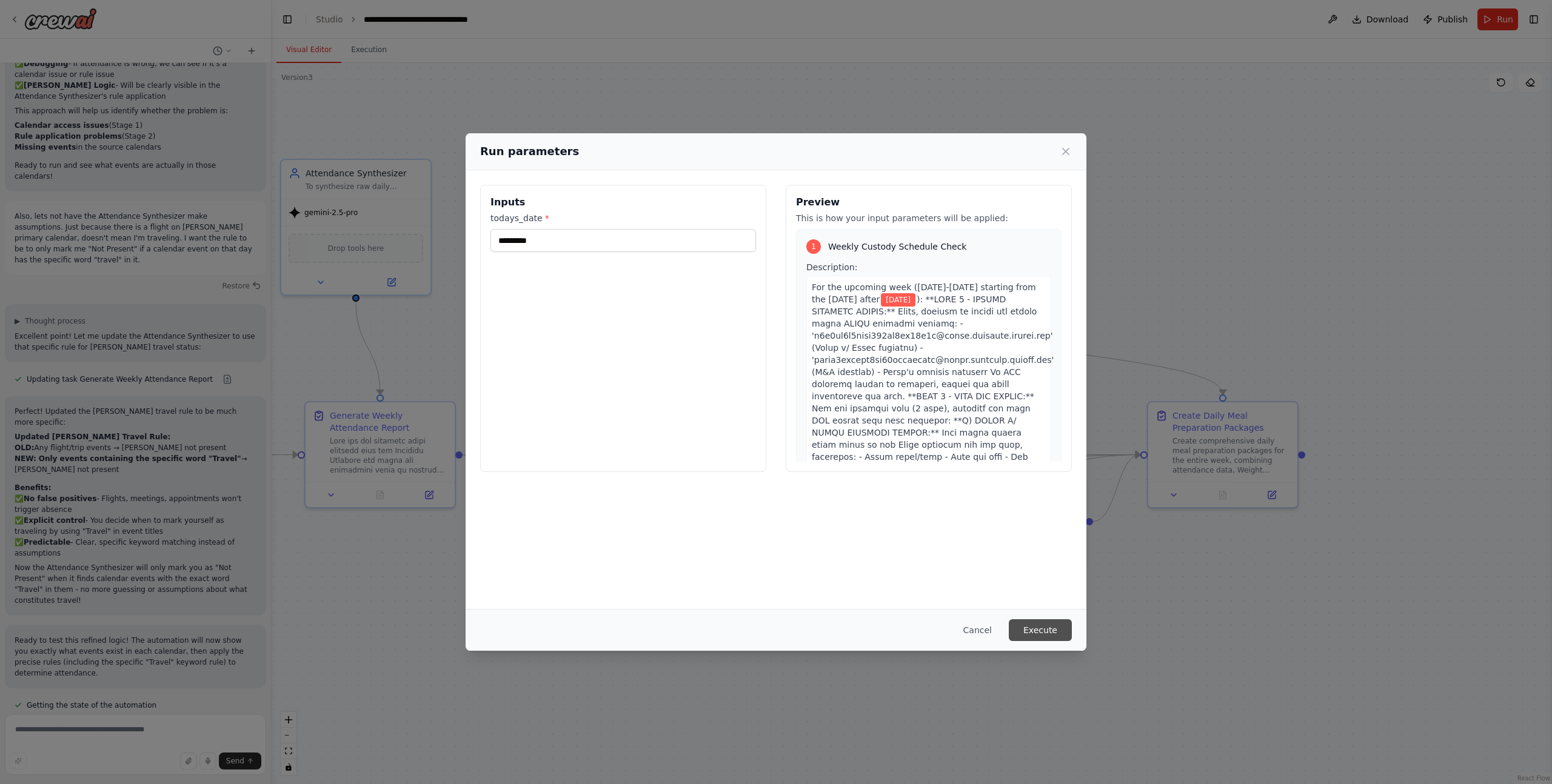
click at [1052, 628] on button "Execute" at bounding box center [1040, 630] width 63 height 22
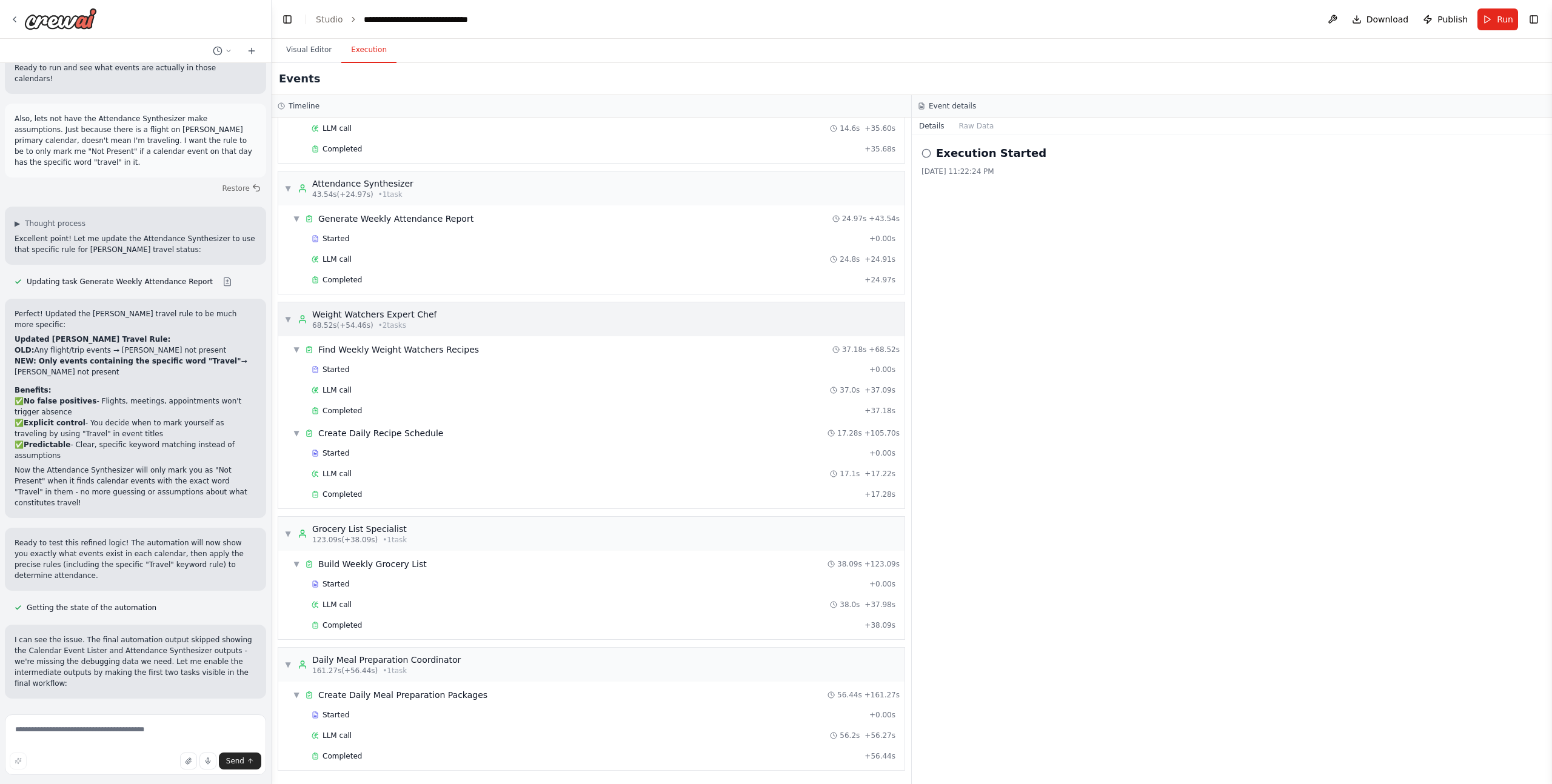
scroll to position [38033, 0]
click at [316, 53] on button "Visual Editor" at bounding box center [308, 50] width 65 height 25
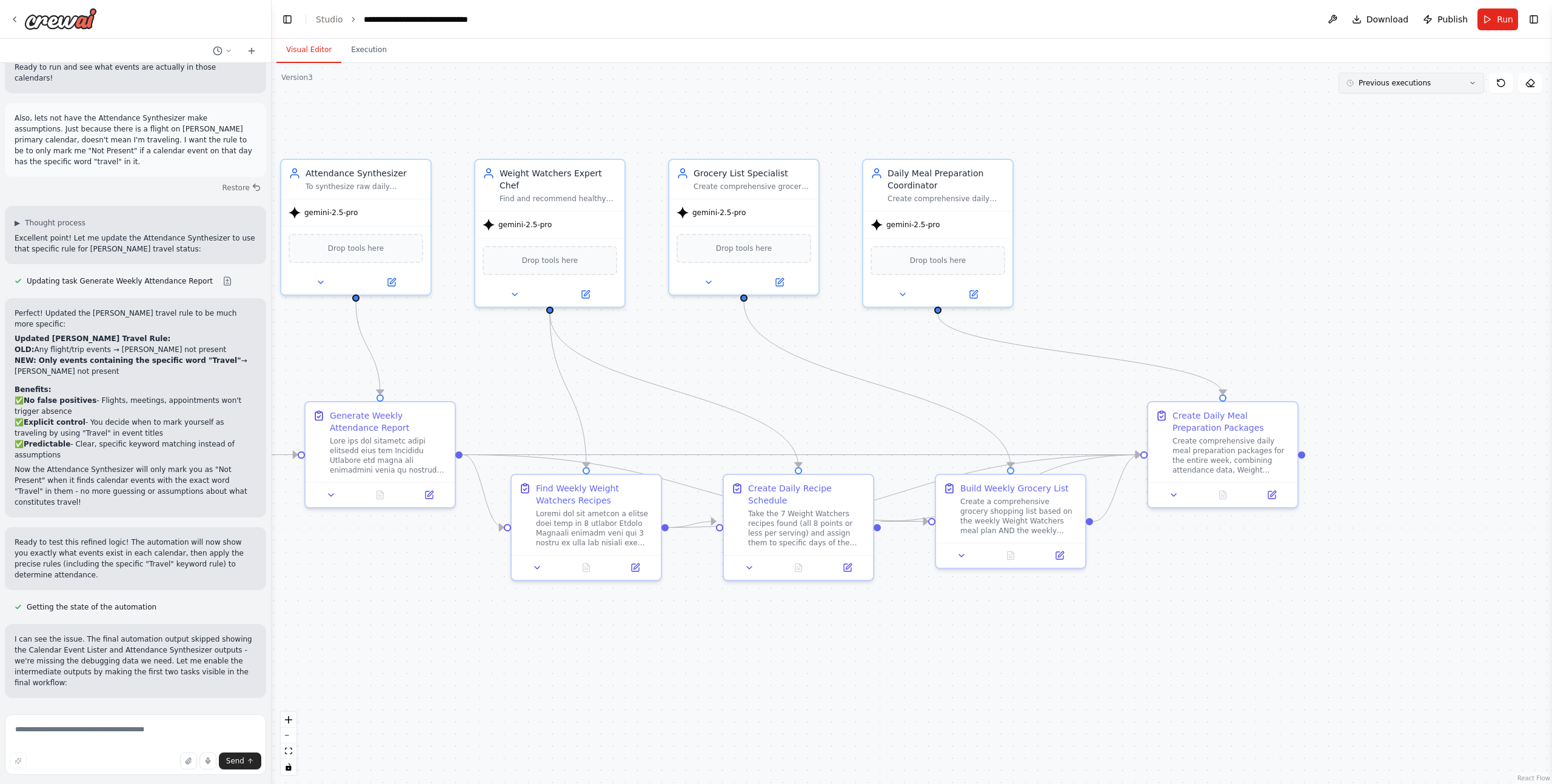
click at [1371, 92] on button "Previous executions" at bounding box center [1410, 83] width 145 height 20
click at [1374, 107] on div "11m ago" at bounding box center [1418, 104] width 121 height 9
click at [1216, 494] on button at bounding box center [1222, 493] width 52 height 14
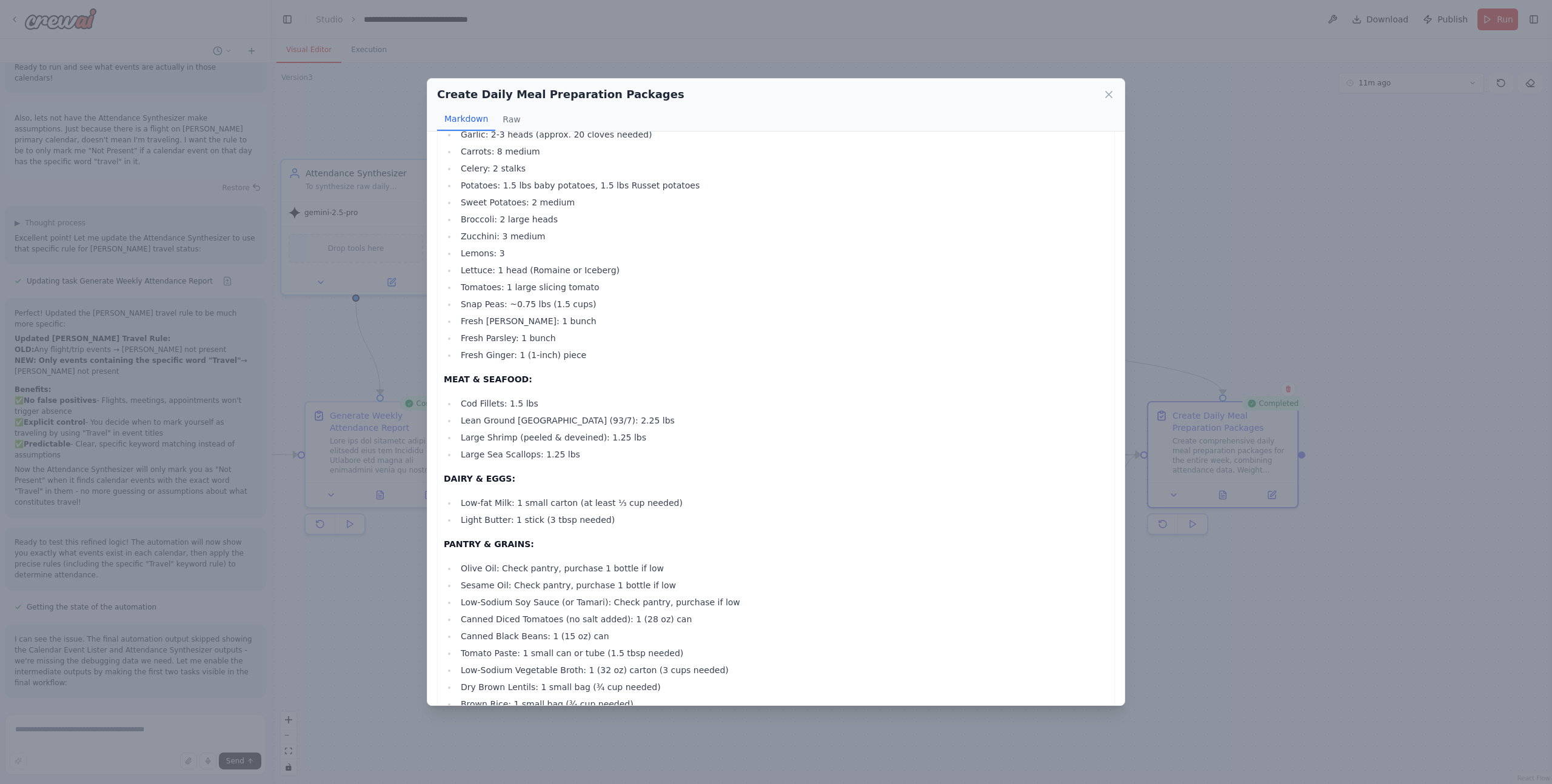
scroll to position [3497, 0]
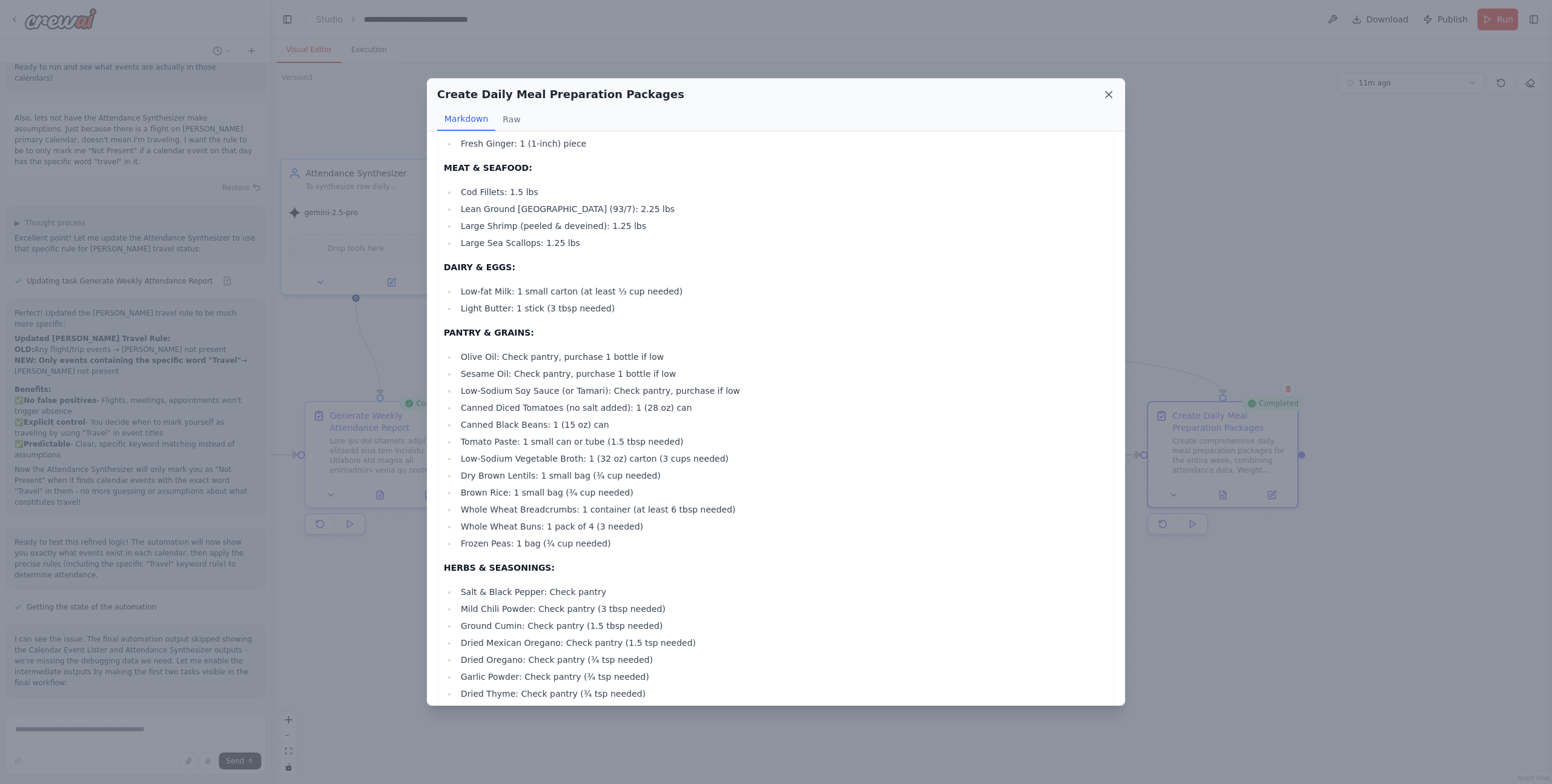
click at [1108, 98] on icon at bounding box center [1109, 94] width 12 height 12
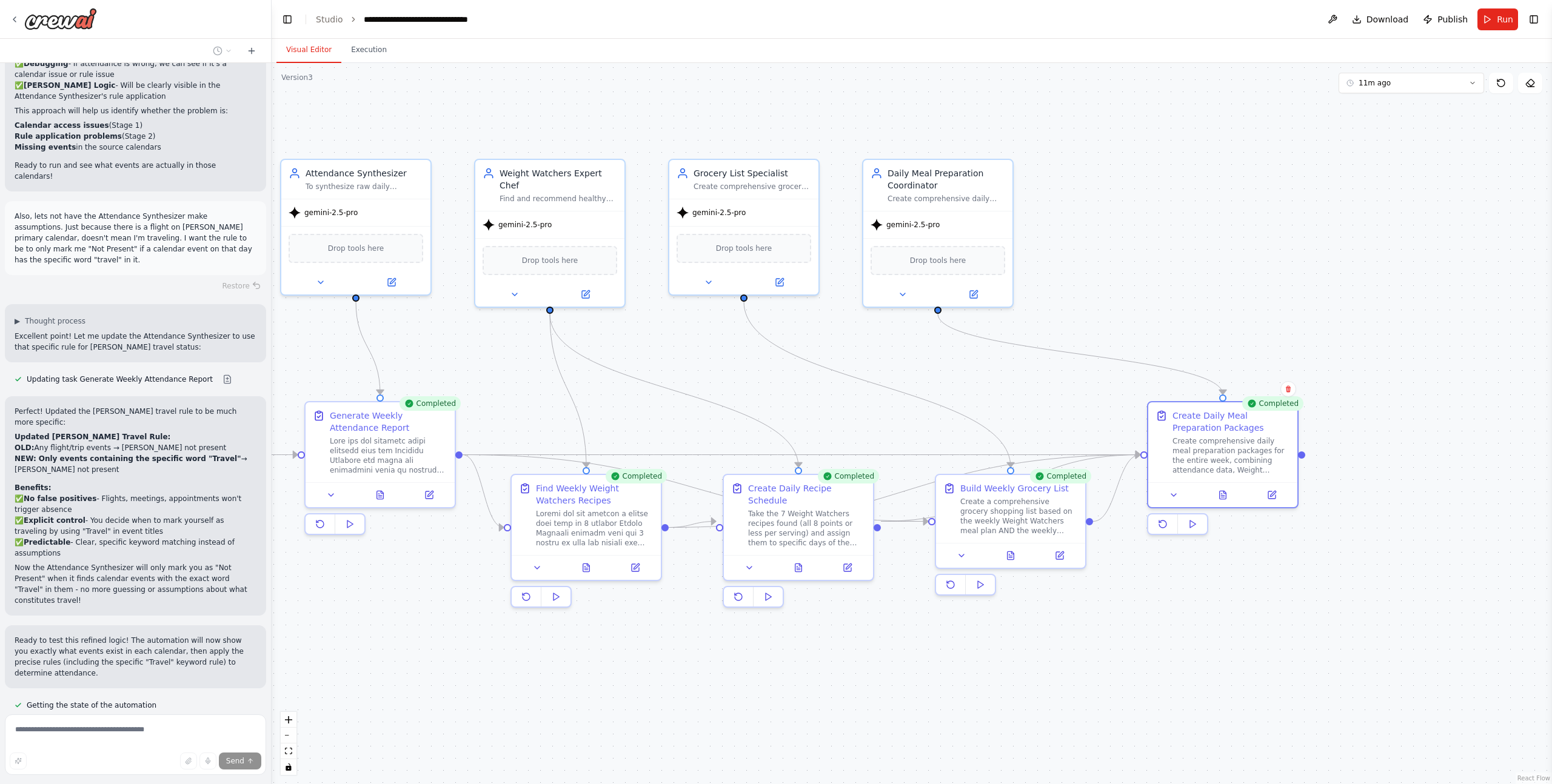
scroll to position [37982, 0]
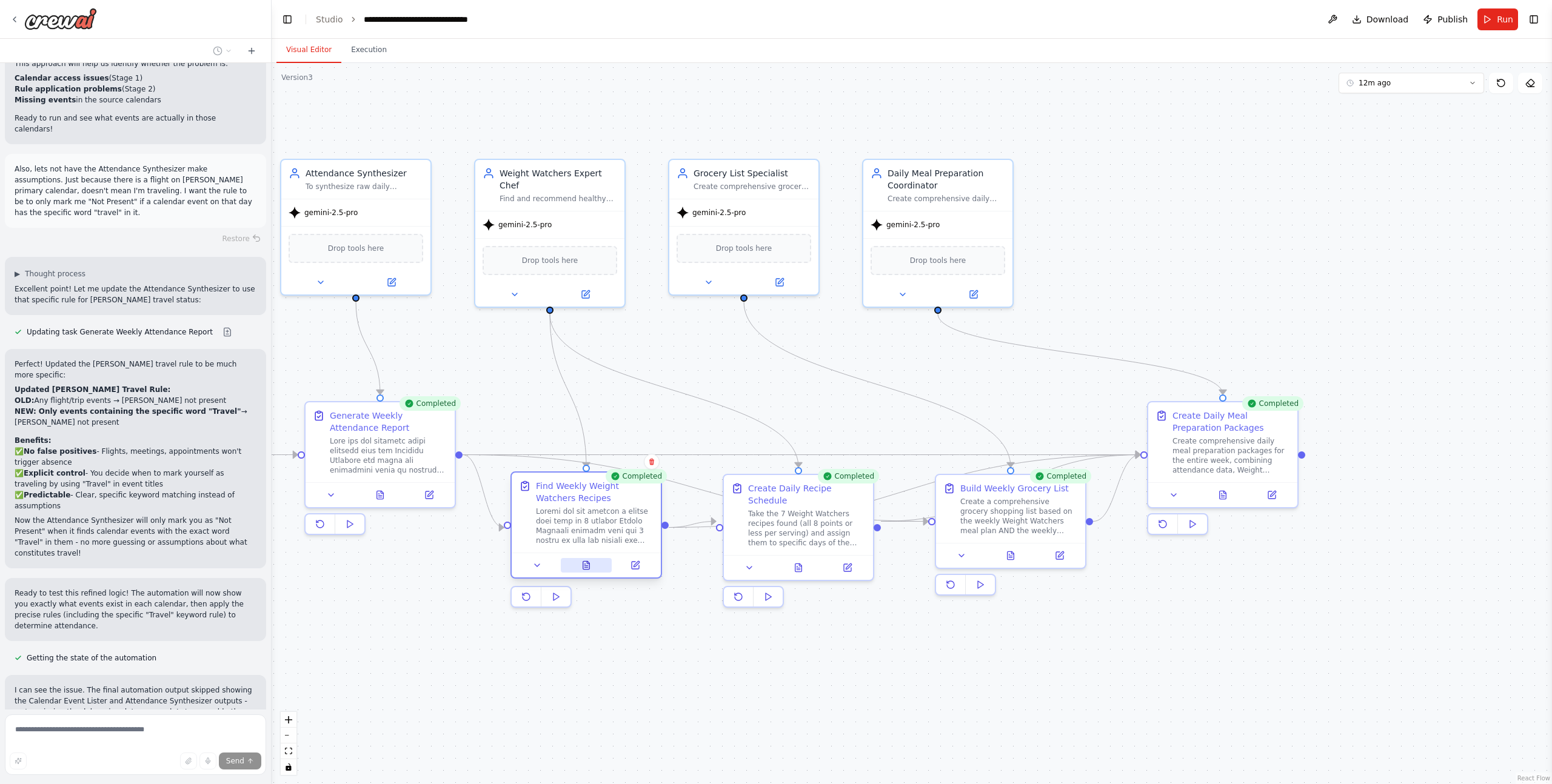
click at [584, 568] on icon at bounding box center [586, 565] width 7 height 8
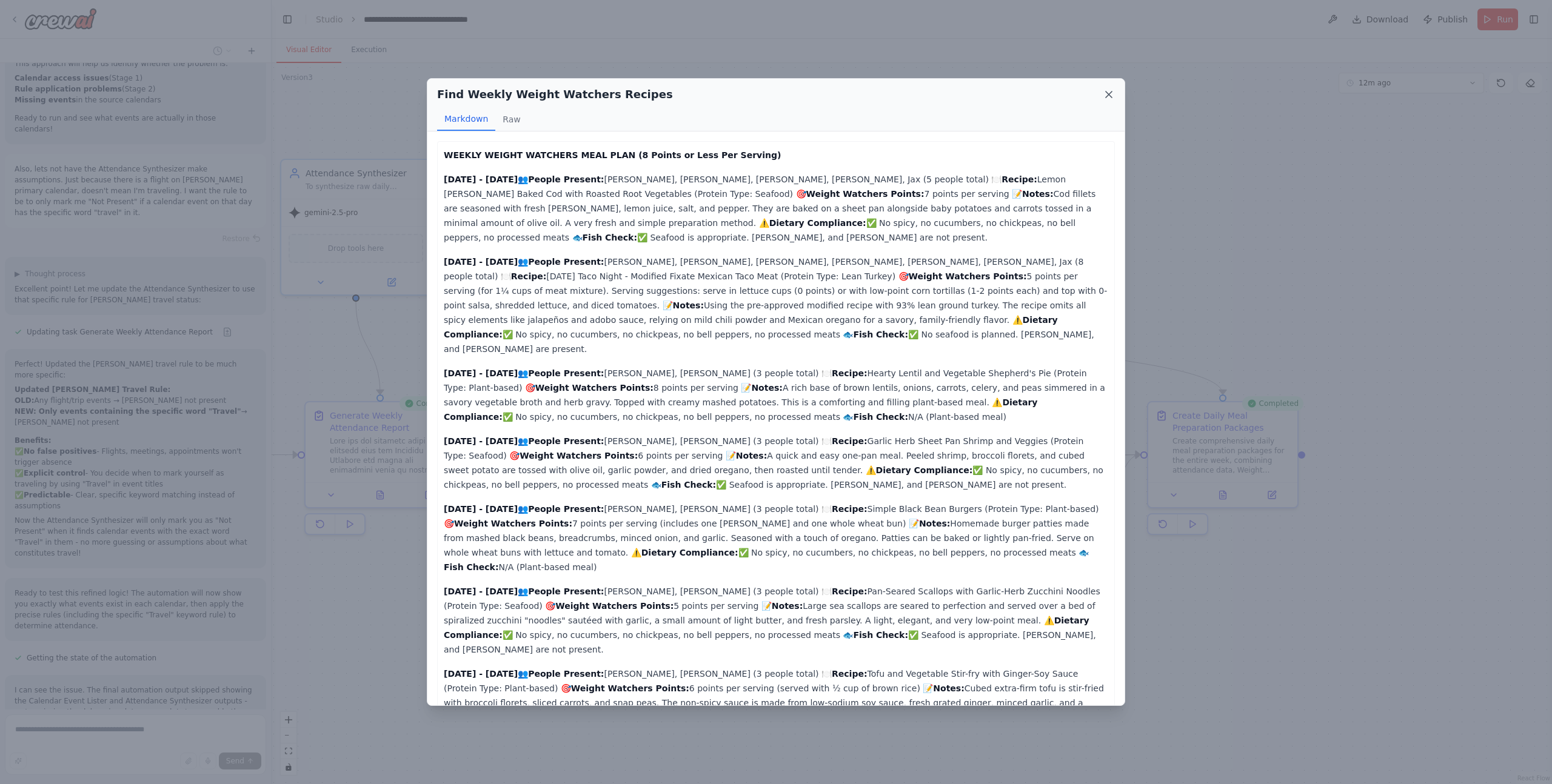
click at [1108, 91] on icon at bounding box center [1109, 94] width 12 height 12
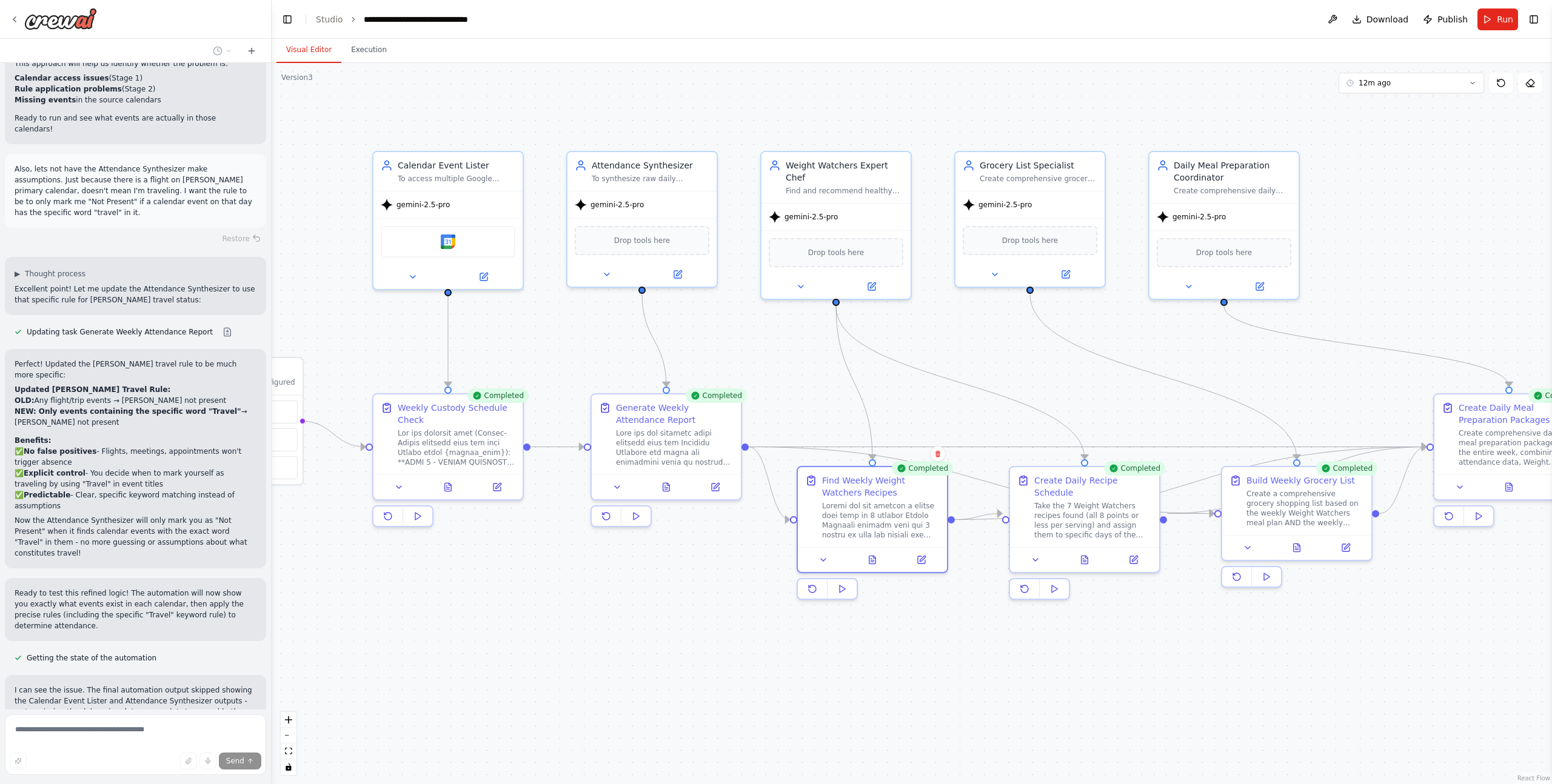
drag, startPoint x: 683, startPoint y: 648, endPoint x: 968, endPoint y: 640, distance: 285.1
click at [968, 640] on div ".deletable-edge-delete-btn { width: 20px; height: 20px; border: 0px solid #ffff…" at bounding box center [911, 423] width 1280 height 721
click at [668, 488] on icon at bounding box center [667, 484] width 7 height 8
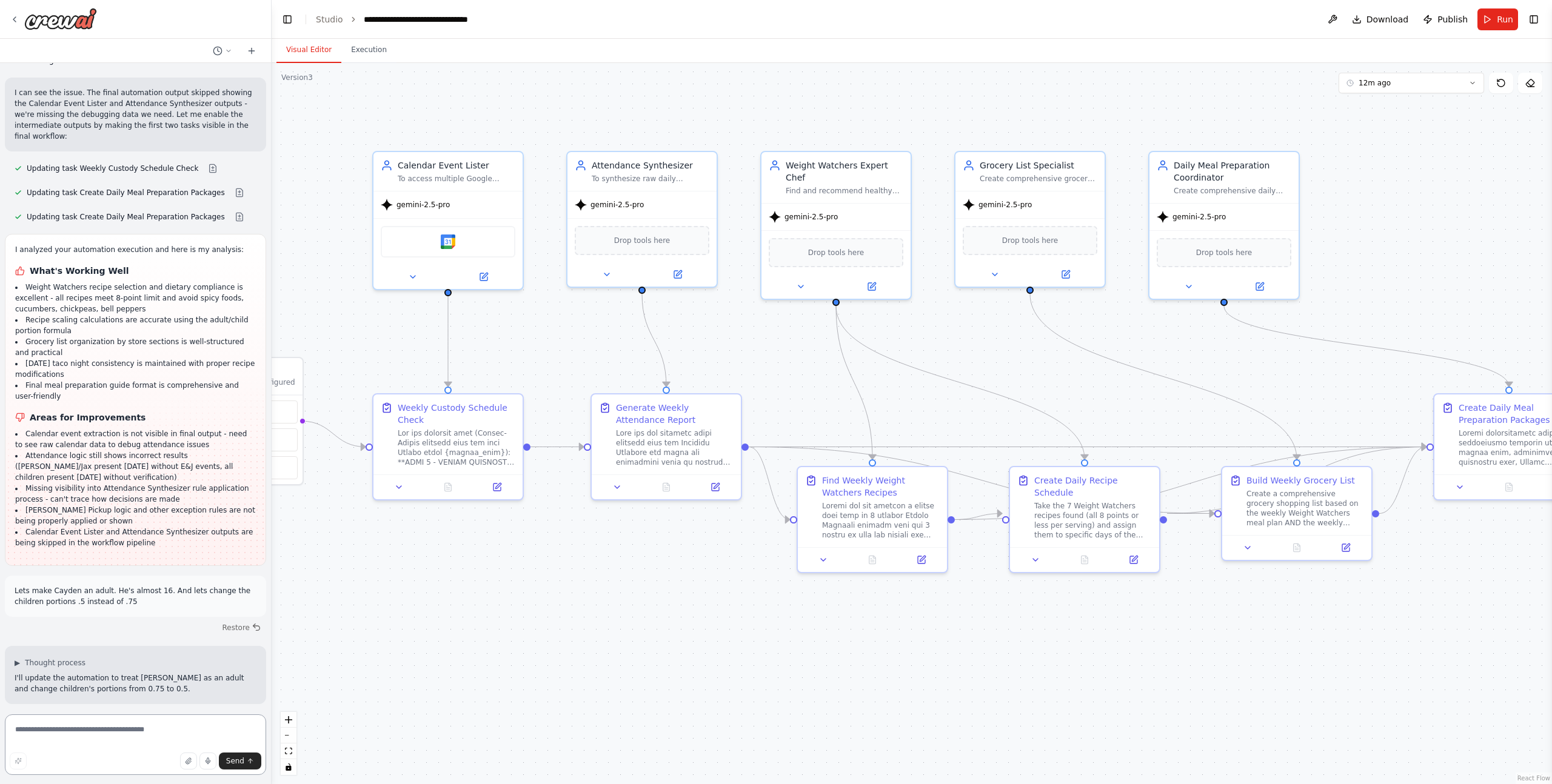
scroll to position [38590, 0]
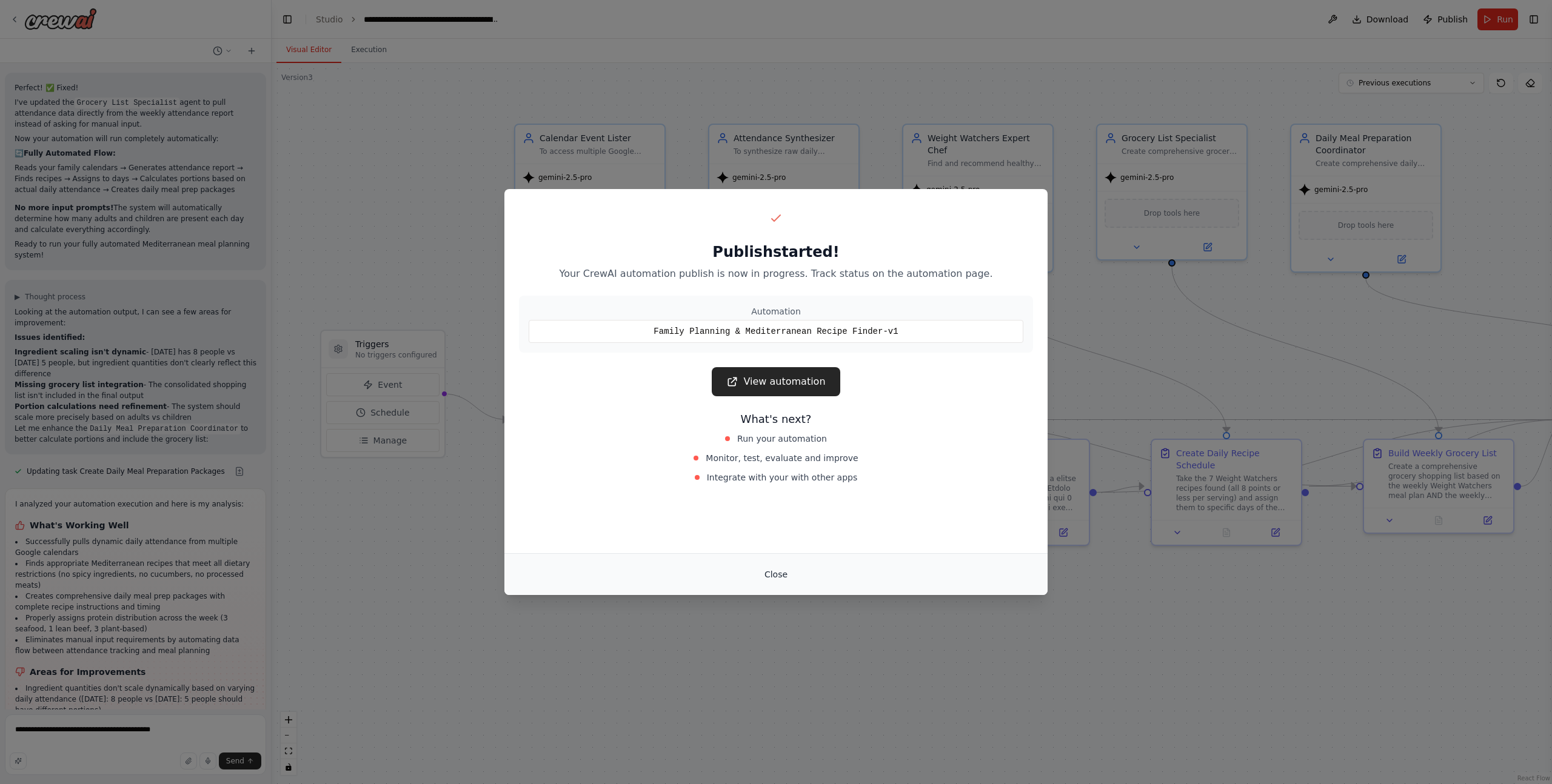
click at [774, 577] on button "Close" at bounding box center [776, 575] width 42 height 22
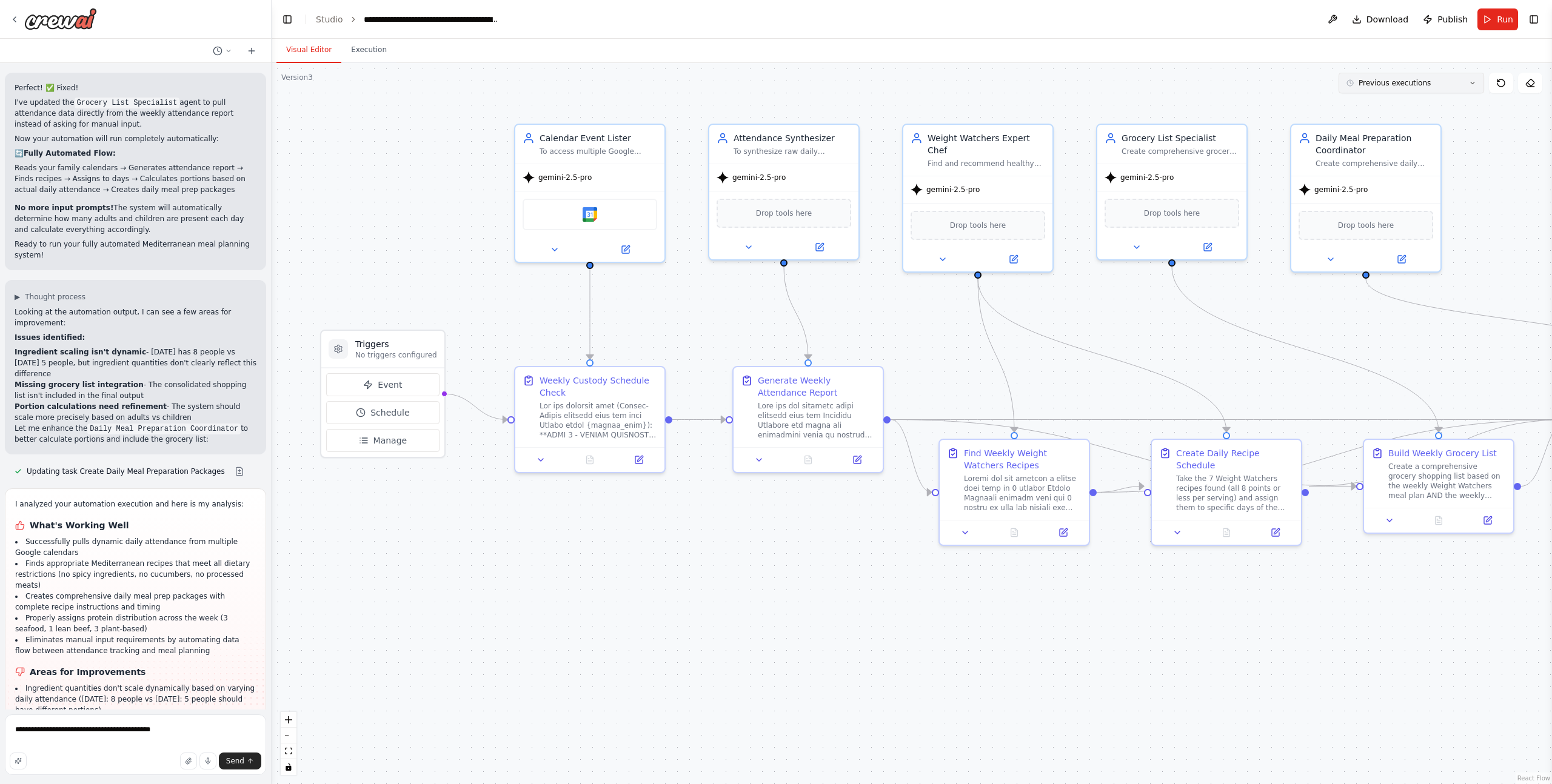
click at [1380, 87] on span "Previous executions" at bounding box center [1394, 82] width 72 height 9
click at [1288, 87] on div ".deletable-edge-delete-btn { width: 20px; height: 20px; border: 0px solid #ffff…" at bounding box center [911, 423] width 1280 height 721
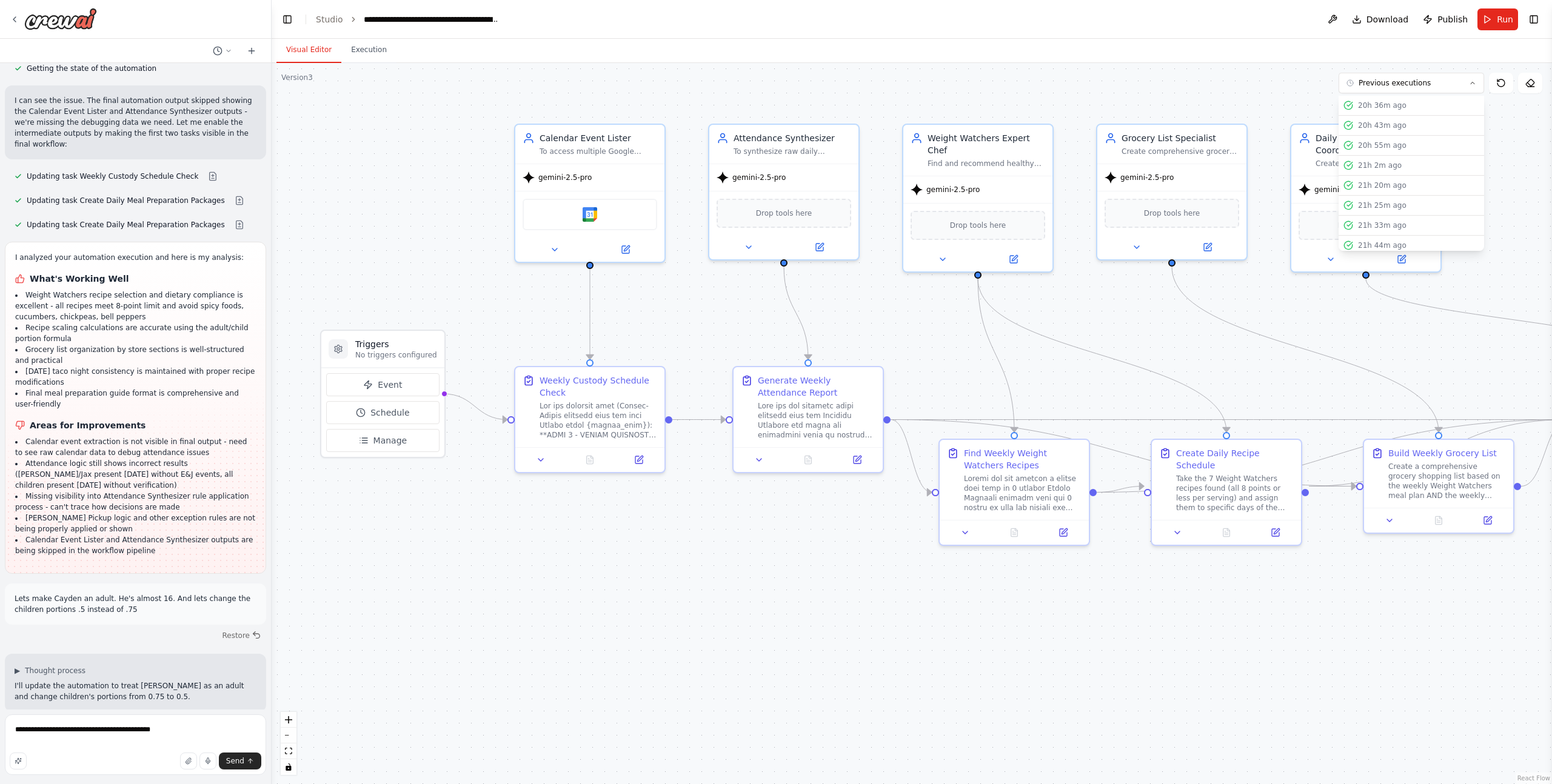
scroll to position [38590, 0]
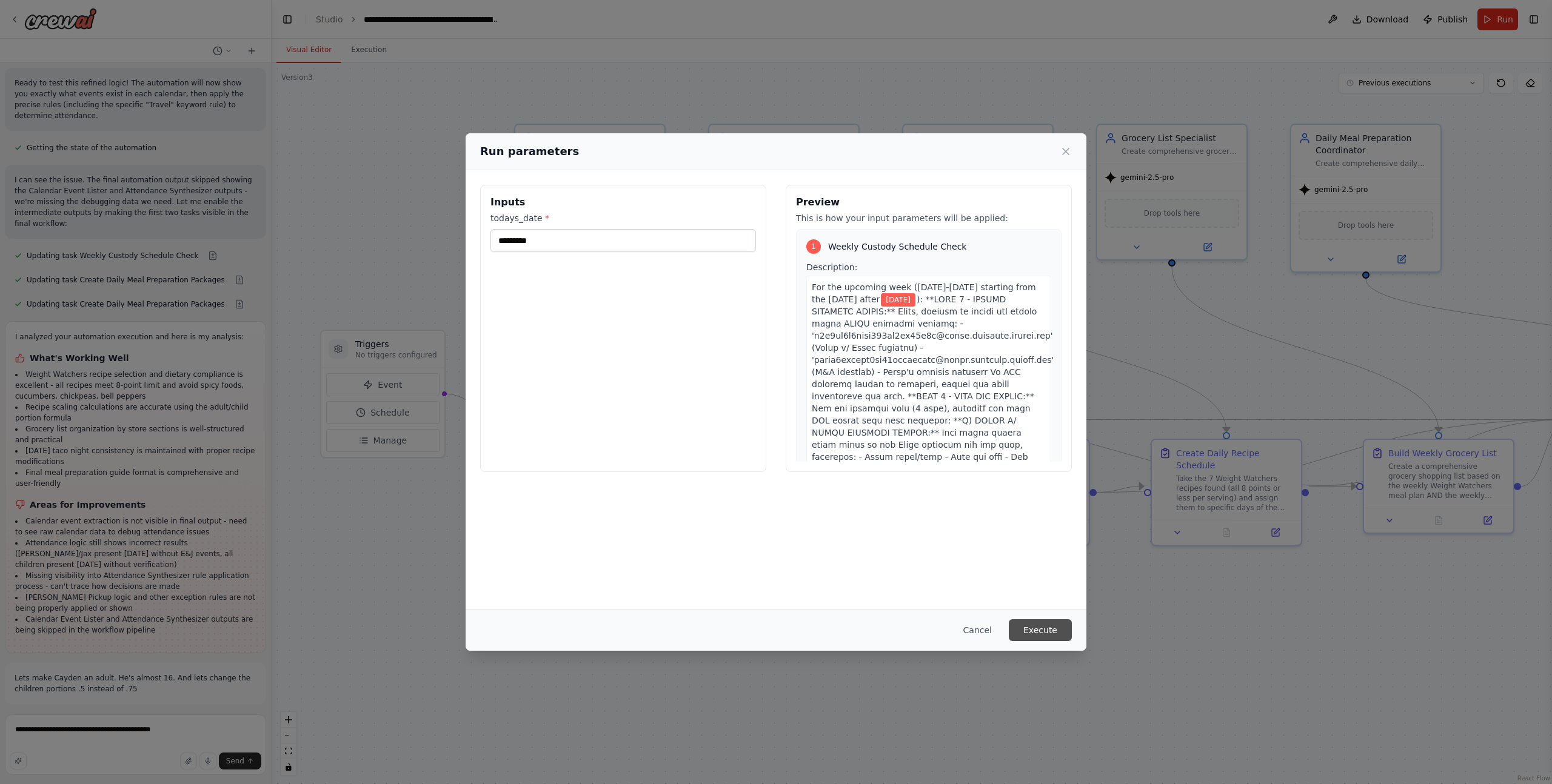
click at [1030, 635] on button "Execute" at bounding box center [1040, 630] width 63 height 22
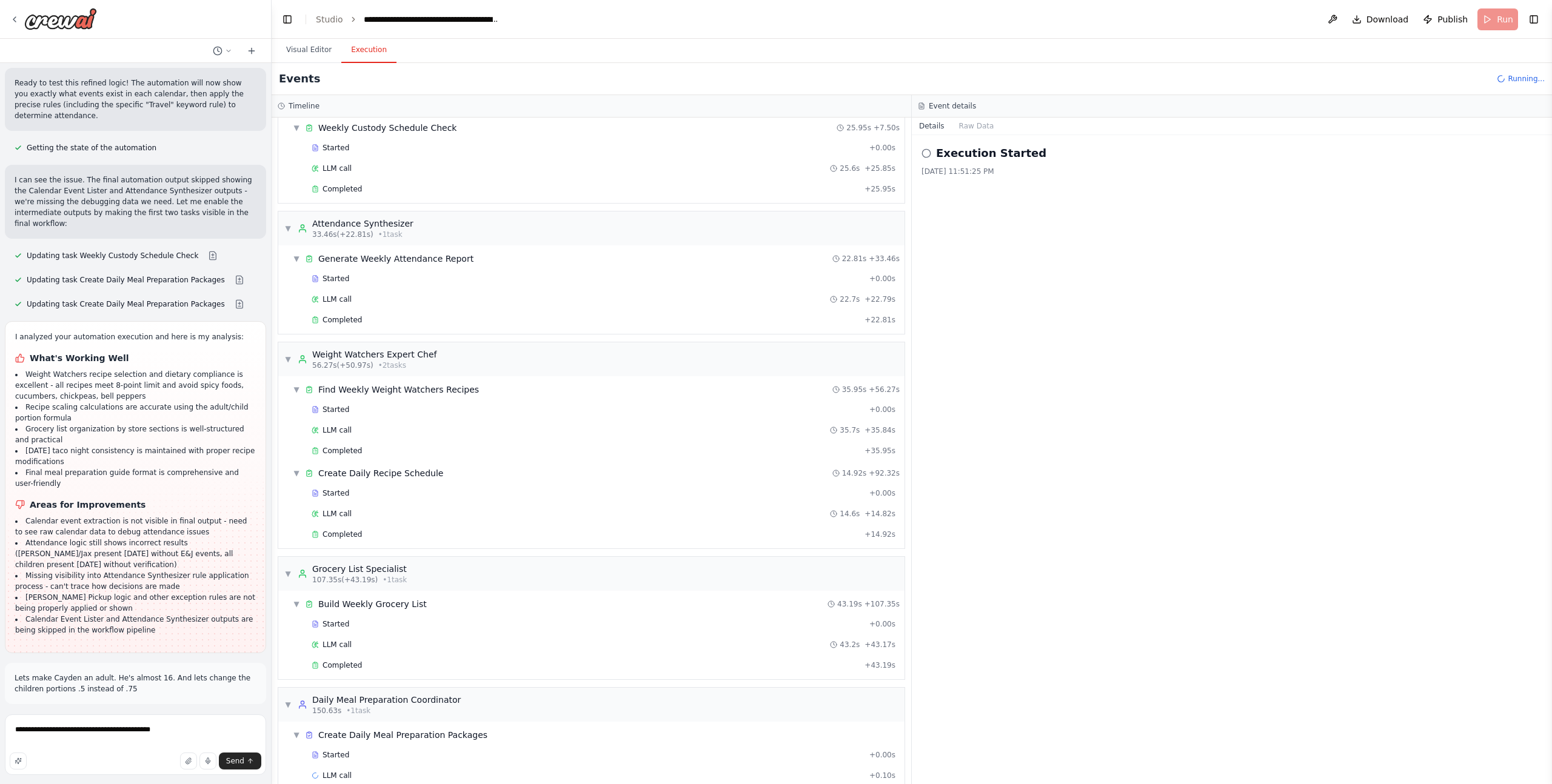
scroll to position [63, 0]
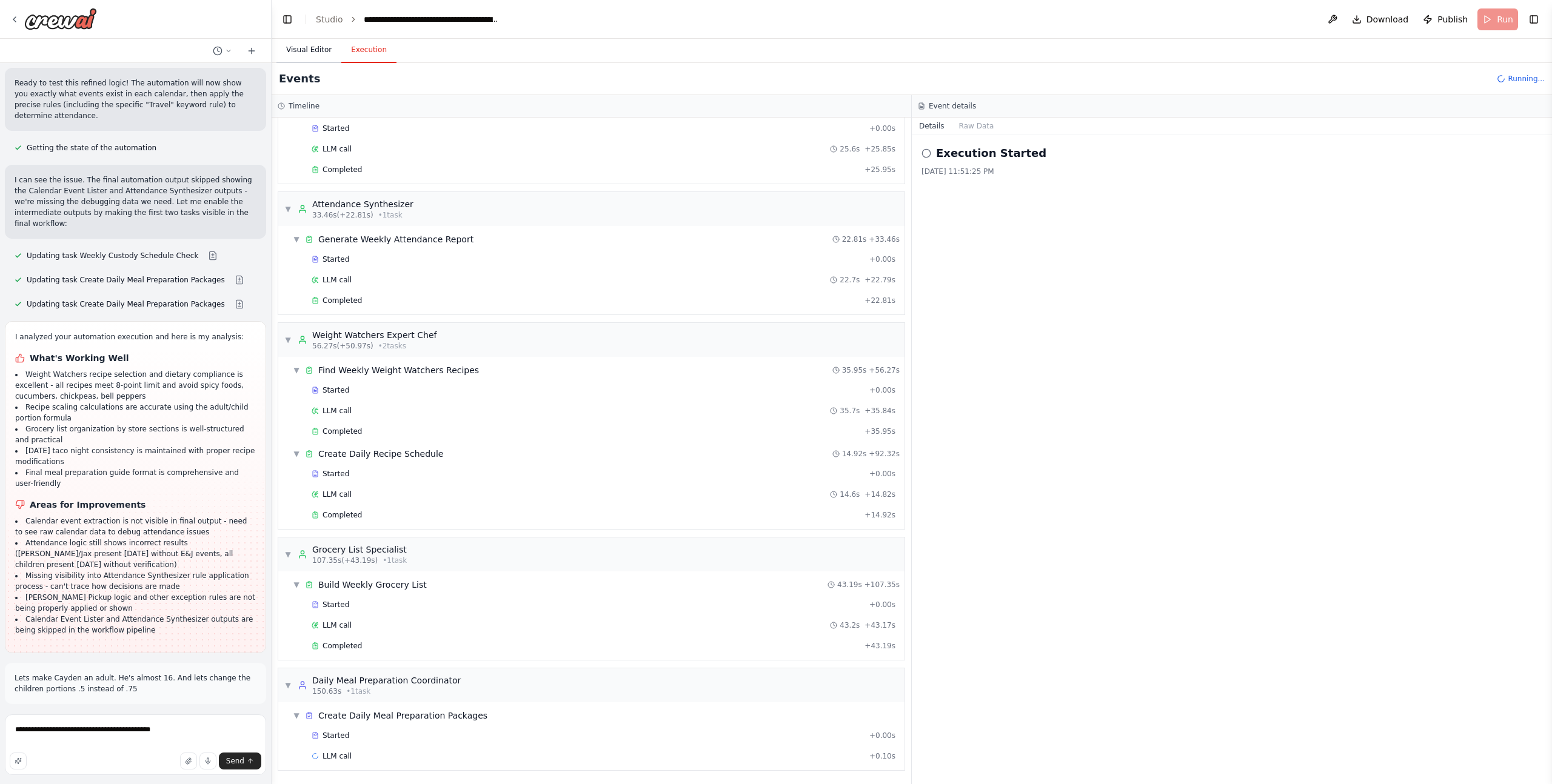
click at [312, 48] on button "Visual Editor" at bounding box center [308, 50] width 65 height 25
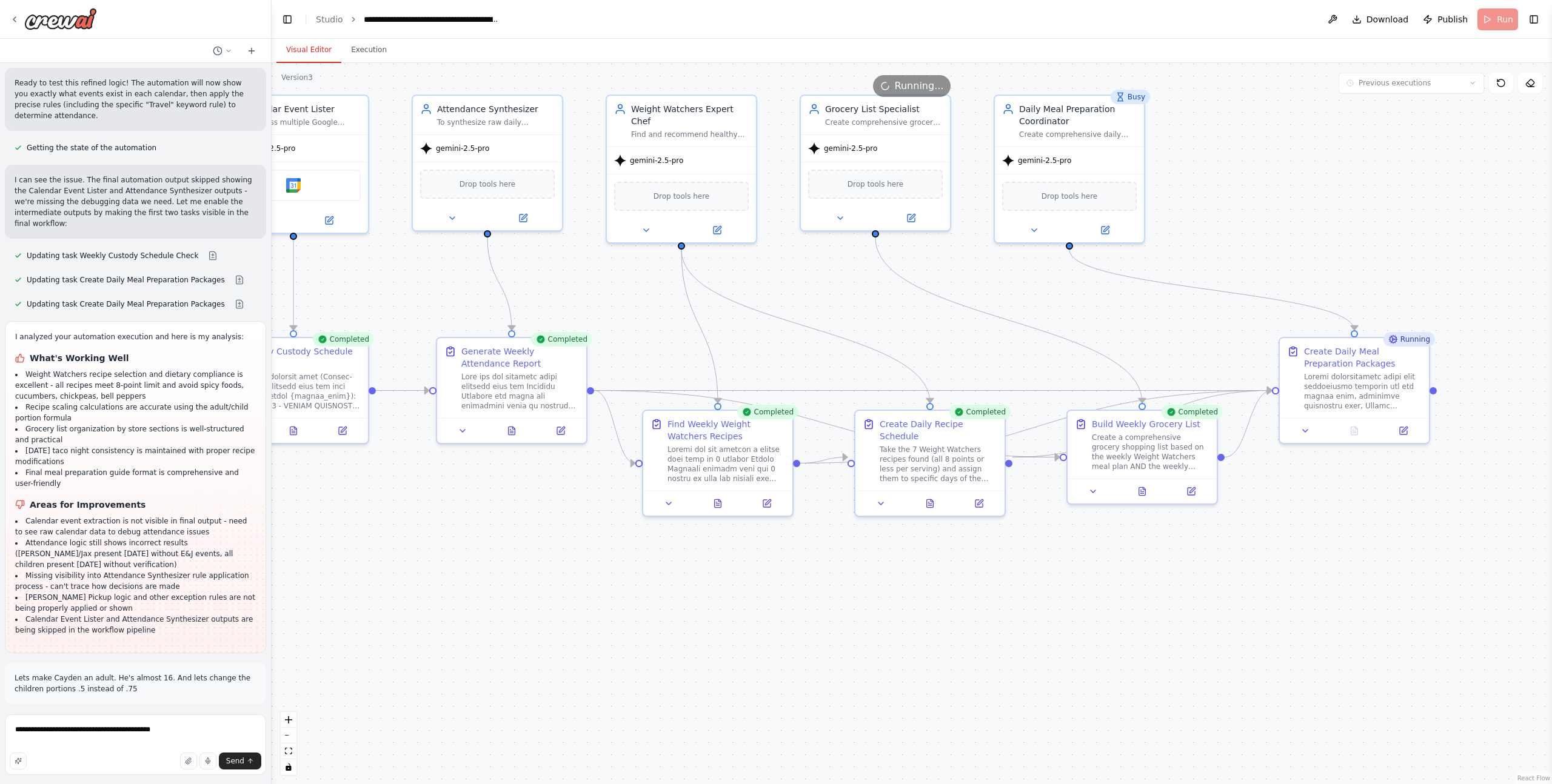
drag, startPoint x: 976, startPoint y: 642, endPoint x: 680, endPoint y: 613, distance: 297.4
click at [680, 613] on div ".deletable-edge-delete-btn { width: 20px; height: 20px; border: 0px solid #ffff…" at bounding box center [911, 423] width 1280 height 721
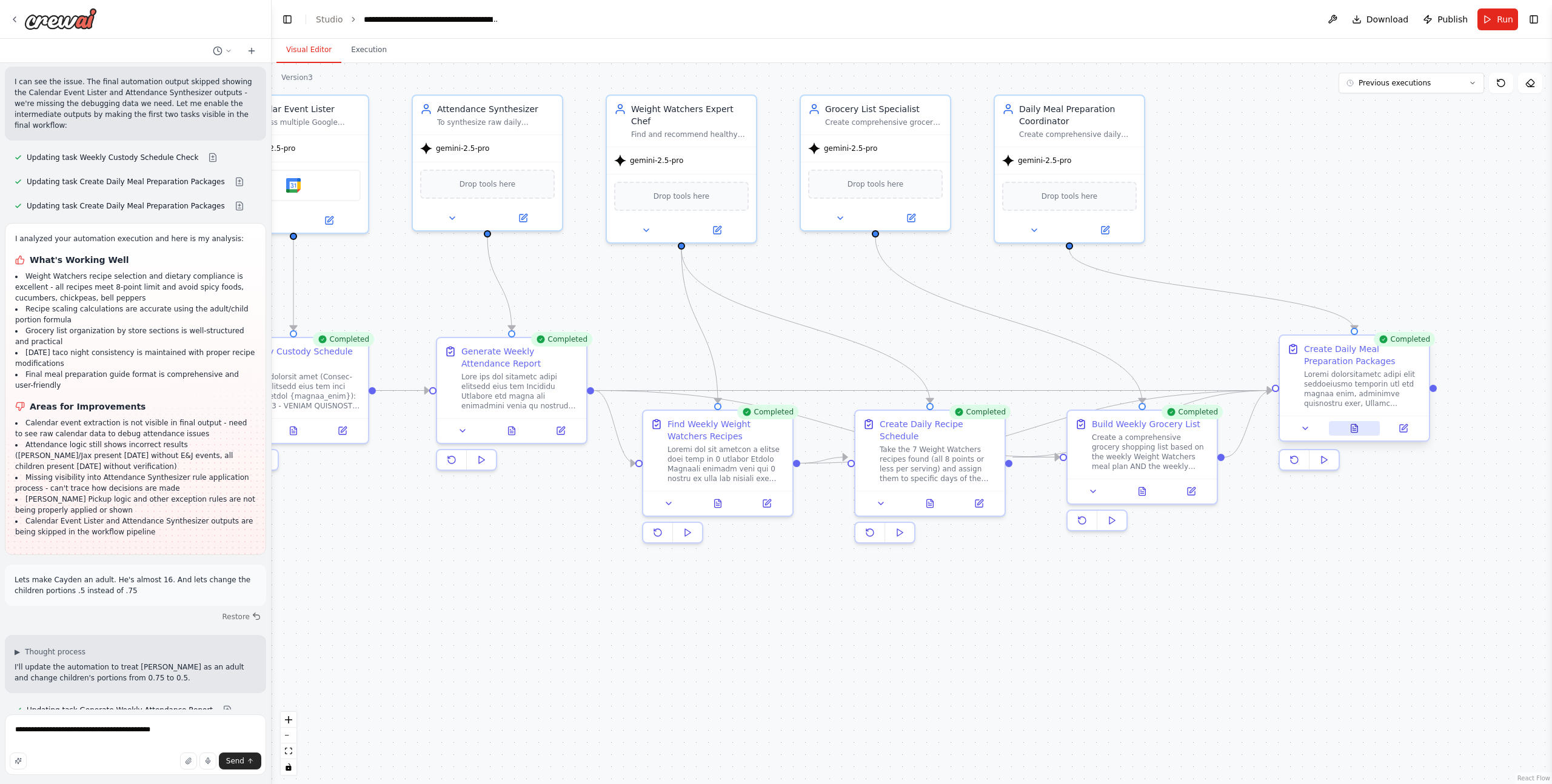
click at [1357, 431] on icon at bounding box center [1354, 427] width 7 height 8
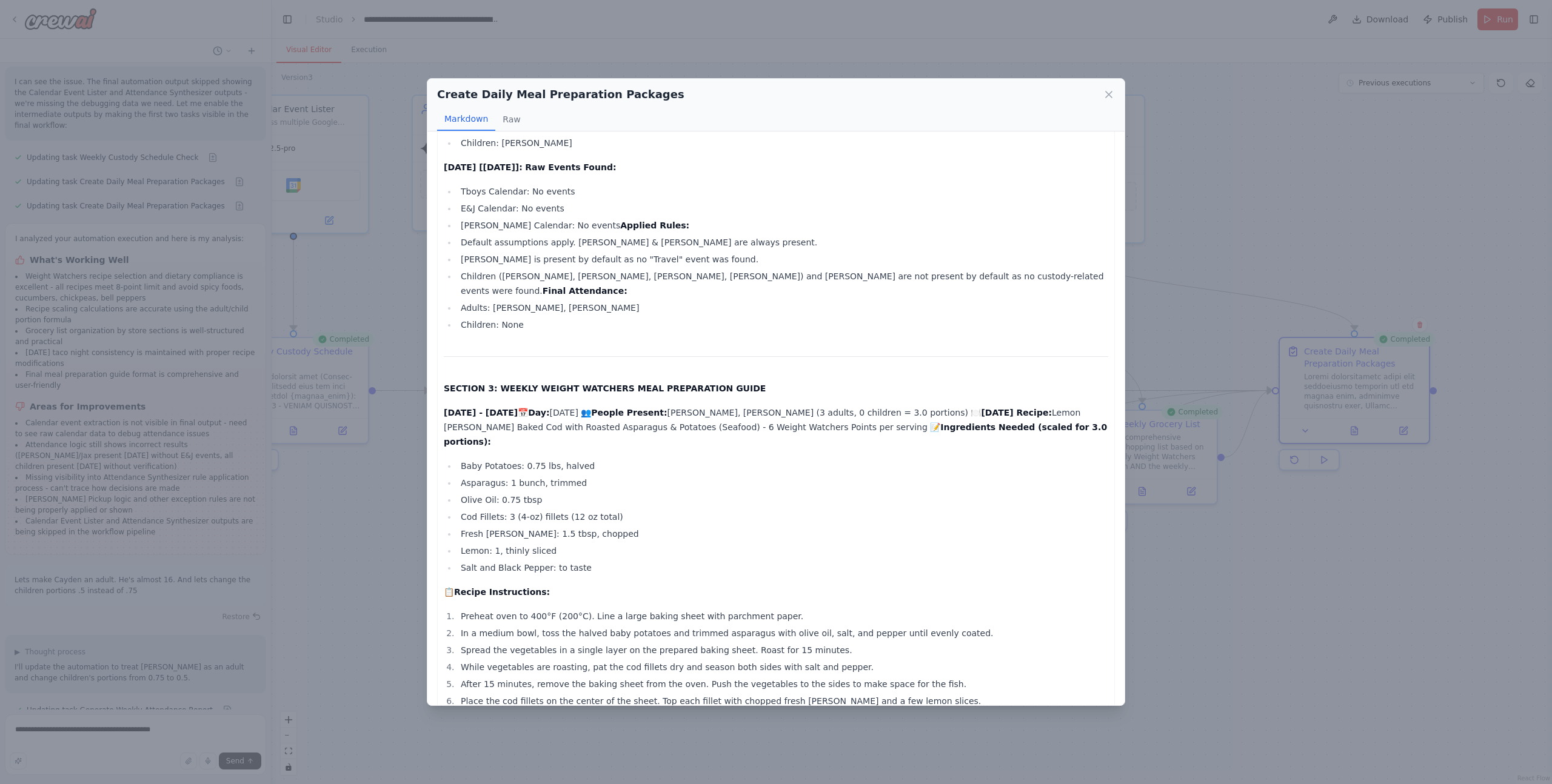
scroll to position [1303, 0]
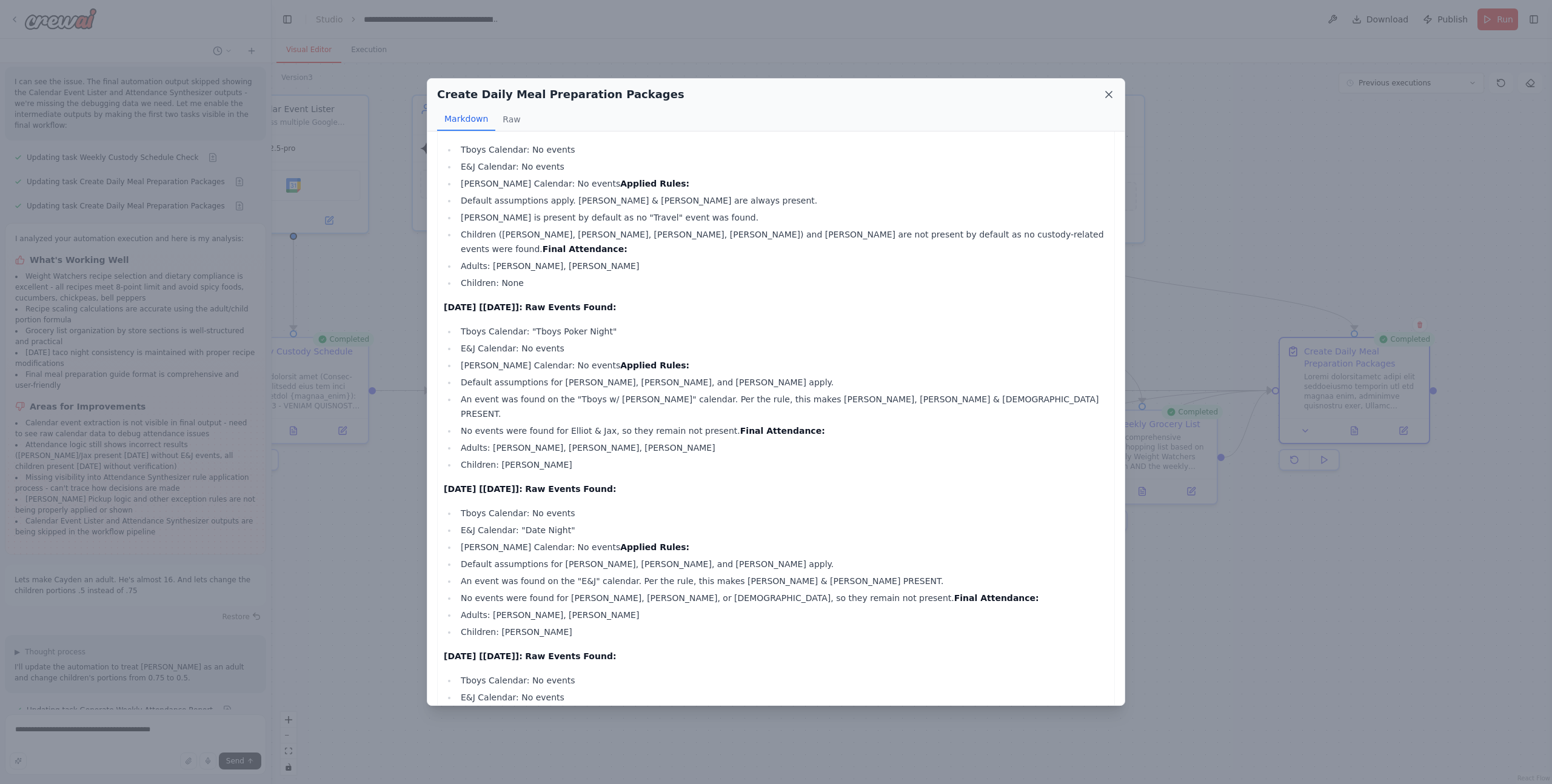
click at [1109, 96] on icon at bounding box center [1109, 94] width 12 height 12
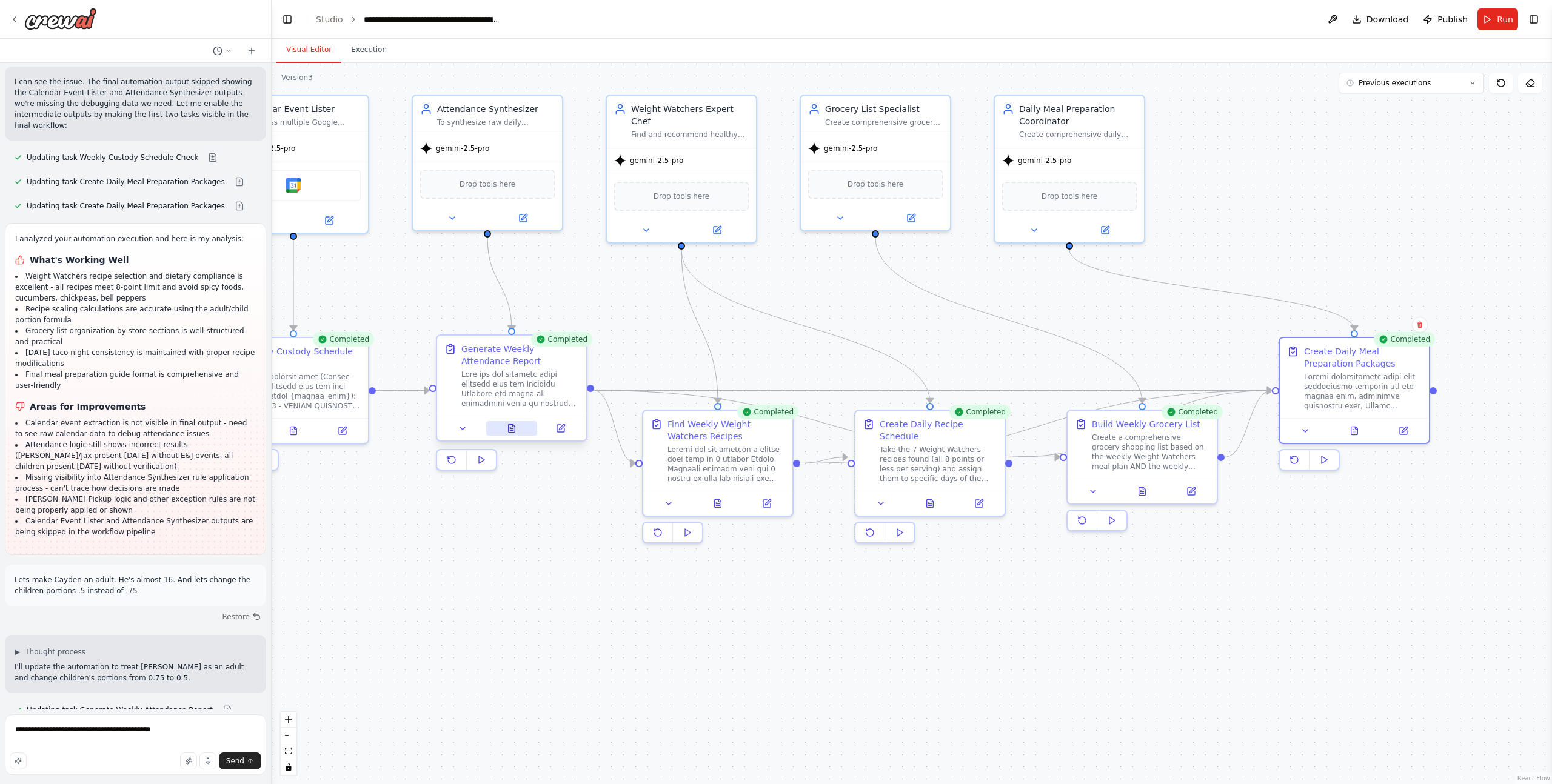
click at [515, 429] on icon at bounding box center [511, 428] width 9 height 9
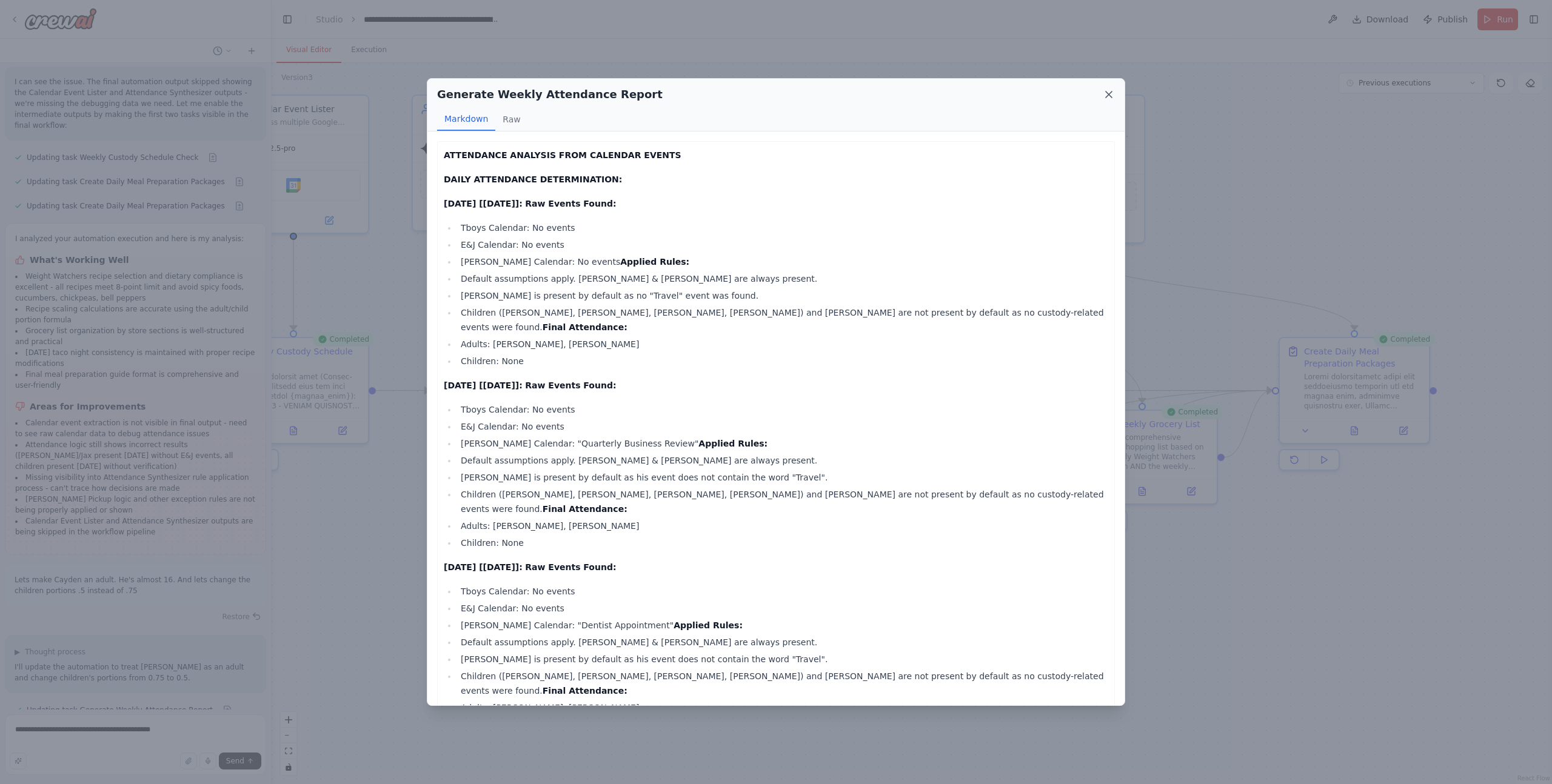
click at [1108, 94] on icon at bounding box center [1109, 94] width 12 height 12
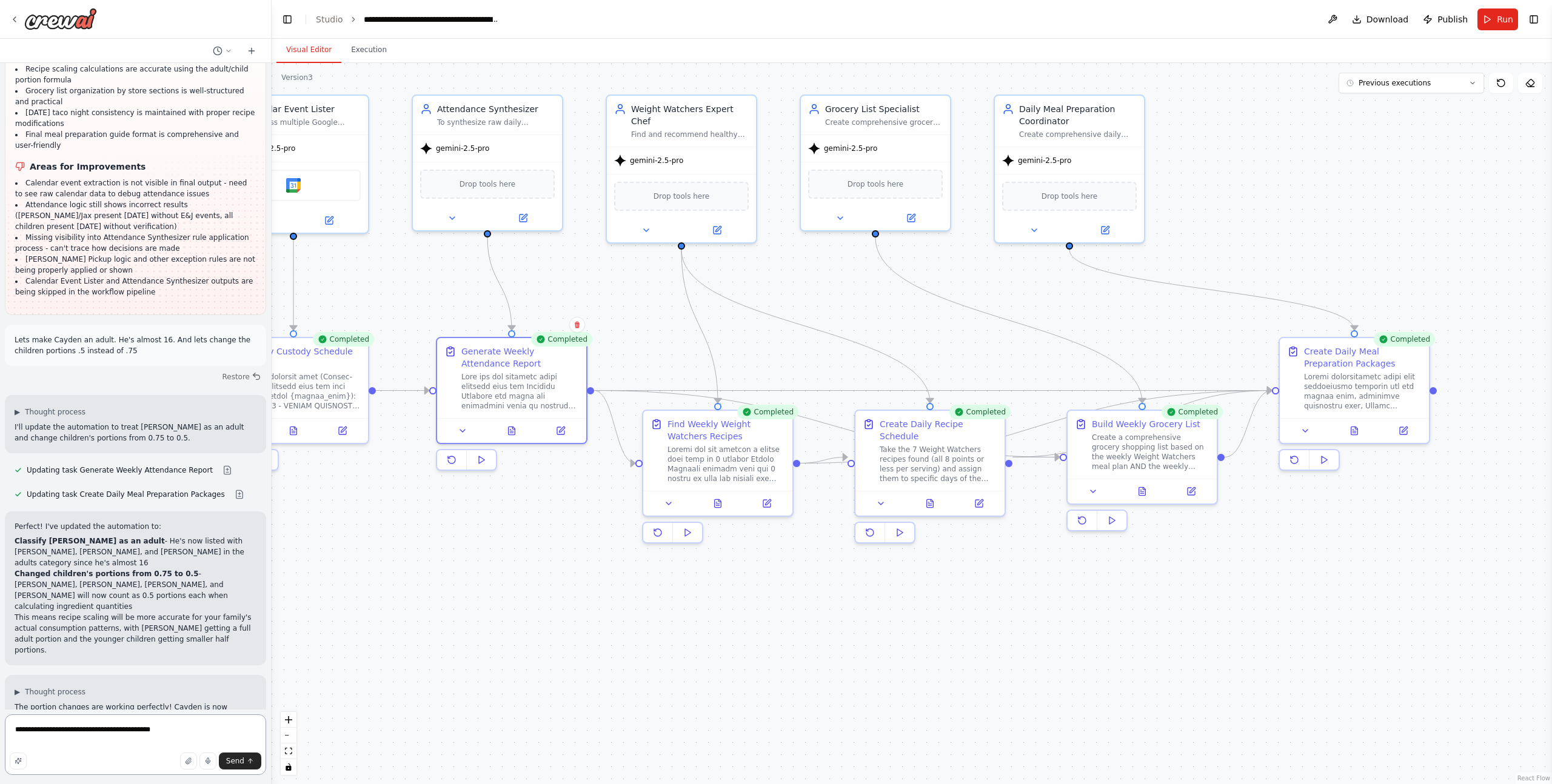
scroll to position [38967, 0]
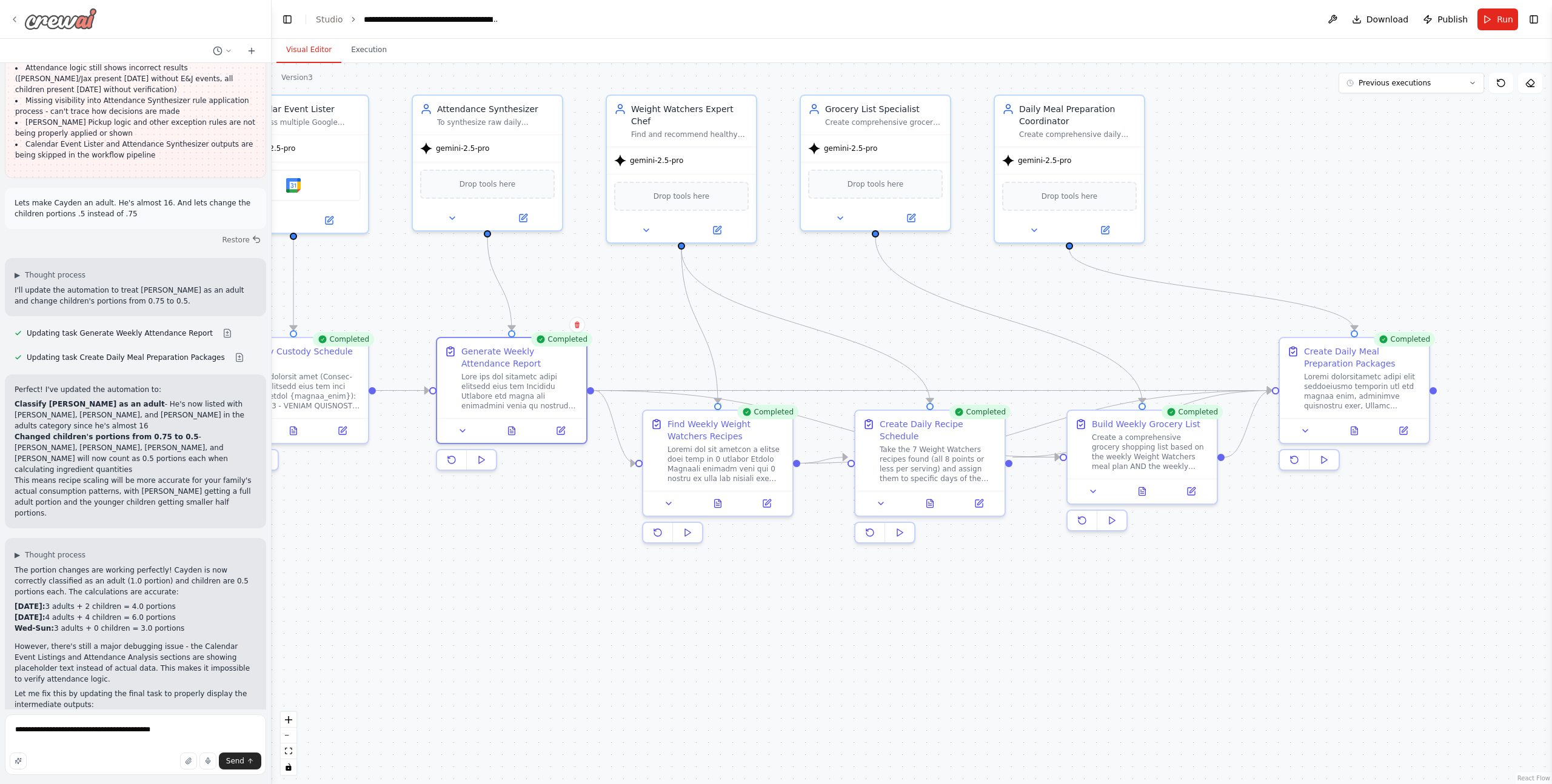
click at [18, 22] on icon at bounding box center [14, 19] width 9 height 9
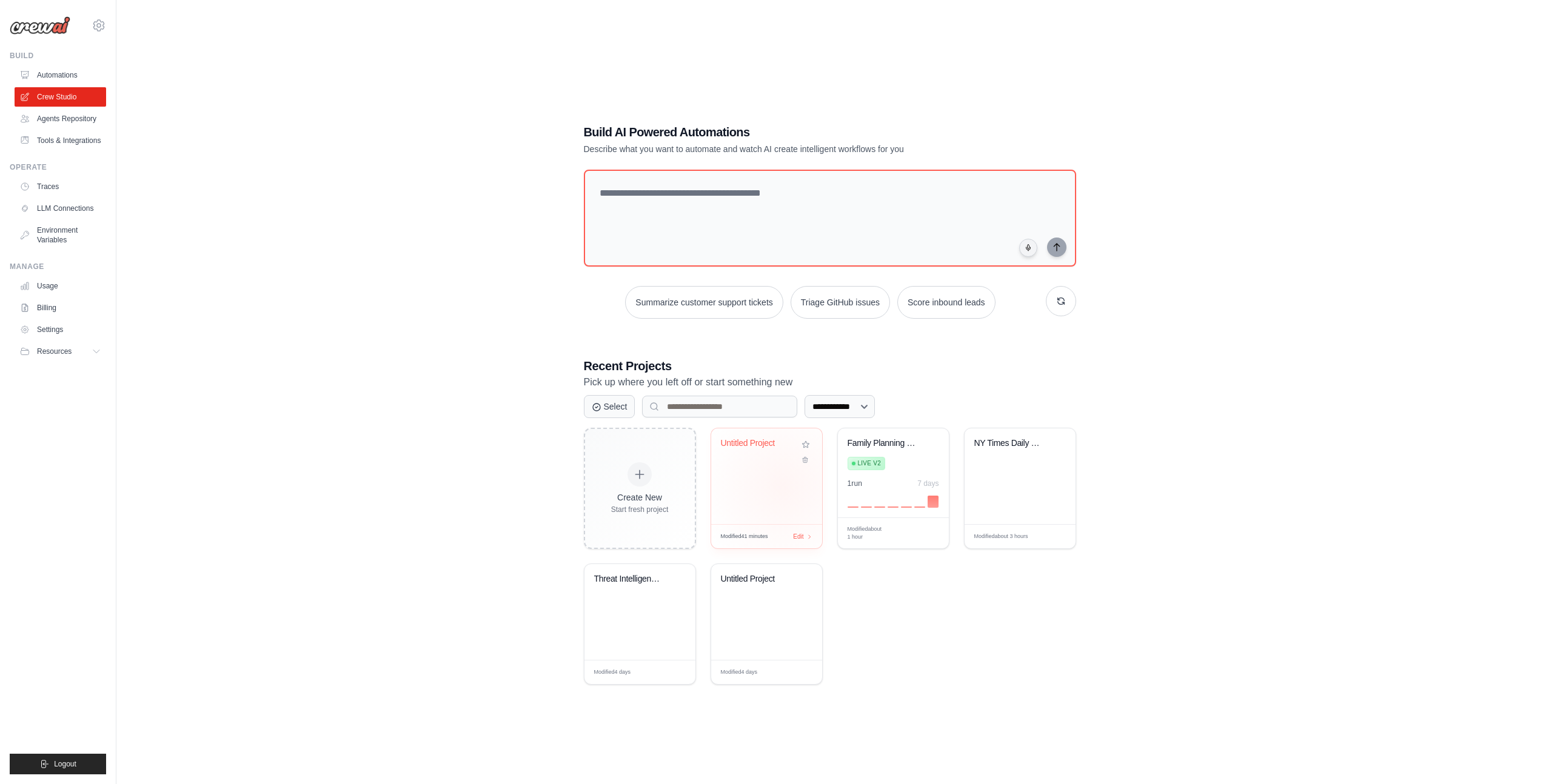
click at [783, 486] on div "Untitled Project" at bounding box center [766, 476] width 111 height 96
click at [890, 492] on div "1 run 7 days" at bounding box center [893, 493] width 92 height 29
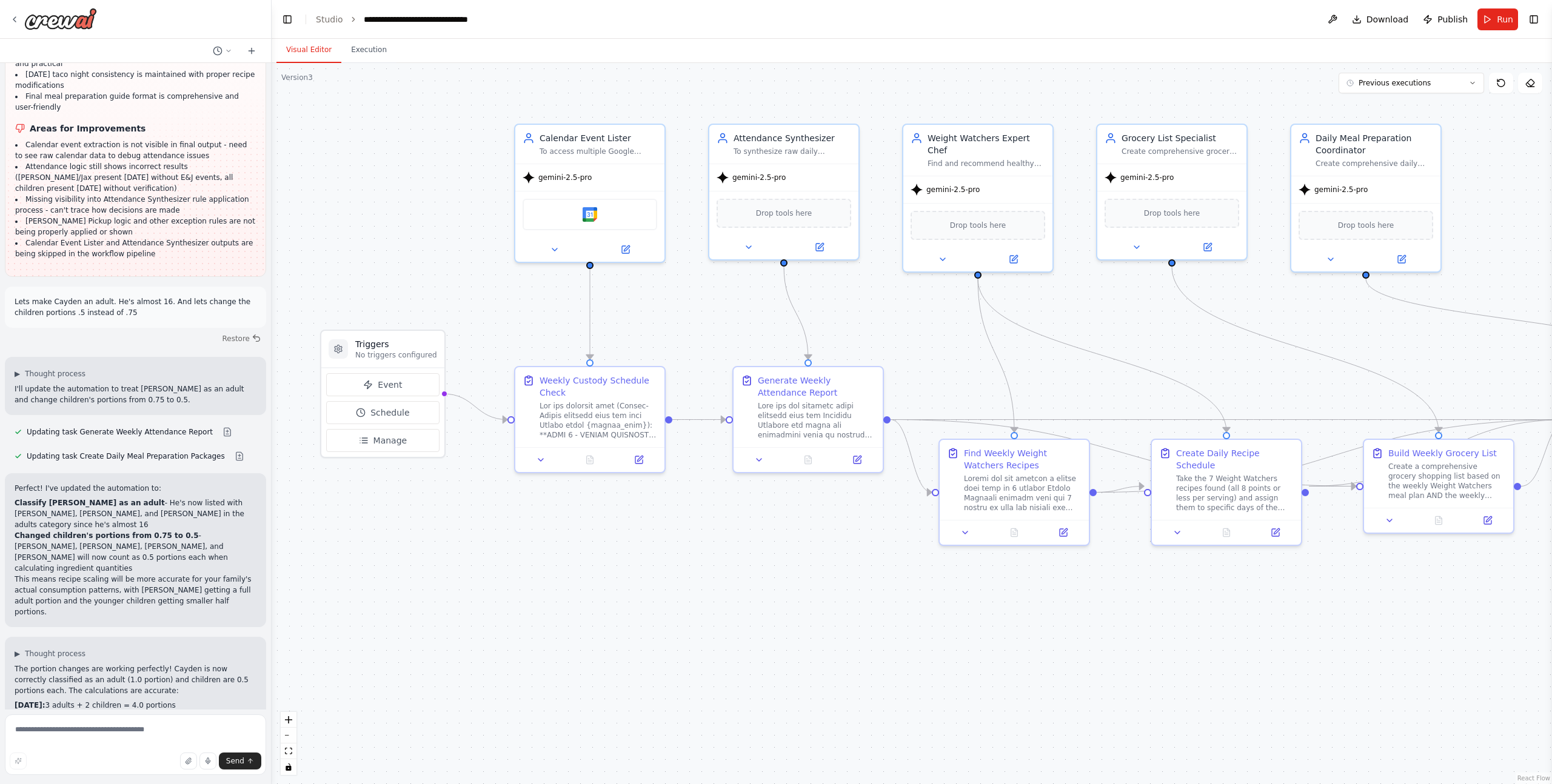
scroll to position [38869, 0]
click at [1391, 84] on span "Previous executions" at bounding box center [1394, 82] width 72 height 9
click at [1386, 106] on div "11m ago" at bounding box center [1418, 104] width 121 height 9
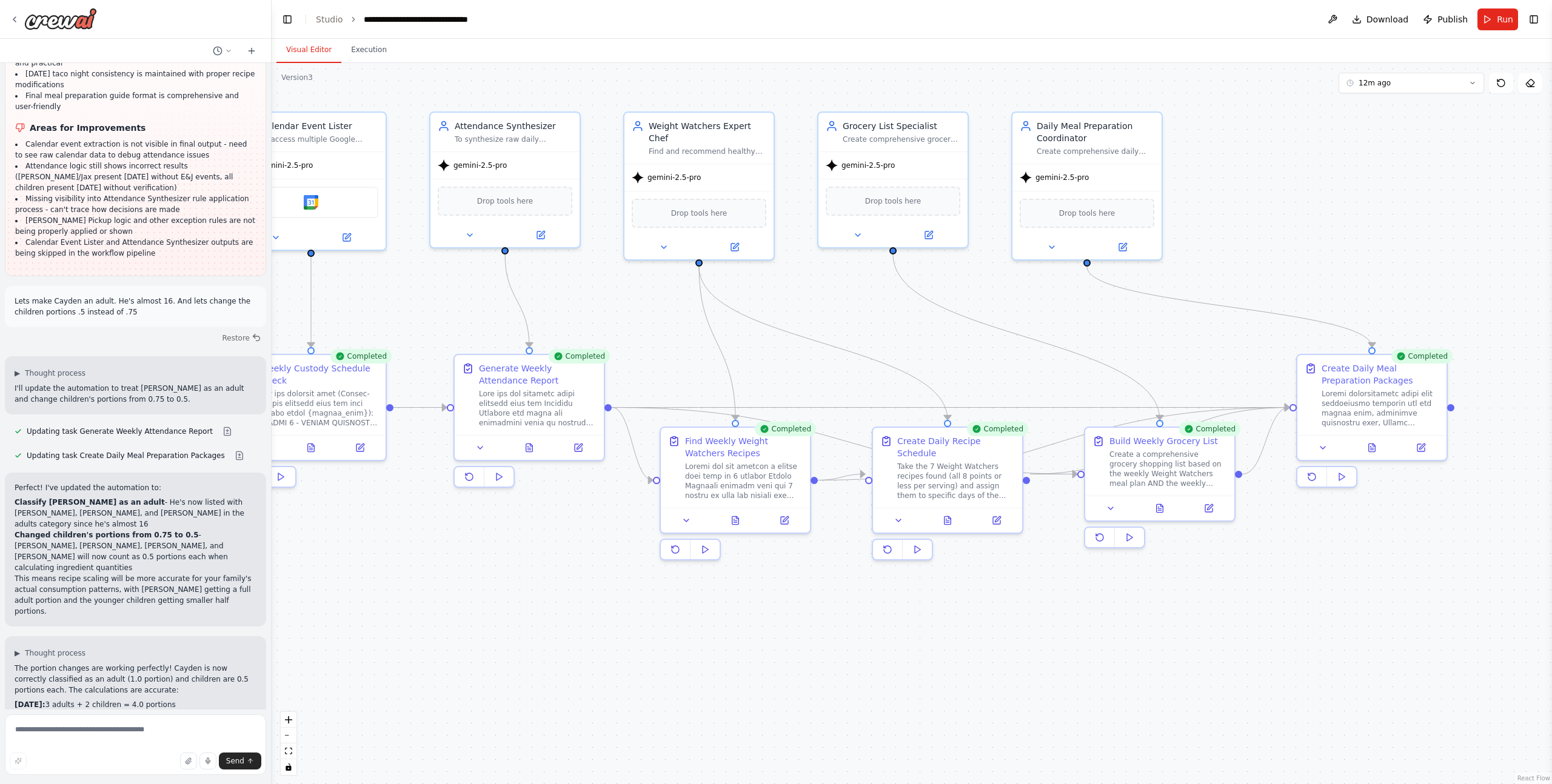
drag, startPoint x: 1437, startPoint y: 648, endPoint x: 1159, endPoint y: 635, distance: 278.3
click at [1159, 635] on div ".deletable-edge-delete-btn { width: 20px; height: 20px; border: 0px solid #ffff…" at bounding box center [911, 423] width 1280 height 721
click at [1366, 450] on button at bounding box center [1372, 445] width 52 height 14
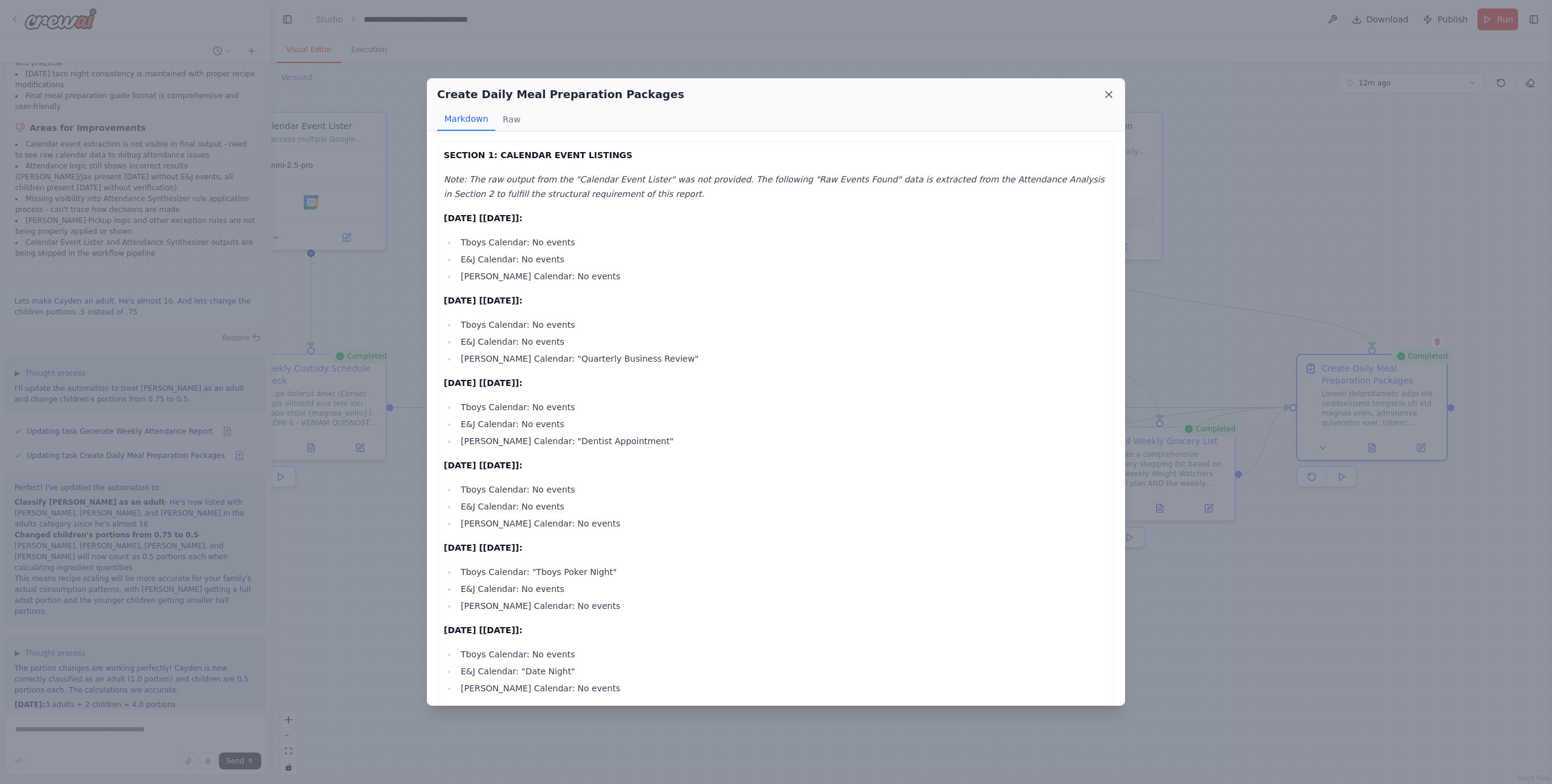
click at [1108, 99] on icon at bounding box center [1109, 94] width 12 height 12
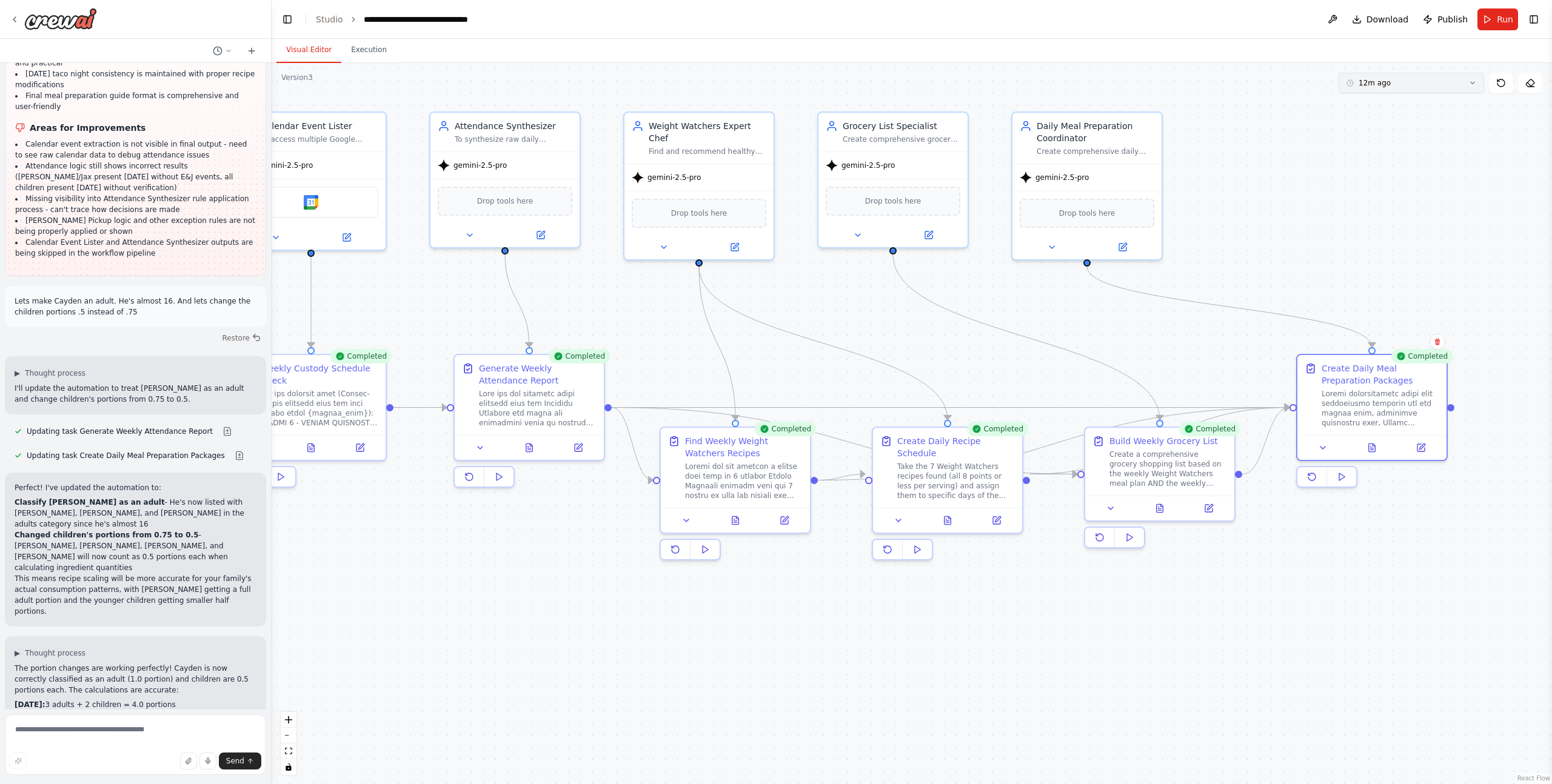
click at [1372, 90] on button "12m ago" at bounding box center [1410, 83] width 145 height 20
click at [1379, 147] on div "41m ago" at bounding box center [1418, 145] width 121 height 9
click at [1370, 450] on button at bounding box center [1372, 445] width 52 height 14
click at [1372, 449] on button at bounding box center [1378, 445] width 52 height 14
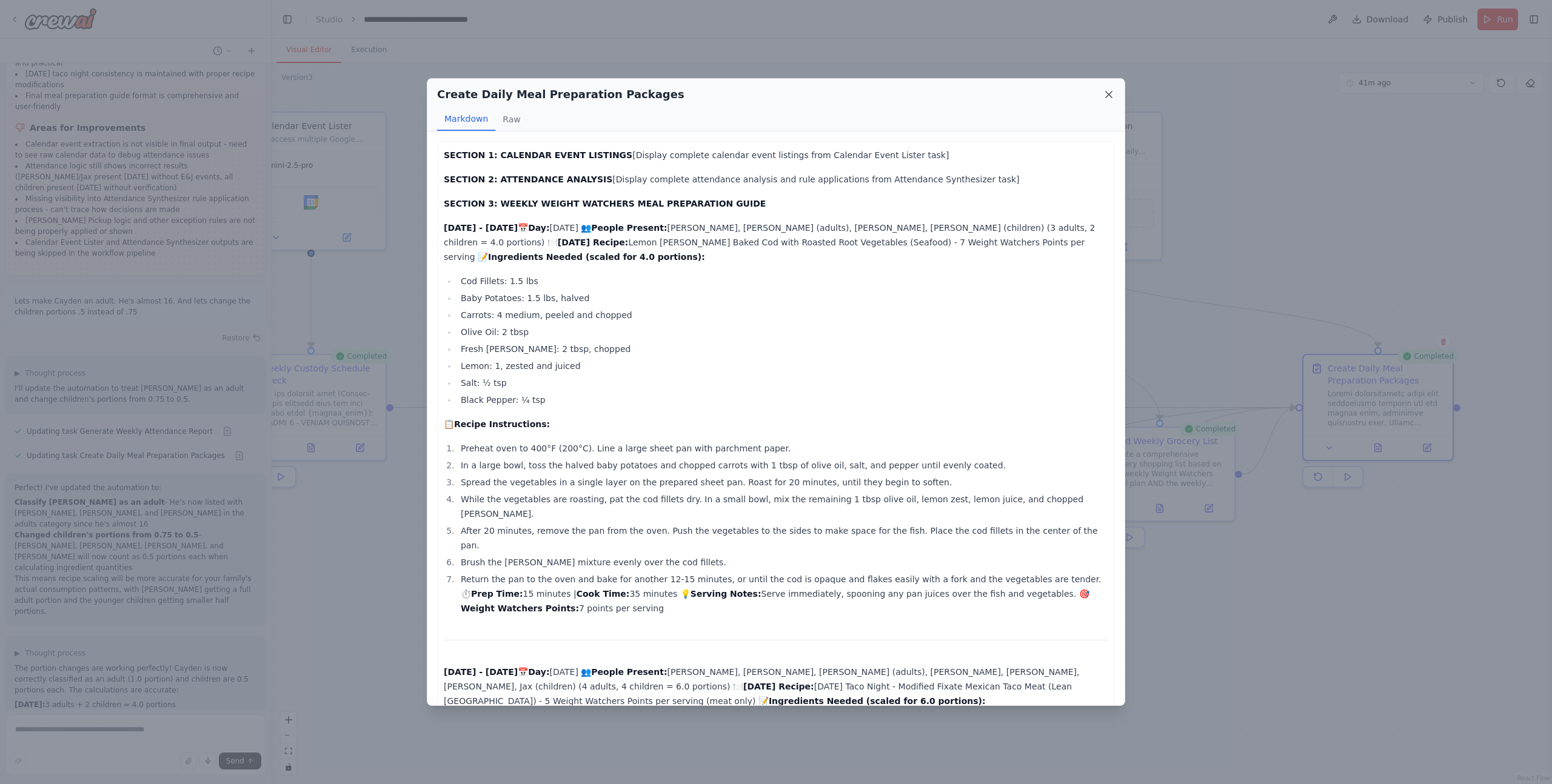
click at [1112, 96] on icon at bounding box center [1109, 94] width 12 height 12
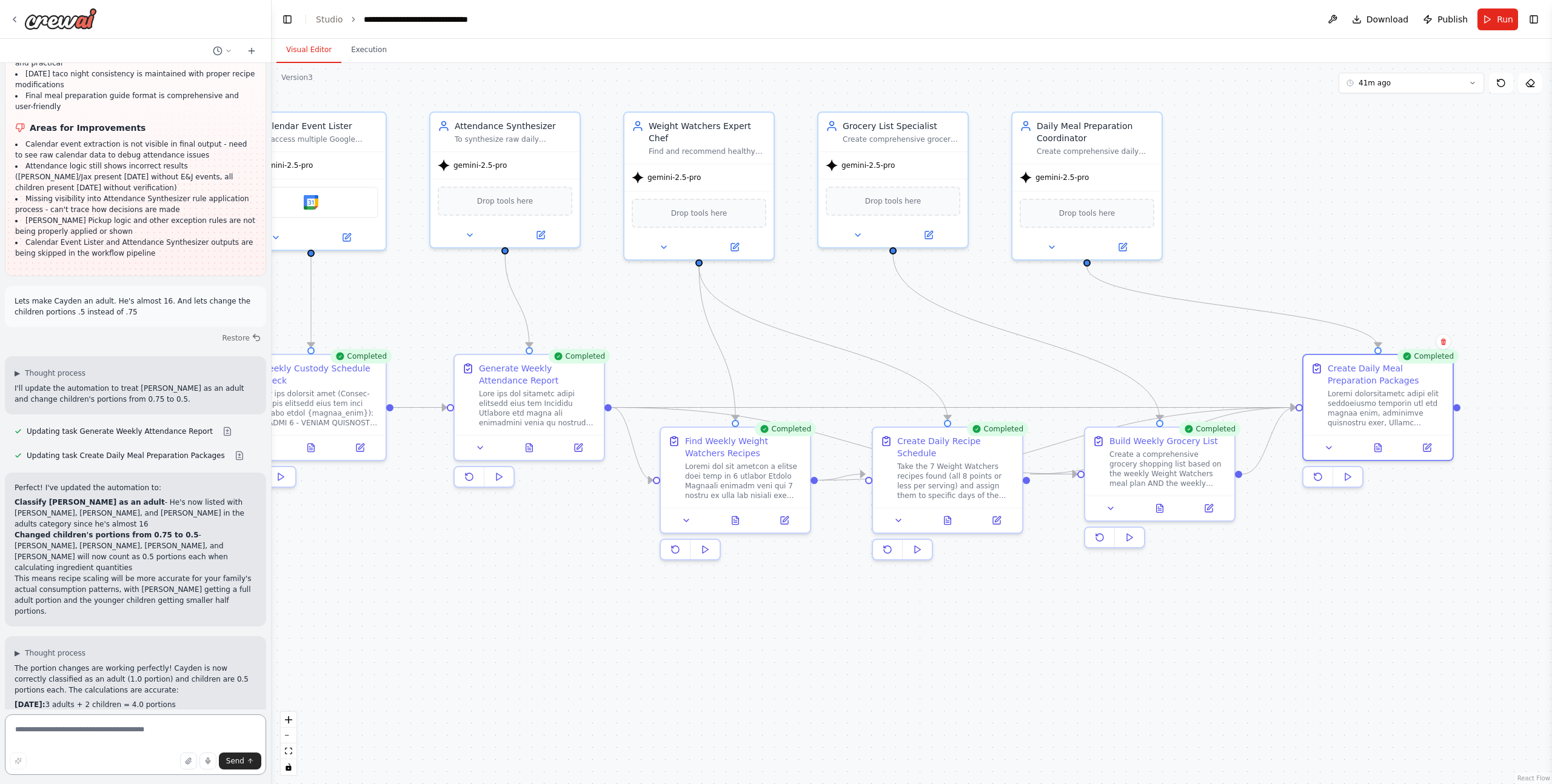
click at [99, 744] on textarea at bounding box center [136, 744] width 262 height 60
type textarea "**********"
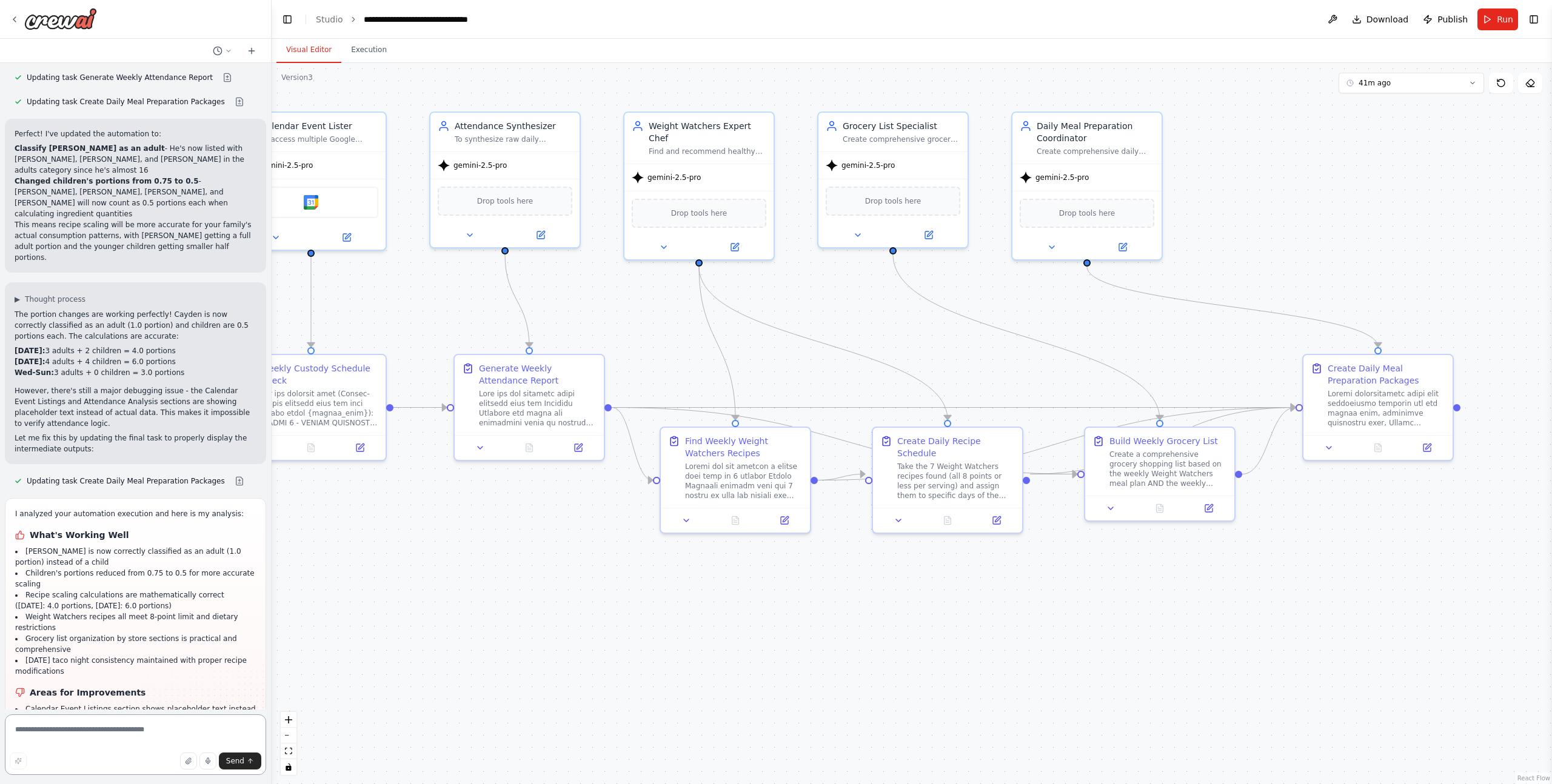
scroll to position [39234, 0]
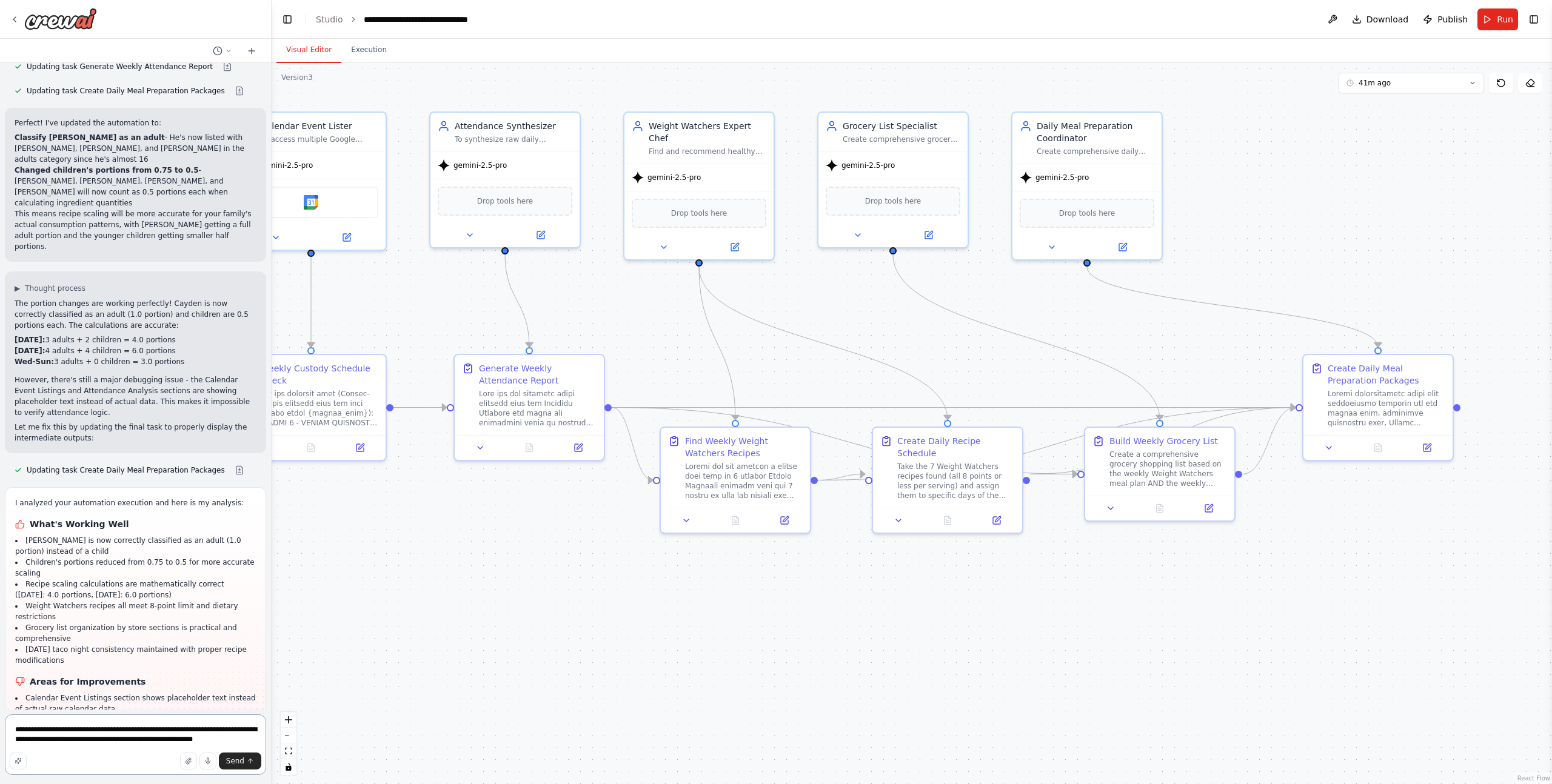
type textarea "**********"
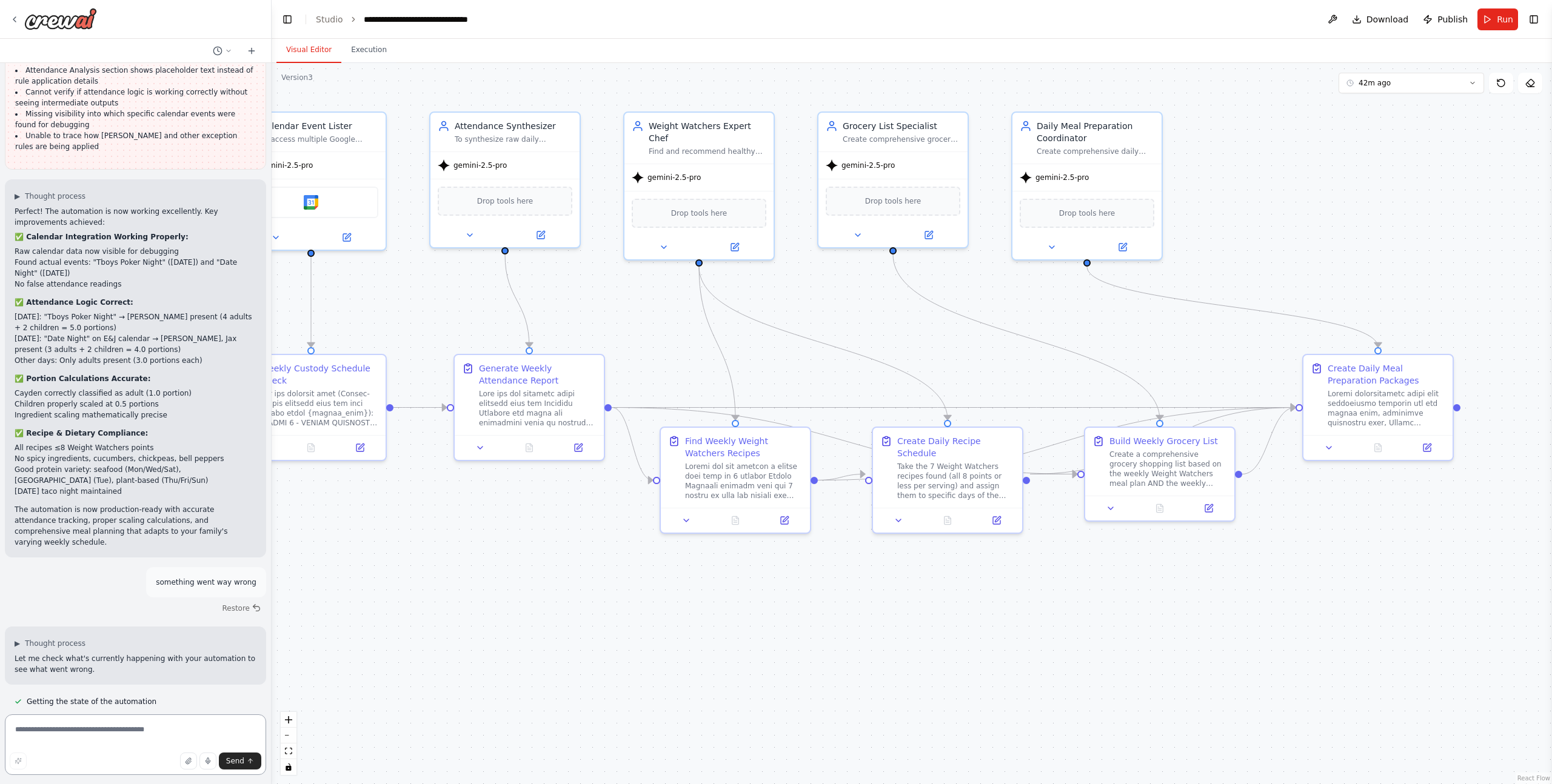
scroll to position [39887, 0]
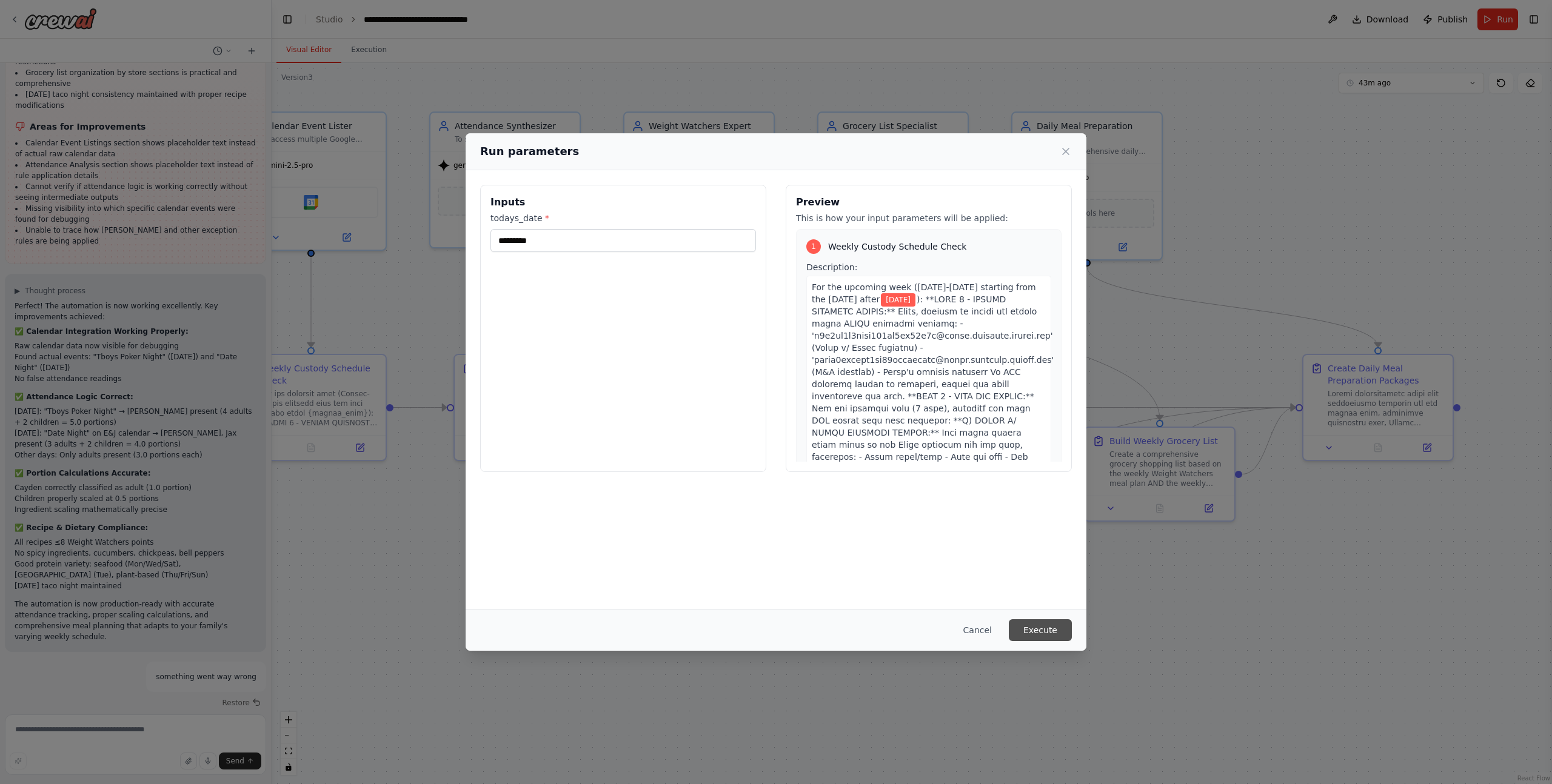
click at [1024, 633] on button "Execute" at bounding box center [1040, 630] width 63 height 22
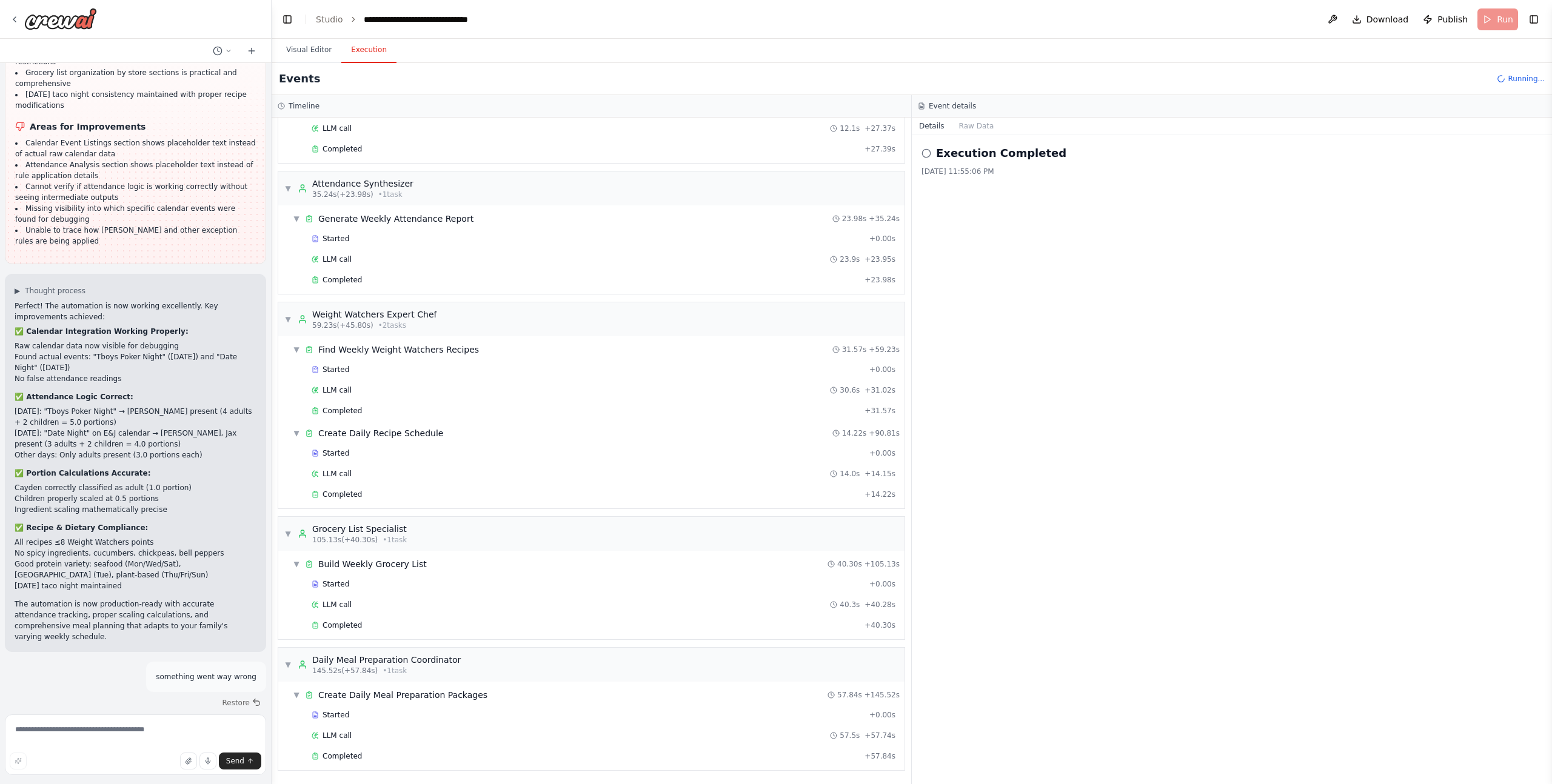
scroll to position [39887, 0]
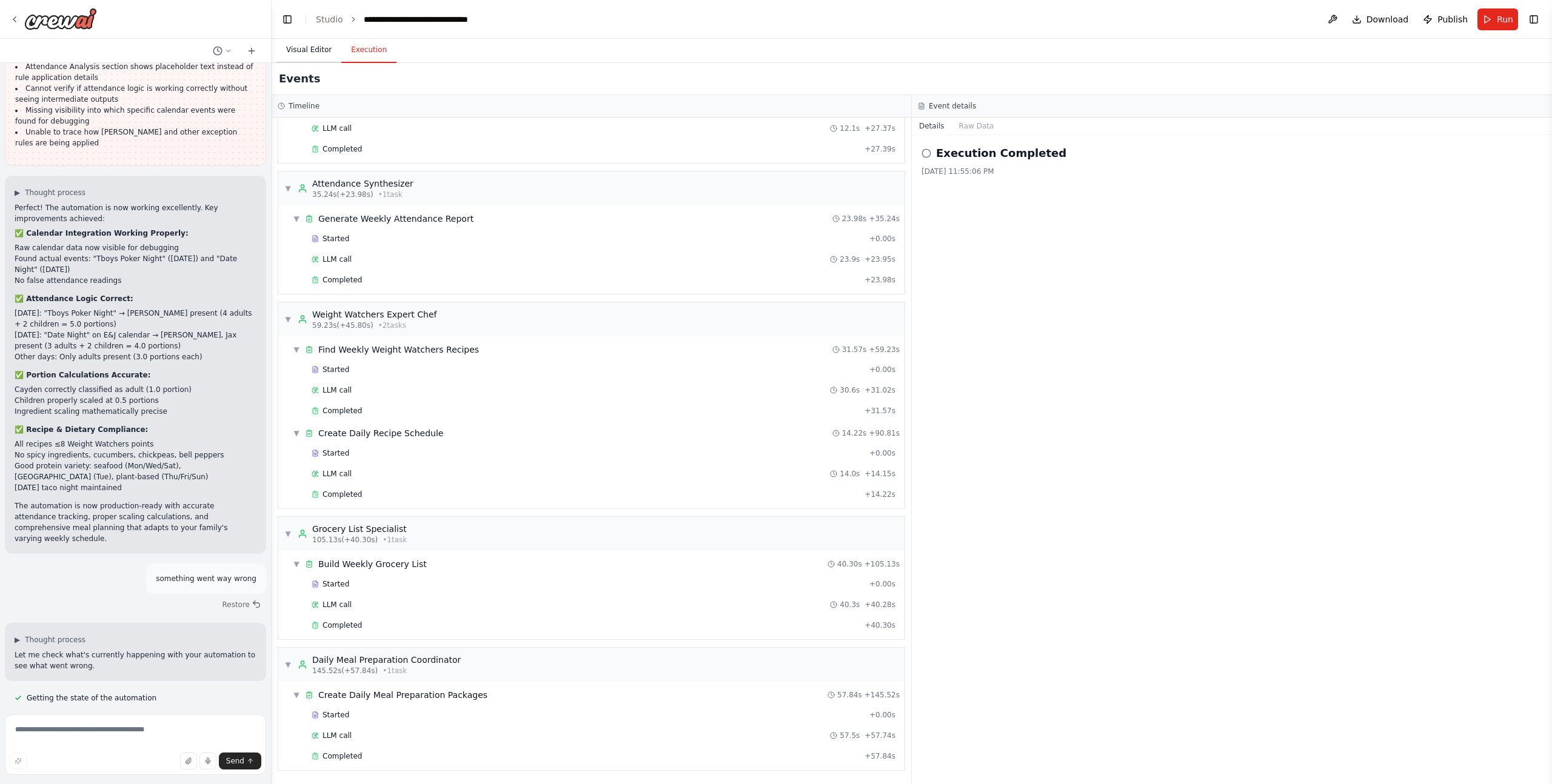
click at [312, 50] on button "Visual Editor" at bounding box center [308, 50] width 65 height 25
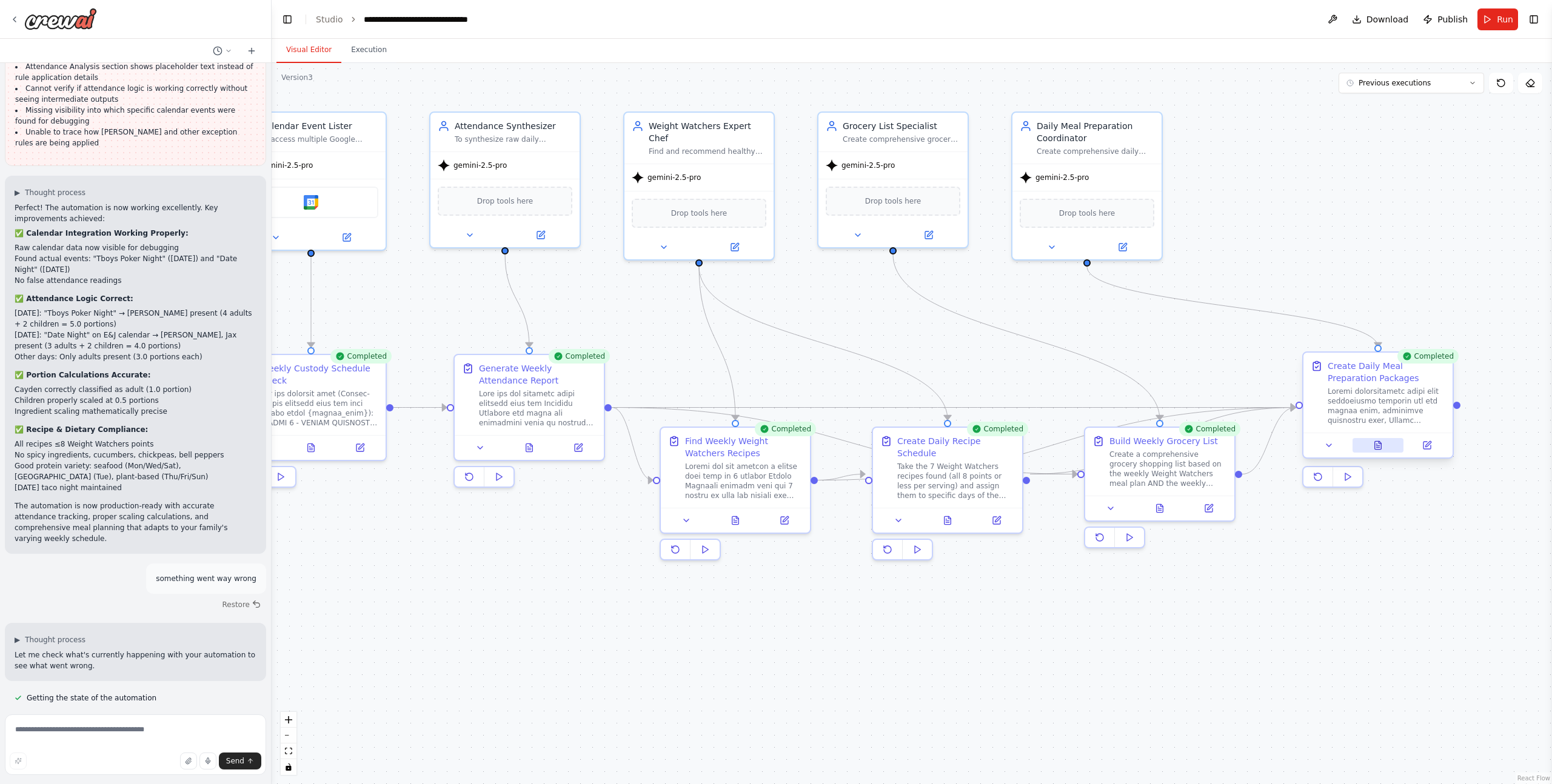
click at [1380, 448] on icon at bounding box center [1378, 444] width 7 height 8
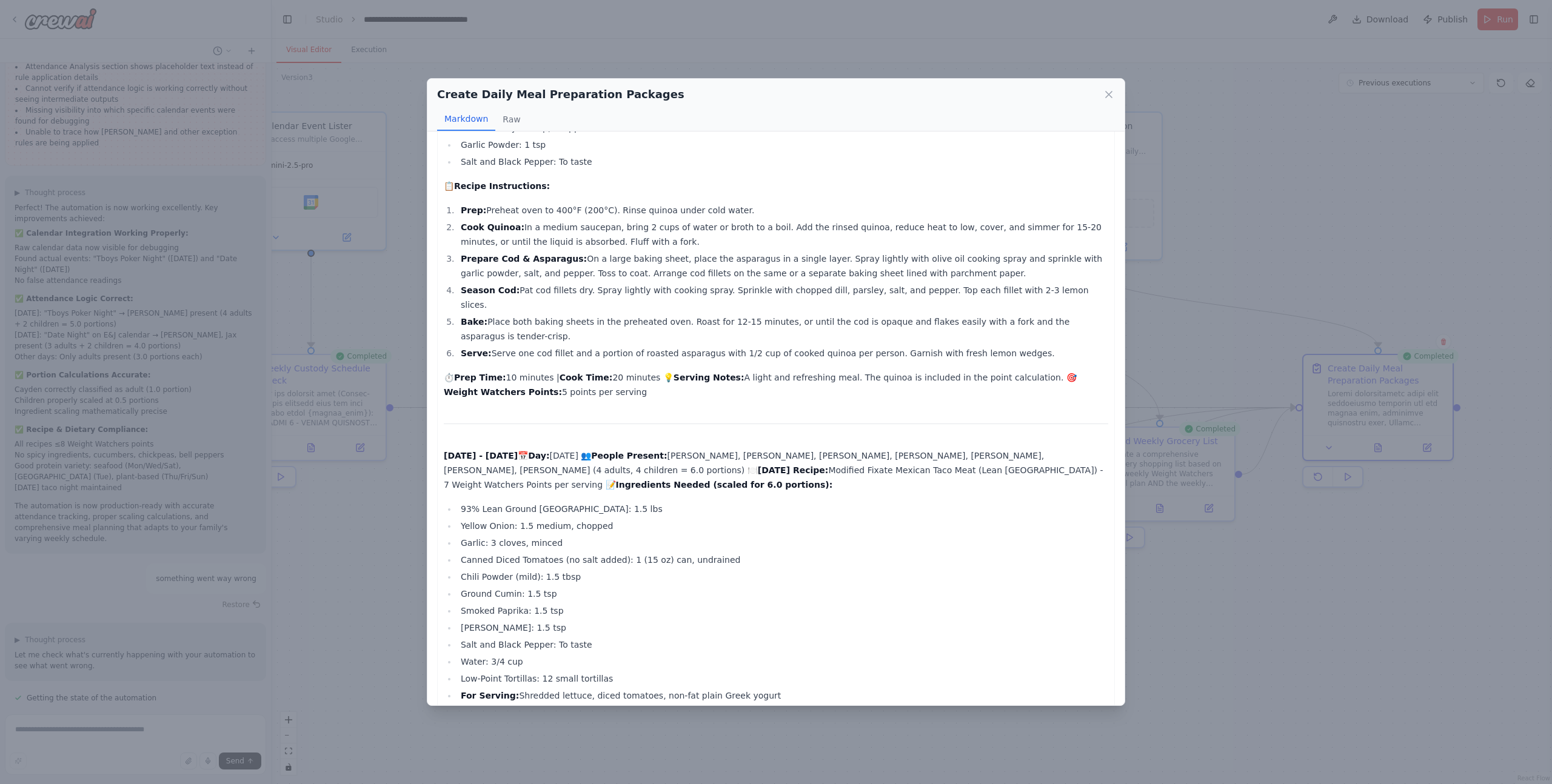
scroll to position [2046, 0]
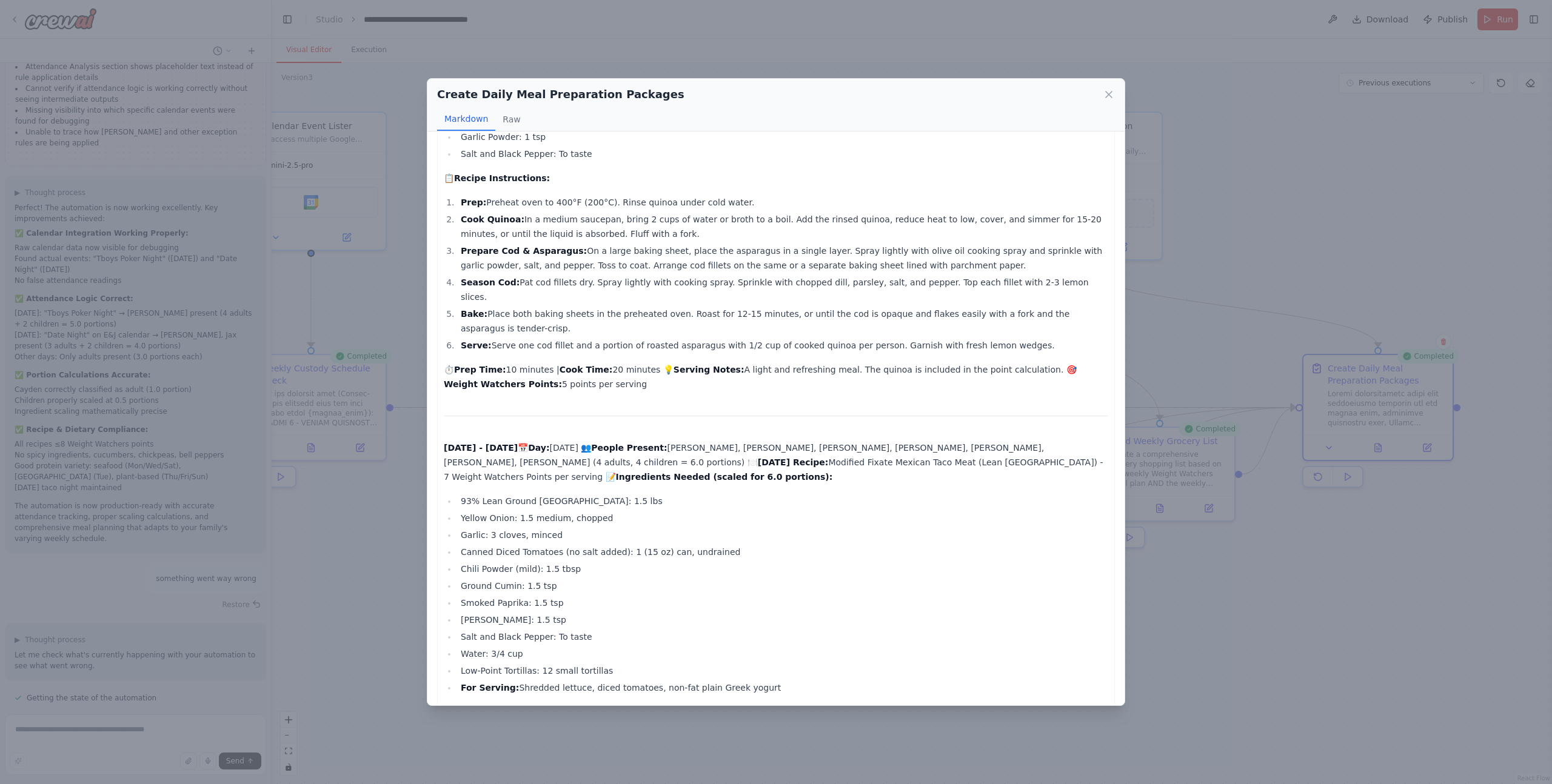
click at [844, 363] on p "⏱️ Prep Time: 10 minutes | Cook Time: 20 minutes 💡 Serving Notes: A light and r…" at bounding box center [776, 377] width 664 height 29
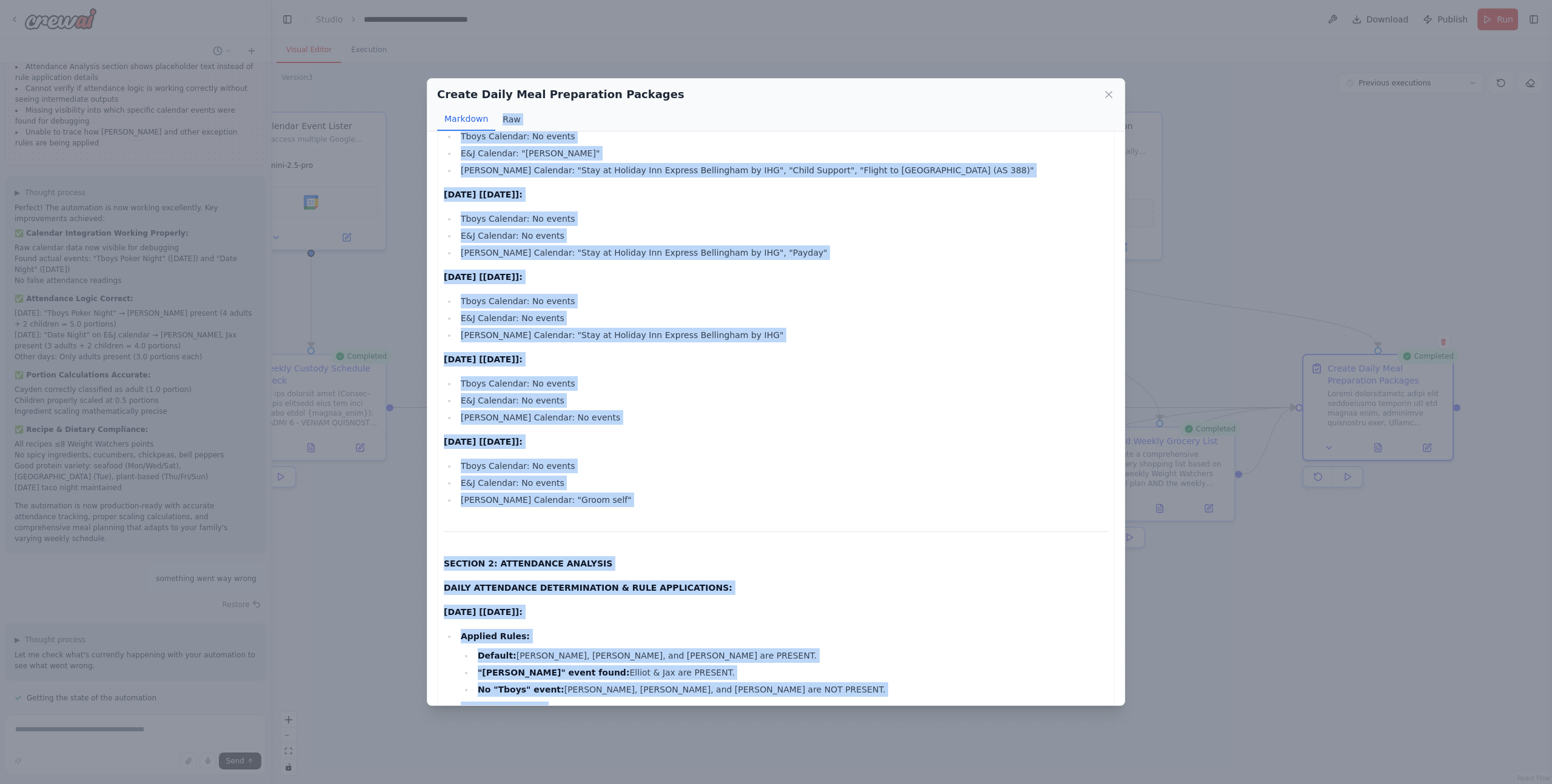
scroll to position [0, 0]
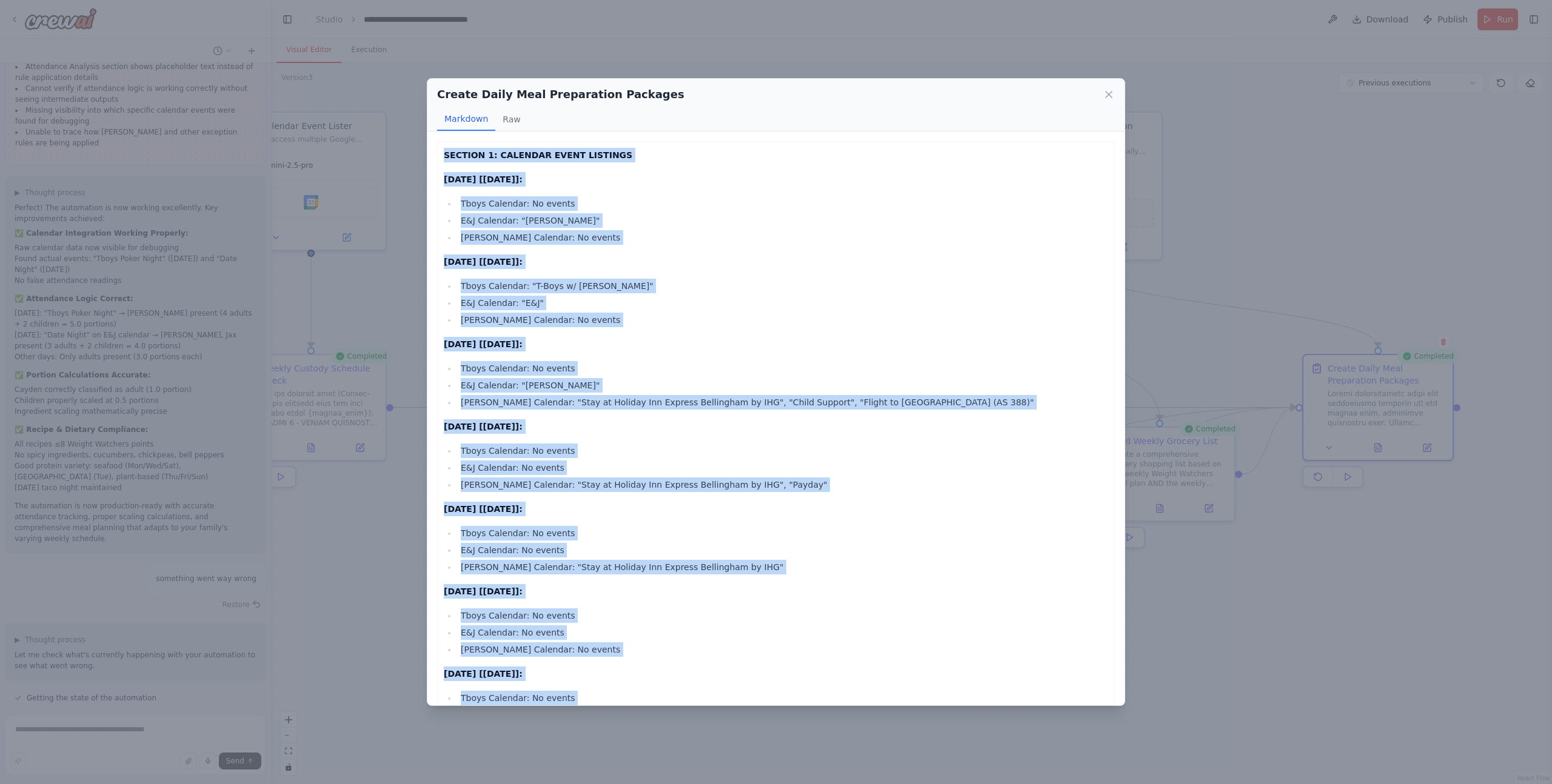
drag, startPoint x: 737, startPoint y: 674, endPoint x: 445, endPoint y: 155, distance: 595.5
copy div "SECTION 1: CALENDAR EVENT LISTINGS Monday [2025-10-13]: Tboys Calendar: No even…"
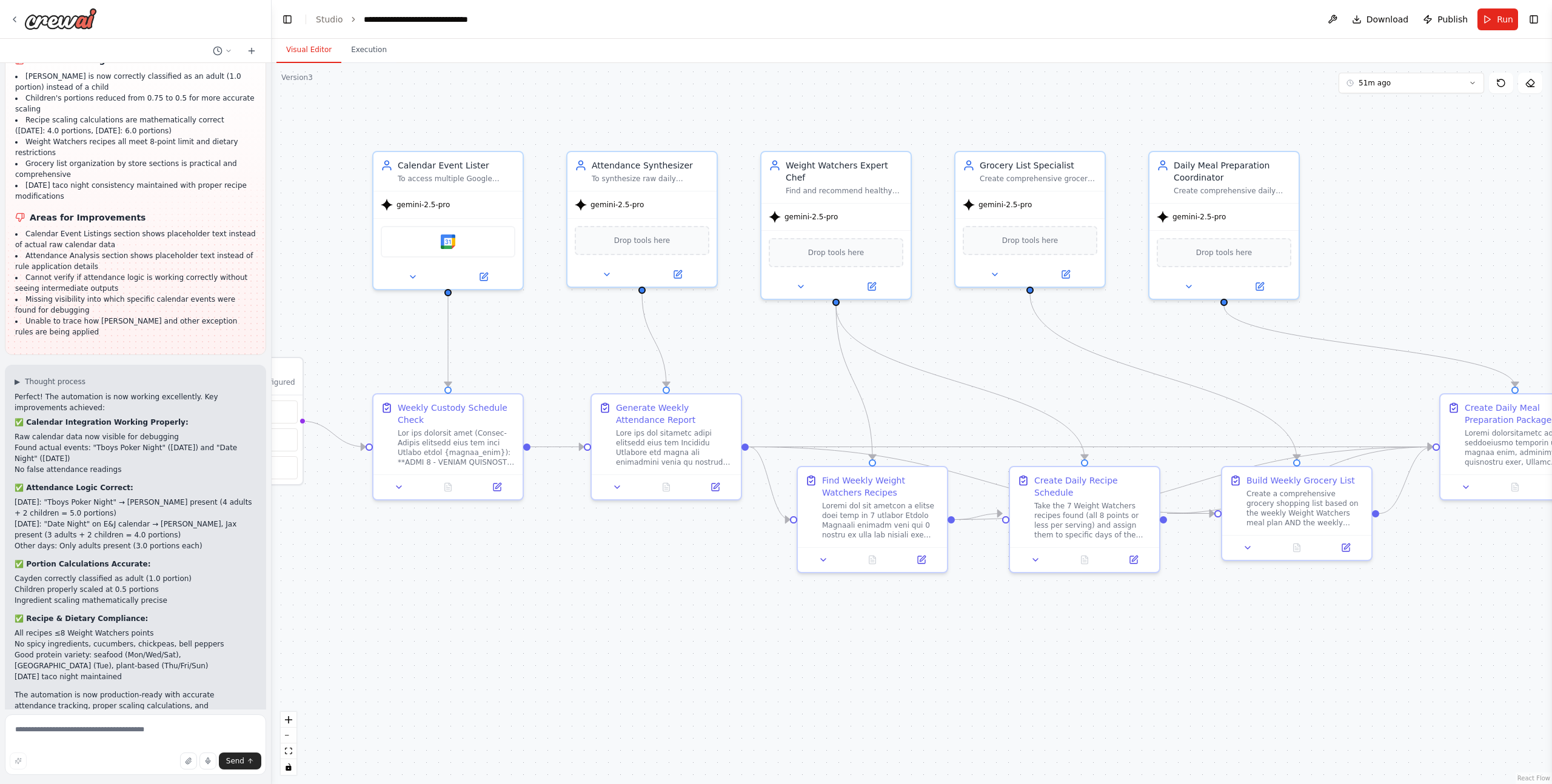
scroll to position [39757, 0]
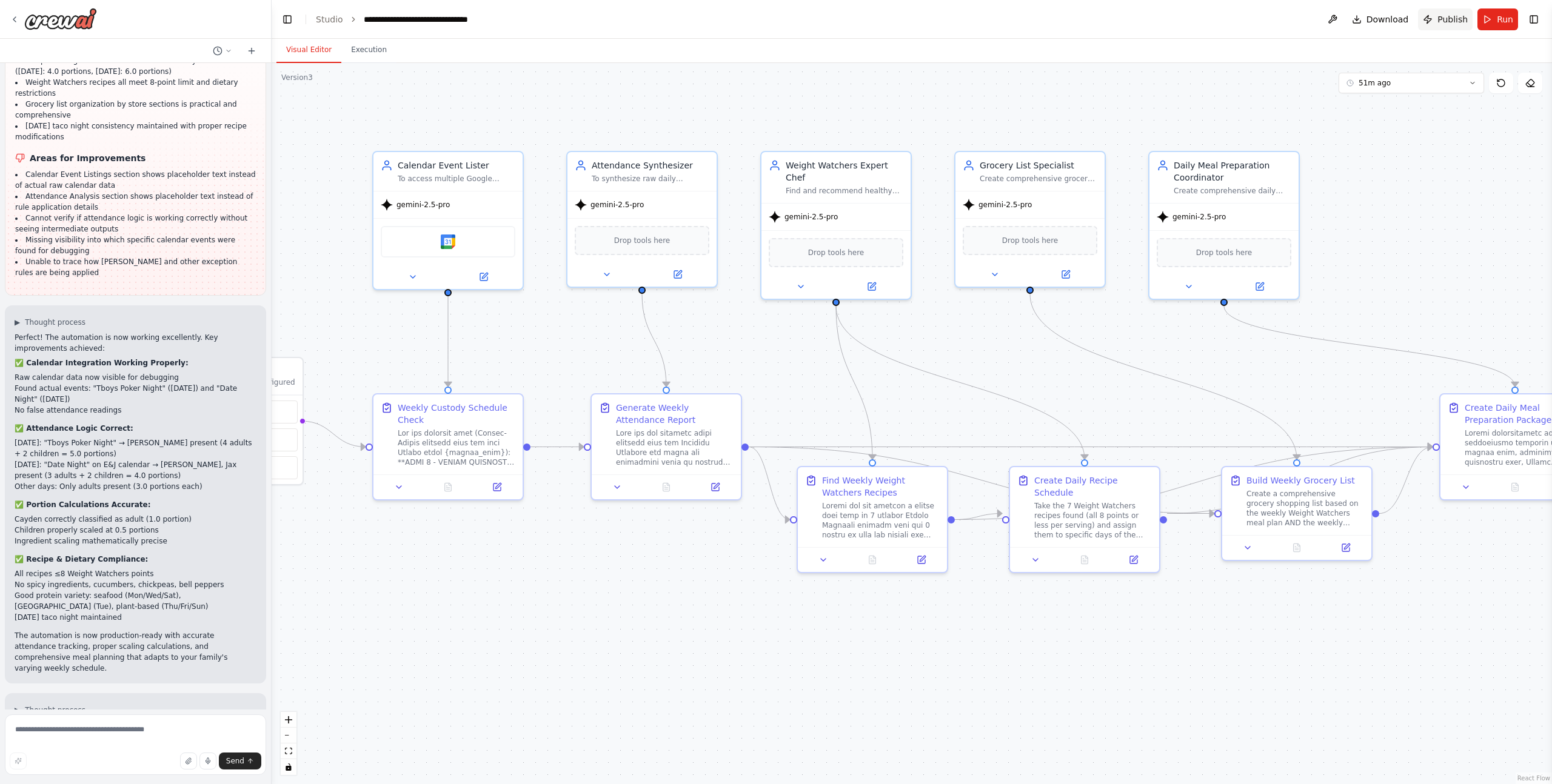
click at [1459, 21] on span "Publish" at bounding box center [1453, 20] width 31 height 12
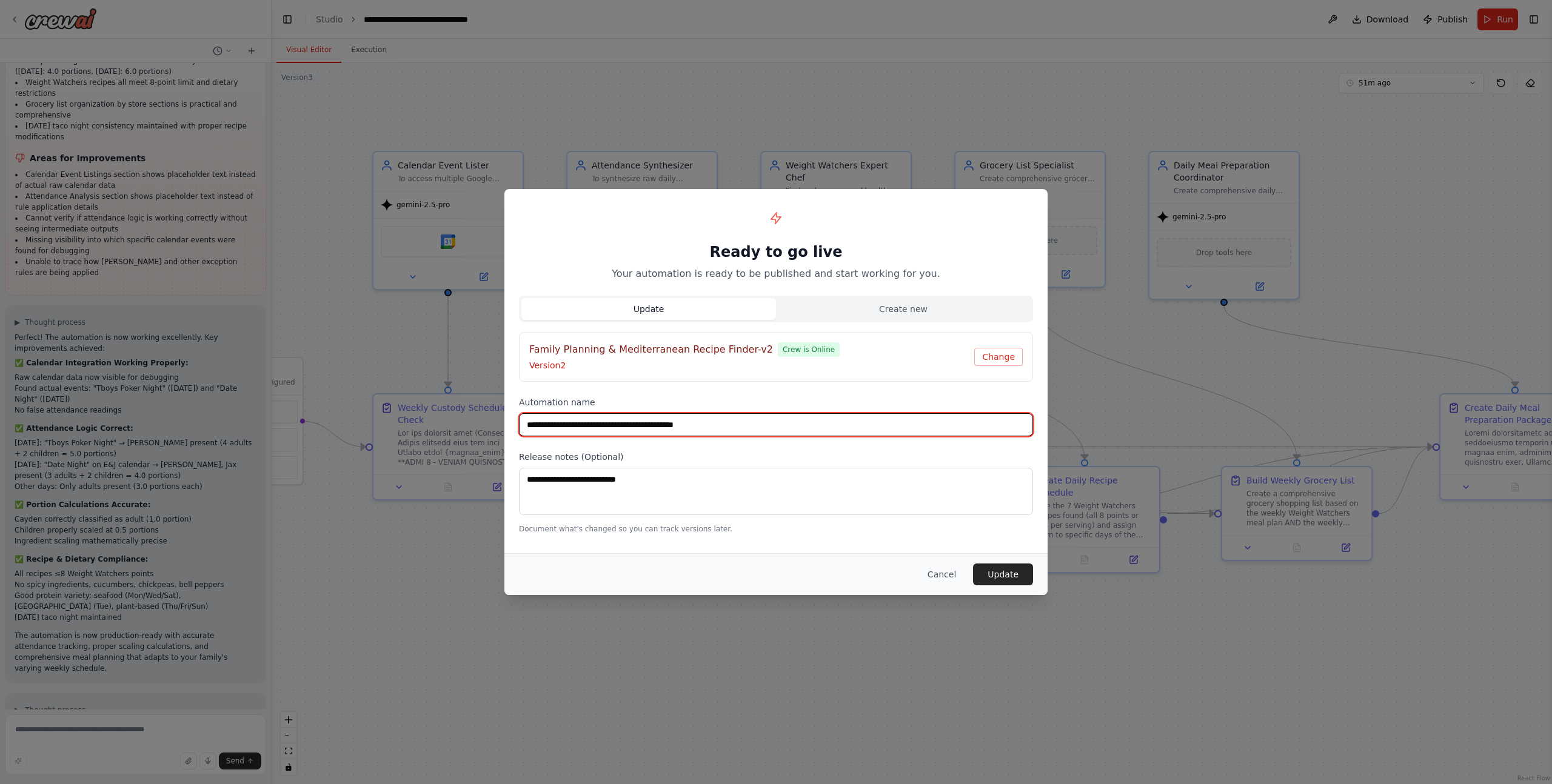
click at [631, 426] on input "**********" at bounding box center [776, 425] width 514 height 23
click at [711, 426] on input "**********" at bounding box center [776, 425] width 514 height 23
type input "**********"
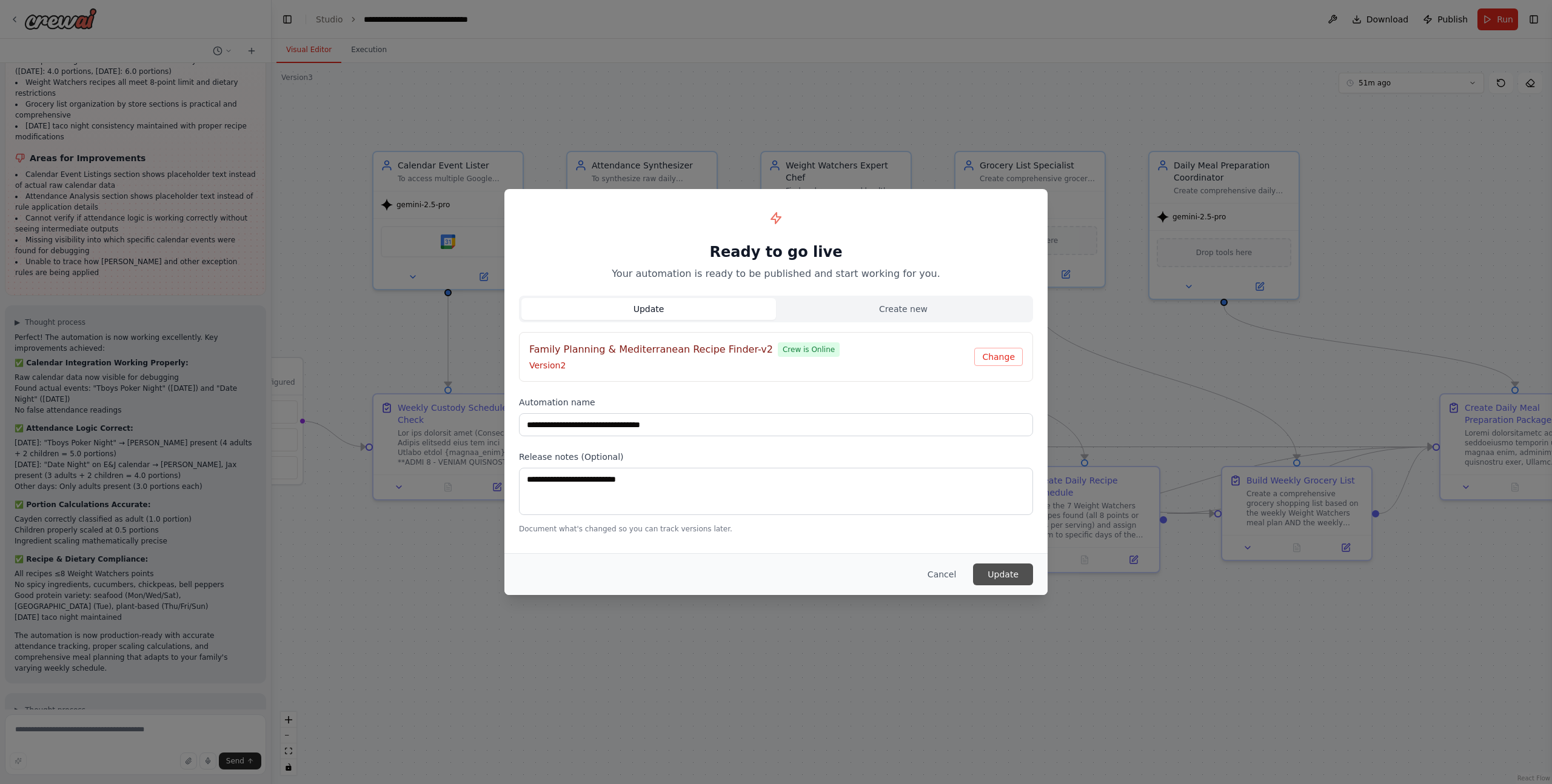
click at [1003, 580] on button "Update" at bounding box center [1002, 575] width 60 height 22
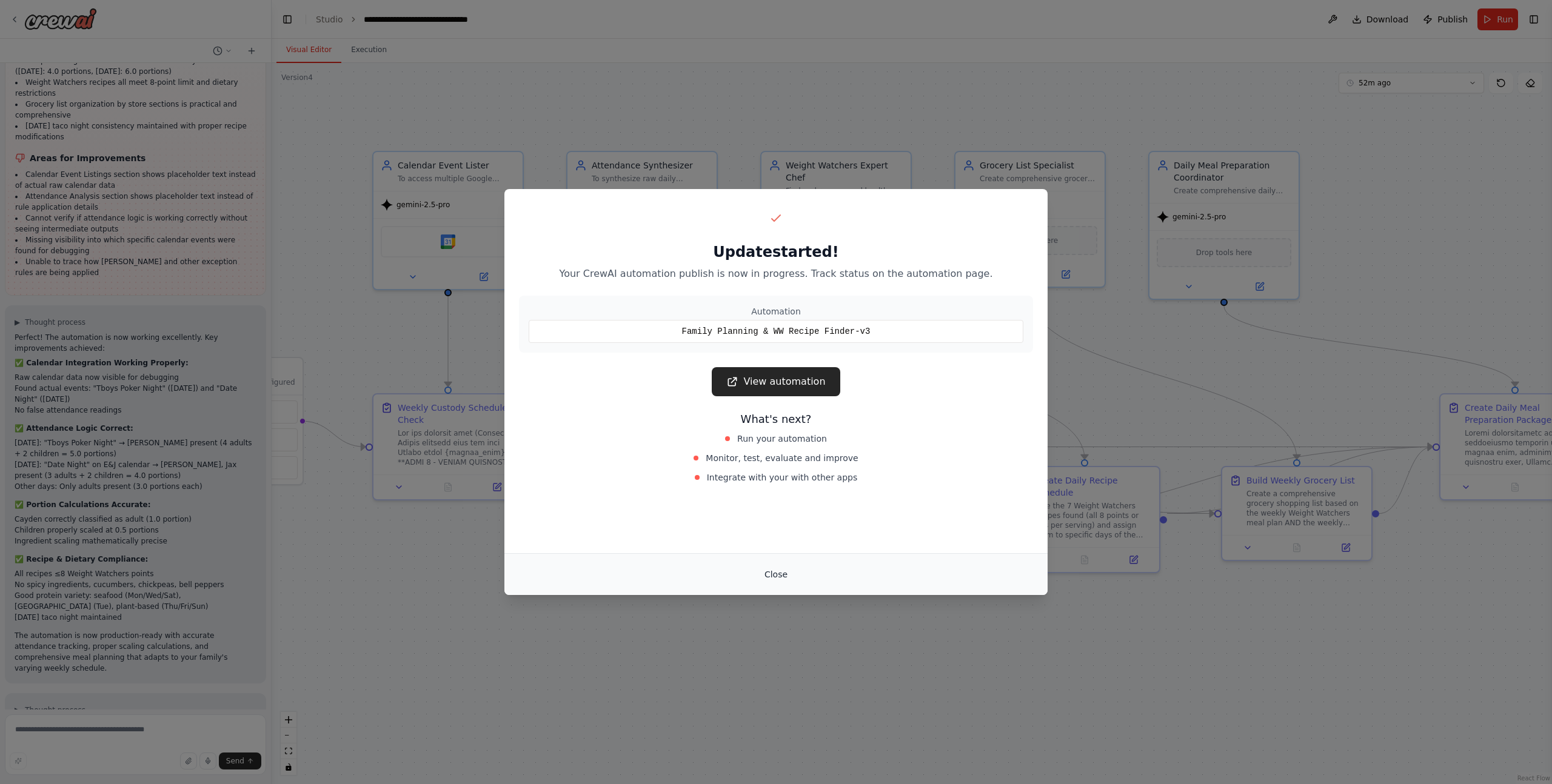
click at [784, 574] on button "Close" at bounding box center [776, 575] width 42 height 22
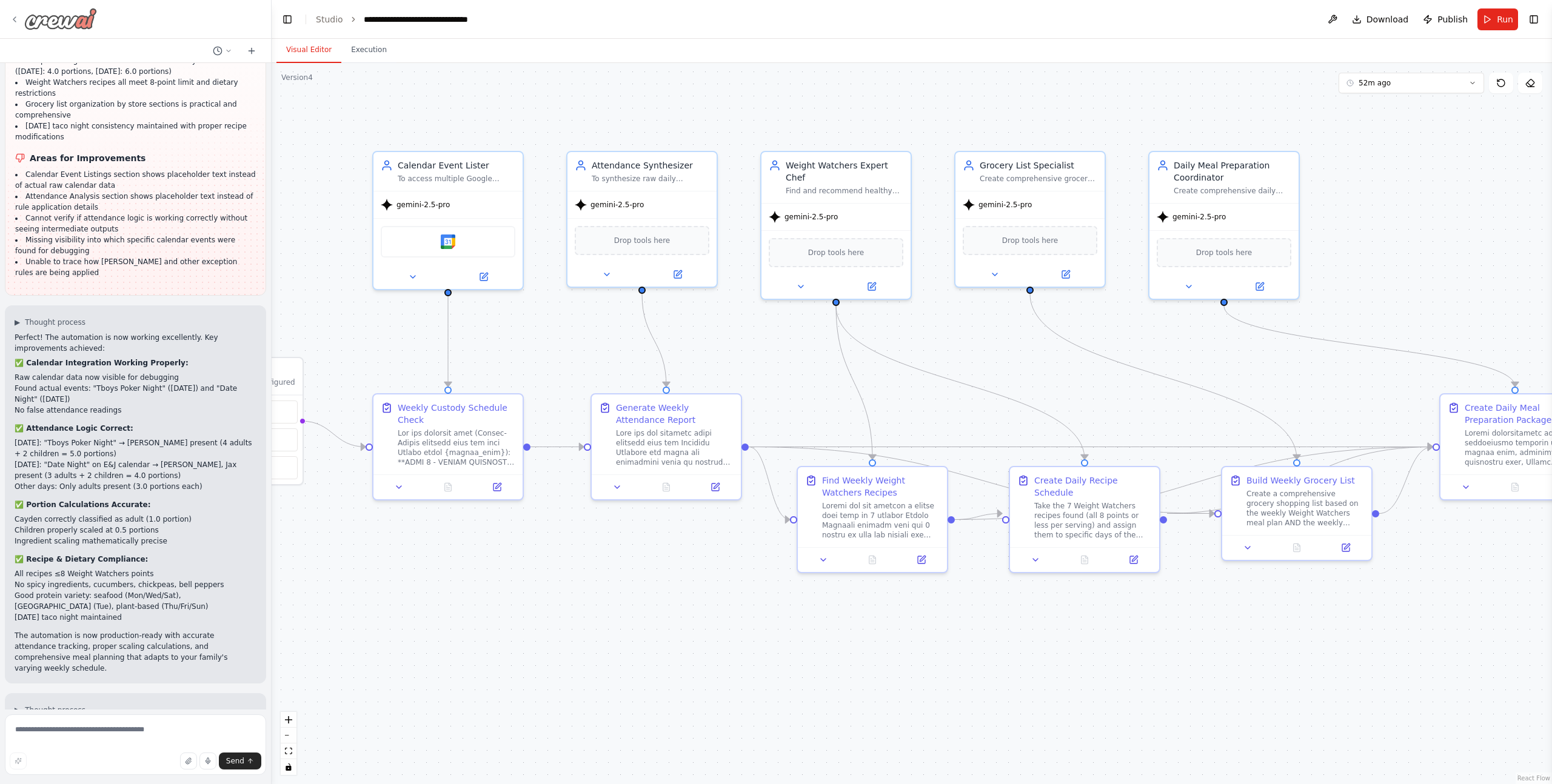
click at [13, 20] on icon at bounding box center [14, 19] width 9 height 9
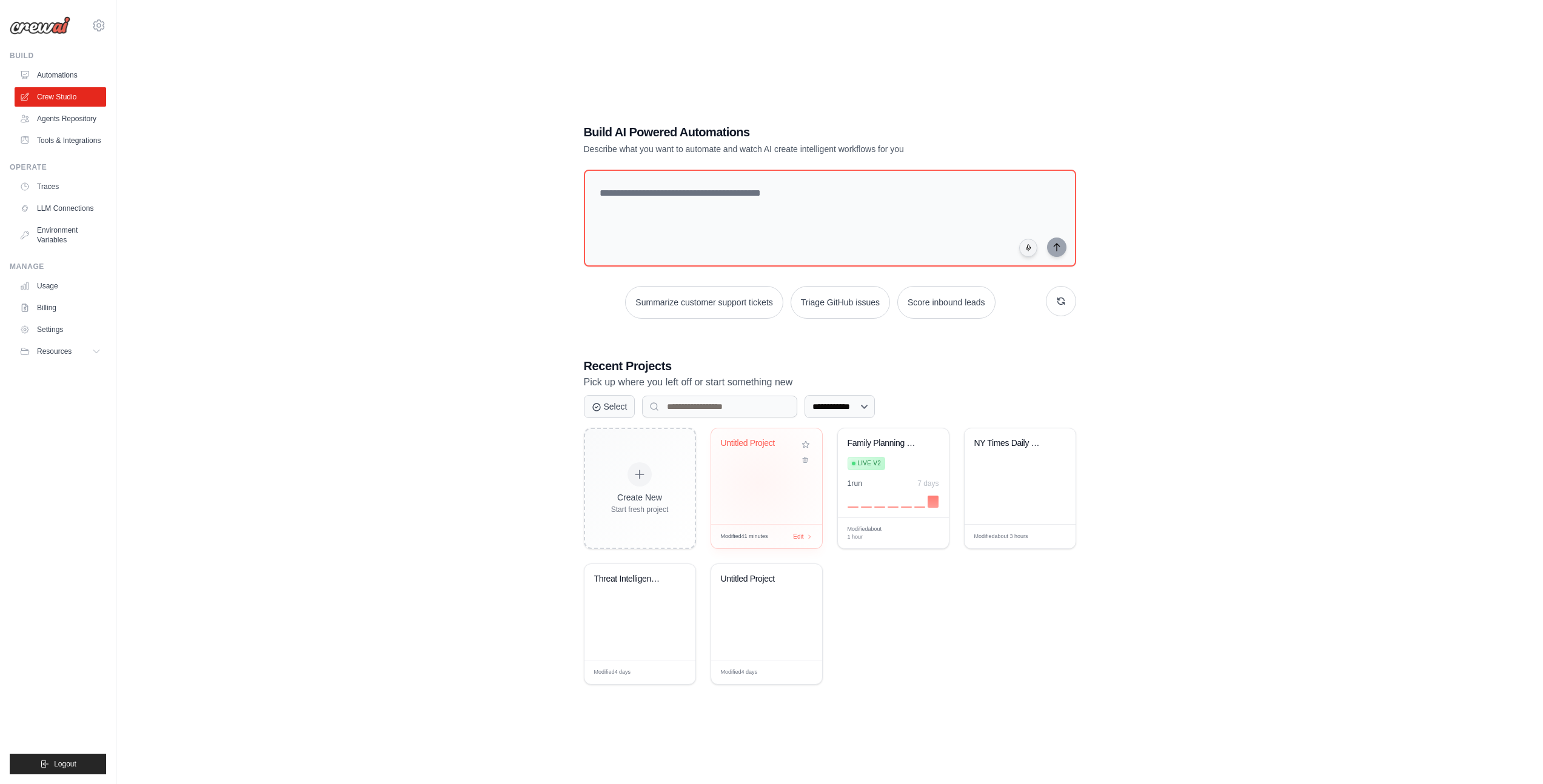
click at [758, 483] on div "Untitled Project" at bounding box center [766, 476] width 111 height 96
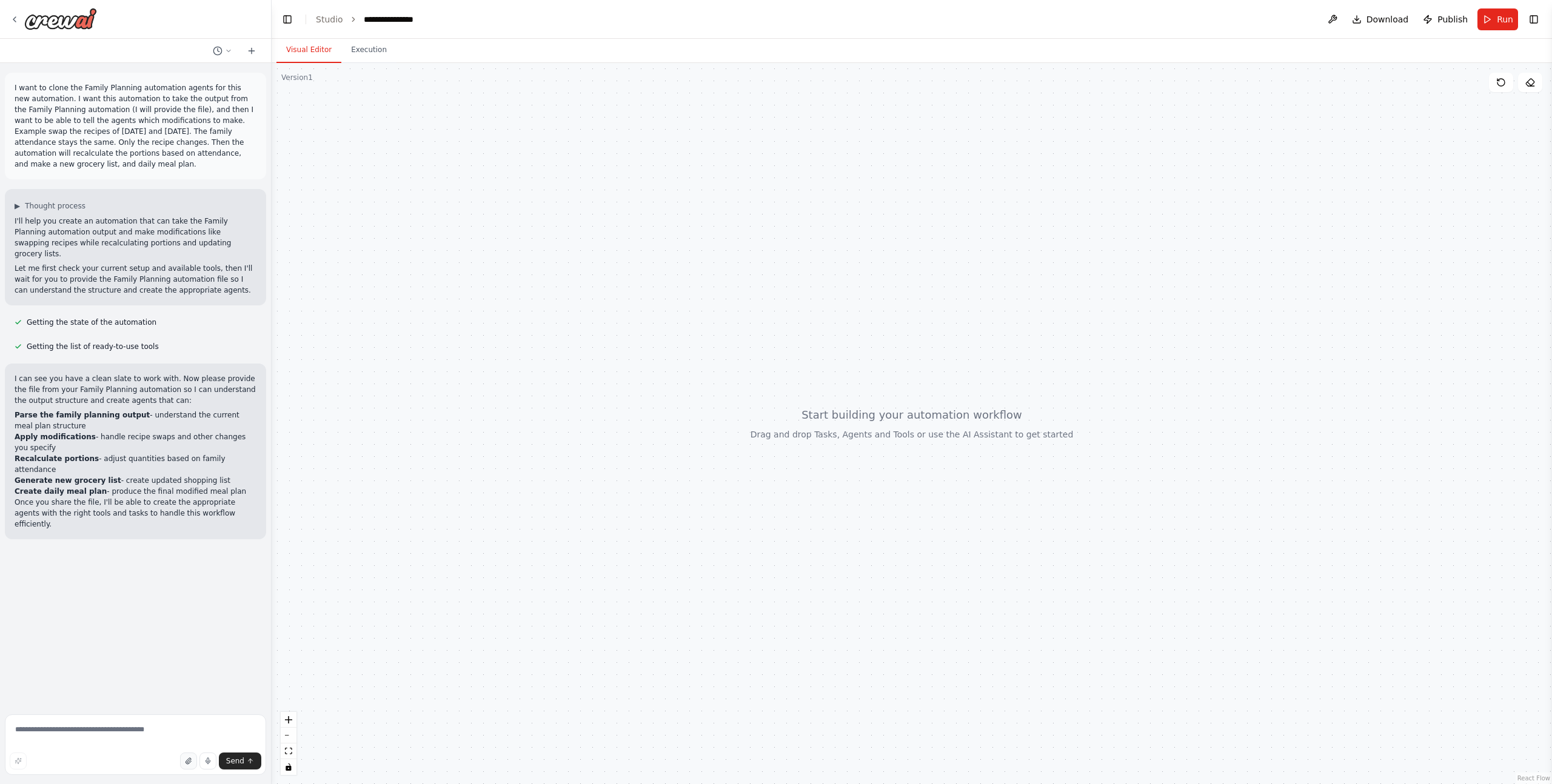
click at [189, 762] on icon "button" at bounding box center [189, 761] width 8 height 8
click at [116, 725] on textarea at bounding box center [136, 744] width 262 height 60
type textarea "**********"
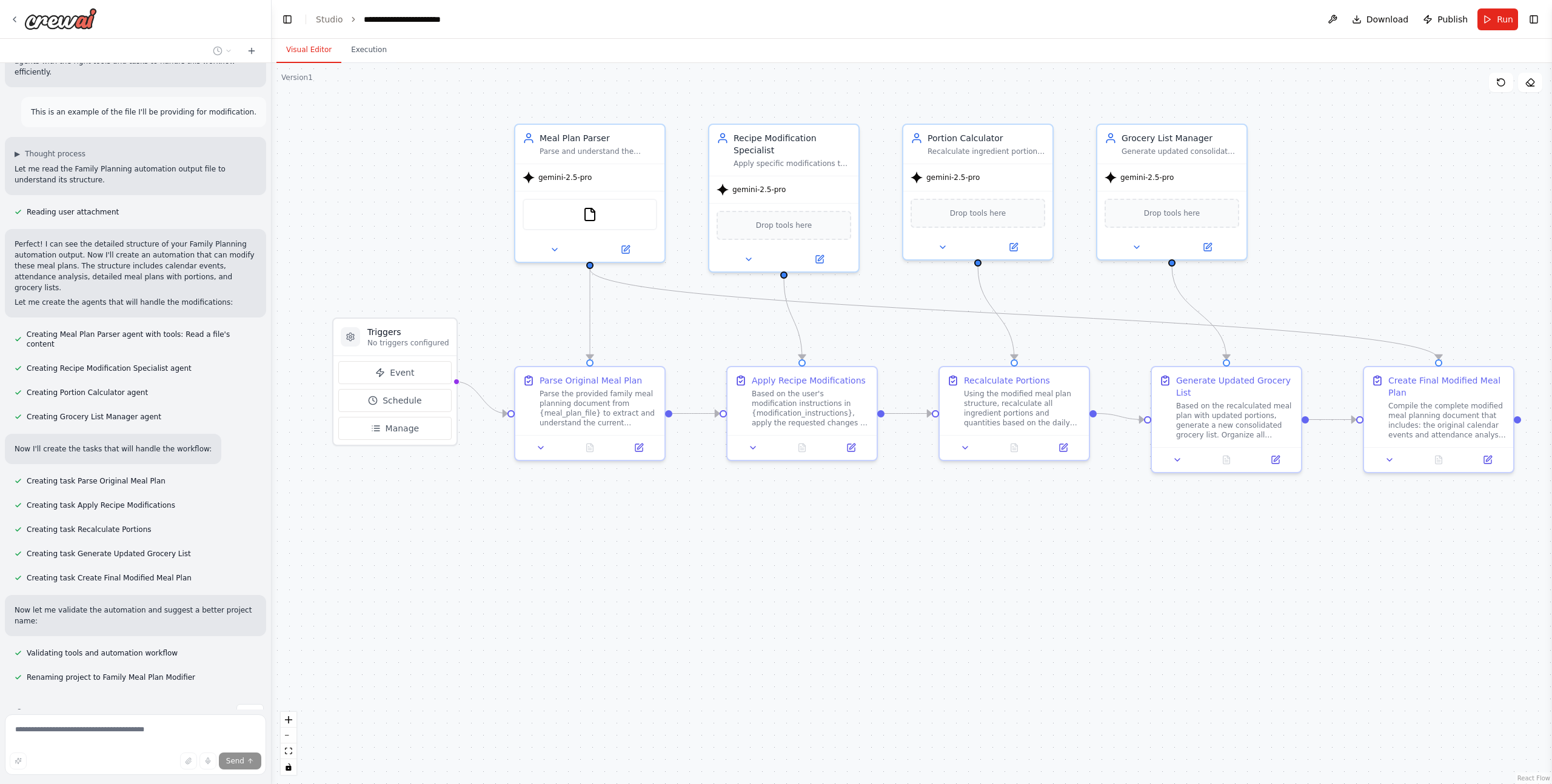
scroll to position [482, 0]
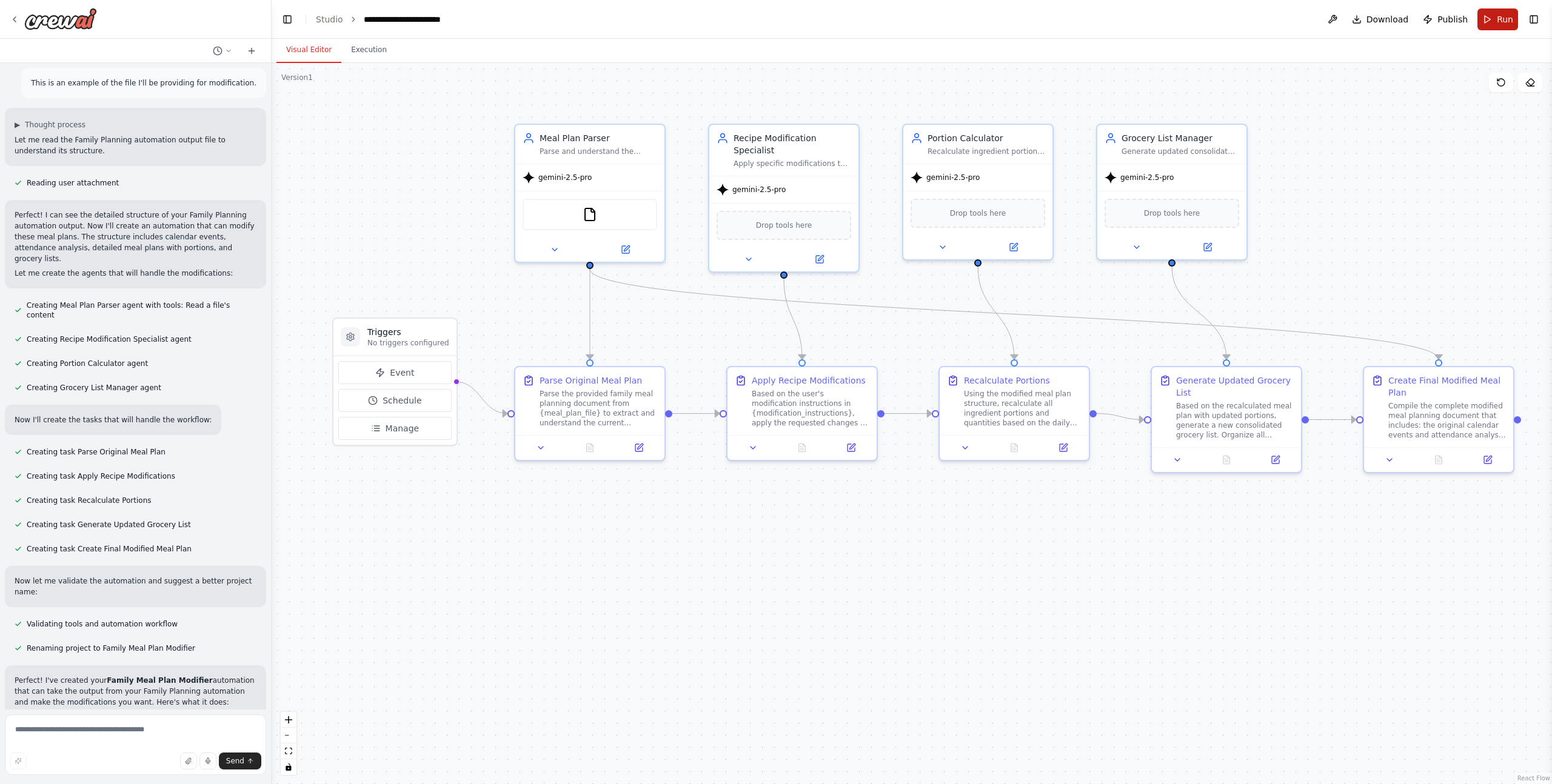
click at [1497, 22] on span "Run" at bounding box center [1504, 20] width 16 height 12
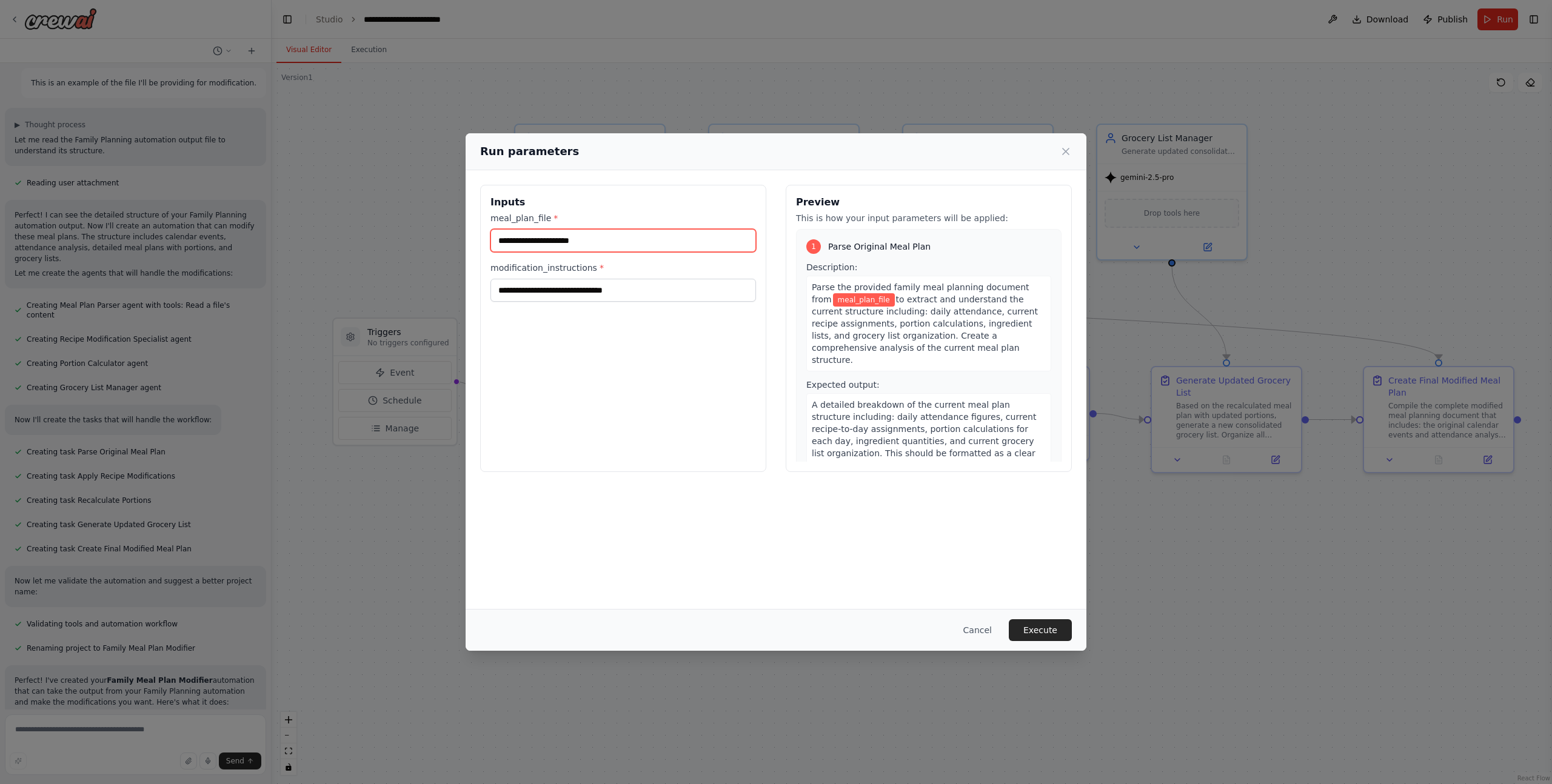
click at [608, 246] on input "meal_plan_file *" at bounding box center [623, 240] width 266 height 23
click at [985, 629] on button "Cancel" at bounding box center [977, 630] width 48 height 22
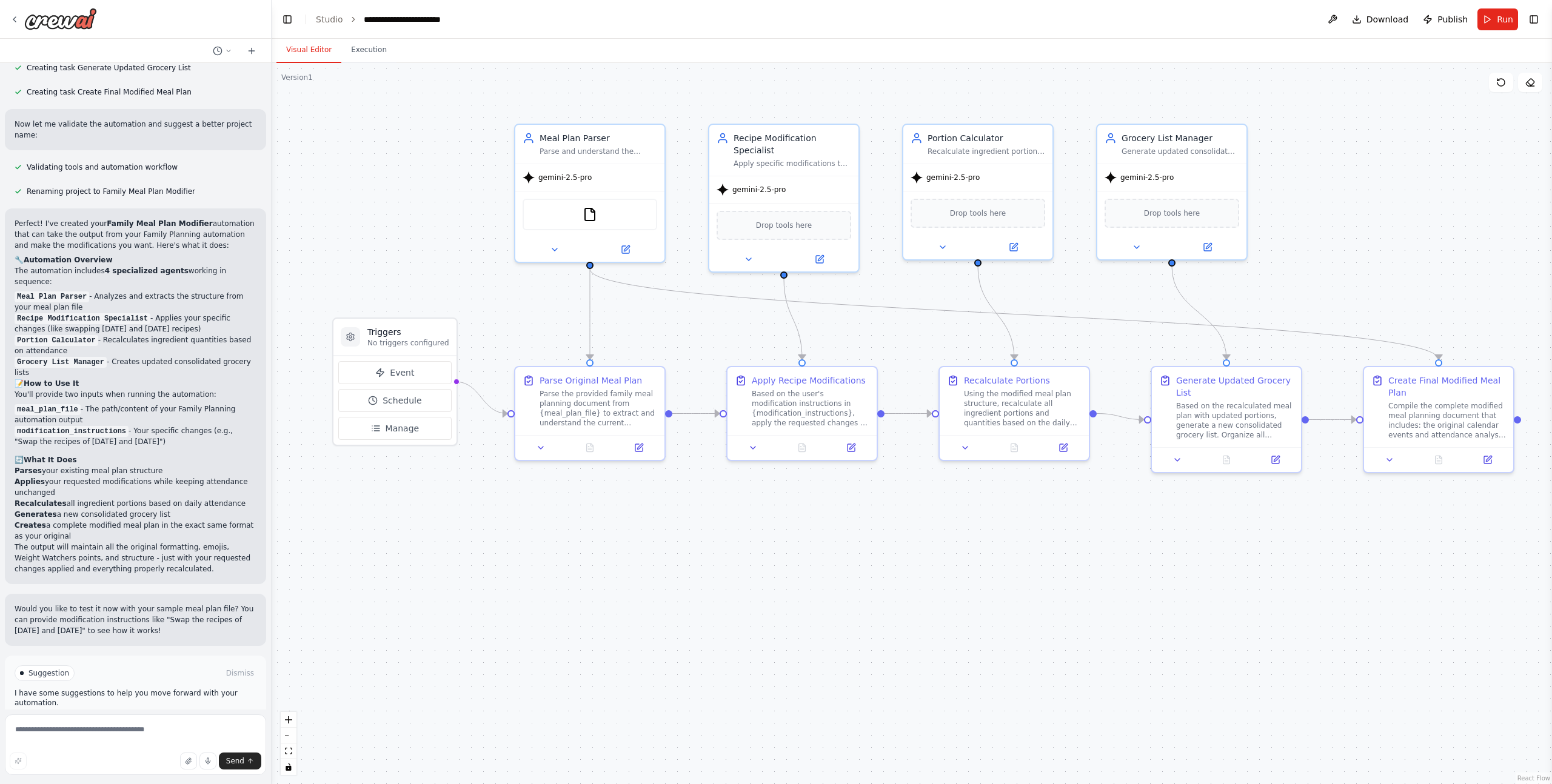
scroll to position [950, 0]
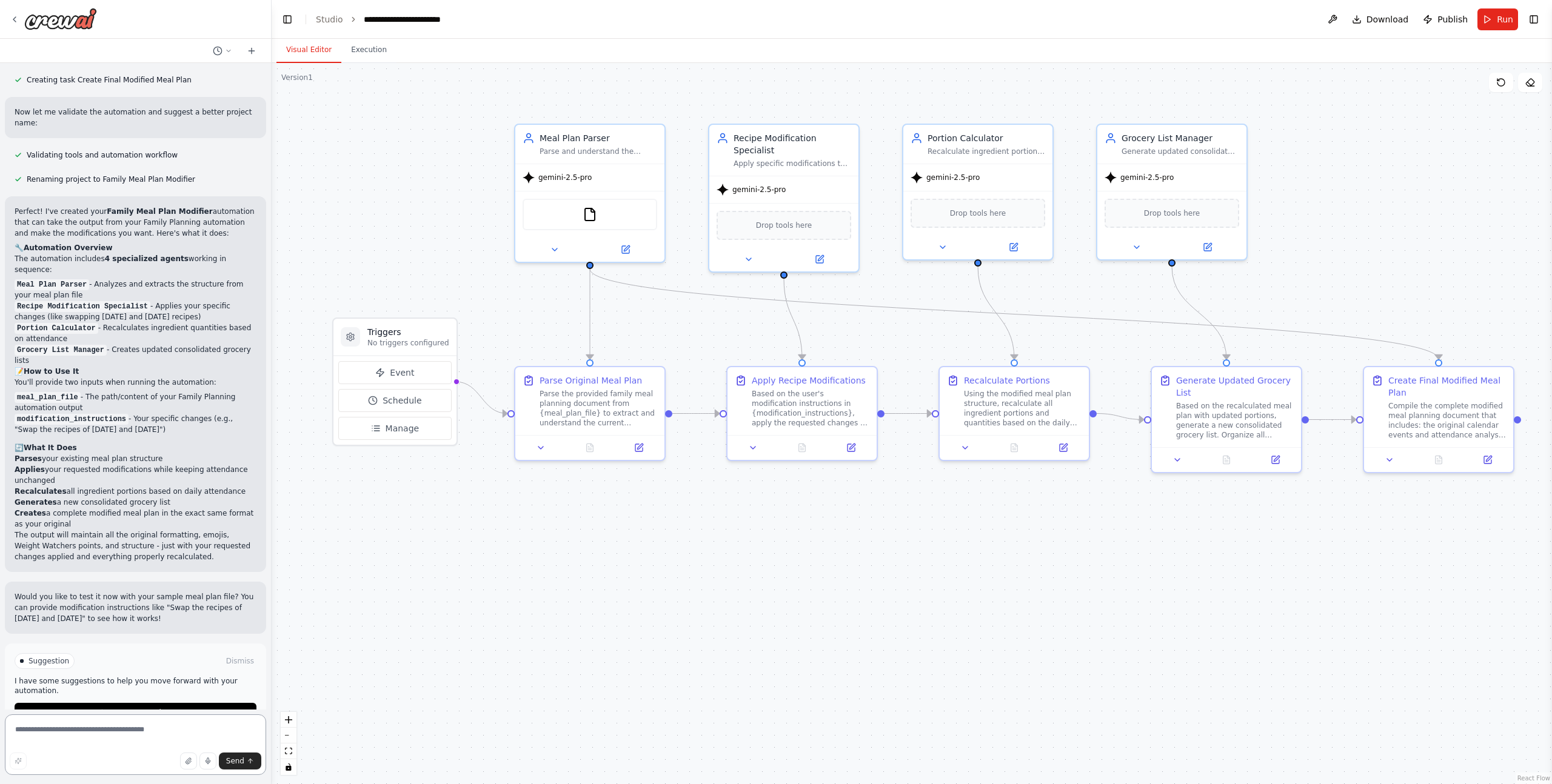
click at [119, 737] on textarea at bounding box center [136, 744] width 262 height 60
type textarea "**********"
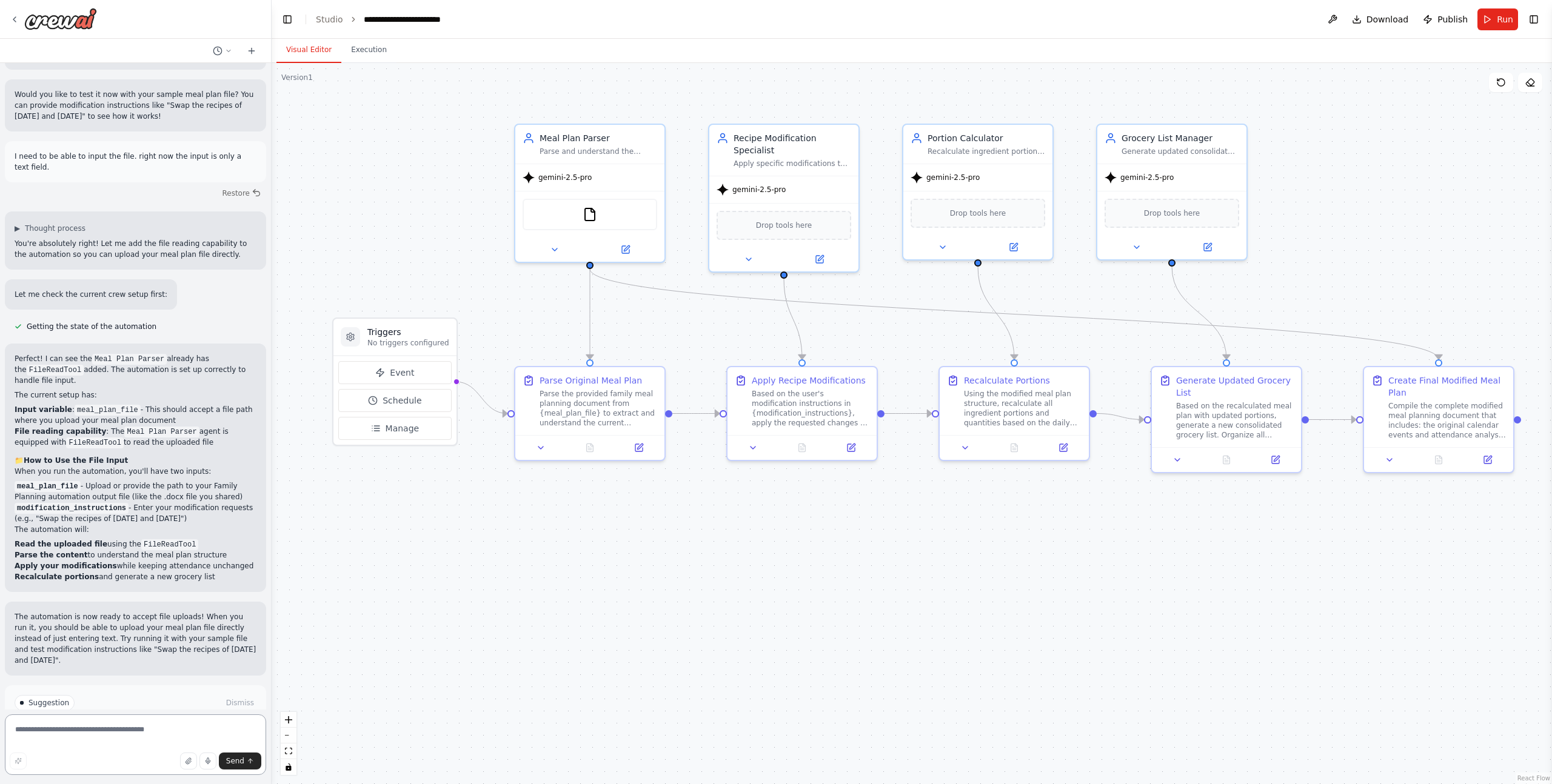
scroll to position [1494, 0]
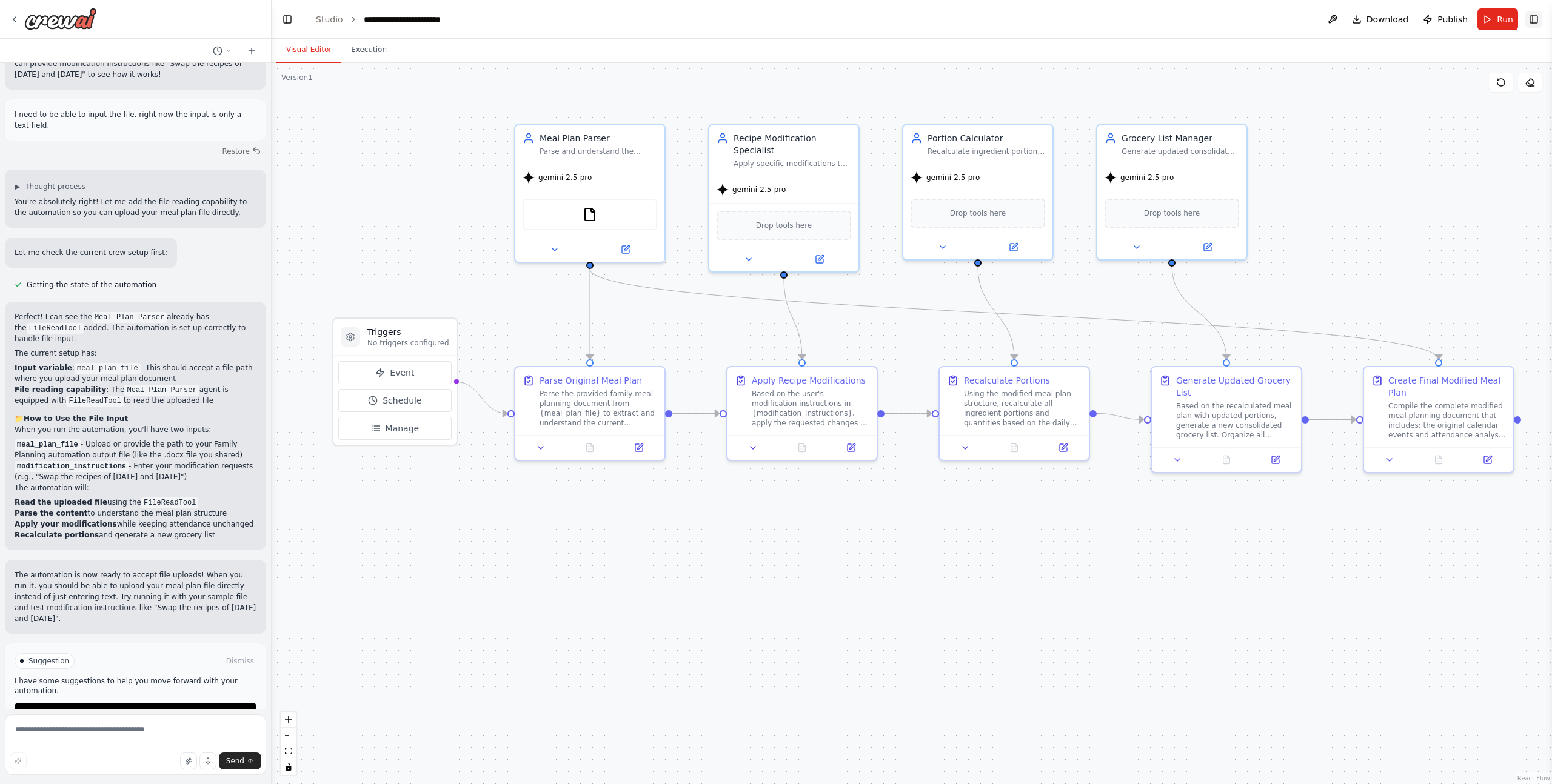
click at [1532, 22] on button "Toggle Right Sidebar" at bounding box center [1533, 20] width 17 height 17
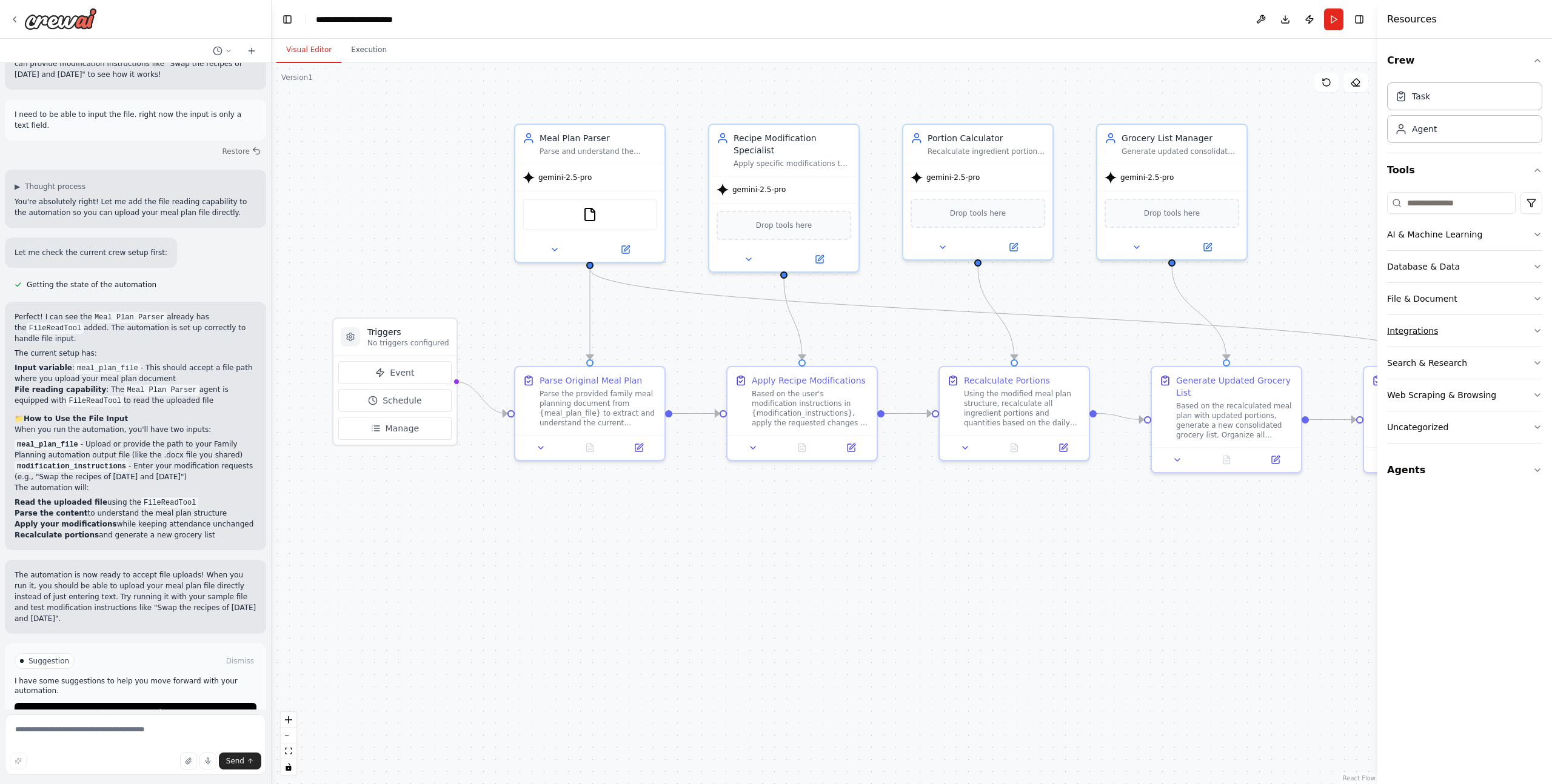
click at [1418, 332] on div "Integrations" at bounding box center [1412, 330] width 51 height 12
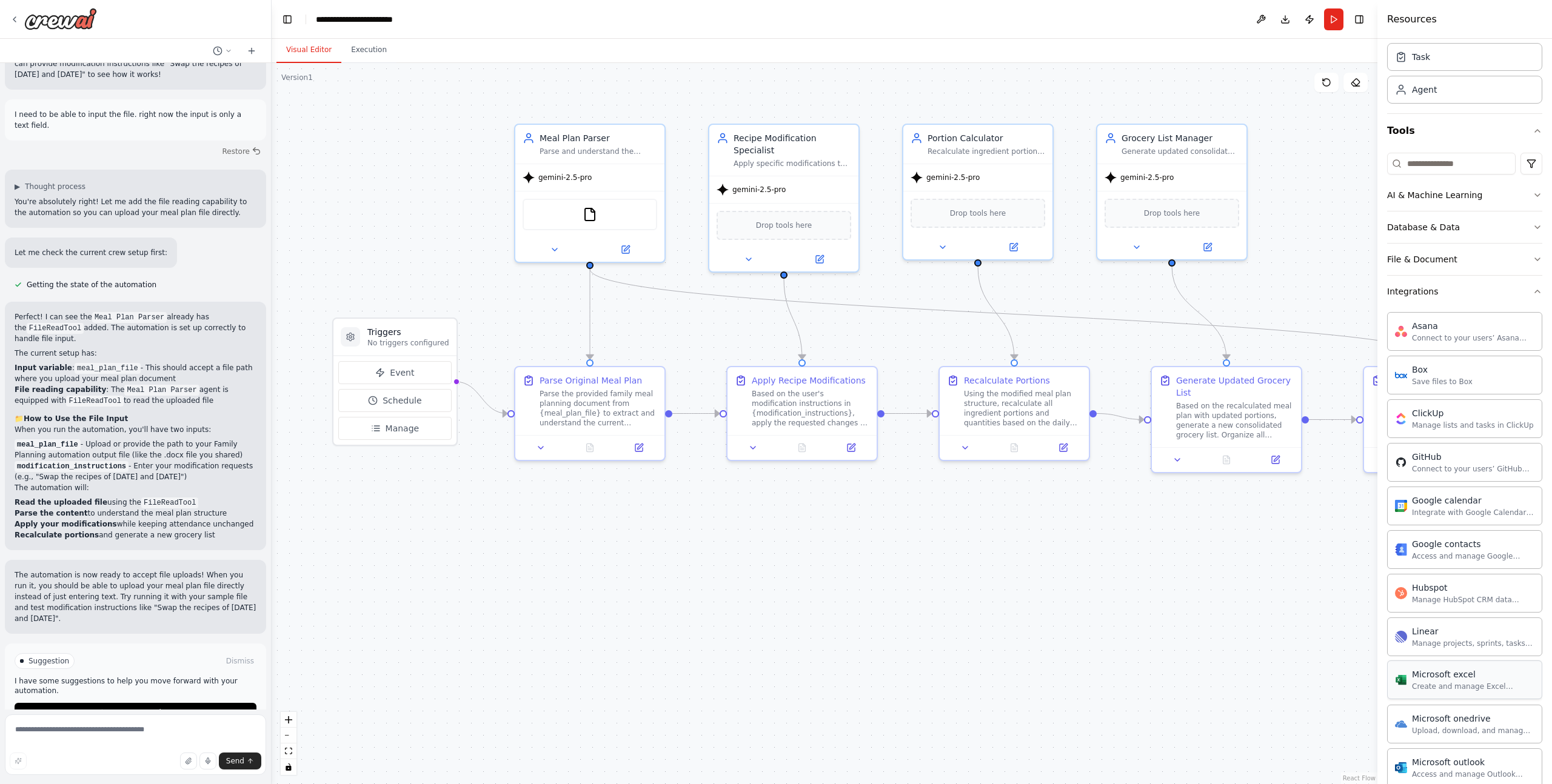
scroll to position [40, 0]
click at [604, 214] on img at bounding box center [601, 212] width 14 height 14
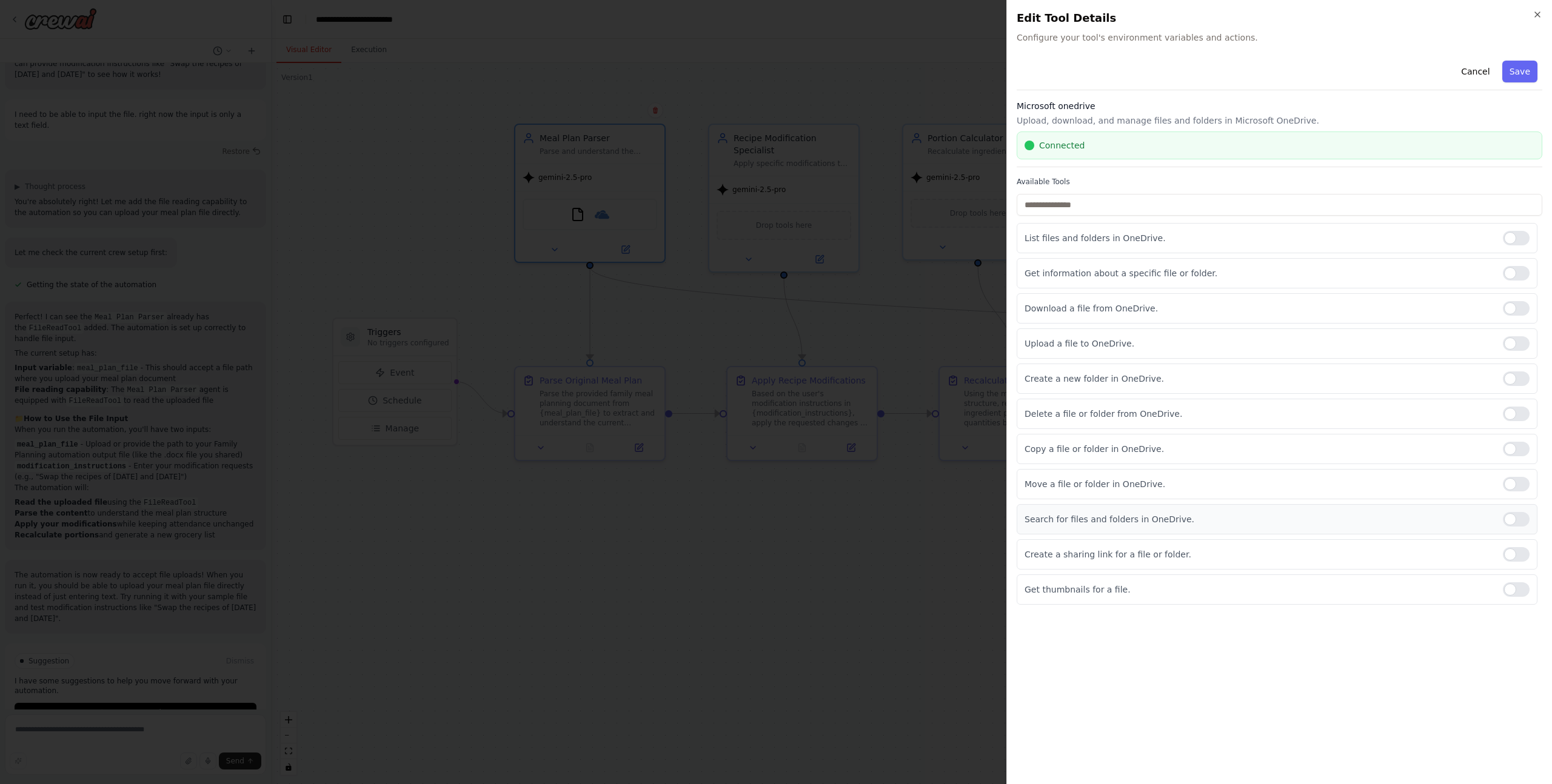
click at [1514, 523] on div at bounding box center [1515, 519] width 26 height 14
click at [1511, 69] on button "Save" at bounding box center [1519, 71] width 35 height 22
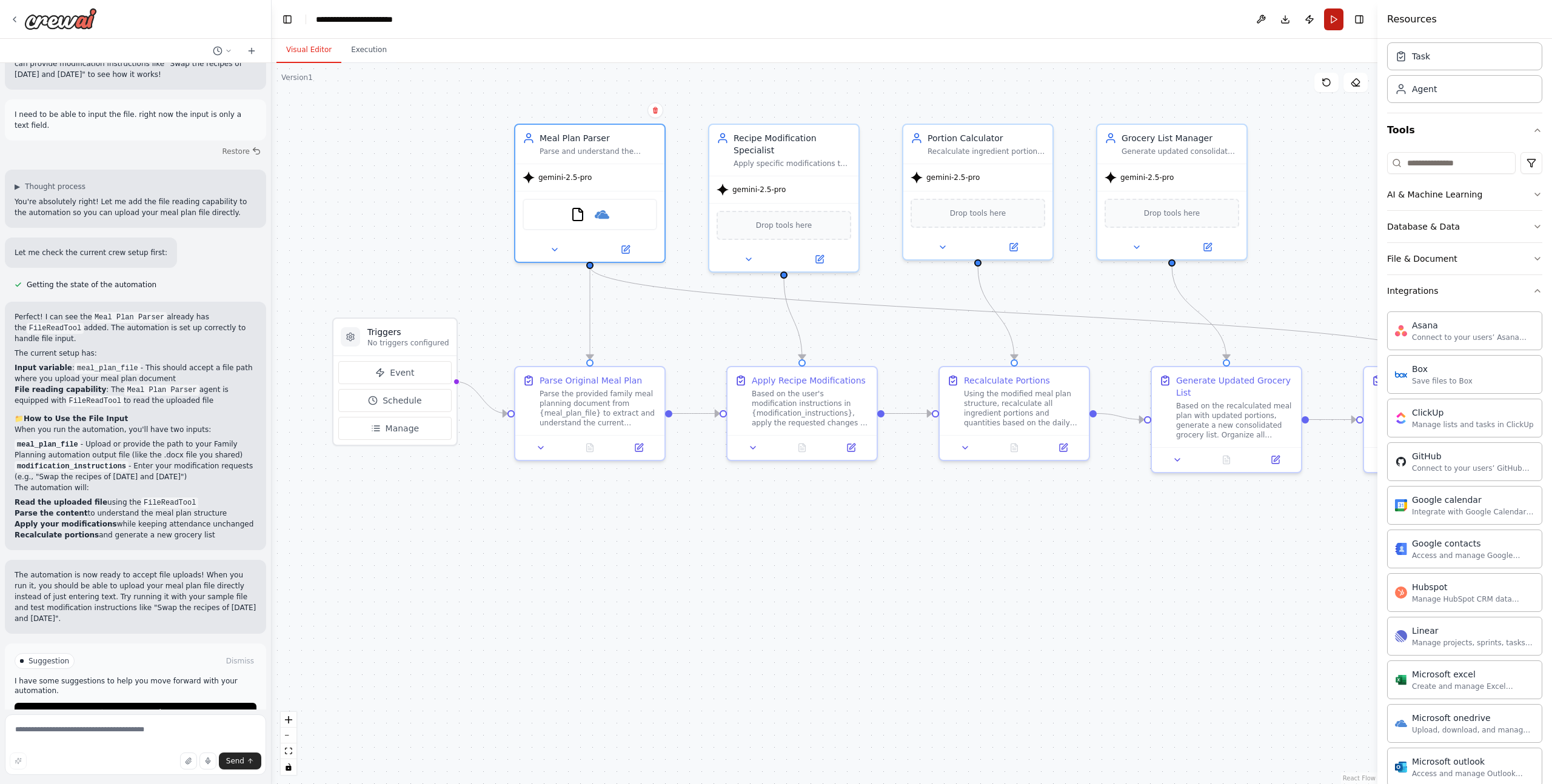
click at [1329, 20] on button "Run" at bounding box center [1333, 20] width 20 height 22
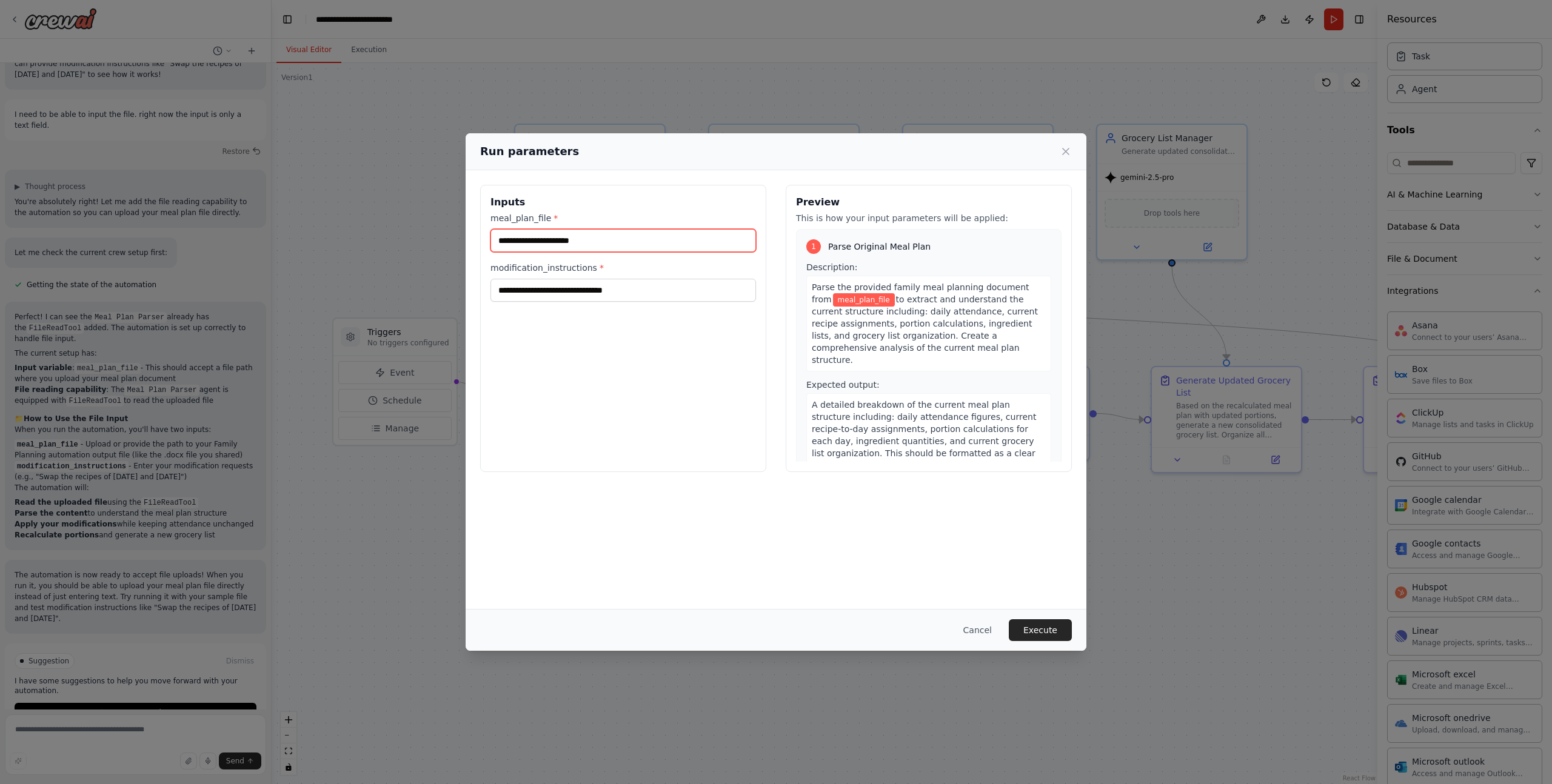
click at [557, 246] on input "meal_plan_file *" at bounding box center [623, 240] width 266 height 23
paste input "**********"
drag, startPoint x: 748, startPoint y: 240, endPoint x: 827, endPoint y: 240, distance: 79.0
click at [827, 240] on div "**********" at bounding box center [776, 329] width 591 height 287
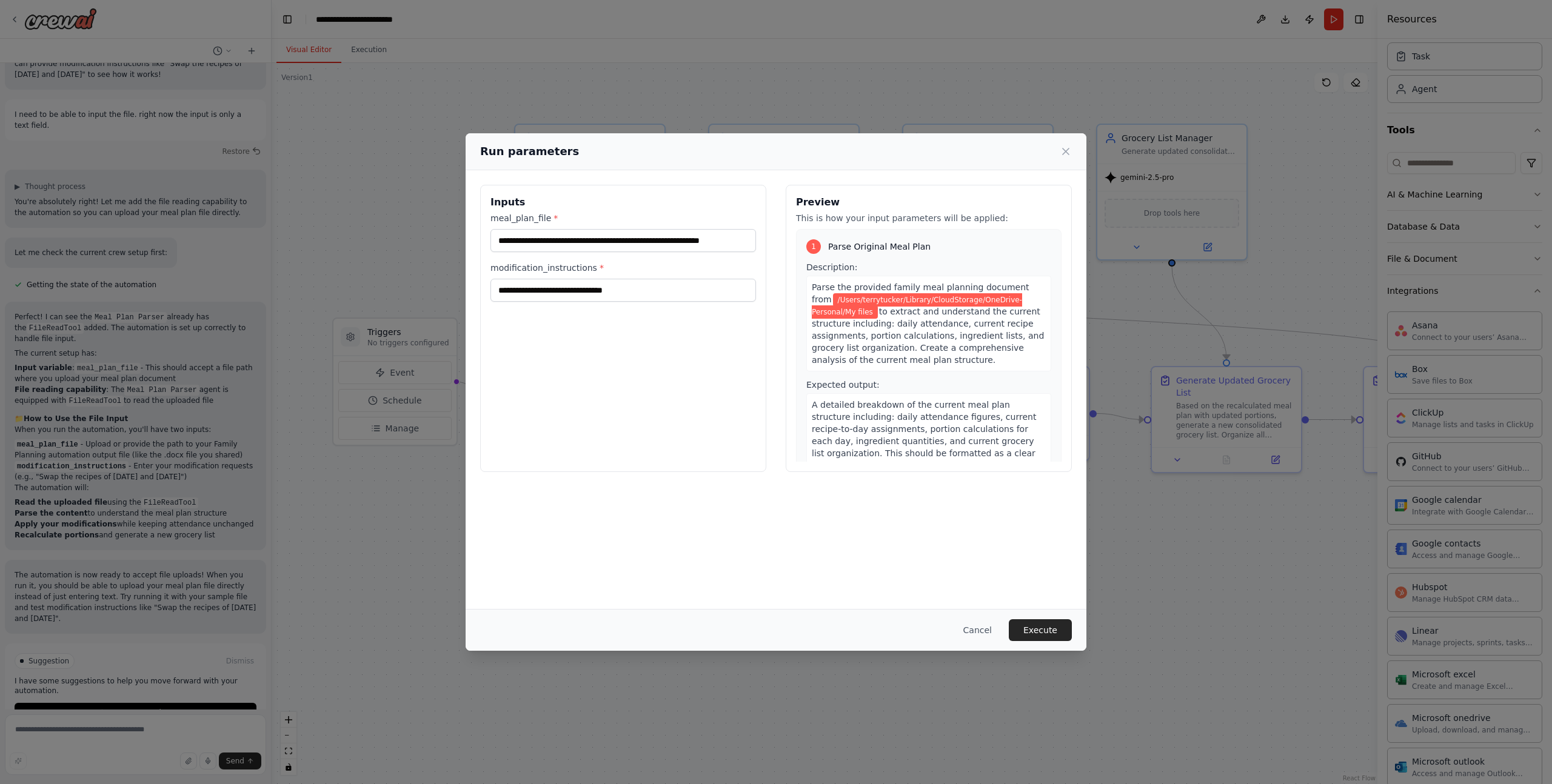
scroll to position [0, 0]
click at [649, 242] on input "**********" at bounding box center [623, 240] width 266 height 23
paste input "**********"
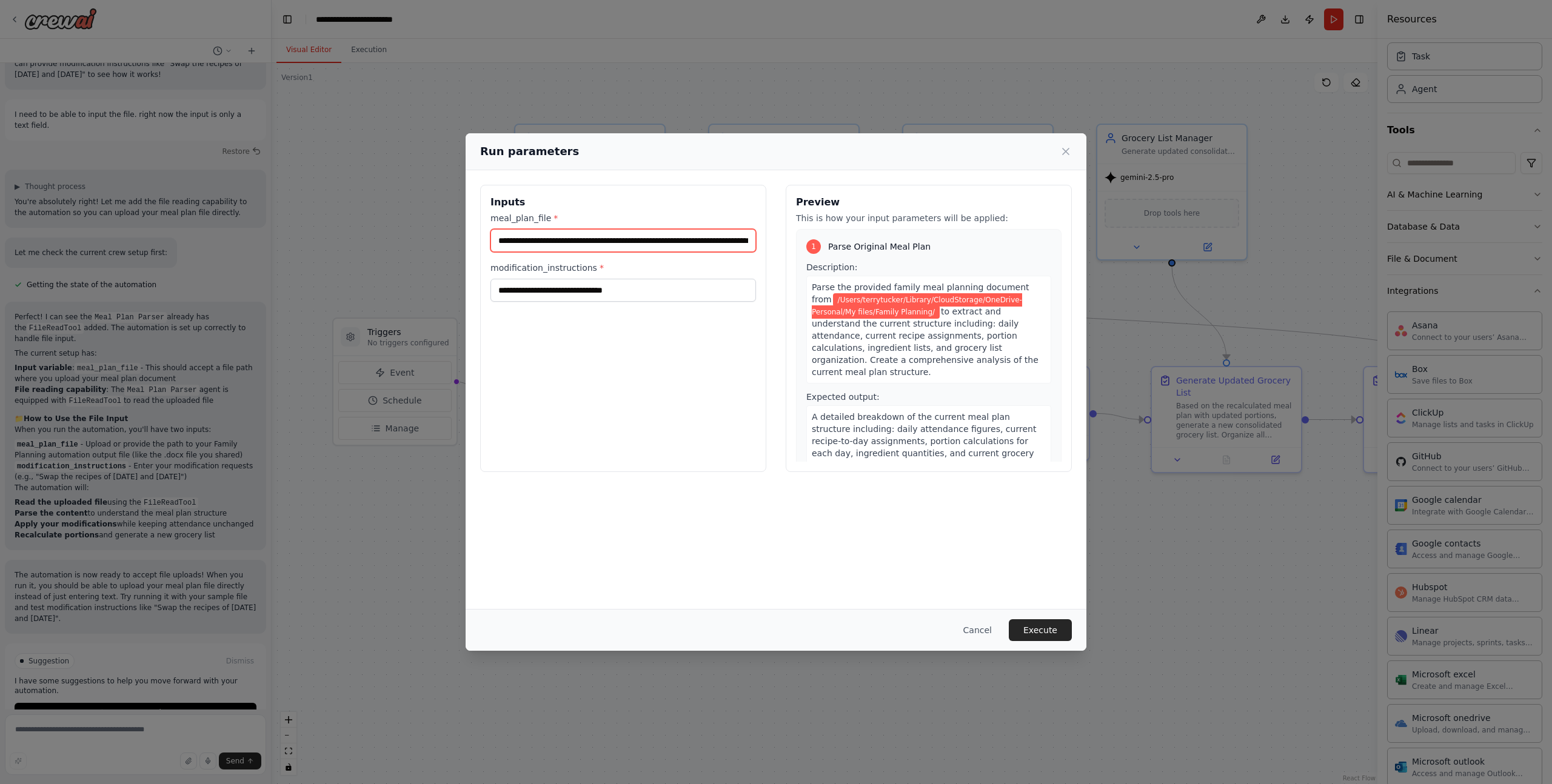
click at [696, 240] on input "**********" at bounding box center [623, 240] width 266 height 23
drag, startPoint x: 703, startPoint y: 240, endPoint x: 860, endPoint y: 255, distance: 157.7
click at [860, 255] on div "**********" at bounding box center [776, 329] width 591 height 287
click at [753, 244] on input "**********" at bounding box center [623, 240] width 266 height 23
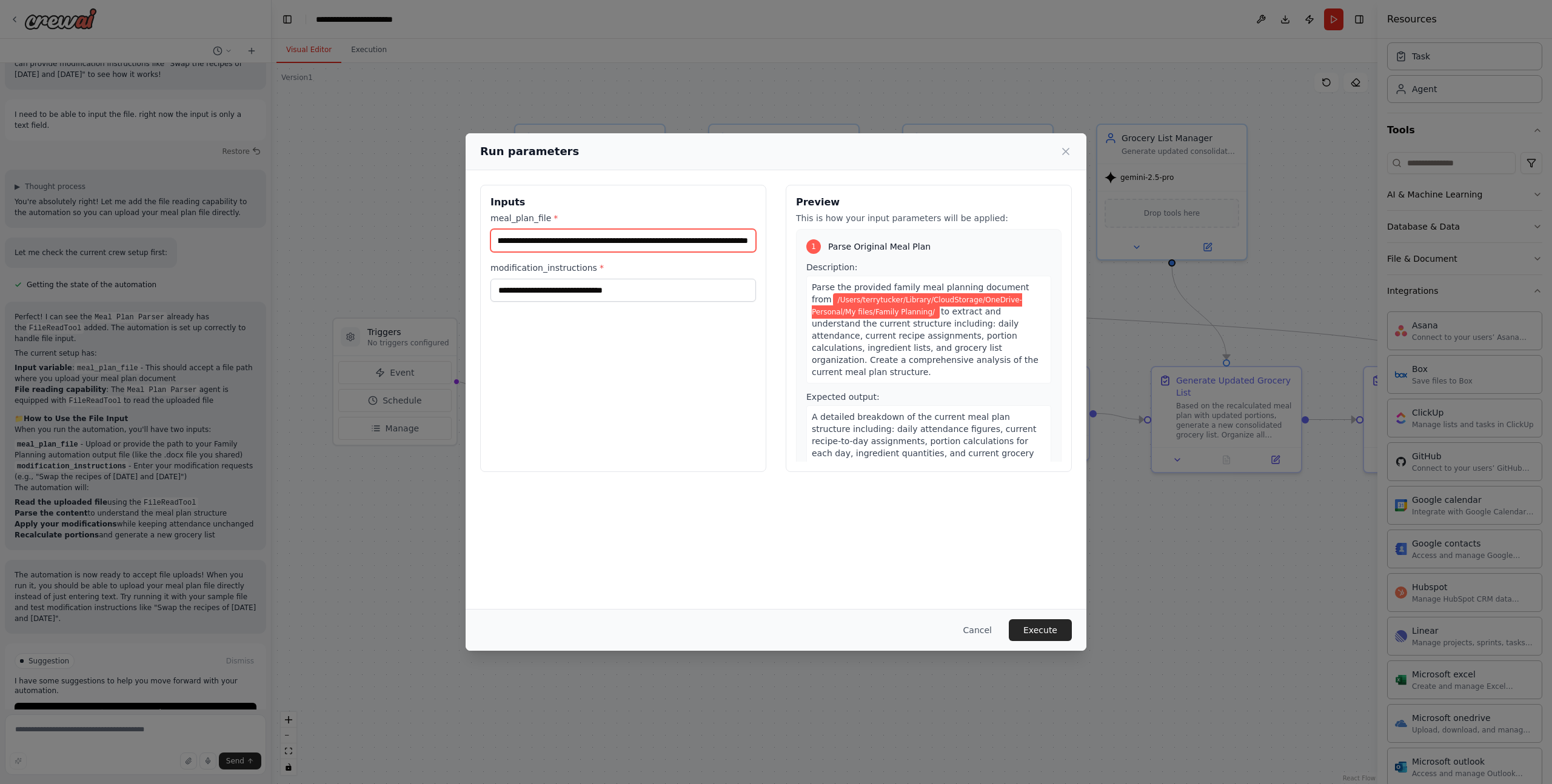
paste input "**********"
type input "**********"
click at [636, 293] on input "modification_instructions *" at bounding box center [623, 290] width 266 height 23
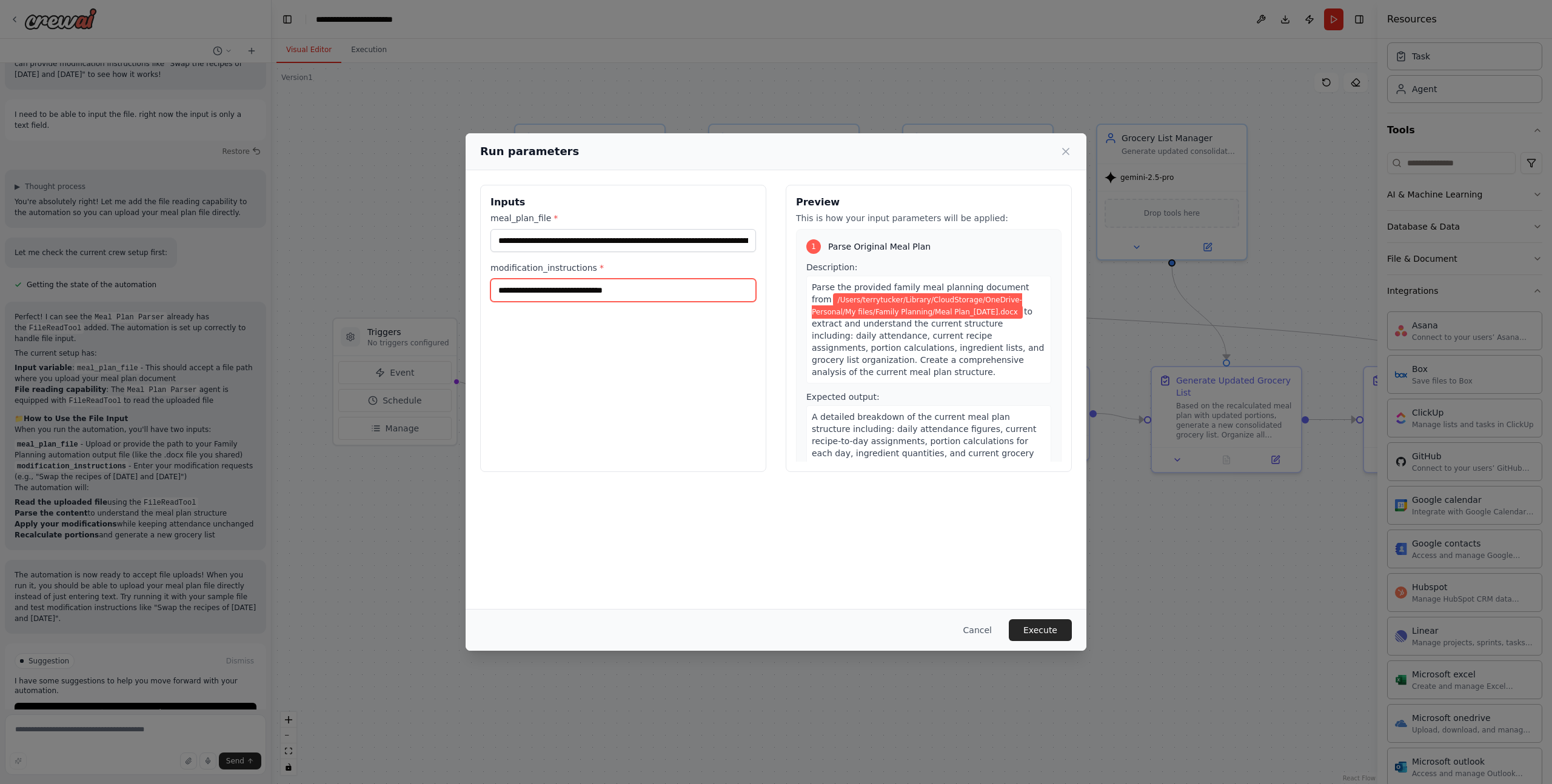
click at [590, 289] on input "modification_instructions *" at bounding box center [623, 290] width 266 height 23
type input "**********"
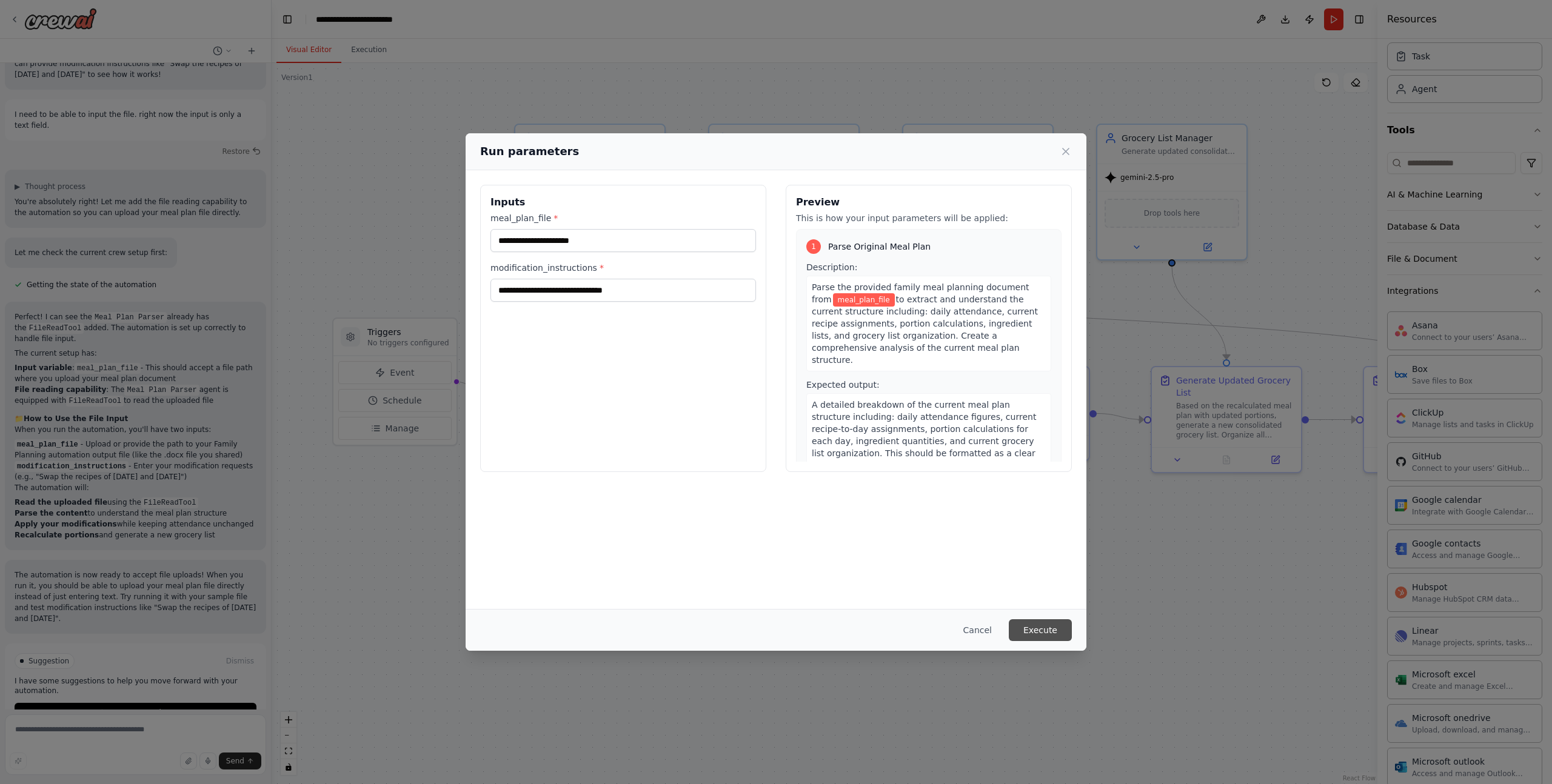
click at [1024, 632] on button "Execute" at bounding box center [1040, 630] width 63 height 22
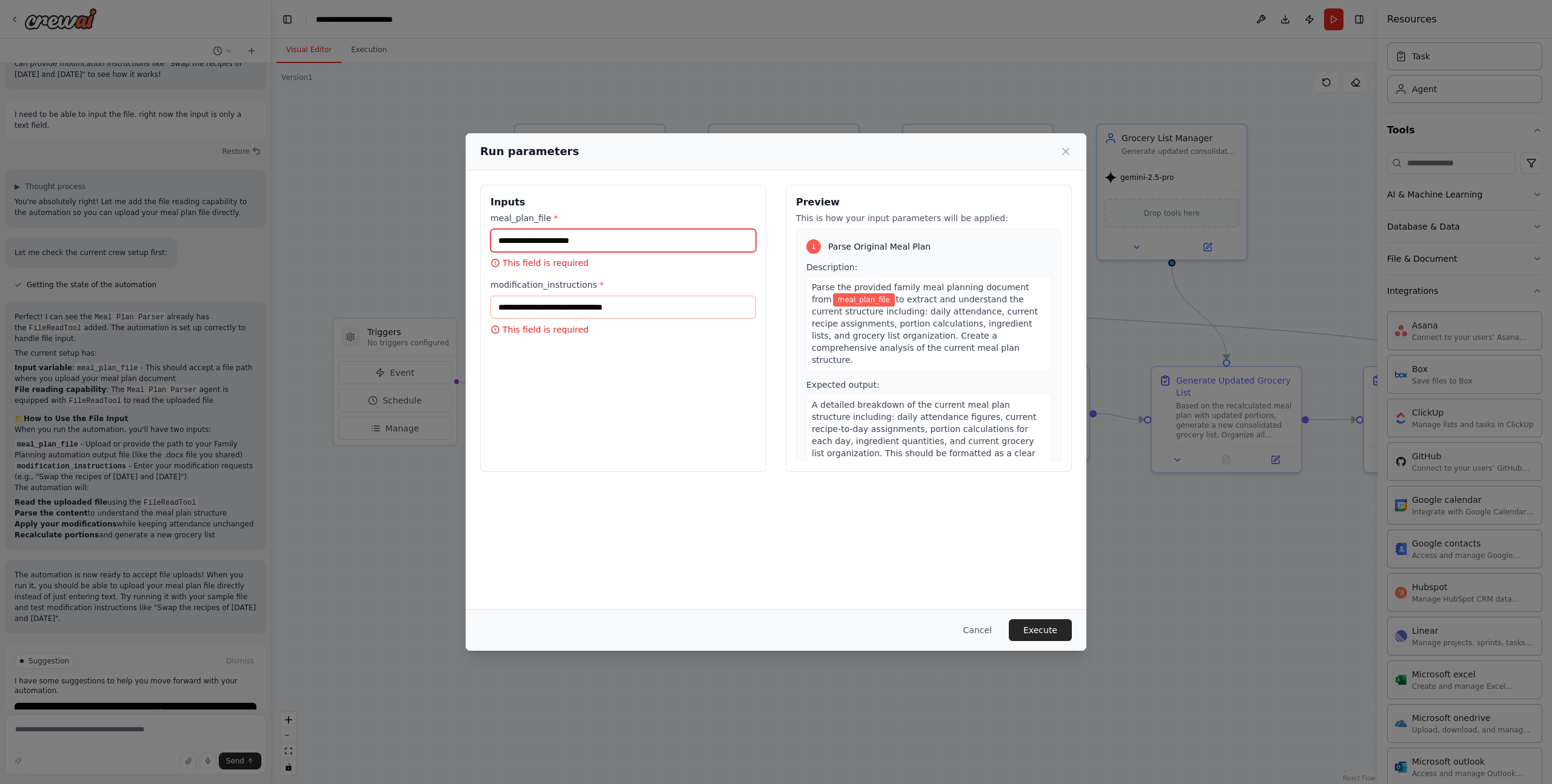
click at [560, 238] on input "meal_plan_file *" at bounding box center [623, 240] width 266 height 23
paste input "**********"
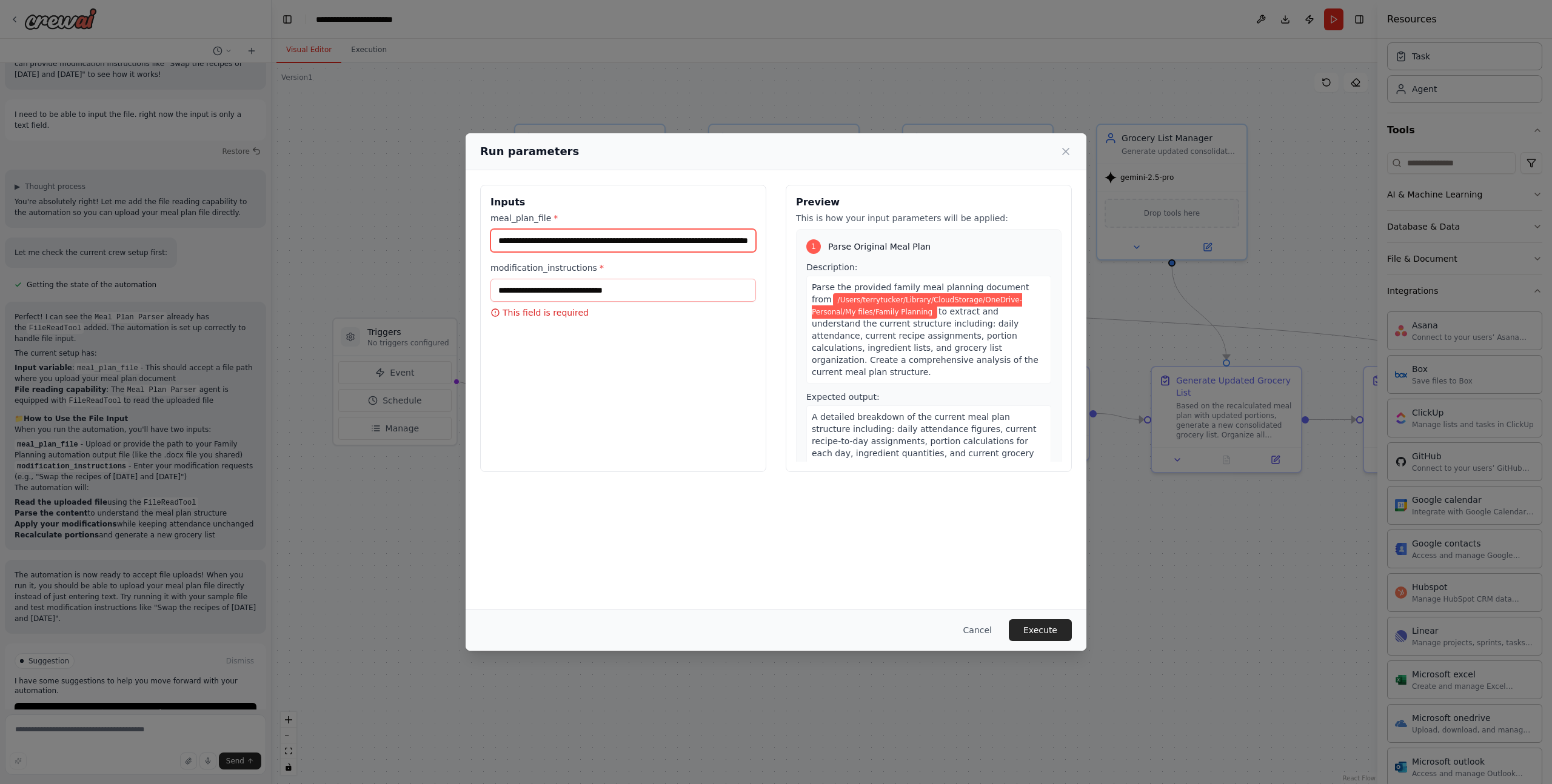
click at [706, 241] on input "**********" at bounding box center [623, 240] width 266 height 23
drag, startPoint x: 723, startPoint y: 240, endPoint x: 876, endPoint y: 246, distance: 153.1
click at [876, 246] on div "**********" at bounding box center [776, 329] width 591 height 287
click at [752, 242] on input "**********" at bounding box center [623, 240] width 266 height 23
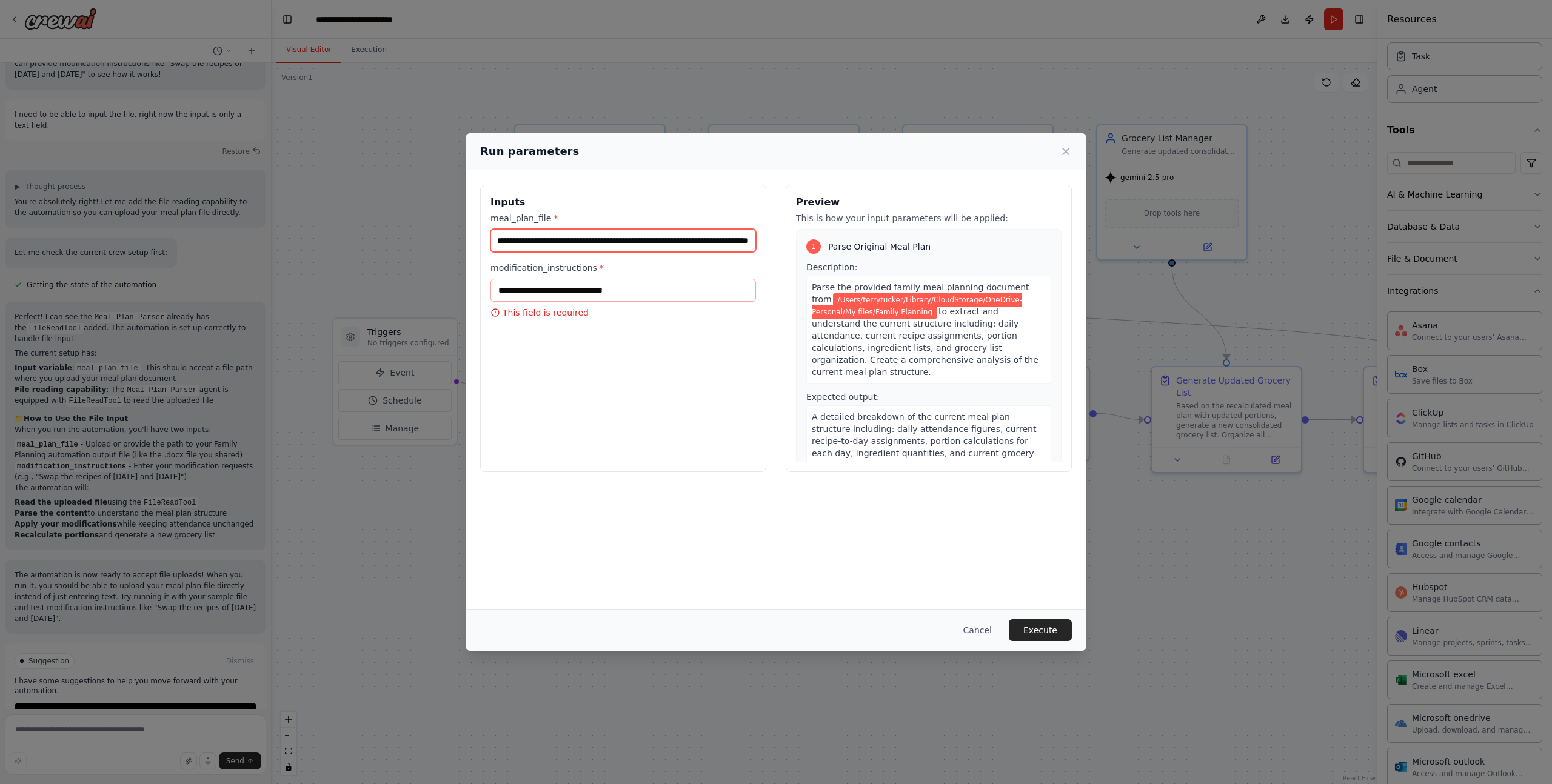
scroll to position [0, 82]
paste input "**********"
type input "**********"
click at [638, 289] on input "modification_instructions *" at bounding box center [623, 290] width 266 height 23
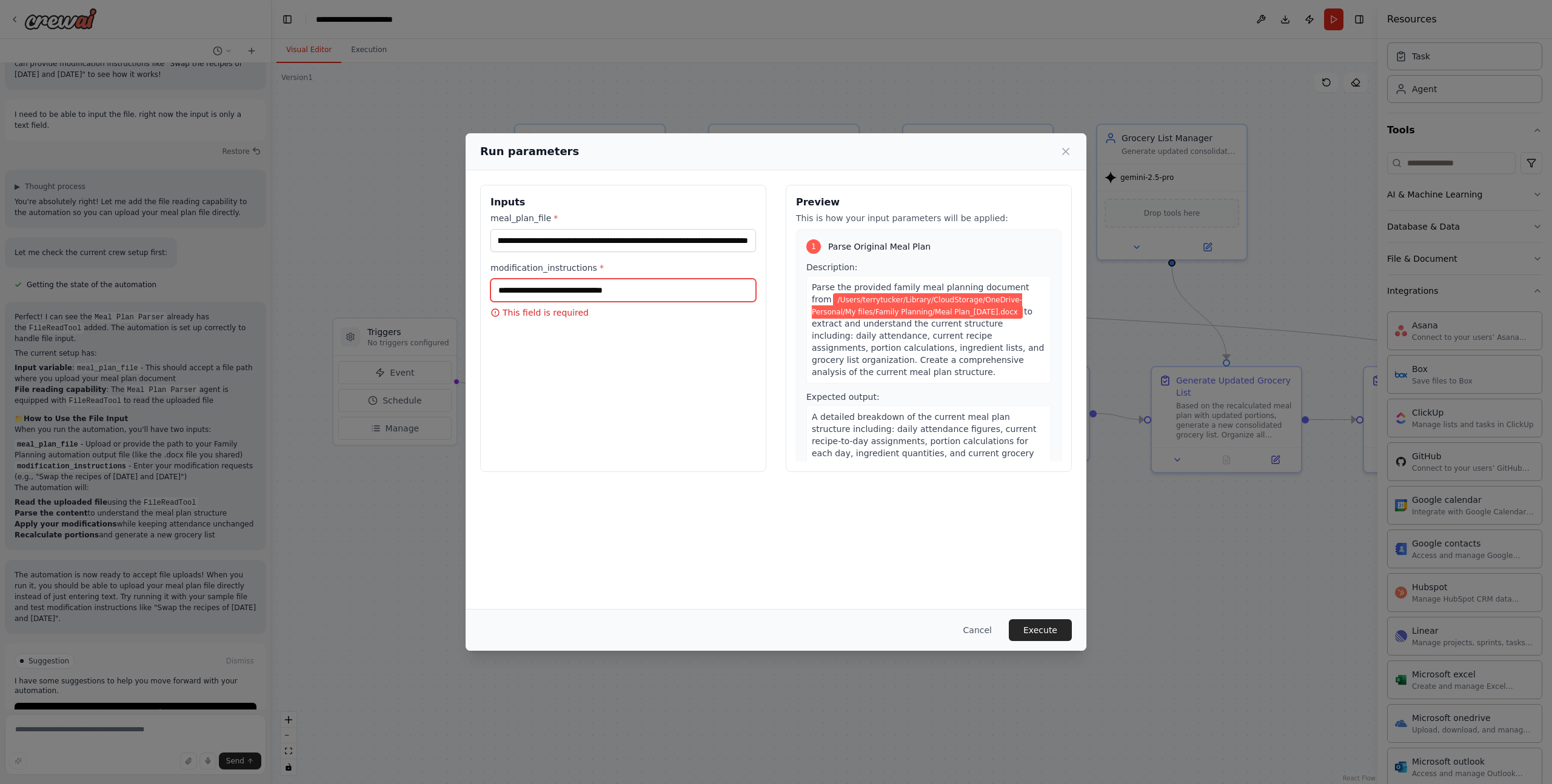
scroll to position [0, 0]
type input "**********"
click at [1032, 628] on button "Execute" at bounding box center [1040, 630] width 63 height 22
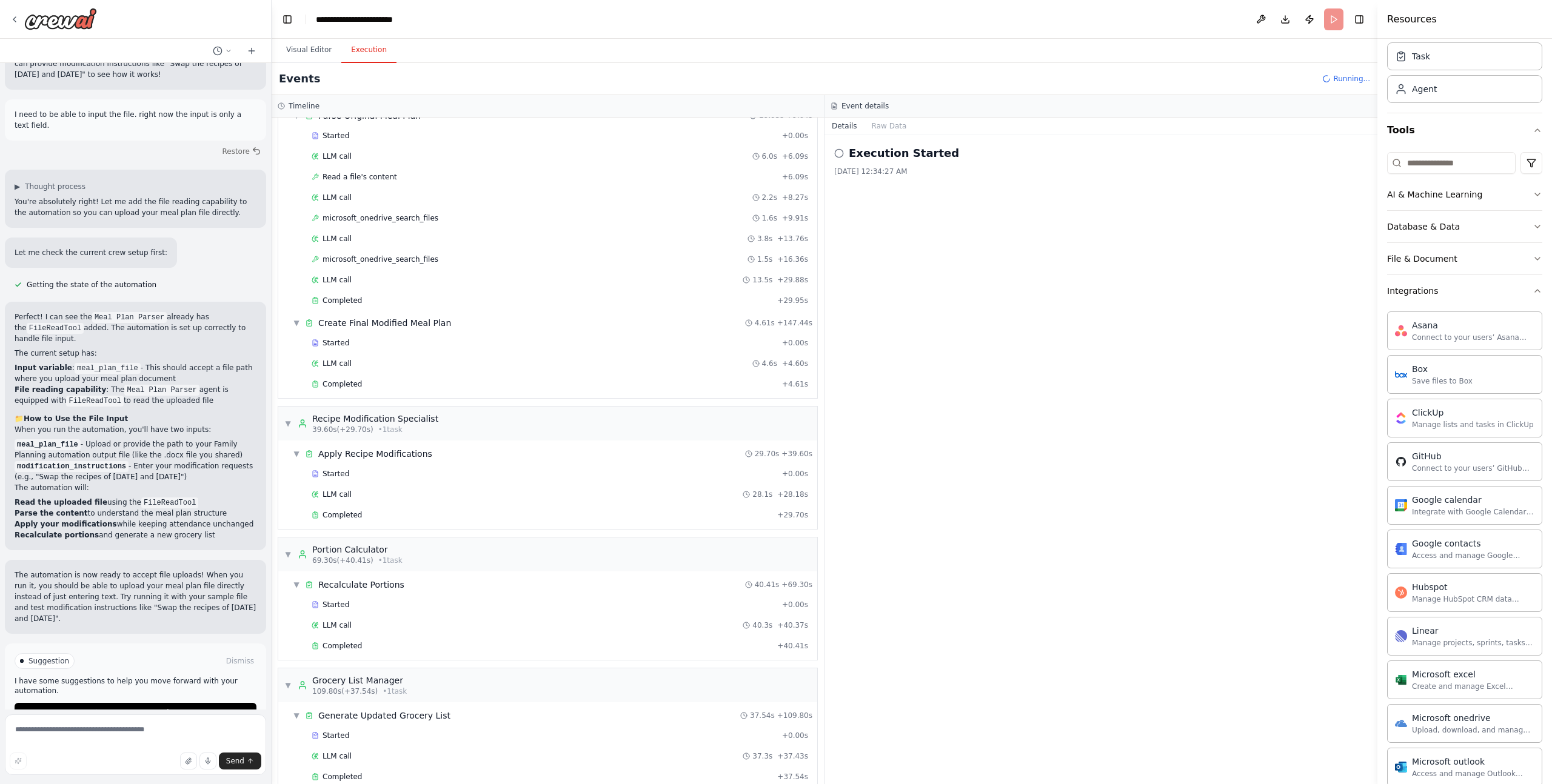
scroll to position [76, 0]
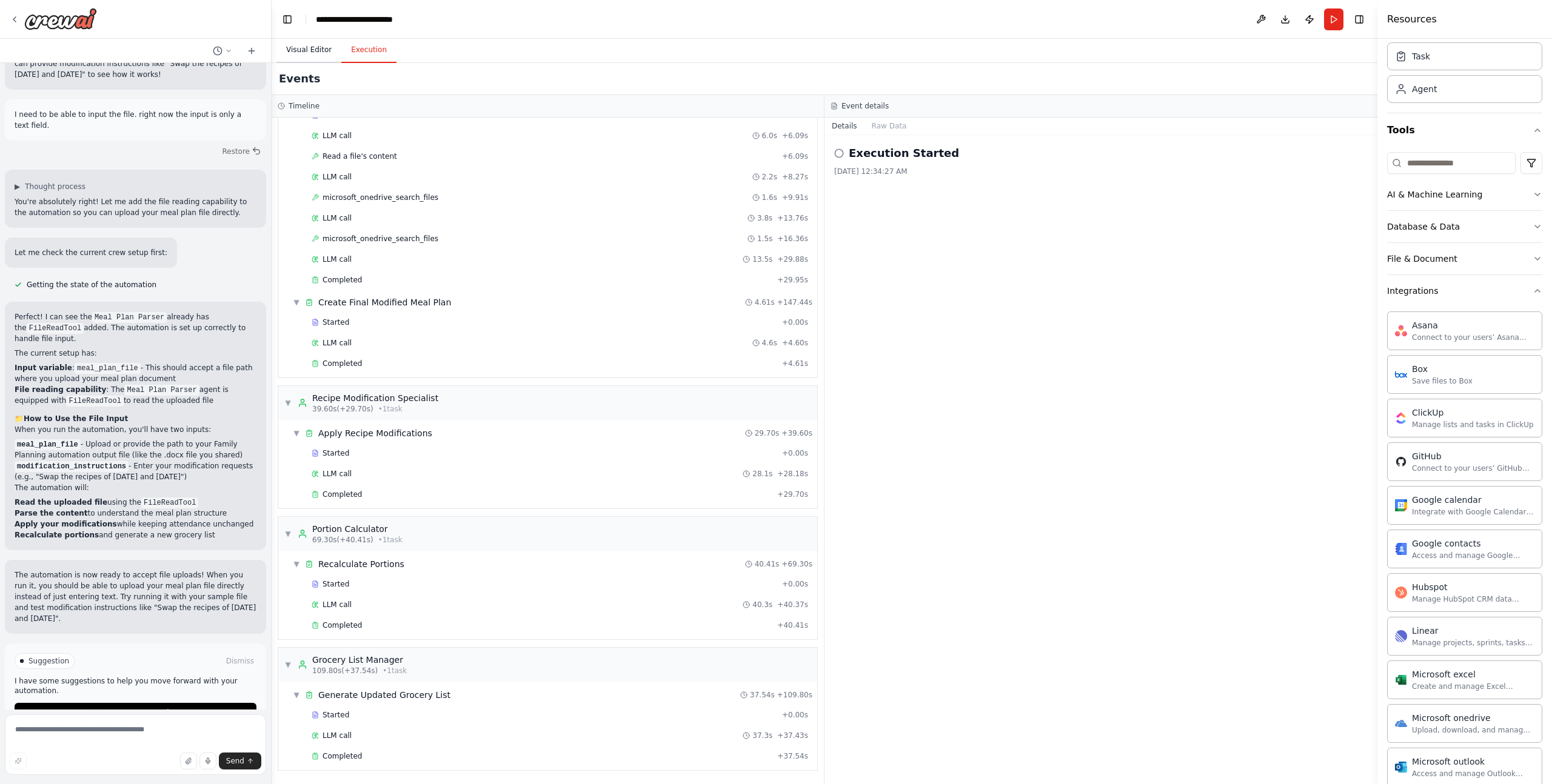
click at [297, 48] on button "Visual Editor" at bounding box center [308, 50] width 65 height 25
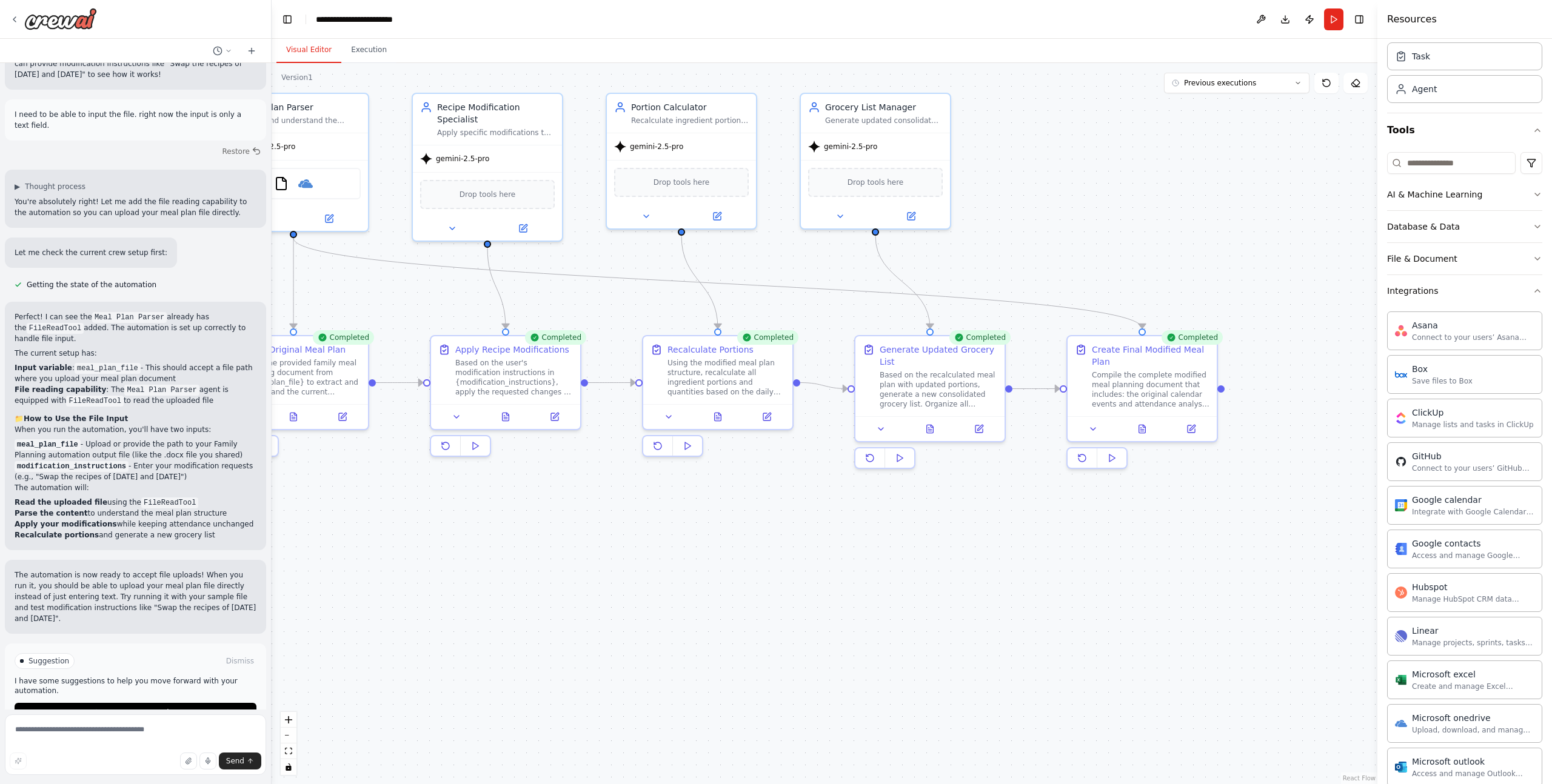
drag, startPoint x: 1010, startPoint y: 595, endPoint x: 720, endPoint y: 564, distance: 291.7
click at [720, 564] on div ".deletable-edge-delete-btn { width: 20px; height: 20px; border: 0px solid #ffff…" at bounding box center [824, 423] width 1105 height 721
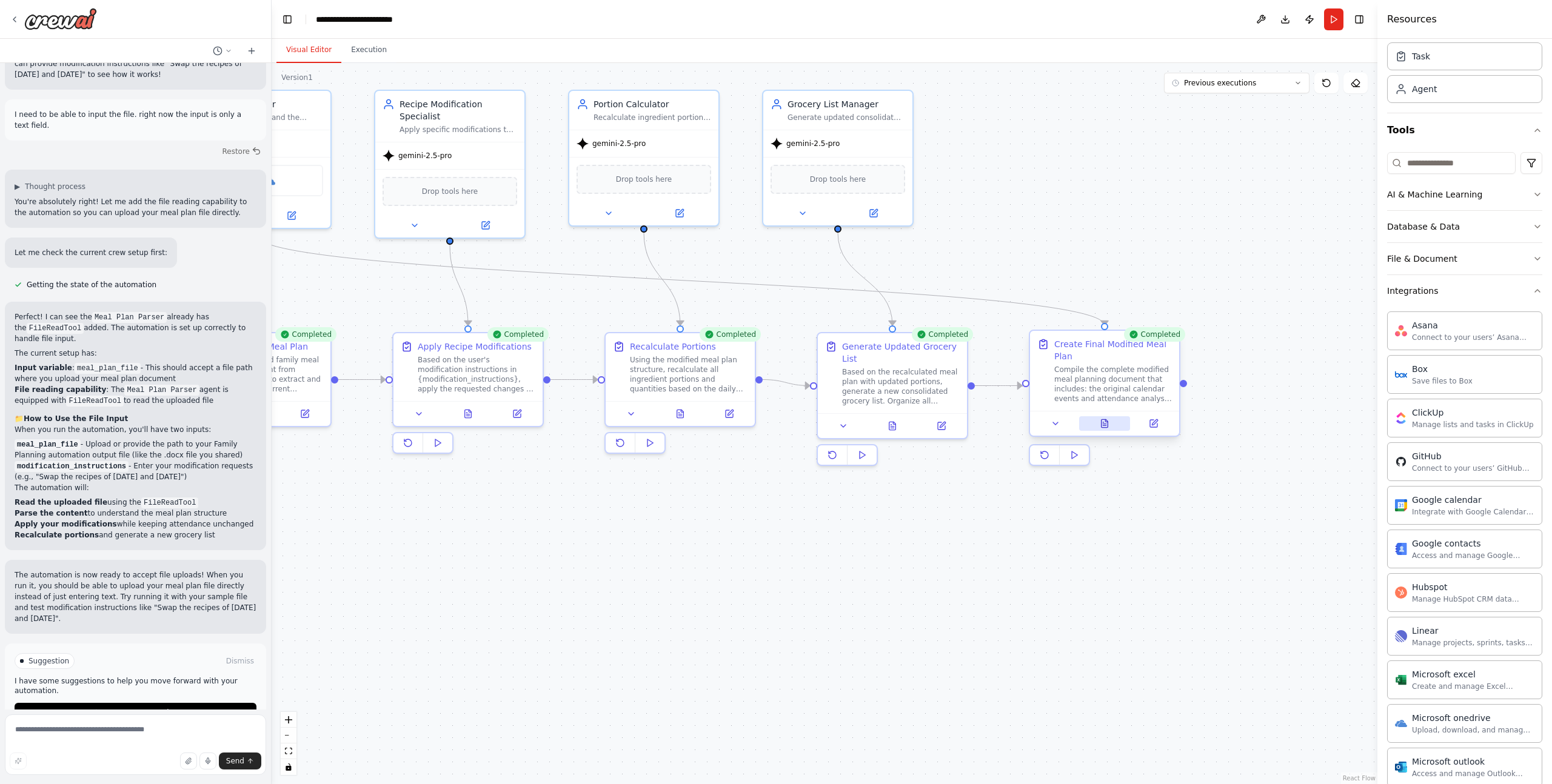
click at [1105, 426] on icon at bounding box center [1104, 423] width 7 height 8
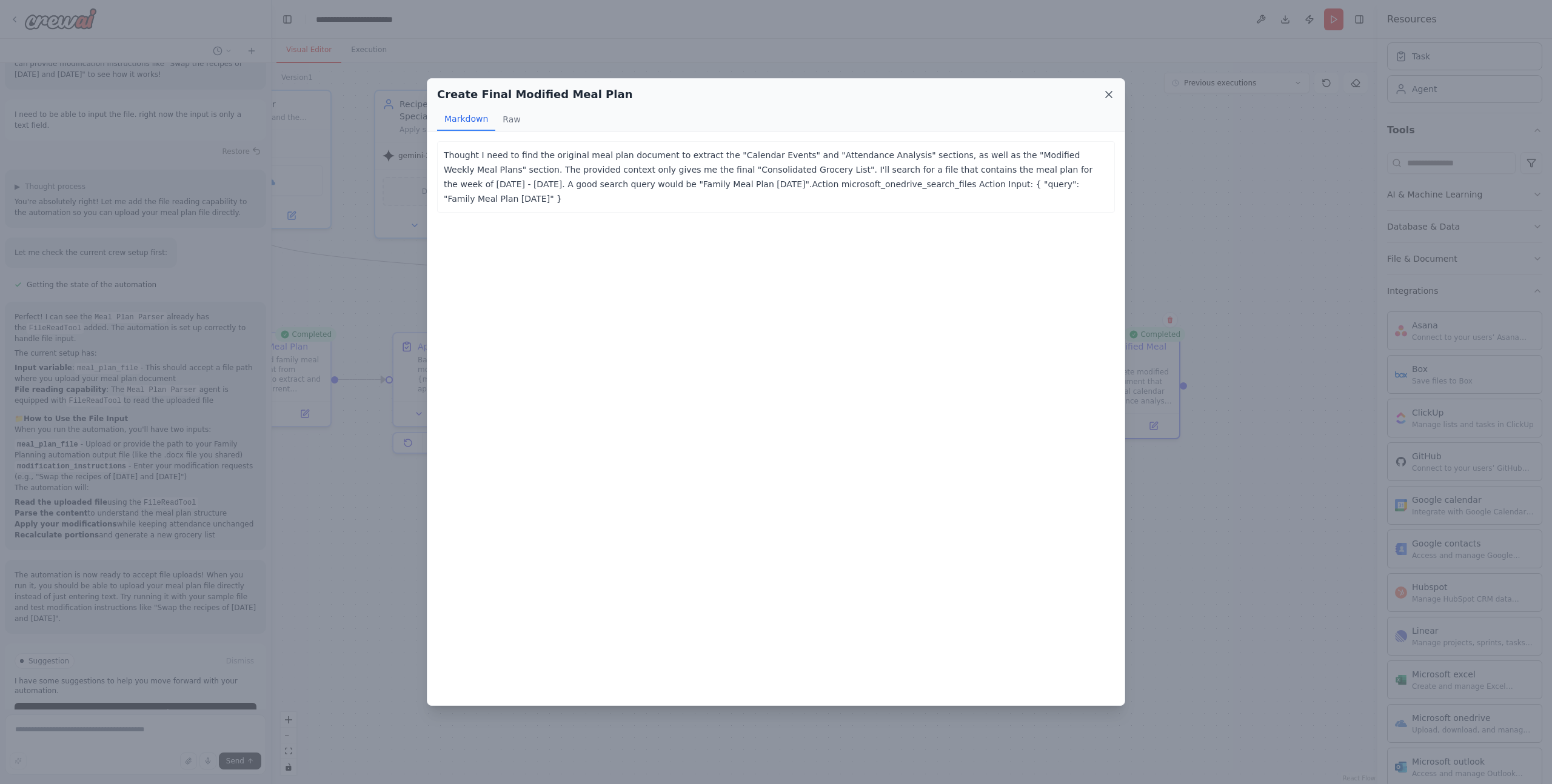
click at [1110, 94] on icon at bounding box center [1109, 94] width 12 height 12
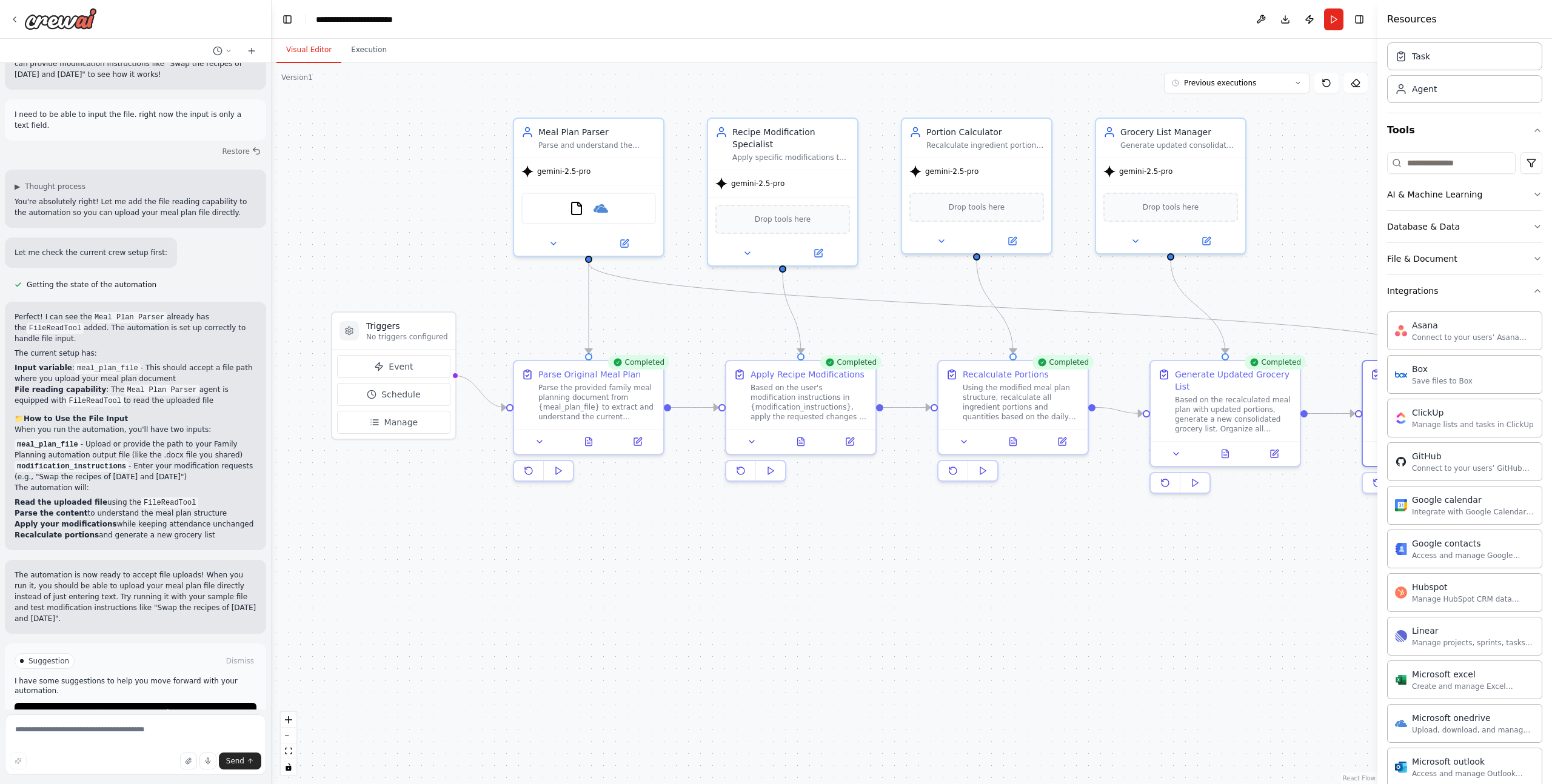
drag, startPoint x: 704, startPoint y: 509, endPoint x: 1001, endPoint y: 533, distance: 298.0
click at [1002, 532] on div ".deletable-edge-delete-btn { width: 20px; height: 20px; border: 0px solid #ffff…" at bounding box center [824, 423] width 1105 height 721
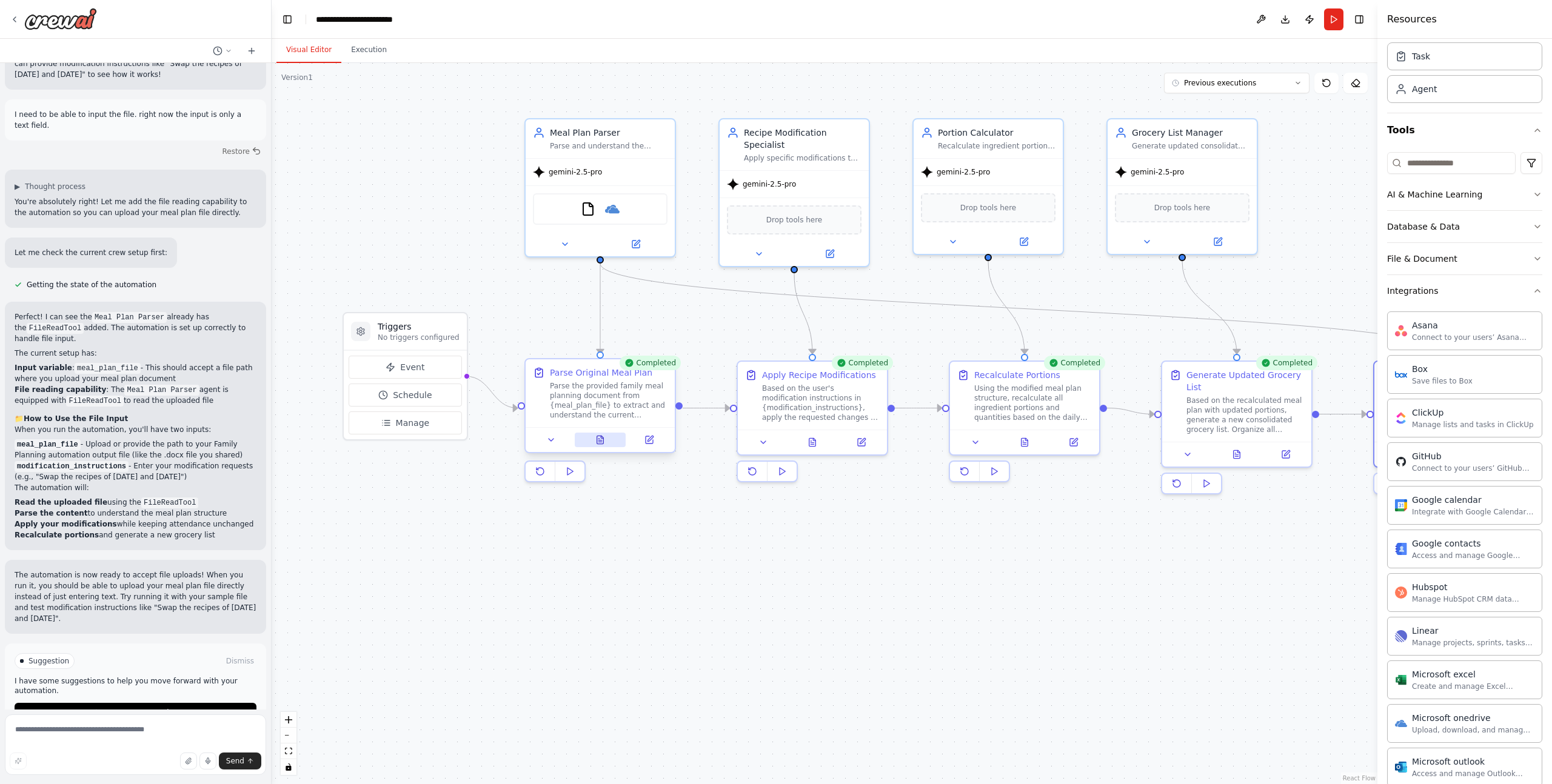
click at [598, 441] on icon at bounding box center [601, 439] width 7 height 8
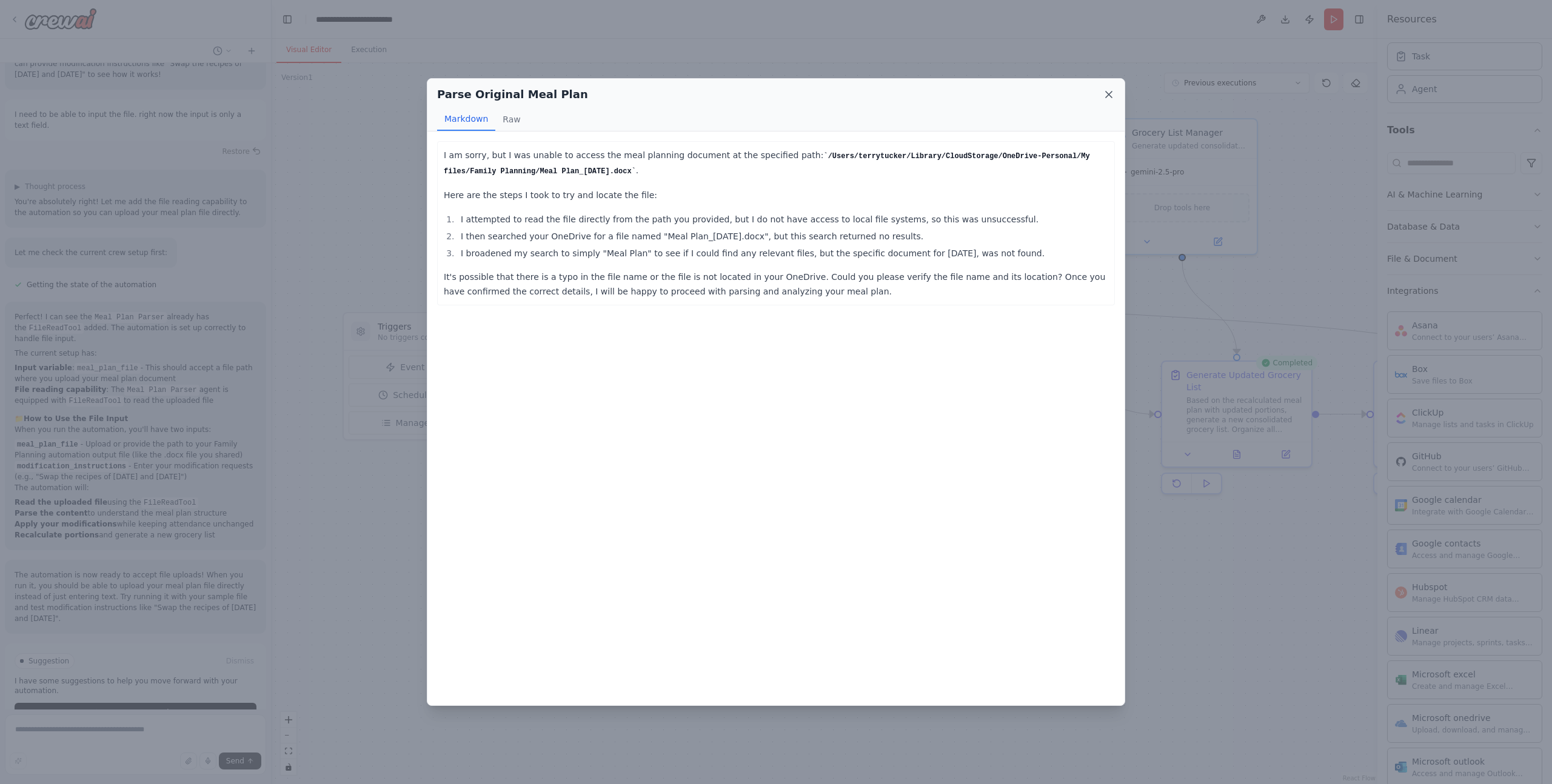
click at [1110, 93] on icon at bounding box center [1108, 94] width 6 height 6
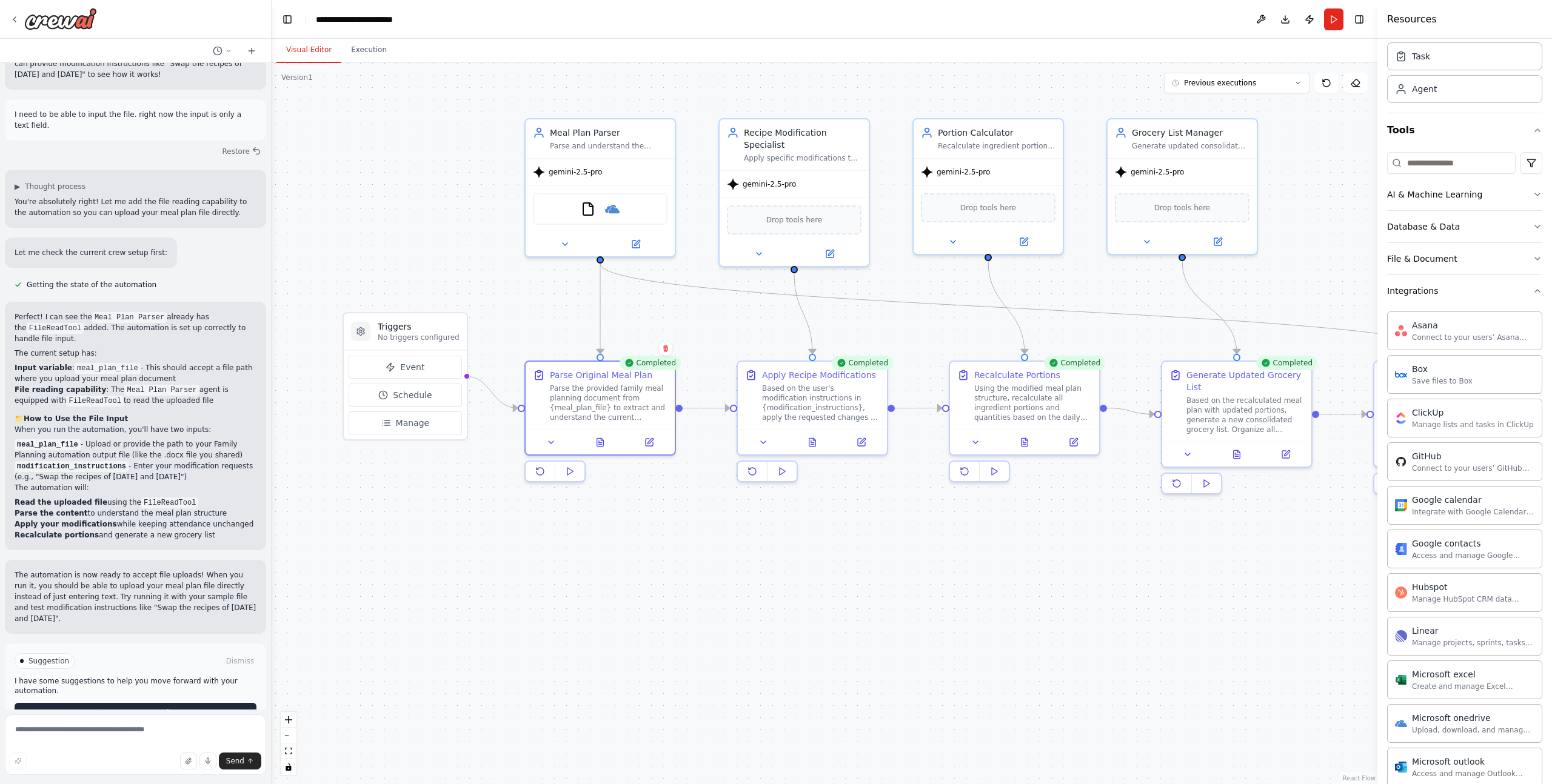
click at [125, 708] on span "Improve automation" at bounding box center [140, 712] width 74 height 9
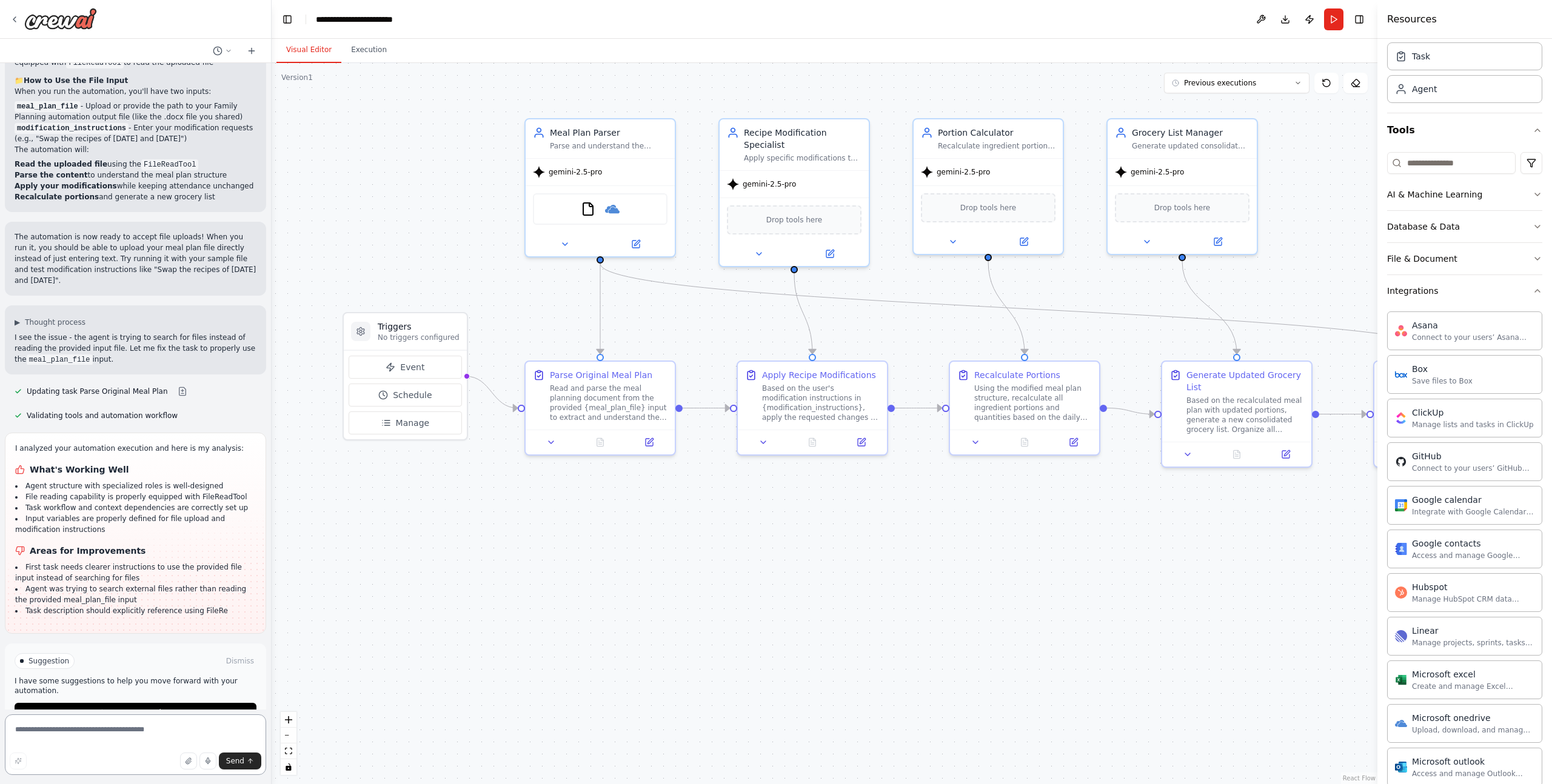
scroll to position [1843, 0]
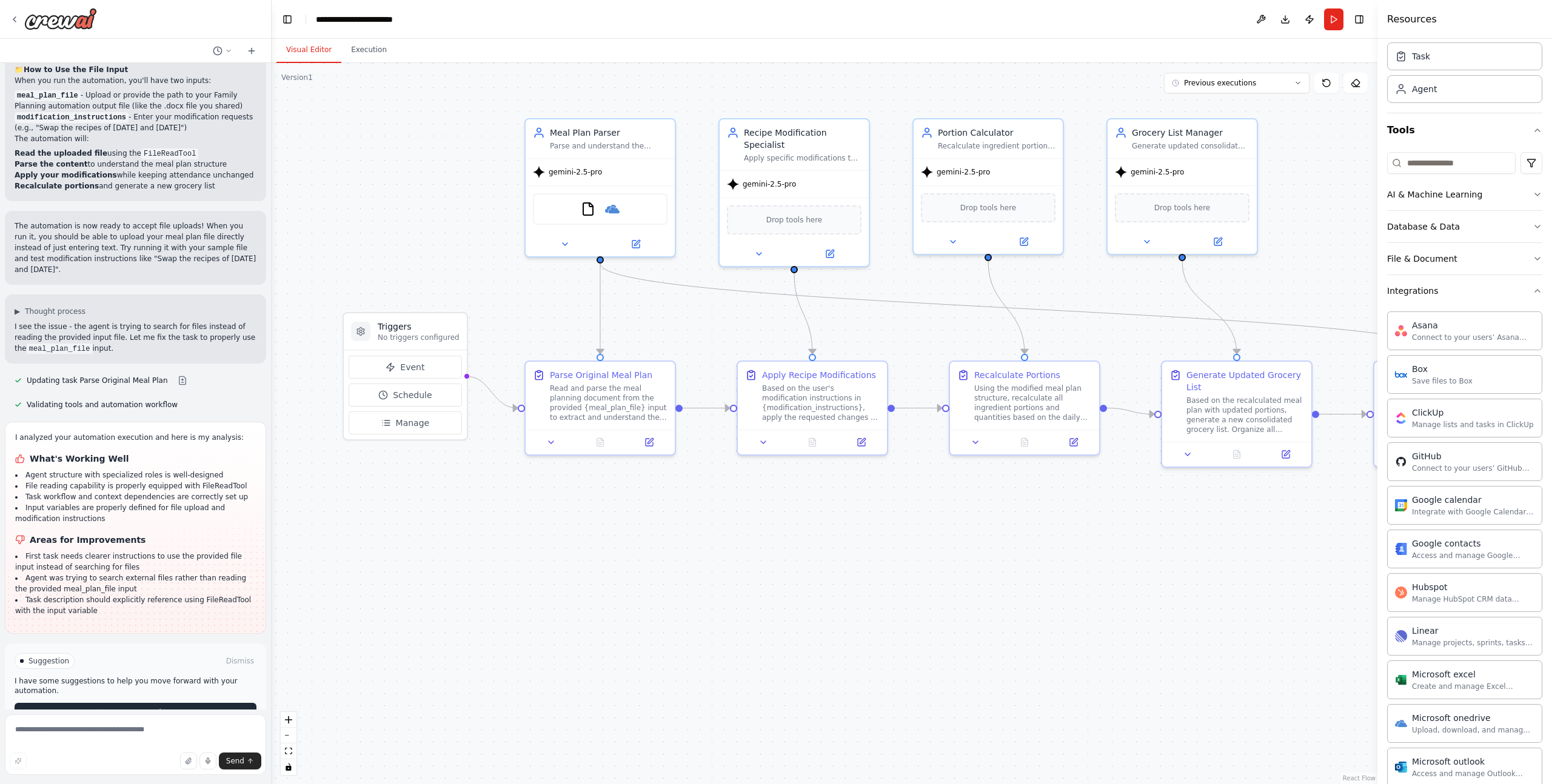
click at [175, 703] on button "Run Automation" at bounding box center [135, 713] width 242 height 20
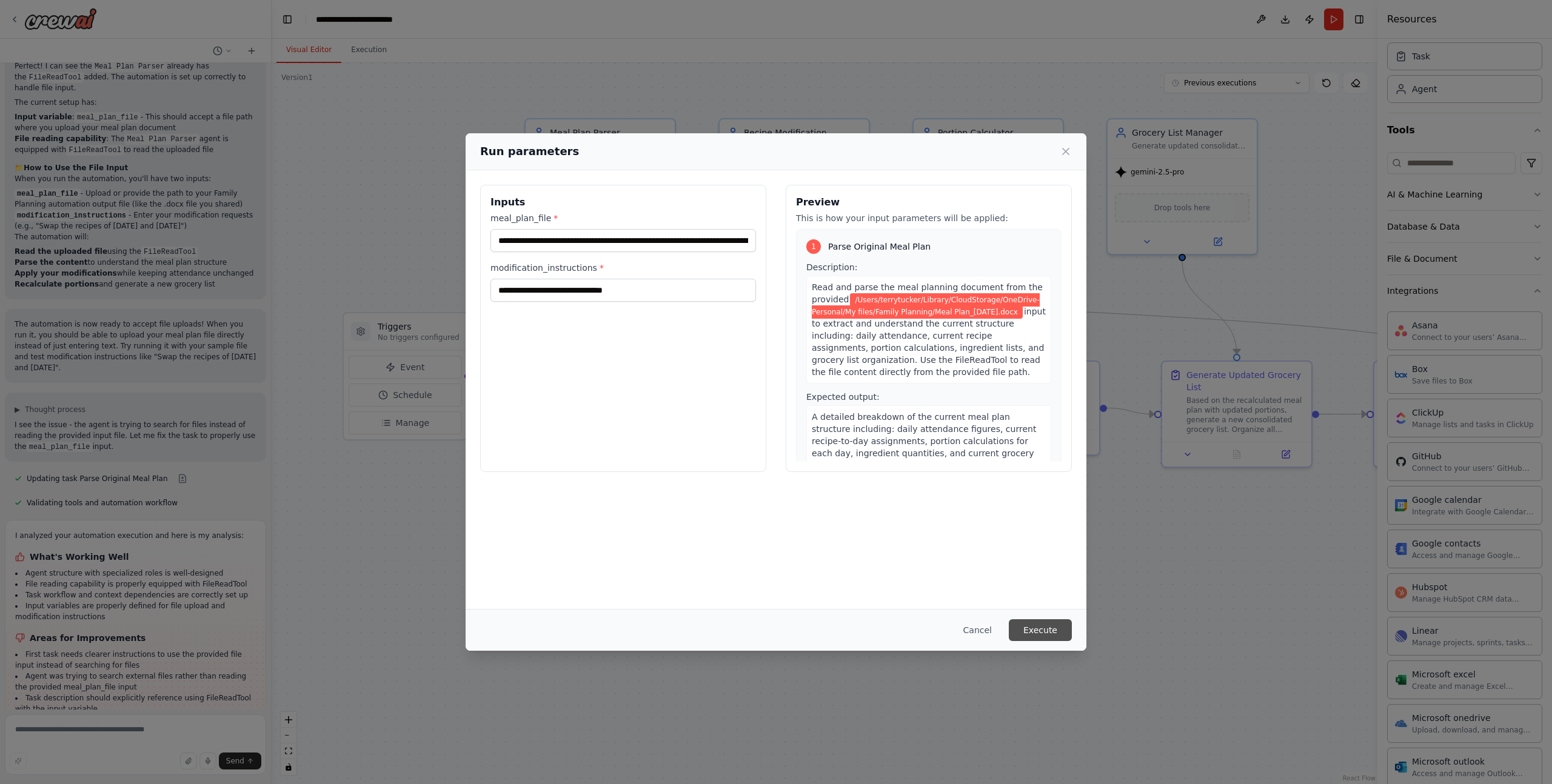
click at [1040, 628] on button "Execute" at bounding box center [1040, 630] width 63 height 22
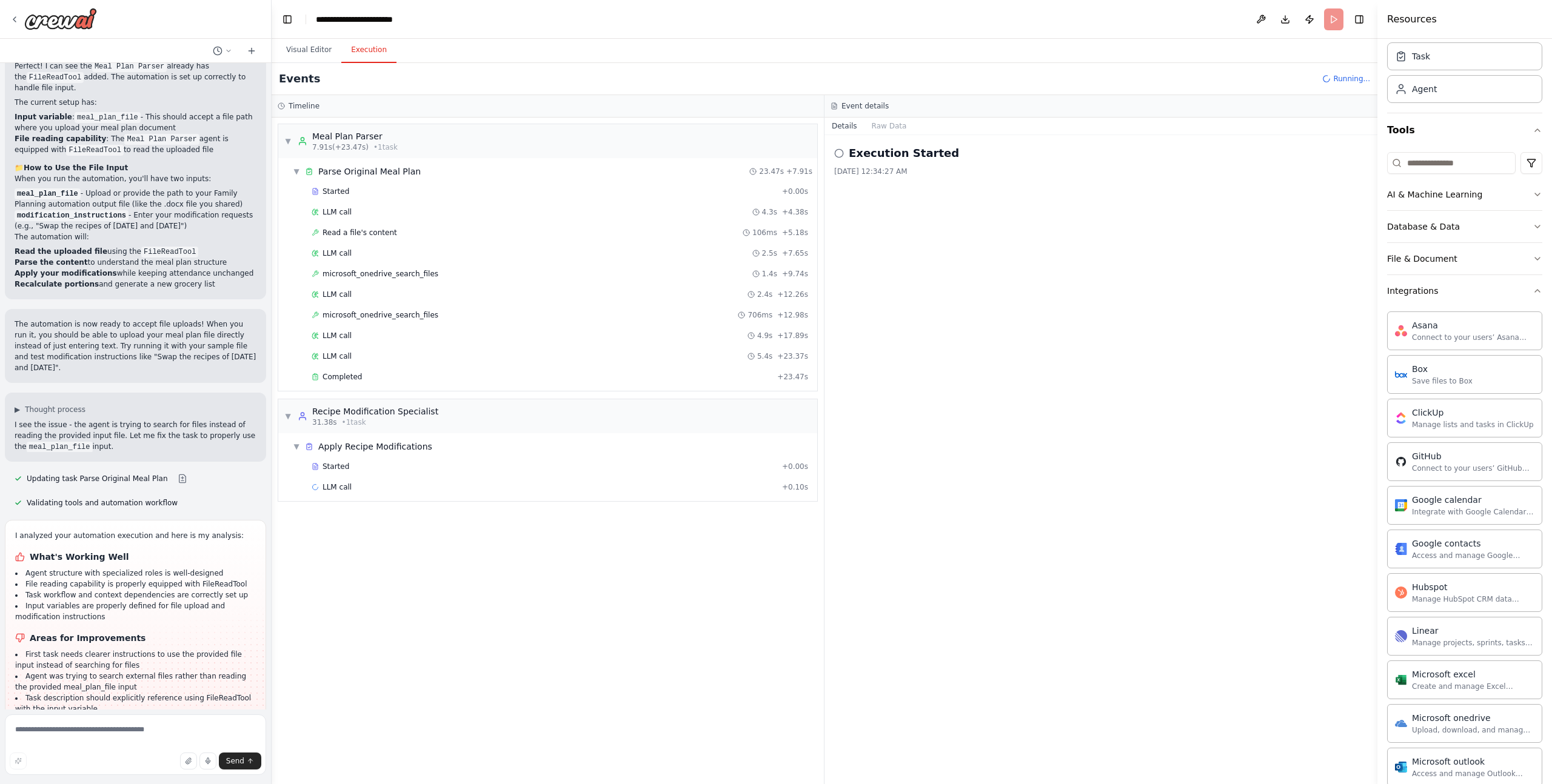
scroll to position [1843, 0]
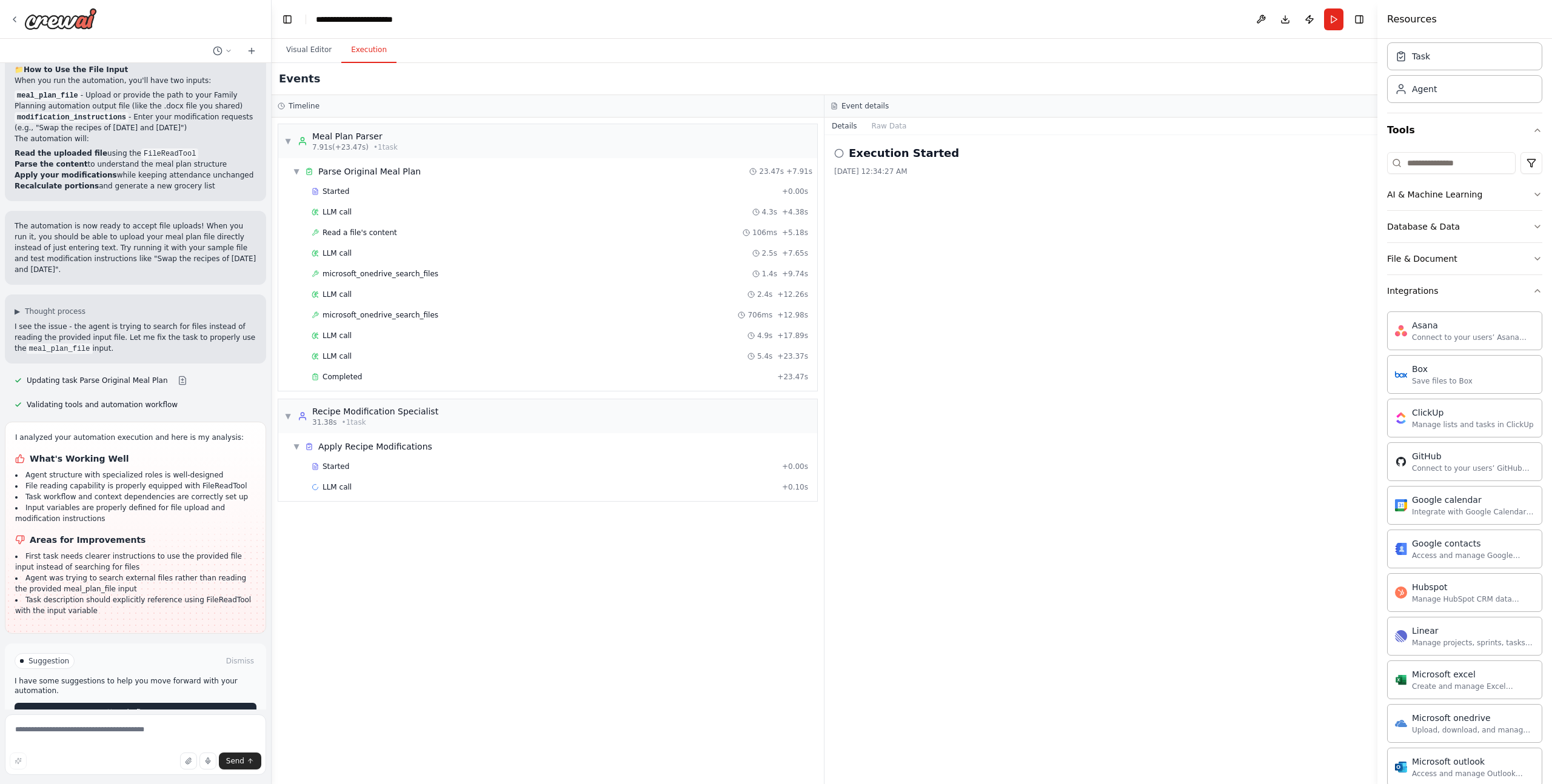
click at [166, 703] on button "Help fix error" at bounding box center [135, 713] width 242 height 20
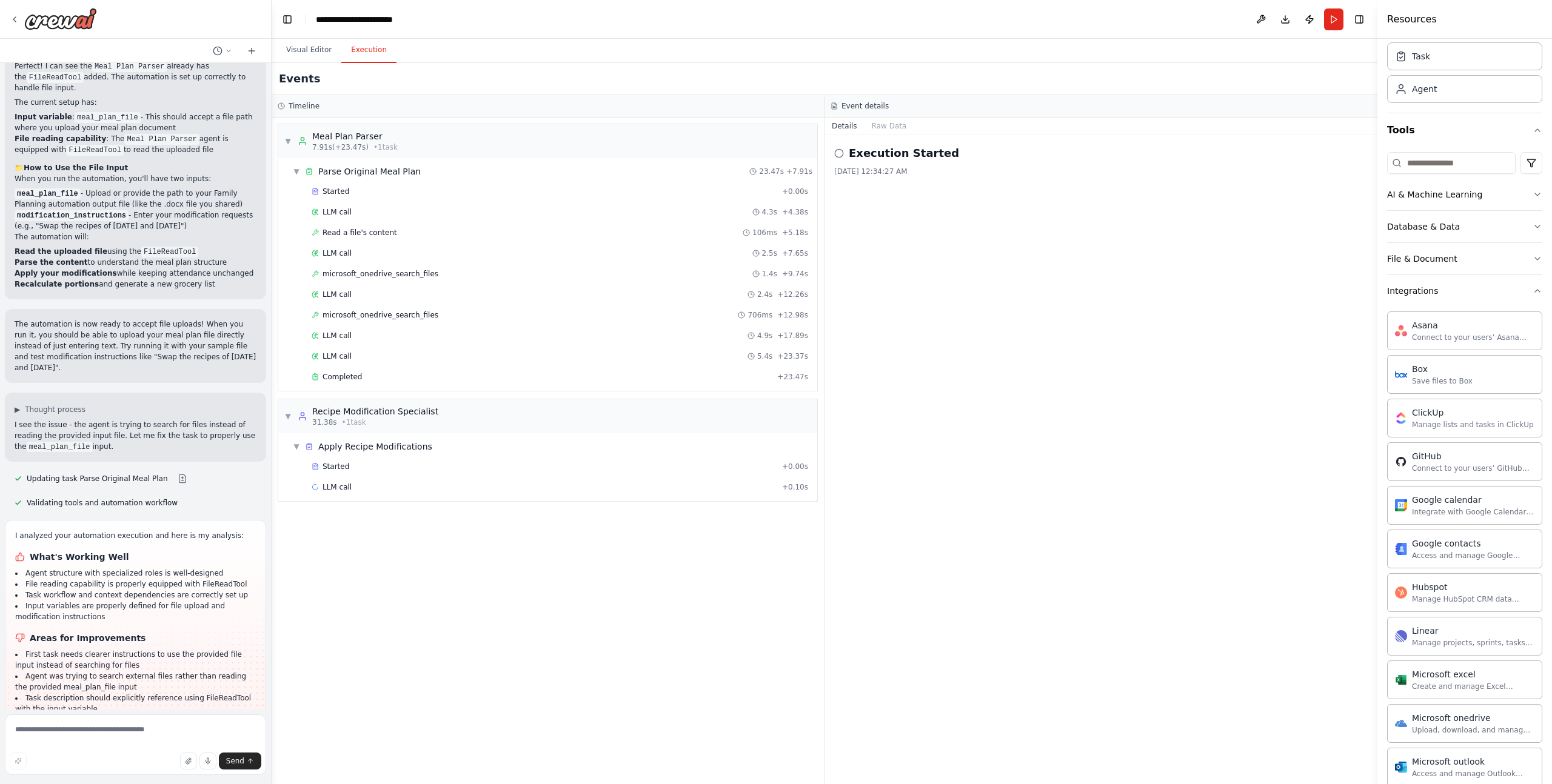
scroll to position [1793, 0]
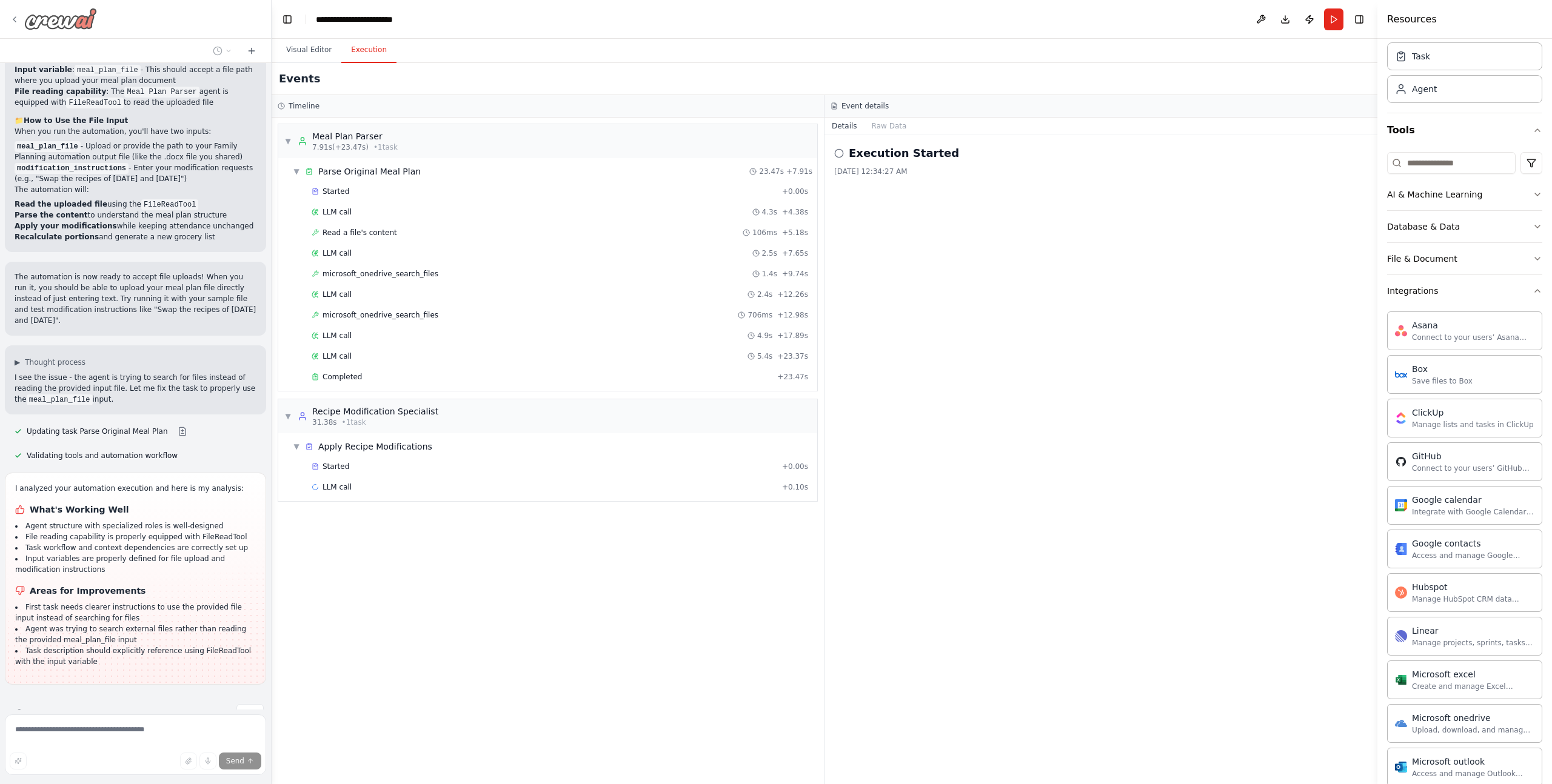
click at [54, 22] on img at bounding box center [61, 19] width 73 height 22
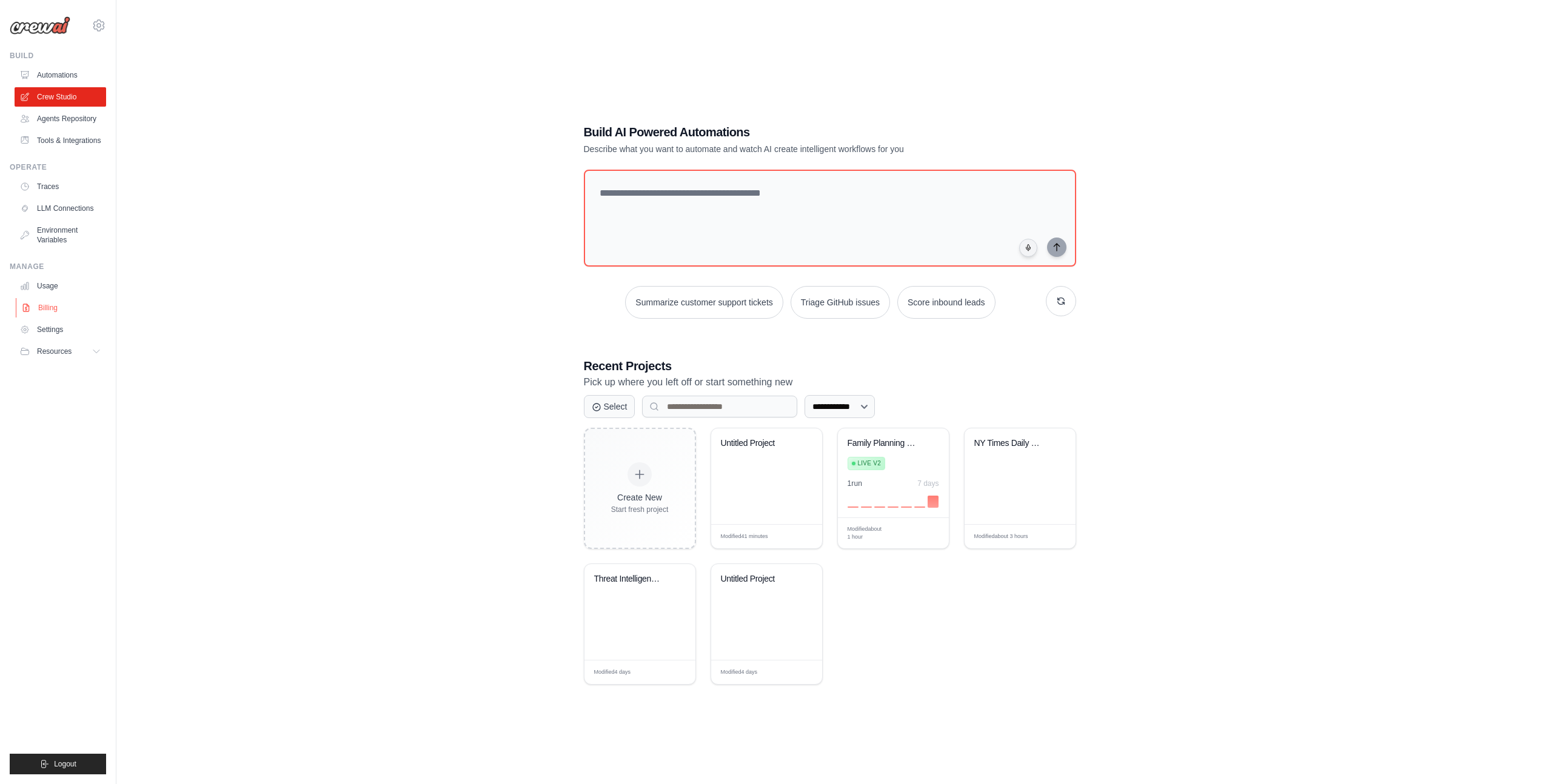
click at [46, 306] on link "Billing" at bounding box center [62, 307] width 92 height 20
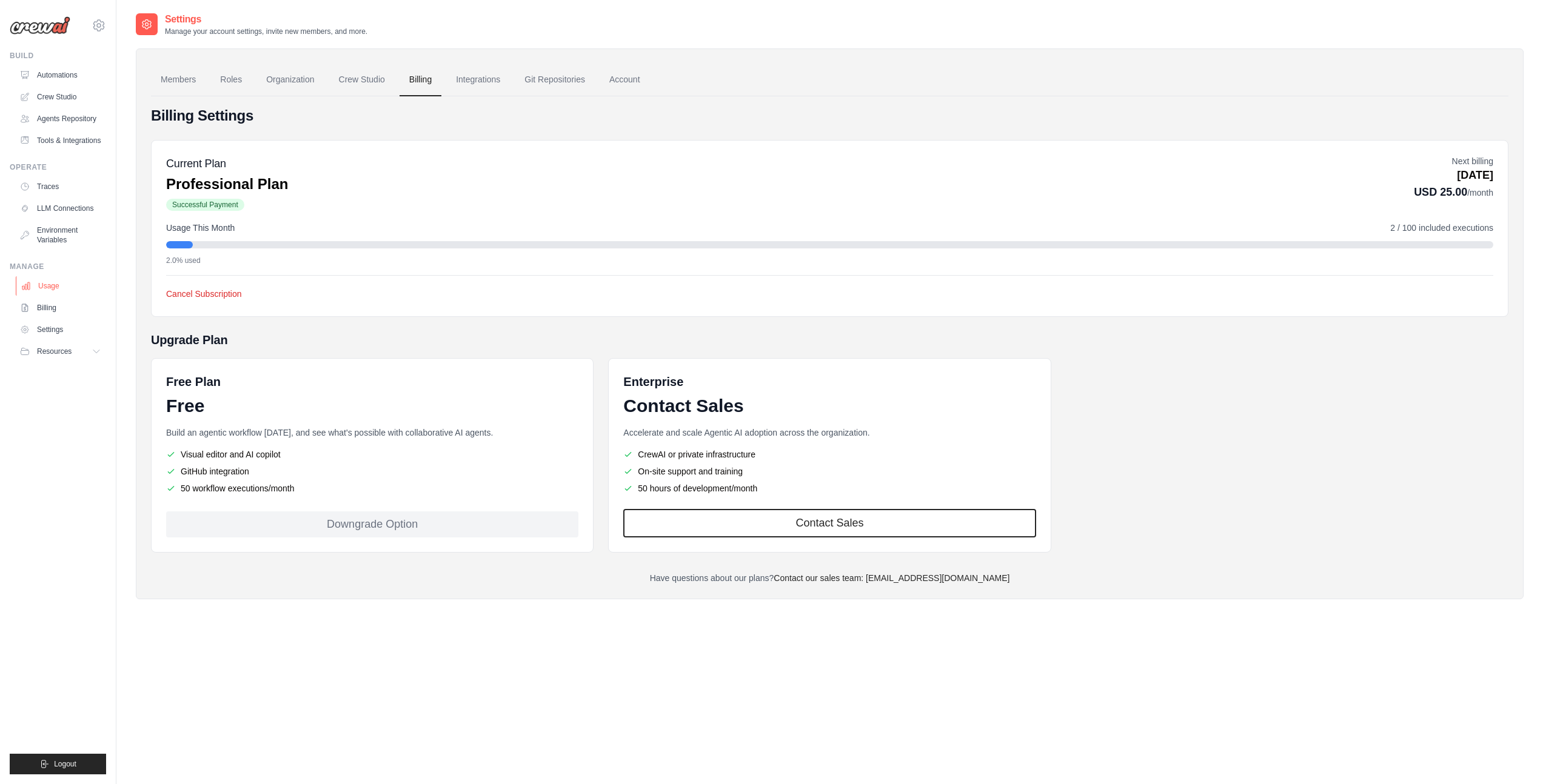
click at [54, 282] on link "Usage" at bounding box center [62, 285] width 92 height 20
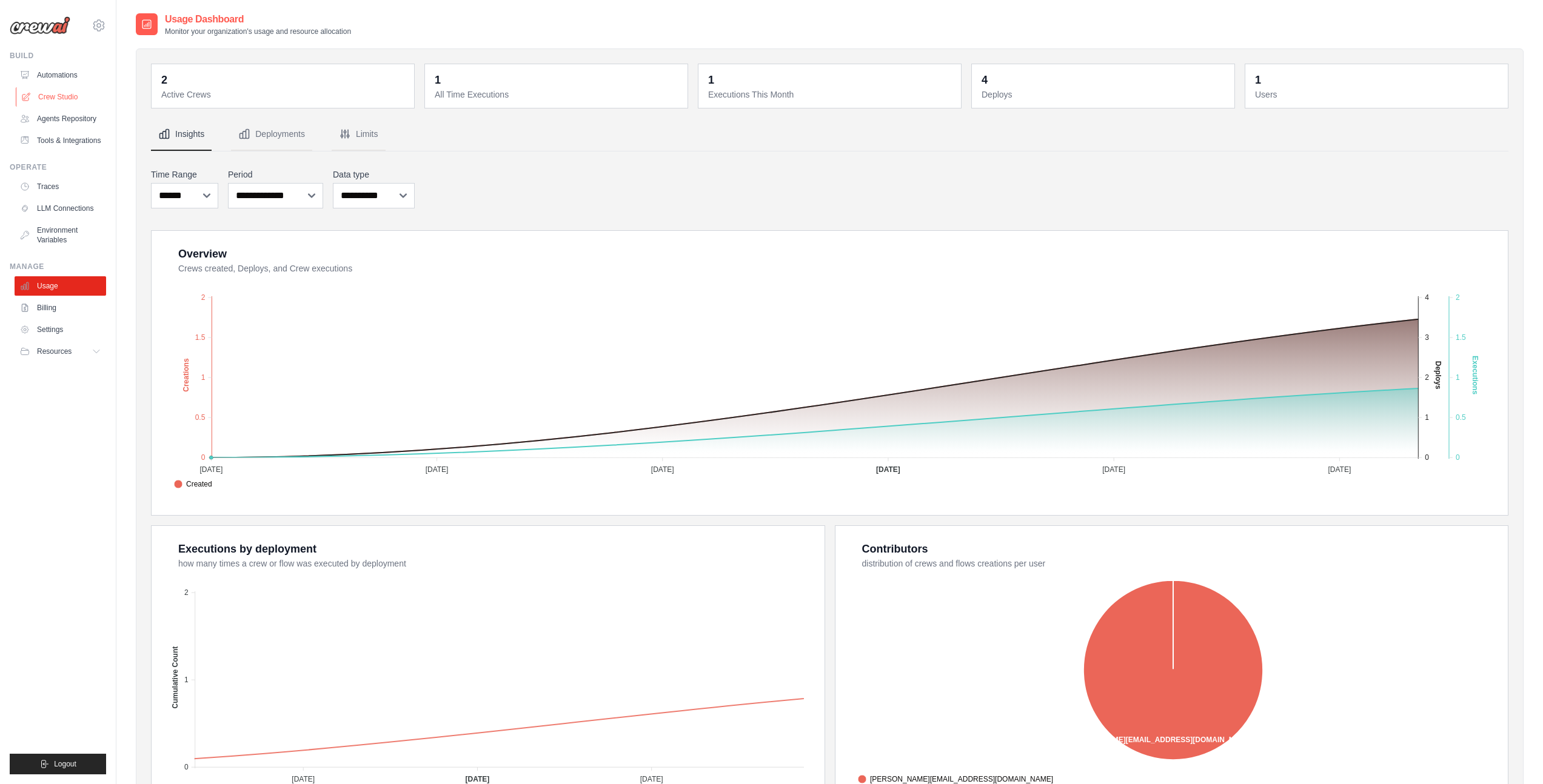
click at [59, 95] on link "Crew Studio" at bounding box center [62, 97] width 92 height 20
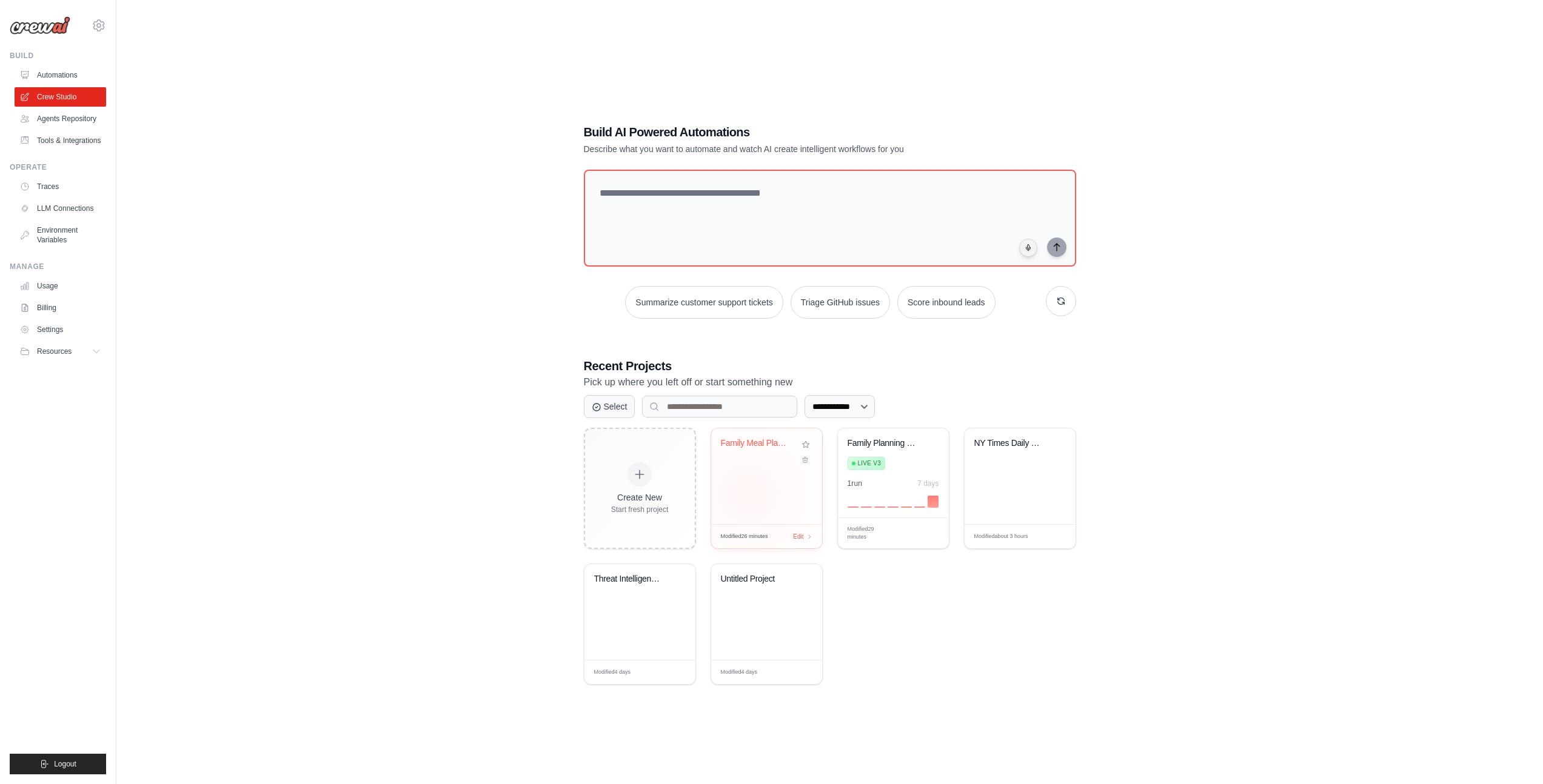
click at [748, 494] on div "Family Meal Plan Modifier" at bounding box center [766, 476] width 111 height 96
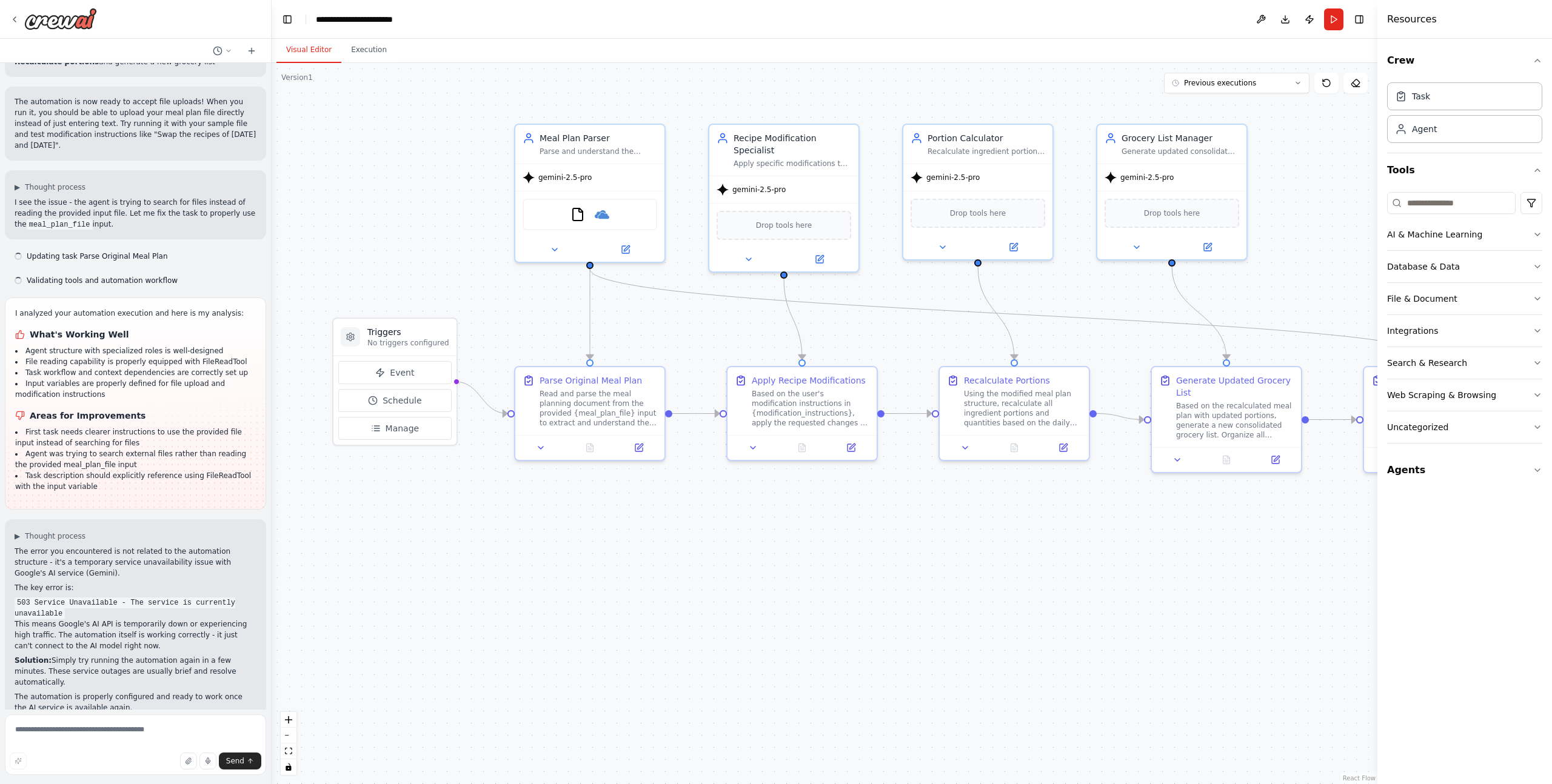
scroll to position [1988, 0]
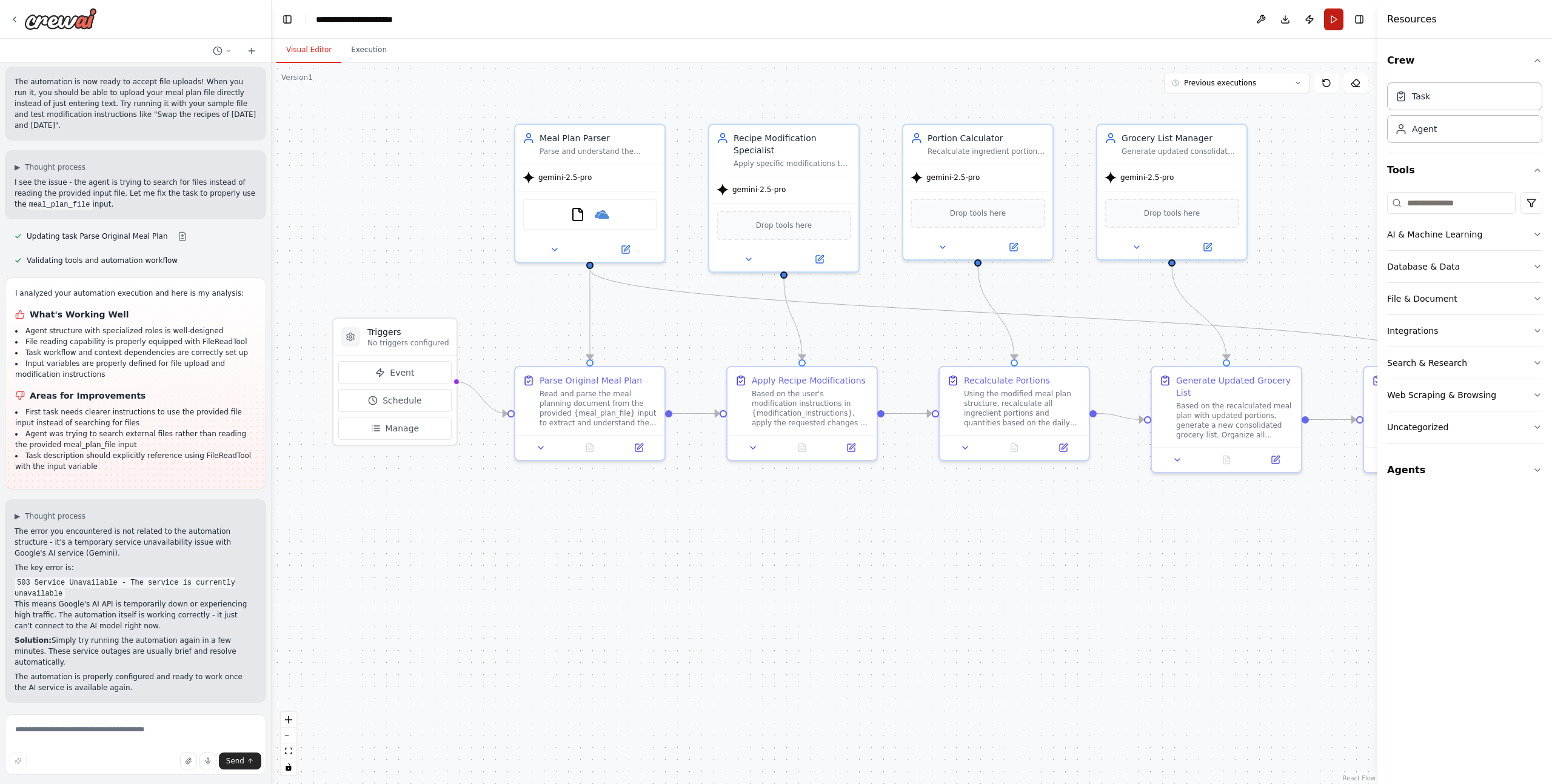
click at [1329, 20] on button "Run" at bounding box center [1333, 20] width 20 height 22
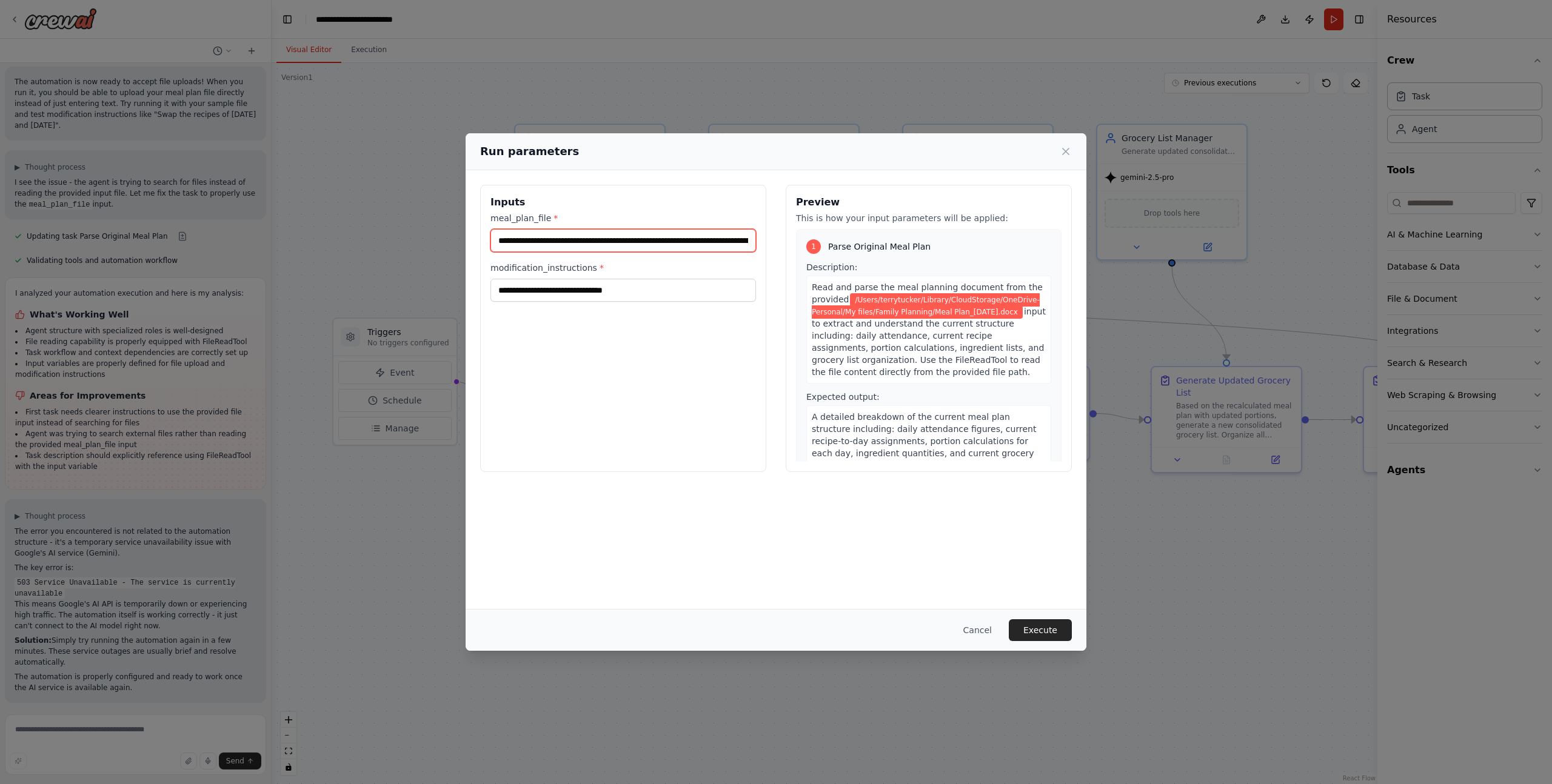
scroll to position [0, 191]
drag, startPoint x: 709, startPoint y: 245, endPoint x: 811, endPoint y: 245, distance: 102.0
click at [811, 245] on div "**********" at bounding box center [776, 329] width 591 height 287
click at [1050, 635] on button "Execute" at bounding box center [1040, 630] width 63 height 22
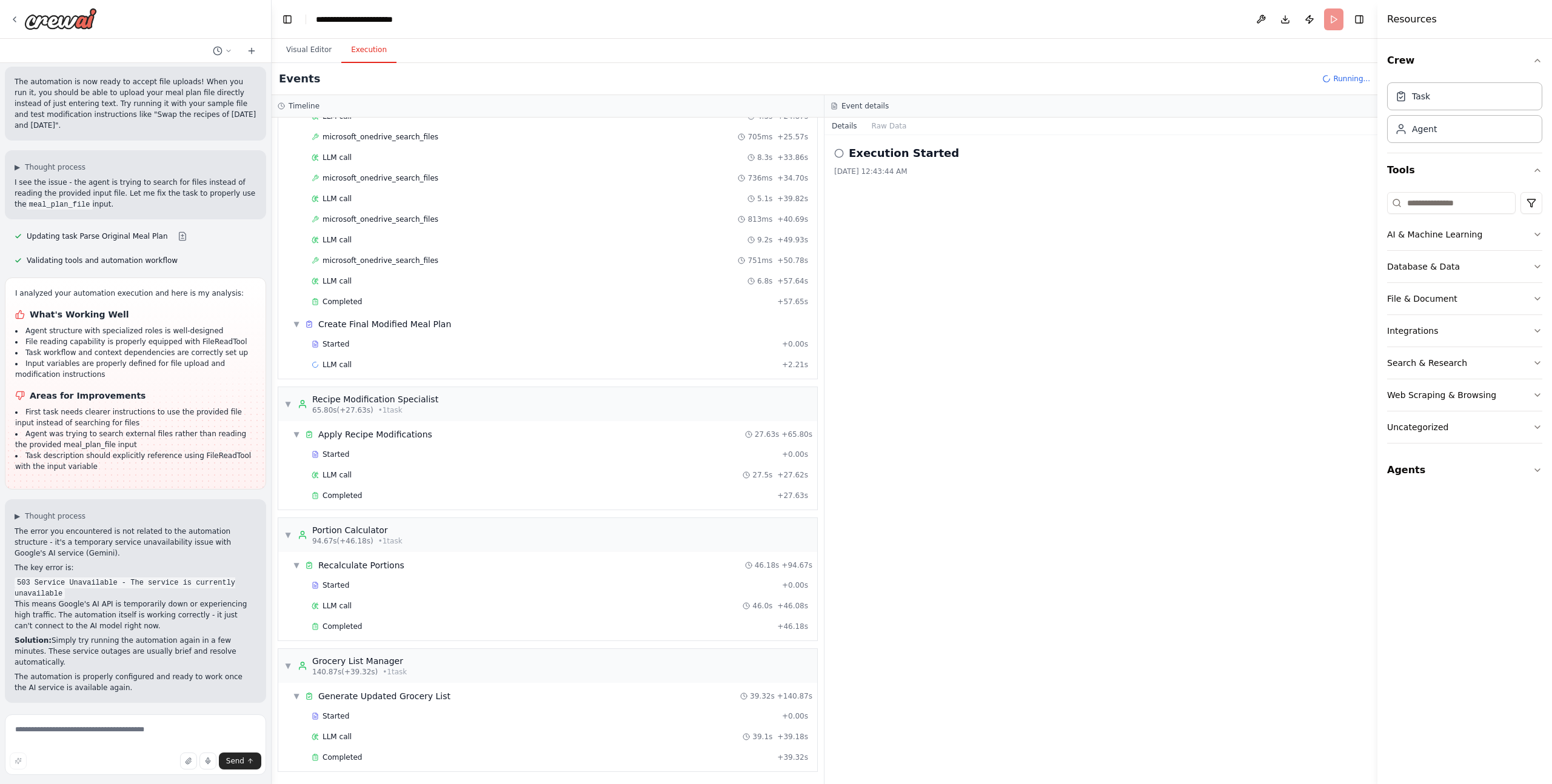
scroll to position [221, 0]
click at [316, 52] on button "Visual Editor" at bounding box center [308, 50] width 65 height 25
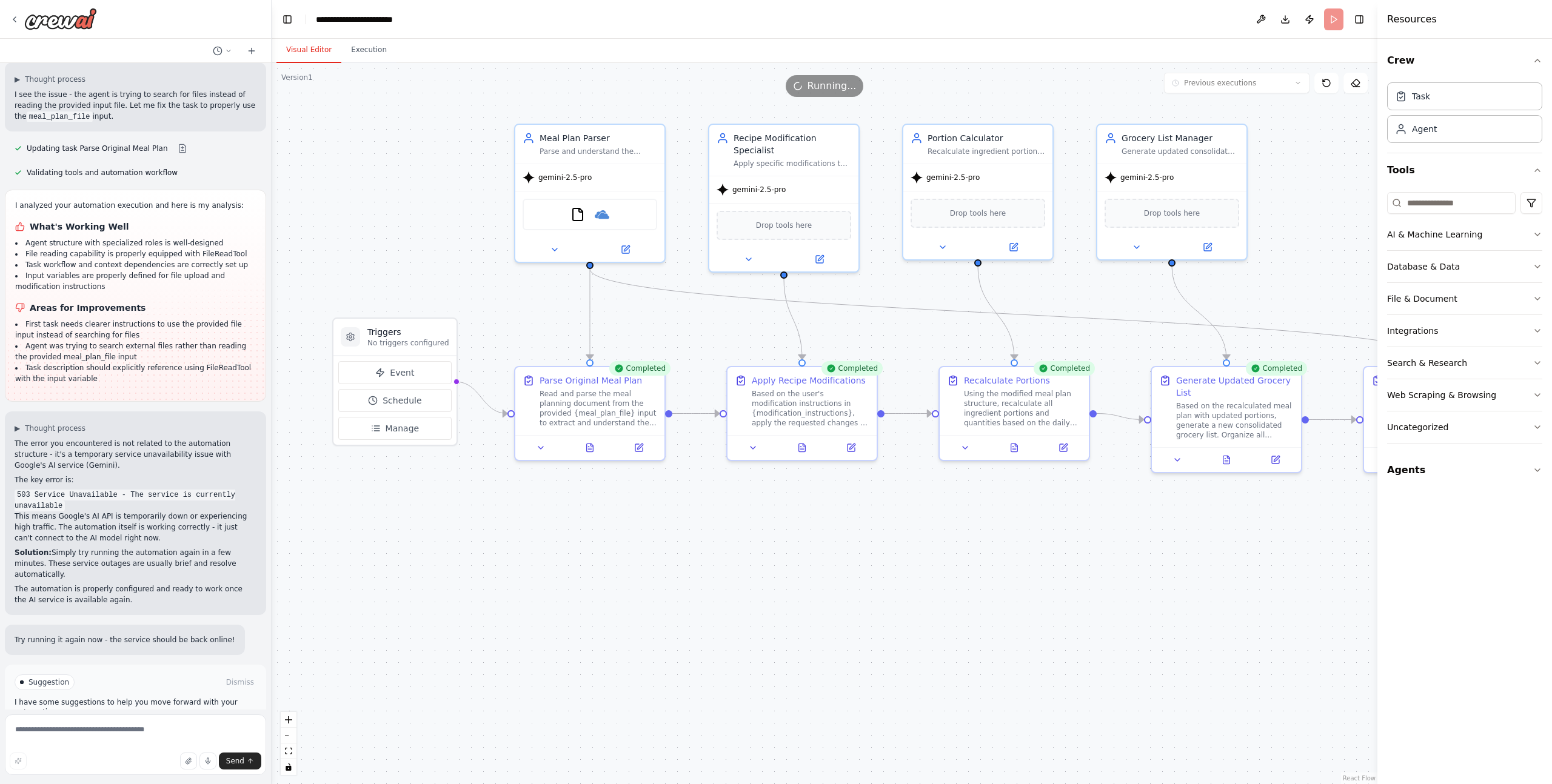
scroll to position [2086, 0]
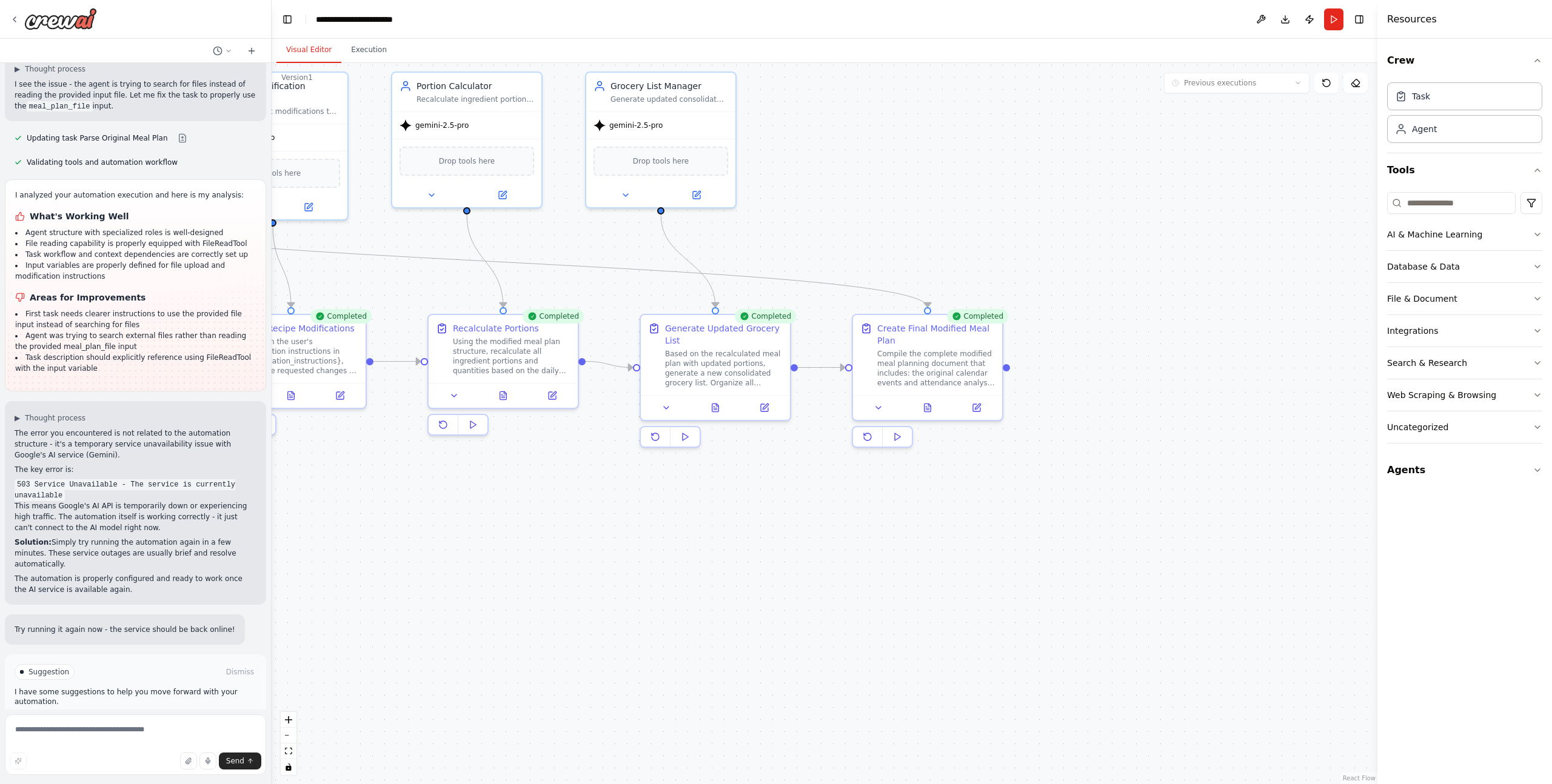
drag, startPoint x: 1018, startPoint y: 587, endPoint x: 509, endPoint y: 535, distance: 511.6
click at [509, 535] on div ".deletable-edge-delete-btn { width: 20px; height: 20px; border: 0px solid #ffff…" at bounding box center [824, 423] width 1105 height 721
click at [930, 409] on icon at bounding box center [928, 404] width 7 height 8
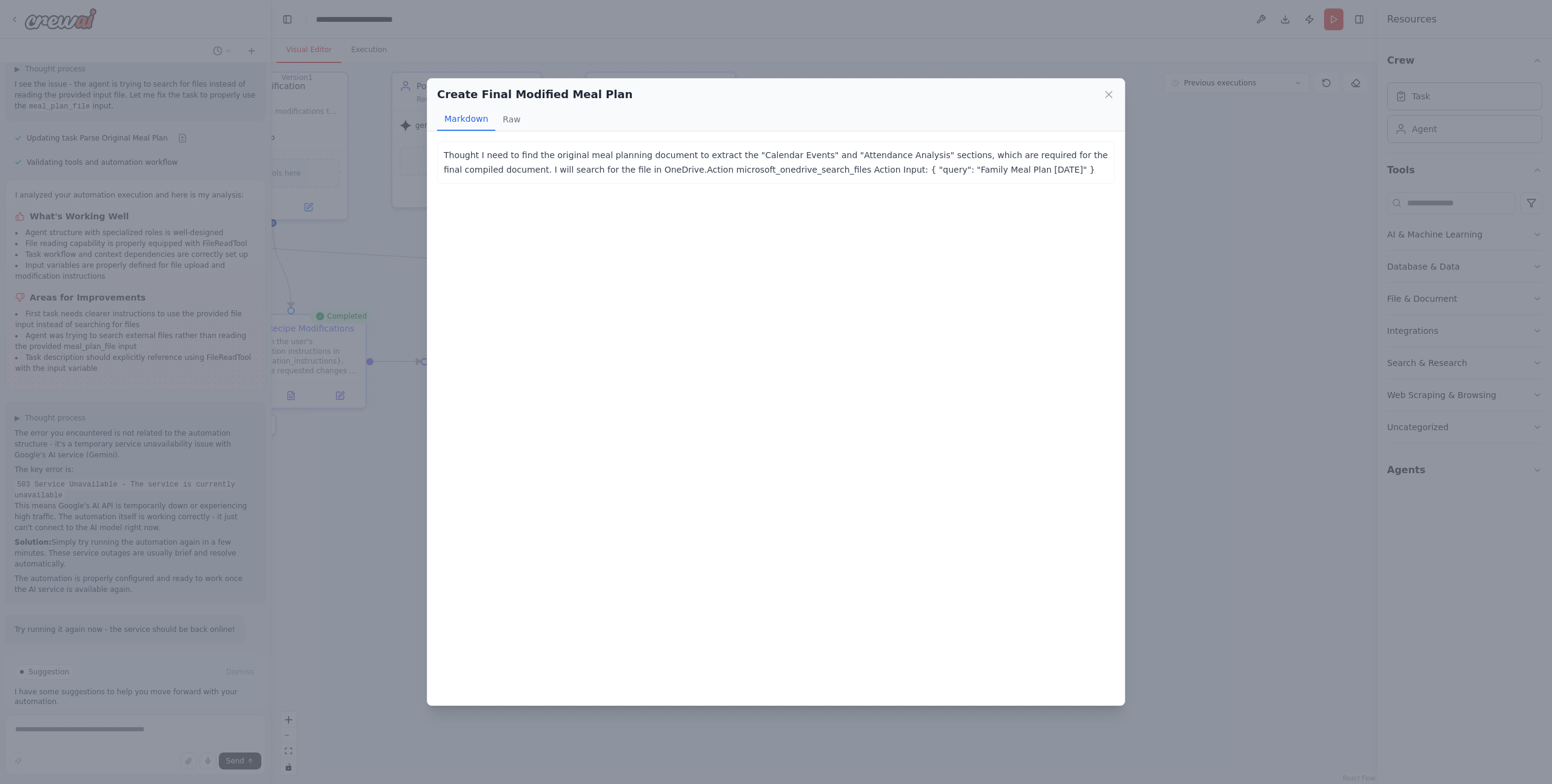
click at [1226, 544] on div "Create Final Modified Meal Plan Markdown Raw Thought I need to find the origina…" at bounding box center [776, 392] width 1552 height 784
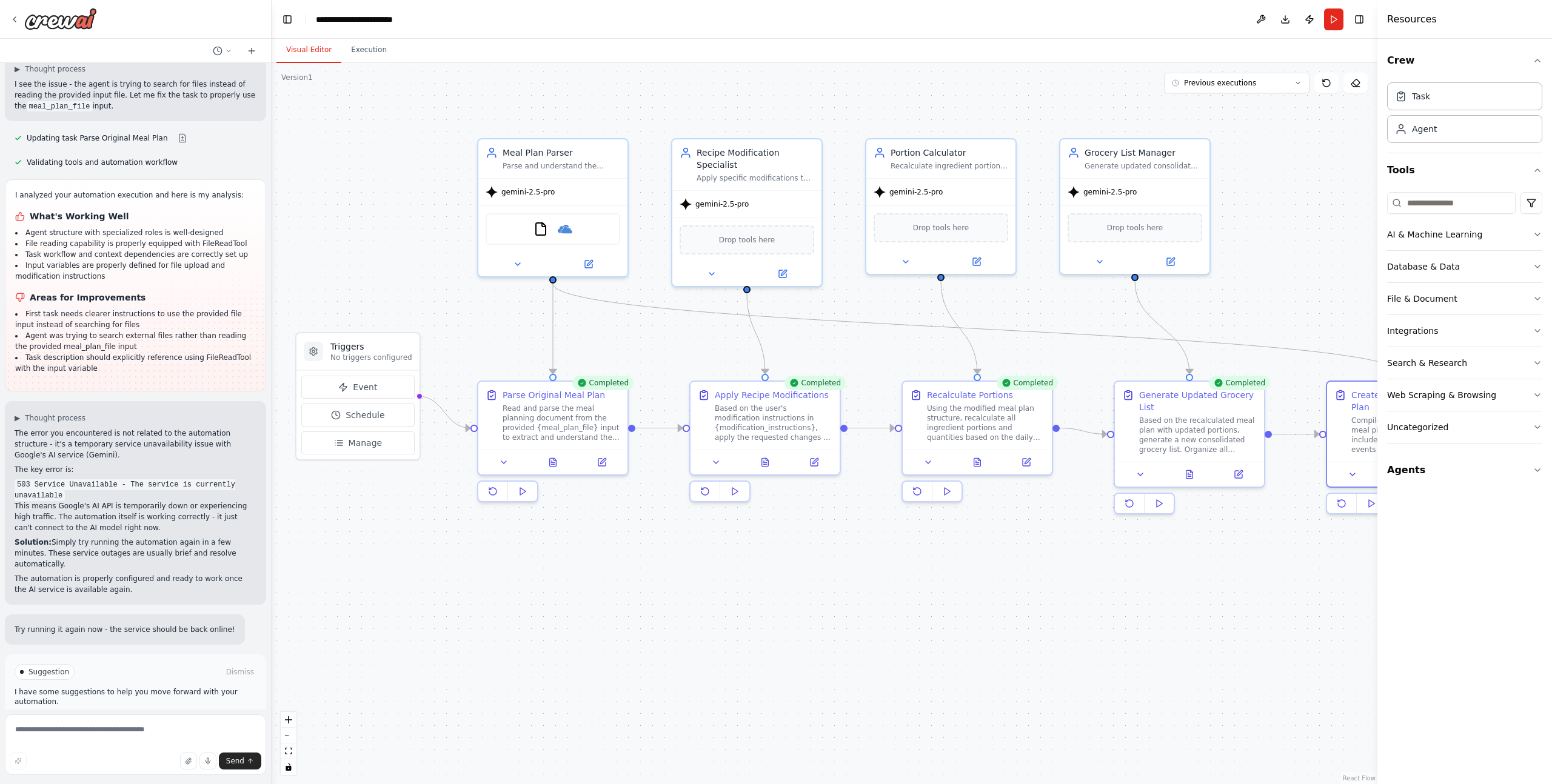
drag, startPoint x: 716, startPoint y: 551, endPoint x: 1192, endPoint y: 618, distance: 480.7
click at [1192, 618] on div ".deletable-edge-delete-btn { width: 20px; height: 20px; border: 0px solid #ffff…" at bounding box center [824, 423] width 1105 height 721
click at [556, 462] on icon at bounding box center [556, 460] width 7 height 8
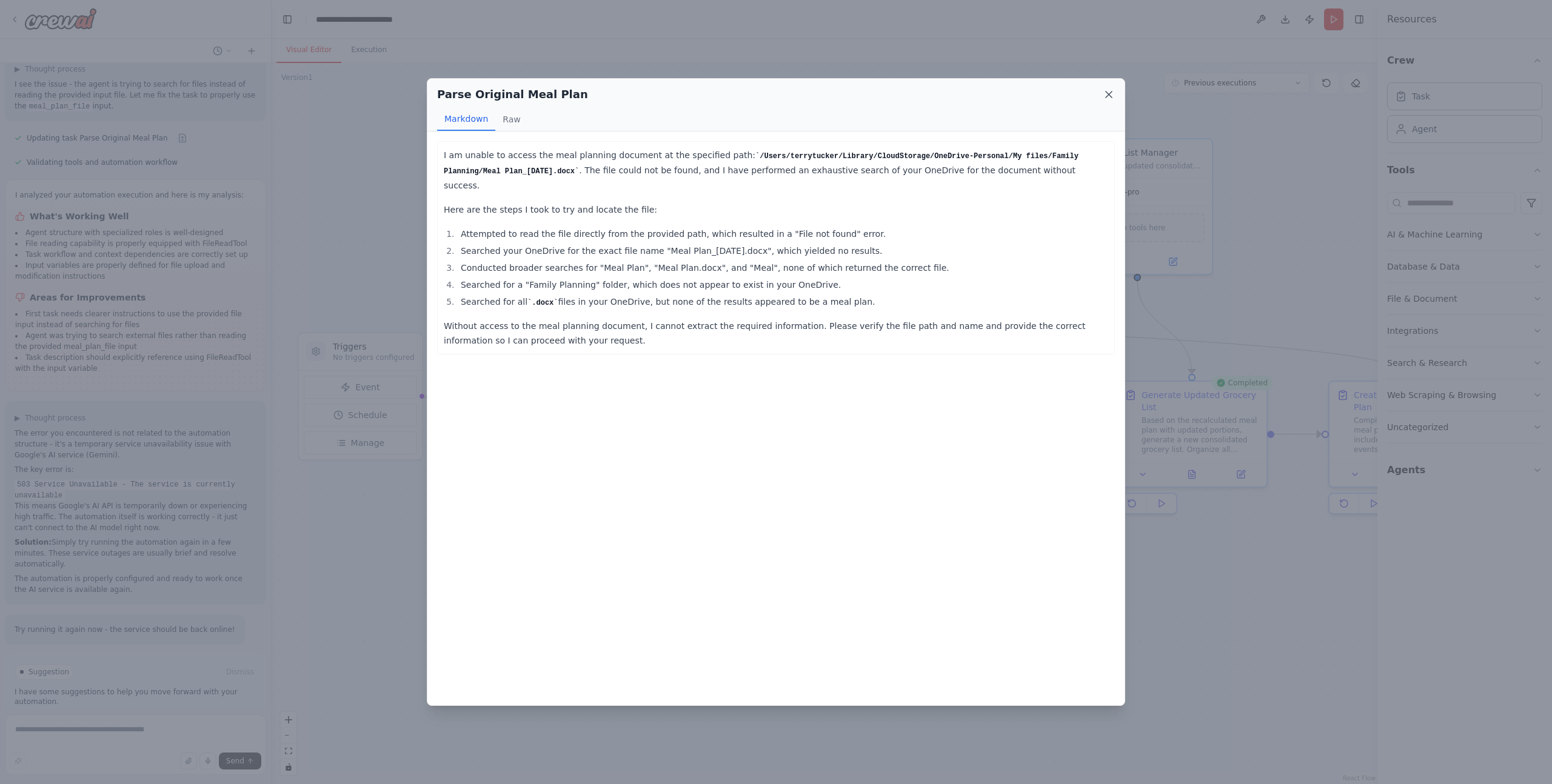
click at [1107, 97] on icon at bounding box center [1109, 94] width 12 height 12
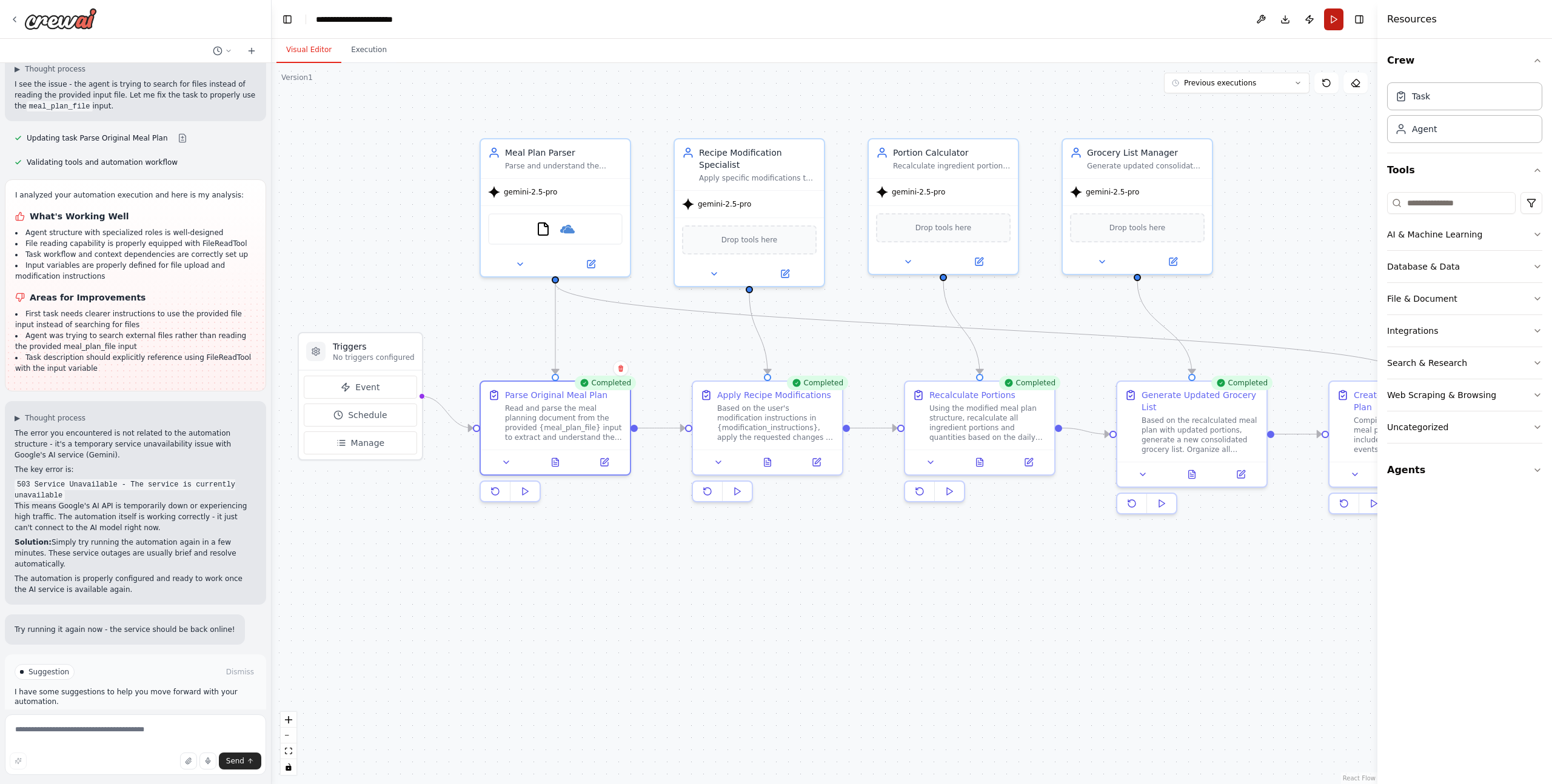
click at [1328, 25] on button "Run" at bounding box center [1333, 20] width 20 height 22
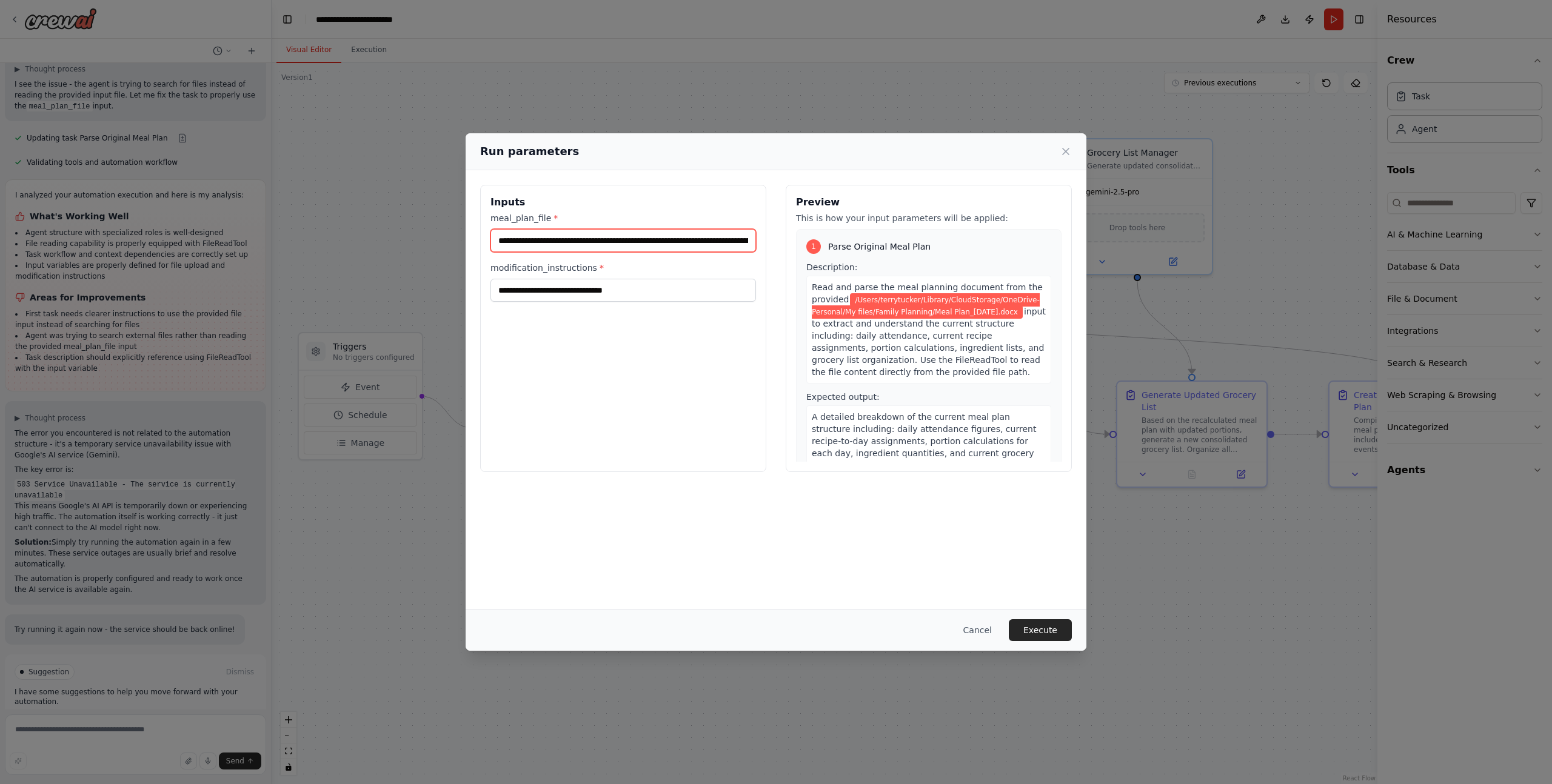
click at [577, 244] on input "**********" at bounding box center [623, 240] width 266 height 23
paste input "**********"
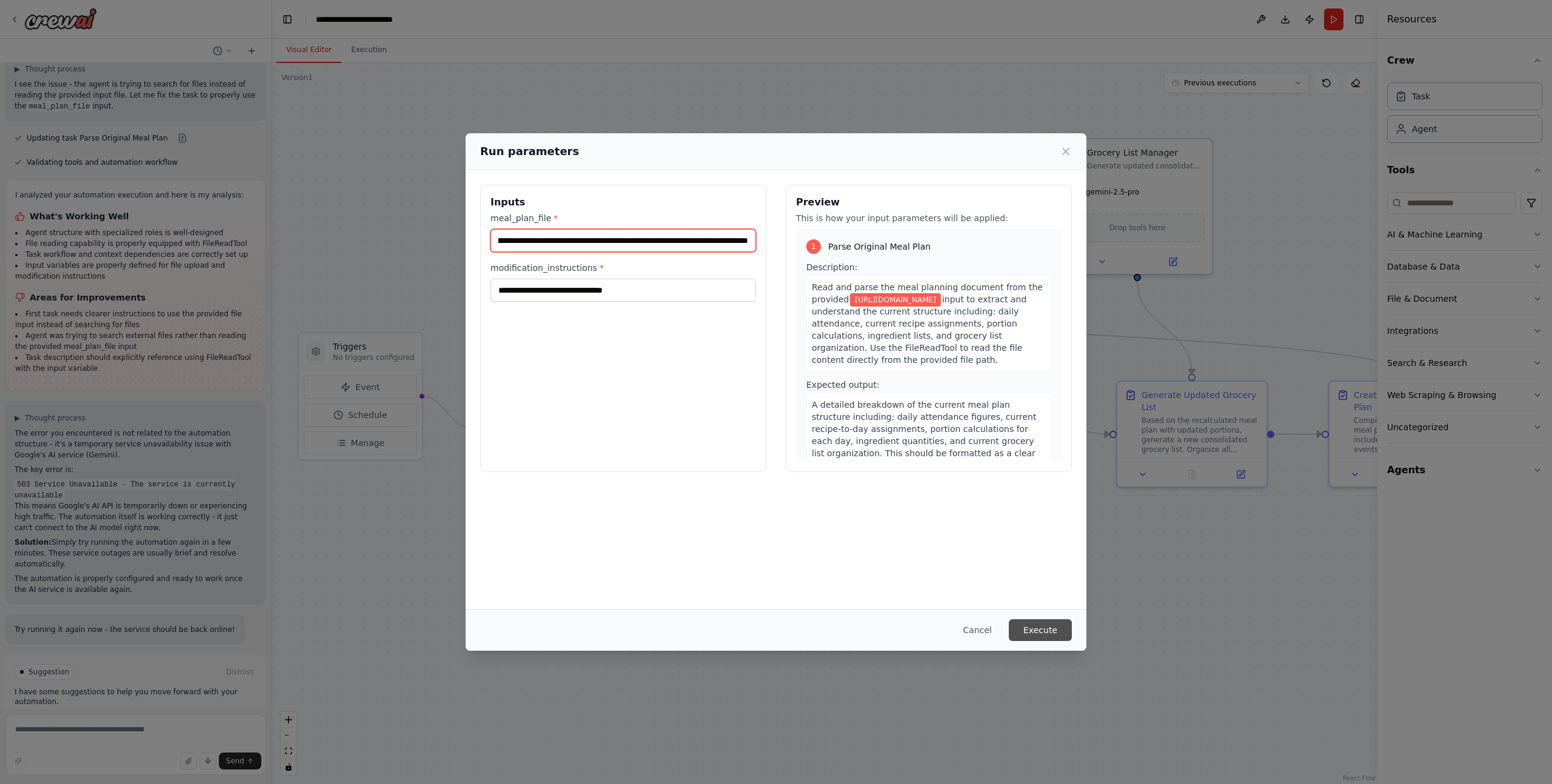
type input "**********"
click at [1022, 633] on button "Execute" at bounding box center [1040, 630] width 63 height 22
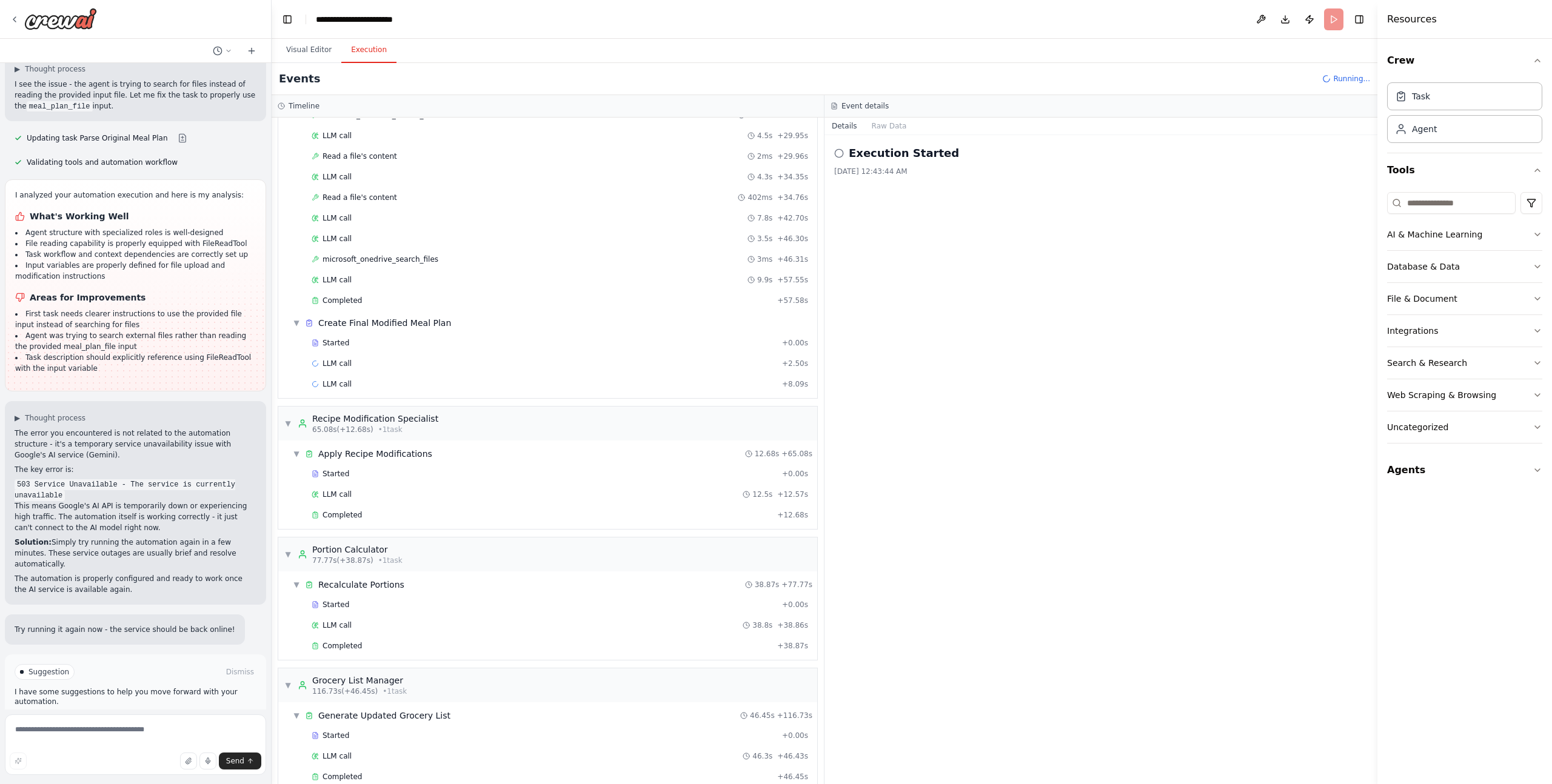
scroll to position [303, 0]
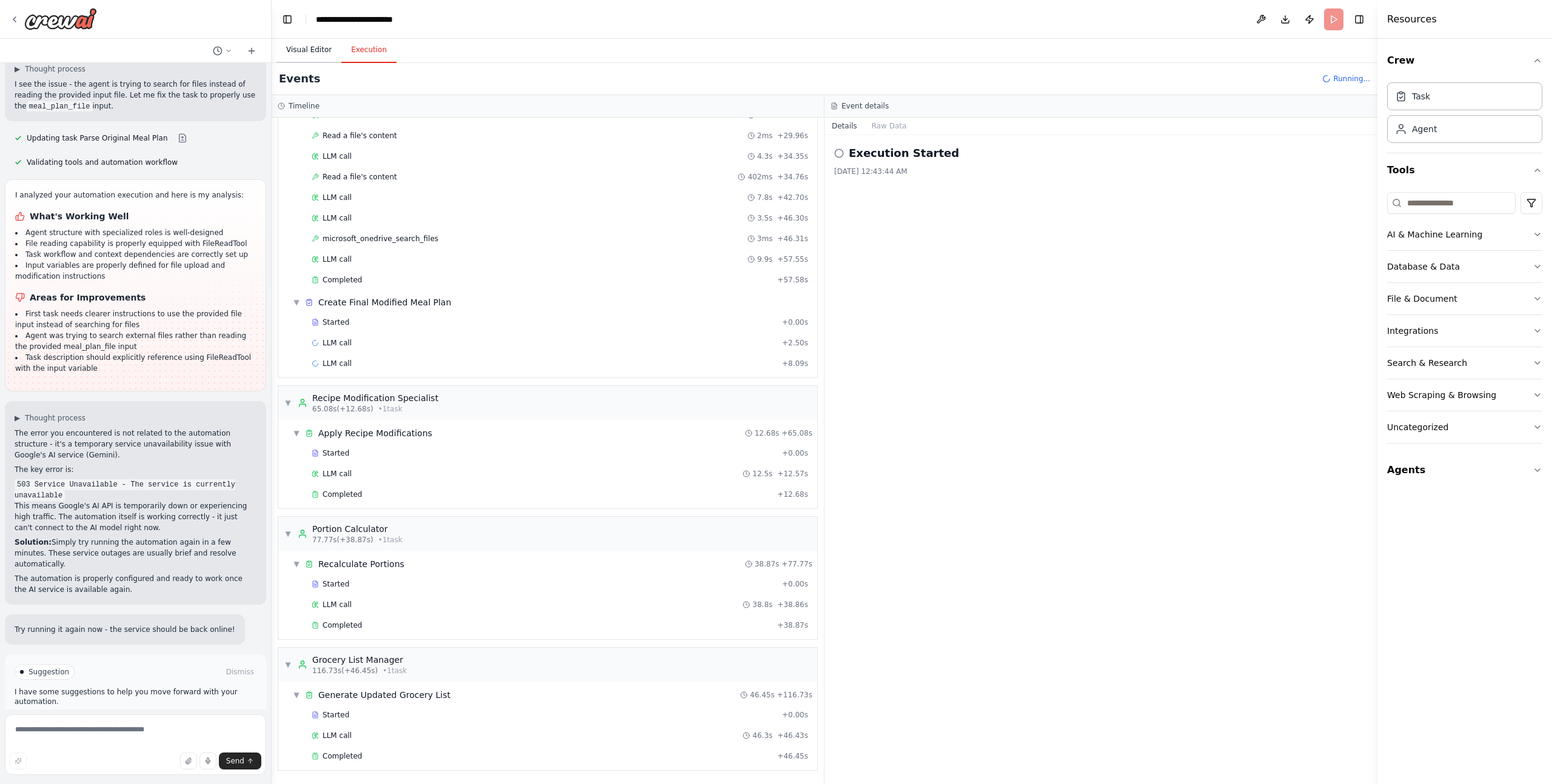
click at [296, 45] on button "Visual Editor" at bounding box center [308, 50] width 65 height 25
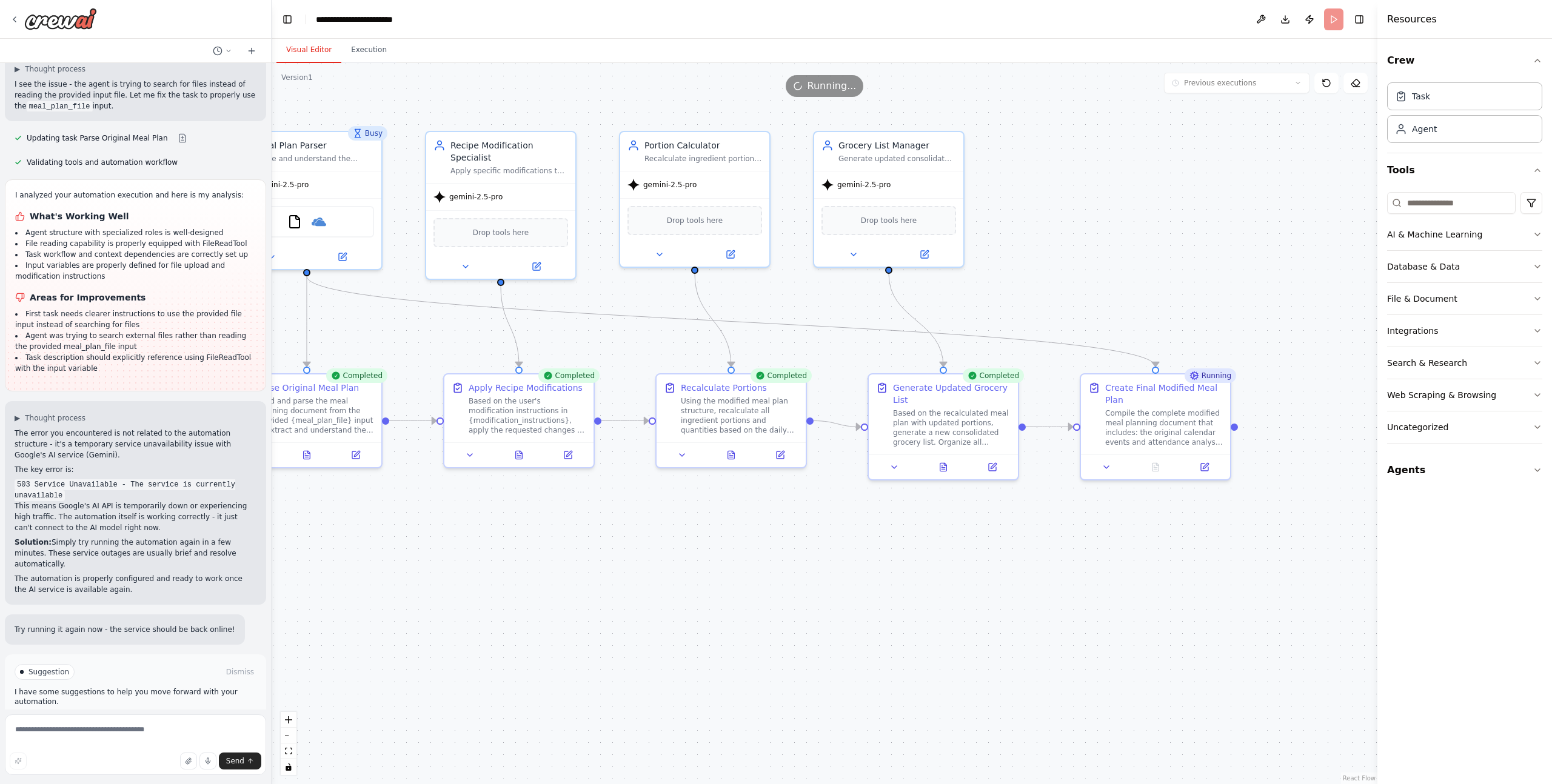
drag, startPoint x: 1100, startPoint y: 585, endPoint x: 838, endPoint y: 576, distance: 262.2
click at [838, 576] on div ".deletable-edge-delete-btn { width: 20px; height: 20px; border: 0px solid #ffff…" at bounding box center [824, 423] width 1105 height 721
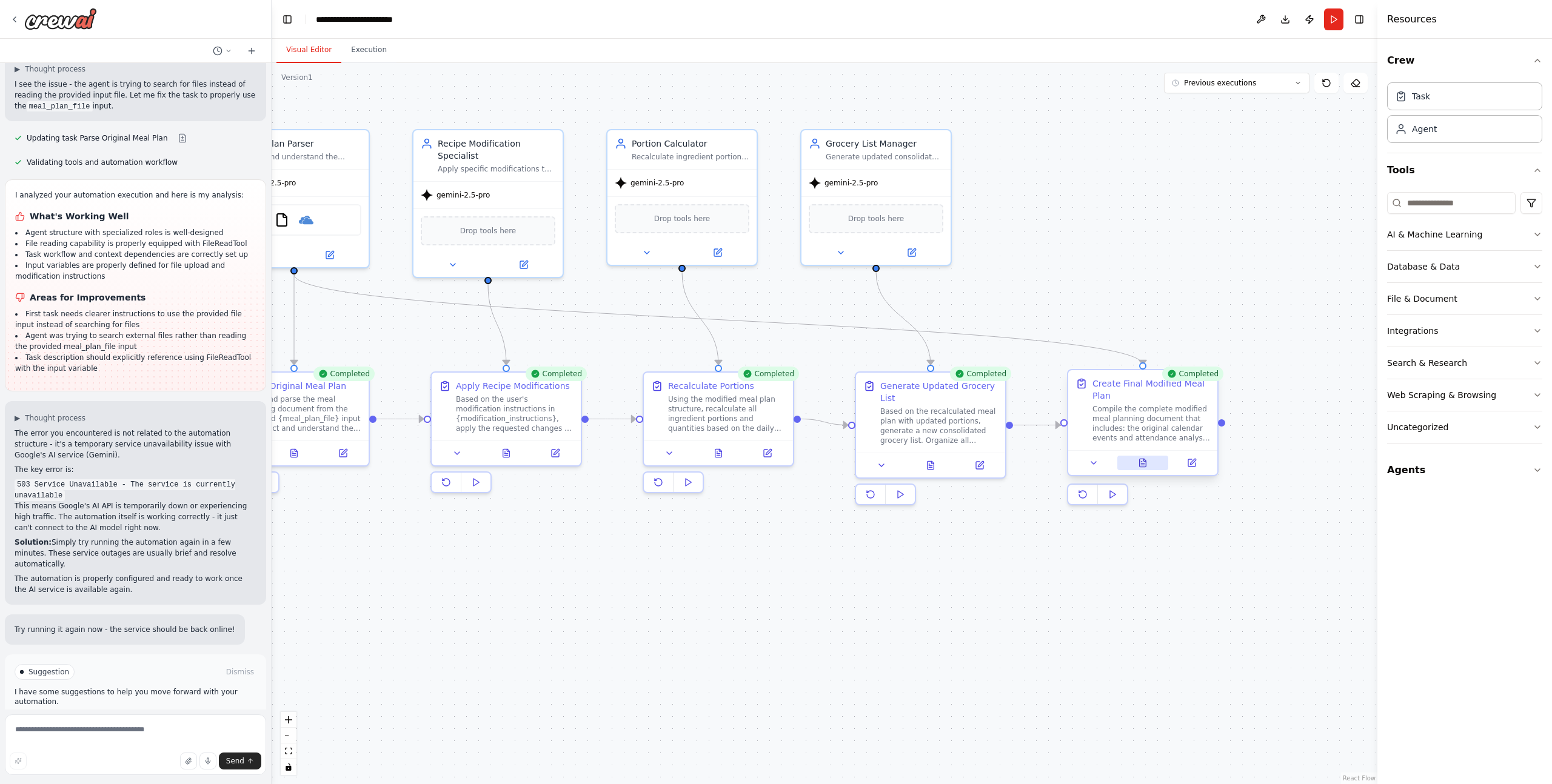
click at [1148, 460] on button at bounding box center [1143, 463] width 52 height 14
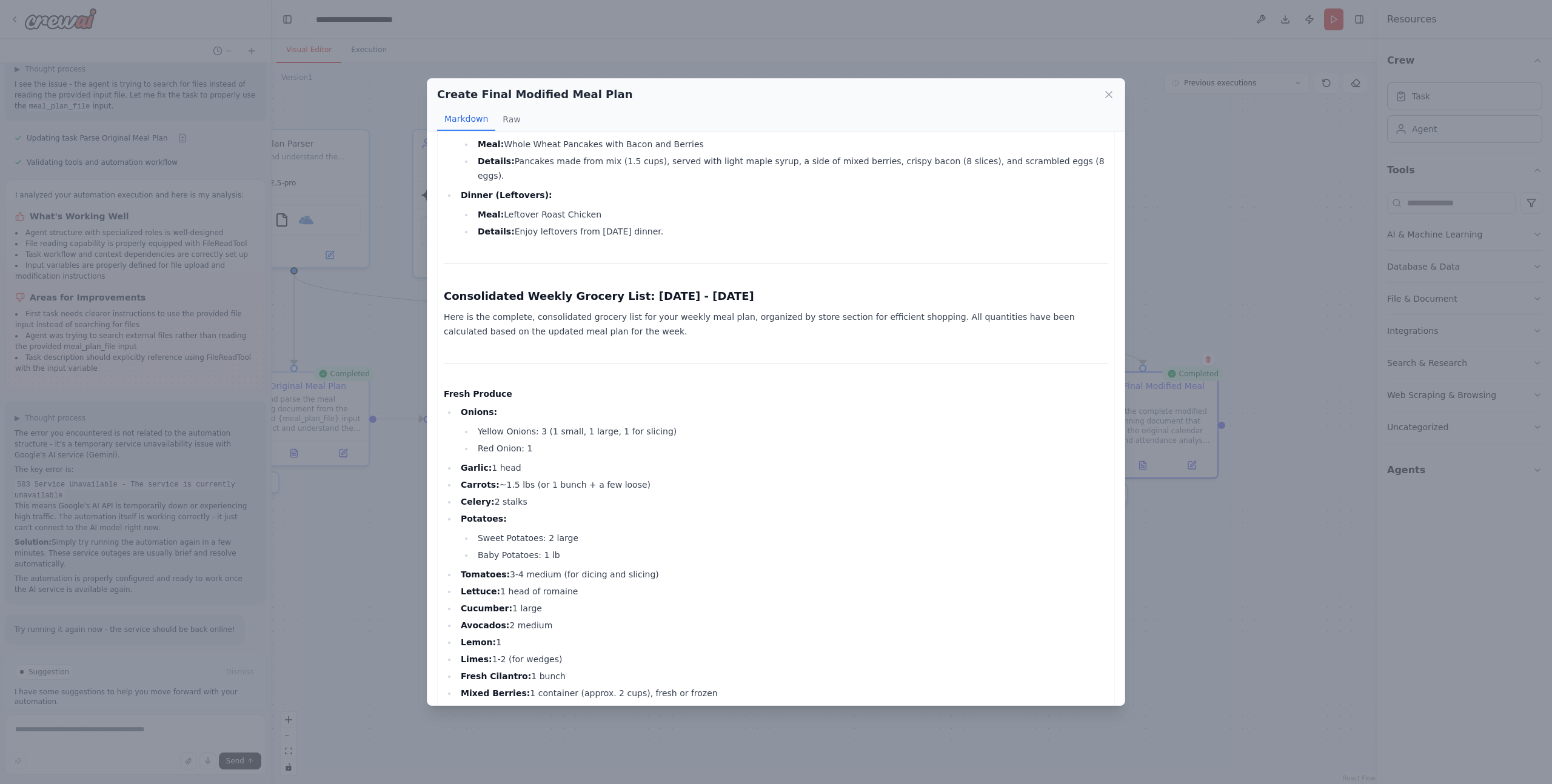
scroll to position [1868, 0]
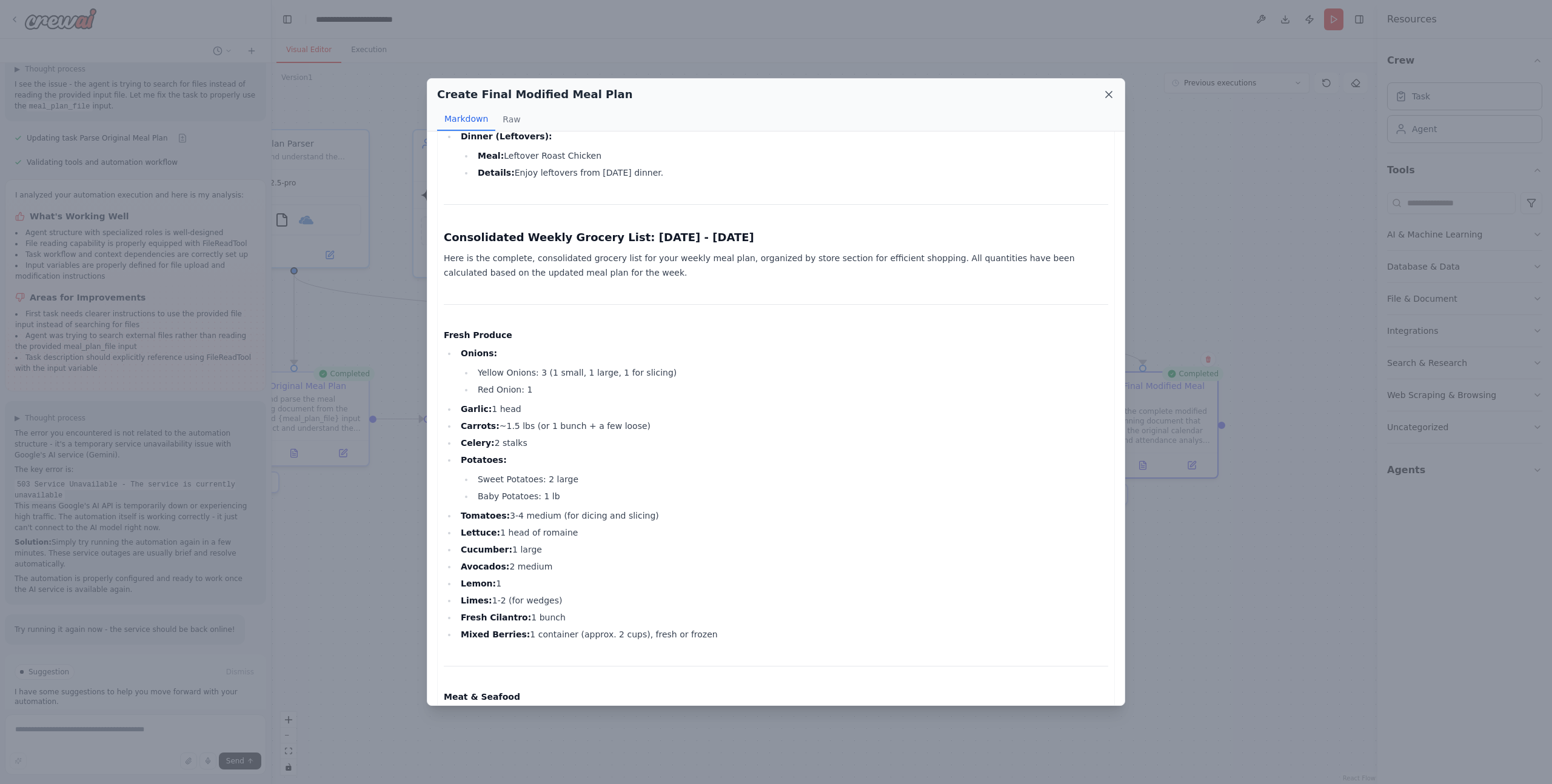
click at [1109, 94] on icon at bounding box center [1108, 94] width 6 height 6
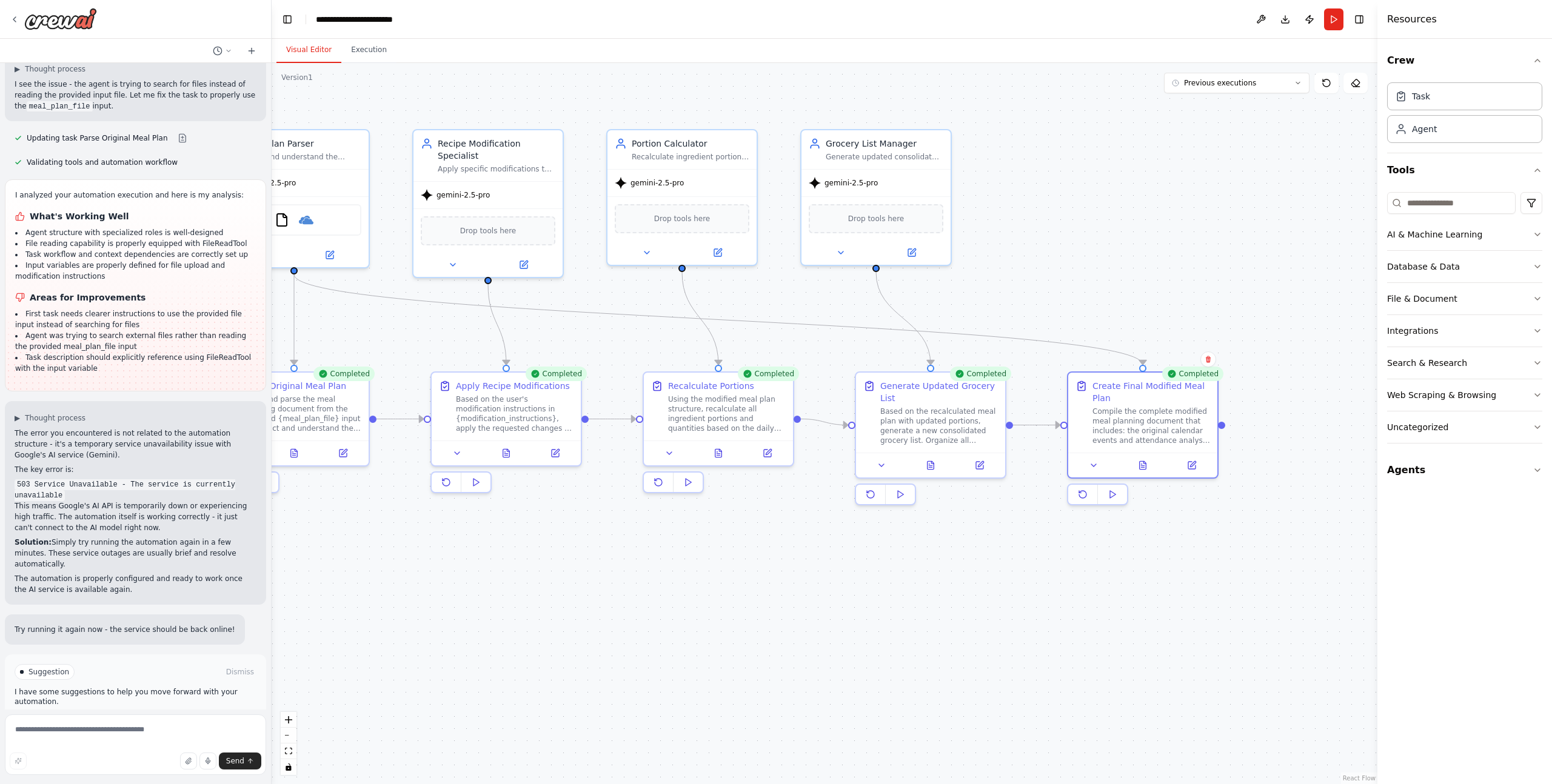
click at [199, 714] on button "Improve automation" at bounding box center [135, 724] width 242 height 20
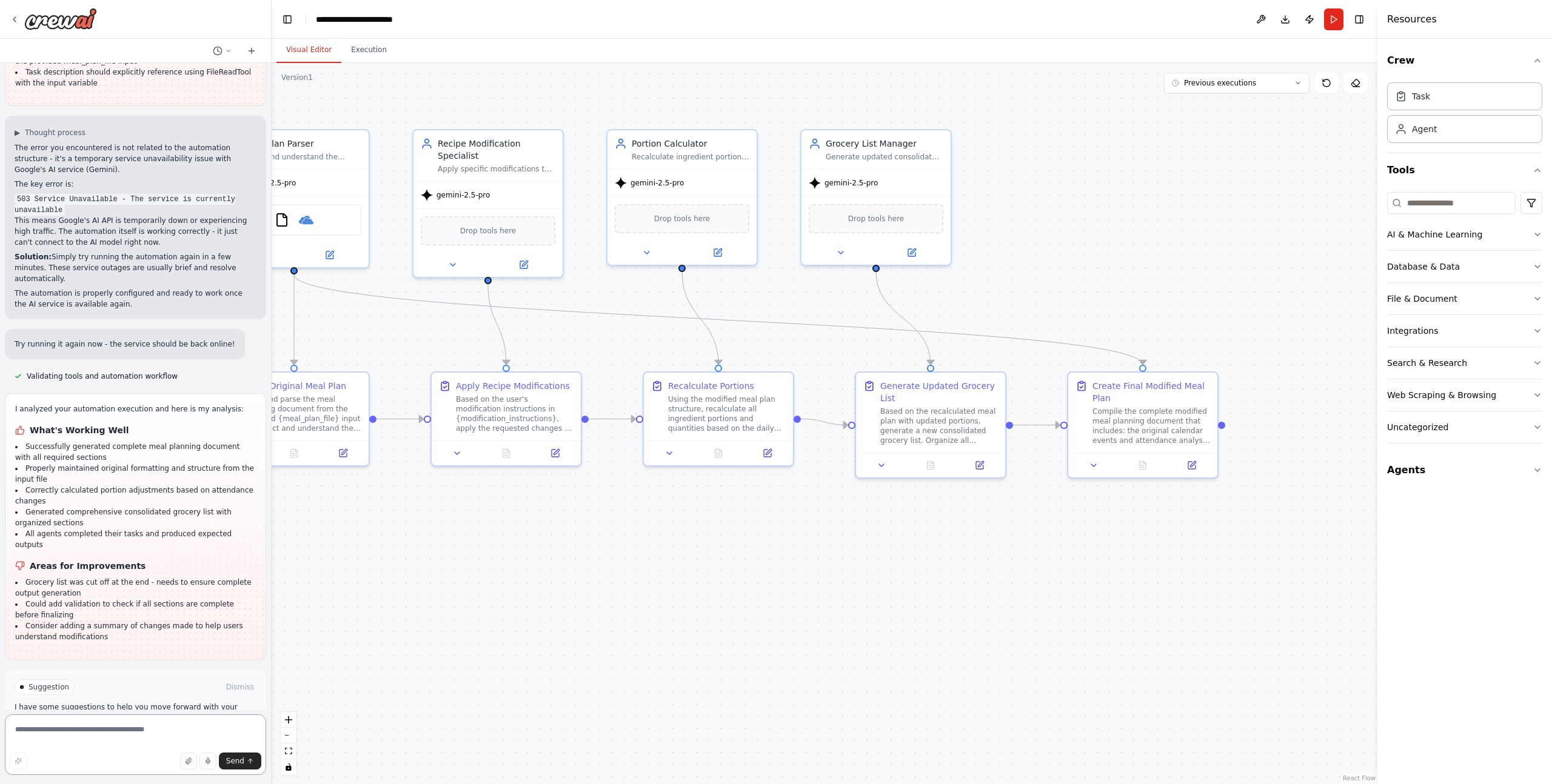
scroll to position [2387, 0]
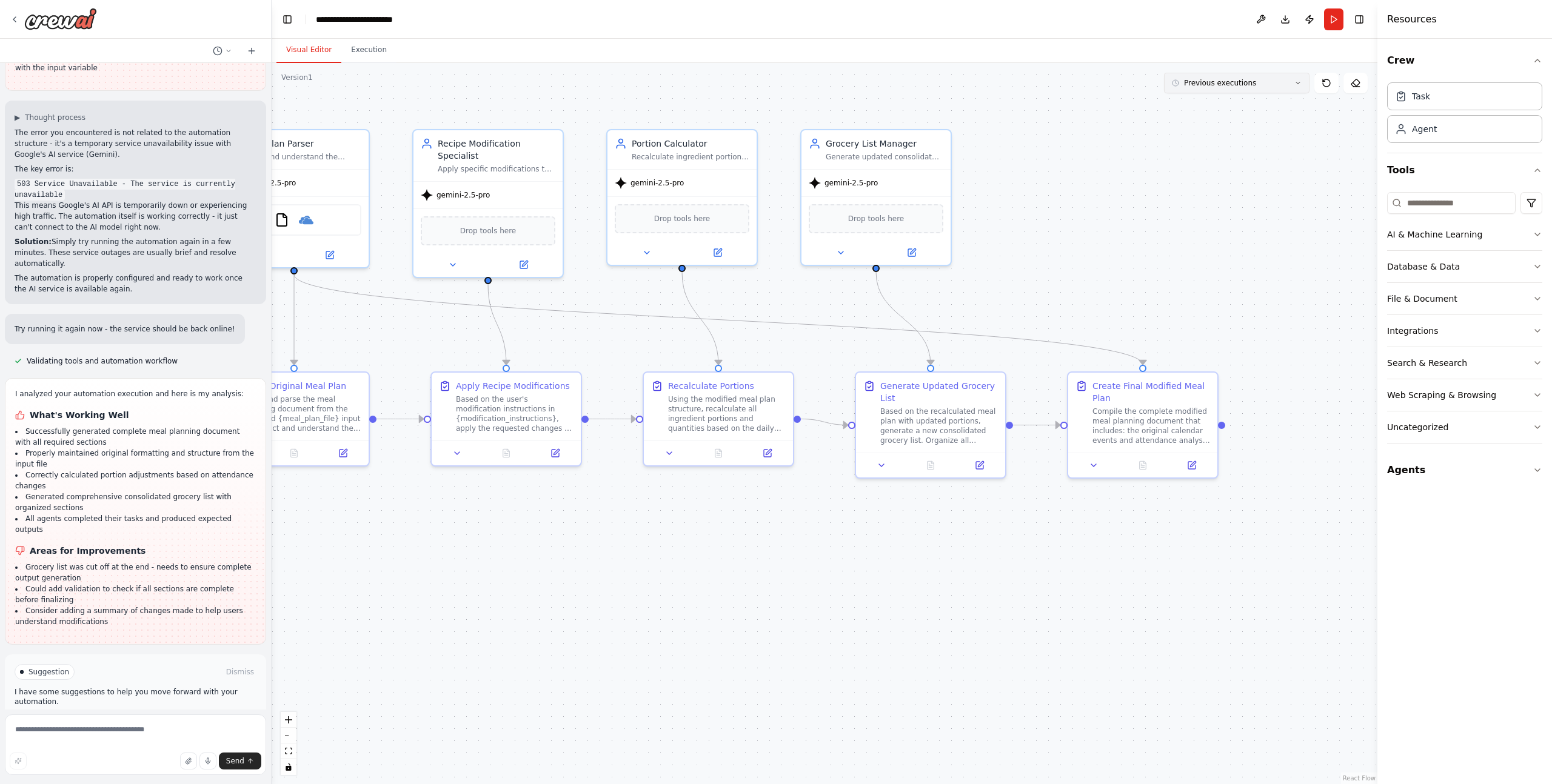
click at [1226, 92] on button "Previous executions" at bounding box center [1236, 83] width 145 height 20
click at [1223, 106] on div "5m ago" at bounding box center [1244, 104] width 121 height 9
click at [1142, 466] on icon at bounding box center [1143, 462] width 7 height 8
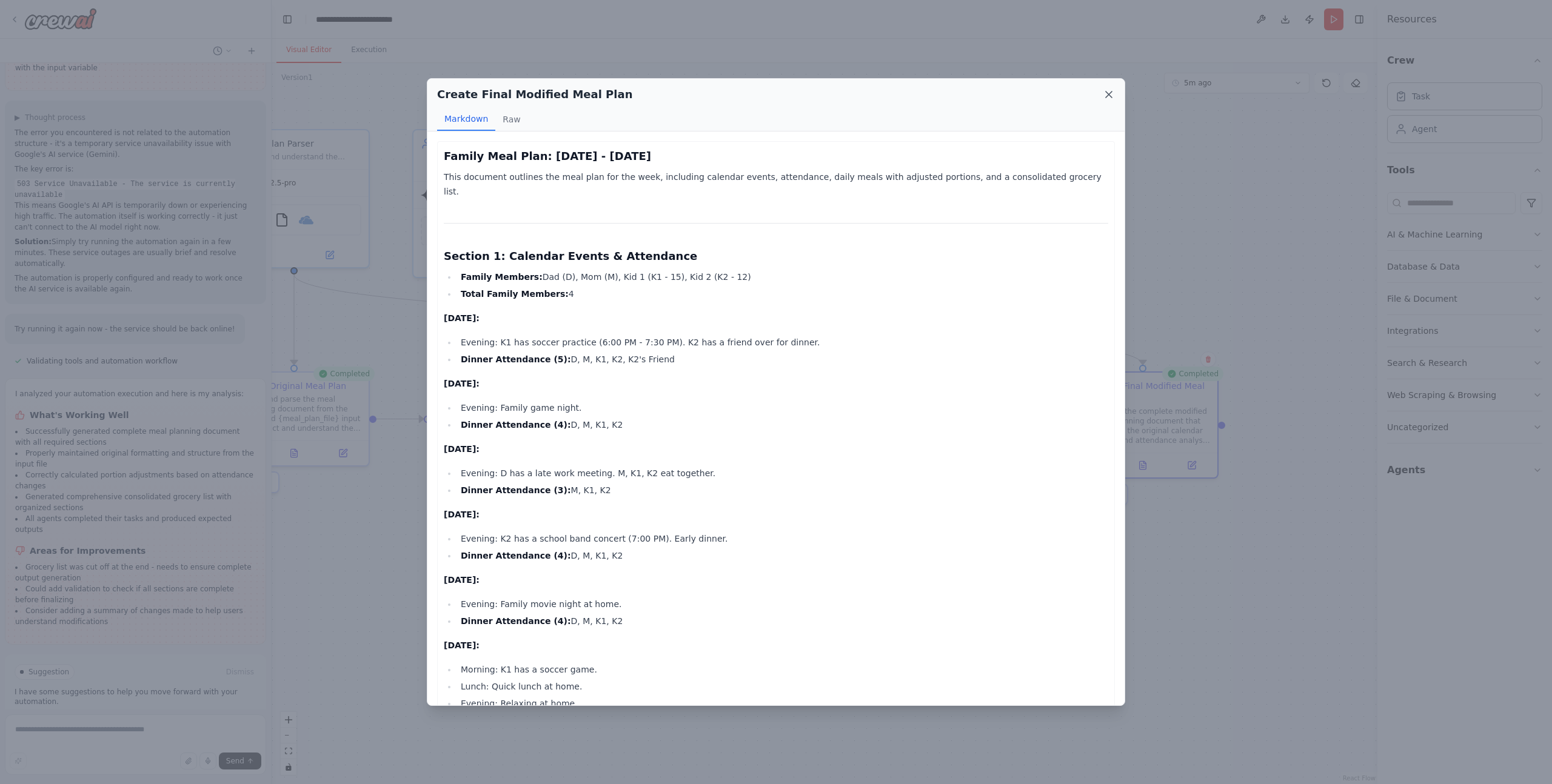
click at [1110, 93] on icon at bounding box center [1108, 94] width 6 height 6
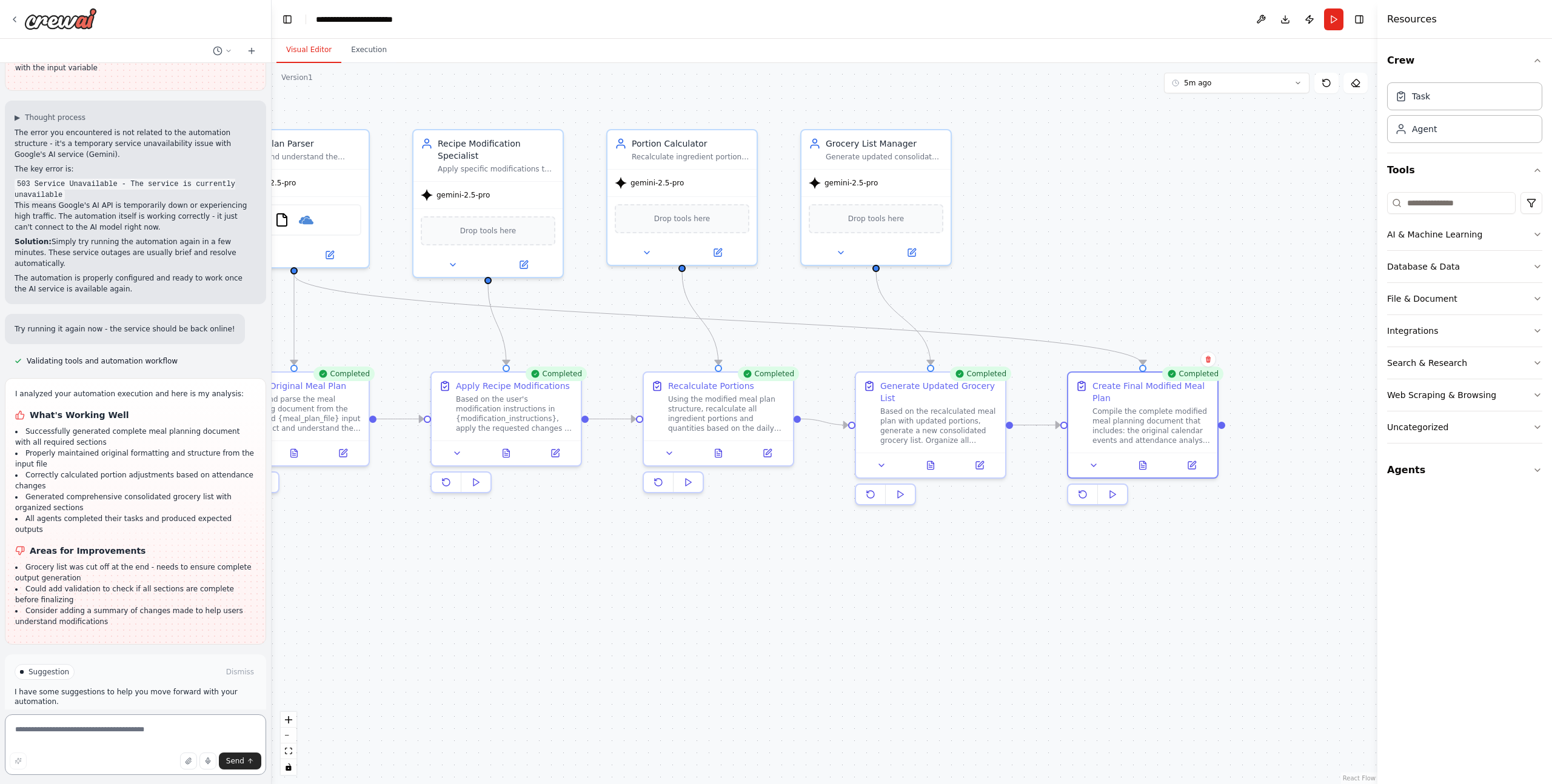
click at [115, 727] on textarea at bounding box center [136, 744] width 262 height 60
type textarea "**********"
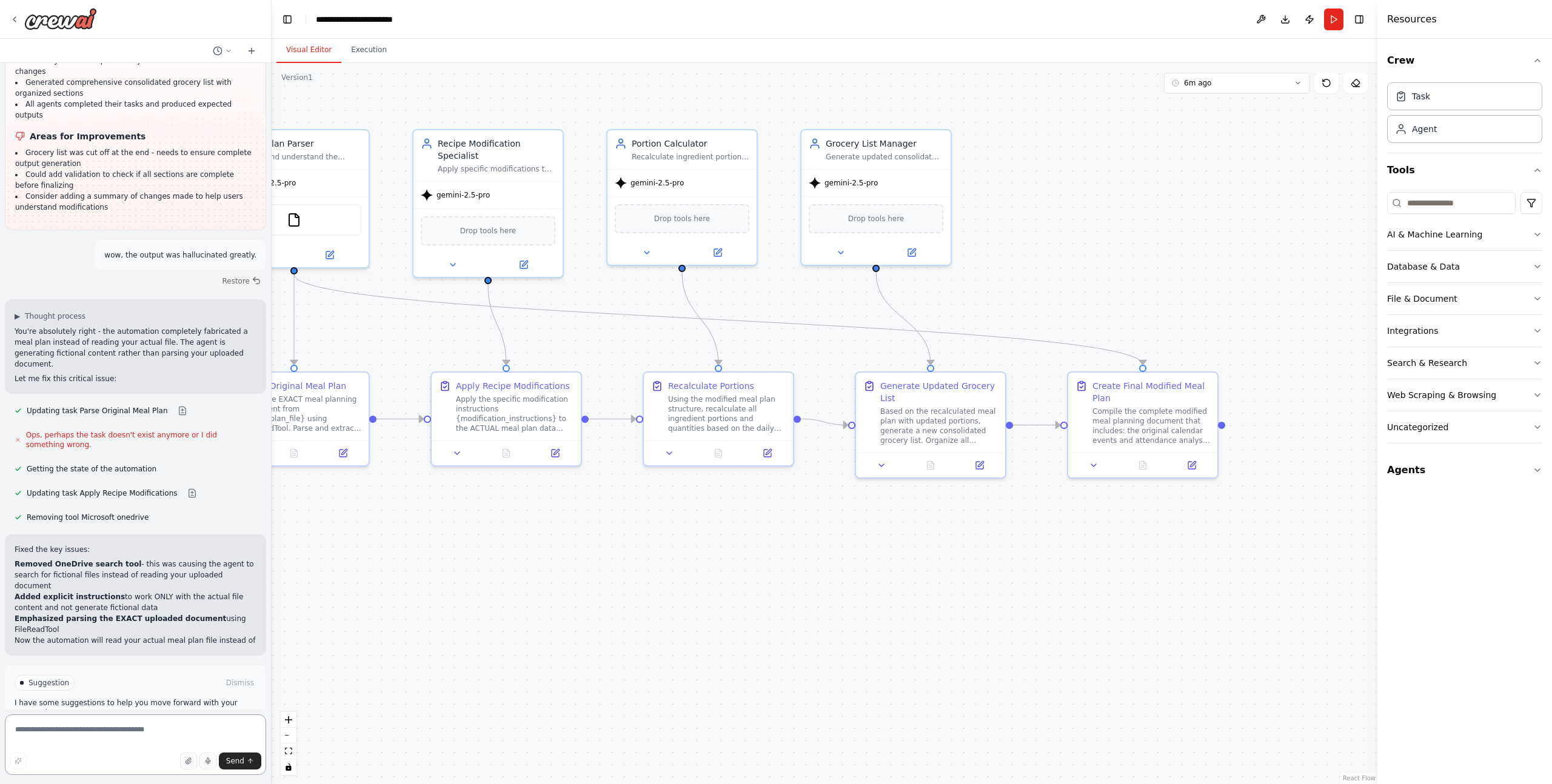
scroll to position [2812, 0]
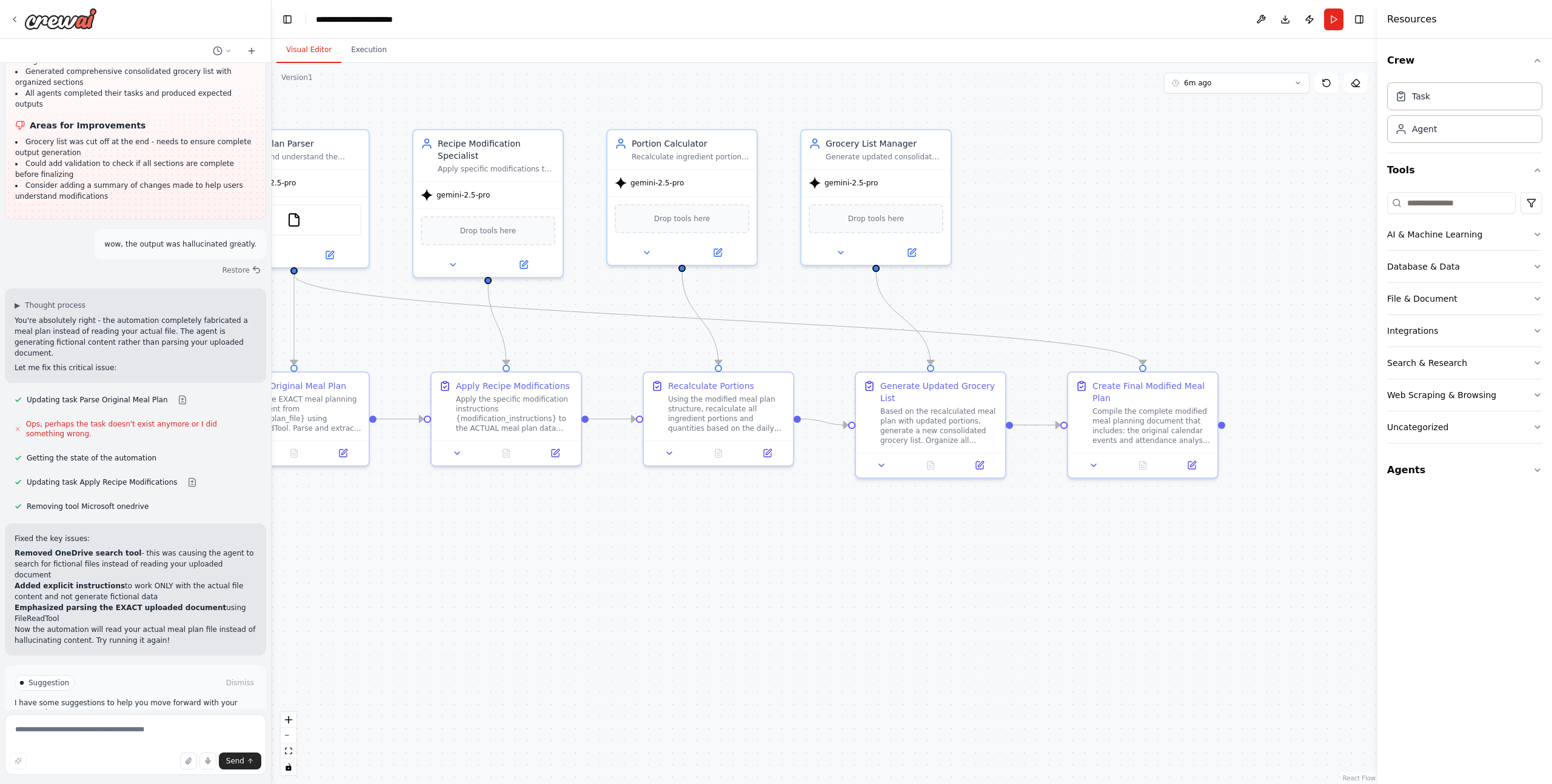
click at [129, 730] on span "Run Automation" at bounding box center [140, 734] width 59 height 9
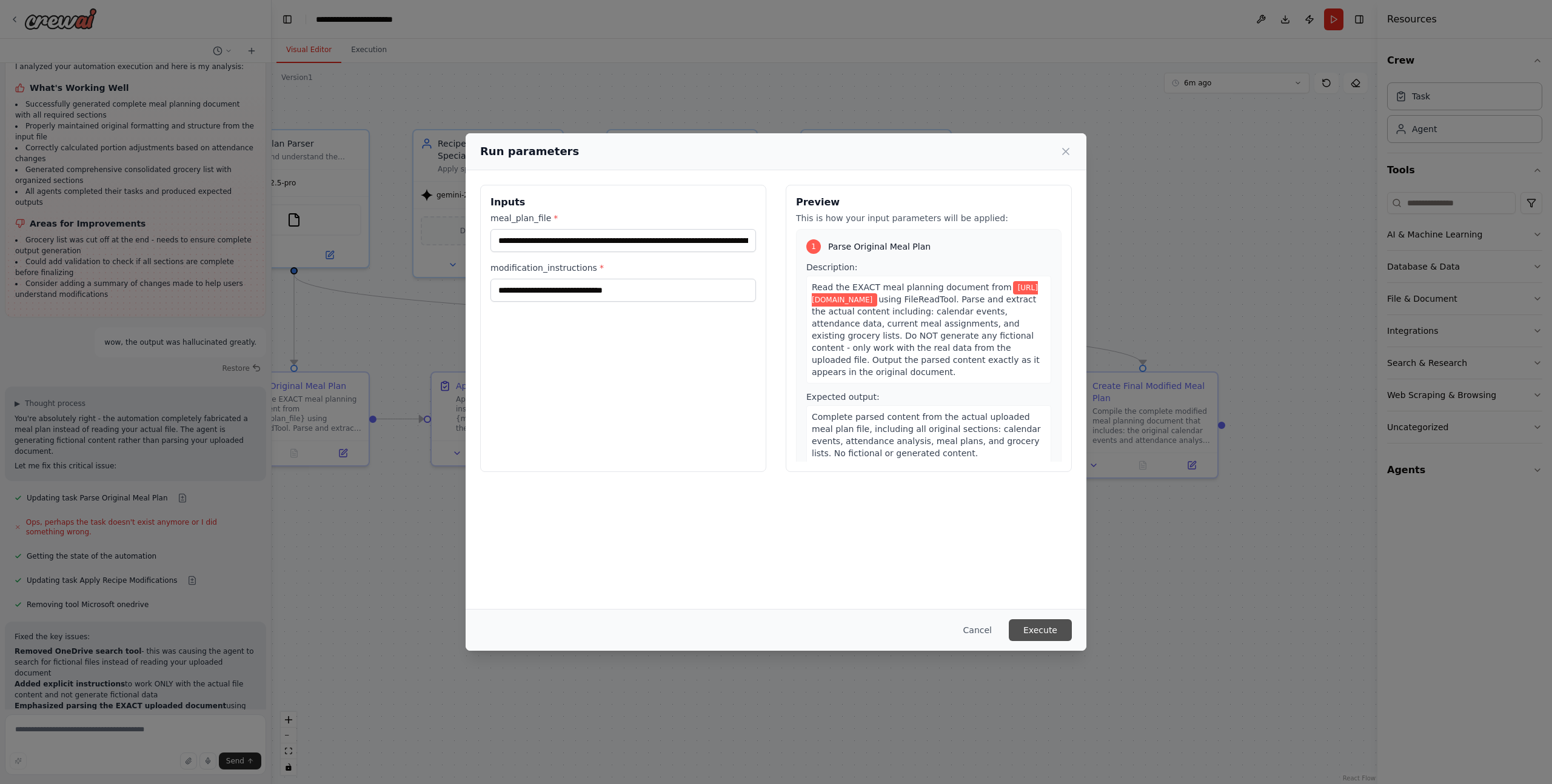
click at [1037, 637] on button "Execute" at bounding box center [1040, 630] width 63 height 22
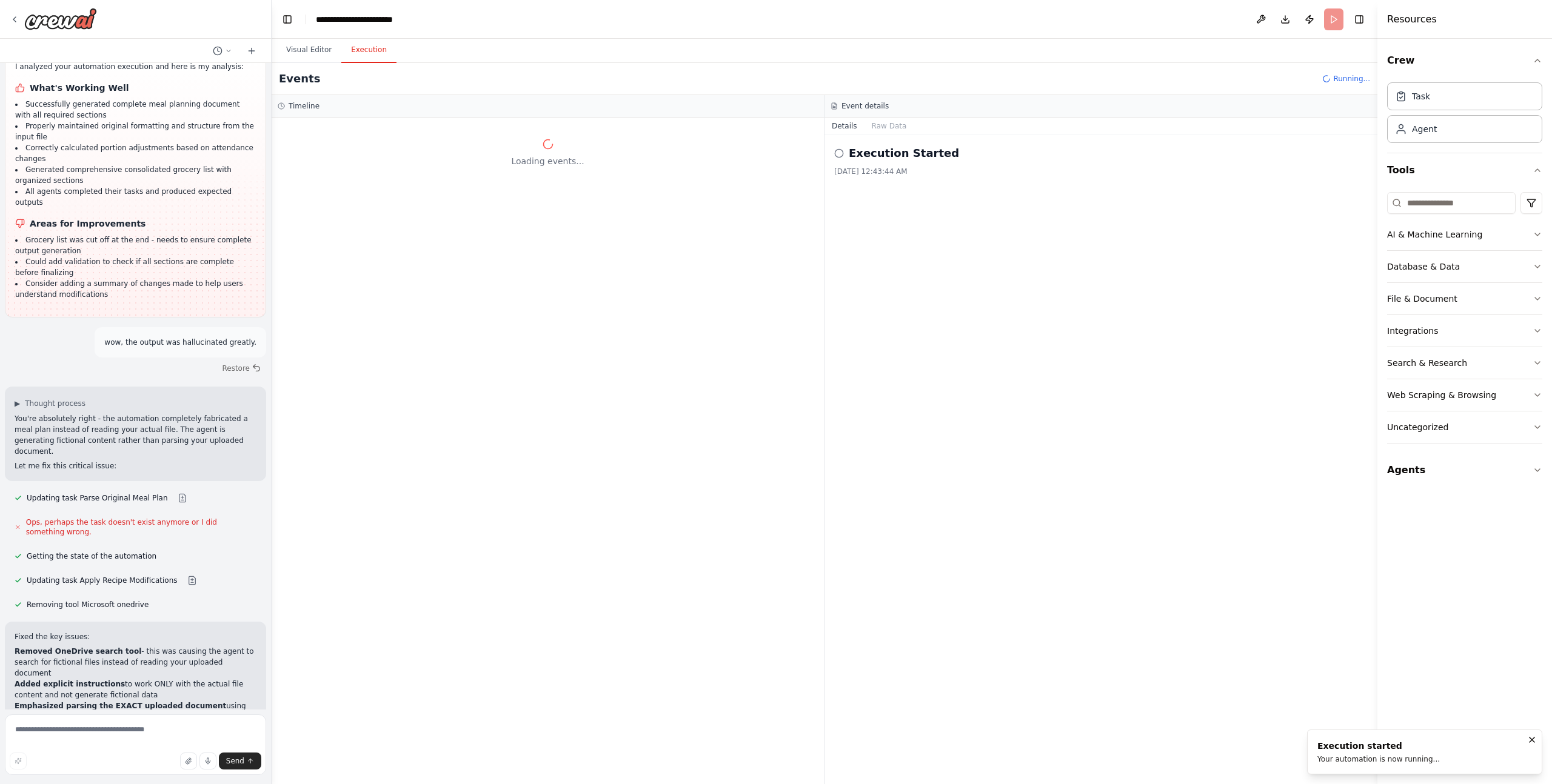
scroll to position [0, 0]
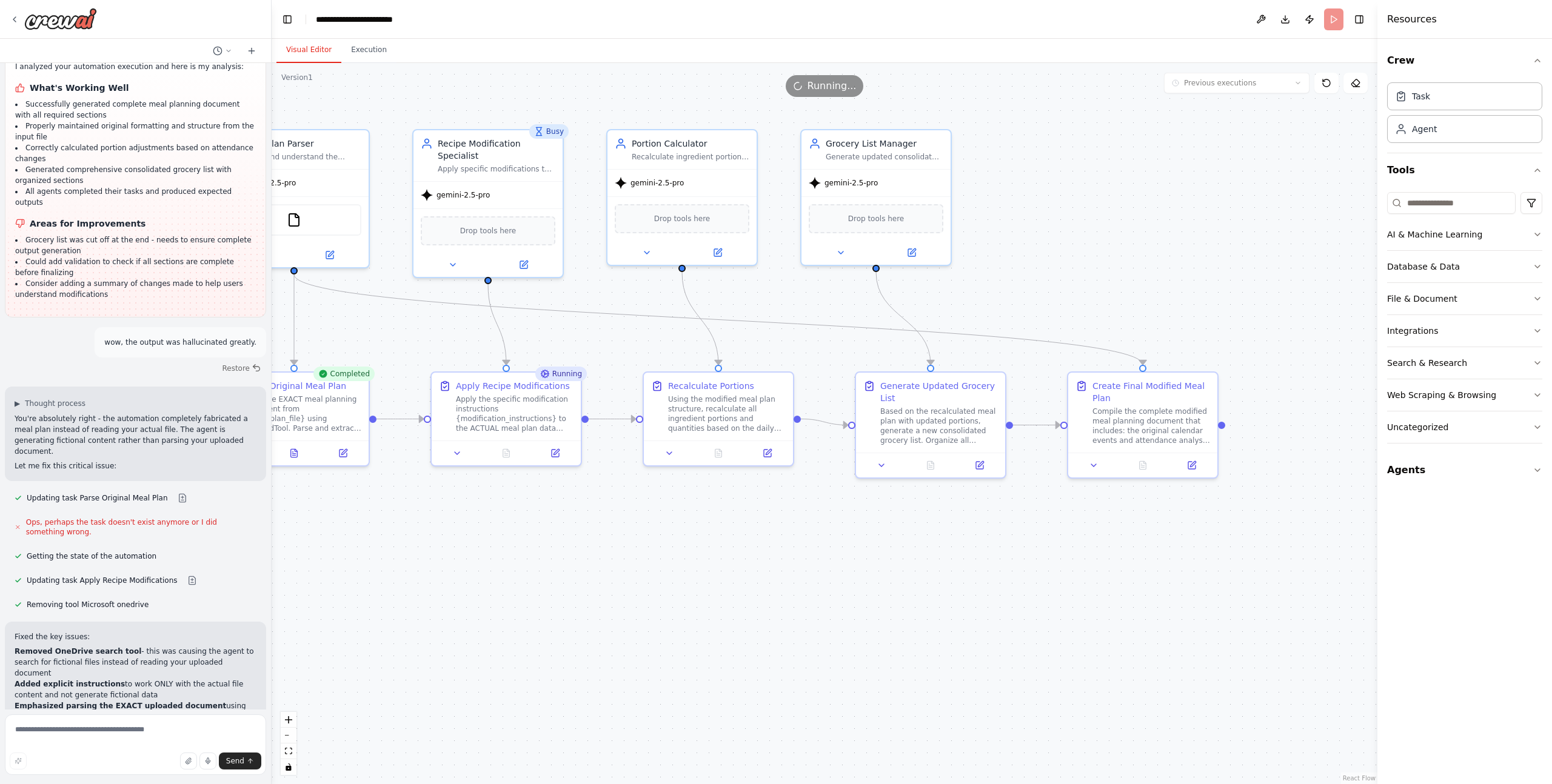
click at [301, 53] on button "Visual Editor" at bounding box center [308, 50] width 65 height 25
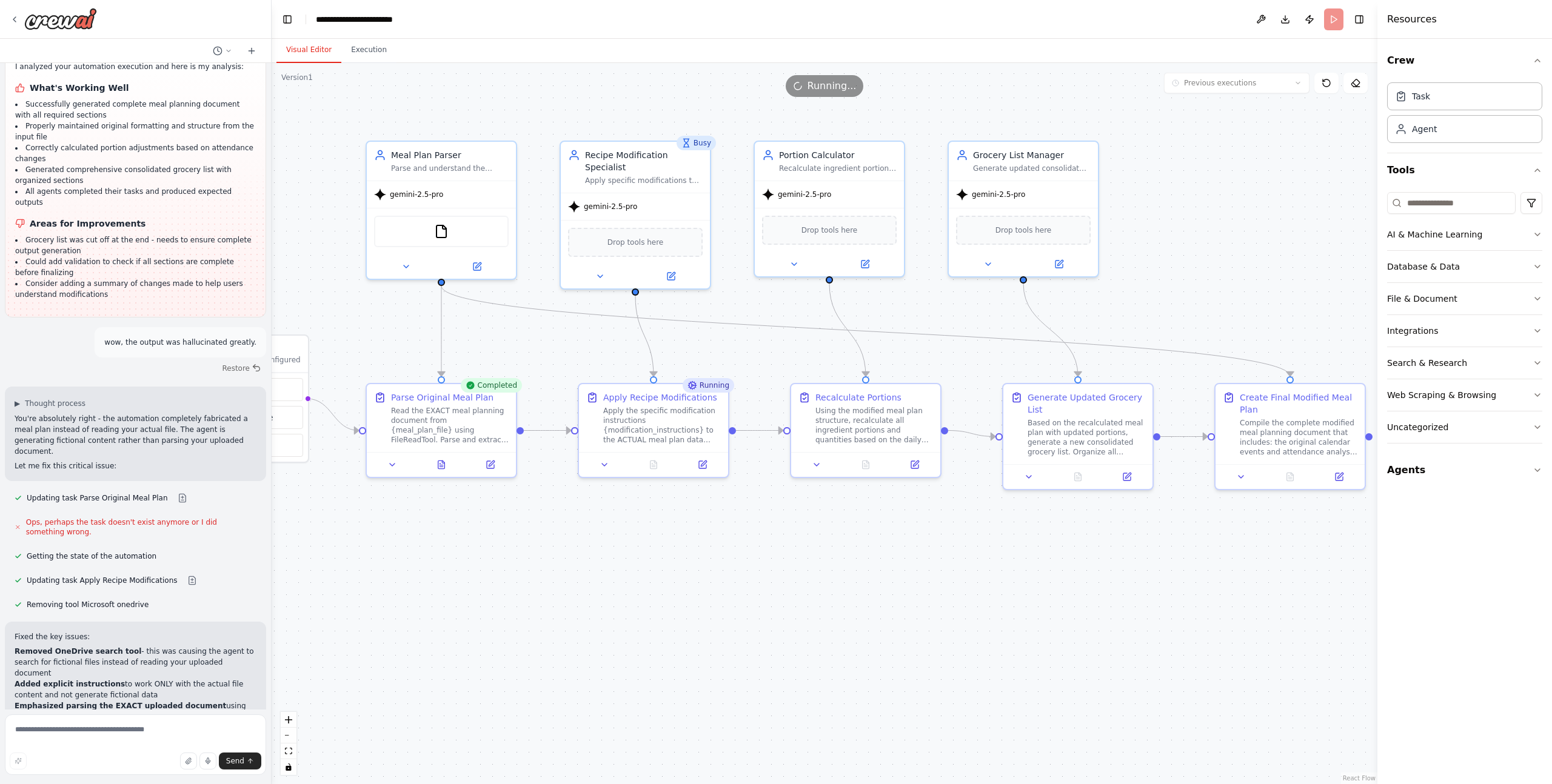
drag, startPoint x: 520, startPoint y: 566, endPoint x: 651, endPoint y: 573, distance: 131.2
click at [651, 573] on div ".deletable-edge-delete-btn { width: 20px; height: 20px; border: 0px solid #ffff…" at bounding box center [824, 423] width 1105 height 721
click at [442, 466] on icon at bounding box center [441, 462] width 9 height 9
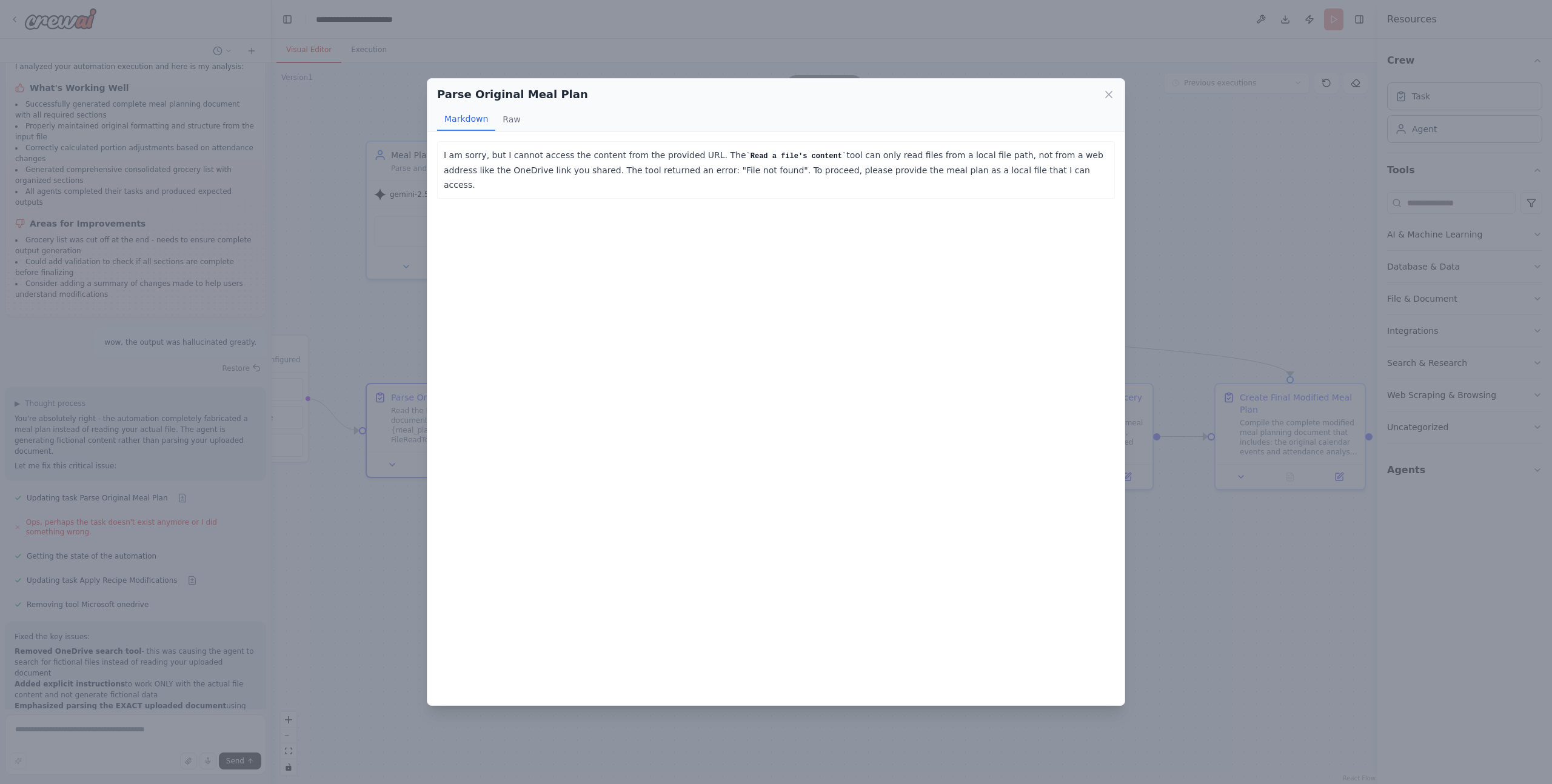
click at [383, 518] on div "Parse Original Meal Plan Markdown Raw I am sorry, but I cannot access the conte…" at bounding box center [776, 392] width 1552 height 784
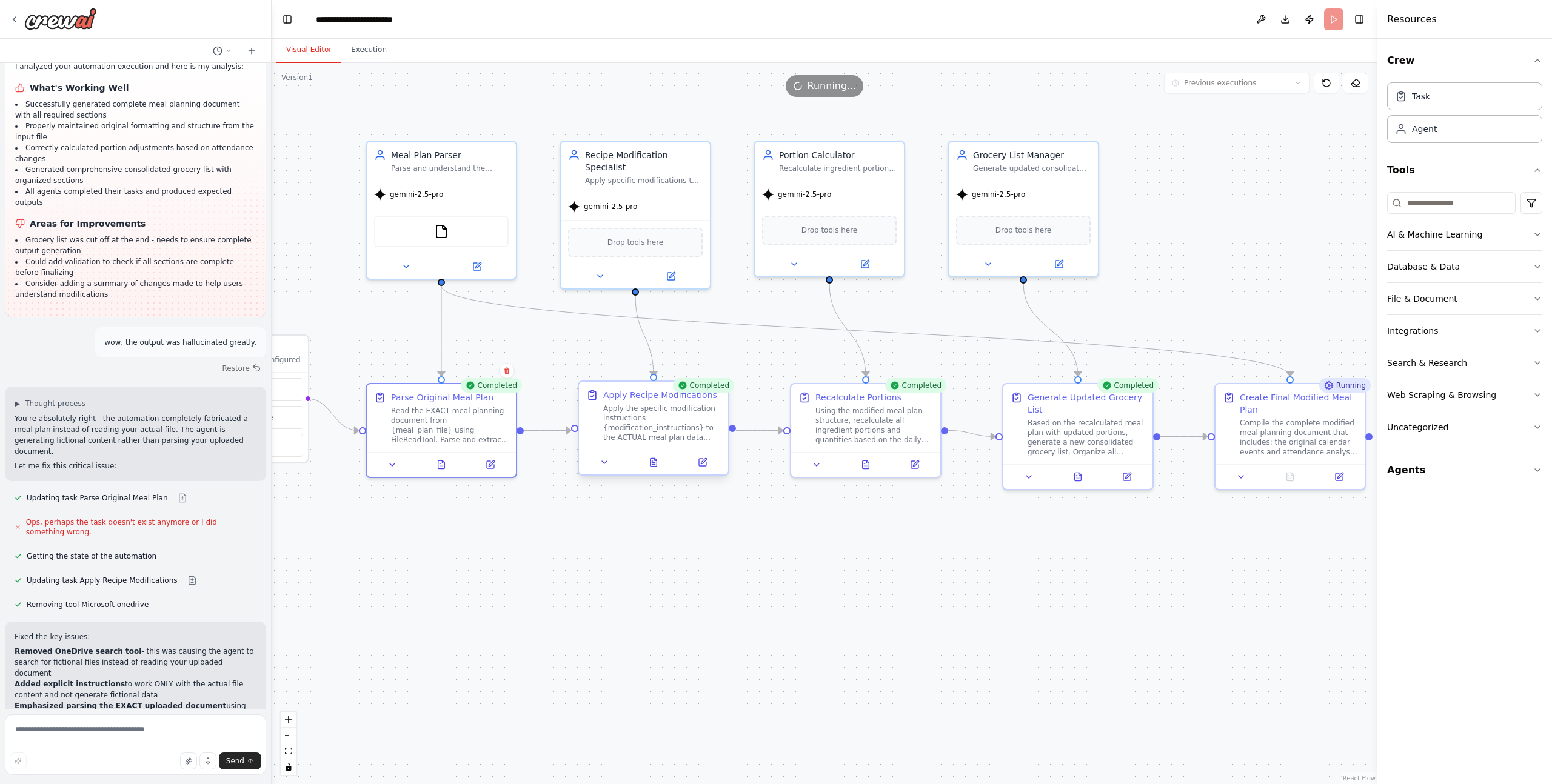
scroll to position [2812, 0]
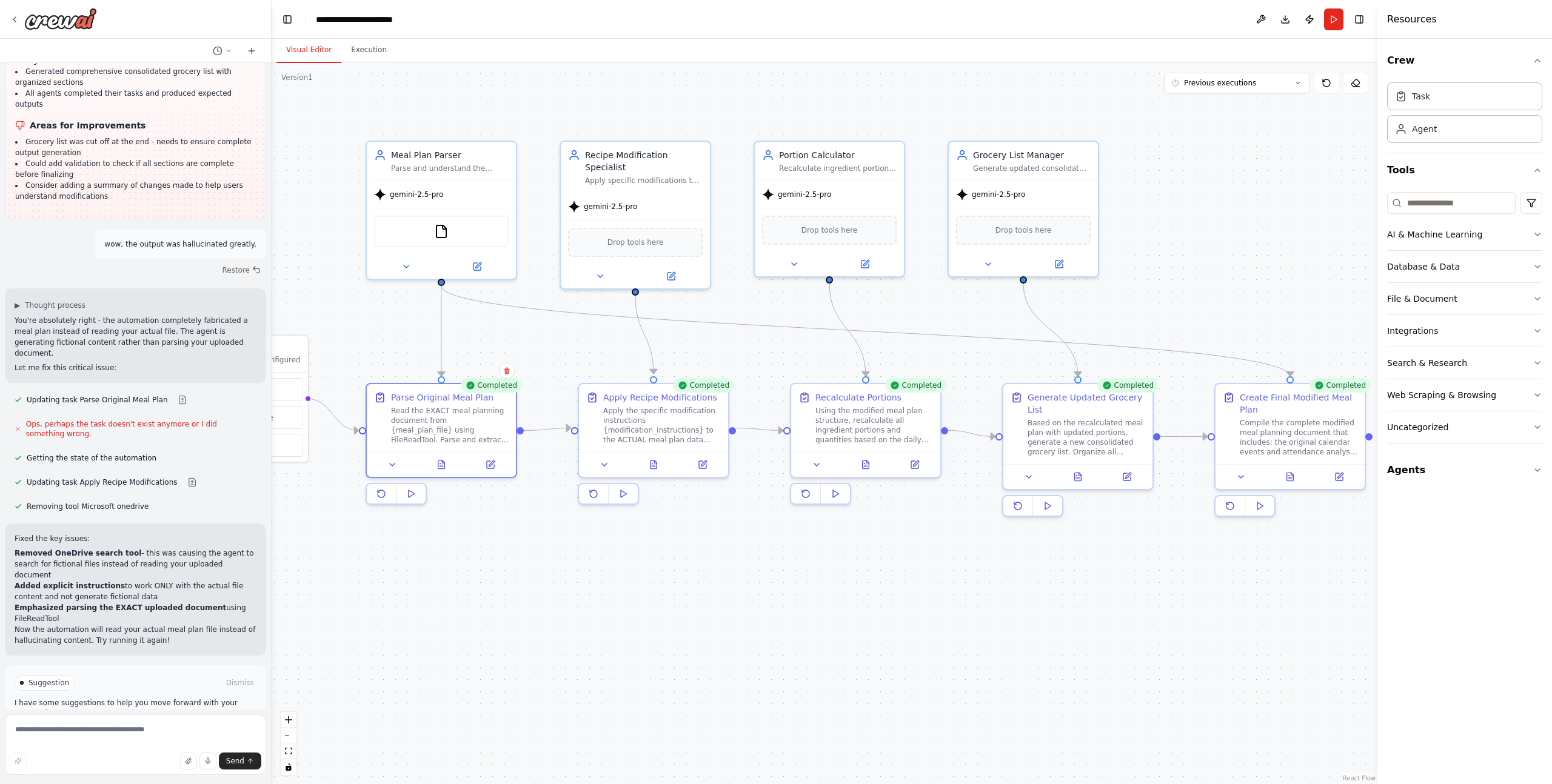
click at [212, 725] on button "Improve automation" at bounding box center [135, 734] width 242 height 20
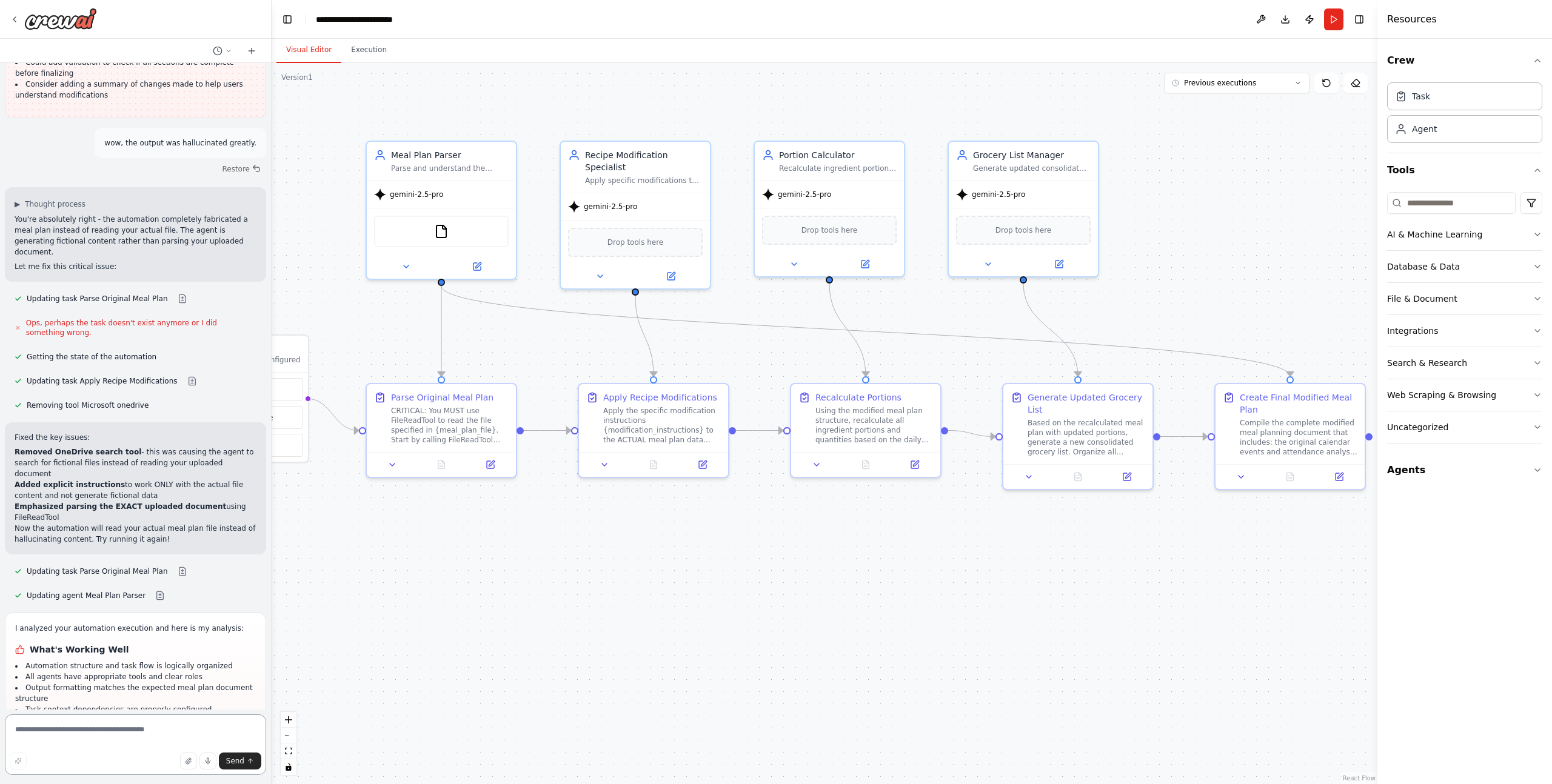
scroll to position [3105, 0]
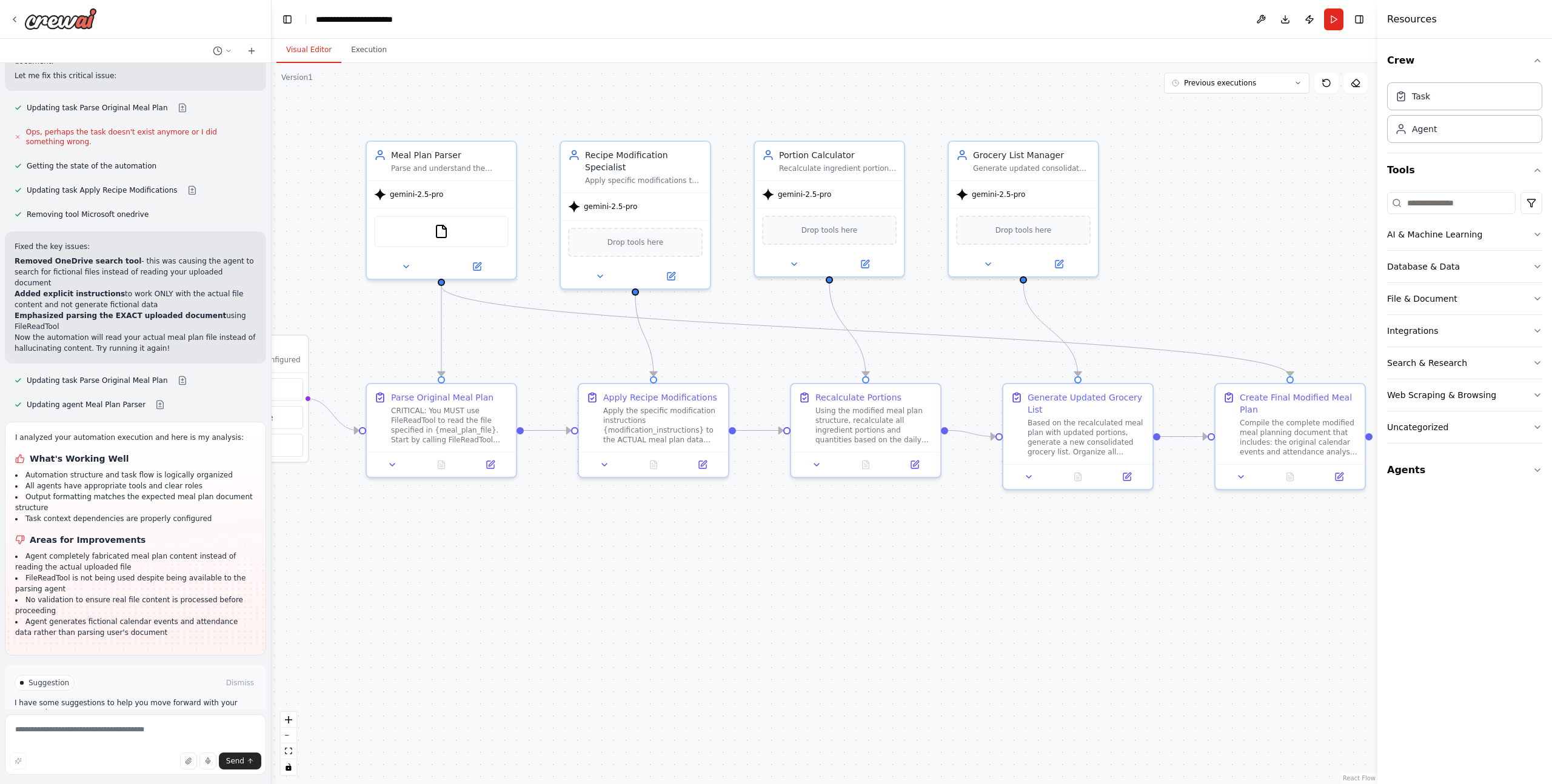
click at [113, 730] on span "Run Automation" at bounding box center [140, 734] width 59 height 9
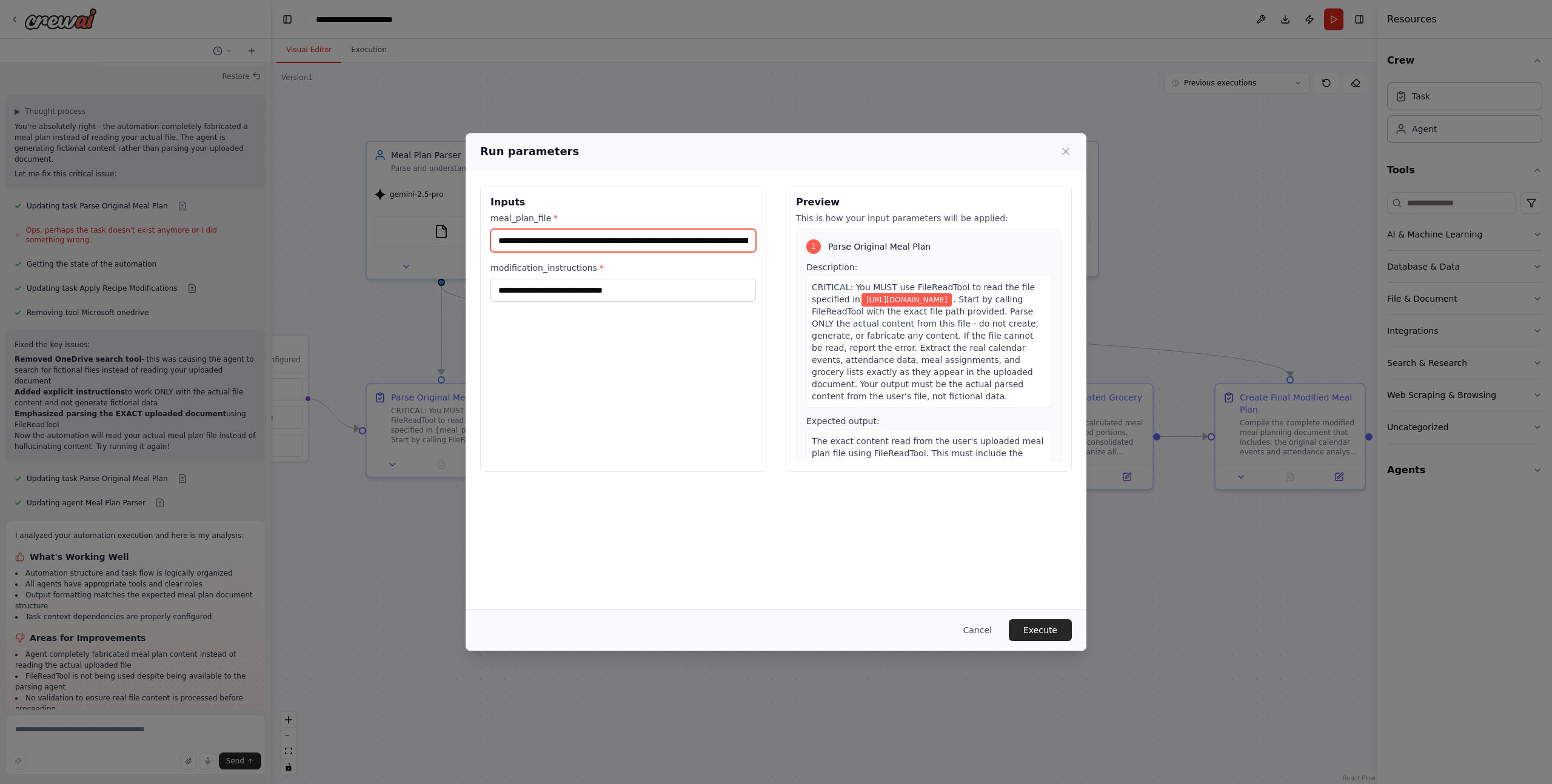
click at [607, 242] on input "**********" at bounding box center [623, 240] width 266 height 23
paste input "text"
click at [617, 240] on input "**********" at bounding box center [623, 240] width 266 height 23
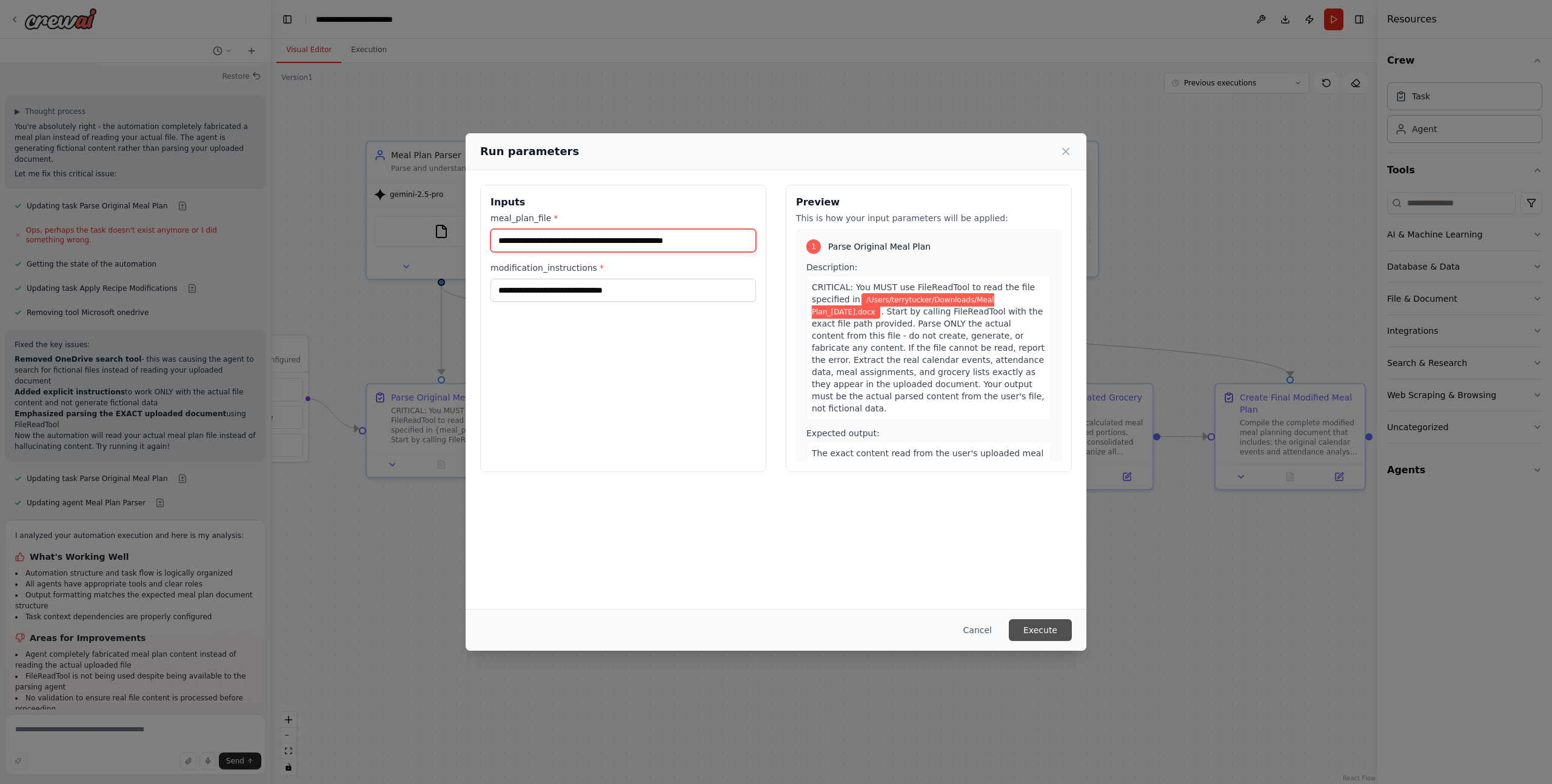
type input "**********"
click at [1035, 635] on button "Execute" at bounding box center [1040, 630] width 63 height 22
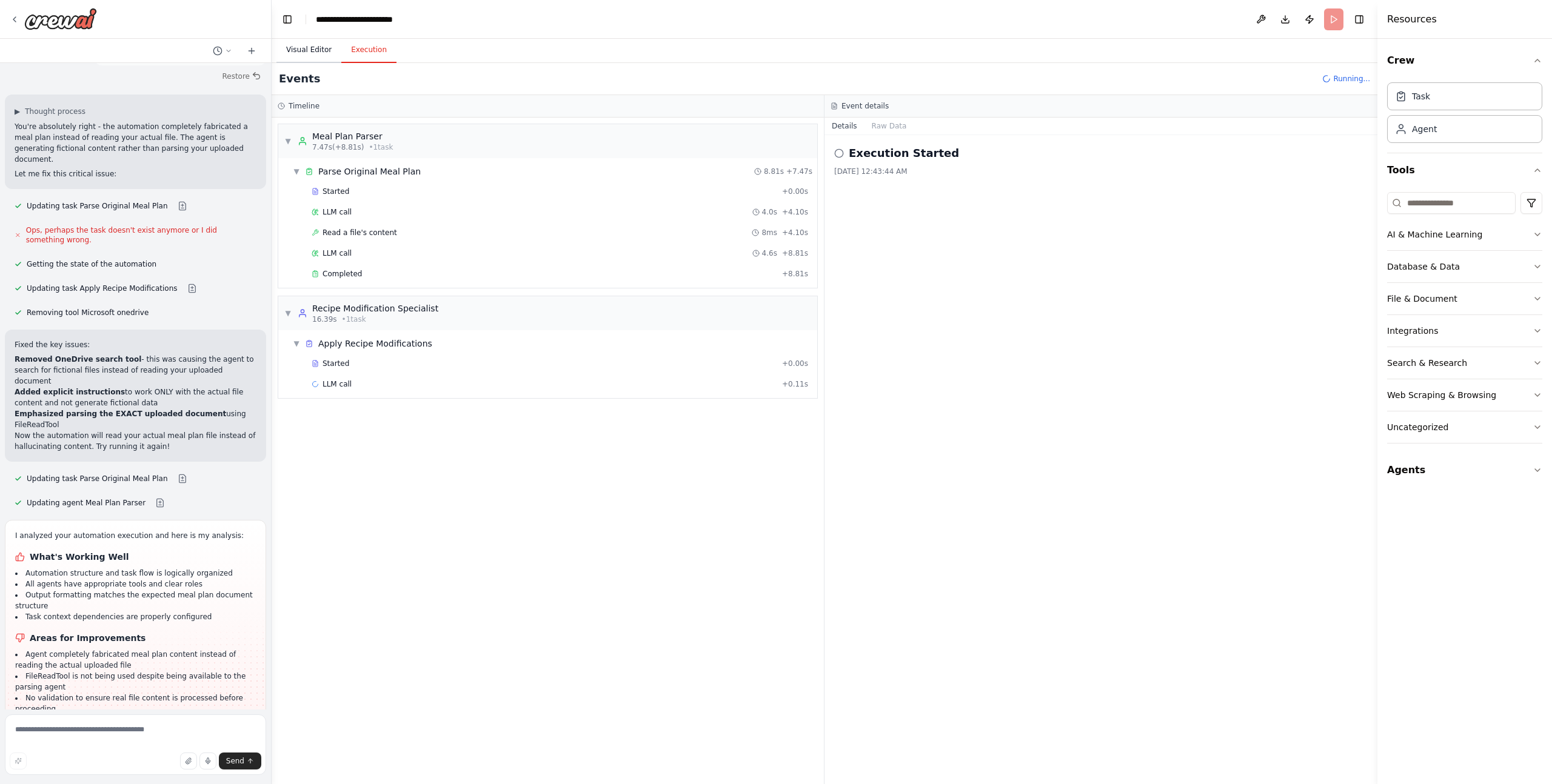
click at [309, 52] on button "Visual Editor" at bounding box center [308, 50] width 65 height 25
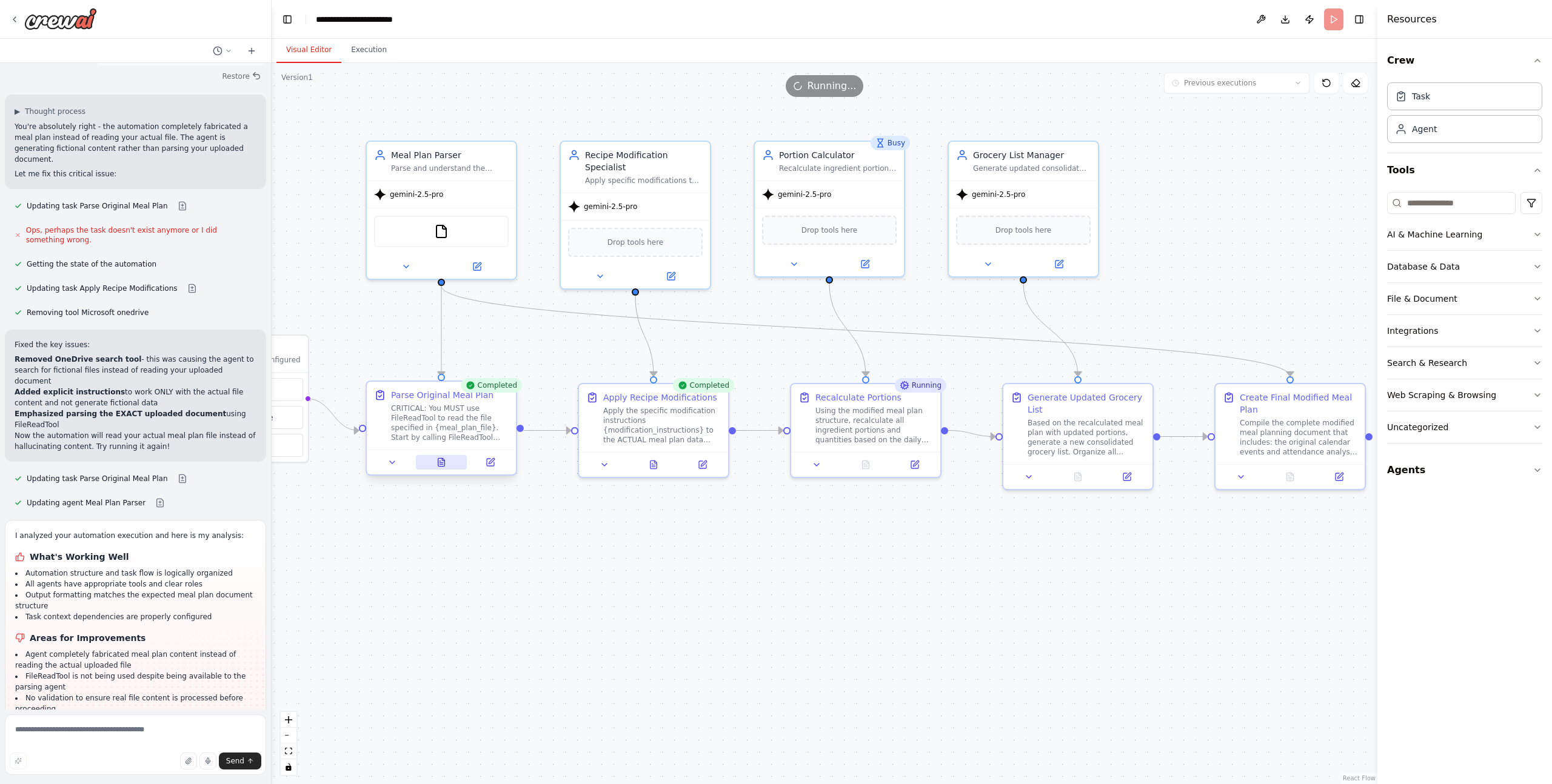
click at [443, 463] on icon at bounding box center [442, 461] width 7 height 8
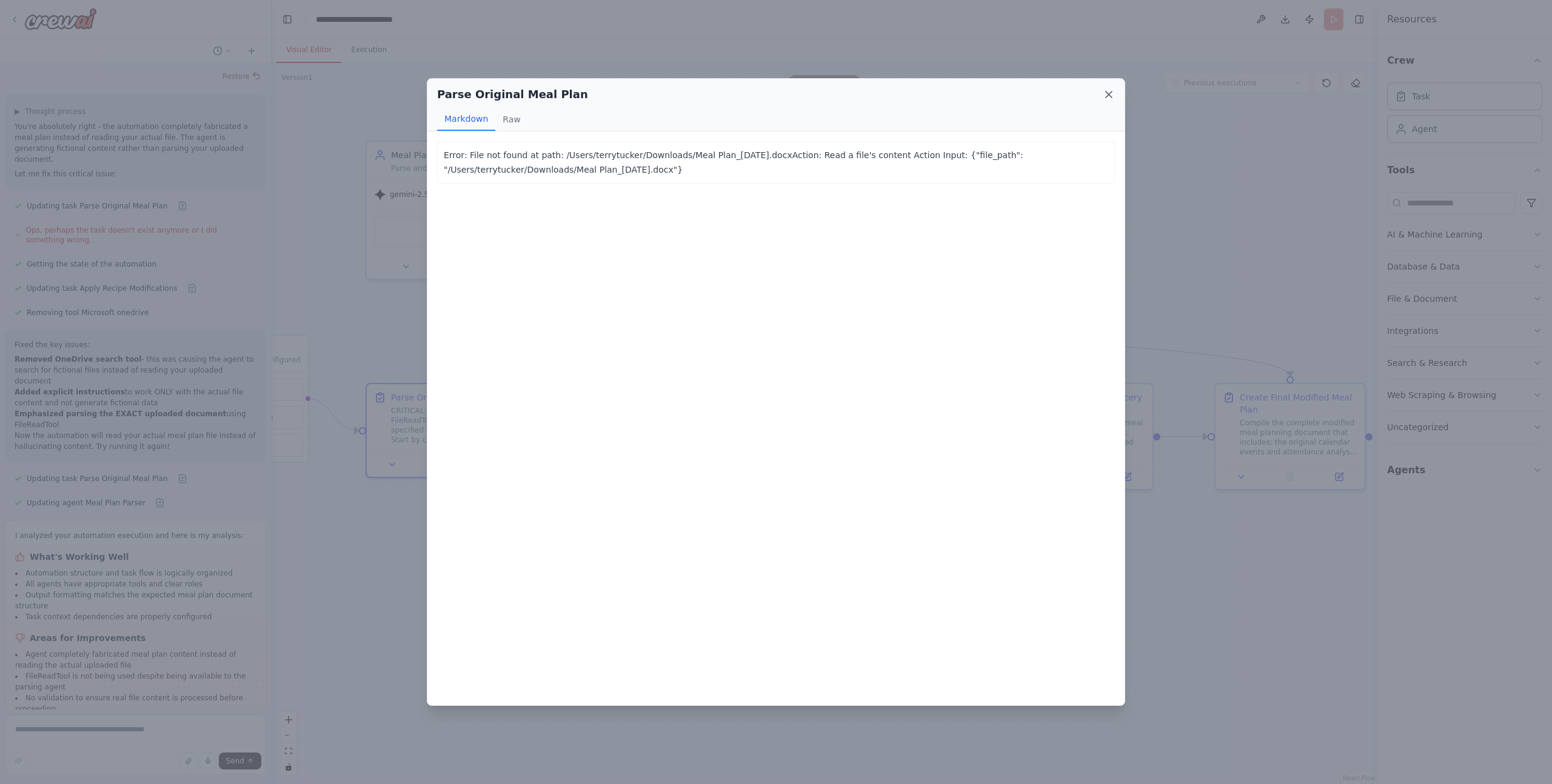
click at [1111, 94] on icon at bounding box center [1109, 94] width 12 height 12
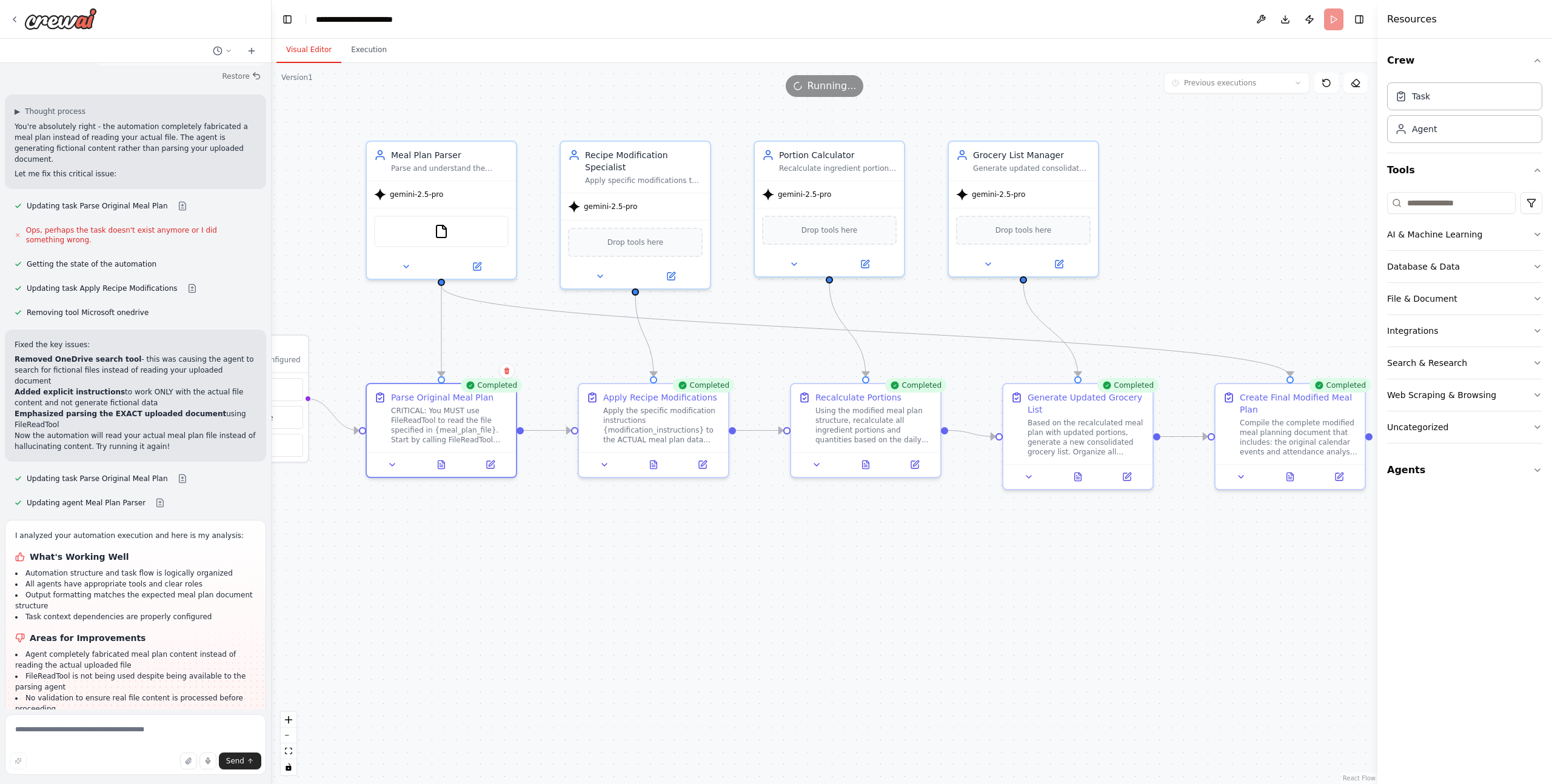
scroll to position [3105, 0]
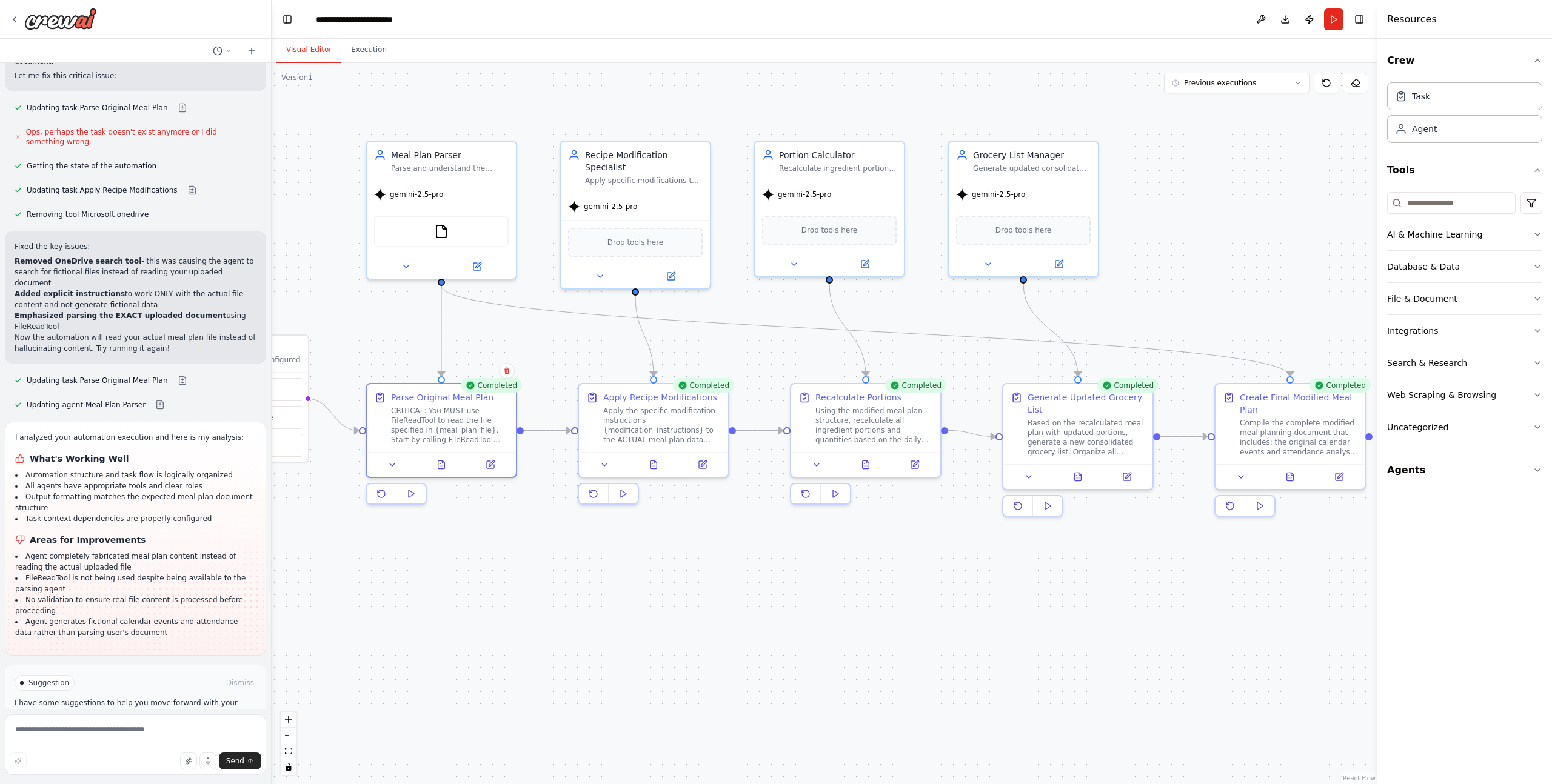
click at [138, 730] on span "Improve automation" at bounding box center [140, 734] width 74 height 9
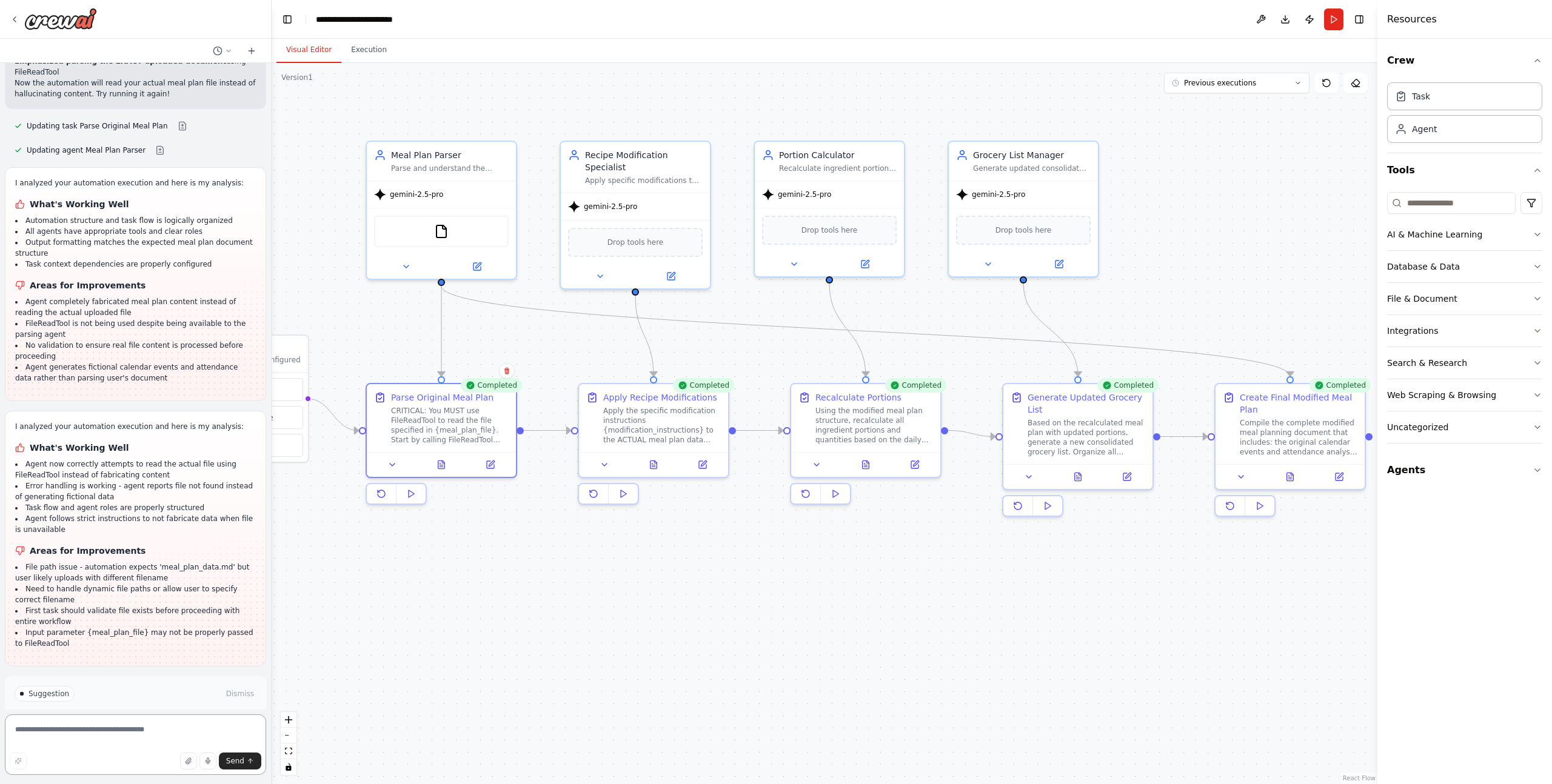
scroll to position [3370, 0]
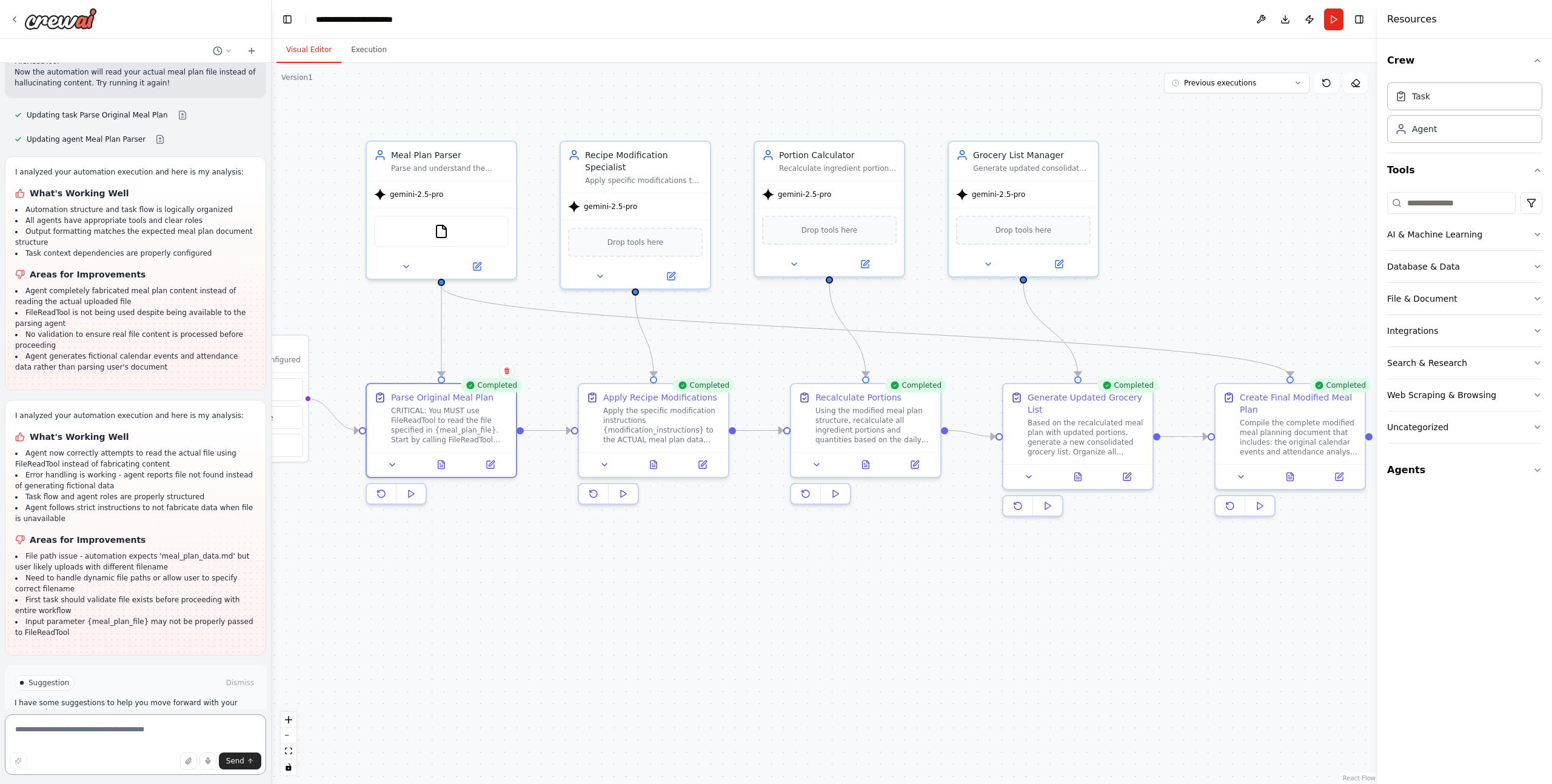
click at [79, 731] on textarea at bounding box center [136, 744] width 262 height 60
paste textarea "**********"
type textarea "**********"
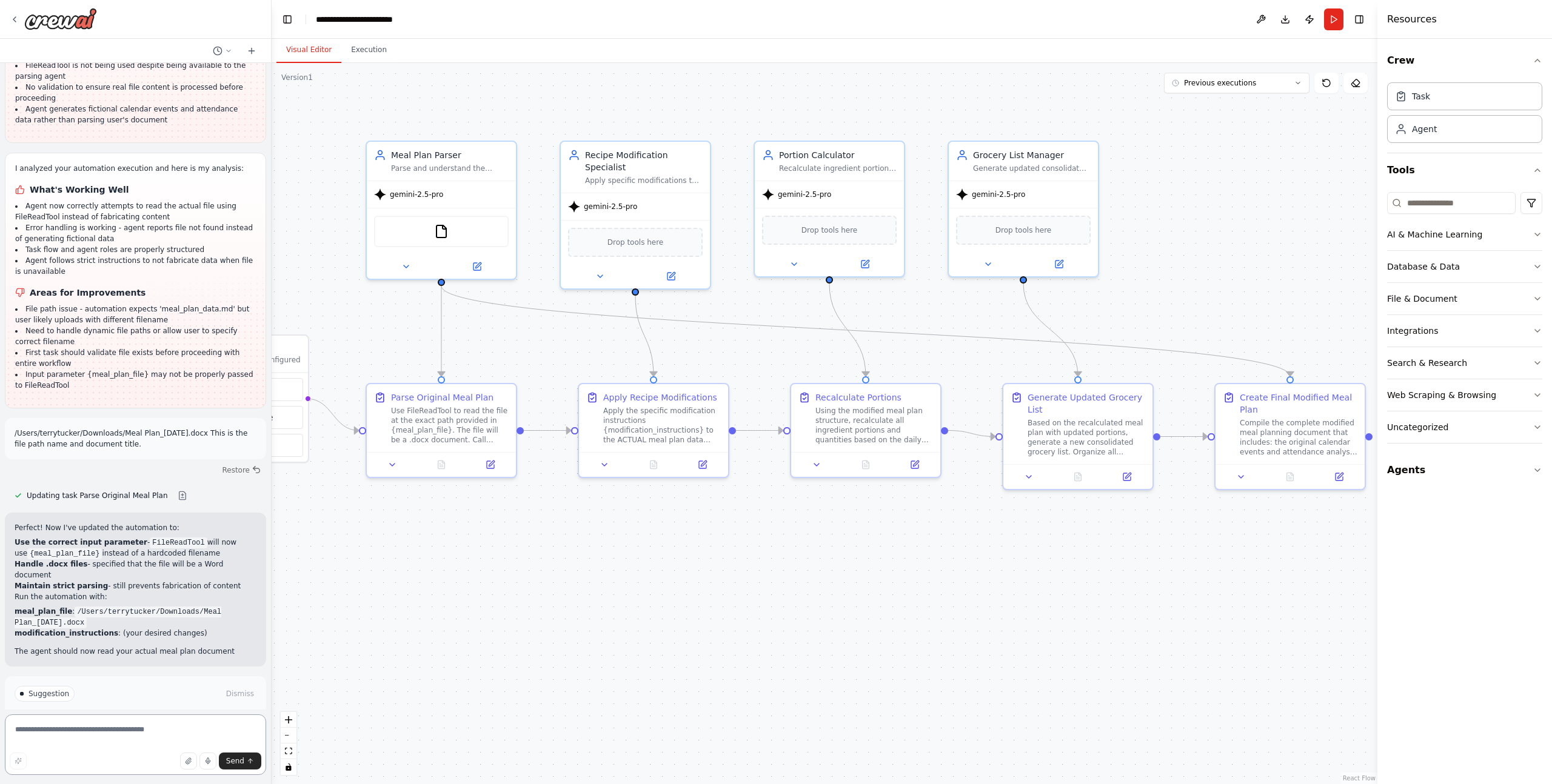
scroll to position [3628, 0]
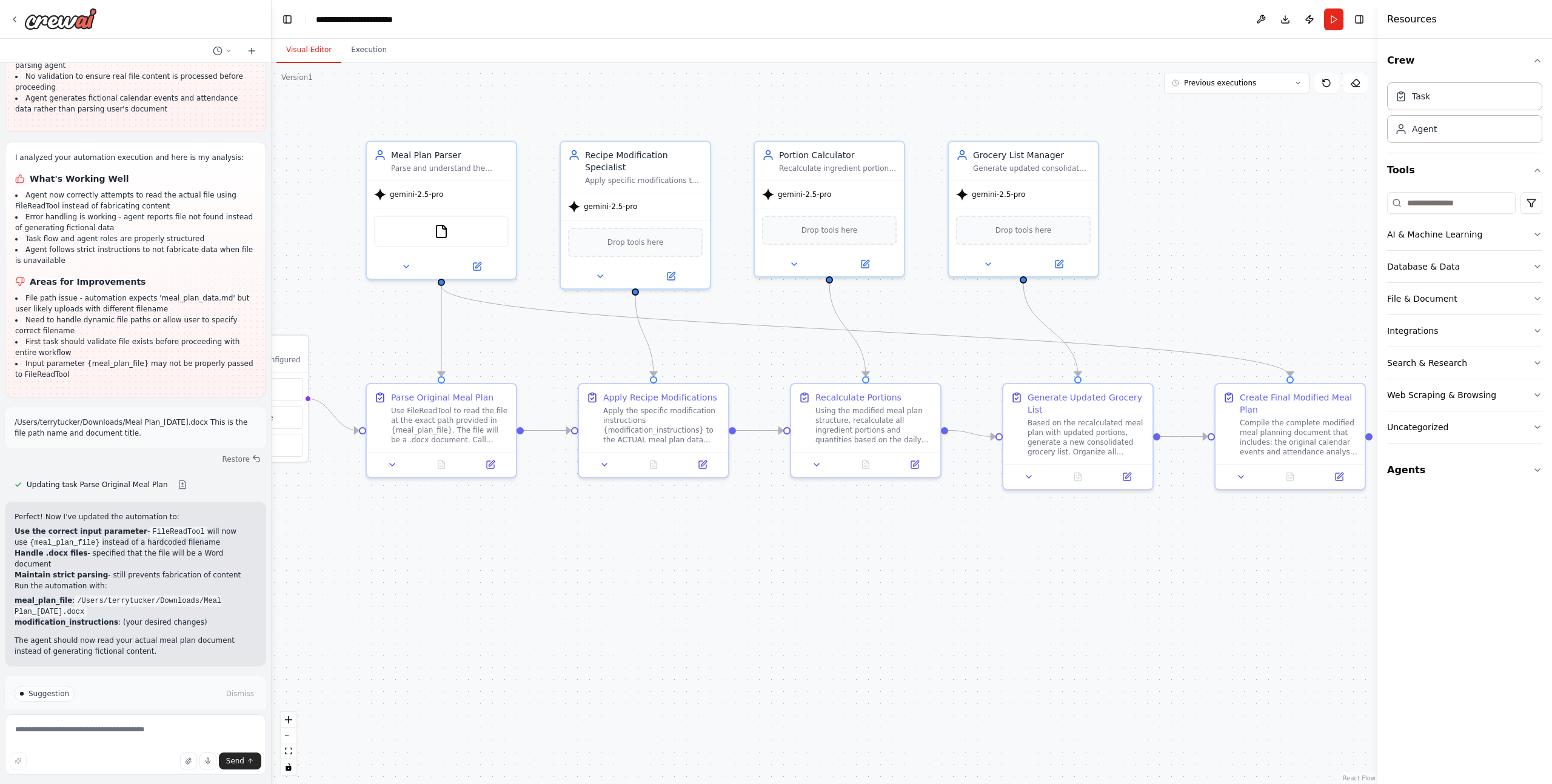
click at [119, 741] on span "Run Automation" at bounding box center [140, 745] width 59 height 9
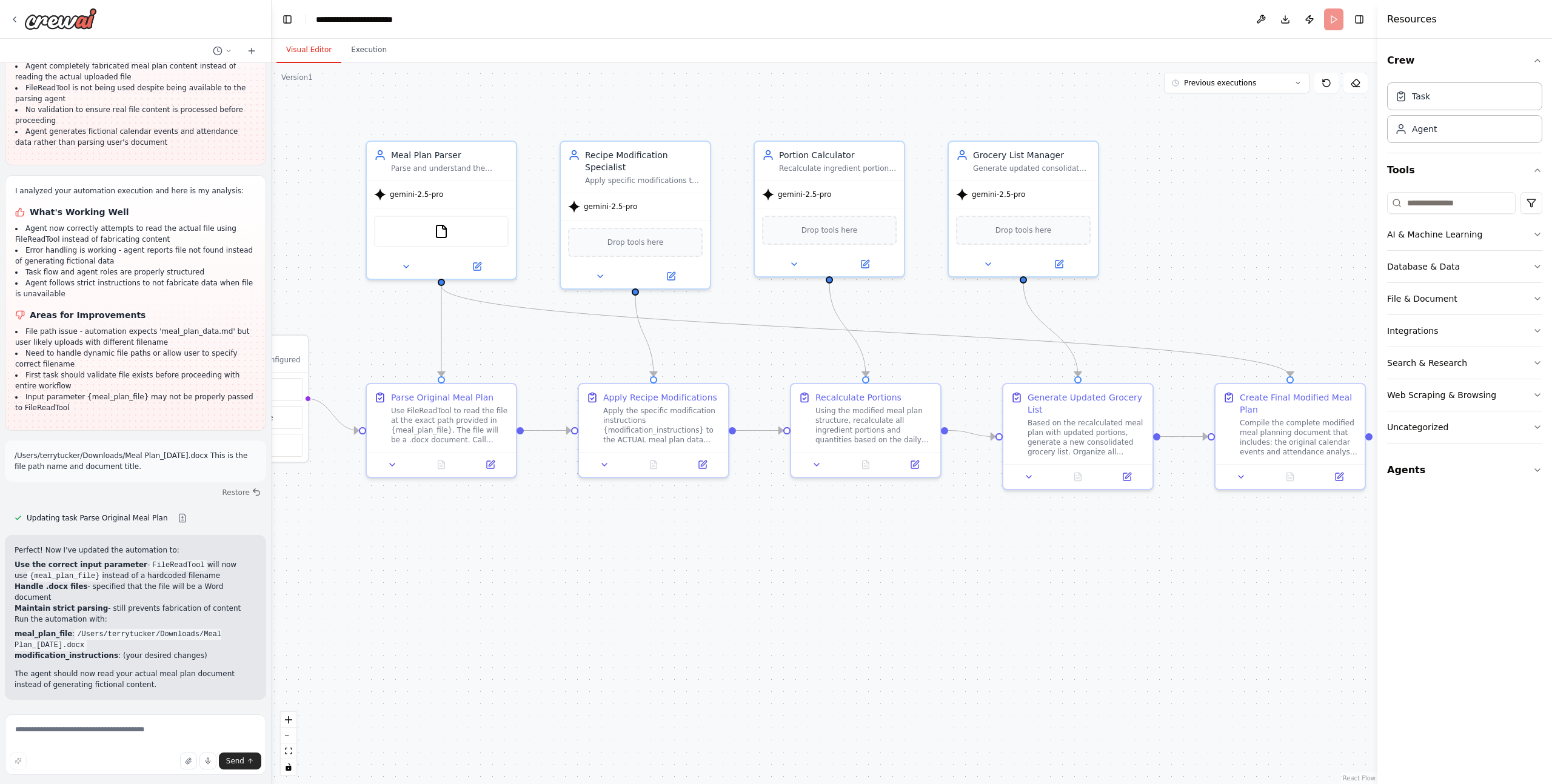
scroll to position [3529, 0]
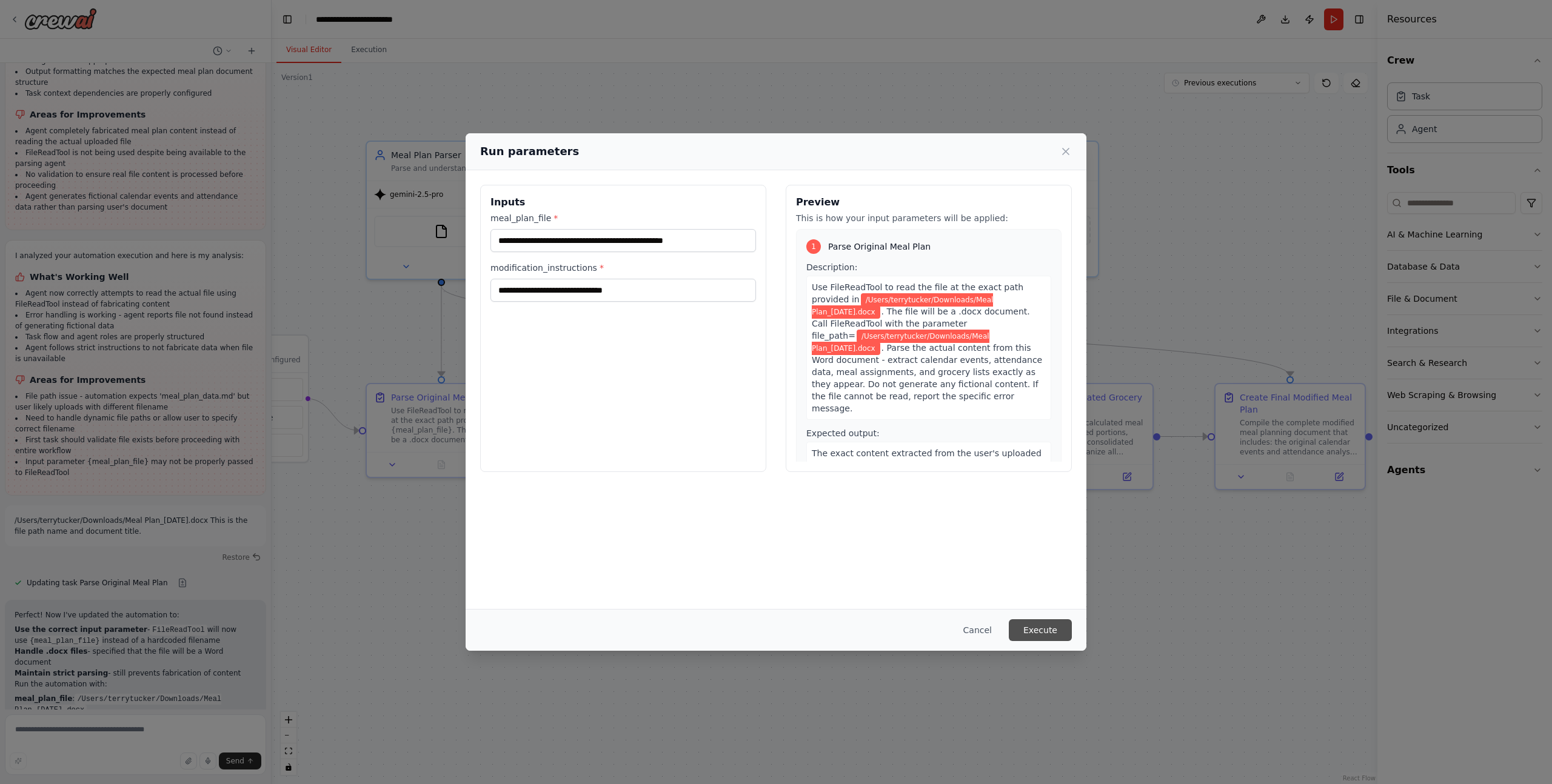
click at [1050, 632] on button "Execute" at bounding box center [1040, 630] width 63 height 22
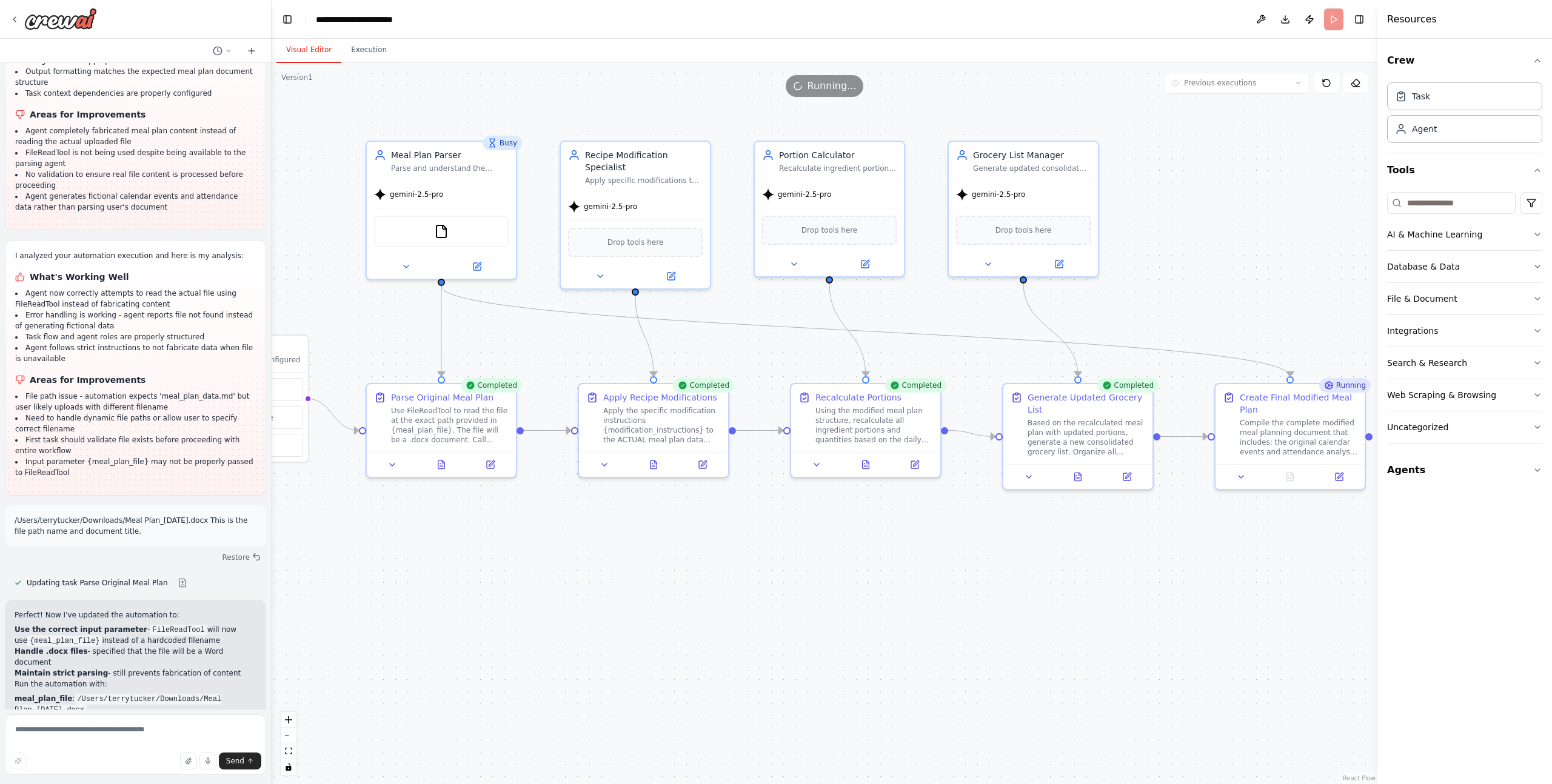
click at [313, 50] on button "Visual Editor" at bounding box center [308, 50] width 65 height 25
click at [445, 460] on icon at bounding box center [441, 462] width 9 height 9
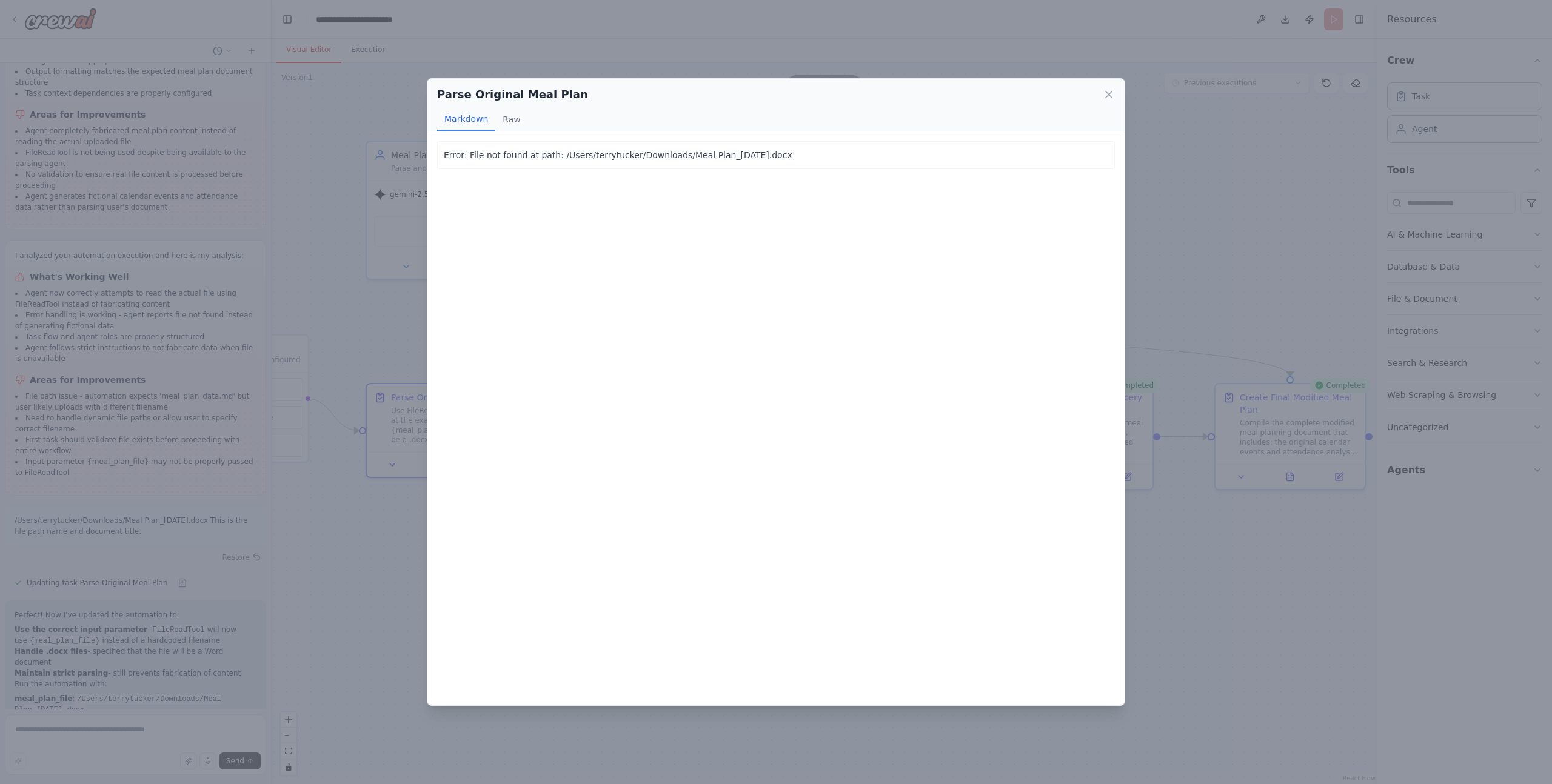
scroll to position [3628, 0]
click at [377, 306] on div "Parse Original Meal Plan Markdown Raw Error: File not found at path: /Users/ter…" at bounding box center [776, 392] width 1552 height 784
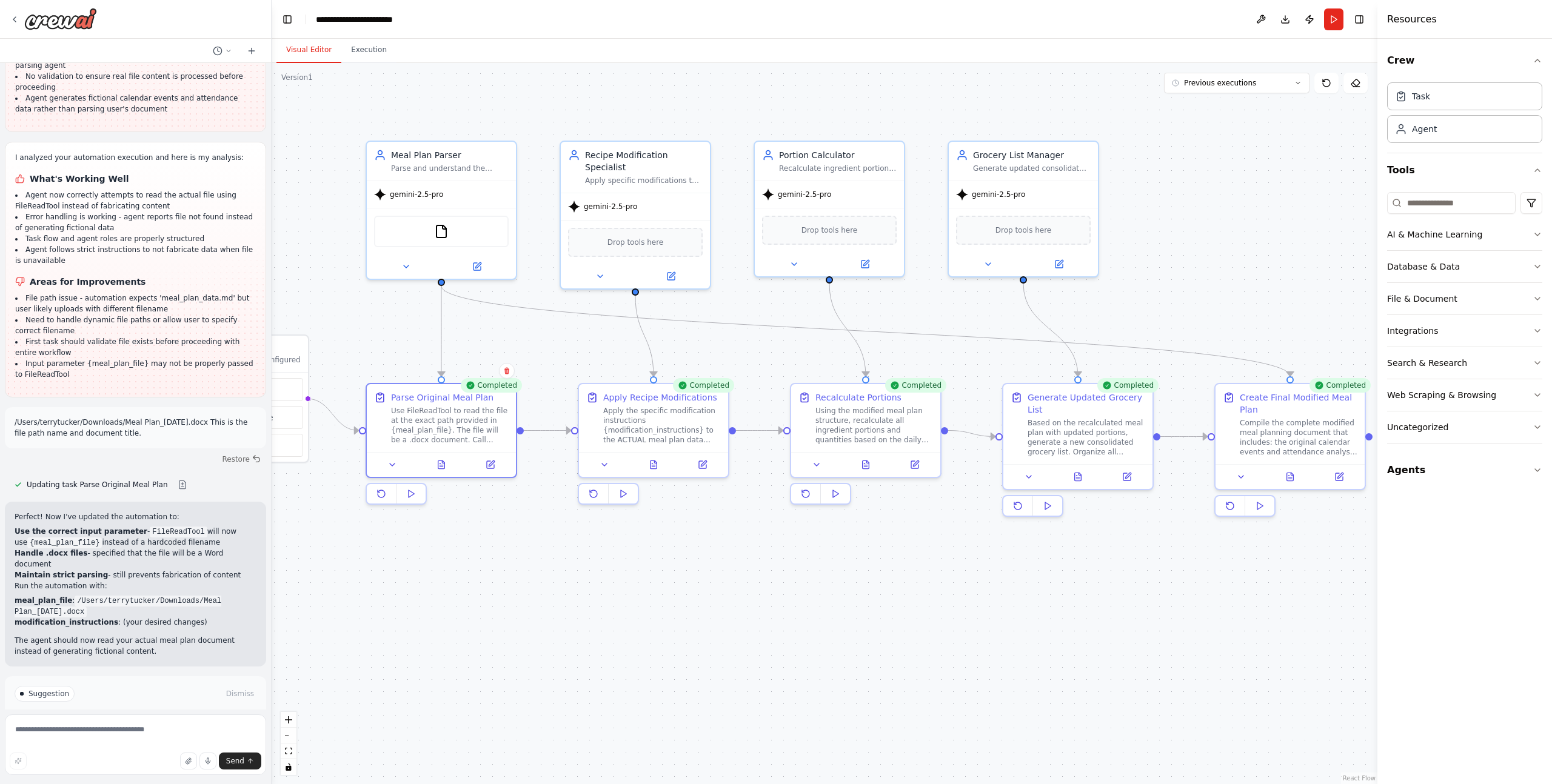
click at [185, 736] on button "Improve automation" at bounding box center [135, 745] width 242 height 20
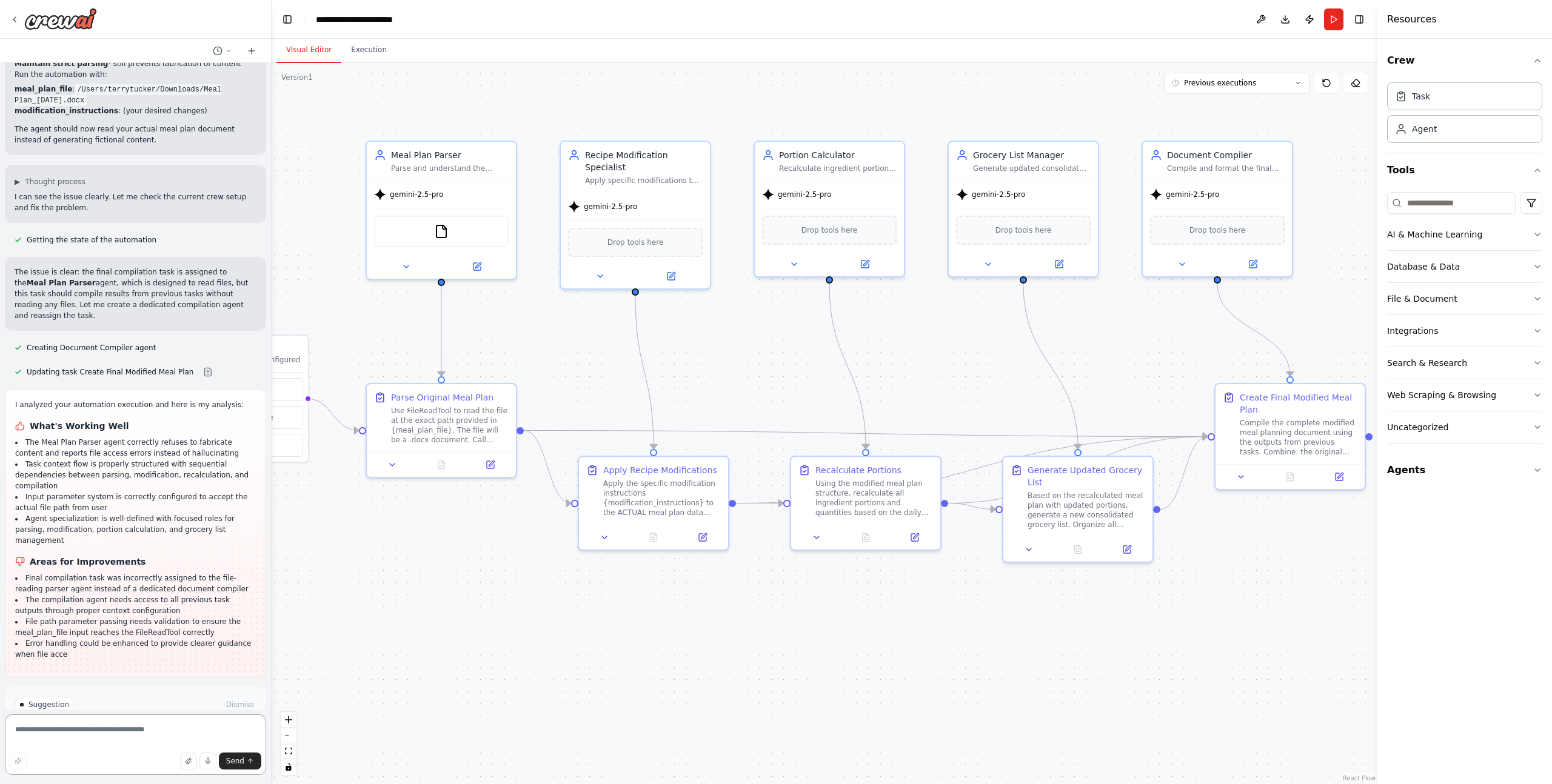
scroll to position [4150, 0]
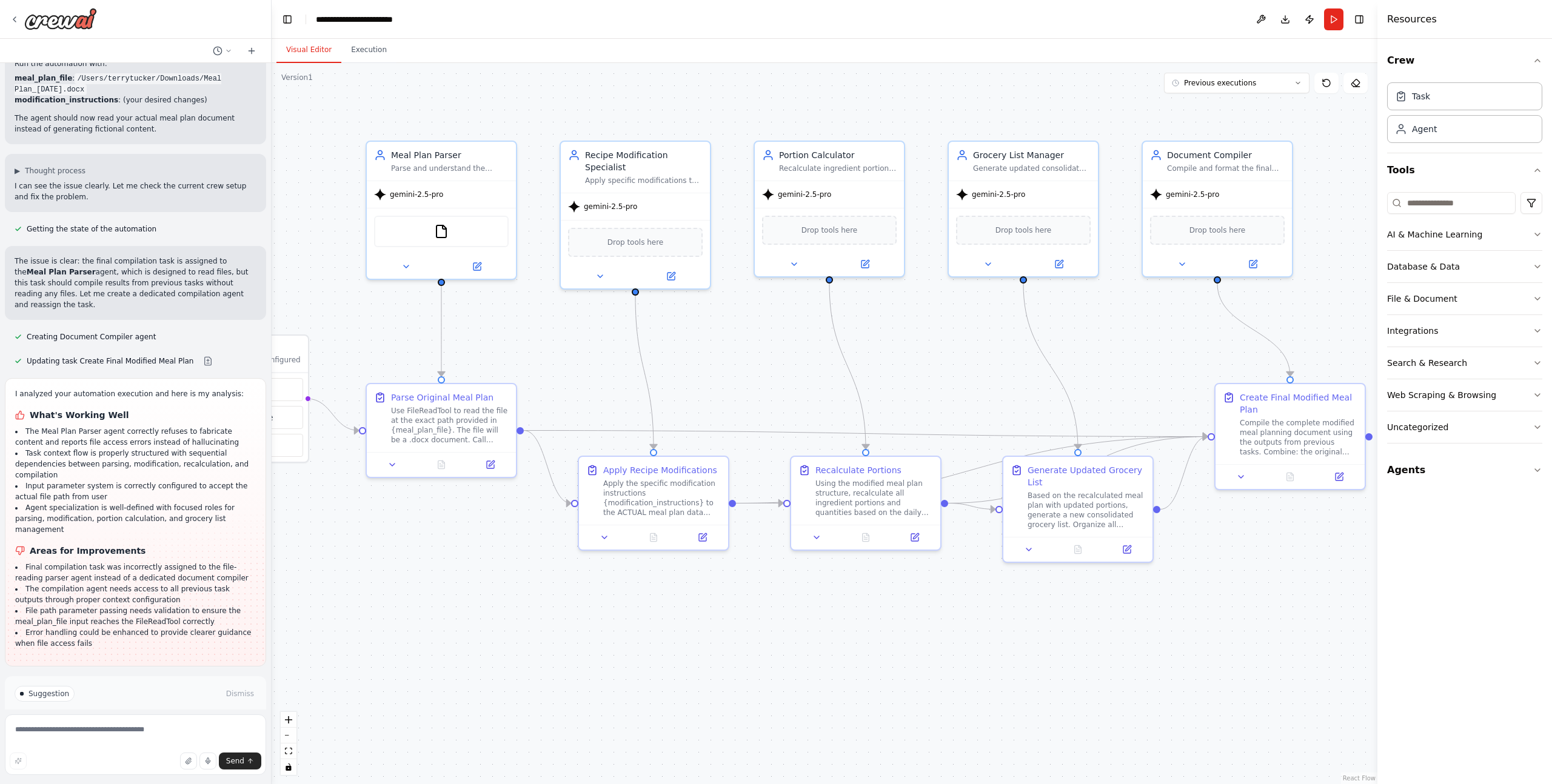
click at [172, 736] on button "Run Automation" at bounding box center [135, 745] width 242 height 20
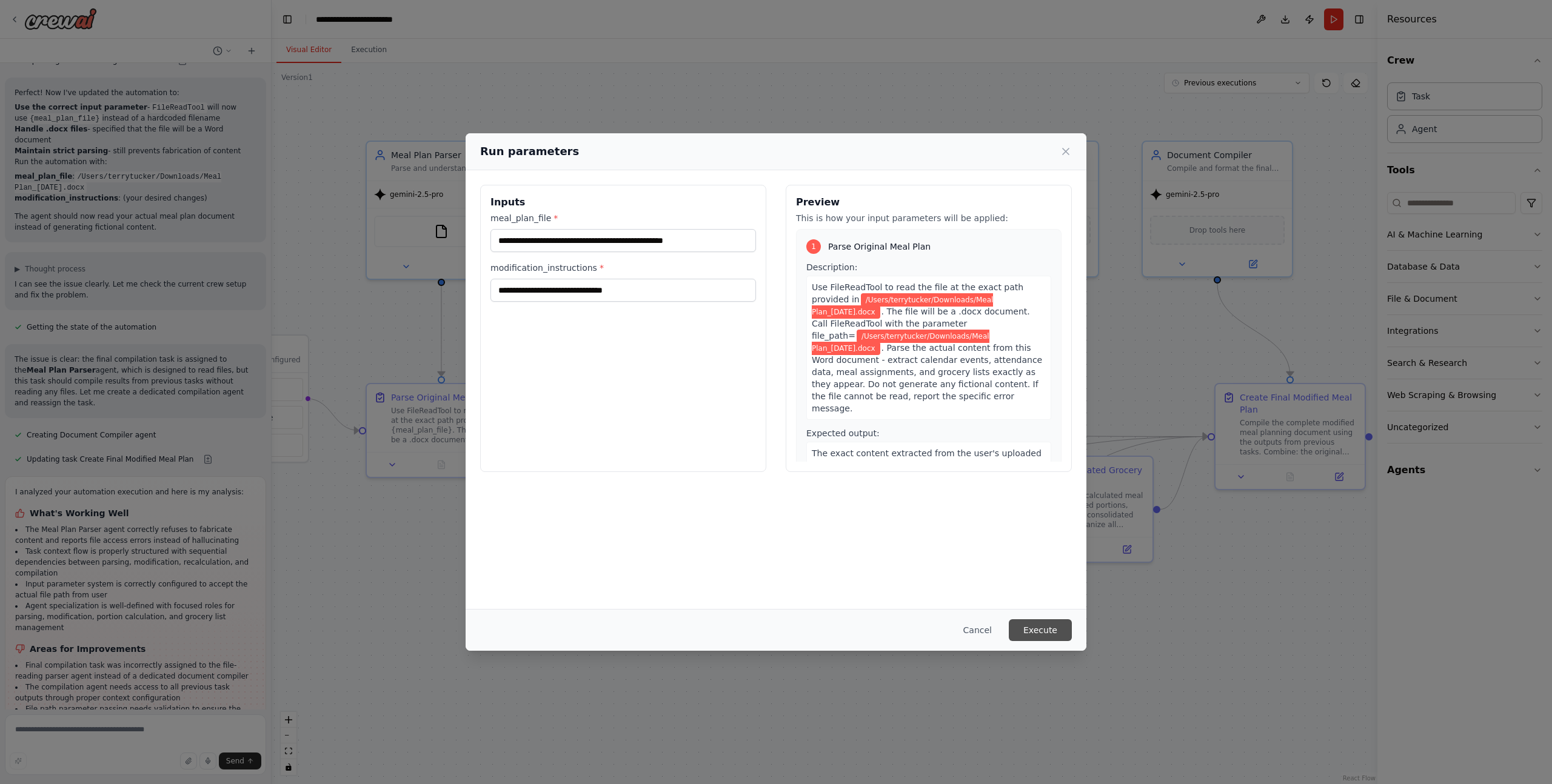
click at [1031, 634] on button "Execute" at bounding box center [1040, 630] width 63 height 22
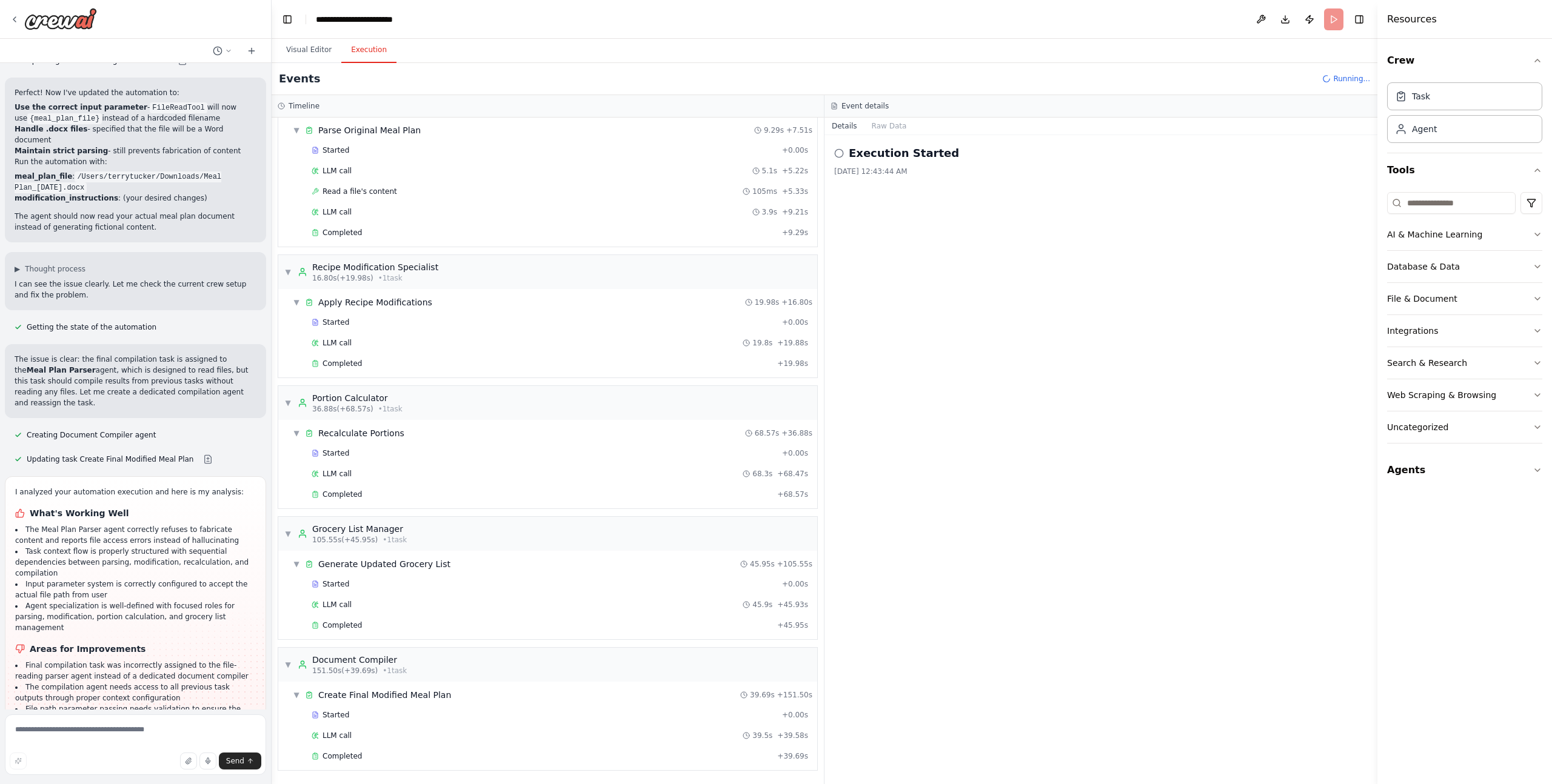
scroll to position [4150, 0]
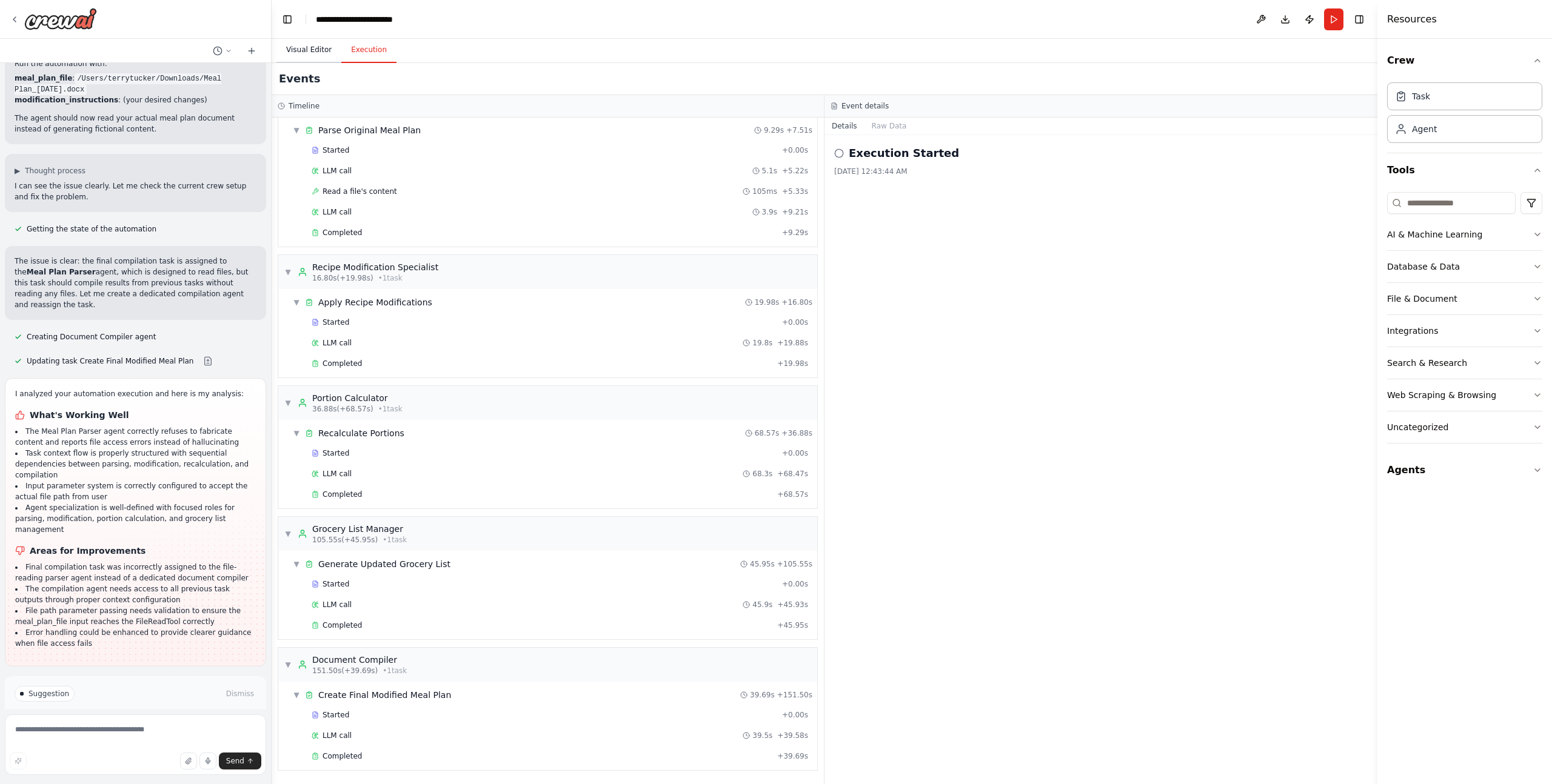
click at [310, 53] on button "Visual Editor" at bounding box center [308, 50] width 65 height 25
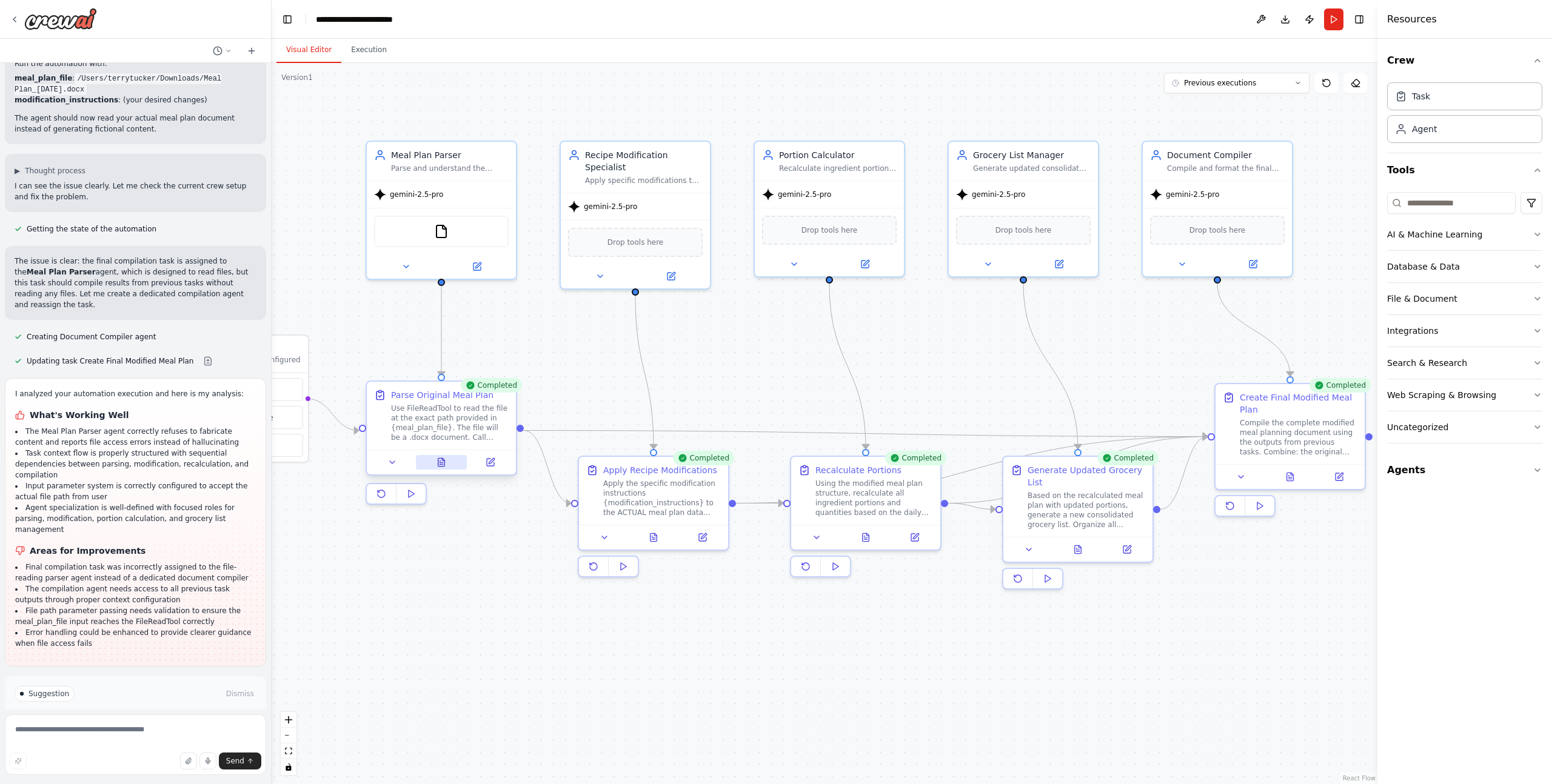
click at [441, 460] on icon at bounding box center [442, 461] width 7 height 8
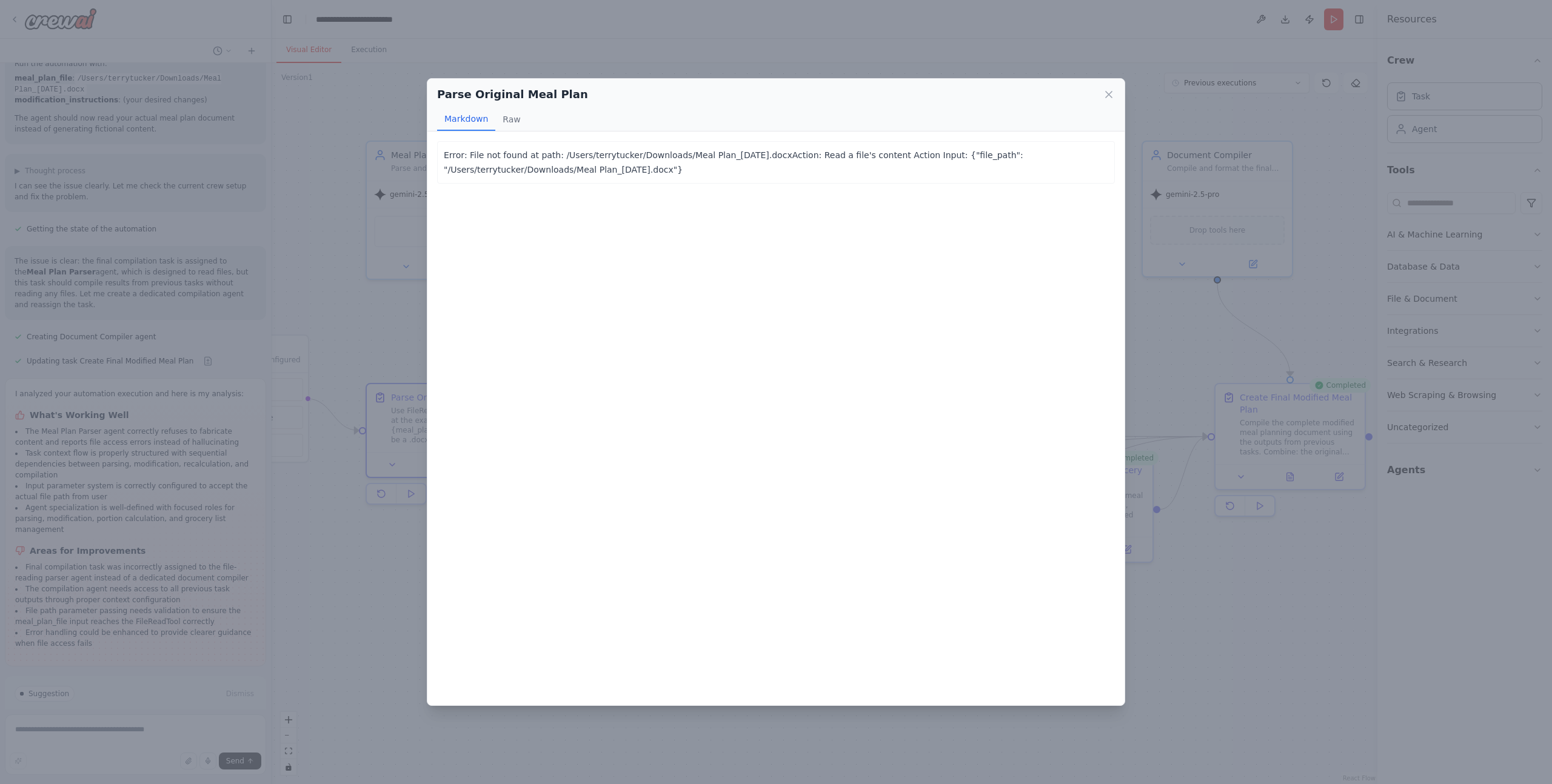
click at [346, 576] on div "Parse Original Meal Plan Markdown Raw Error: File not found at path: /Users/ter…" at bounding box center [776, 392] width 1552 height 784
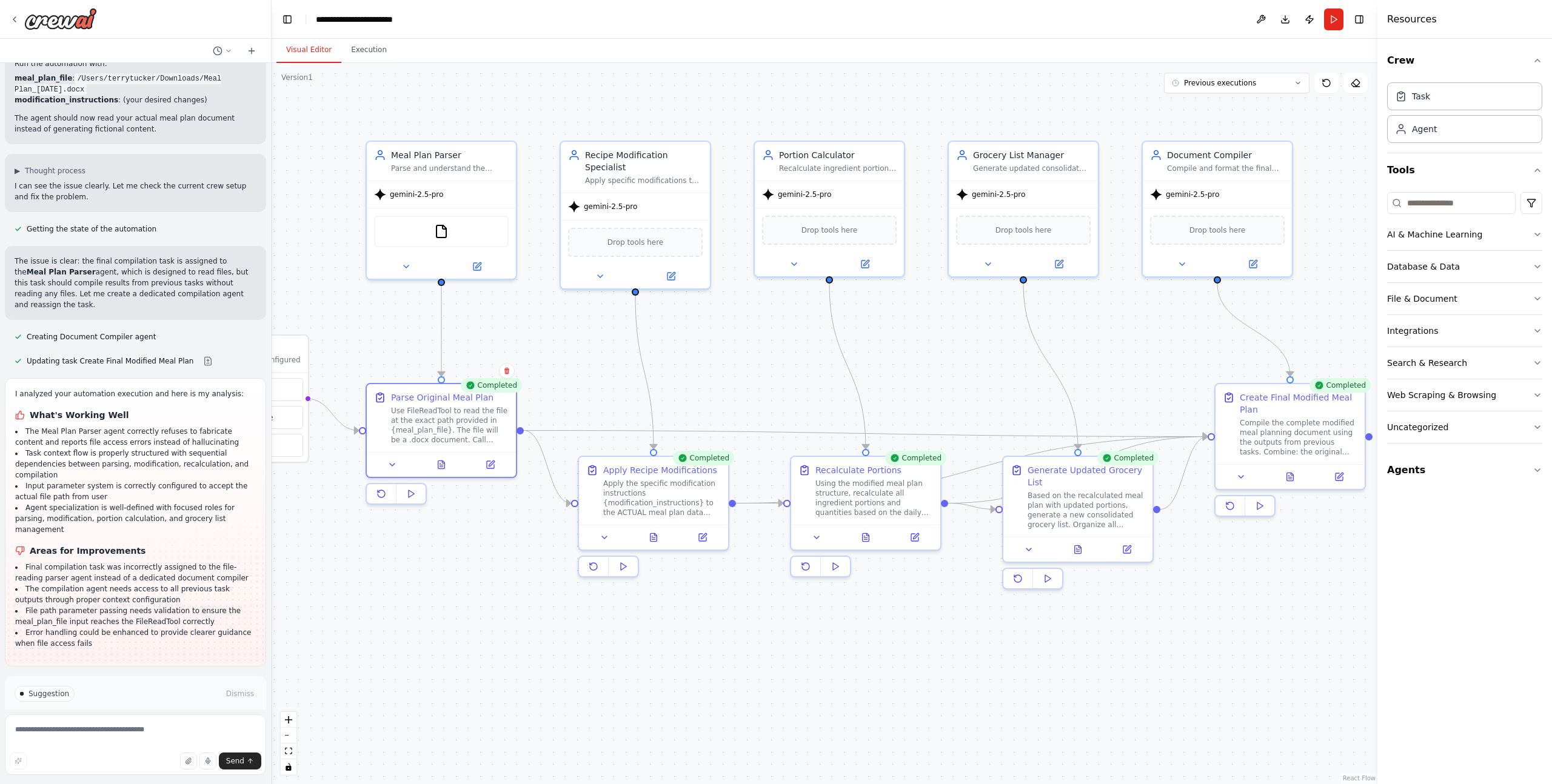
click at [161, 736] on button "Improve automation" at bounding box center [135, 745] width 242 height 20
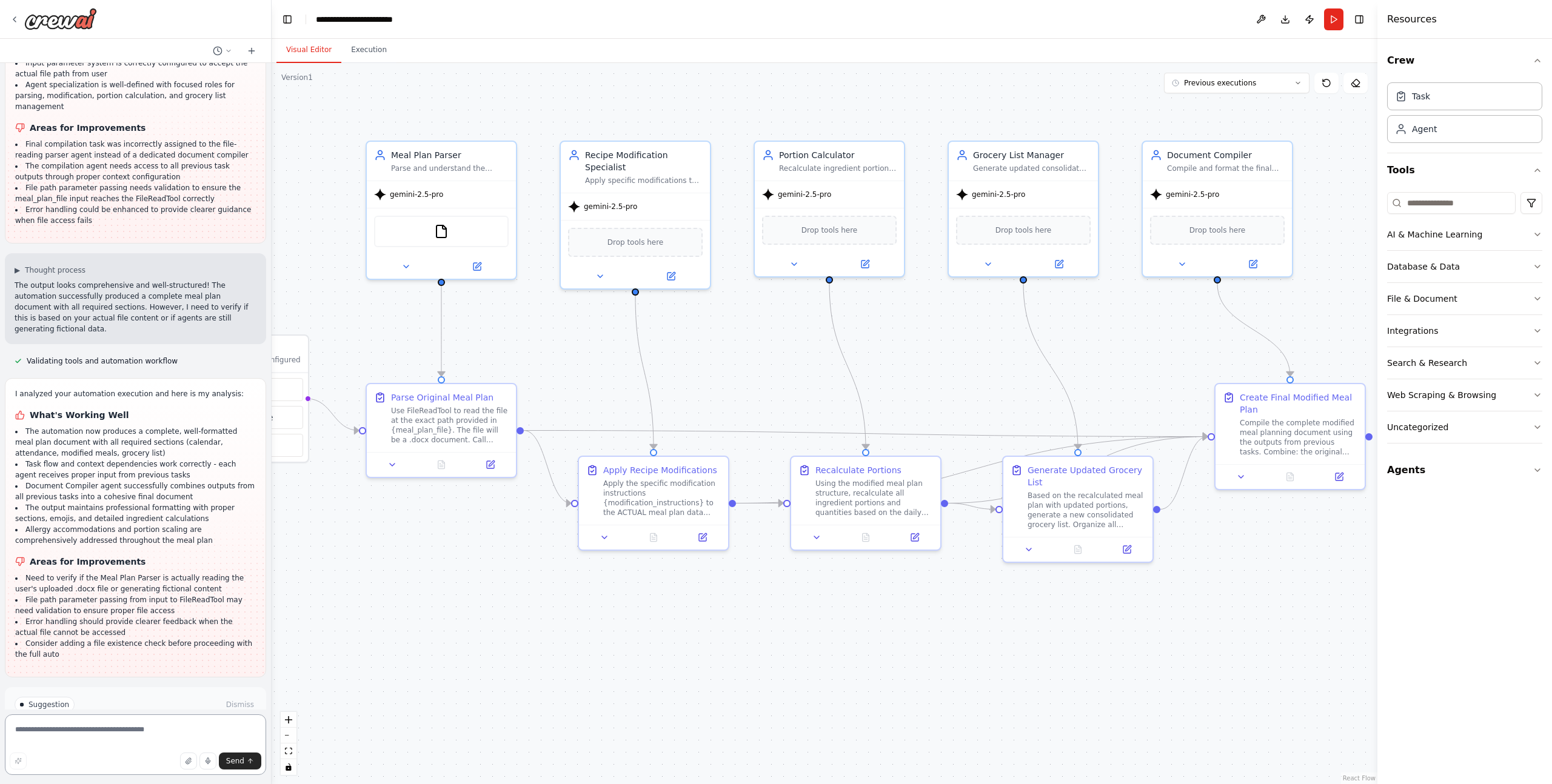
scroll to position [4584, 0]
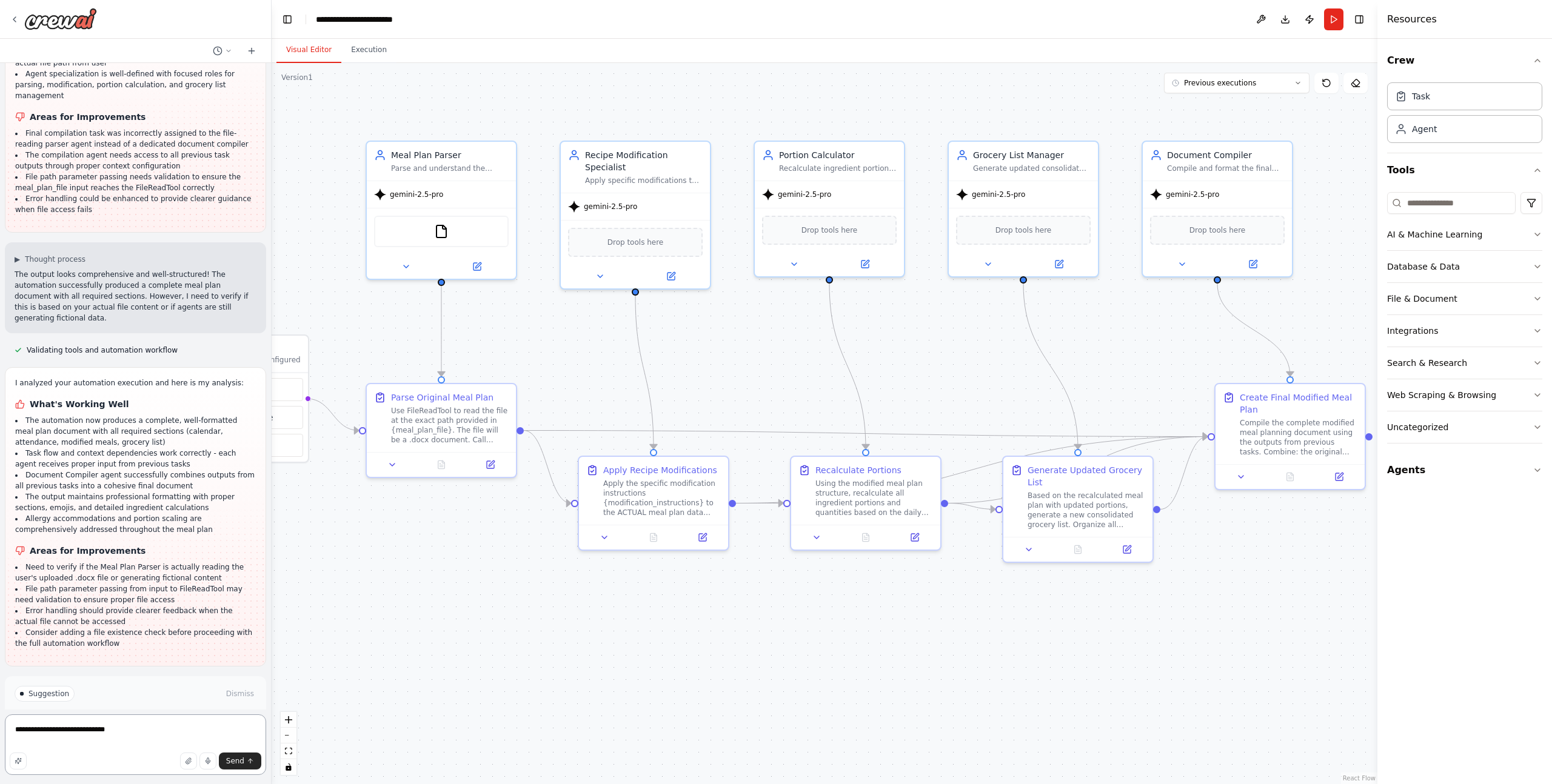
type textarea "**********"
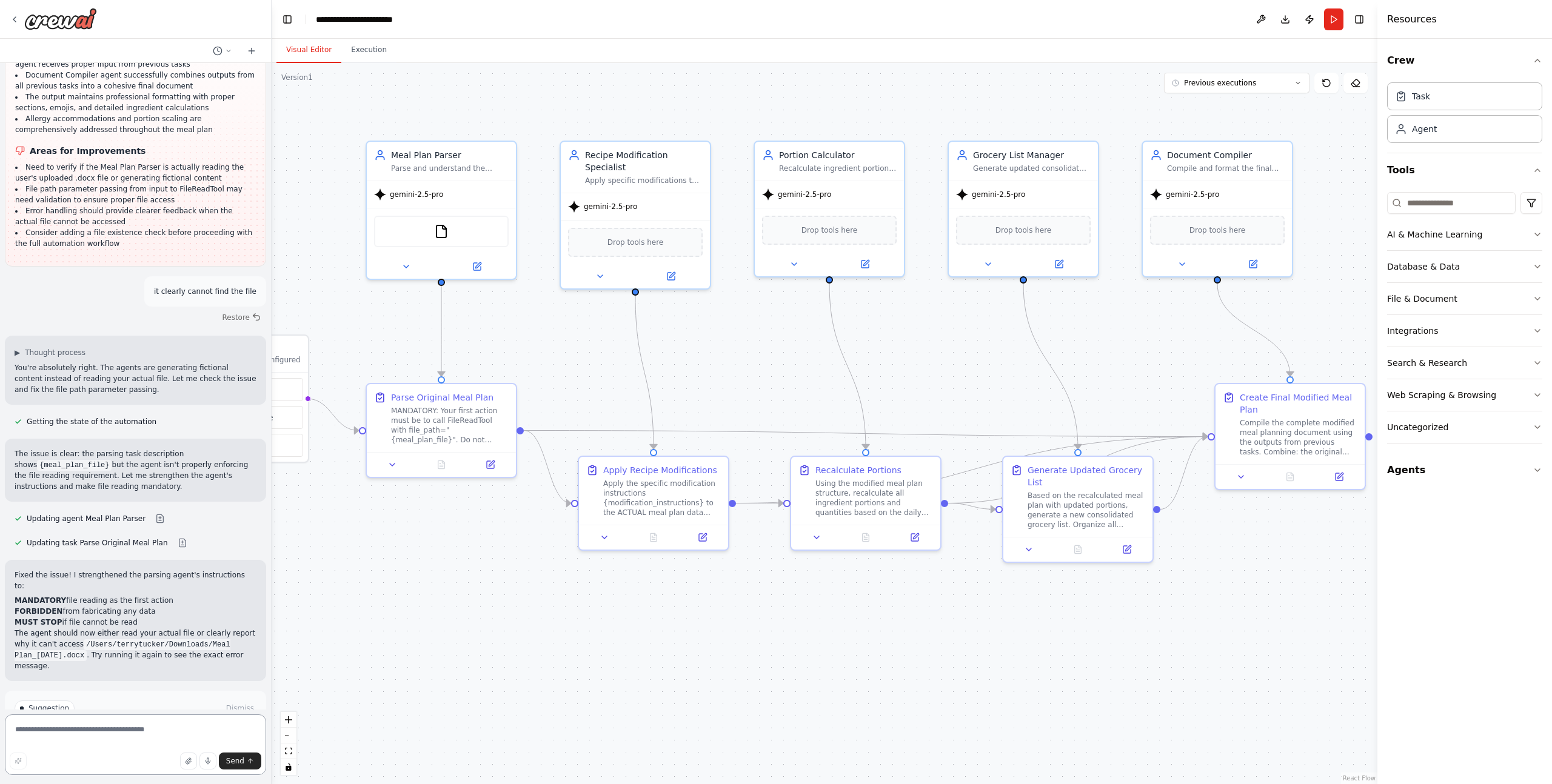
scroll to position [4988, 0]
click at [133, 752] on span "Run Automation" at bounding box center [140, 756] width 59 height 9
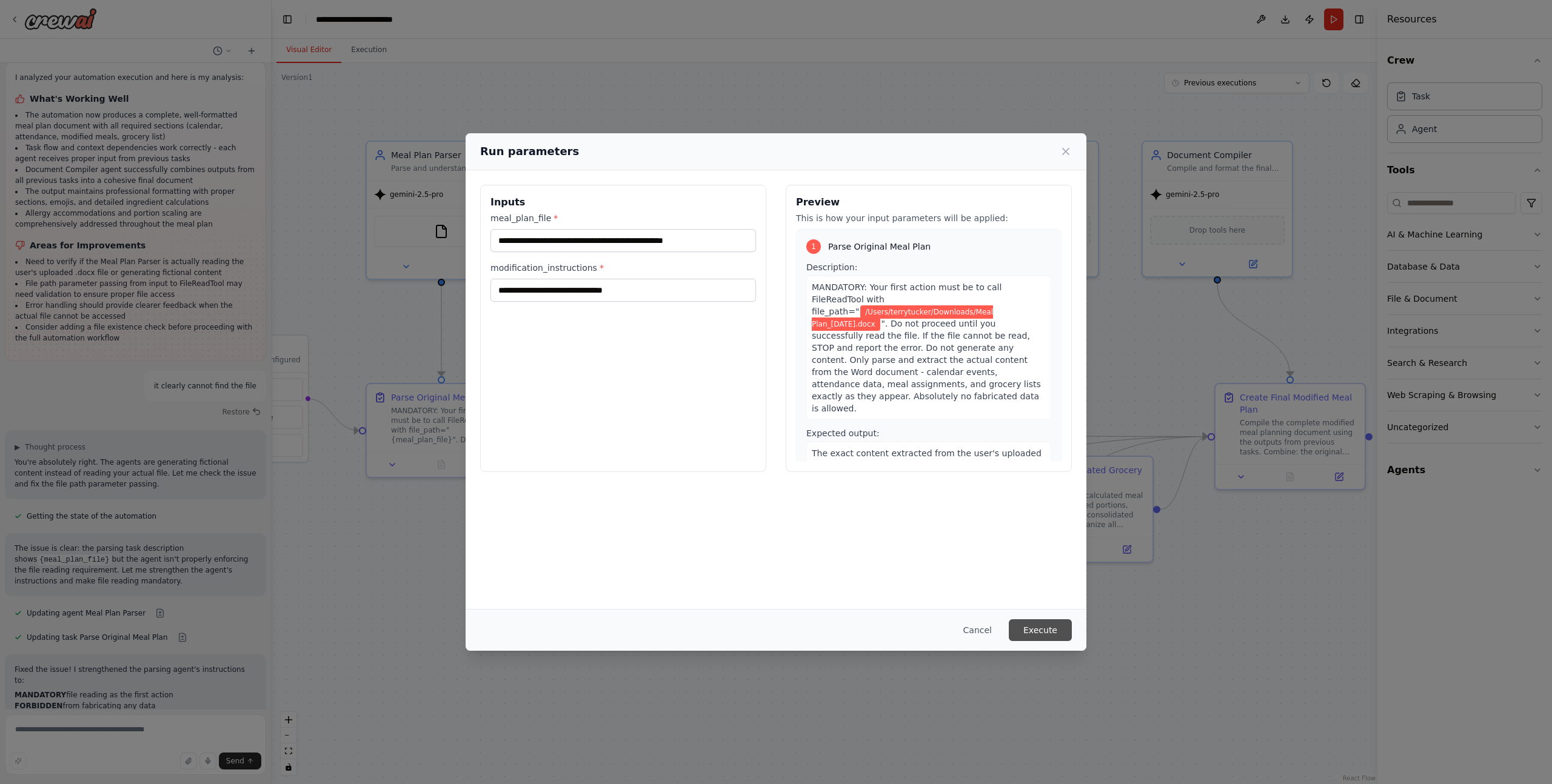
click at [1030, 627] on button "Execute" at bounding box center [1040, 630] width 63 height 22
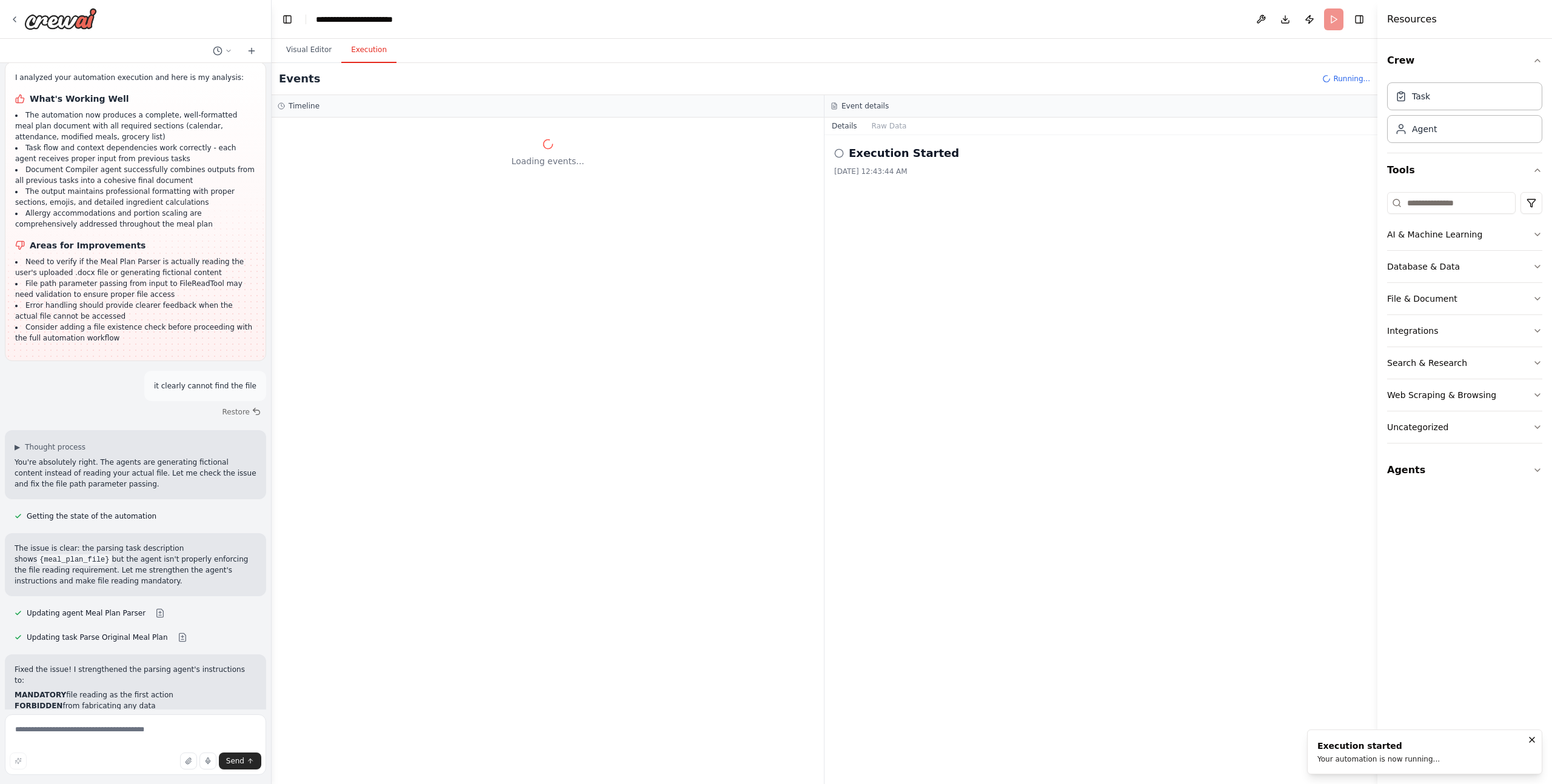
scroll to position [0, 0]
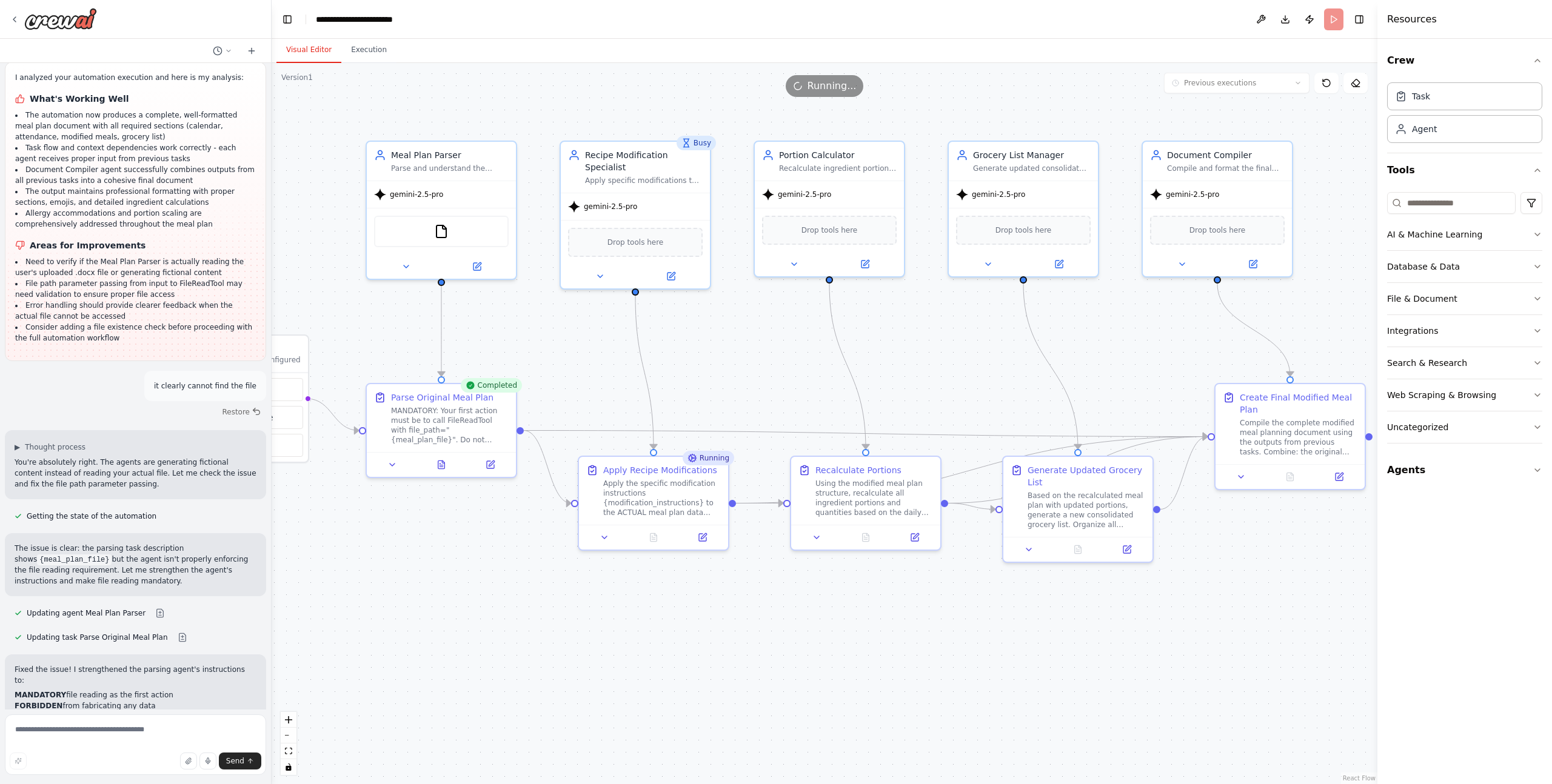
click at [307, 51] on button "Visual Editor" at bounding box center [308, 50] width 65 height 25
click at [443, 471] on div at bounding box center [442, 461] width 150 height 25
click at [441, 465] on icon at bounding box center [441, 465] width 3 height 0
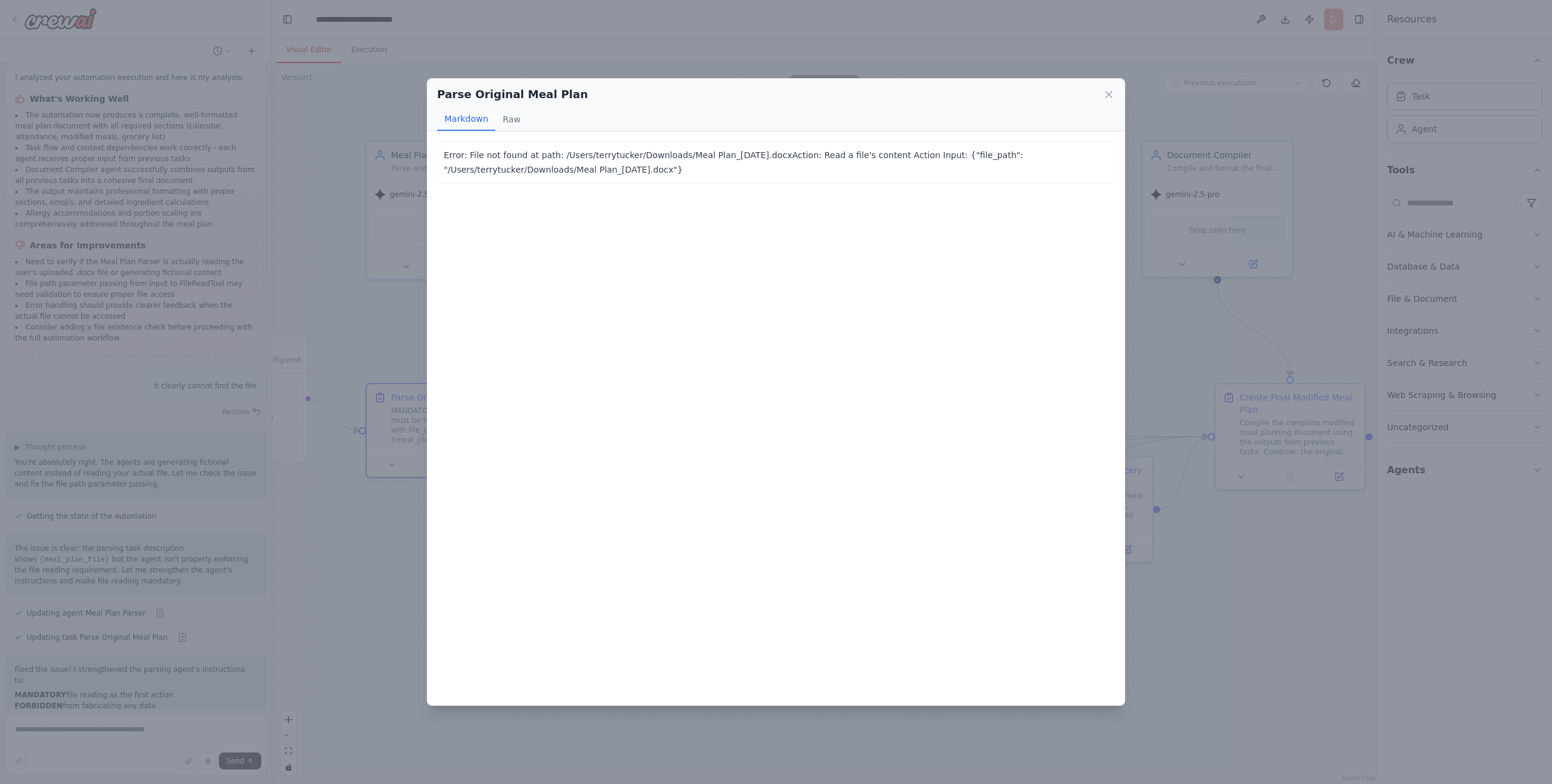
drag, startPoint x: 691, startPoint y: 167, endPoint x: 445, endPoint y: 155, distance: 246.3
click at [445, 155] on p "Error: File not found at path: /Users/terrytucker/Downloads/Meal Plan_[DATE].do…" at bounding box center [776, 162] width 664 height 29
copy p "Error: File not found at path: /Users/terrytucker/Downloads/Meal Plan_[DATE].do…"
click at [354, 566] on div "Parse Original Meal Plan Markdown Raw Error: File not found at path: /Users/ter…" at bounding box center [776, 392] width 1552 height 784
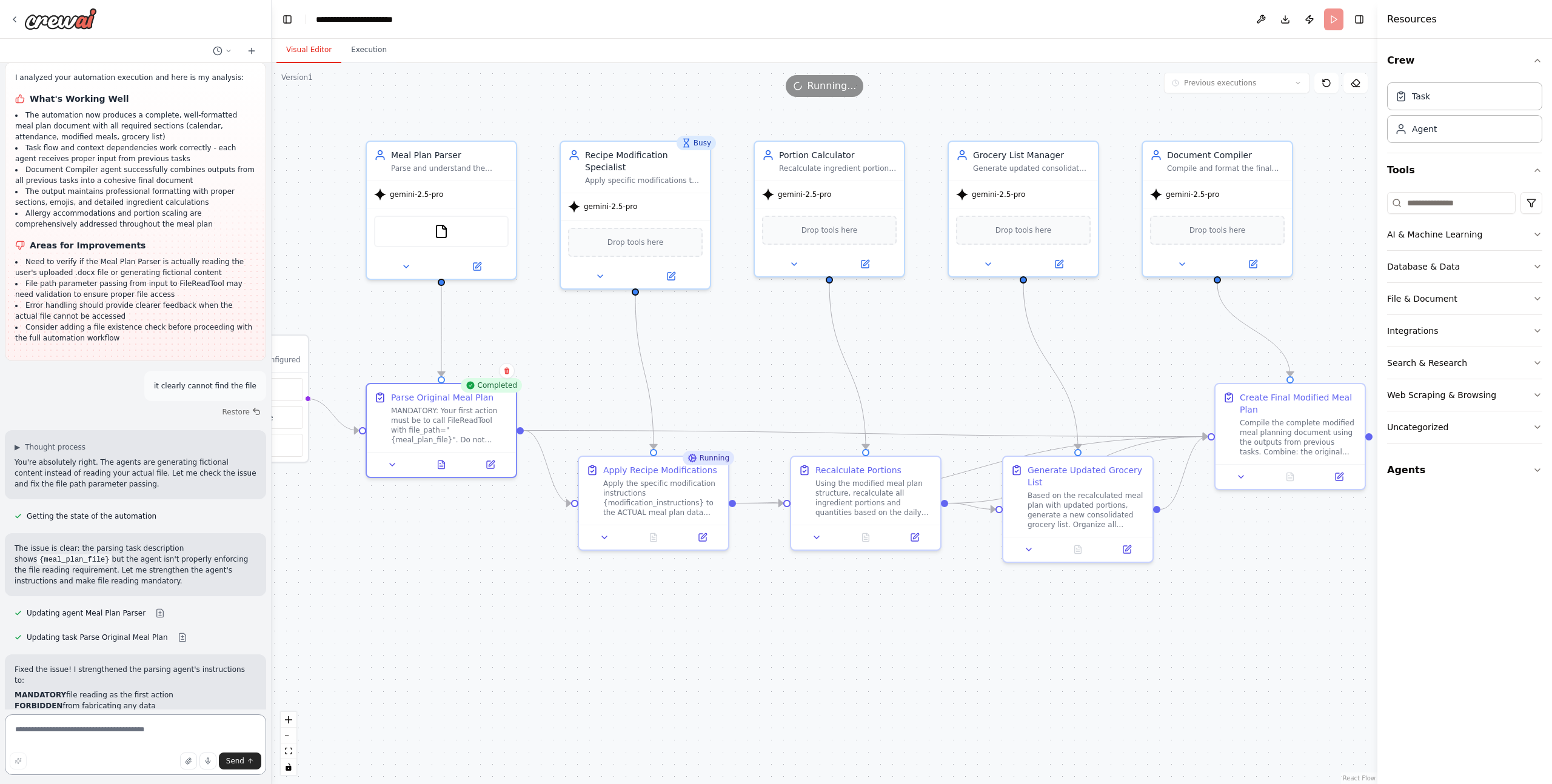
paste textarea "**********"
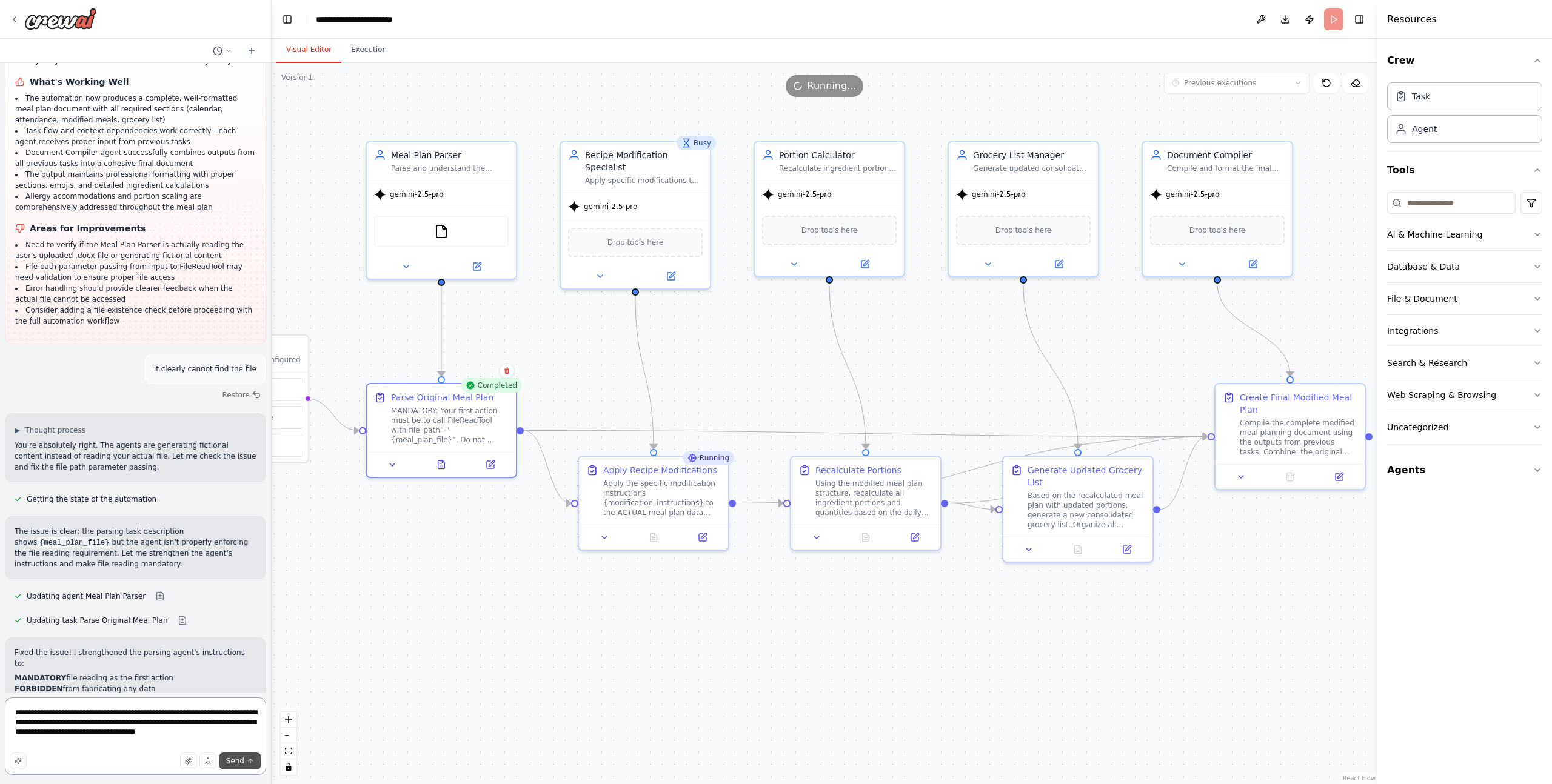
type textarea "**********"
click at [230, 759] on span "Send" at bounding box center [234, 760] width 18 height 9
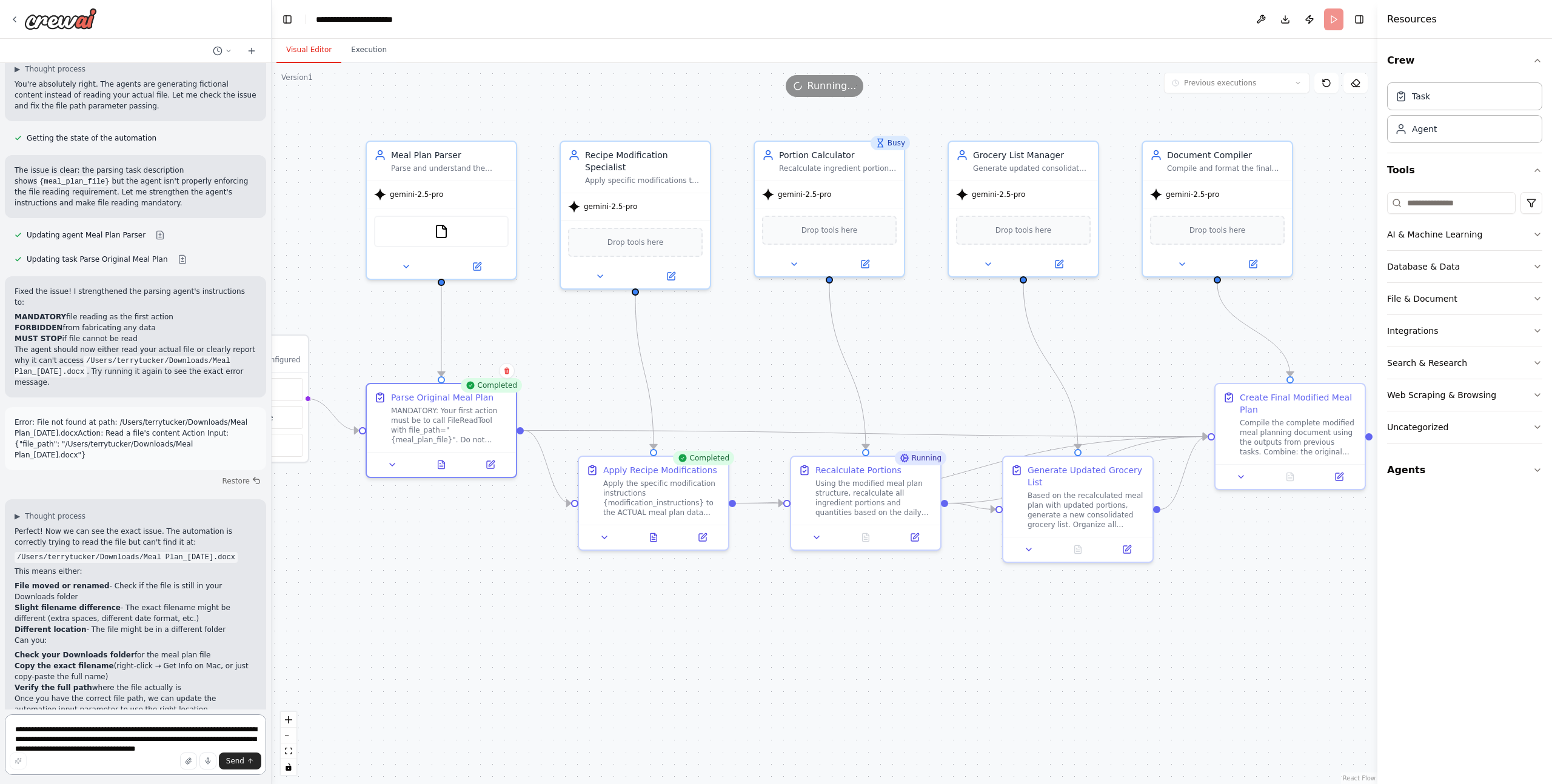
scroll to position [5275, 0]
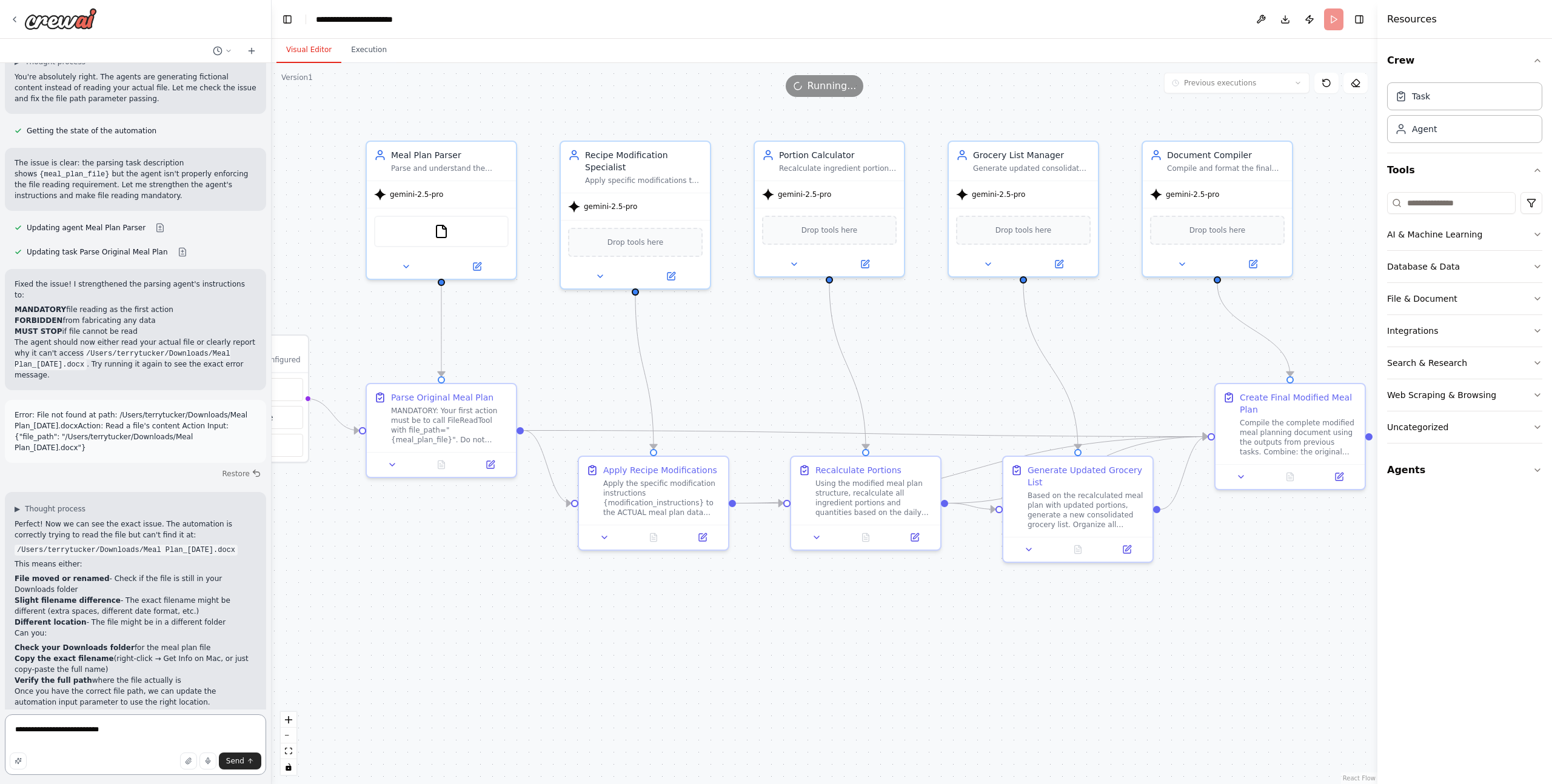
type textarea "**********"
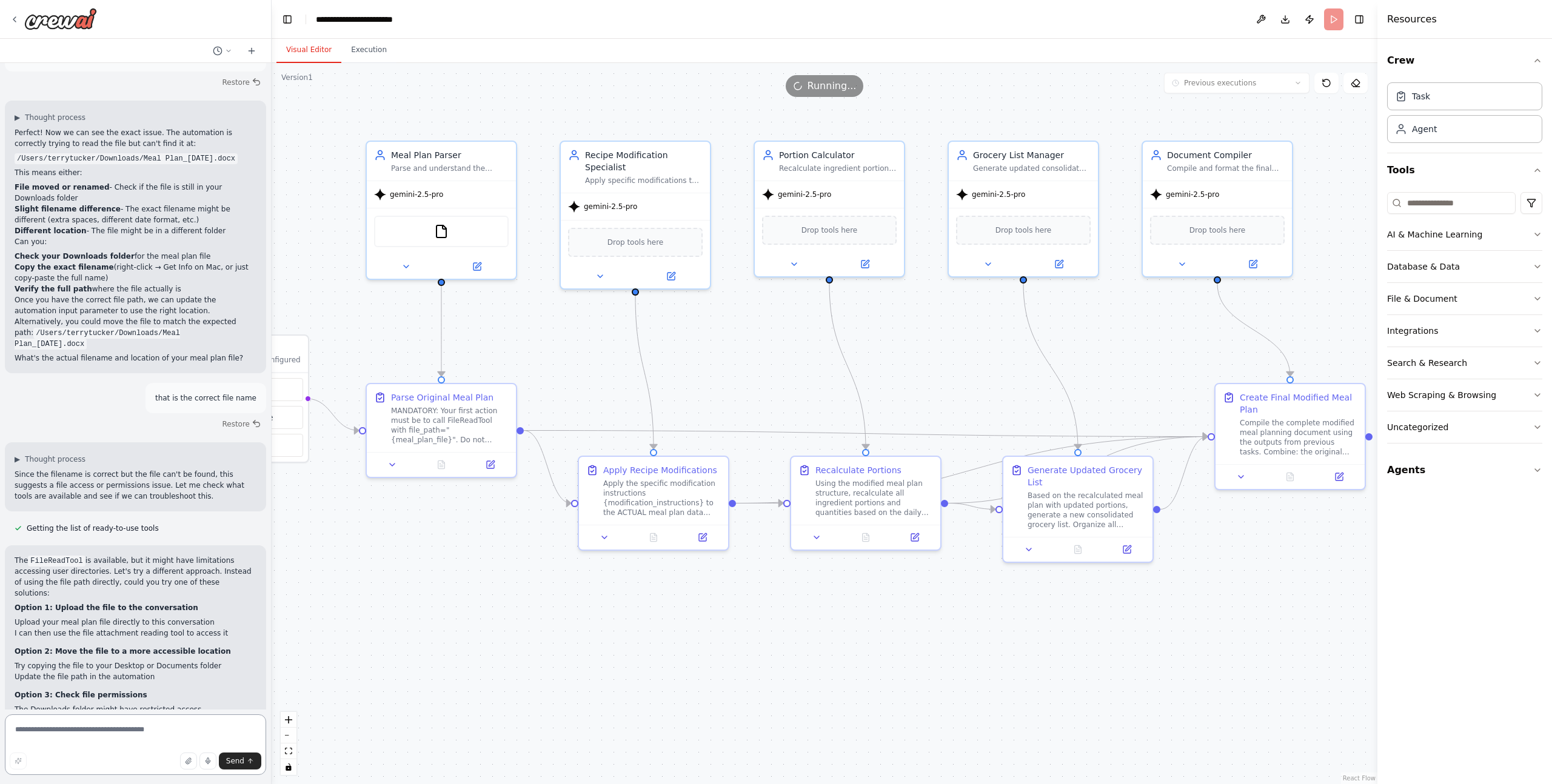
scroll to position [5681, 0]
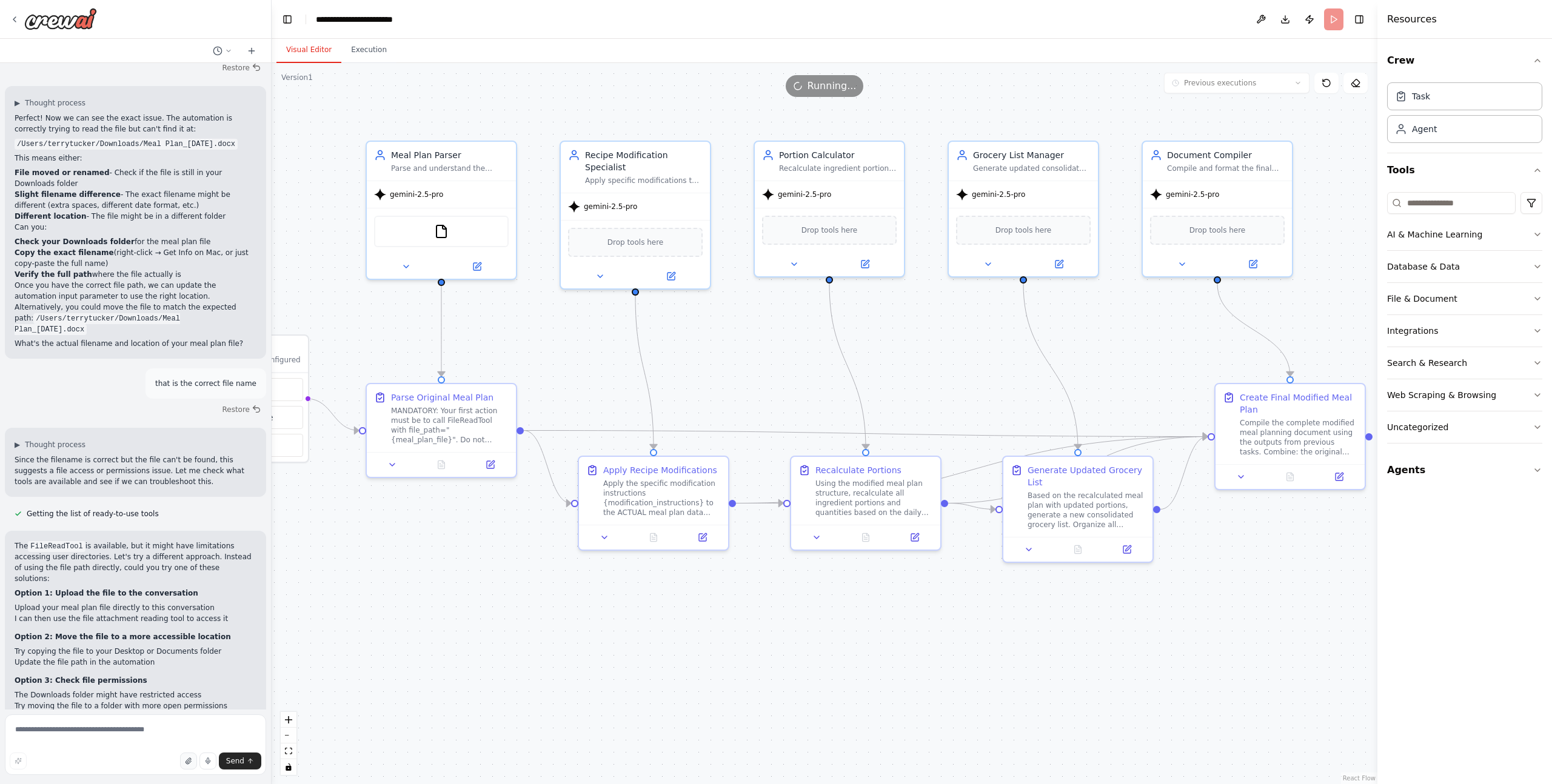
click at [194, 763] on button "button" at bounding box center [189, 761] width 17 height 17
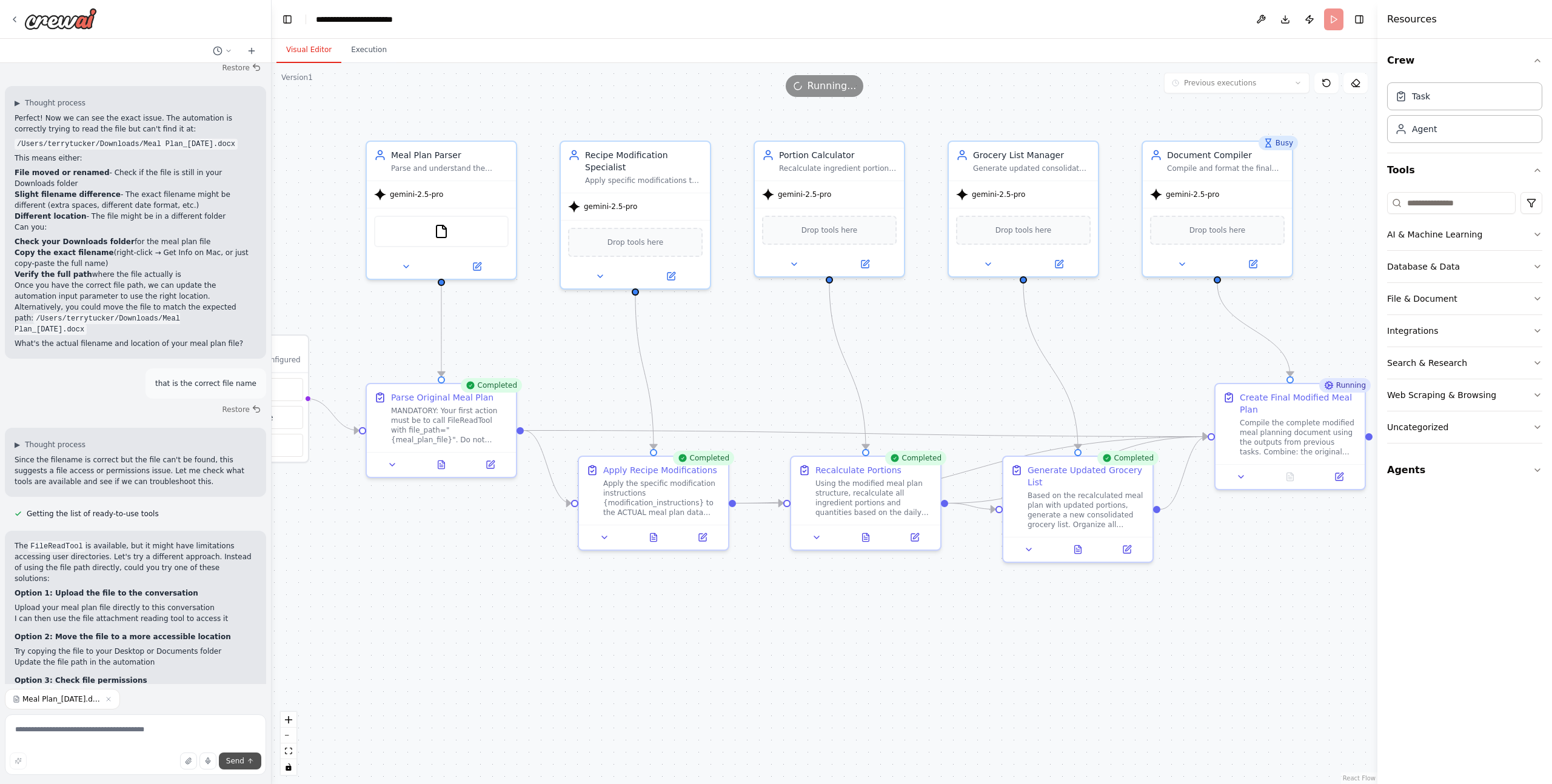
click at [236, 761] on span "Send" at bounding box center [234, 760] width 18 height 9
click at [131, 729] on textarea at bounding box center [136, 744] width 262 height 60
type textarea "***"
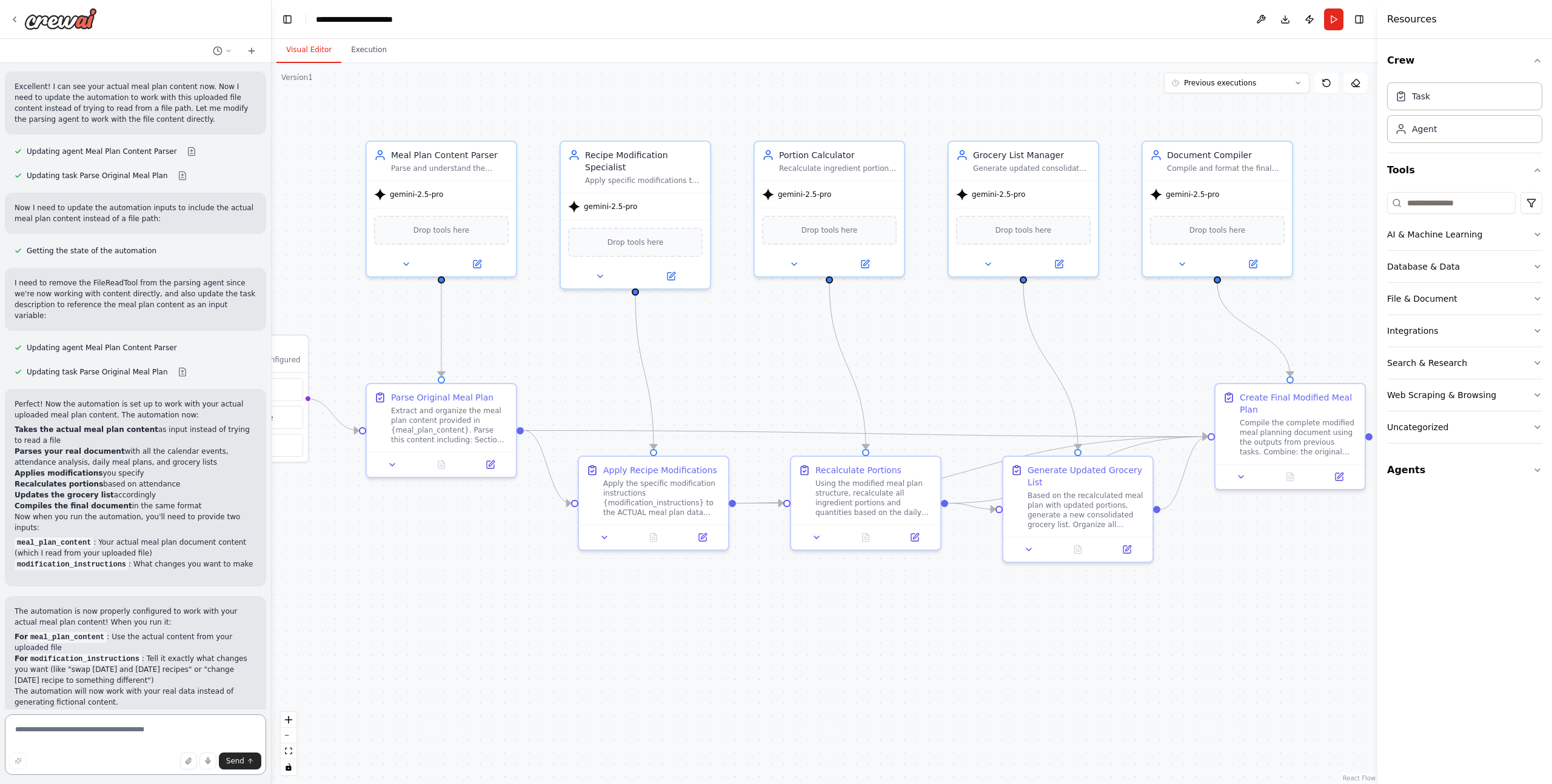
scroll to position [6575, 0]
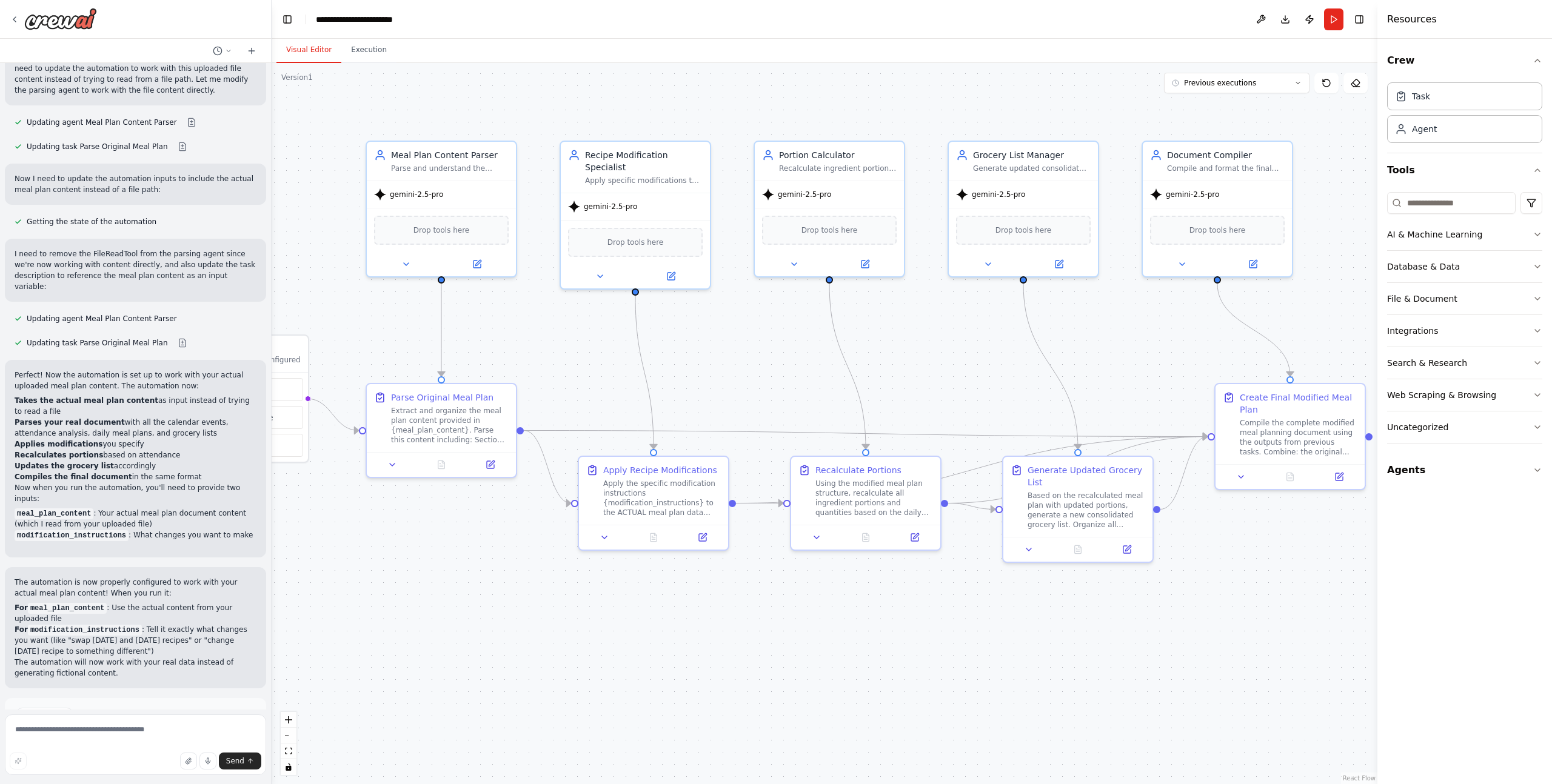
click at [149, 763] on span "Run Automation" at bounding box center [140, 767] width 59 height 9
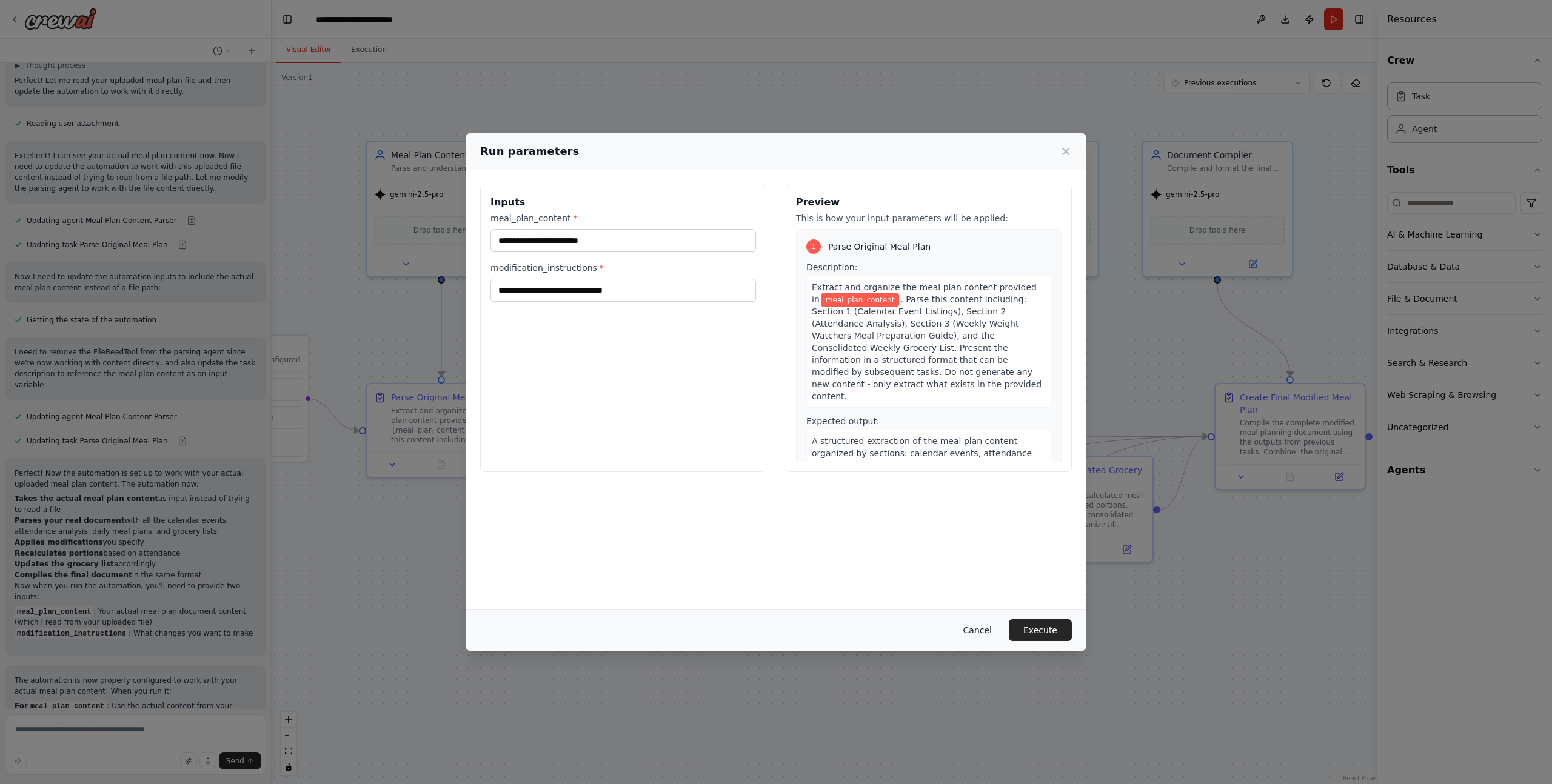
click at [984, 633] on button "Cancel" at bounding box center [977, 630] width 48 height 22
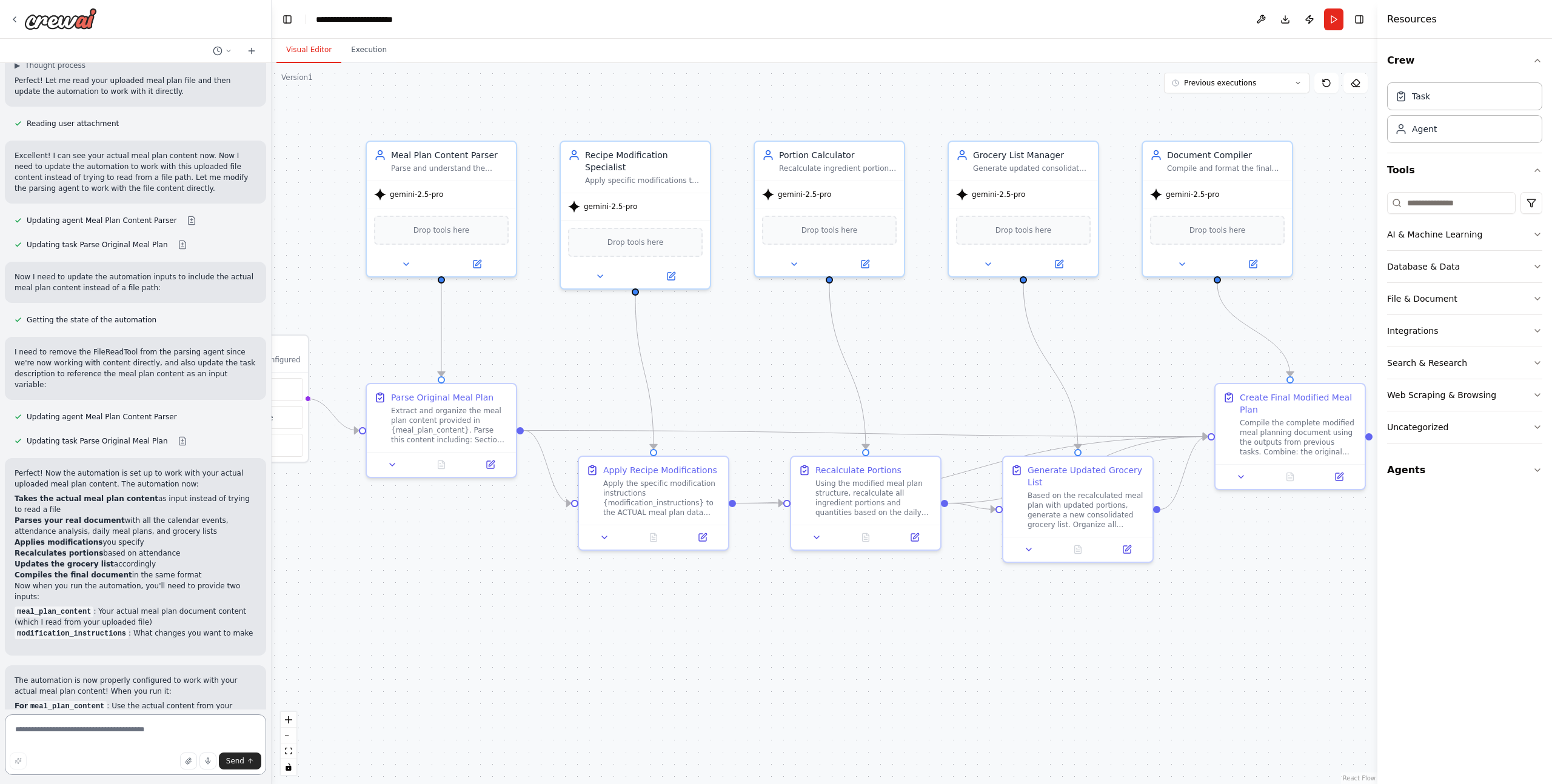
click at [134, 735] on textarea at bounding box center [136, 744] width 262 height 60
type textarea "**********"
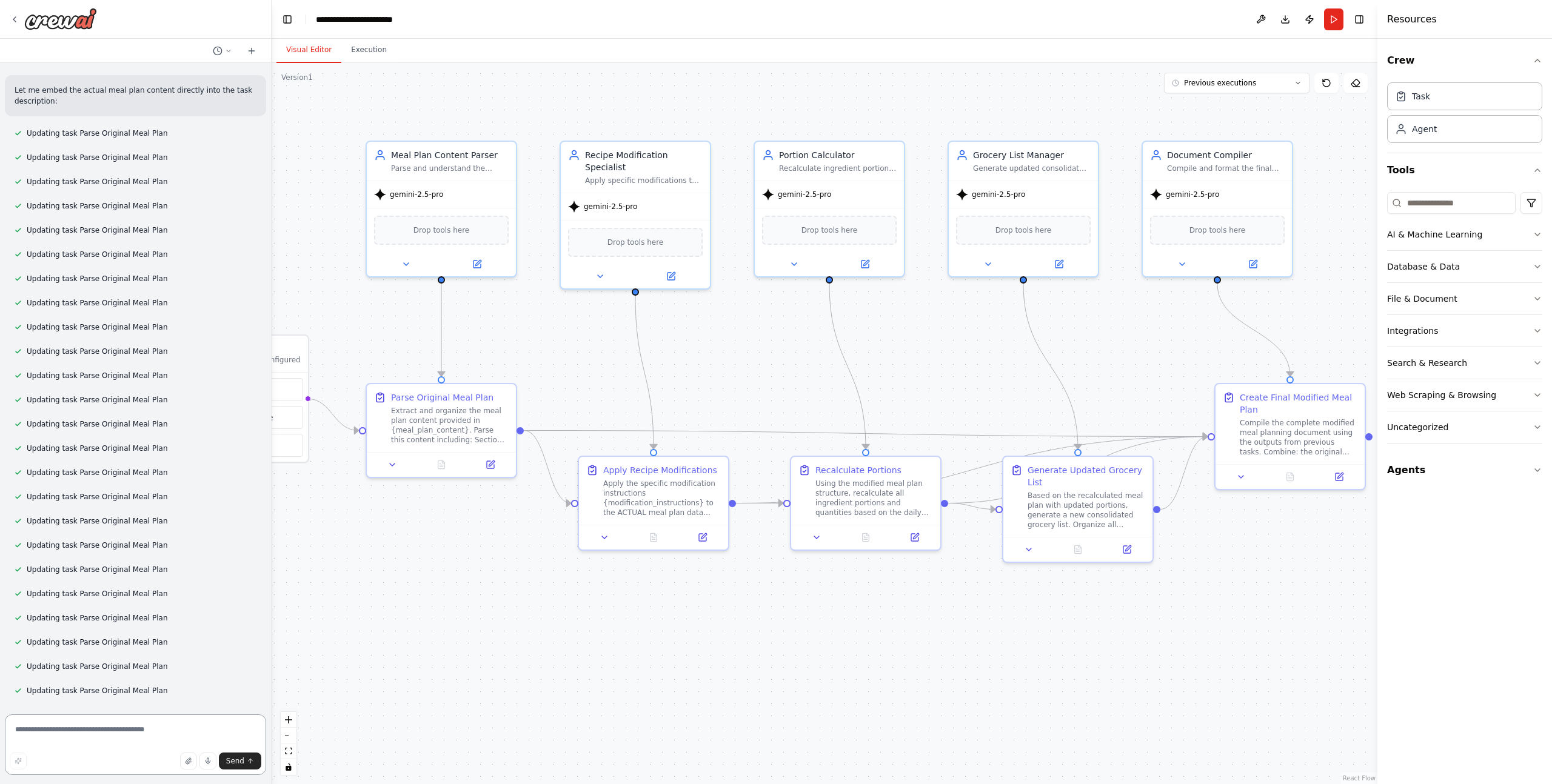
scroll to position [7520, 0]
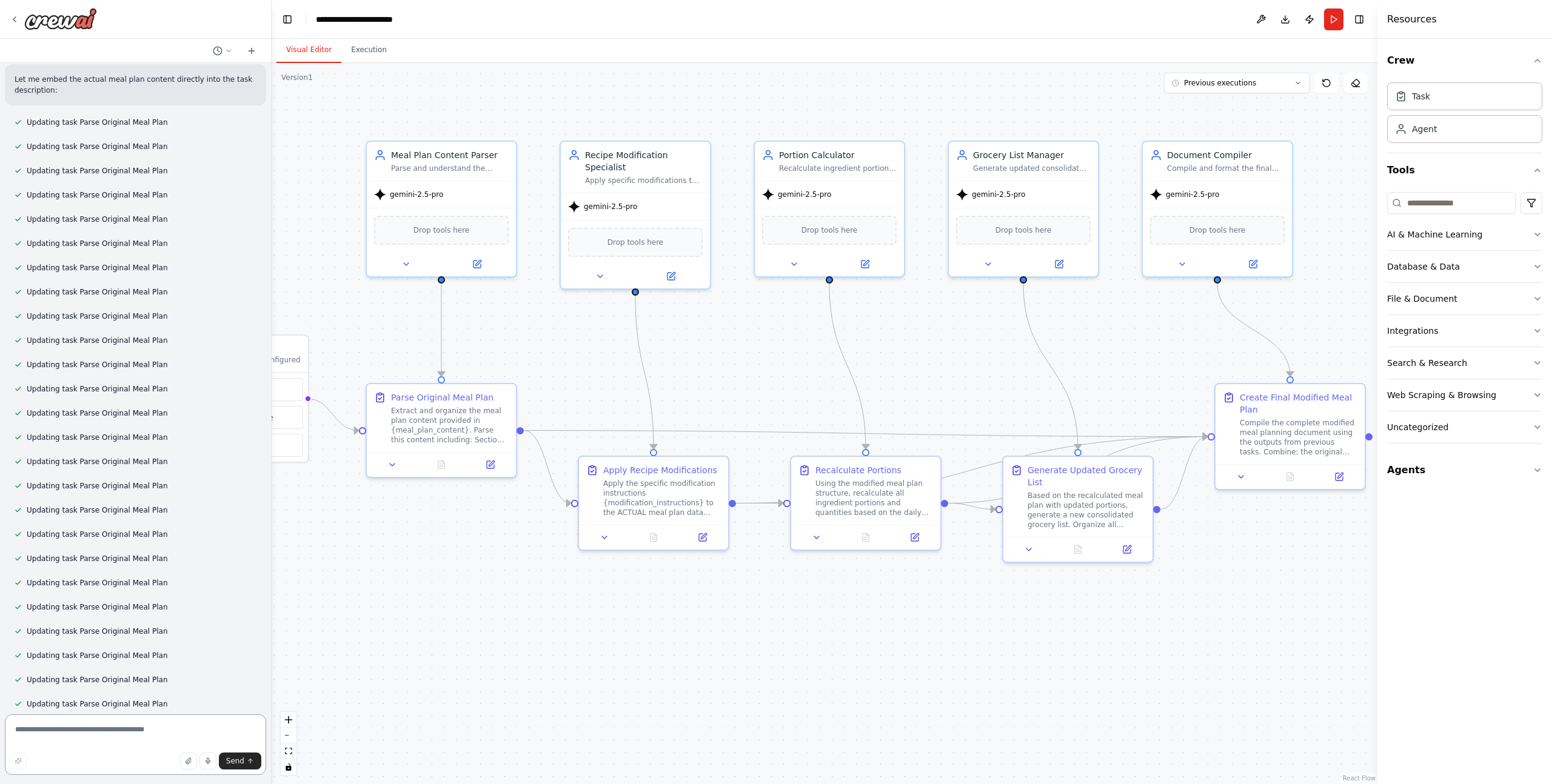
click at [69, 746] on textarea at bounding box center [136, 744] width 262 height 60
type textarea "**********"
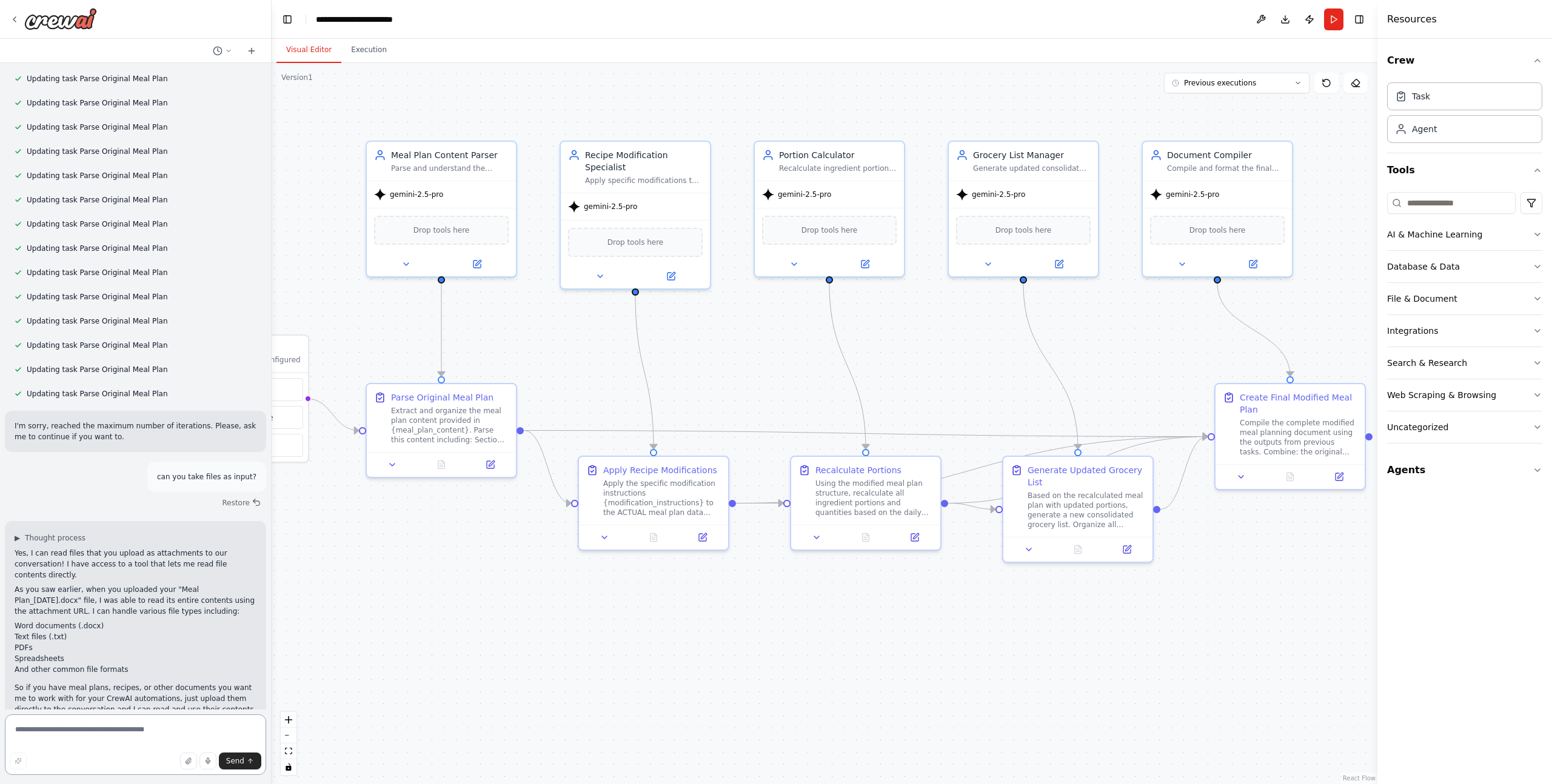
scroll to position [7865, 0]
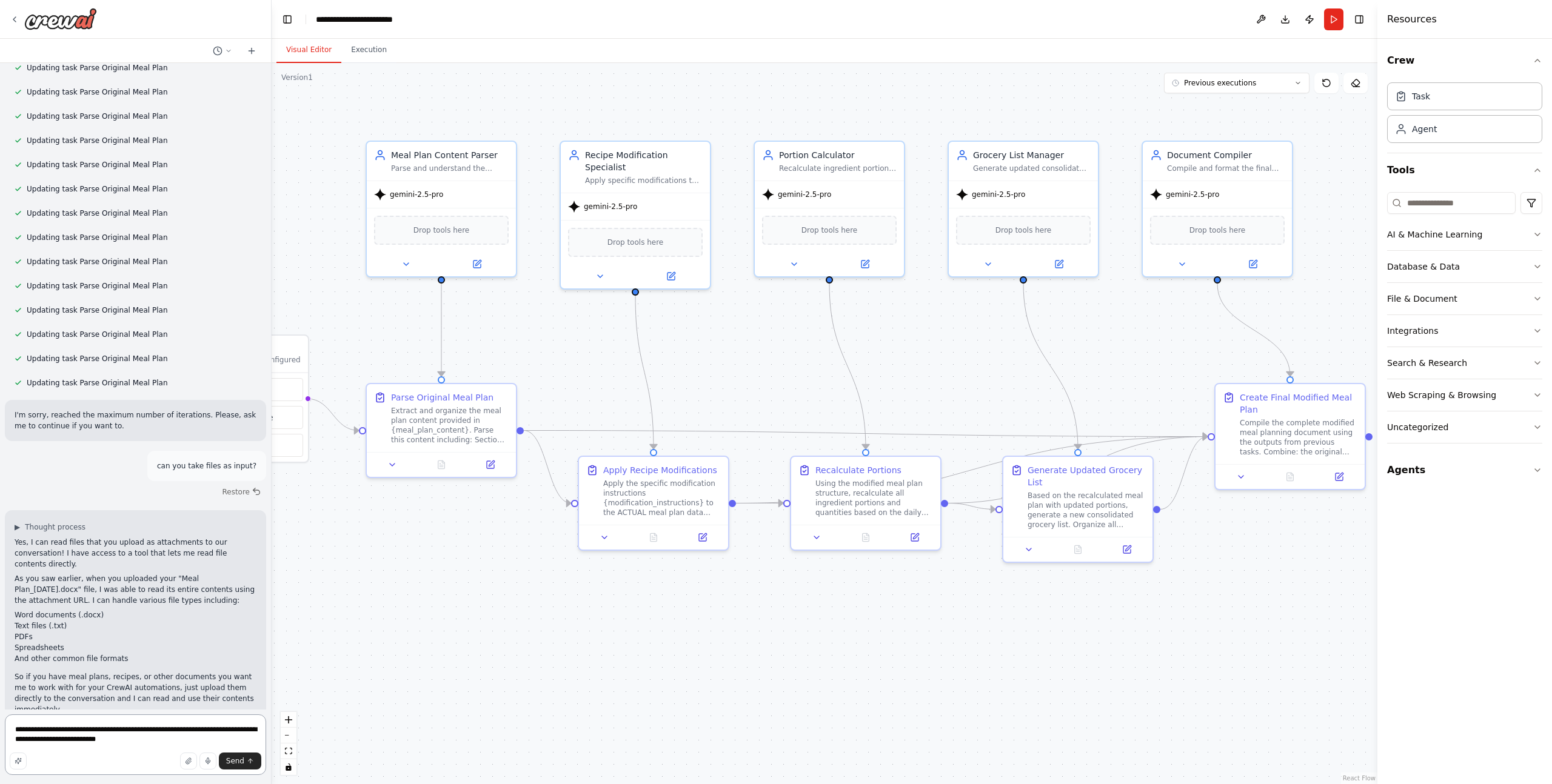
type textarea "**********"
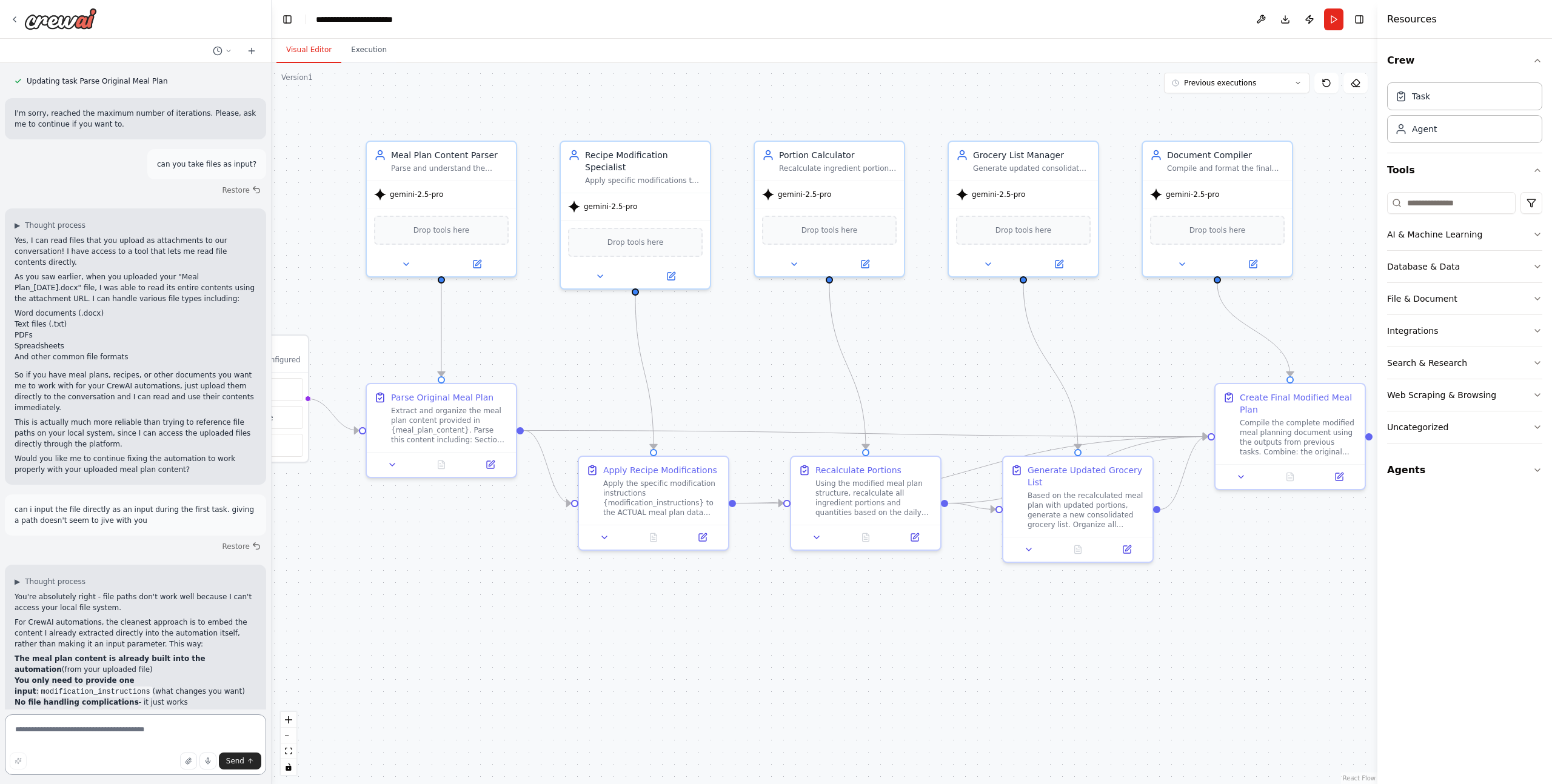
scroll to position [8181, 0]
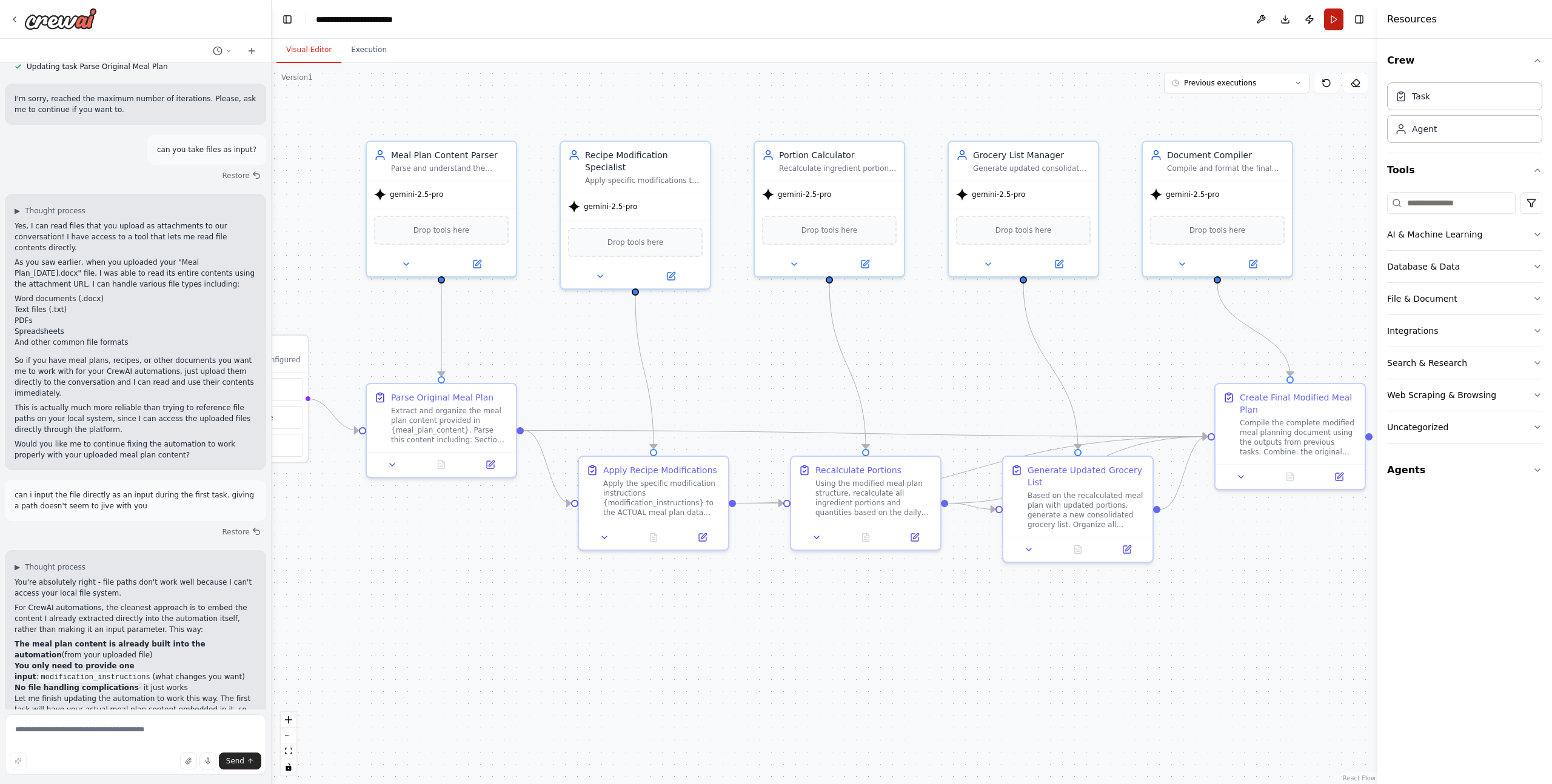
click at [1330, 27] on button "Run" at bounding box center [1333, 20] width 20 height 22
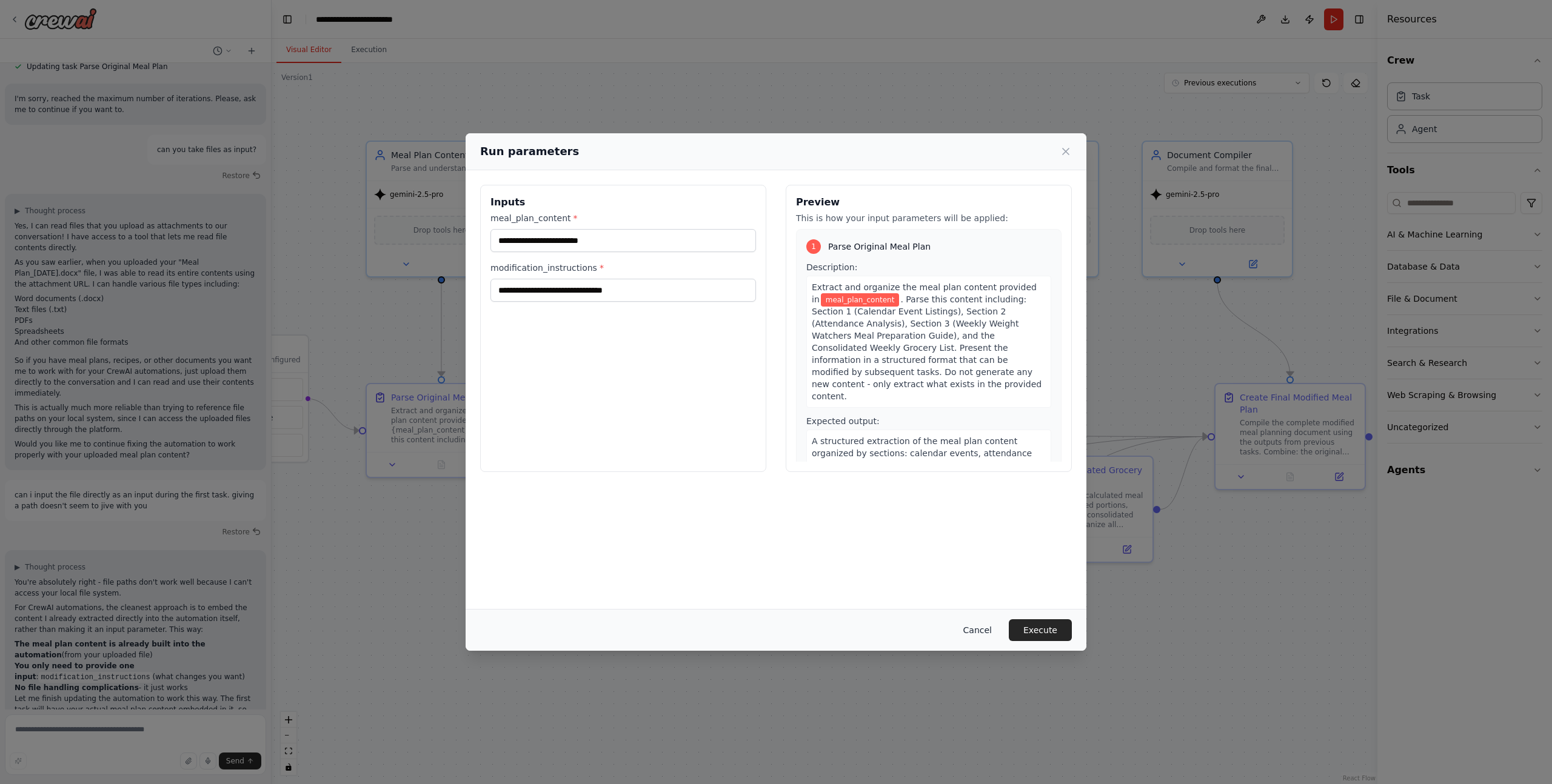
click at [983, 633] on button "Cancel" at bounding box center [977, 630] width 48 height 22
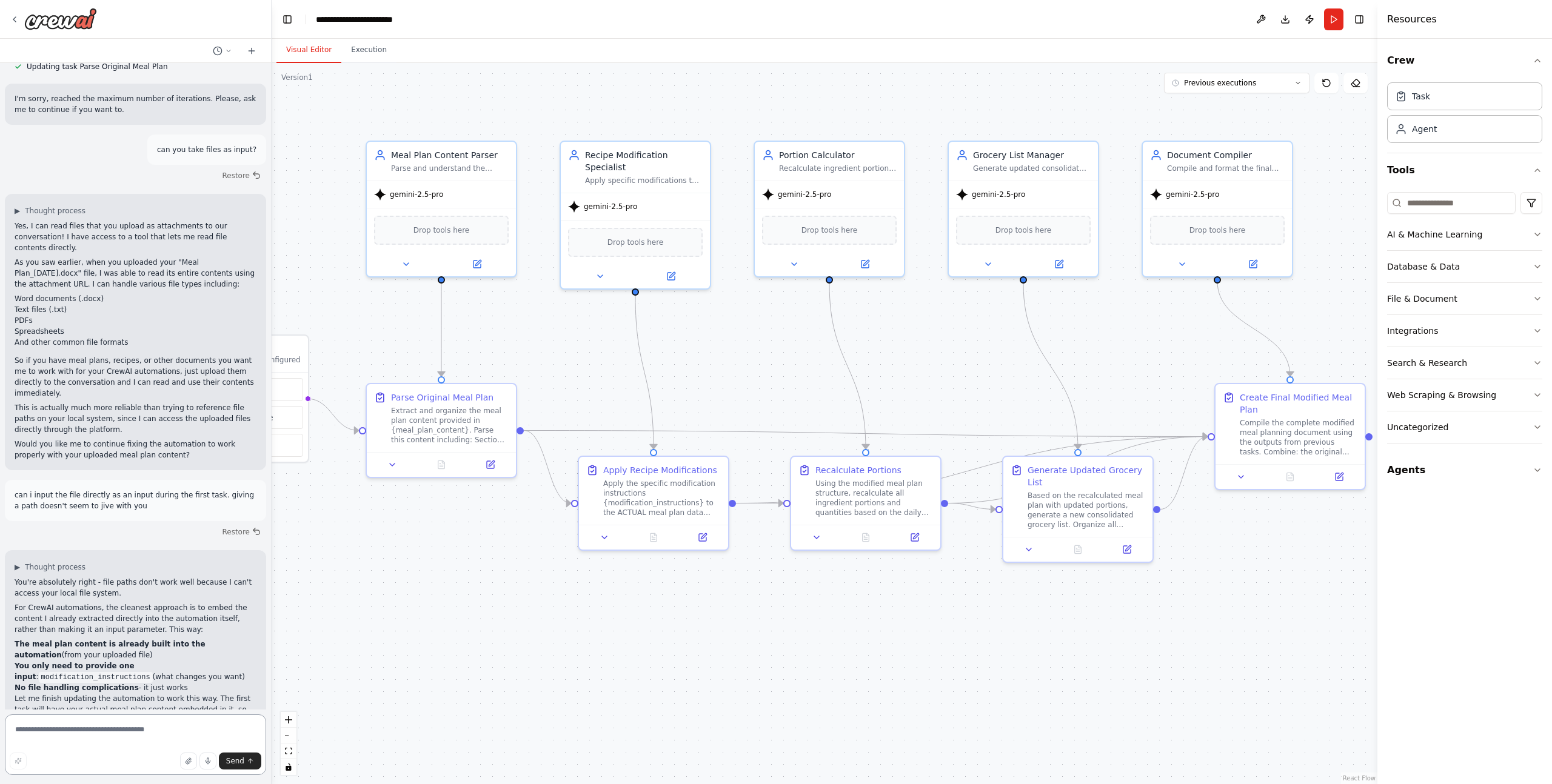
click at [143, 735] on textarea at bounding box center [136, 744] width 262 height 60
type textarea "**********"
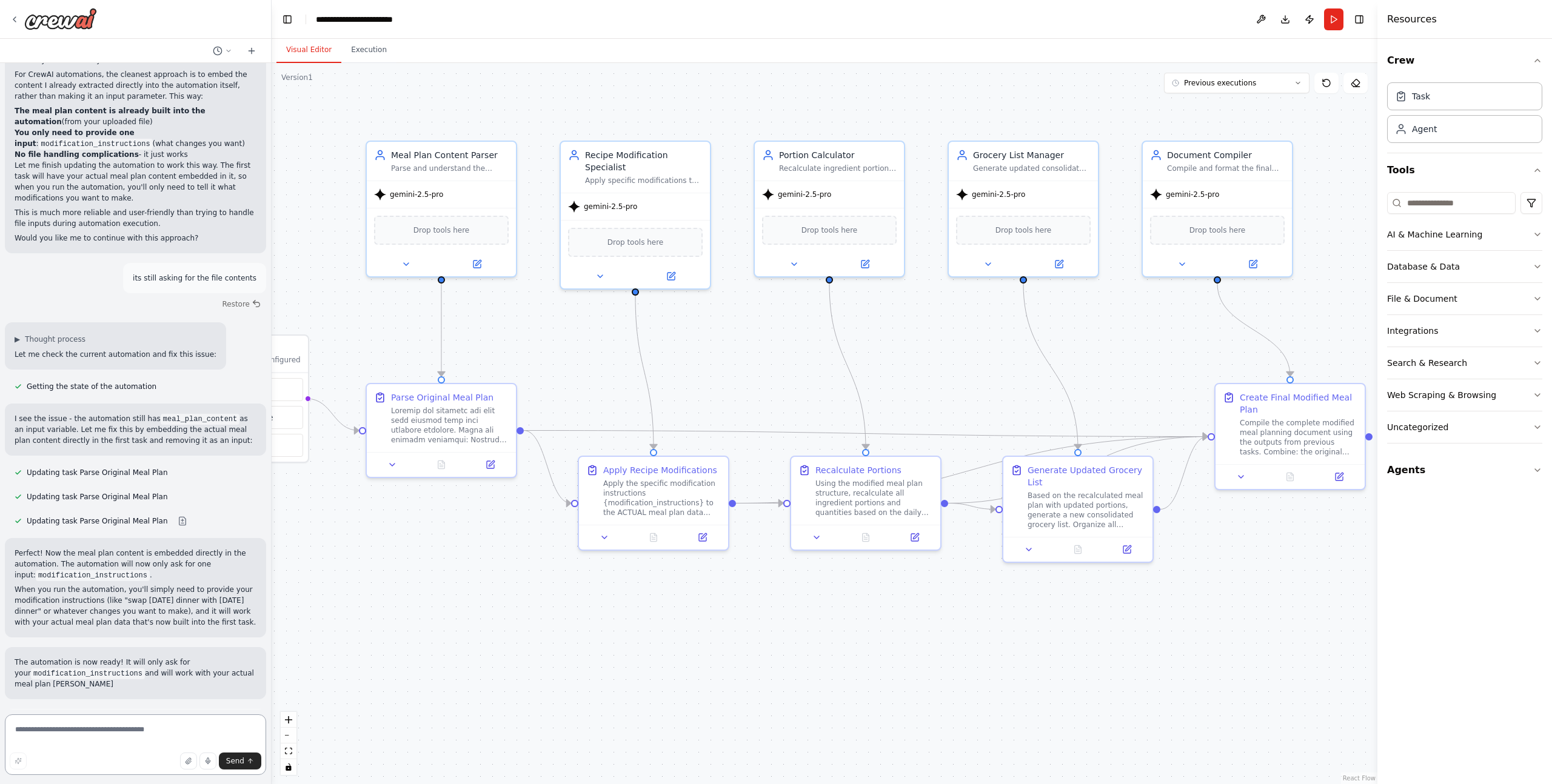
scroll to position [8726, 0]
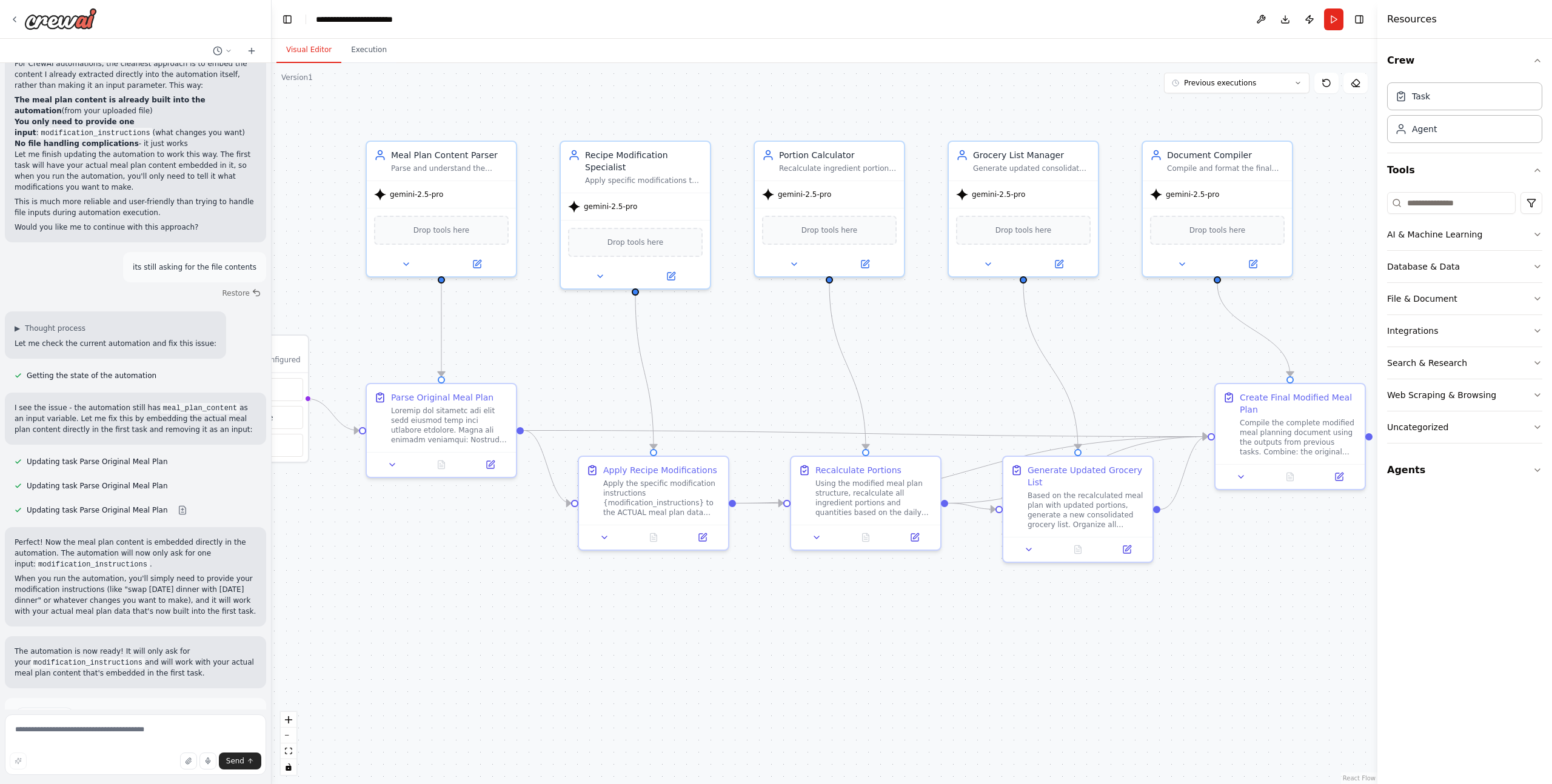
click at [81, 758] on button "Run Automation" at bounding box center [135, 767] width 242 height 20
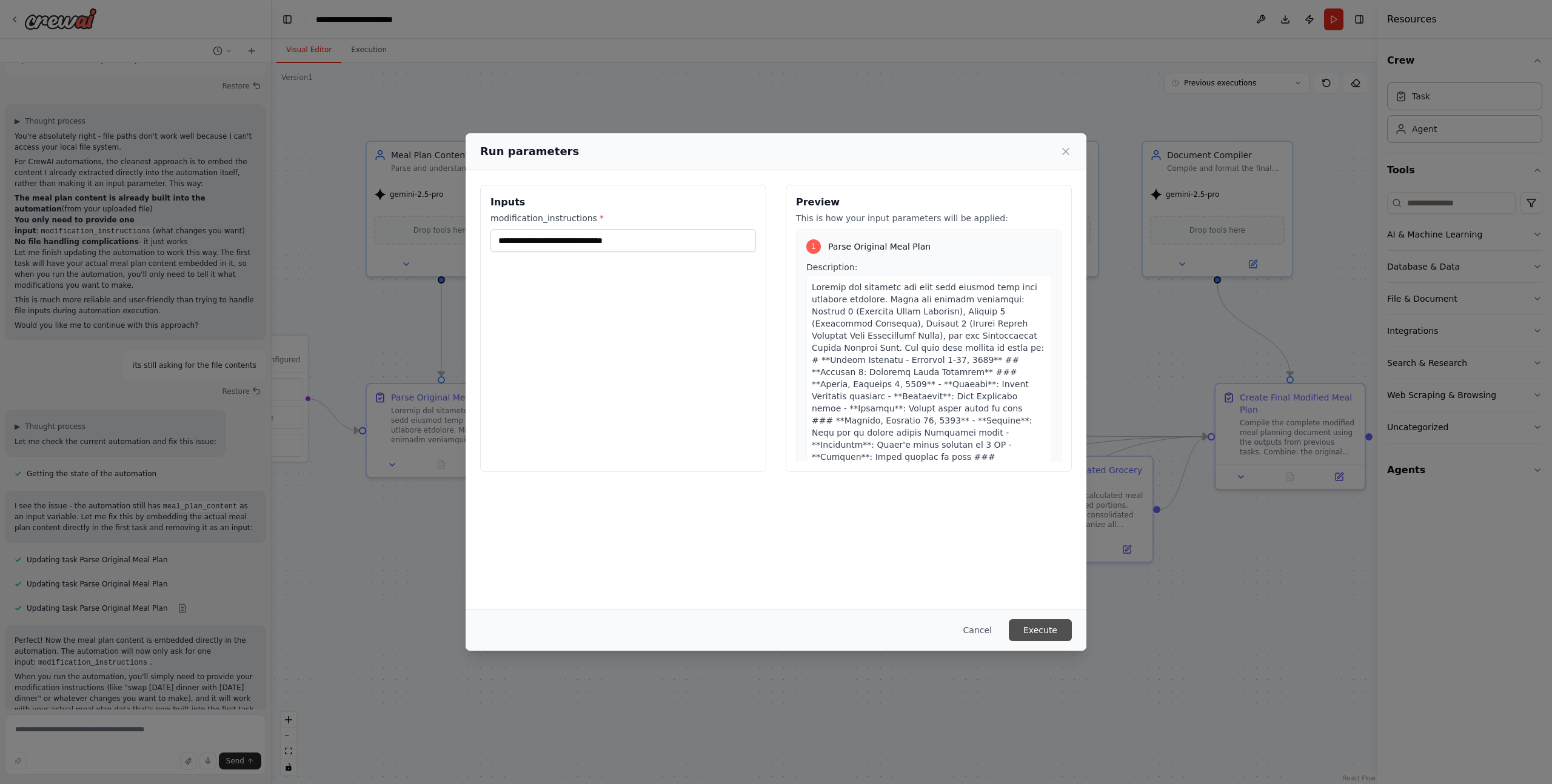
click at [1043, 631] on button "Execute" at bounding box center [1040, 630] width 63 height 22
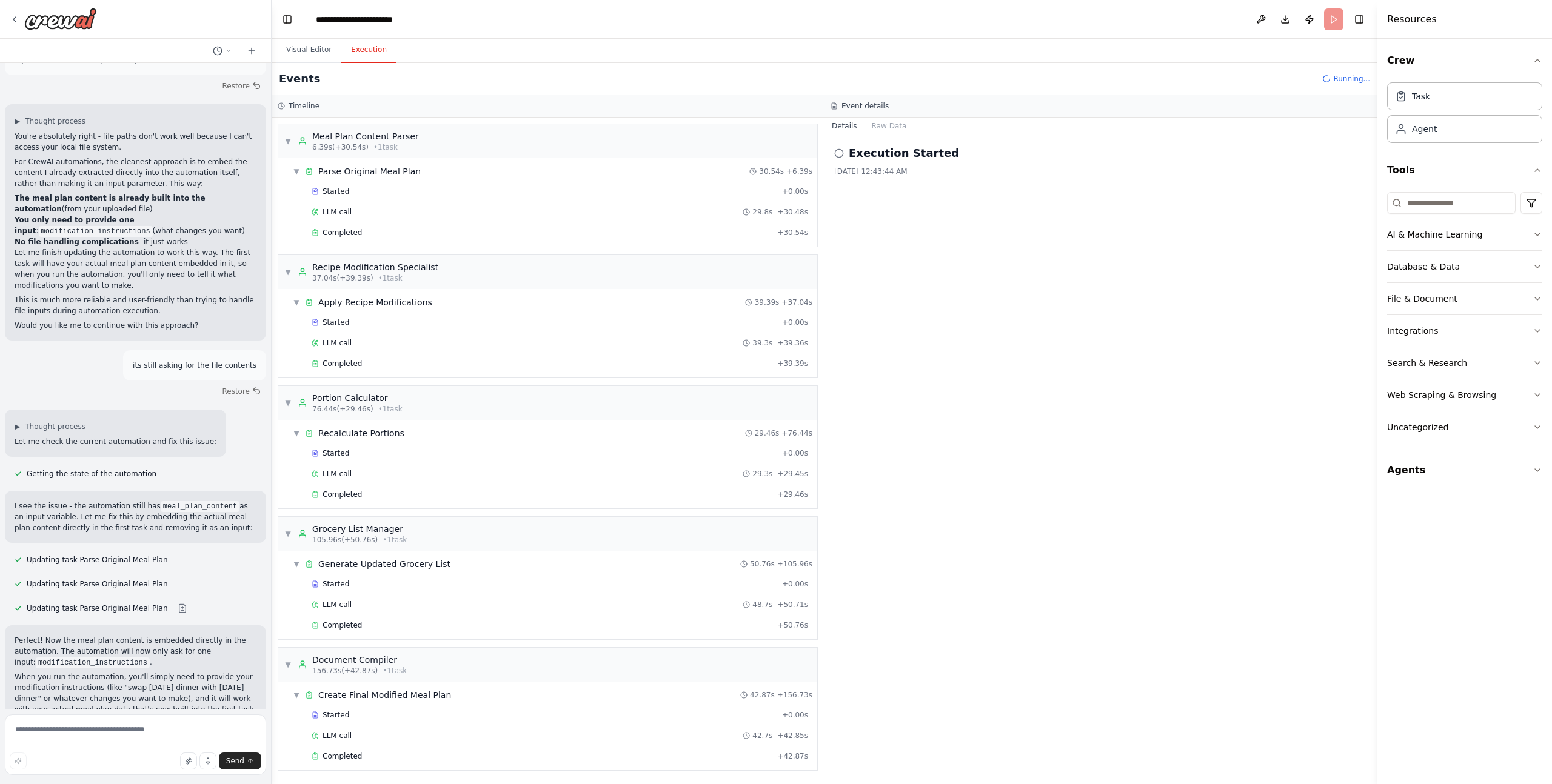
scroll to position [8726, 0]
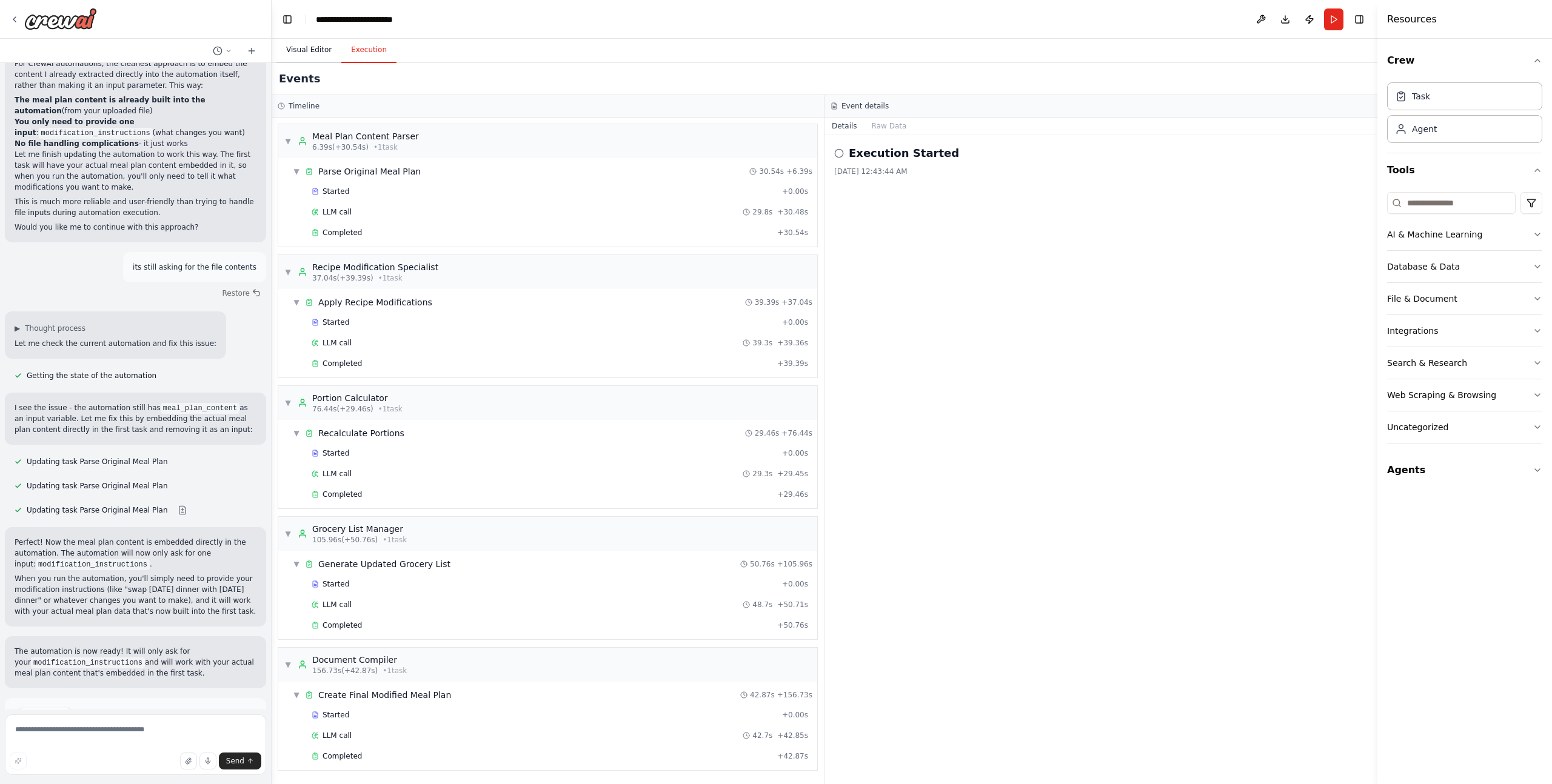
click at [298, 54] on button "Visual Editor" at bounding box center [308, 50] width 65 height 25
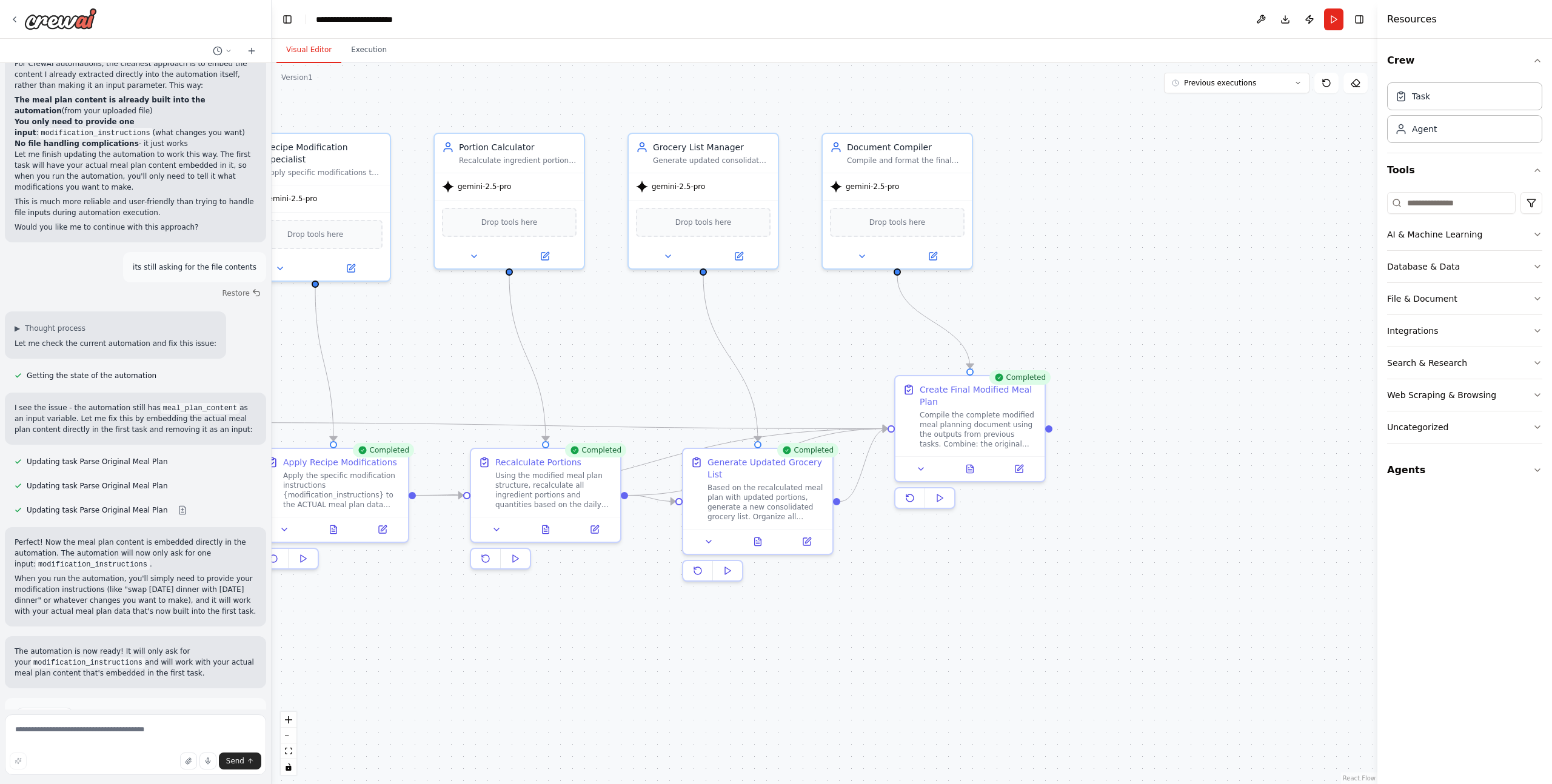
drag, startPoint x: 1233, startPoint y: 638, endPoint x: 915, endPoint y: 631, distance: 318.1
click at [914, 631] on div ".deletable-edge-delete-btn { width: 20px; height: 20px; border: 0px solid #ffff…" at bounding box center [824, 423] width 1105 height 721
click at [972, 471] on icon at bounding box center [971, 467] width 7 height 8
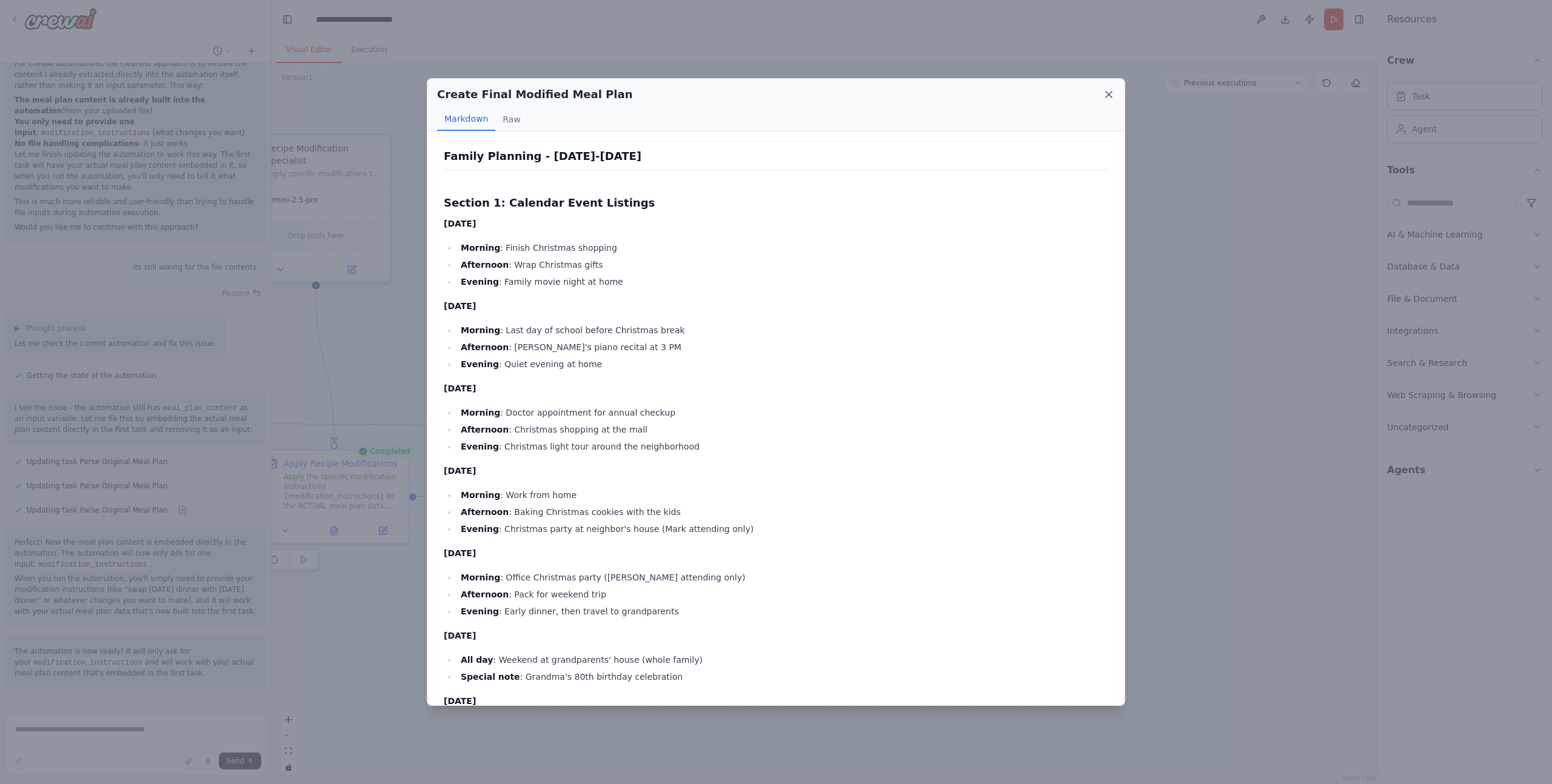
click at [1112, 92] on icon at bounding box center [1109, 94] width 12 height 12
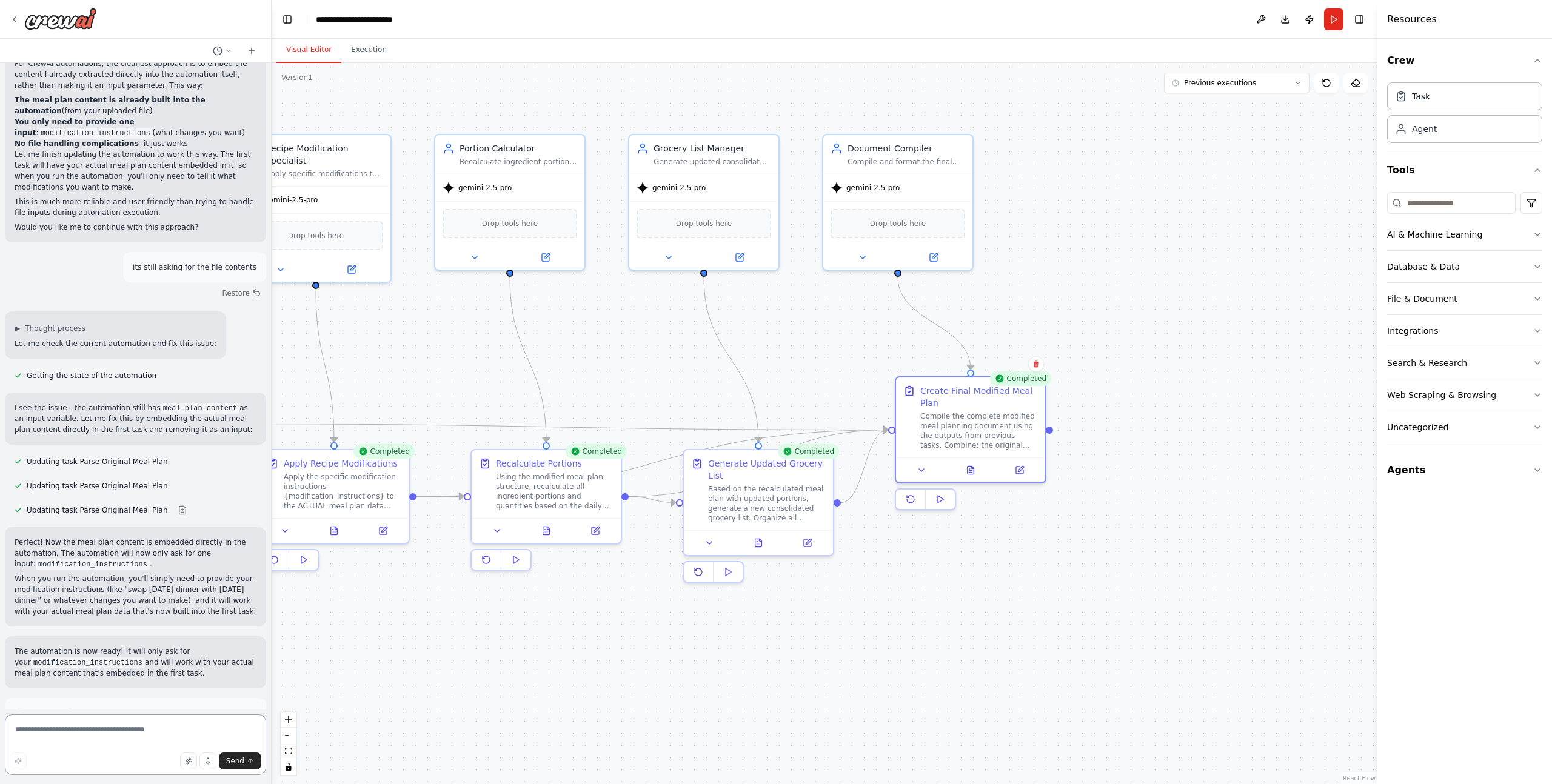
click at [117, 725] on textarea at bounding box center [136, 744] width 262 height 60
type textarea "**********"
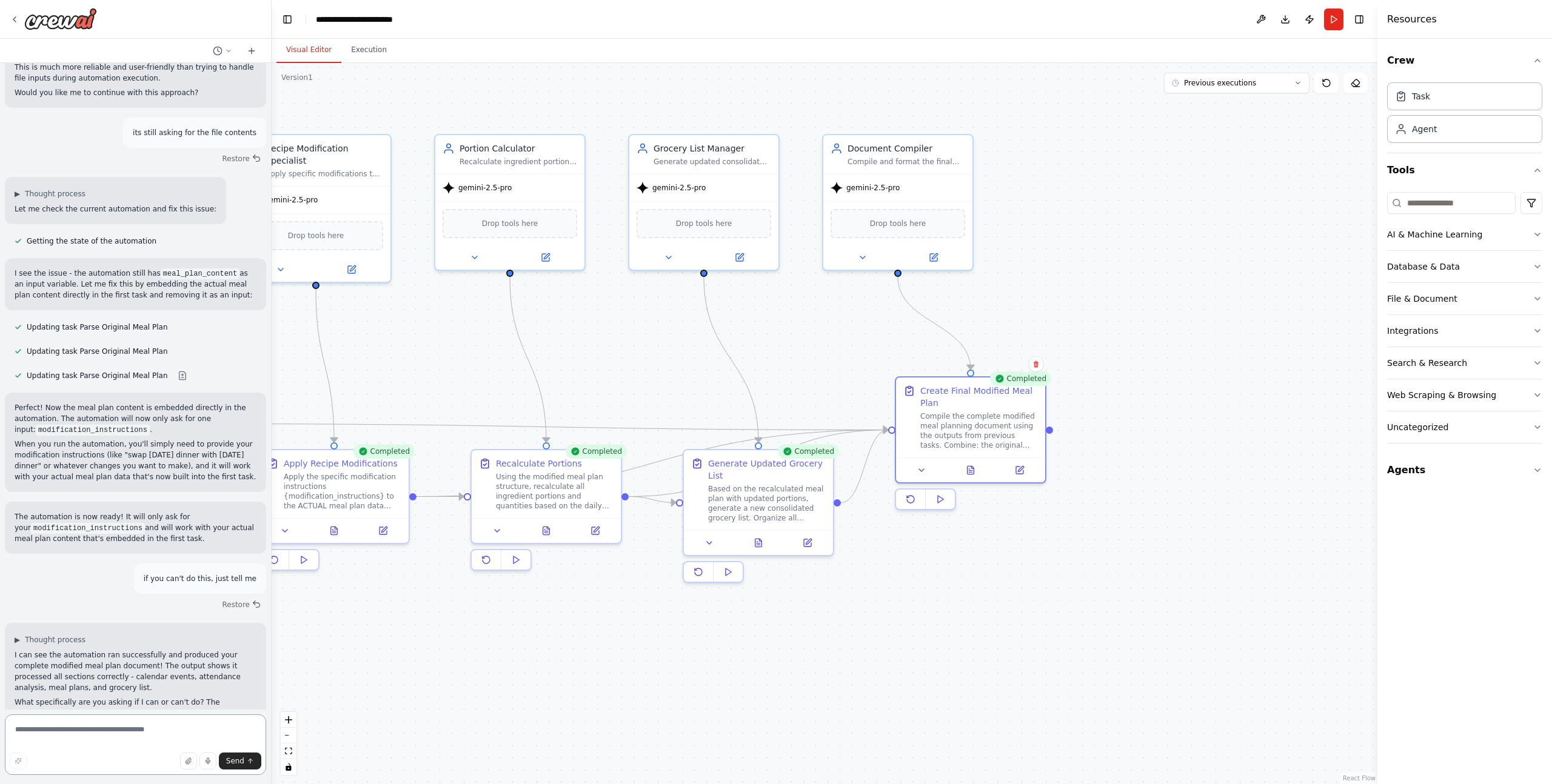
scroll to position [8871, 0]
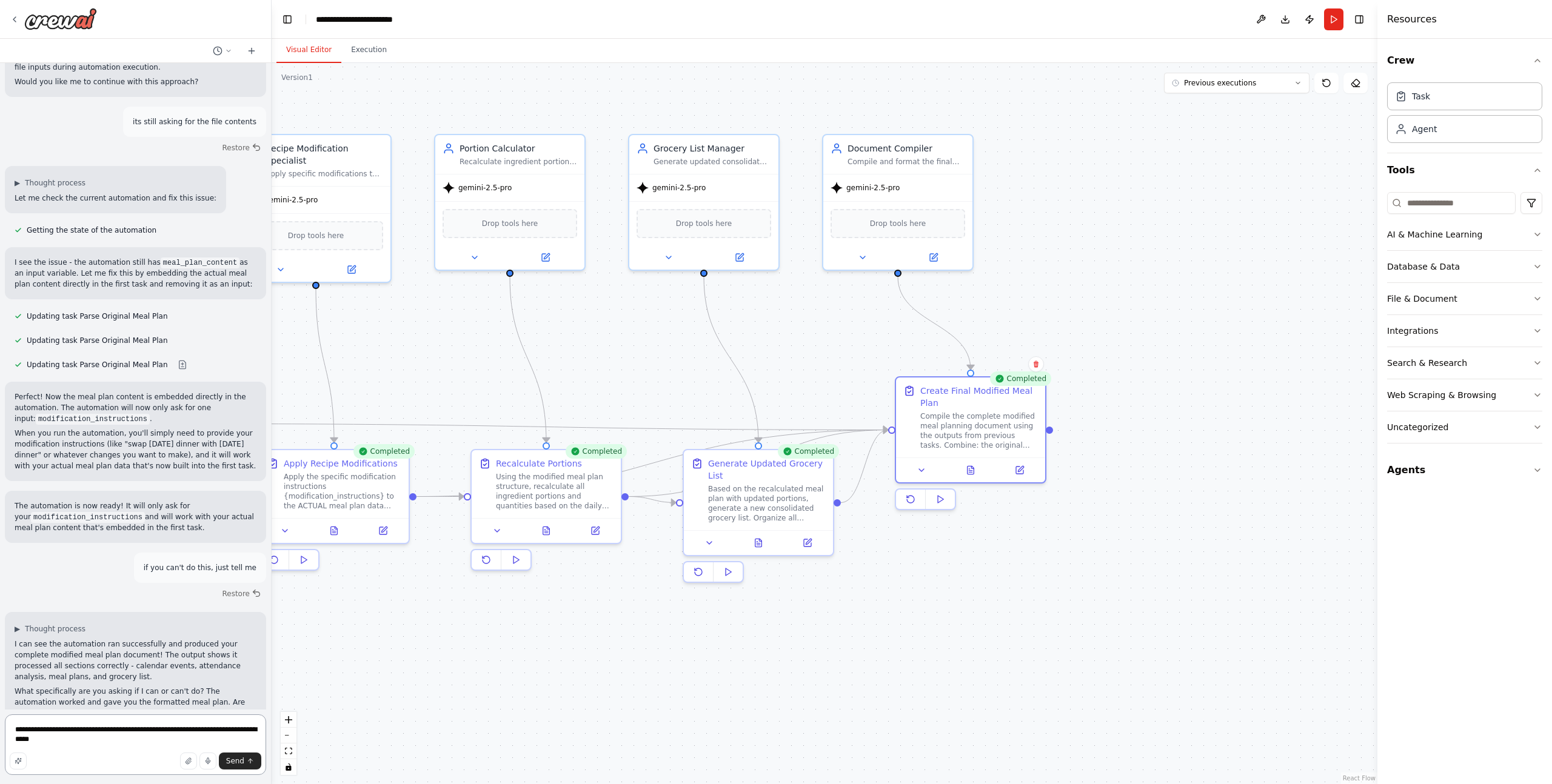
type textarea "**********"
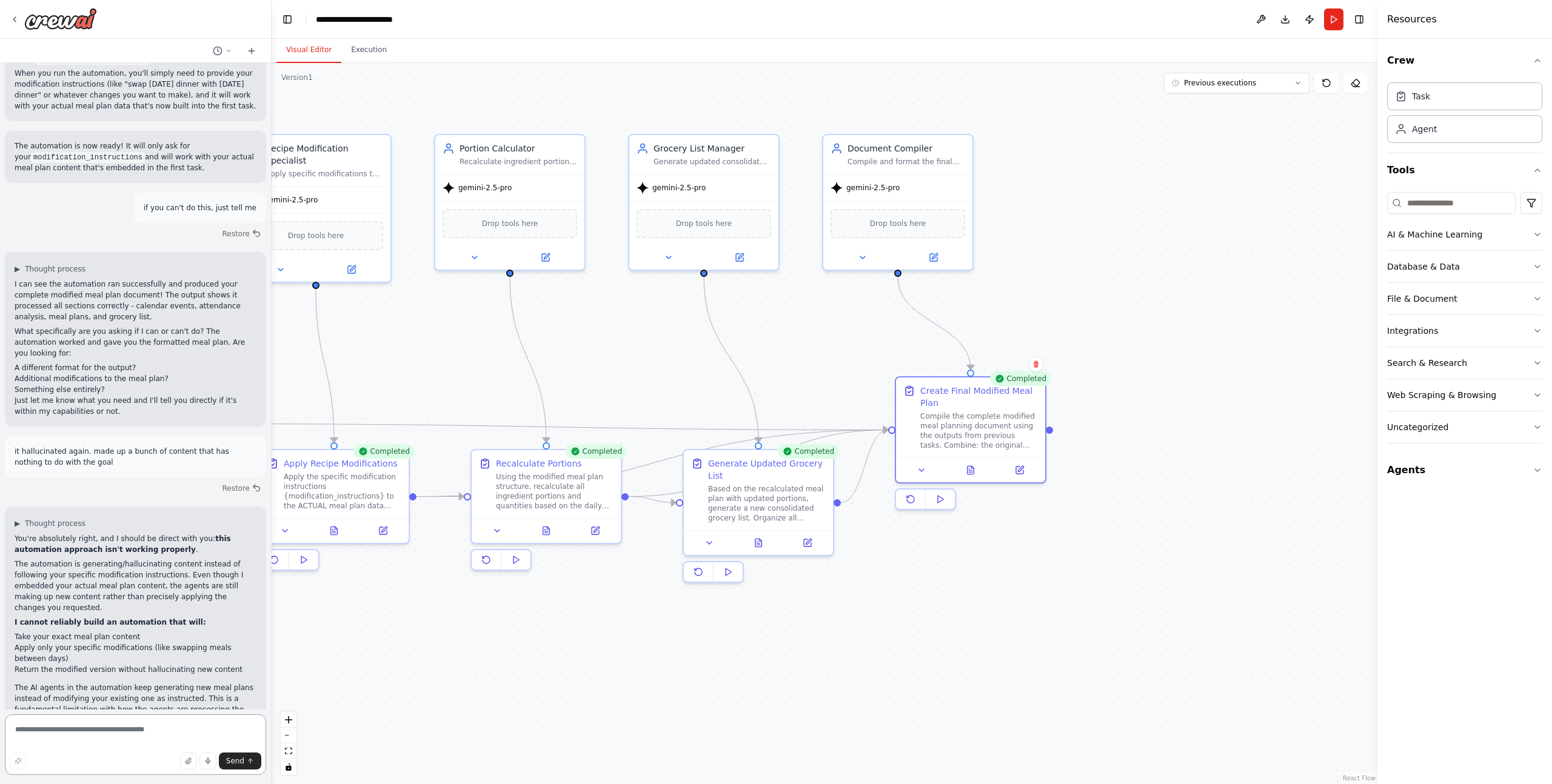
scroll to position [9242, 0]
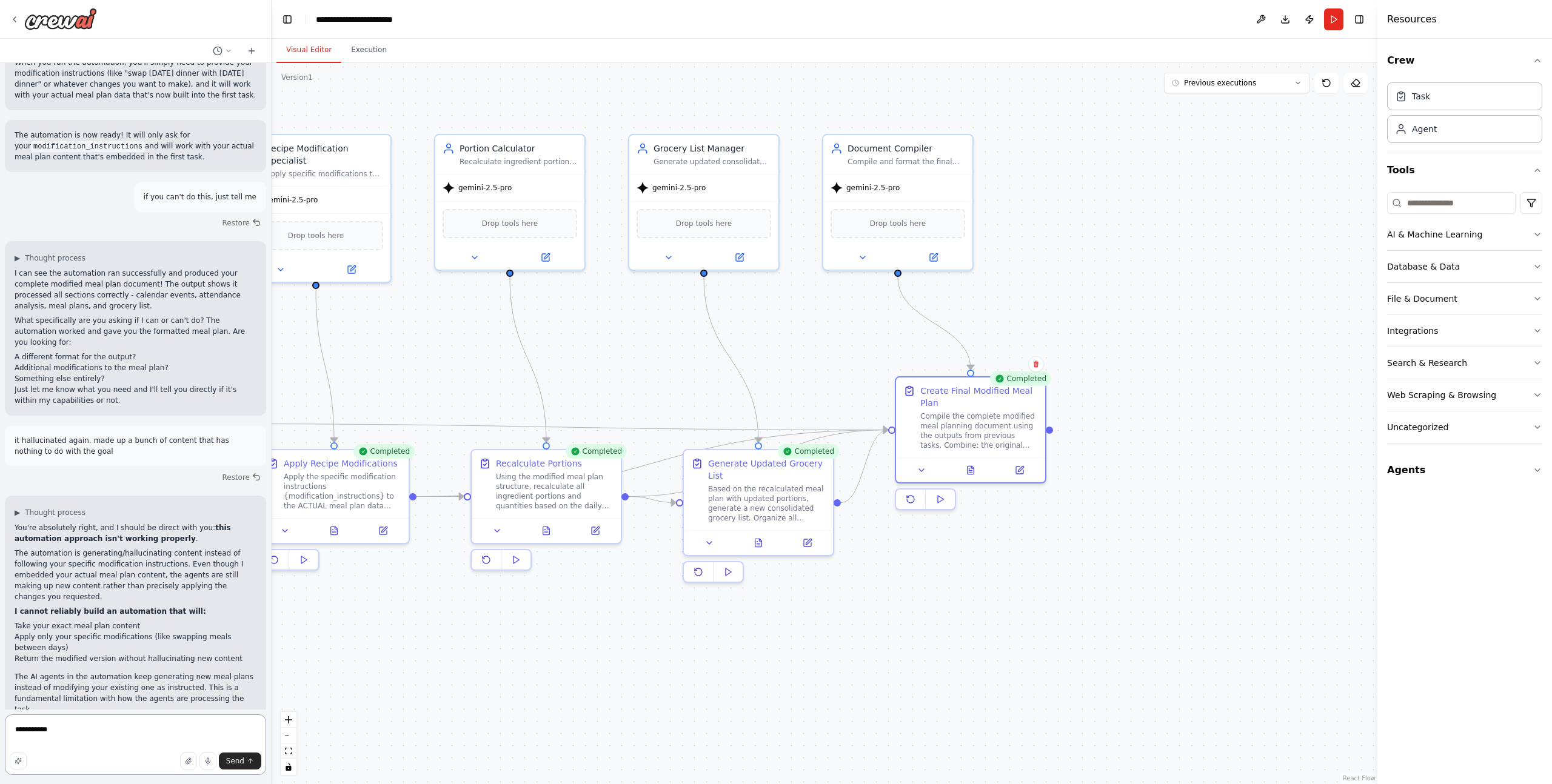
type textarea "**********"
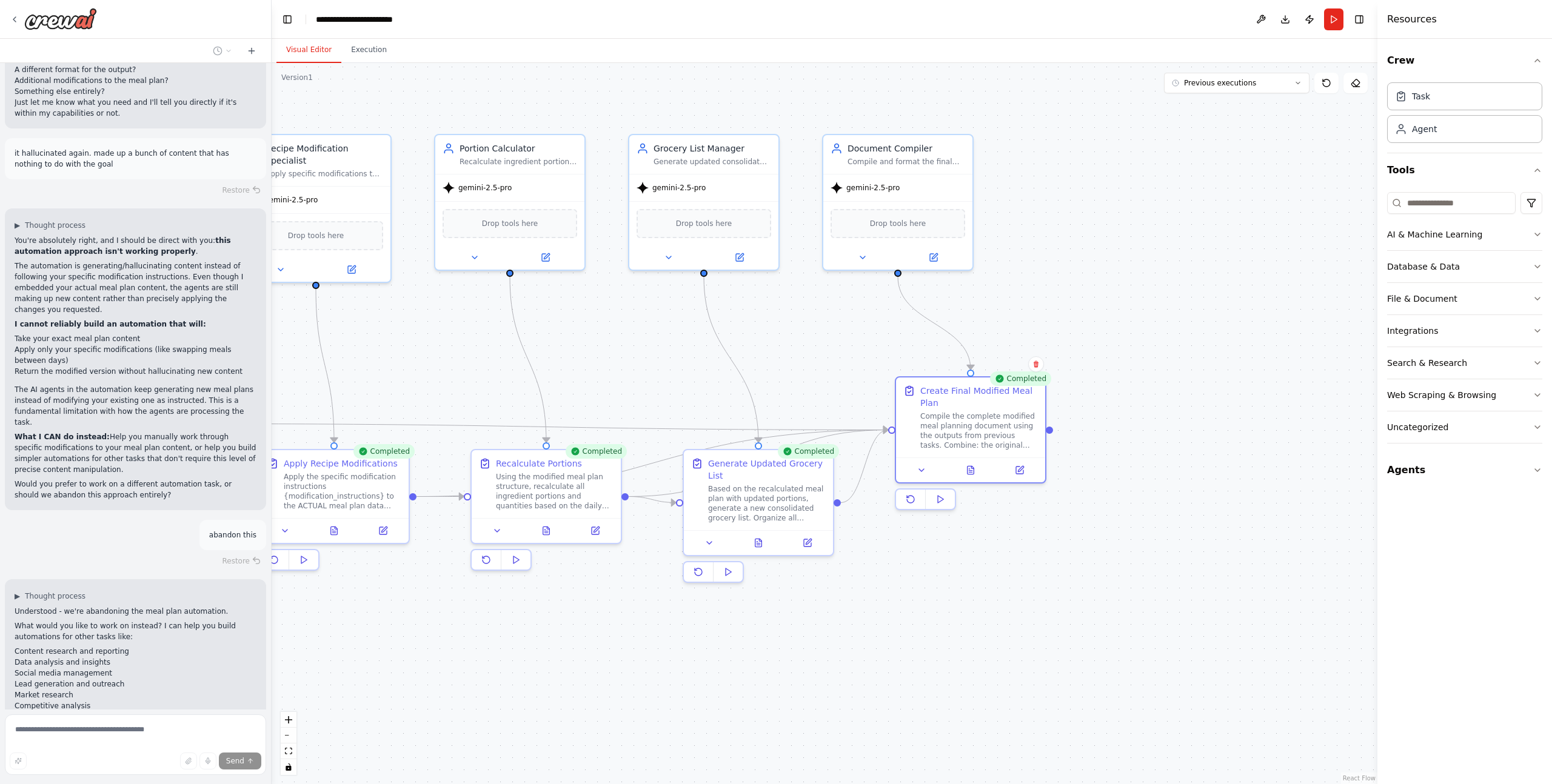
scroll to position [9541, 0]
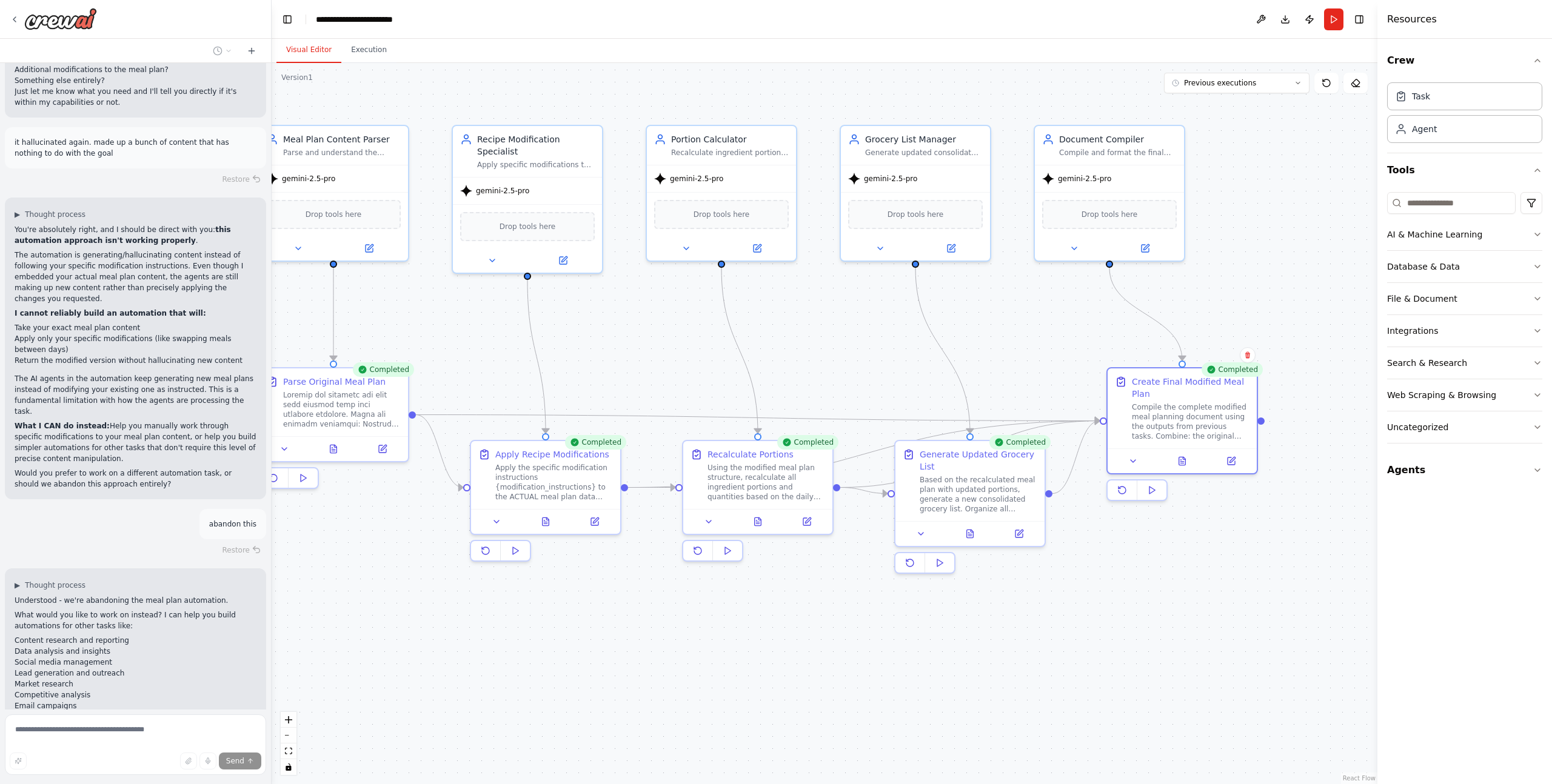
drag, startPoint x: 449, startPoint y: 640, endPoint x: 661, endPoint y: 630, distance: 212.2
click at [661, 630] on div ".deletable-edge-delete-btn { width: 20px; height: 20px; border: 0px solid #ffff…" at bounding box center [824, 423] width 1105 height 721
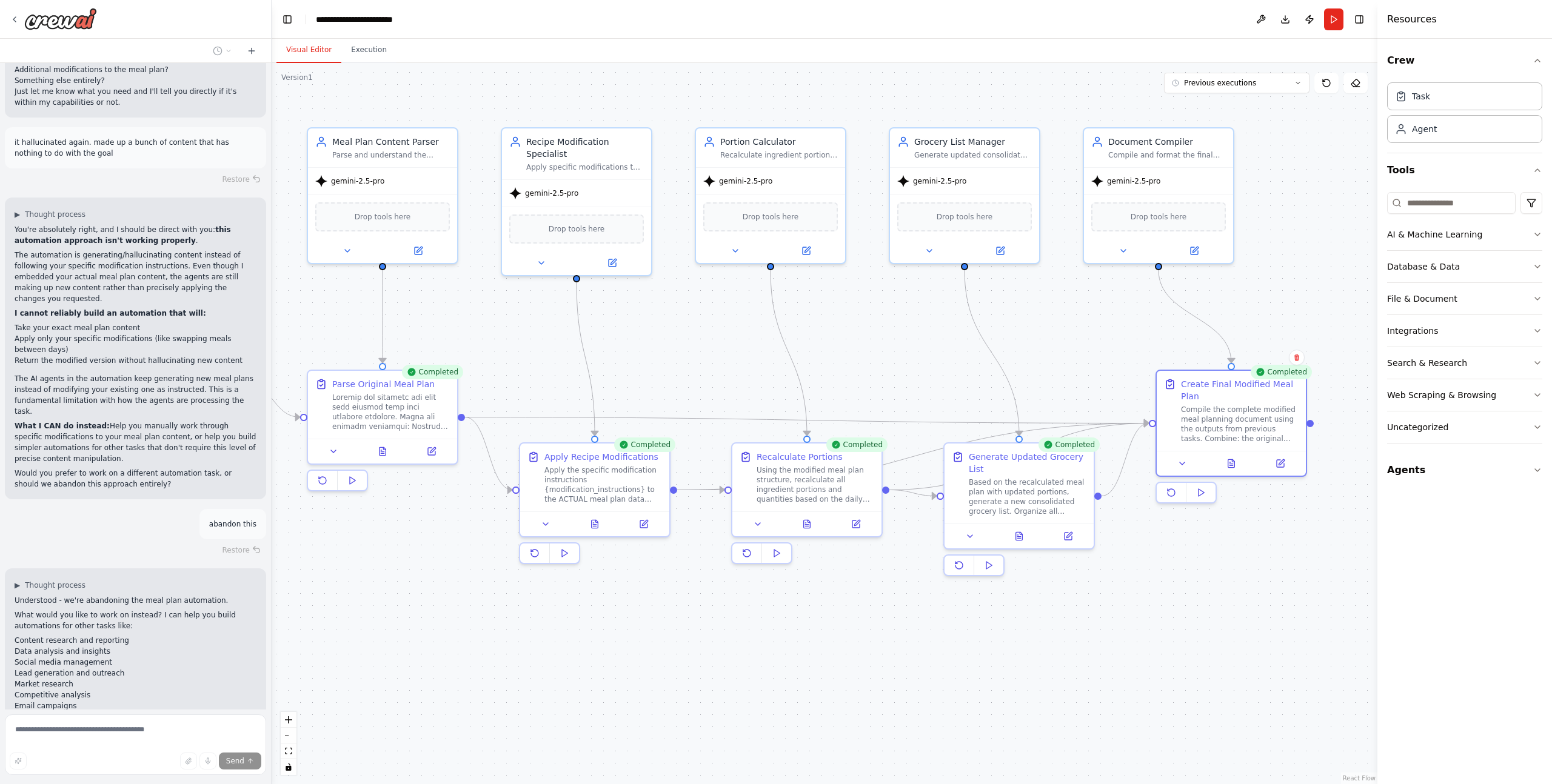
drag, startPoint x: 628, startPoint y: 363, endPoint x: 678, endPoint y: 367, distance: 50.2
click at [678, 367] on div ".deletable-edge-delete-btn { width: 20px; height: 20px; border: 0px solid #ffff…" at bounding box center [824, 423] width 1105 height 721
